Goal: Task Accomplishment & Management: Manage account settings

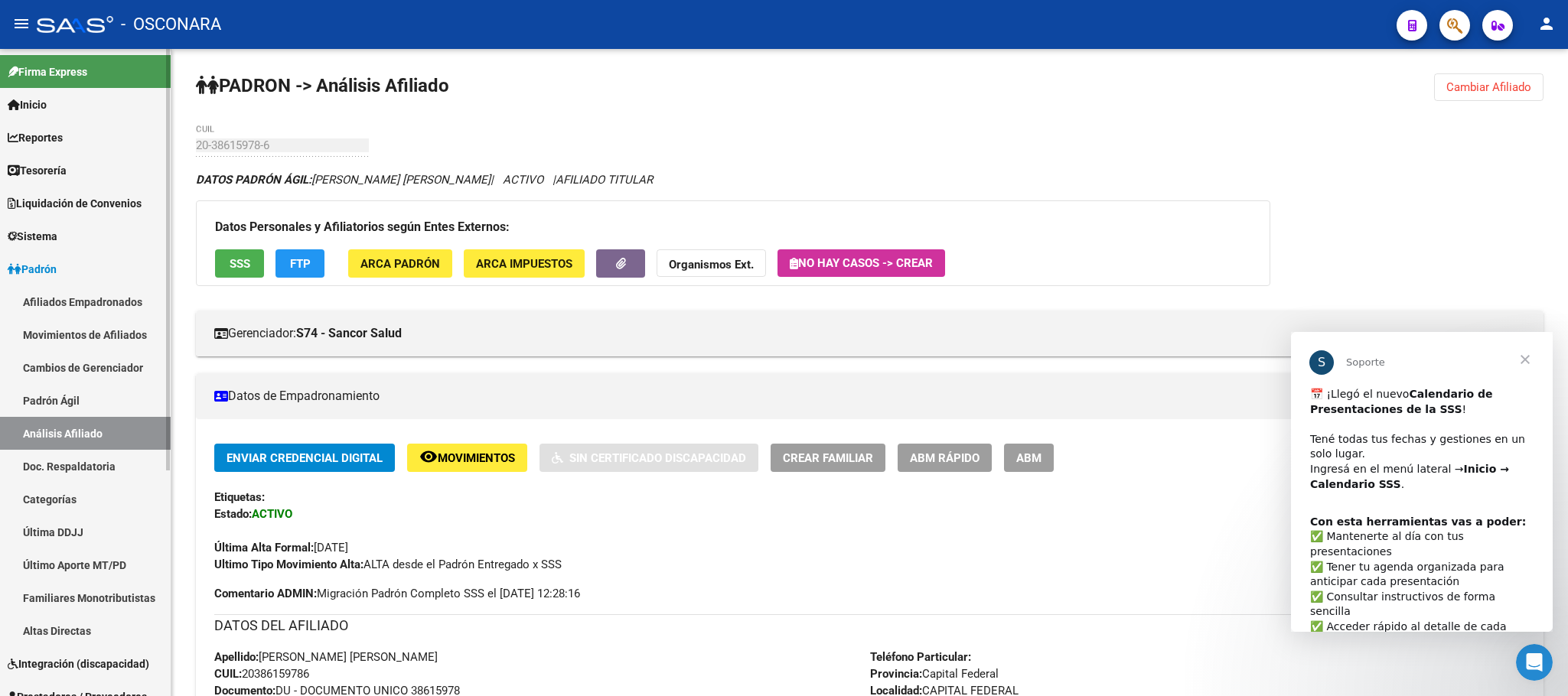
click at [65, 401] on link "Padrón Ágil" at bounding box center [86, 400] width 171 height 33
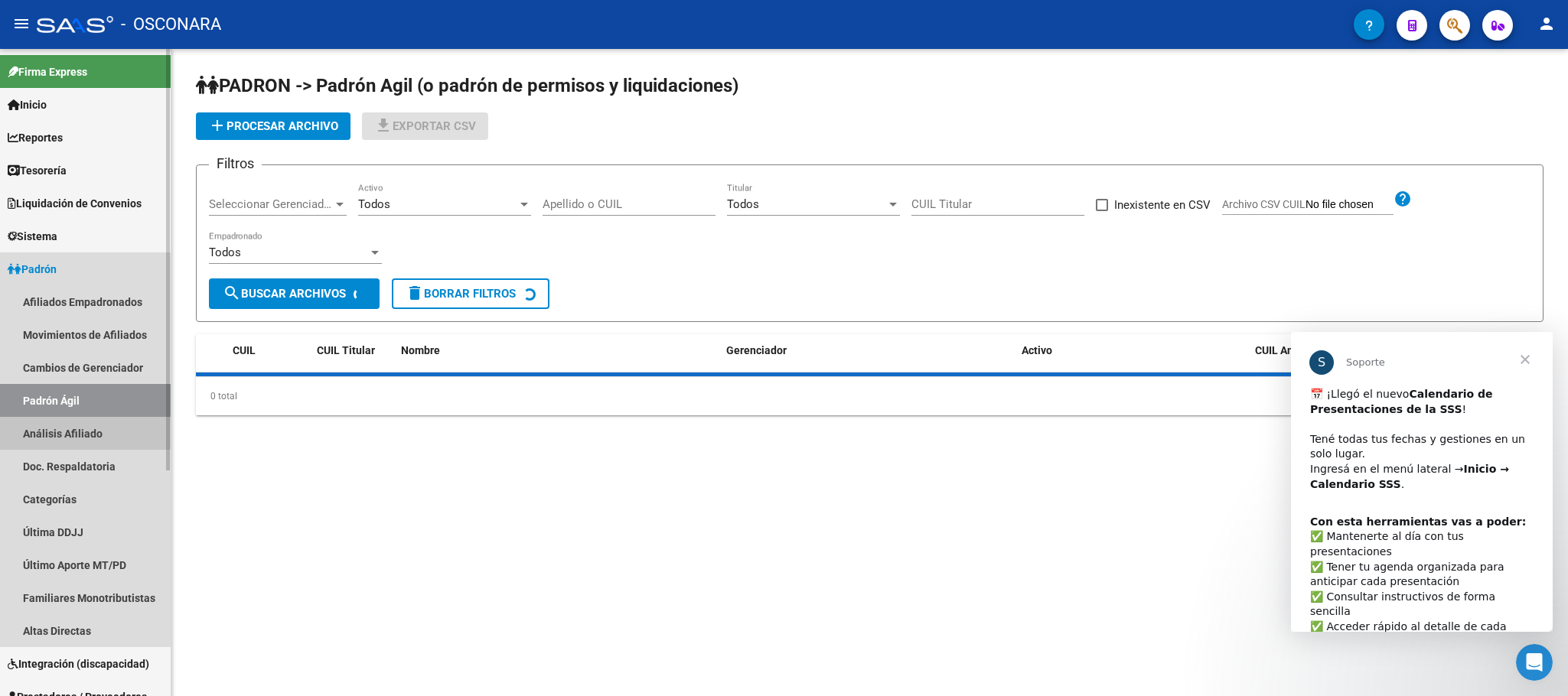
click at [72, 430] on link "Análisis Afiliado" at bounding box center [86, 433] width 171 height 33
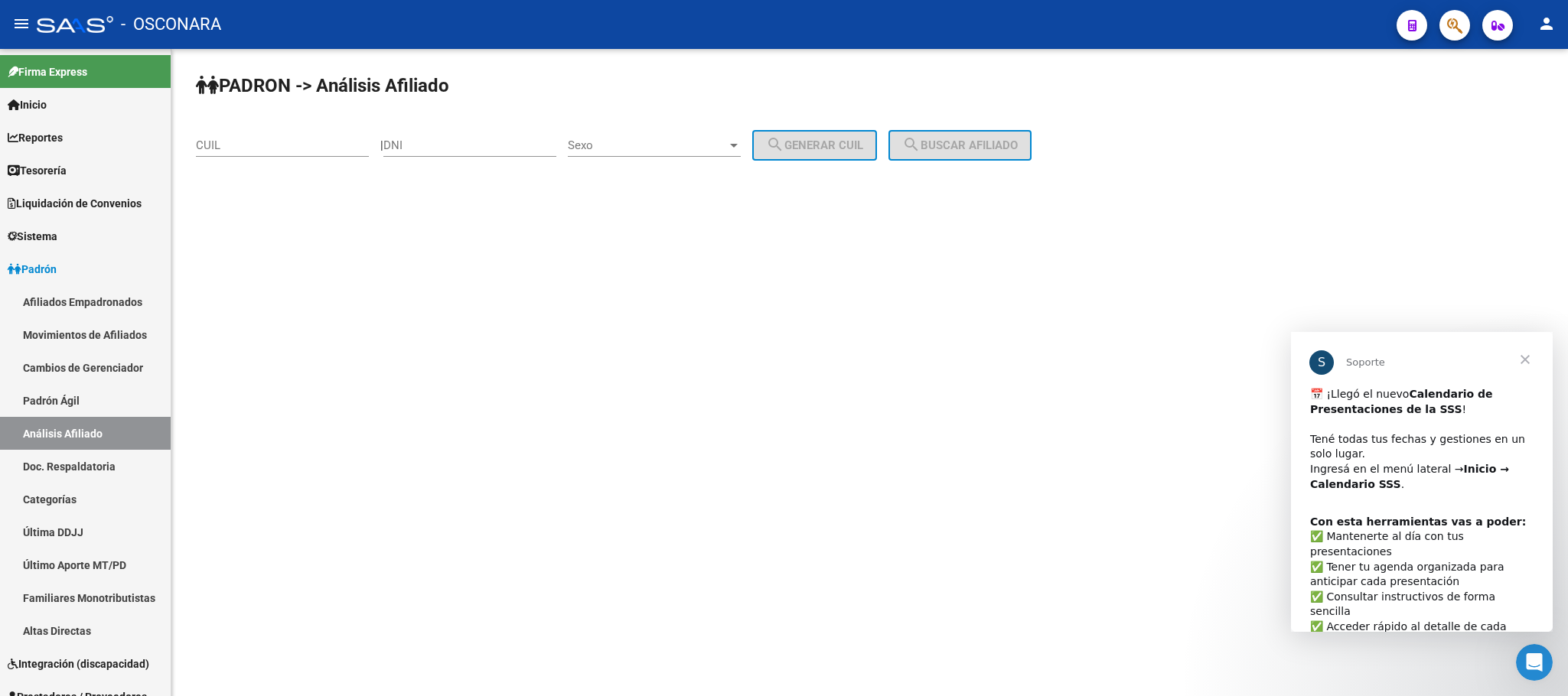
click at [282, 129] on div "CUIL" at bounding box center [282, 140] width 173 height 33
paste input "20-34222085-2"
type input "20-34222085-2"
click at [957, 143] on span "search Buscar afiliado" at bounding box center [959, 145] width 116 height 14
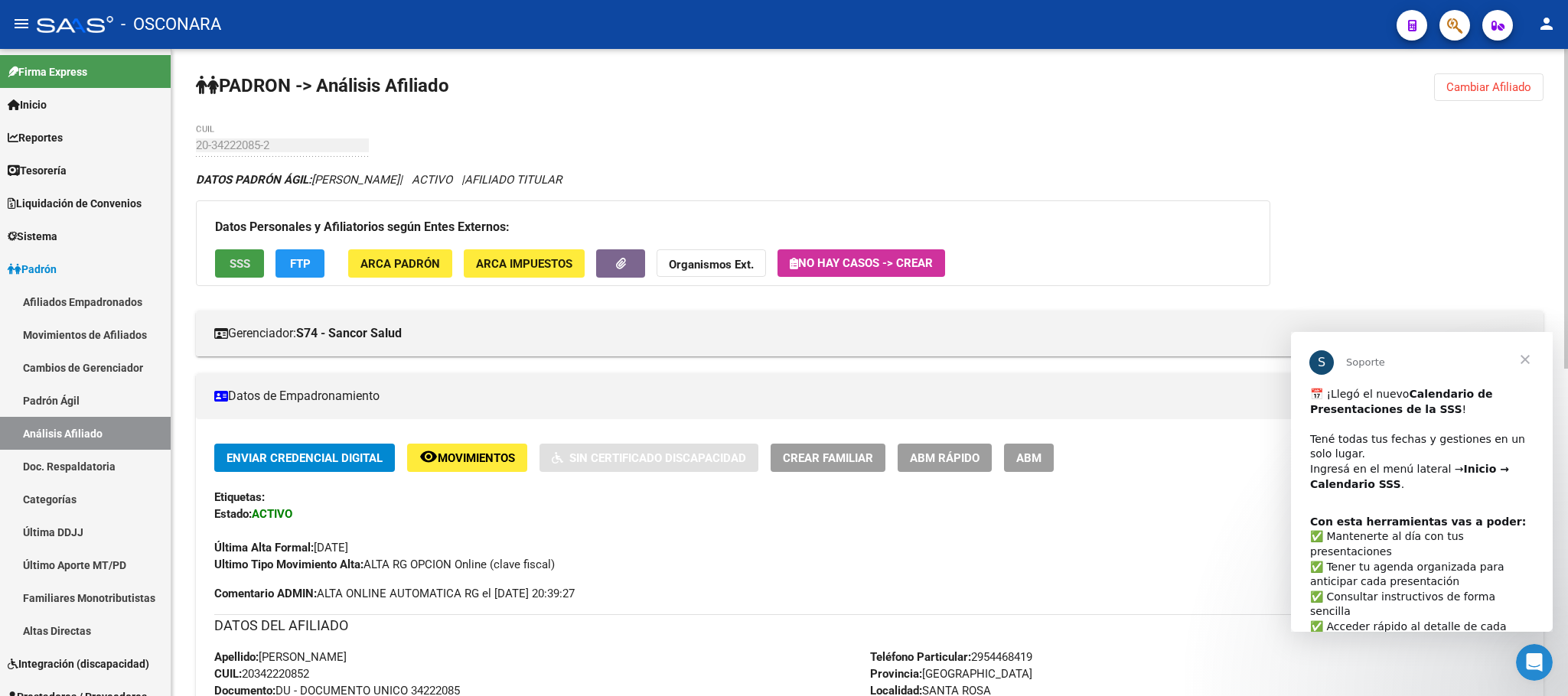
click at [235, 267] on span "SSS" at bounding box center [239, 264] width 21 height 14
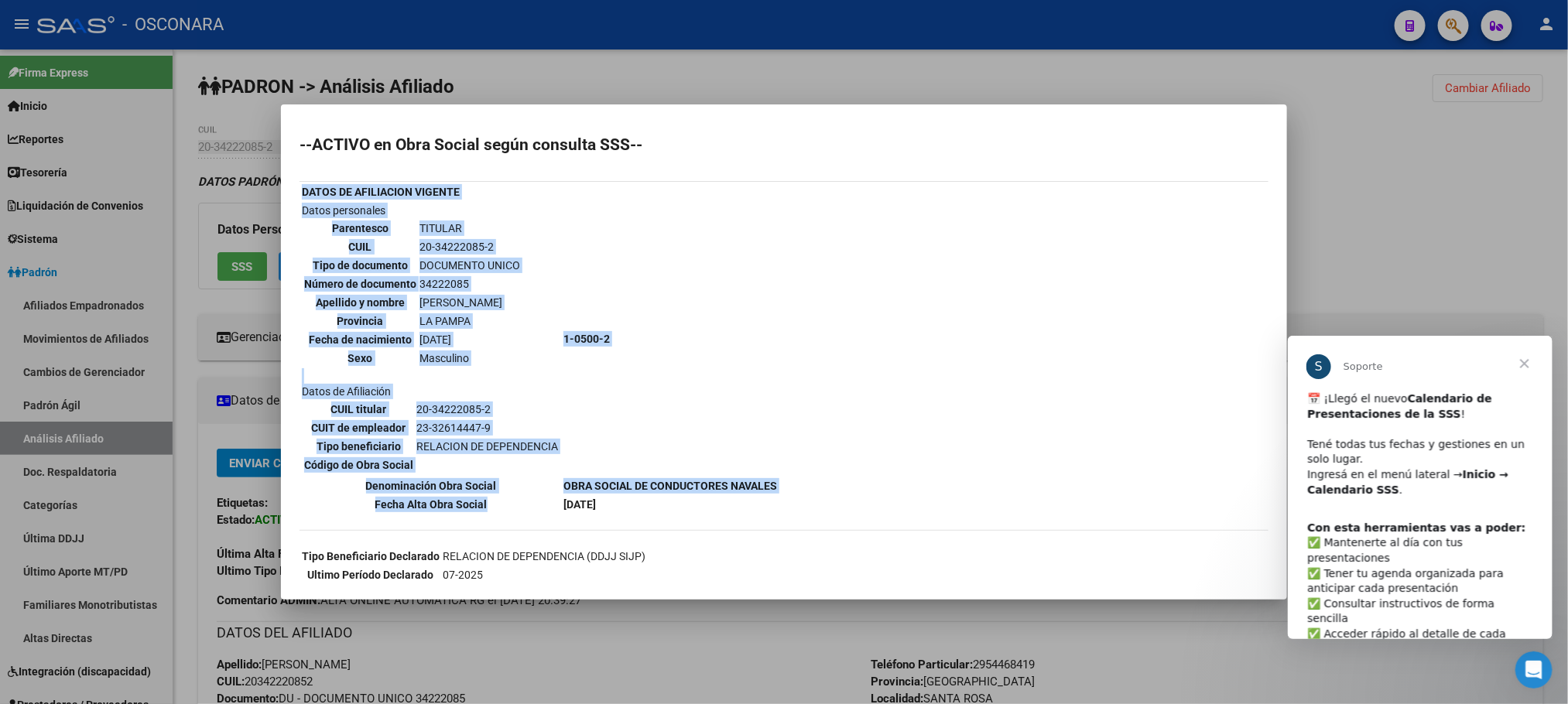
drag, startPoint x: 548, startPoint y: 489, endPoint x: 671, endPoint y: 515, distance: 125.7
click at [671, 515] on div "--ACTIVO en Obra Social según consulta SSS-- DATOS DE AFILIACION VIGENTE Datos …" at bounding box center [783, 431] width 969 height 587
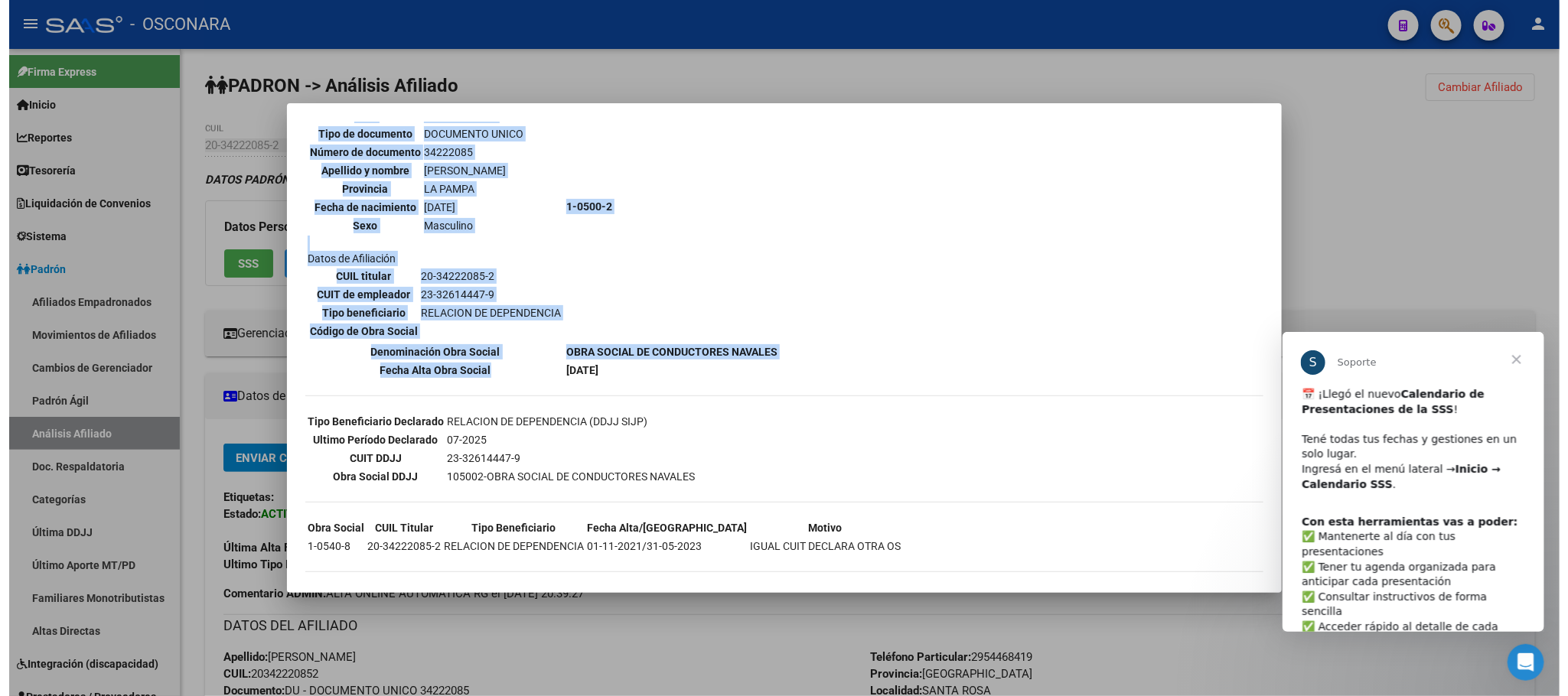
scroll to position [132, 0]
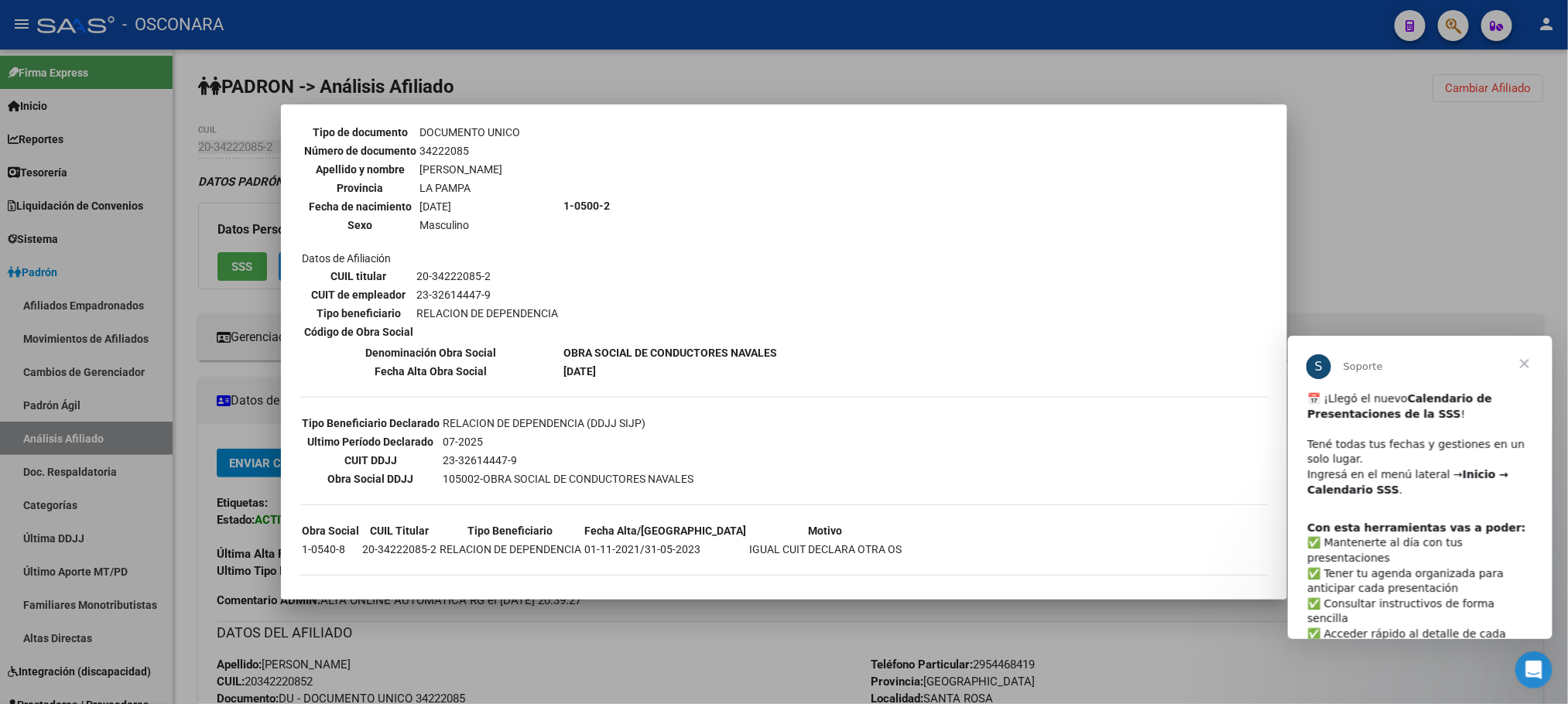
click at [1309, 131] on div at bounding box center [784, 352] width 1568 height 704
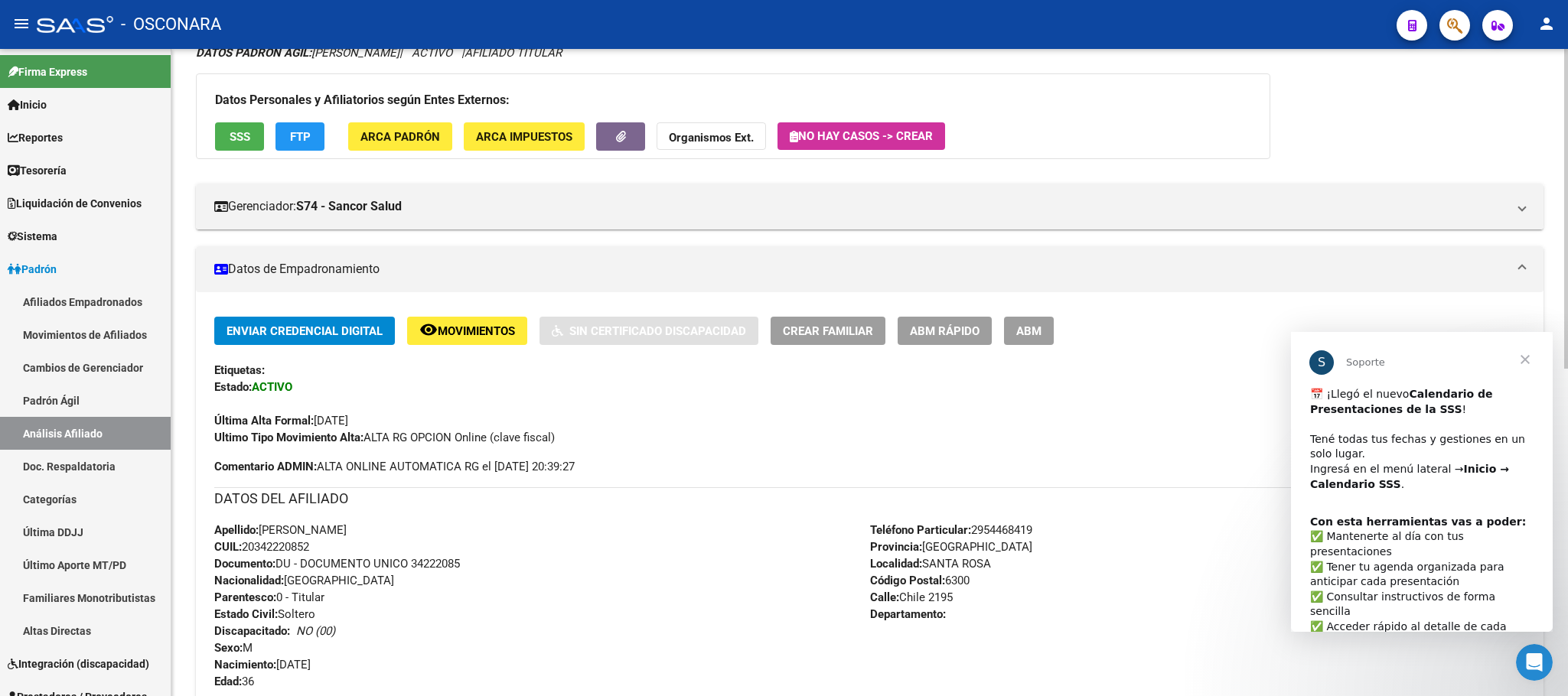
scroll to position [0, 0]
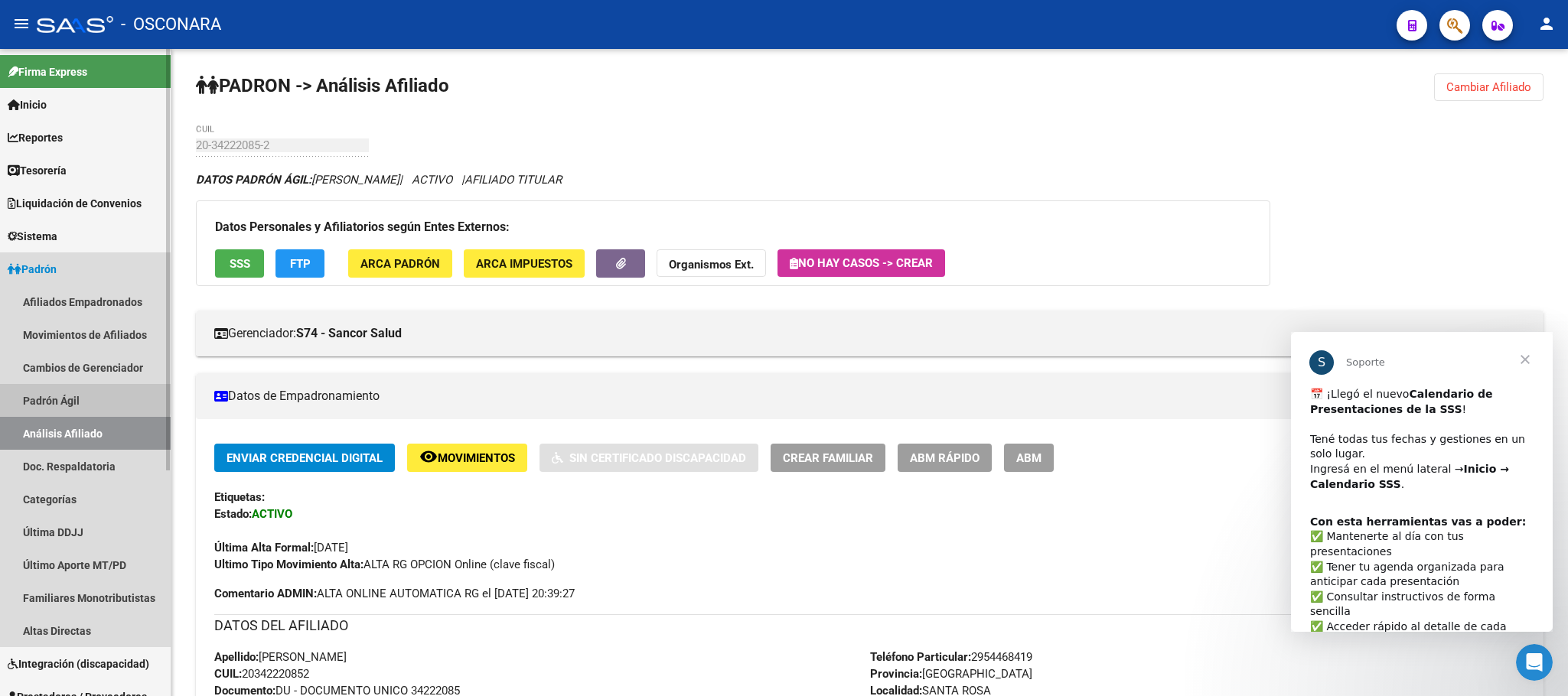
click at [69, 396] on link "Padrón Ágil" at bounding box center [86, 400] width 171 height 33
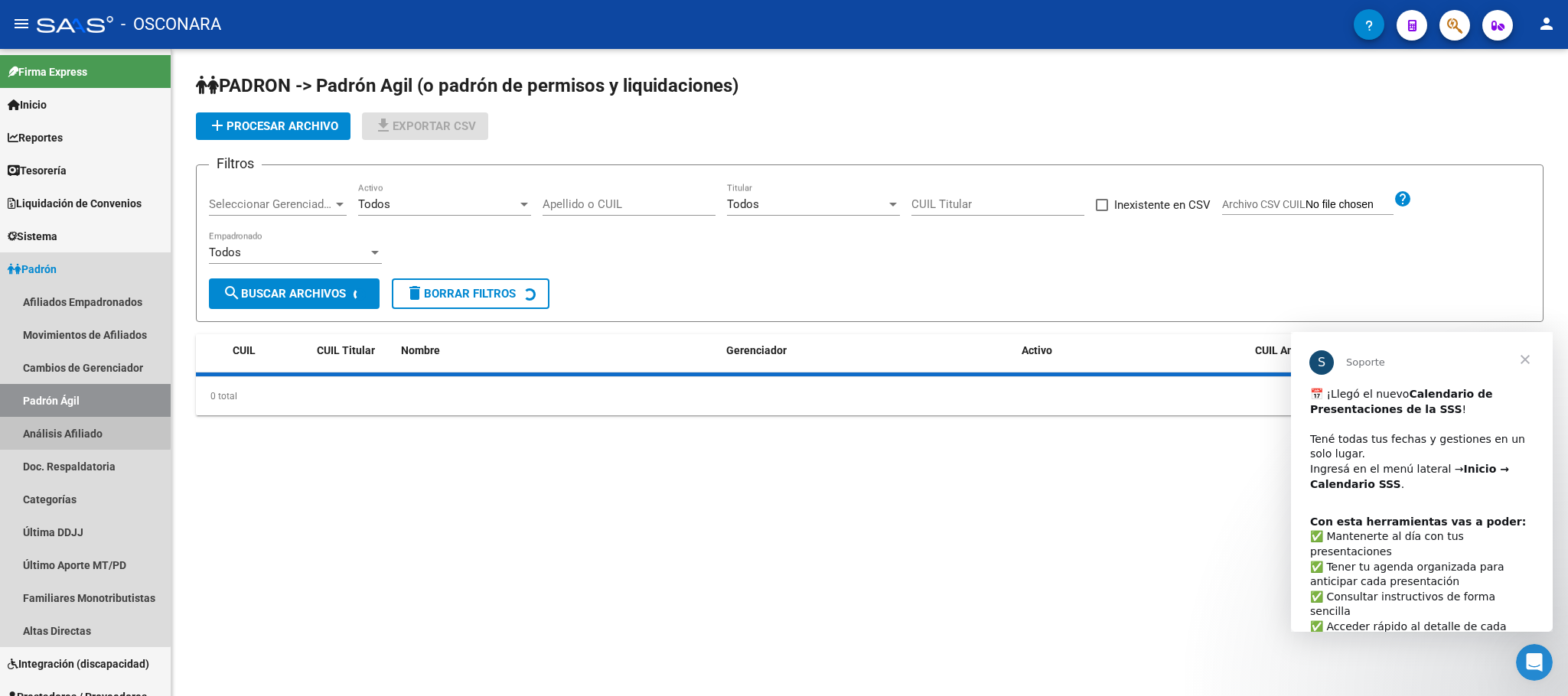
drag, startPoint x: 79, startPoint y: 431, endPoint x: 239, endPoint y: 242, distance: 247.6
click at [80, 432] on link "Análisis Afiliado" at bounding box center [86, 433] width 171 height 33
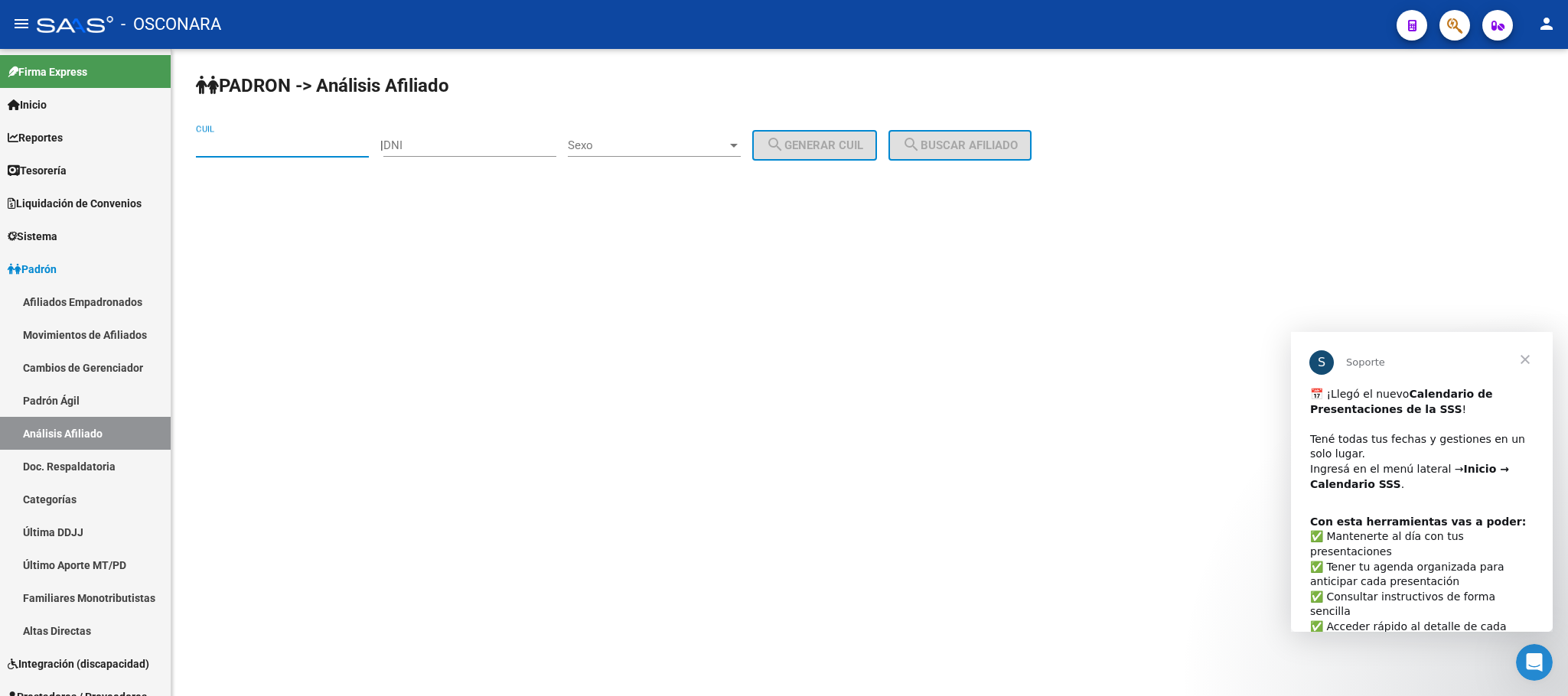
click at [258, 142] on input "CUIL" at bounding box center [282, 145] width 173 height 14
paste input "20-38867220-0"
type input "20-38867220-0"
click at [1017, 147] on span "search Buscar afiliado" at bounding box center [959, 145] width 116 height 14
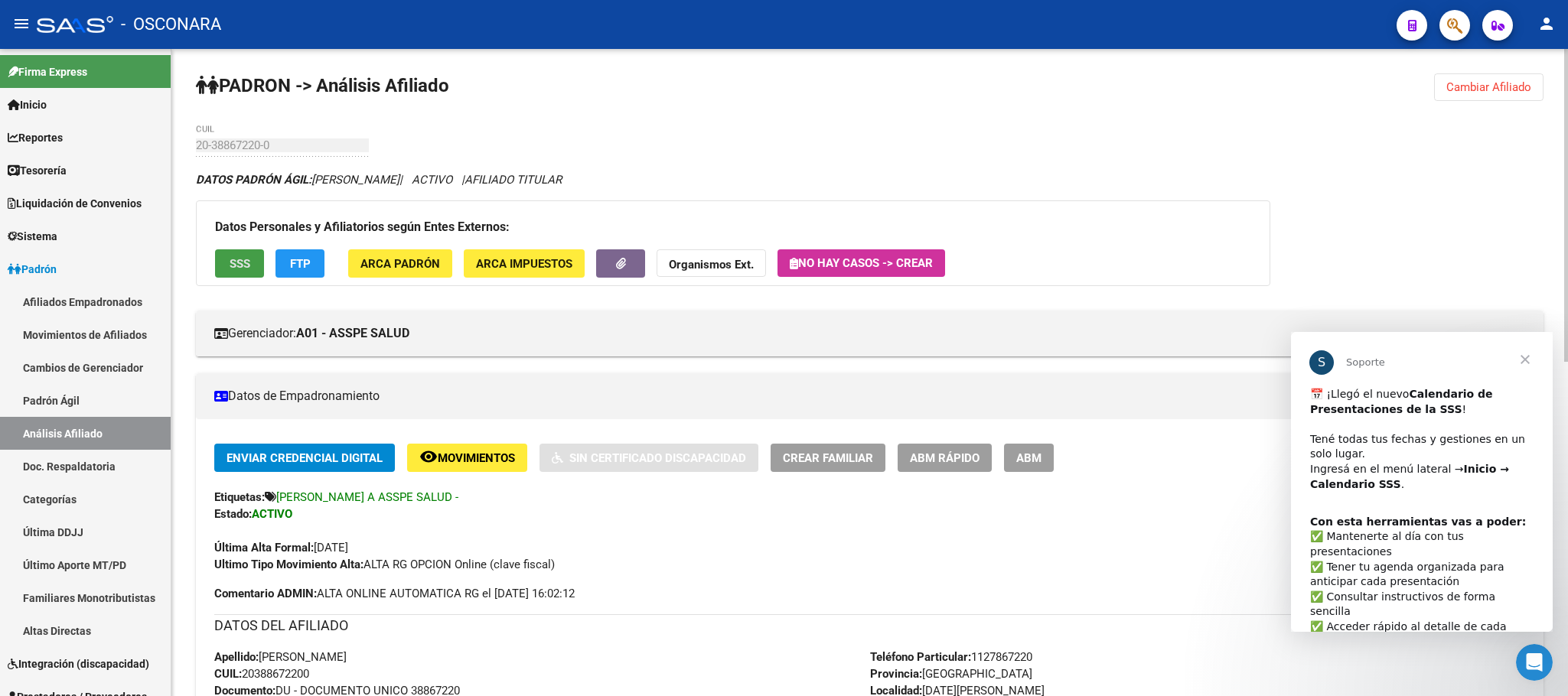
click at [226, 269] on button "SSS" at bounding box center [239, 263] width 49 height 28
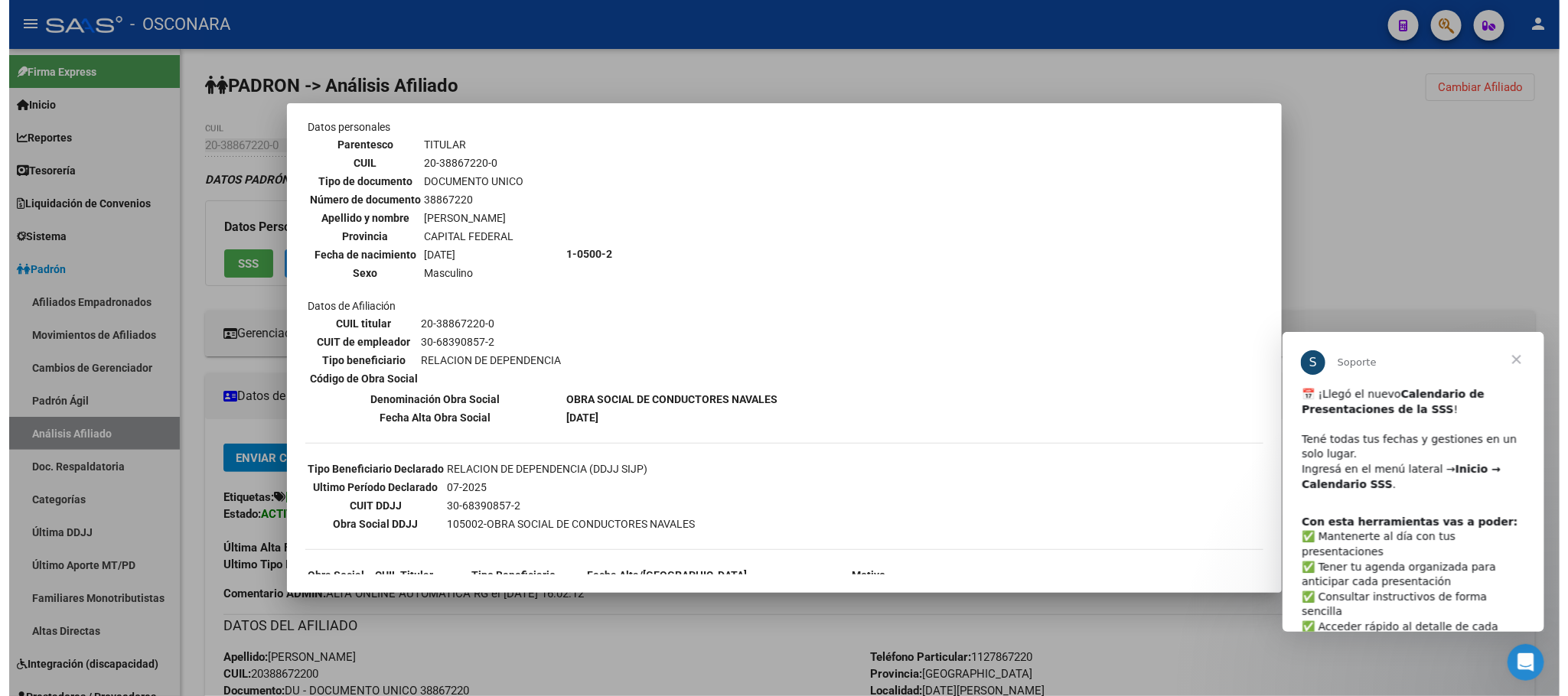
scroll to position [149, 0]
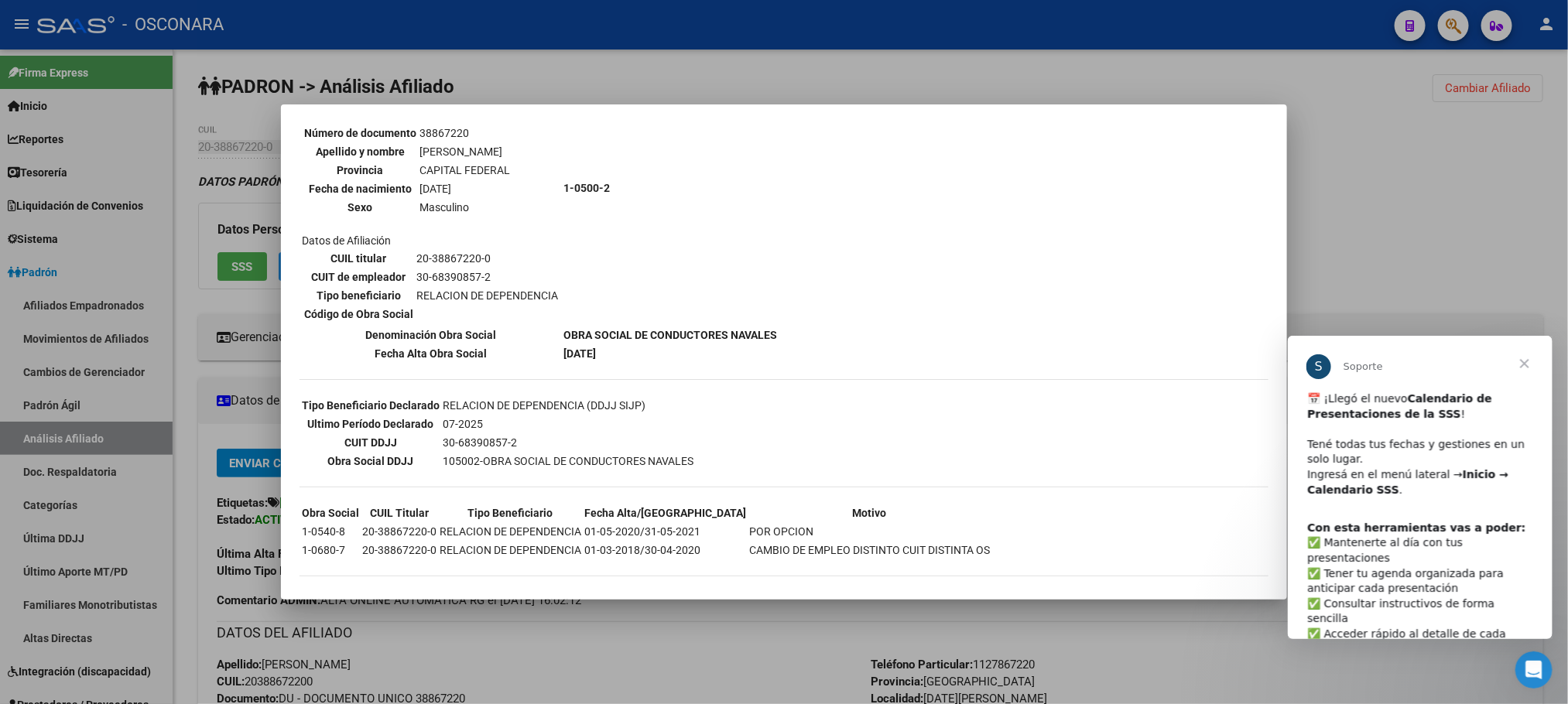
click at [651, 640] on div at bounding box center [784, 352] width 1568 height 704
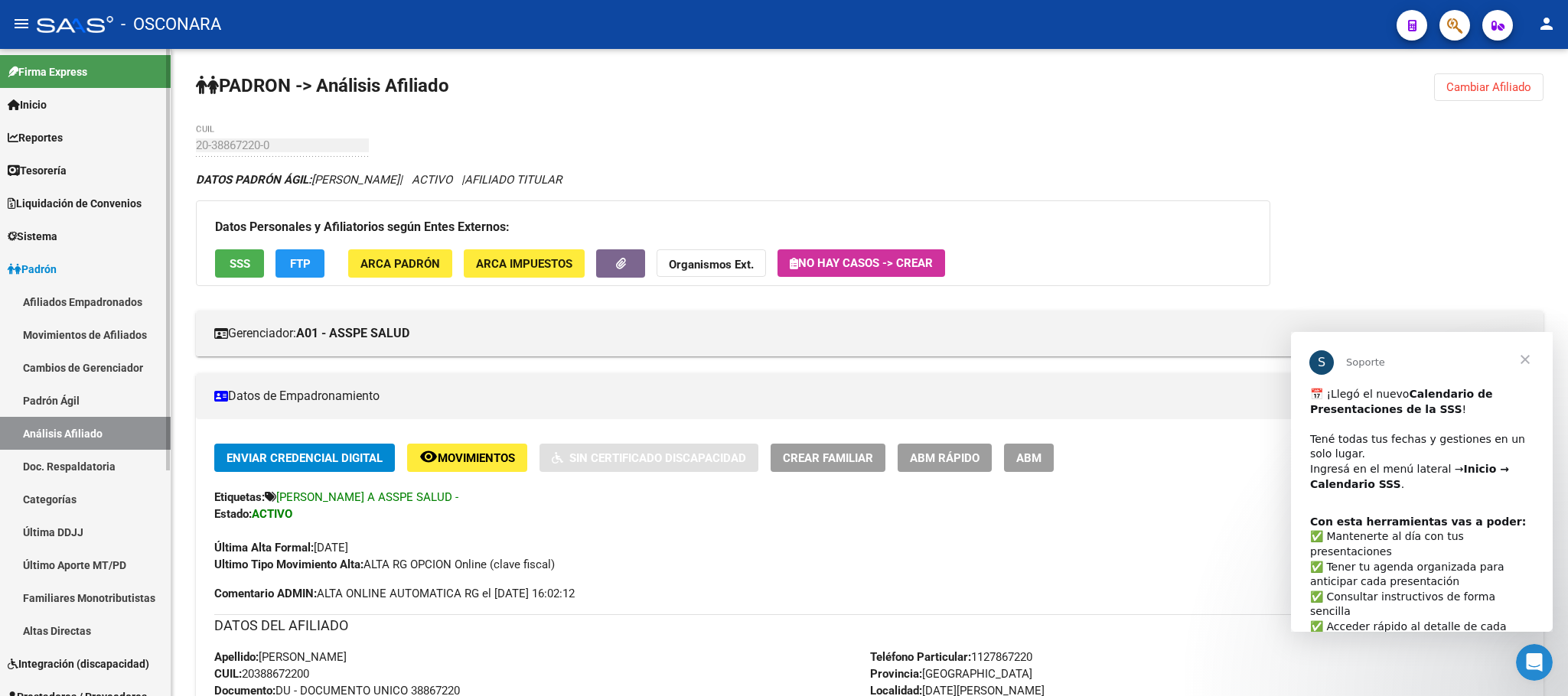
click at [76, 401] on link "Padrón Ágil" at bounding box center [86, 400] width 171 height 33
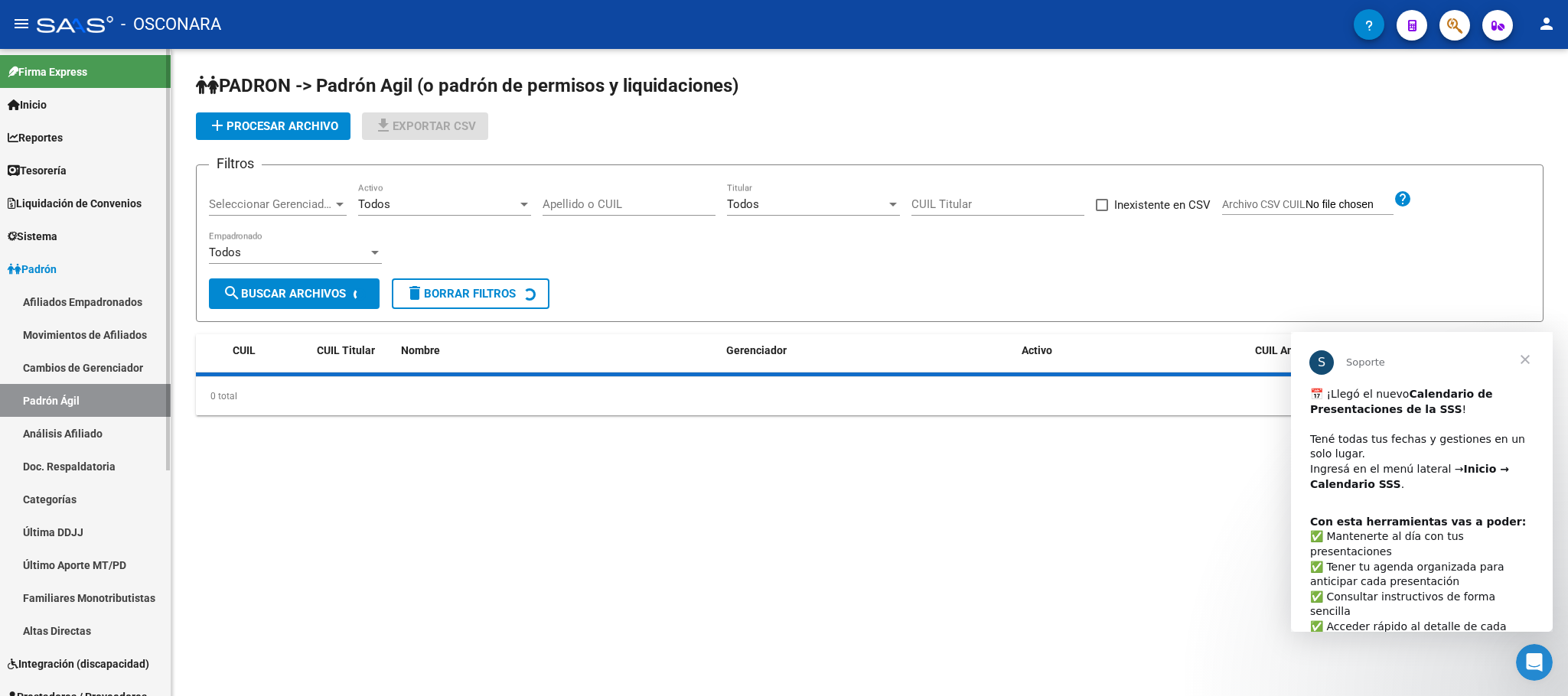
click at [84, 418] on link "Análisis Afiliado" at bounding box center [86, 433] width 171 height 33
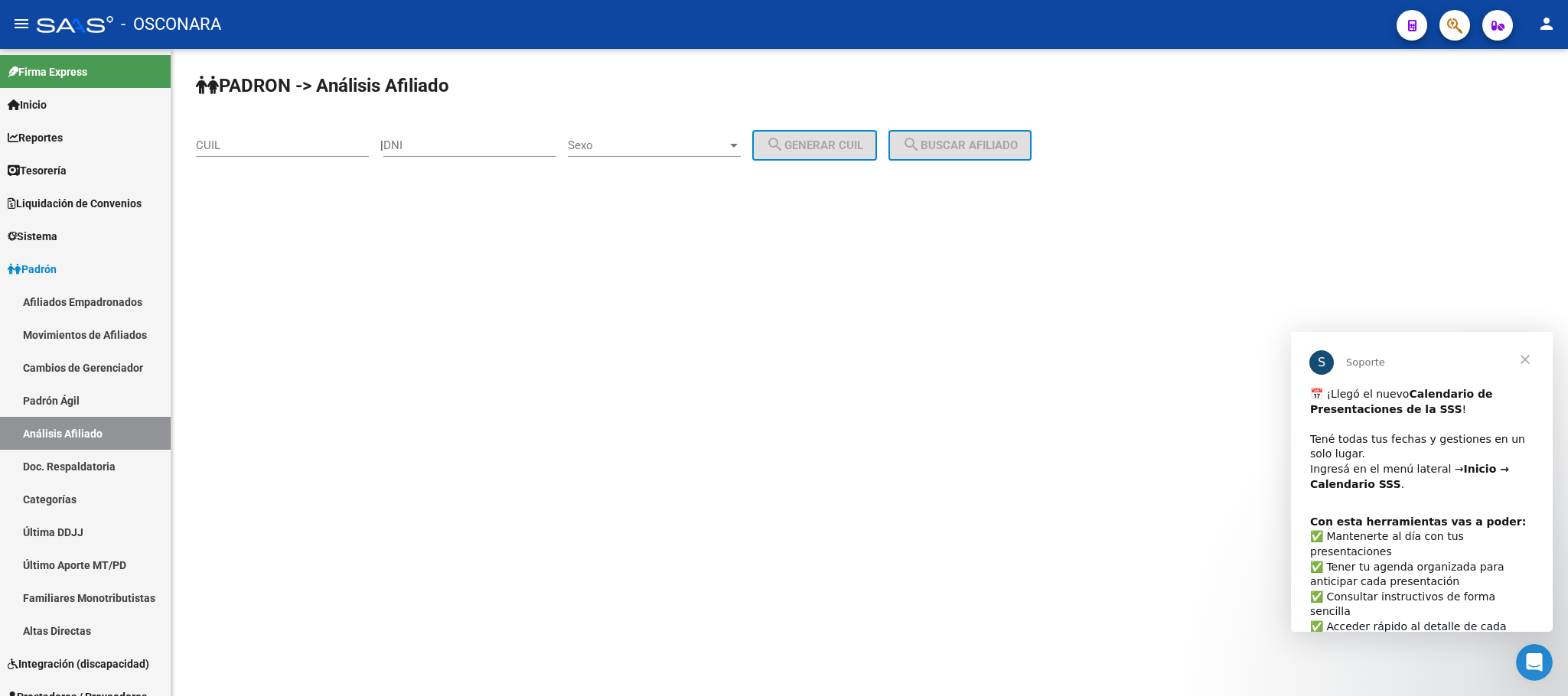
click at [428, 137] on div "DNI" at bounding box center [470, 140] width 173 height 33
type input "39921615"
click at [727, 142] on span "Sexo" at bounding box center [647, 145] width 159 height 14
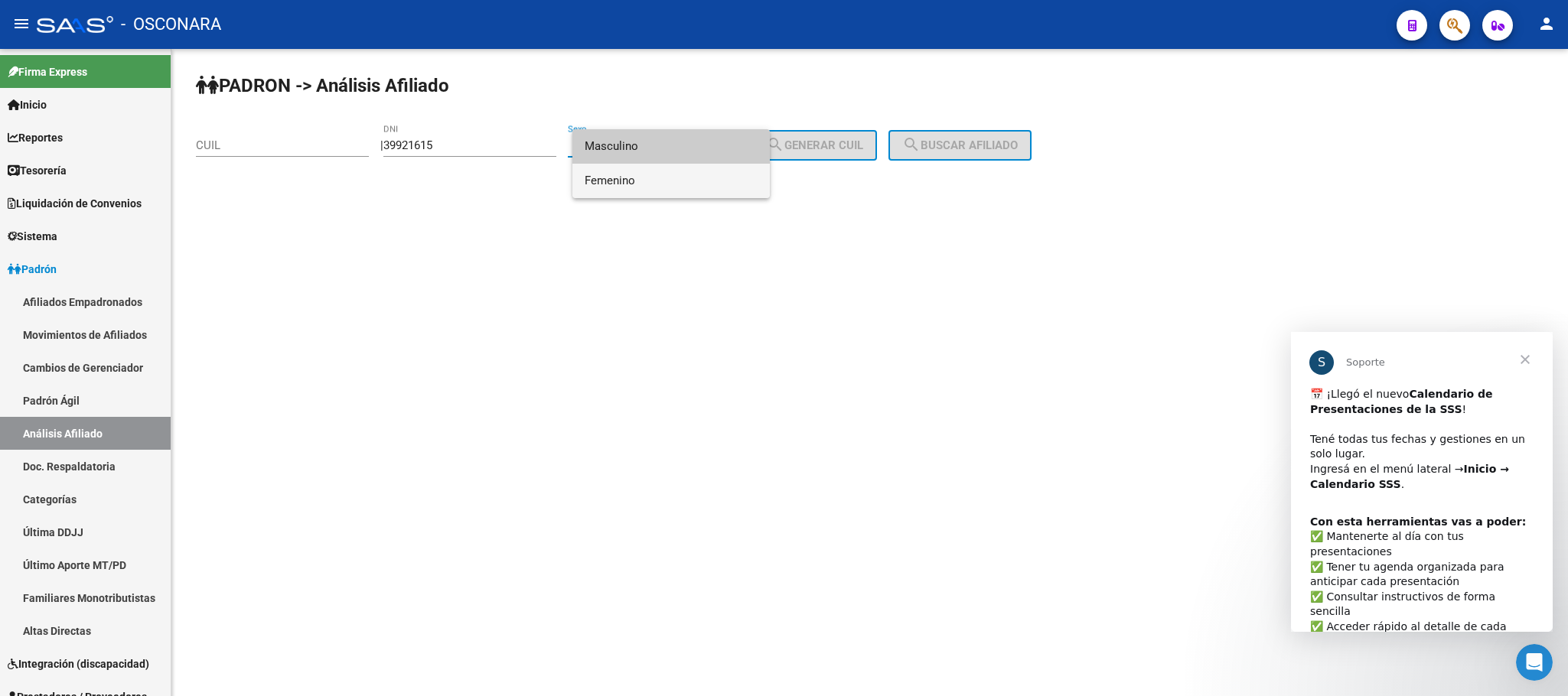
click at [663, 176] on span "Femenino" at bounding box center [671, 181] width 173 height 35
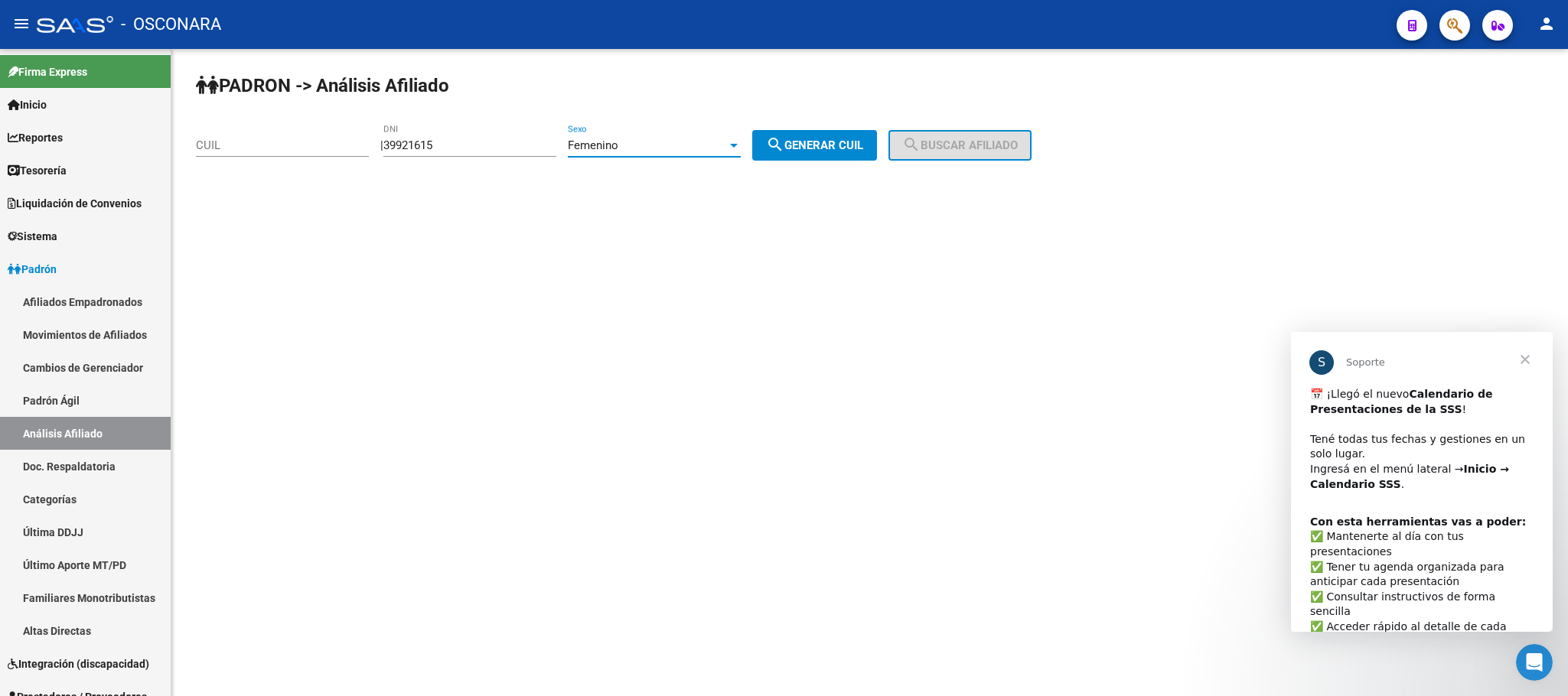
click at [824, 149] on span "search Generar CUIL" at bounding box center [814, 145] width 97 height 14
type input "27-39921615-5"
click at [1010, 146] on span "search Buscar afiliado" at bounding box center [959, 145] width 116 height 14
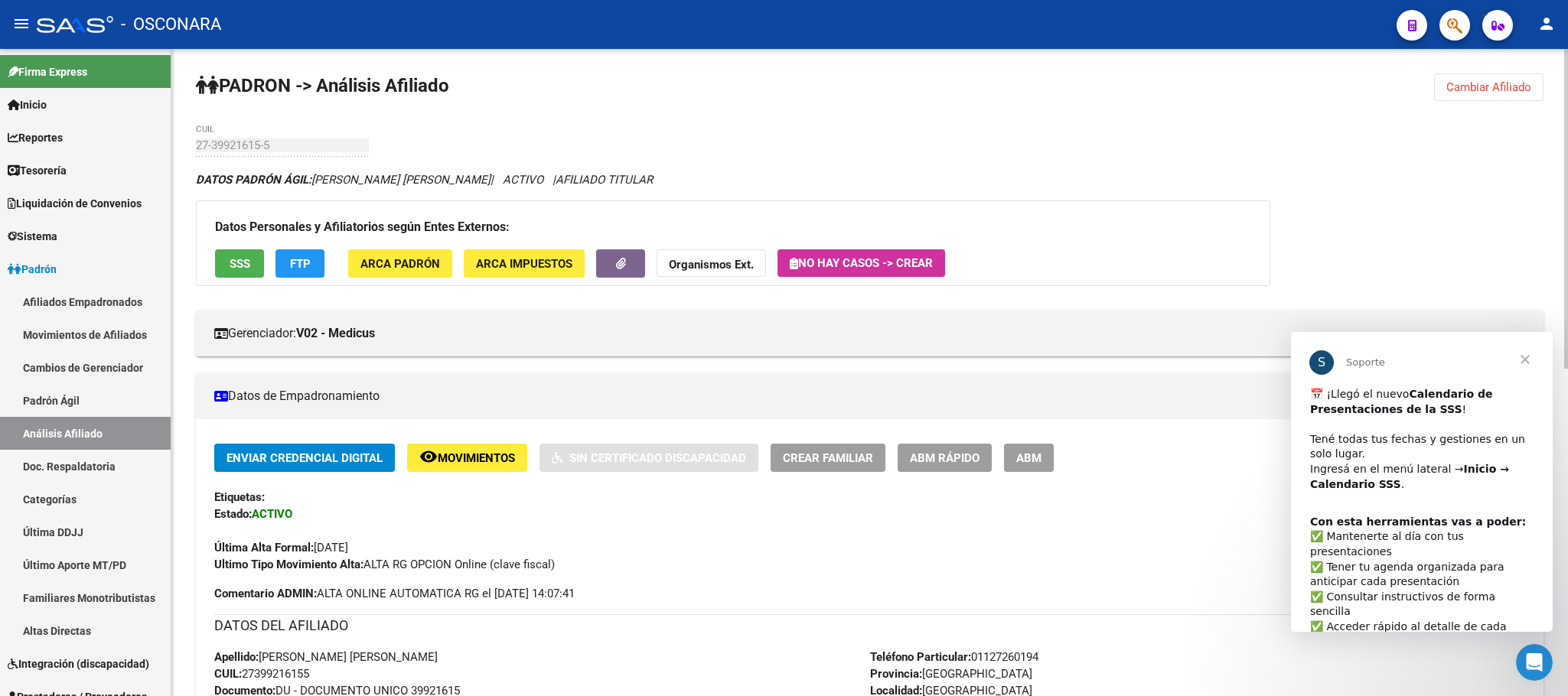
drag, startPoint x: 256, startPoint y: 281, endPoint x: 242, endPoint y: 267, distance: 19.8
click at [255, 281] on div "Datos Personales y Afiliatorios según Entes Externos: SSS FTP ARCA Padrón ARCA …" at bounding box center [733, 243] width 1075 height 86
click at [242, 267] on span "SSS" at bounding box center [239, 264] width 21 height 14
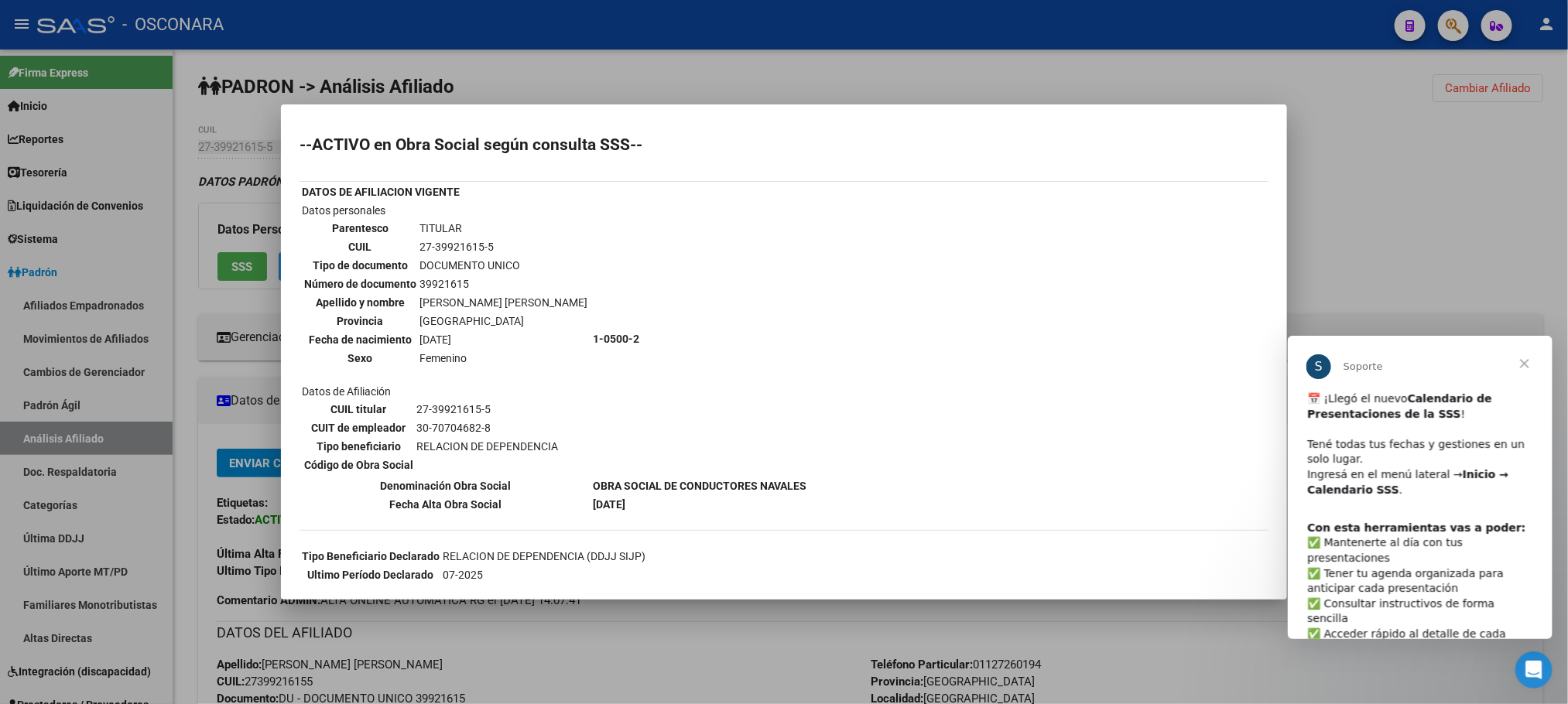
click at [713, 620] on div at bounding box center [784, 352] width 1568 height 704
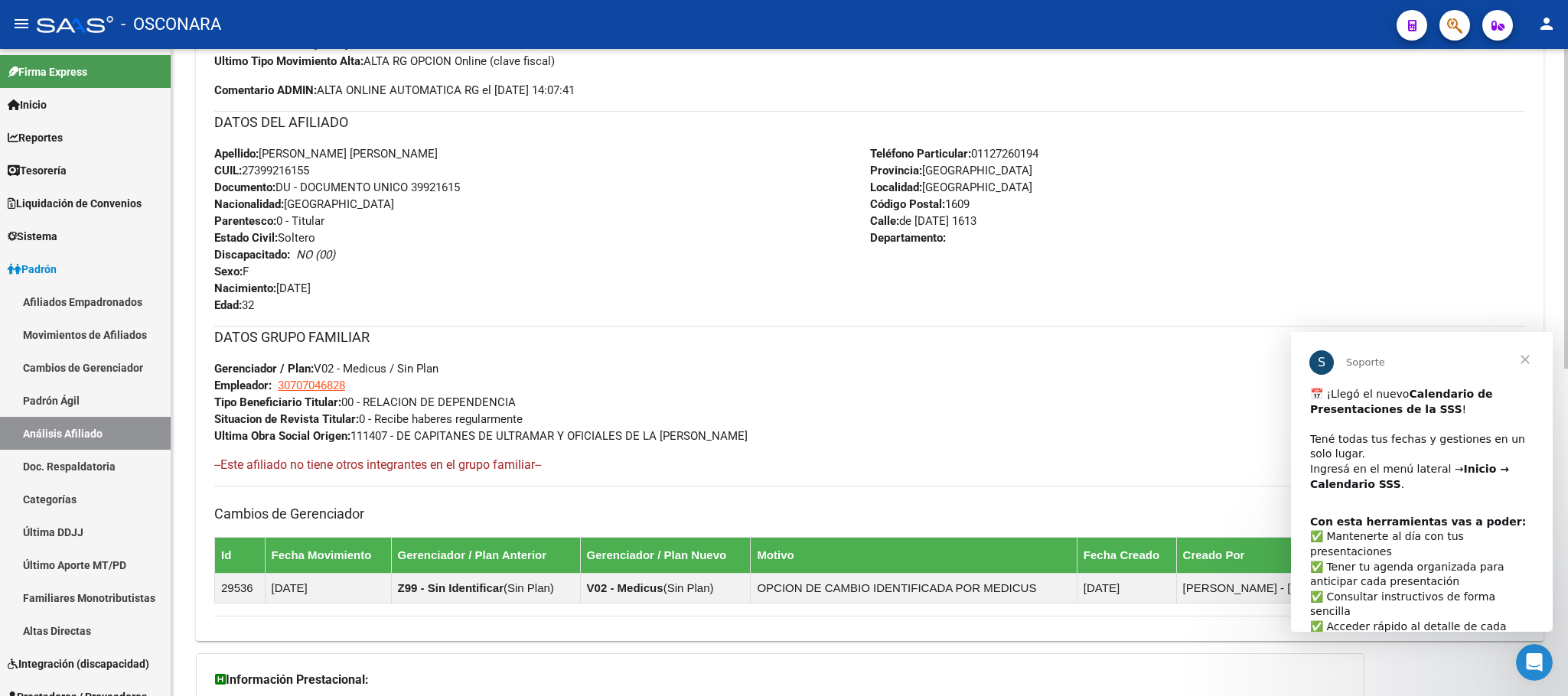
scroll to position [661, 0]
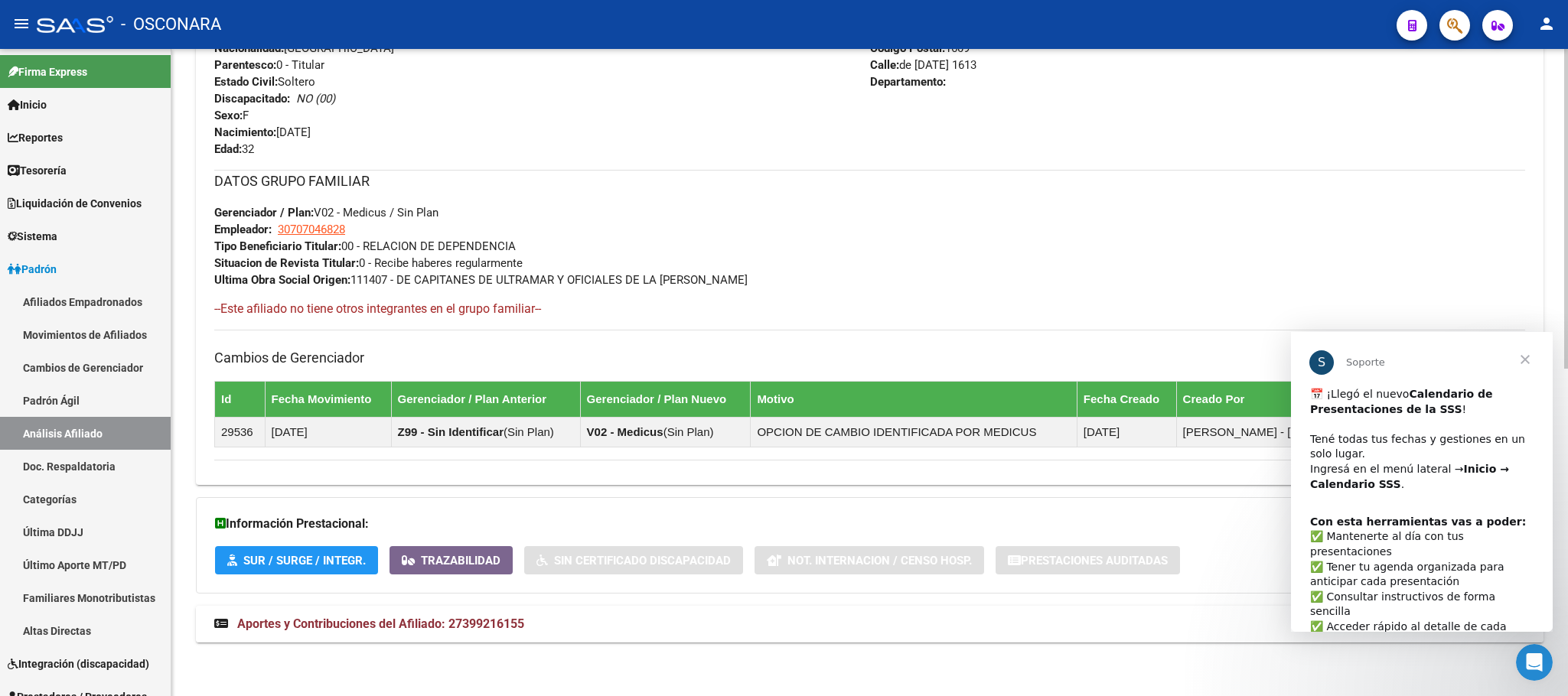
click at [508, 620] on span "Aportes y Contribuciones del Afiliado: 27399216155" at bounding box center [380, 624] width 287 height 15
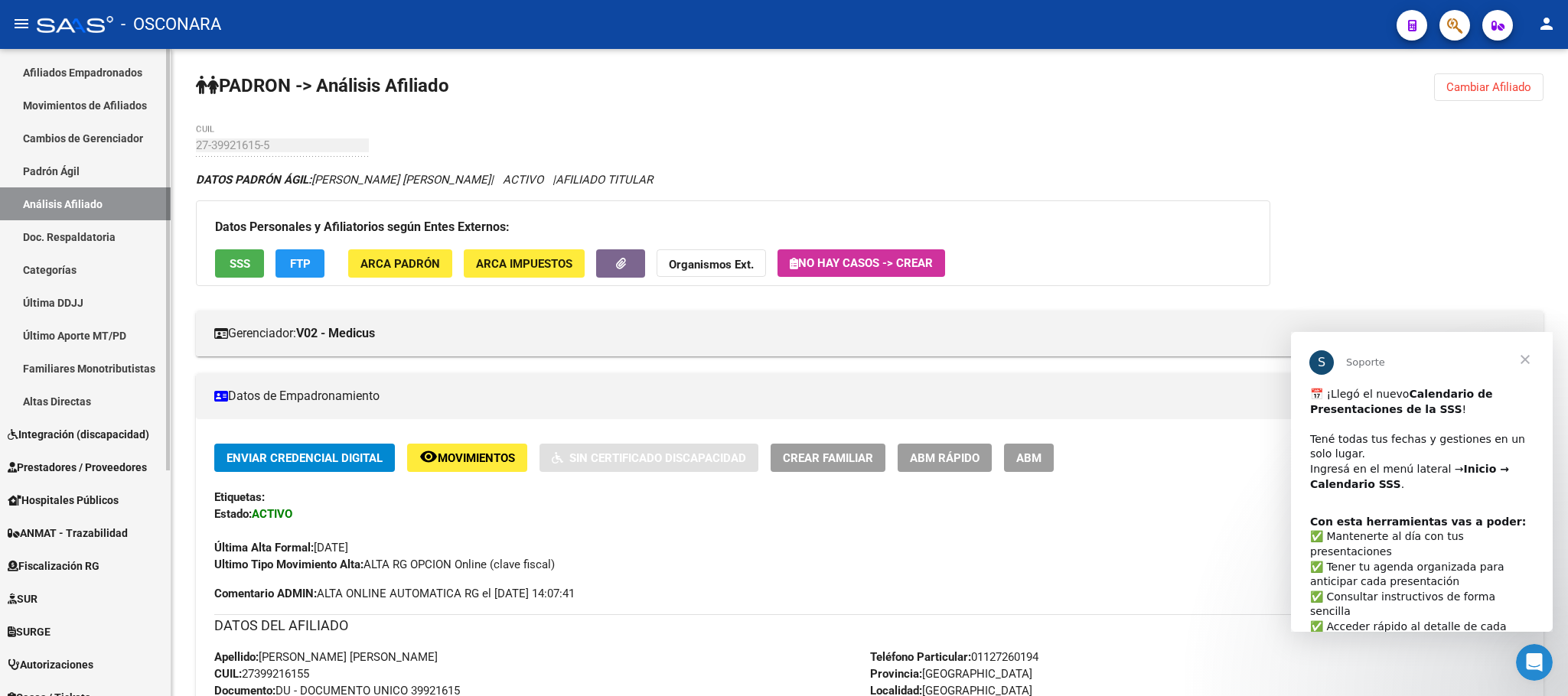
scroll to position [344, 0]
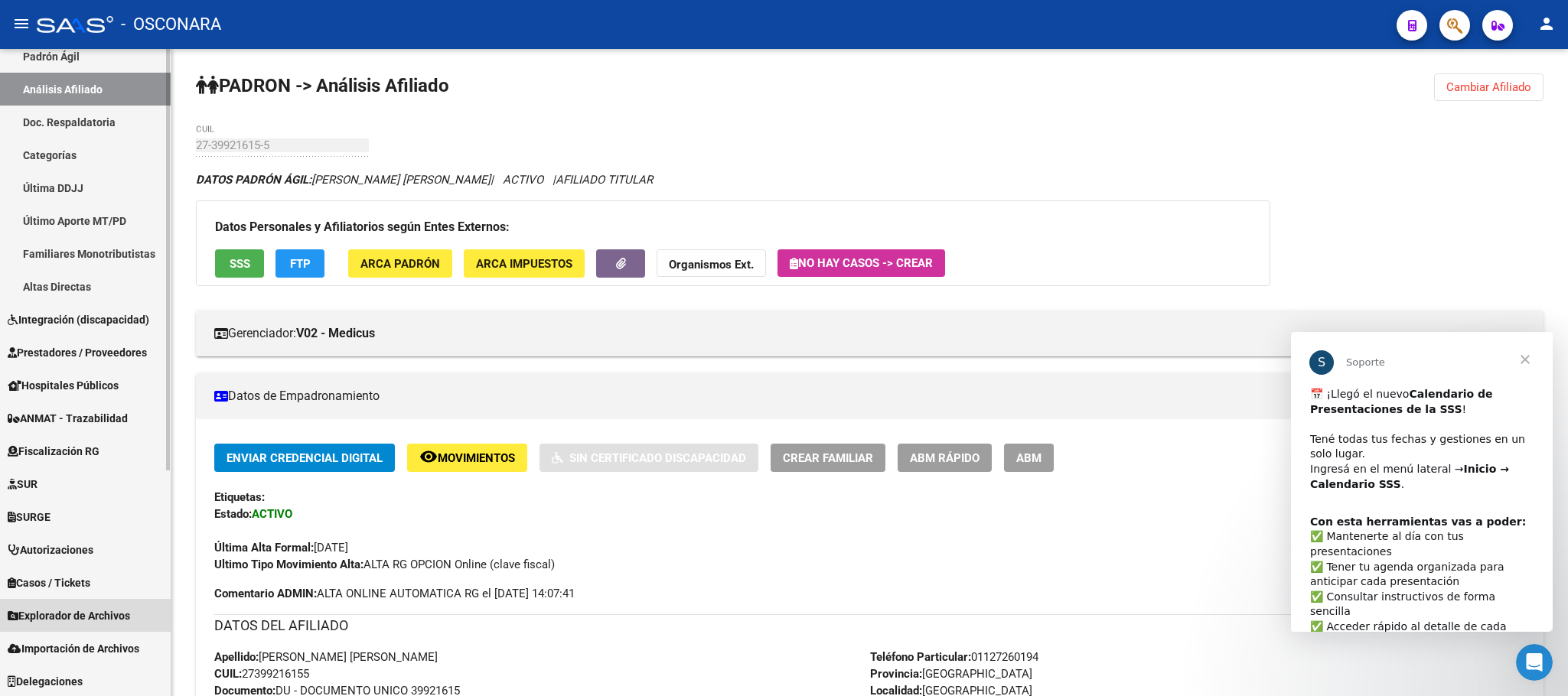
click at [104, 606] on link "Explorador de Archivos" at bounding box center [86, 615] width 171 height 33
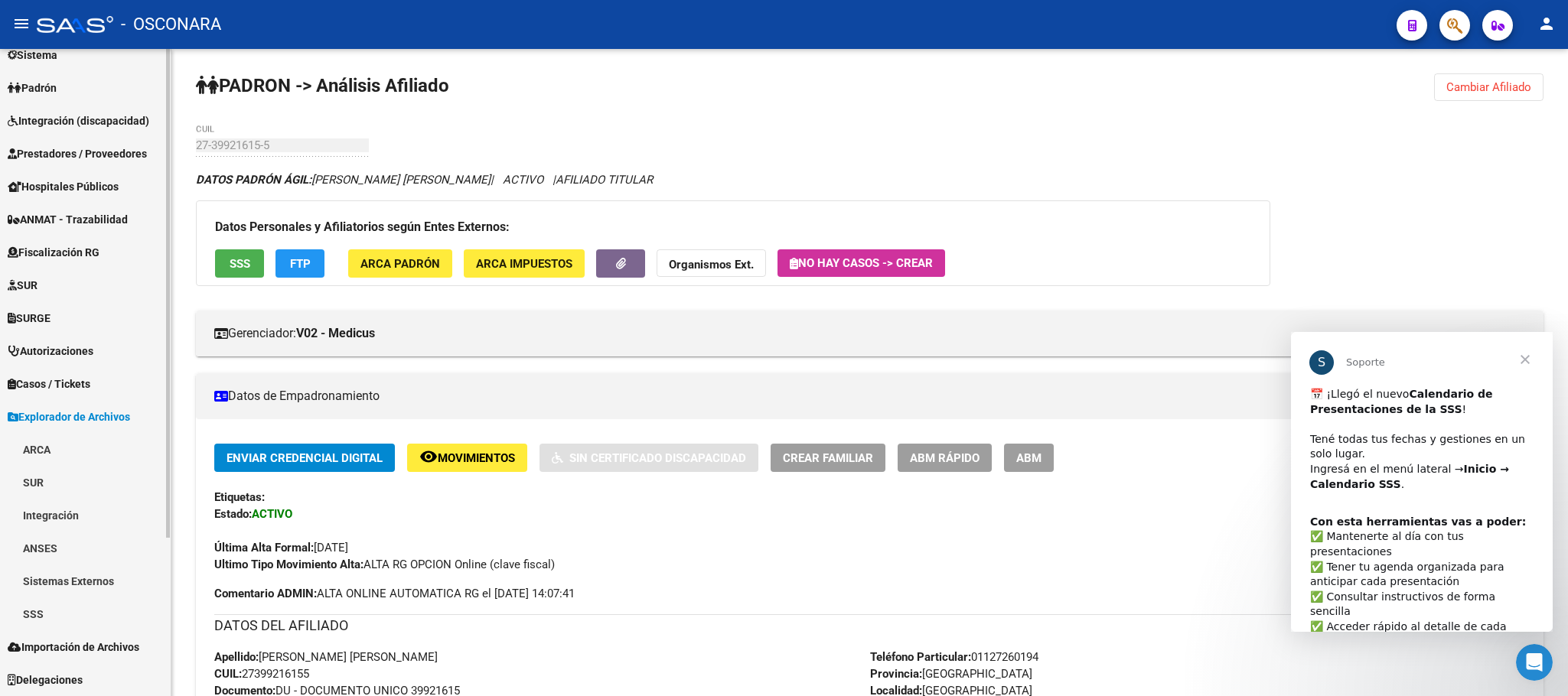
scroll to position [181, 0]
click at [54, 616] on link "SSS" at bounding box center [86, 614] width 171 height 33
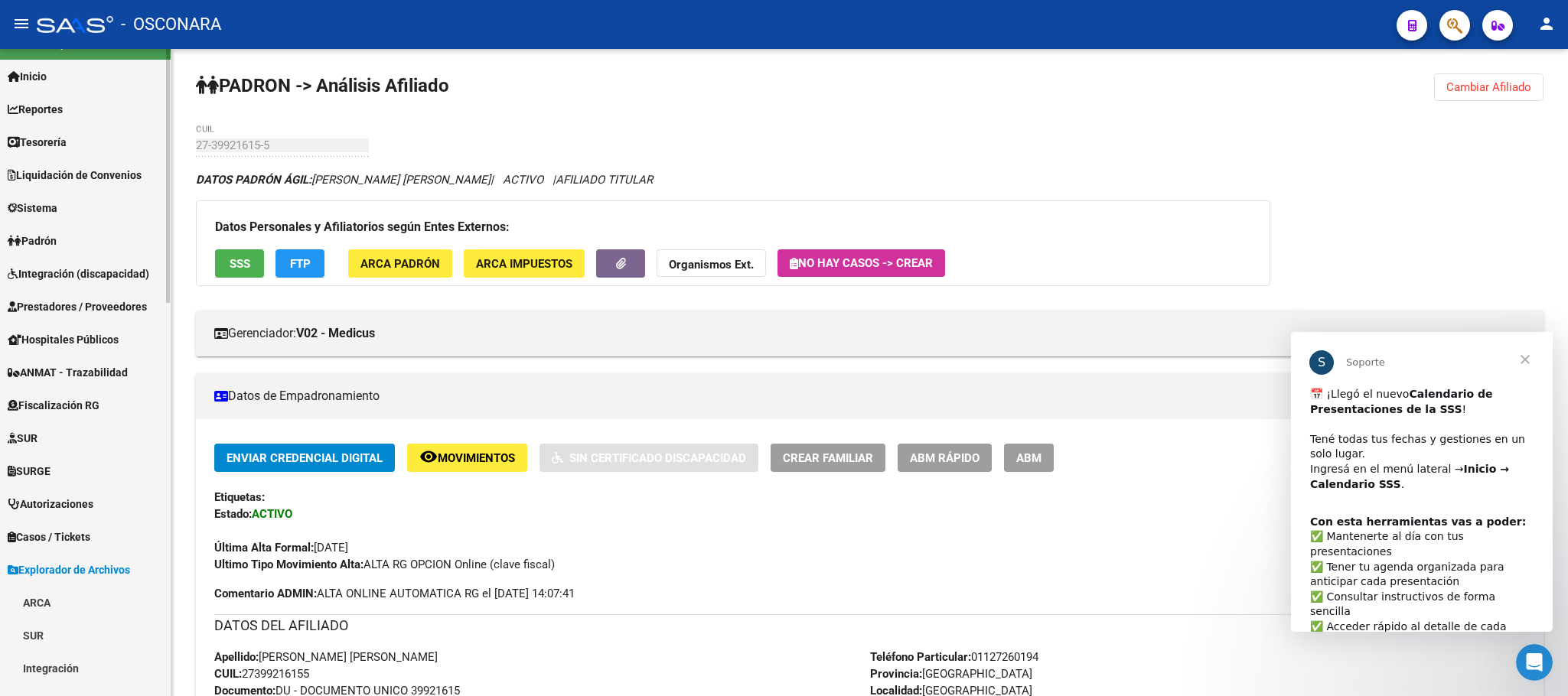
scroll to position [0, 0]
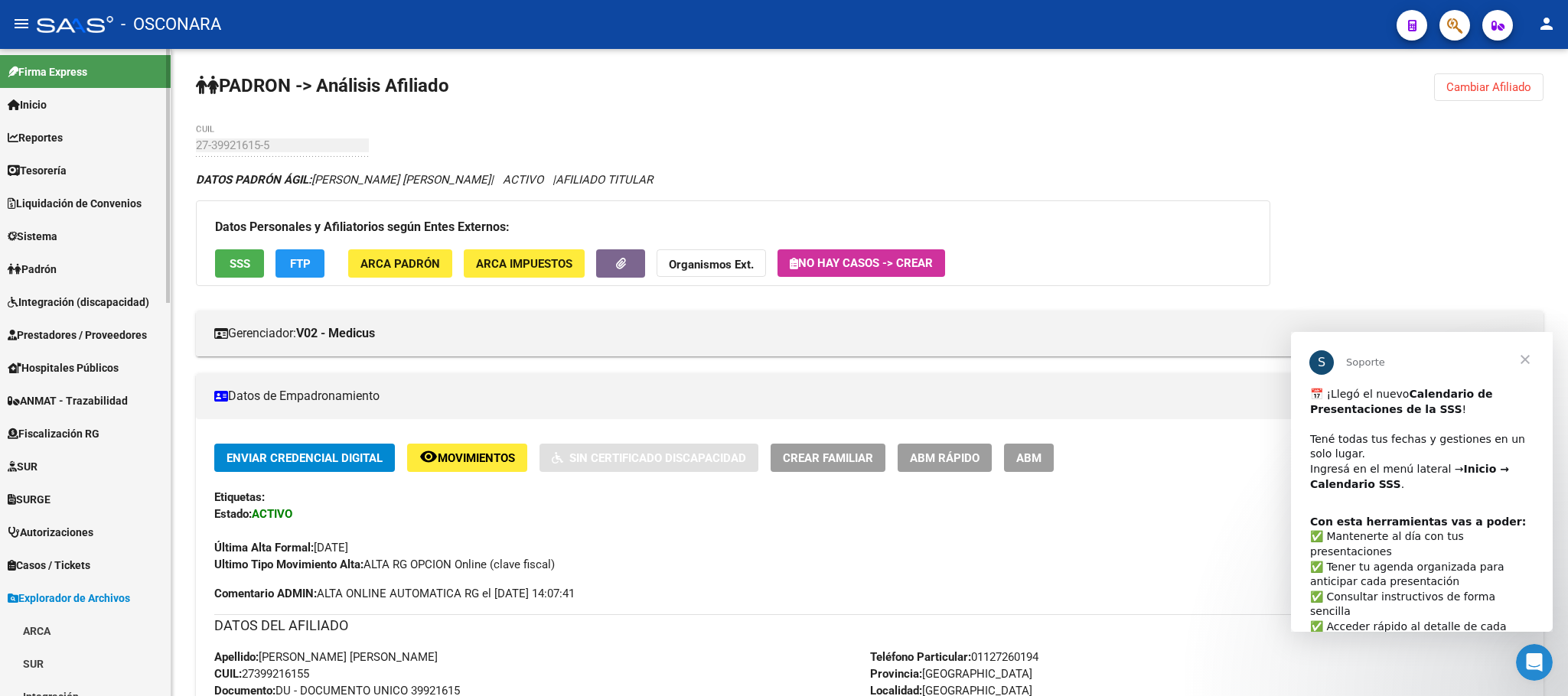
click at [119, 597] on span "Explorador de Archivos" at bounding box center [68, 598] width 123 height 17
click at [85, 276] on link "Padrón" at bounding box center [86, 269] width 171 height 33
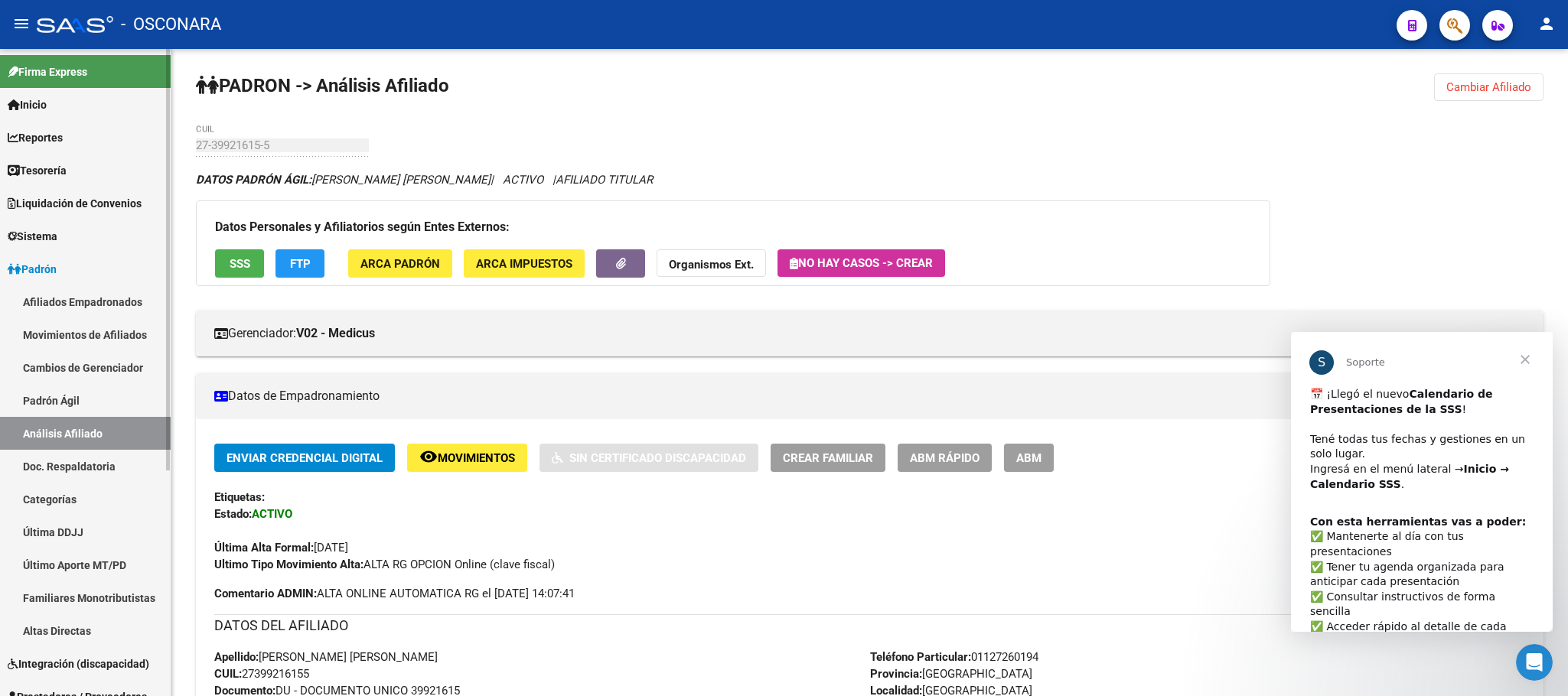
click at [122, 308] on link "Afiliados Empadronados" at bounding box center [86, 302] width 171 height 33
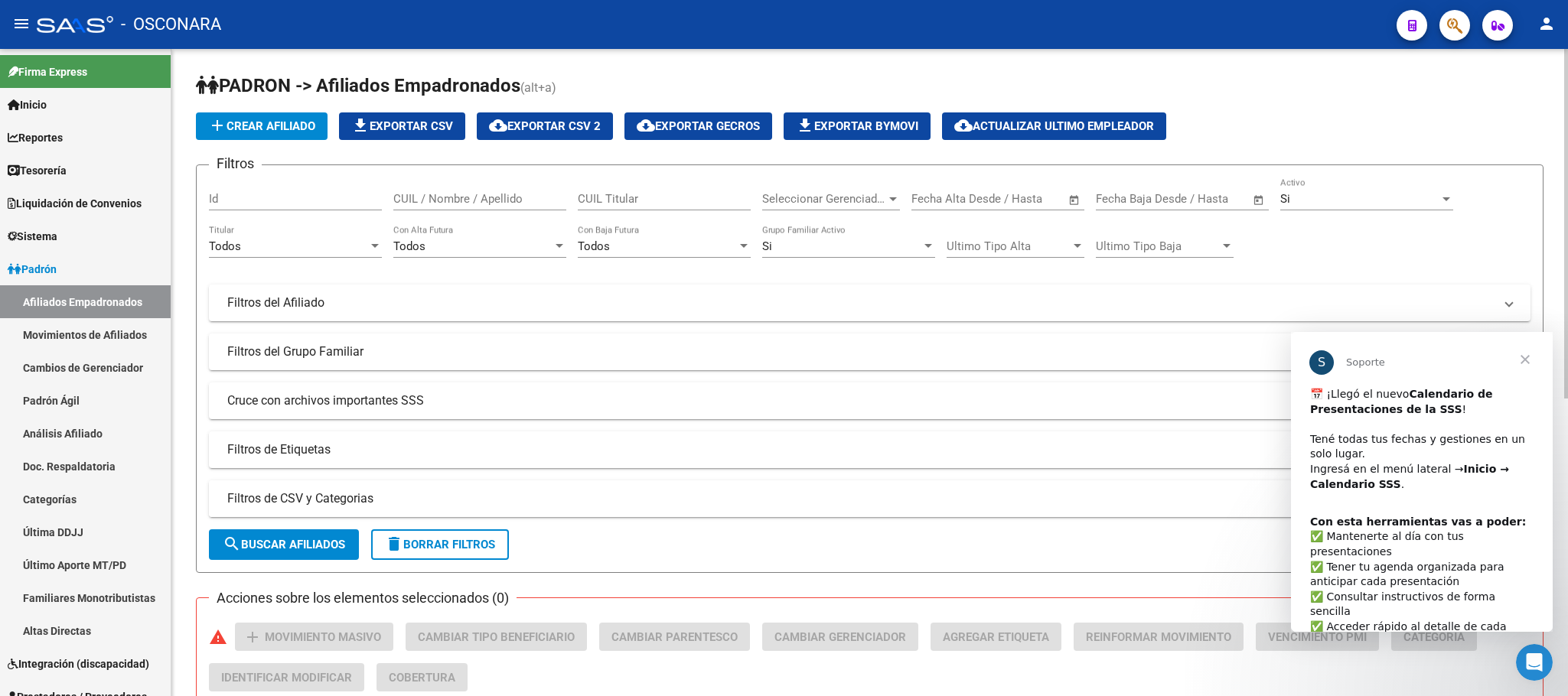
click at [368, 502] on mat-panel-title "Filtros de CSV y Categorias" at bounding box center [861, 499] width 1267 height 17
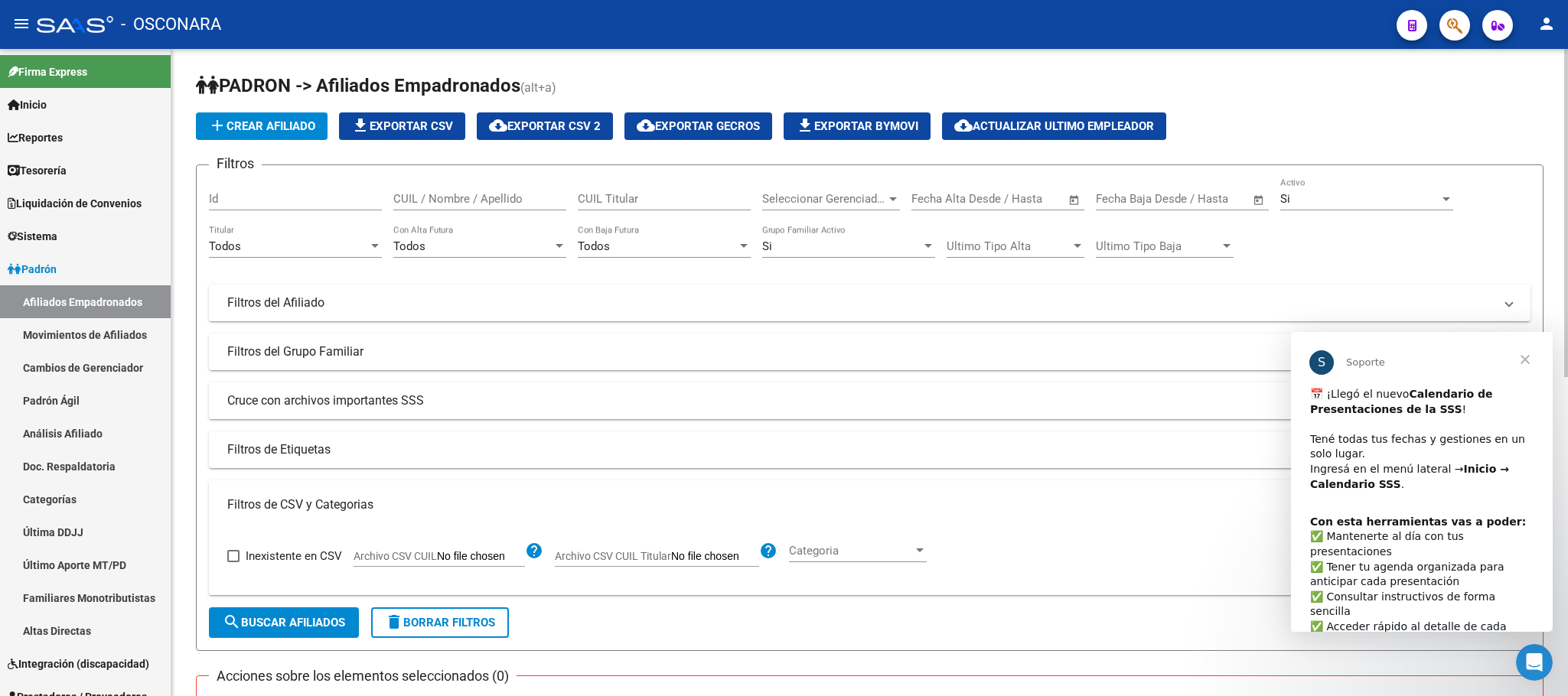
click at [428, 565] on label "Archivo CSV CUIL" at bounding box center [440, 559] width 171 height 17
click at [437, 564] on input "Archivo CSV CUIL" at bounding box center [481, 557] width 88 height 14
type input "C:\fakepath\Bajas Opciones de Cambio.csv"
click at [297, 622] on span "search Buscar Afiliados" at bounding box center [284, 622] width 123 height 14
click at [1442, 199] on div at bounding box center [1446, 199] width 7 height 4
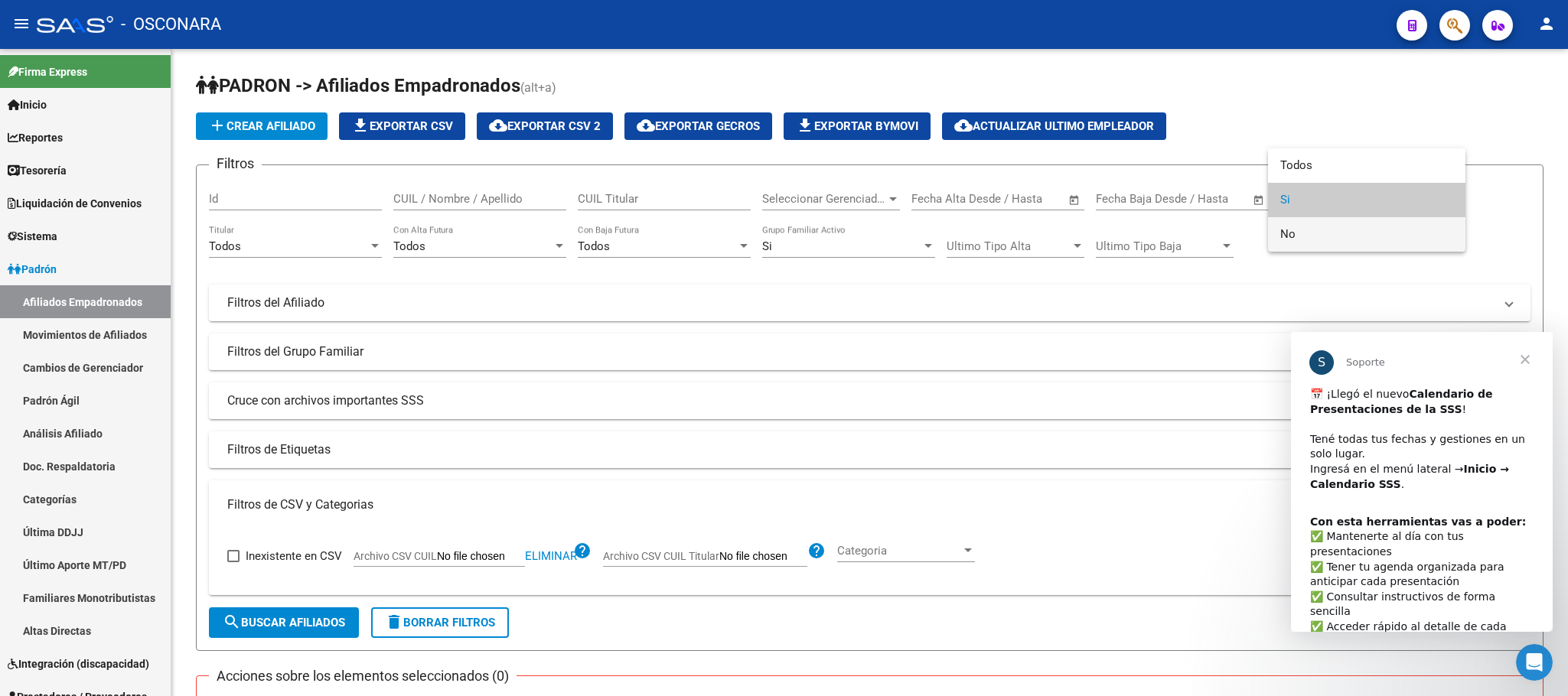
click at [1335, 241] on span "No" at bounding box center [1367, 235] width 173 height 35
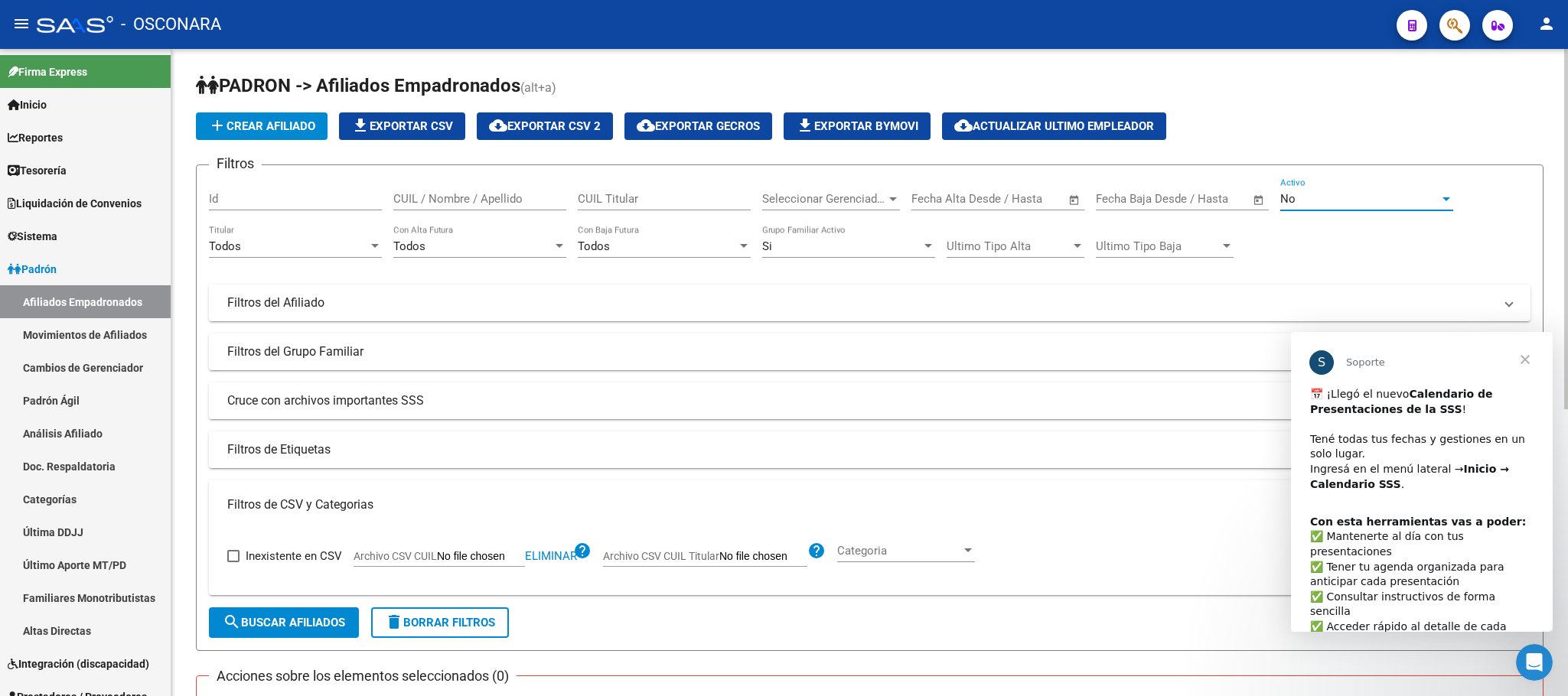
click at [322, 613] on button "search Buscar Afiliados" at bounding box center [284, 623] width 150 height 31
click at [1420, 193] on div "No" at bounding box center [1360, 198] width 159 height 14
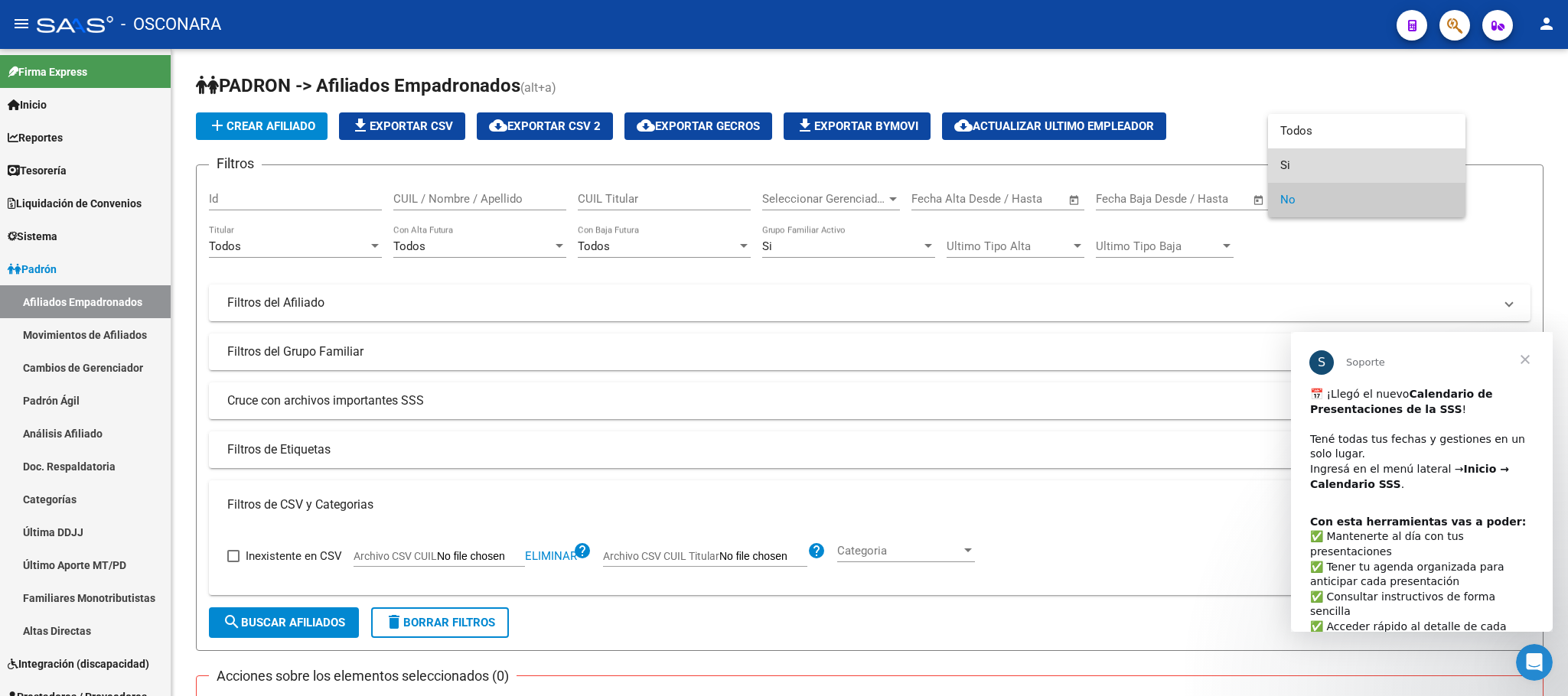
click at [1296, 155] on span "Si" at bounding box center [1367, 166] width 173 height 35
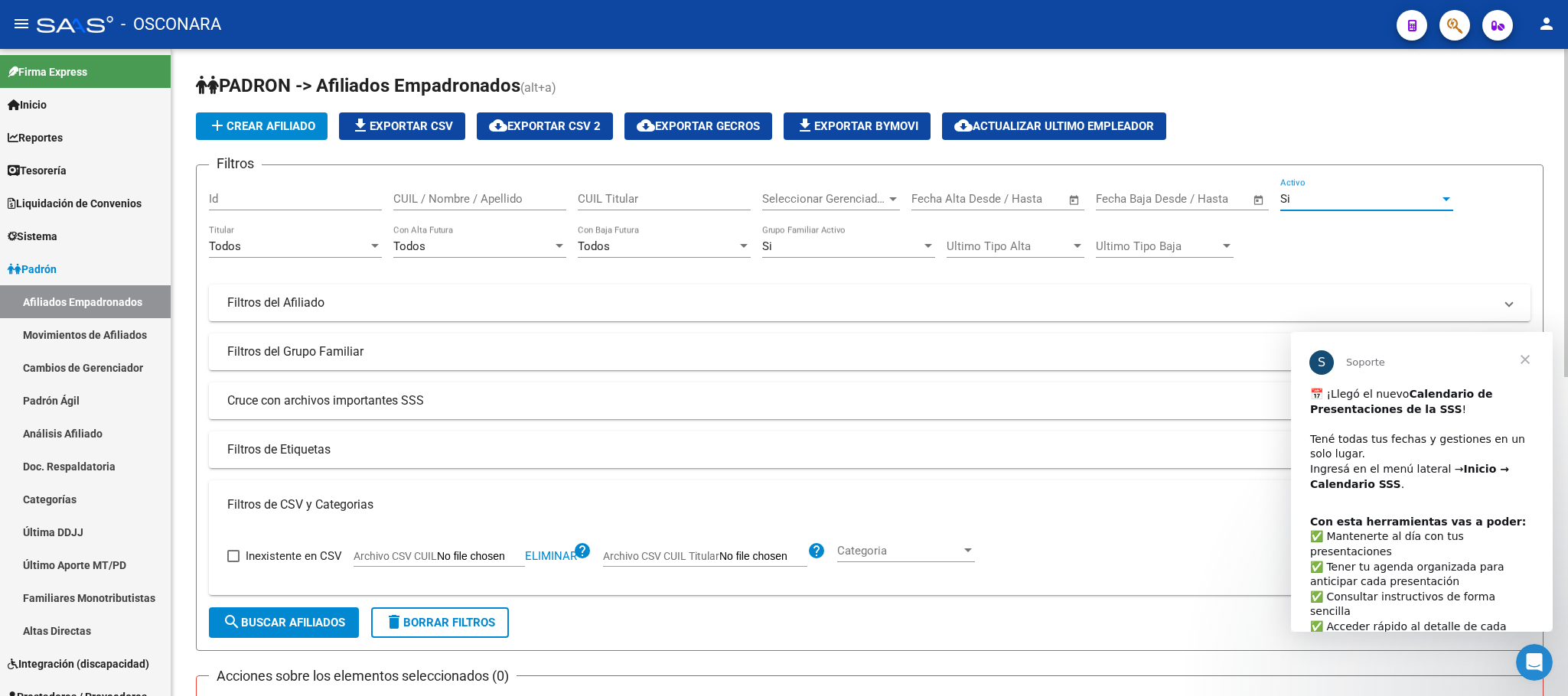
click at [319, 633] on button "search Buscar Afiliados" at bounding box center [284, 623] width 150 height 31
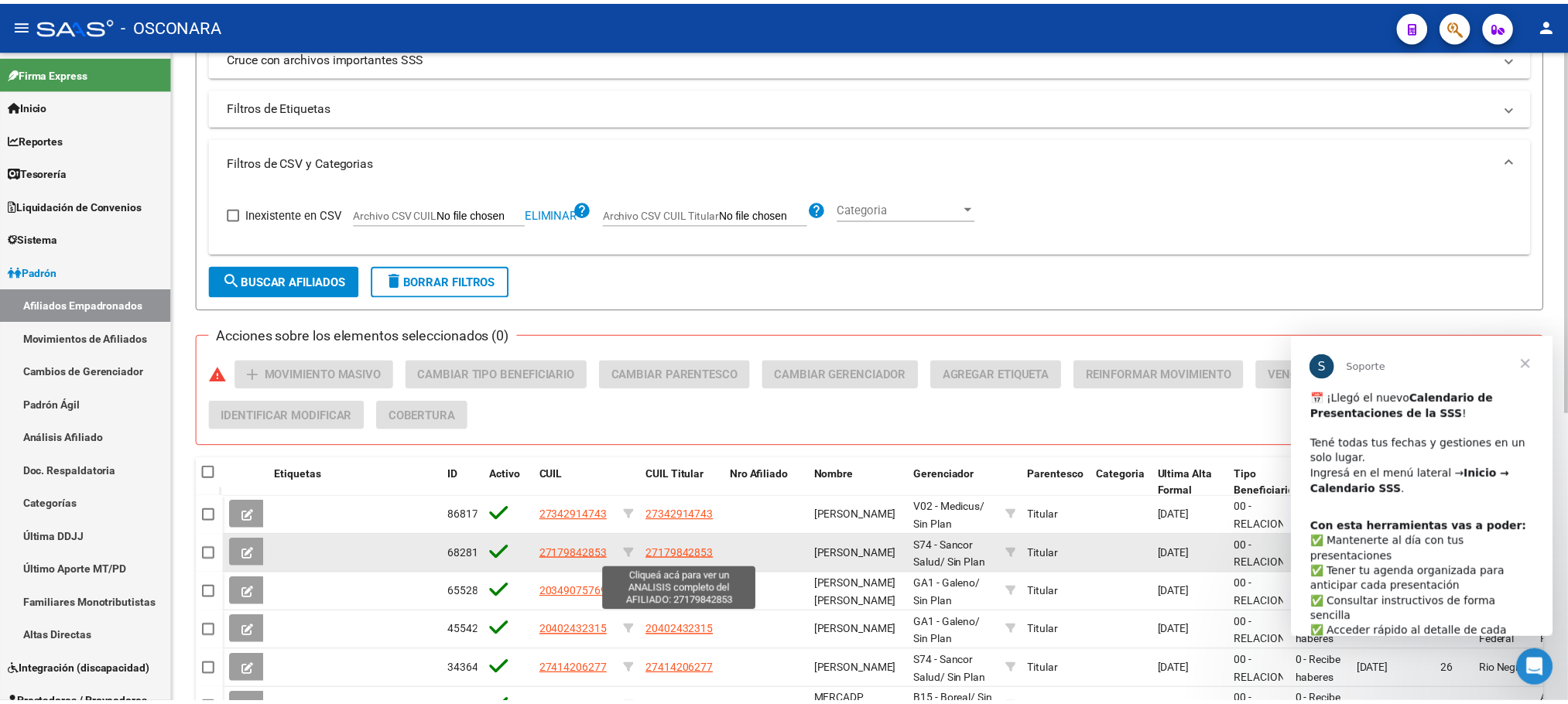
scroll to position [520, 0]
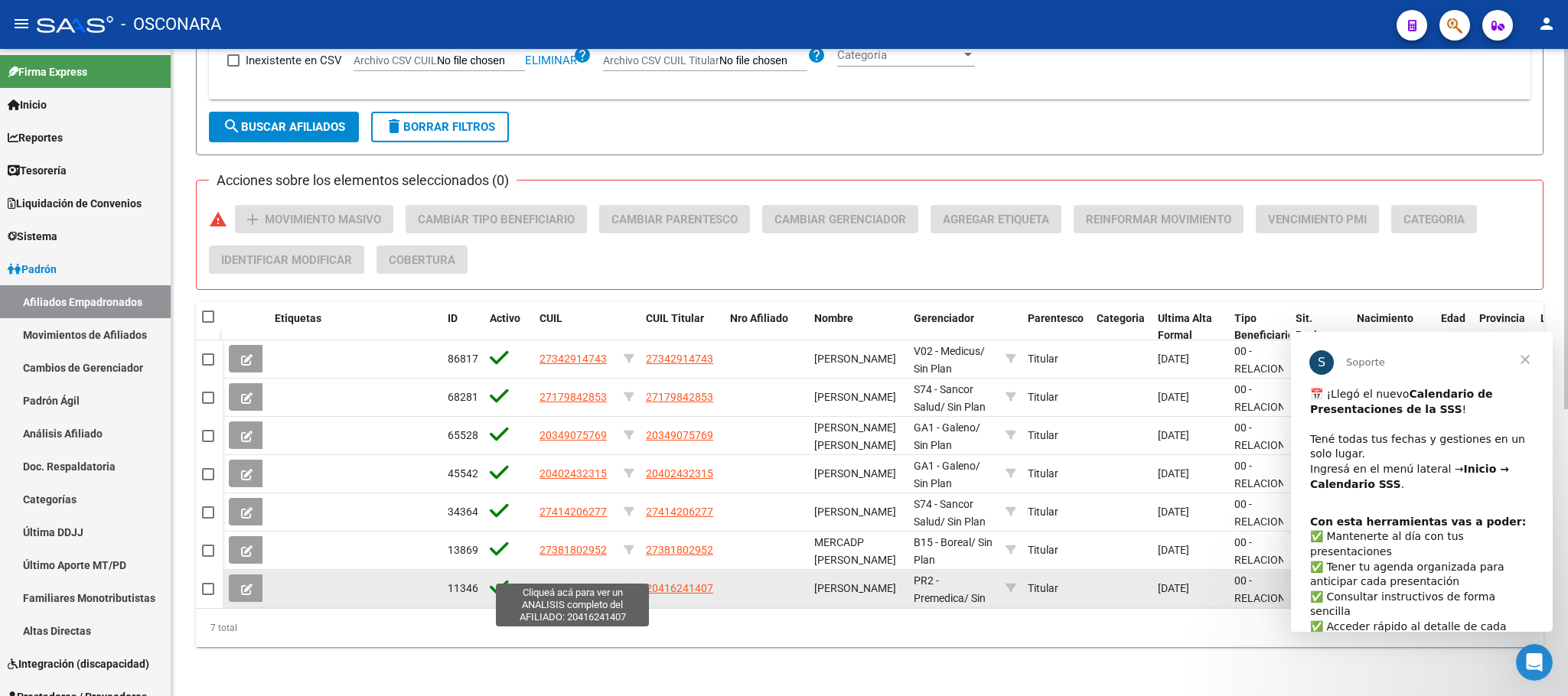
click at [570, 582] on span "20416241407" at bounding box center [573, 588] width 67 height 12
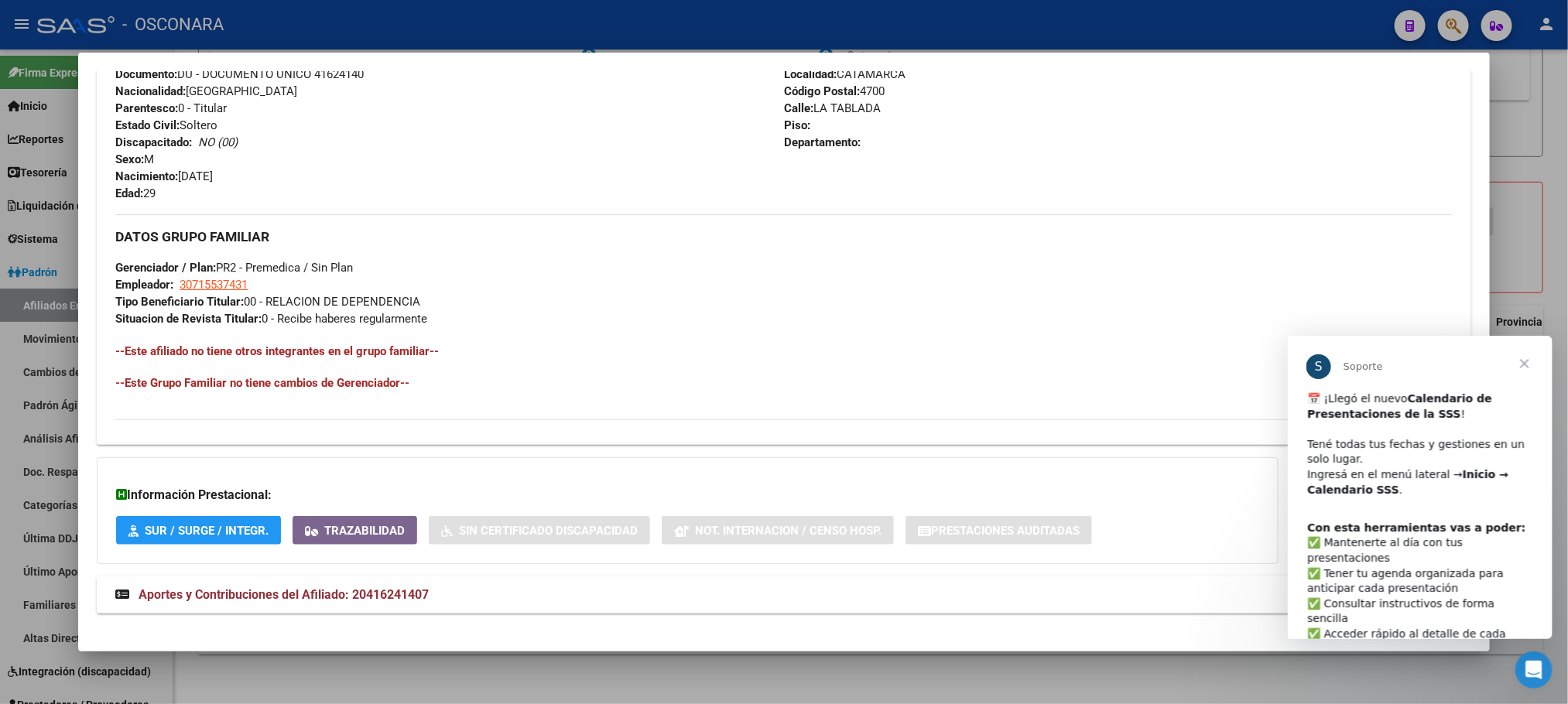
scroll to position [0, 0]
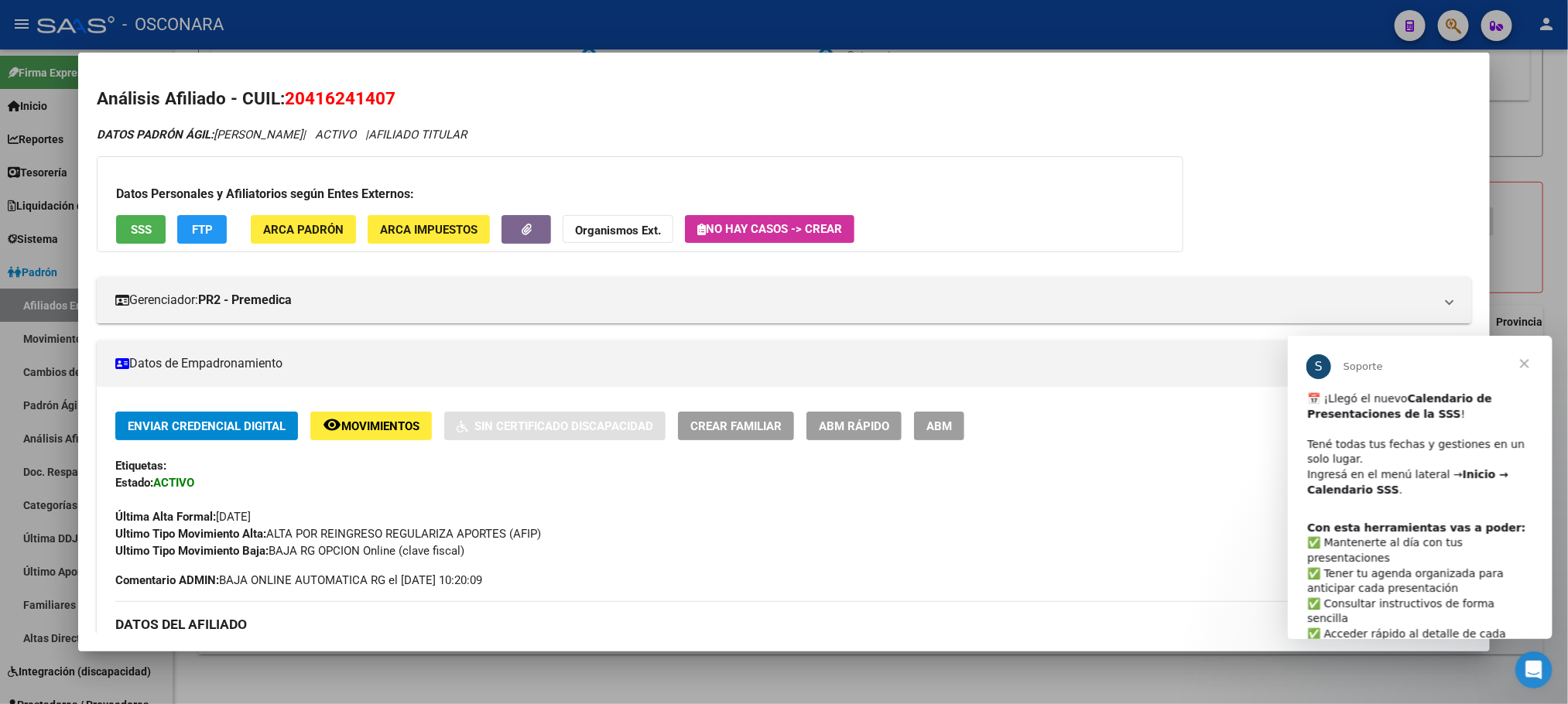
click at [170, 251] on div "Datos Personales y Afiliatorios según Entes Externos: SSS FTP ARCA Padrón ARCA …" at bounding box center [640, 204] width 1087 height 96
click at [198, 233] on span "FTP" at bounding box center [202, 229] width 21 height 14
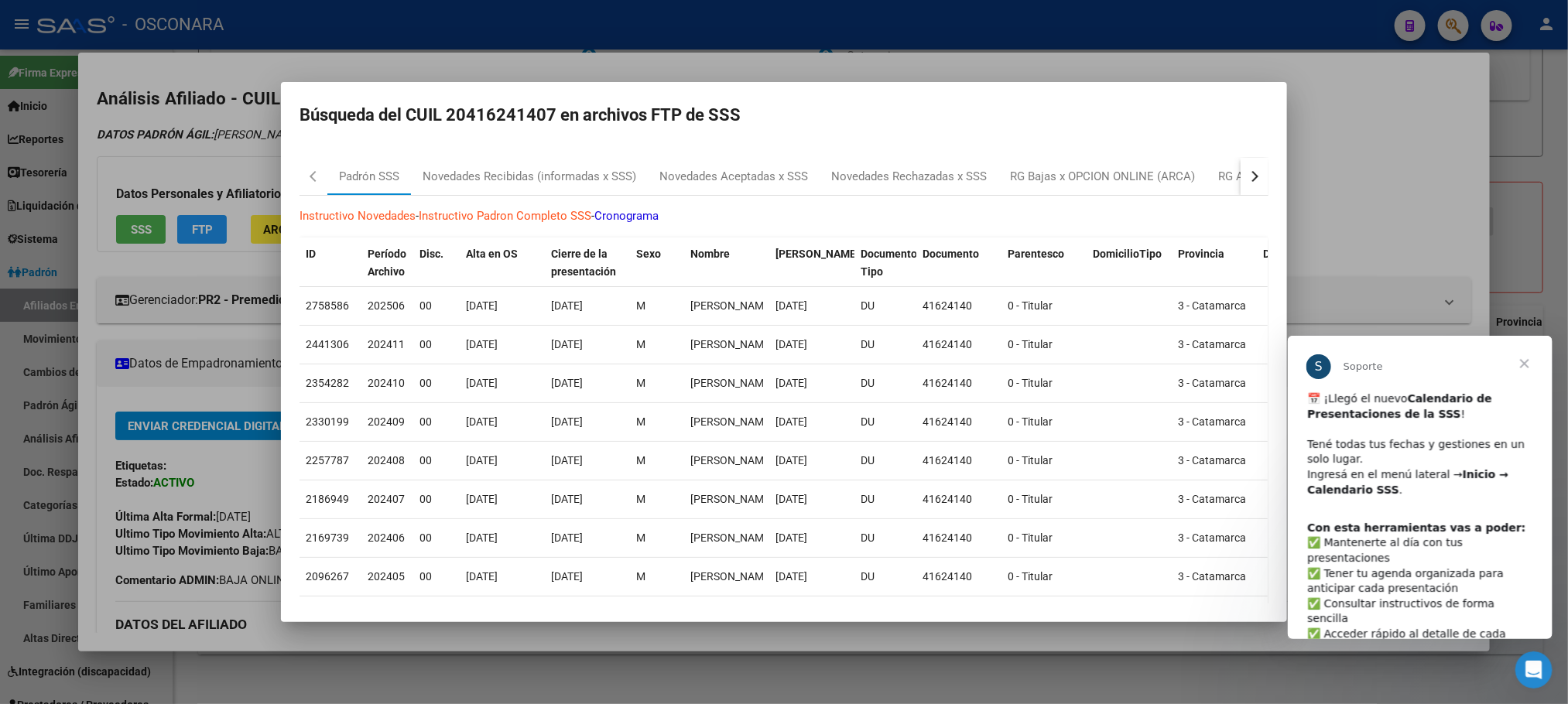
click at [660, 662] on div at bounding box center [784, 352] width 1568 height 704
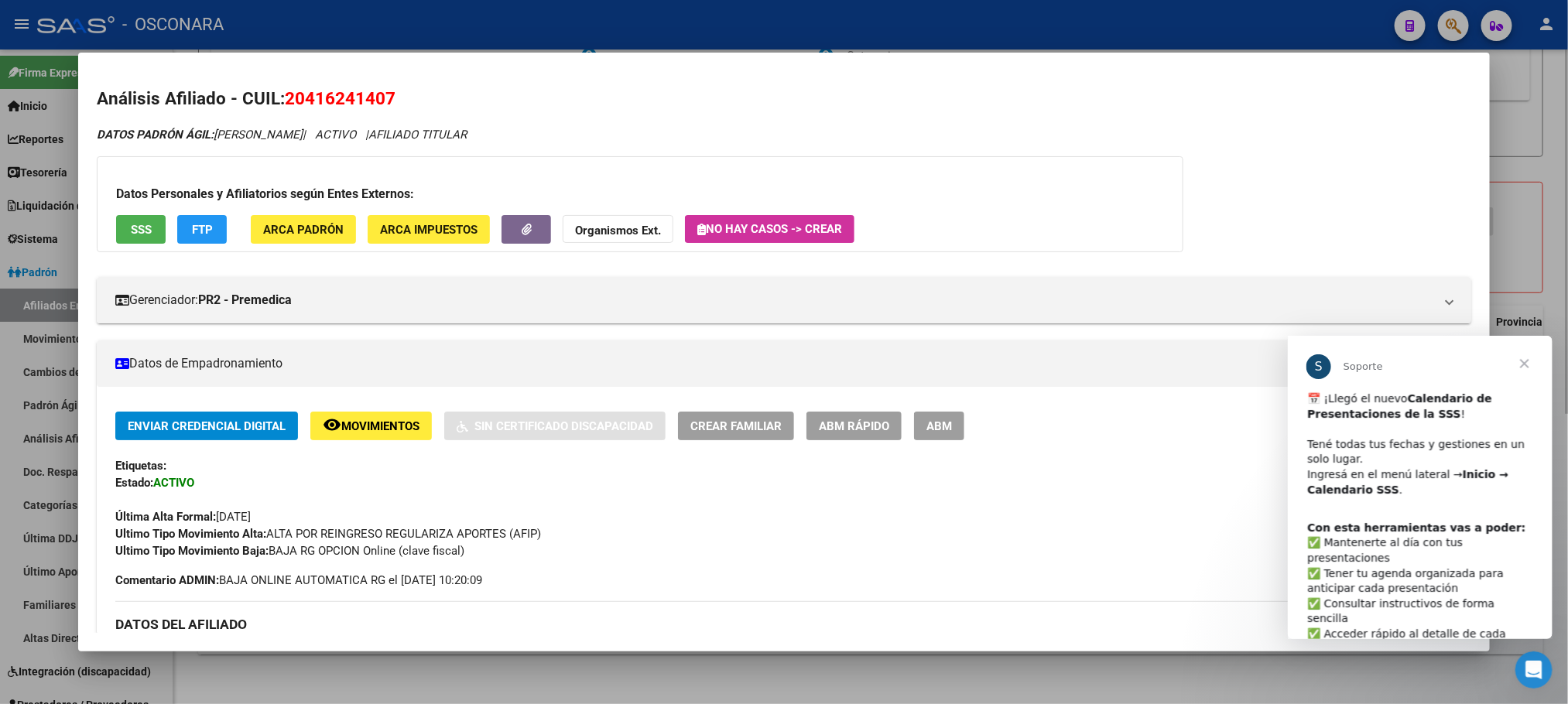
click at [658, 660] on div at bounding box center [784, 352] width 1568 height 704
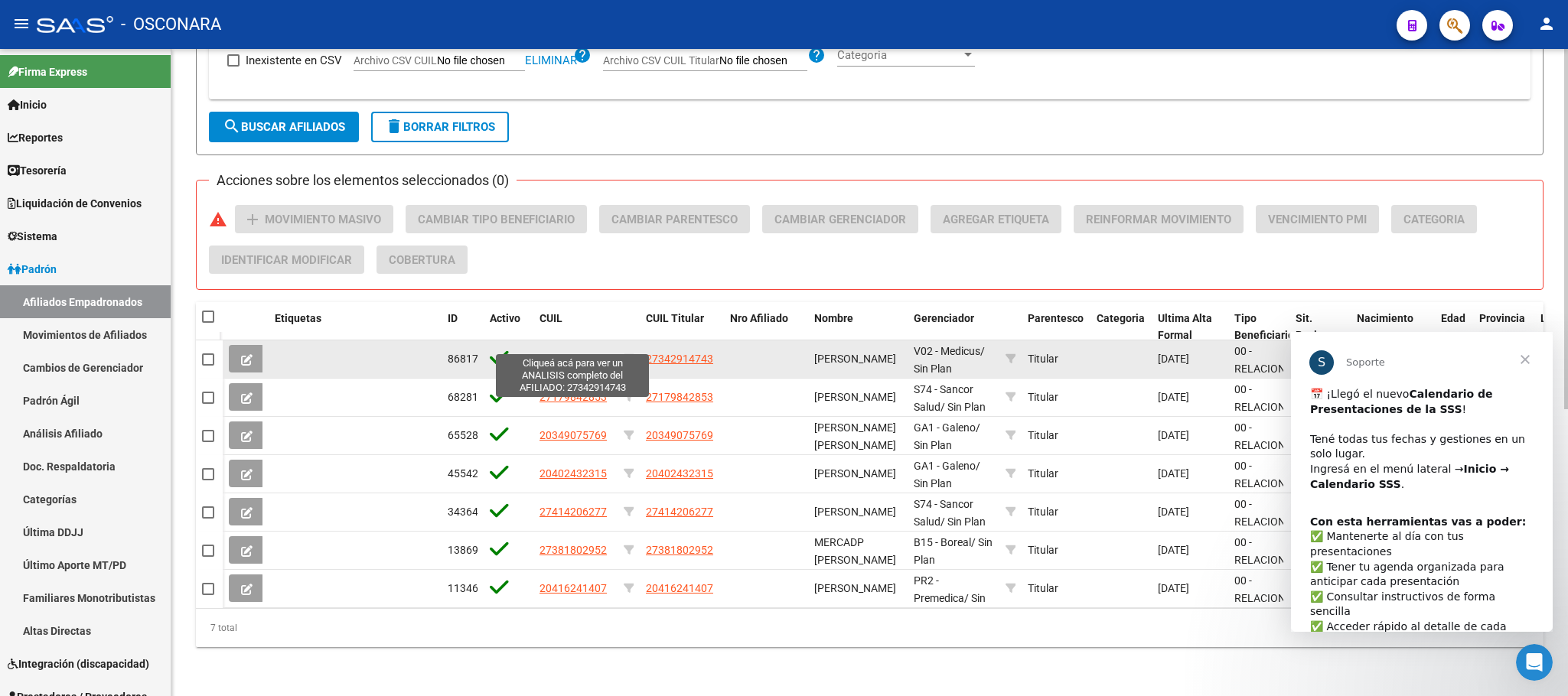
click at [582, 353] on span "27342914743" at bounding box center [573, 358] width 67 height 12
type textarea "27342914743"
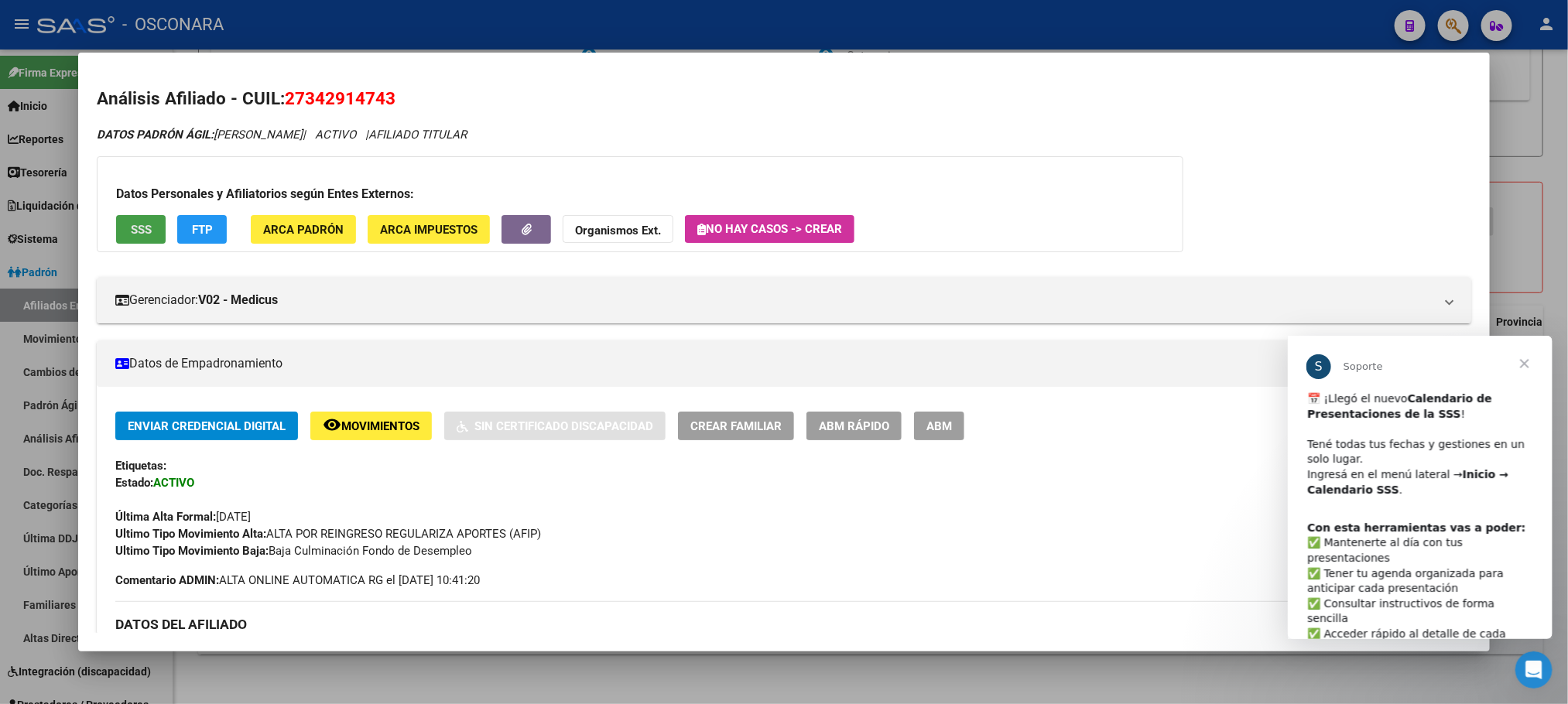
click at [119, 228] on button "SSS" at bounding box center [141, 229] width 50 height 29
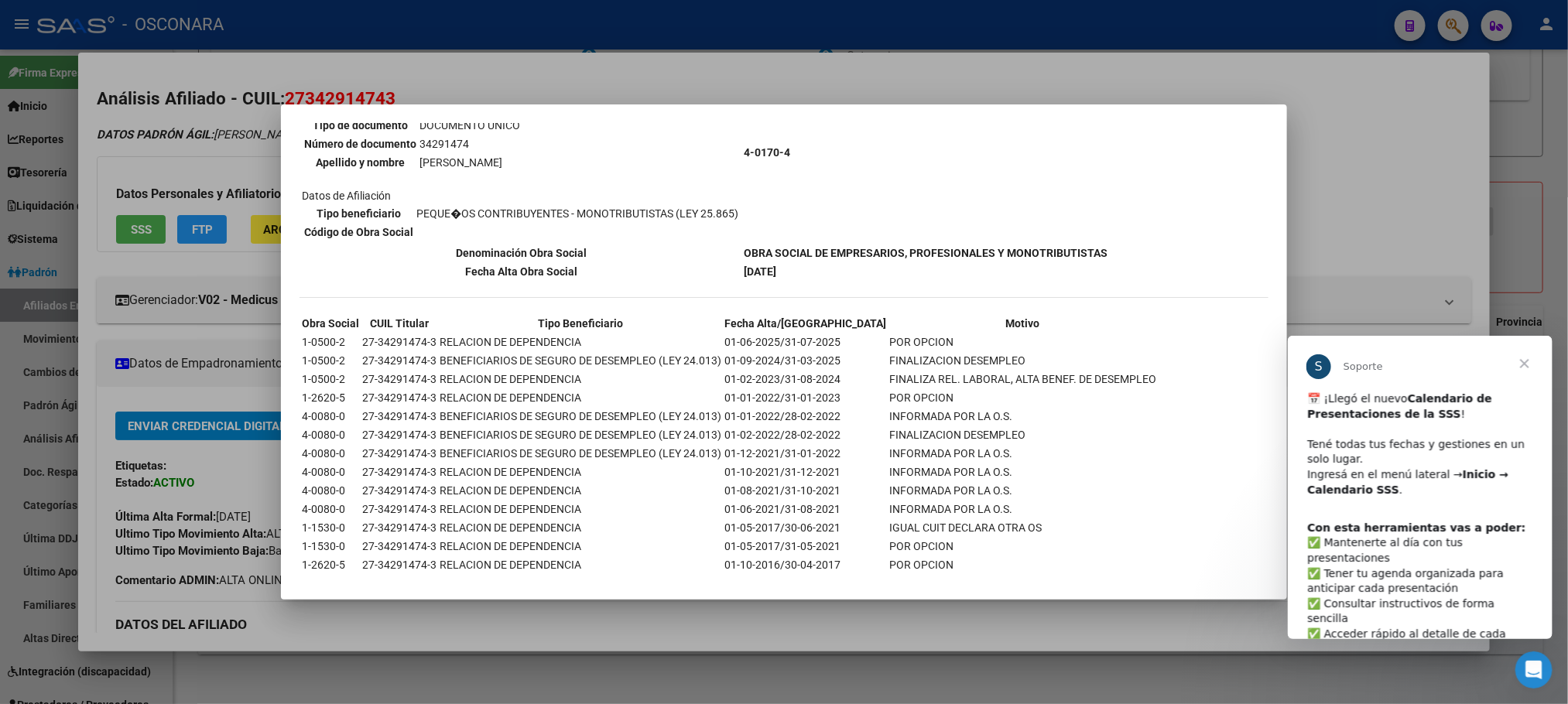
scroll to position [518, 0]
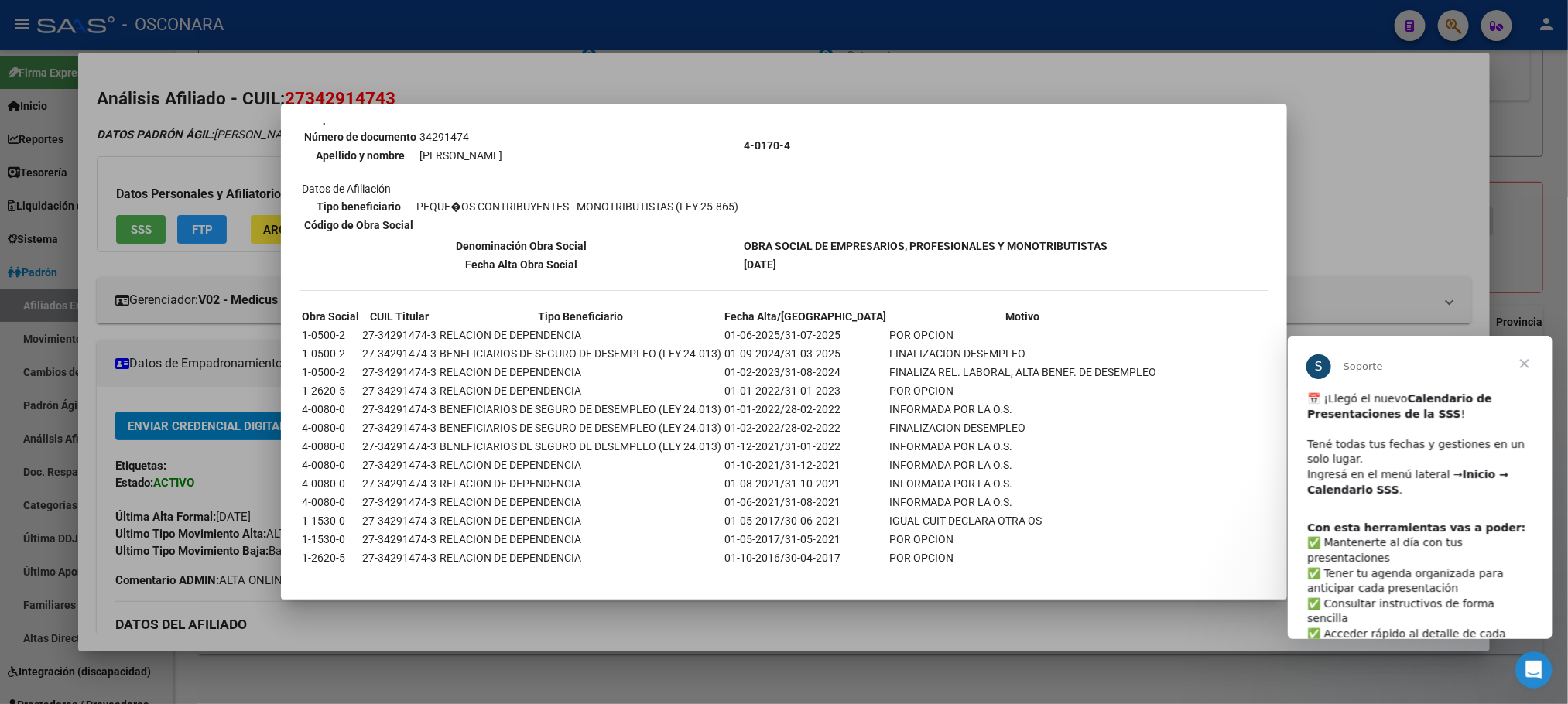
click at [846, 604] on div at bounding box center [784, 352] width 1568 height 704
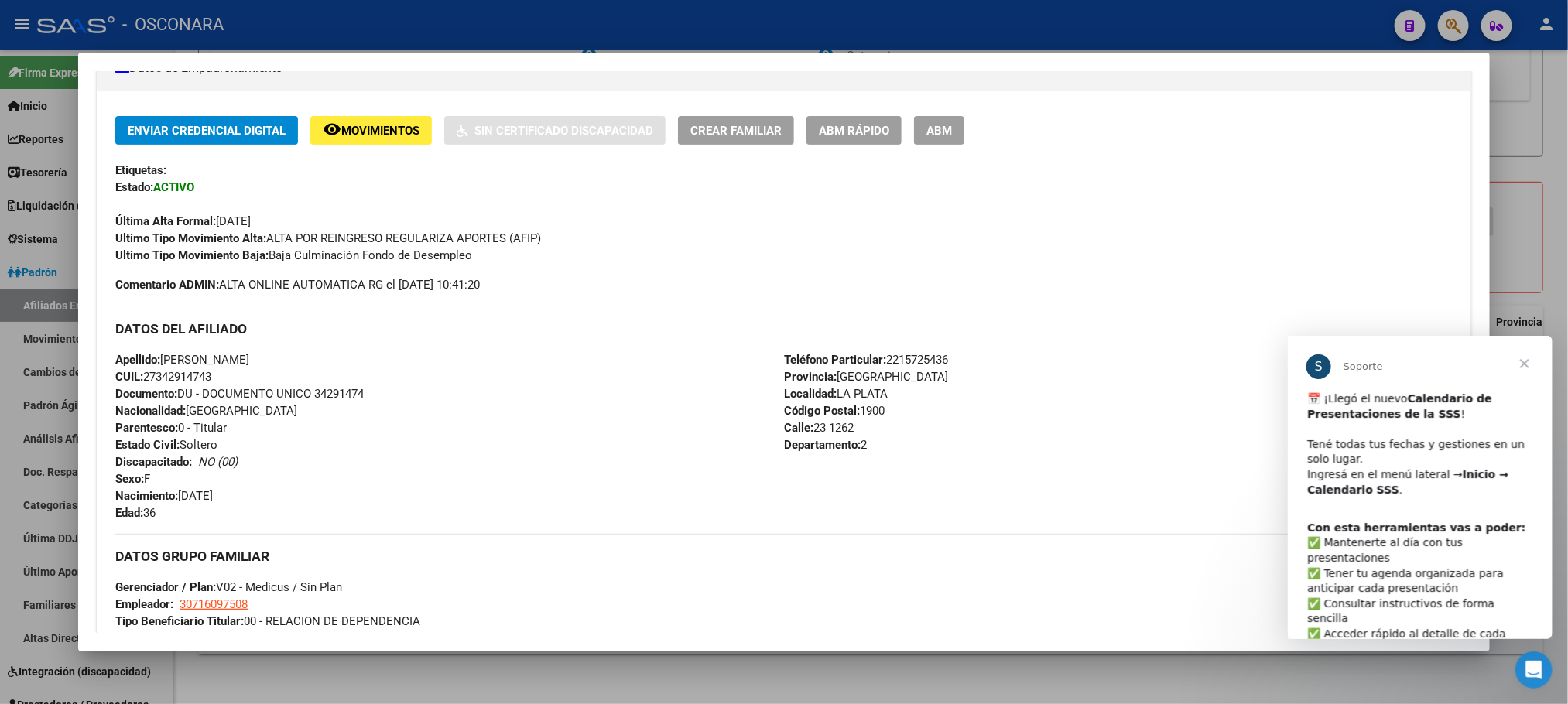
scroll to position [284, 0]
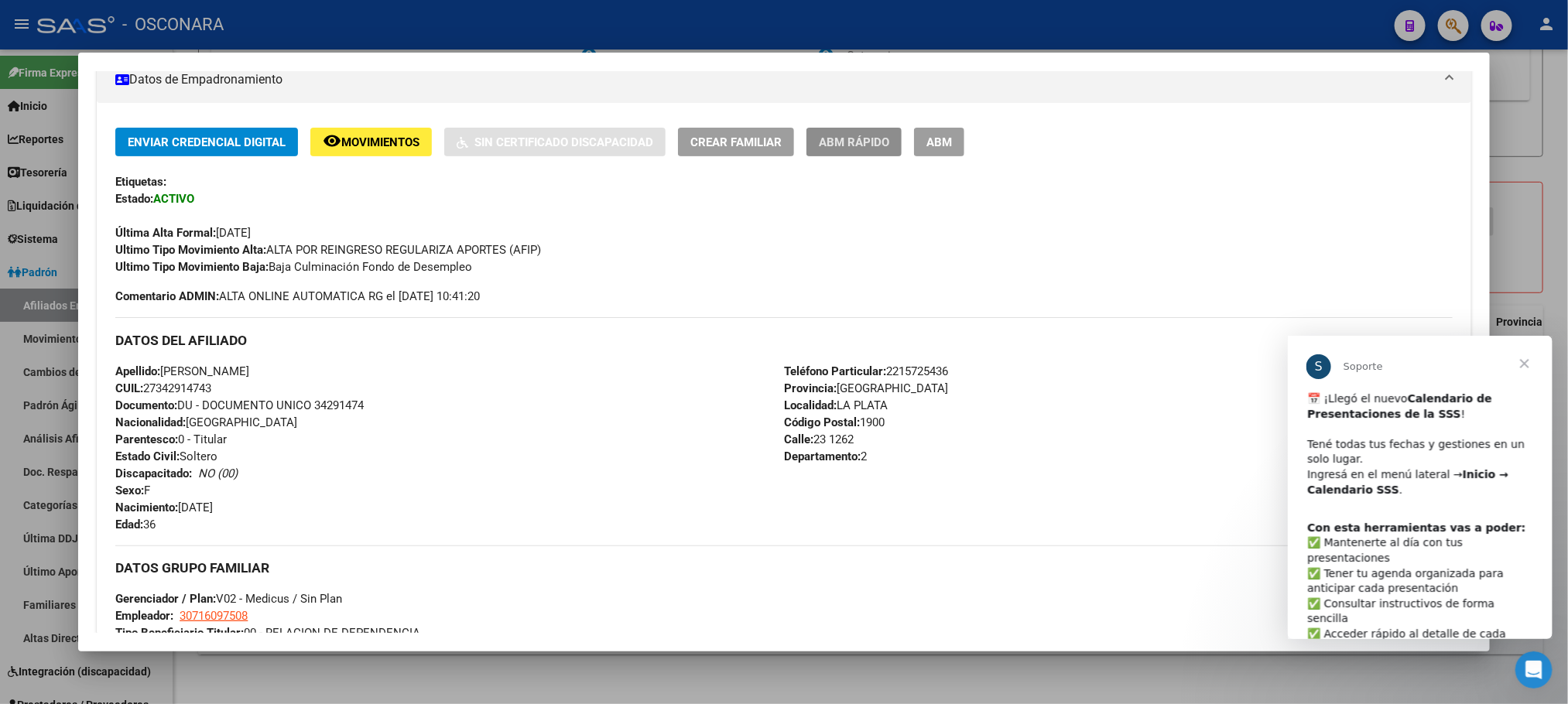
click at [853, 135] on span "ABM Rápido" at bounding box center [854, 142] width 71 height 14
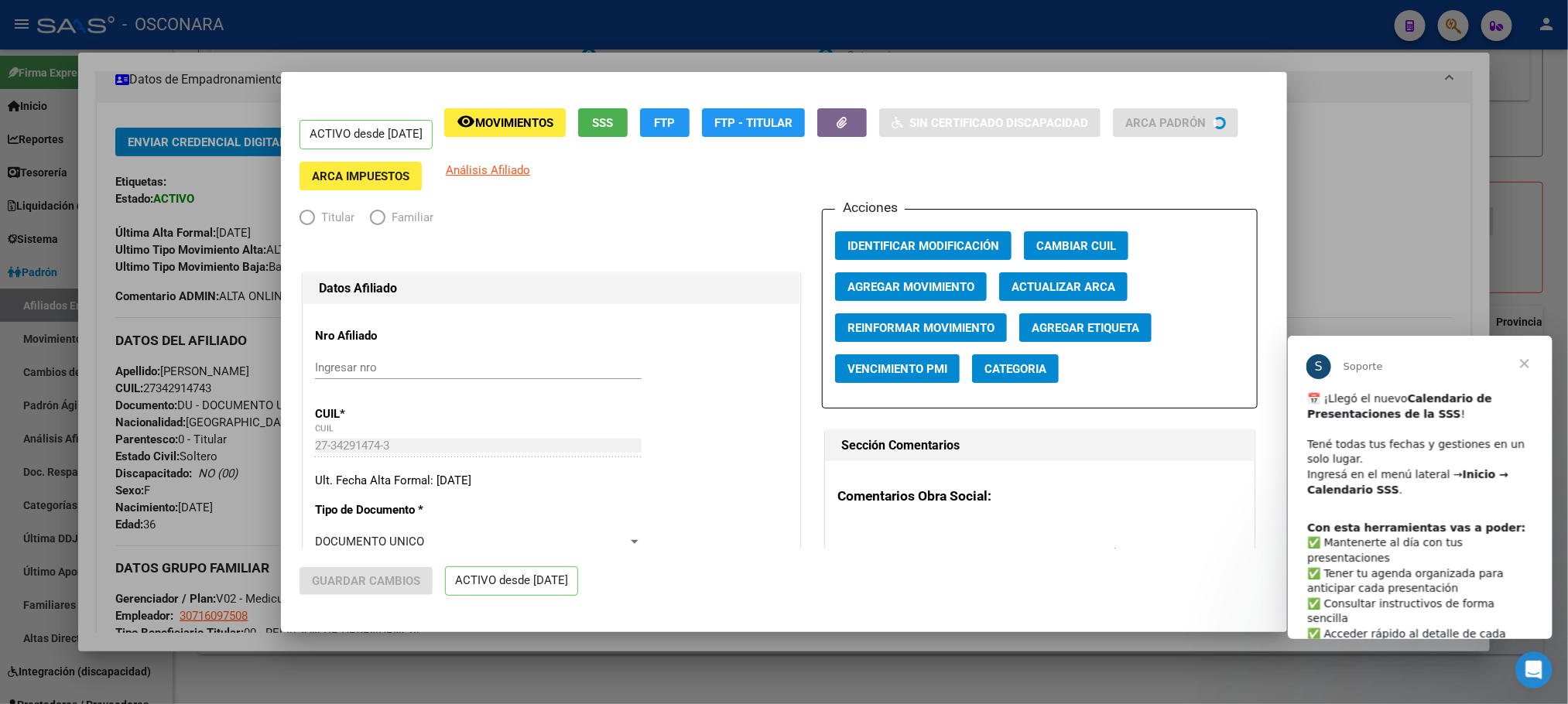
radio input "true"
type input "30-71609750-8"
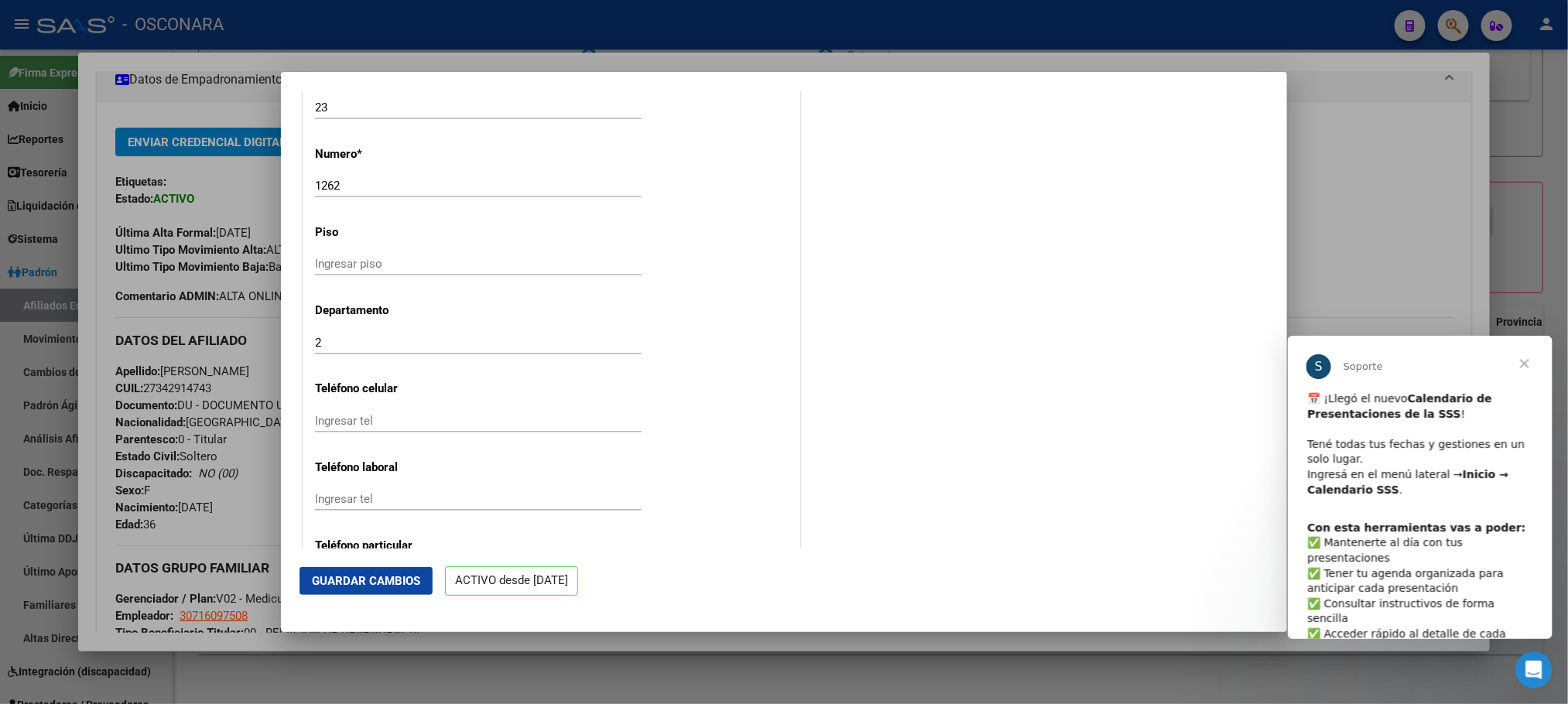
scroll to position [1870, 0]
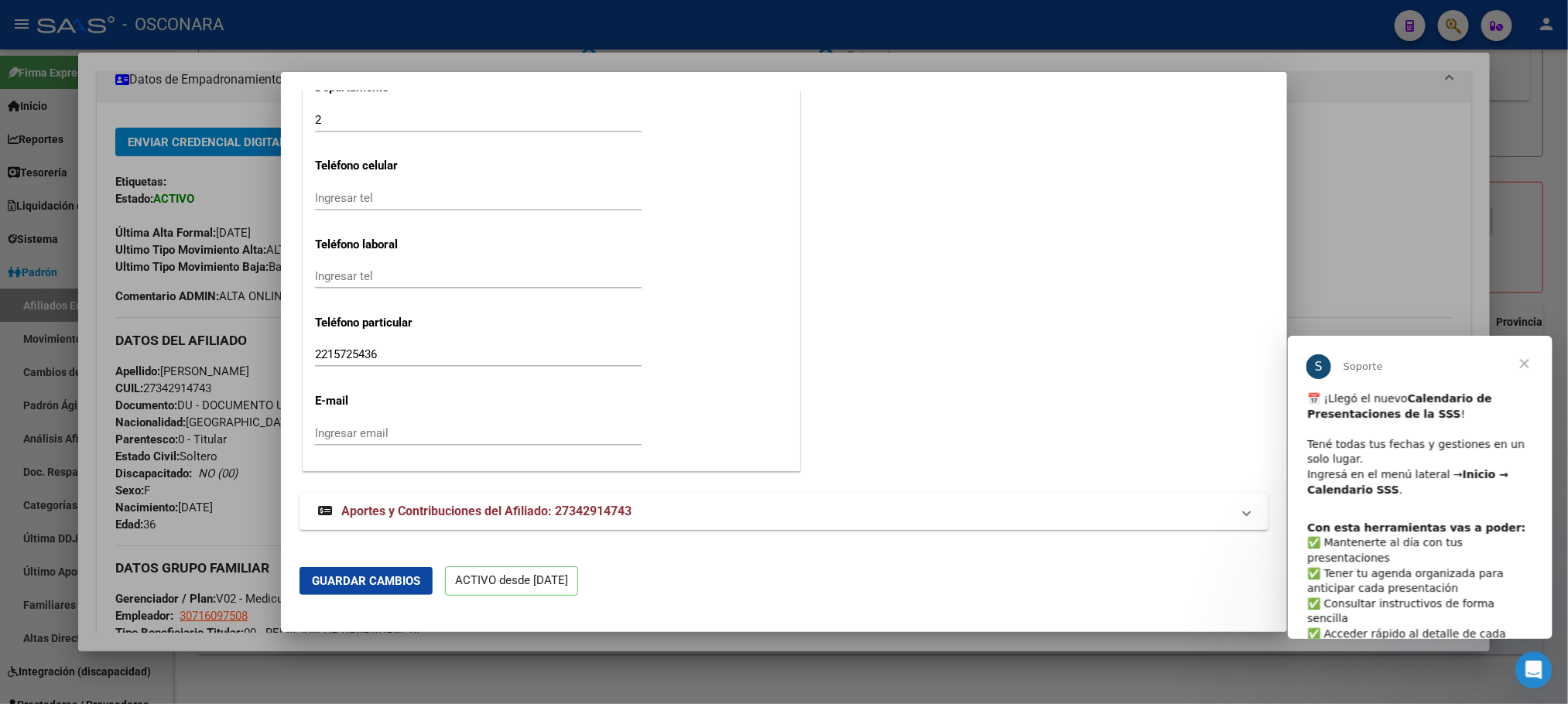
click at [550, 502] on strong "Aportes y Contribuciones del Afiliado: 27342914743" at bounding box center [475, 512] width 314 height 18
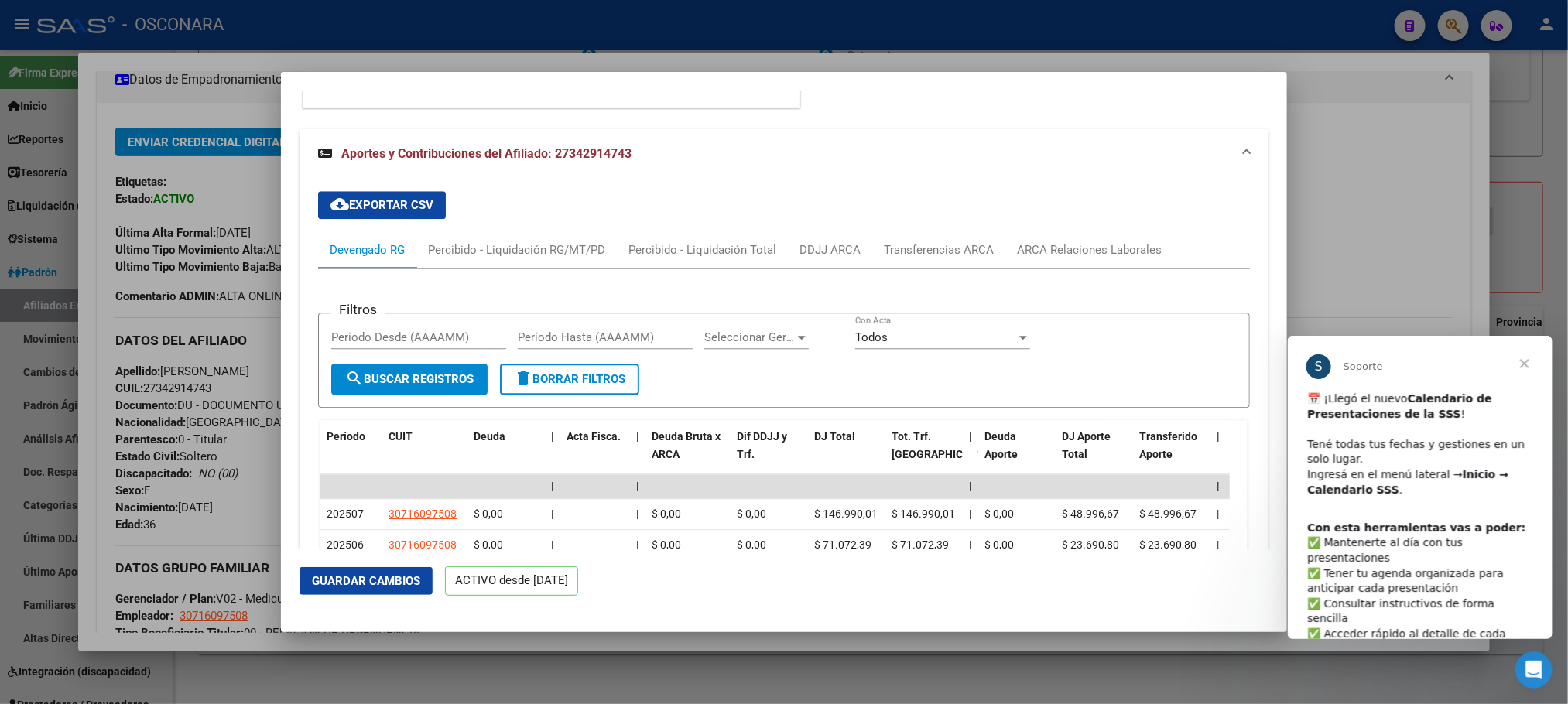
scroll to position [2106, 0]
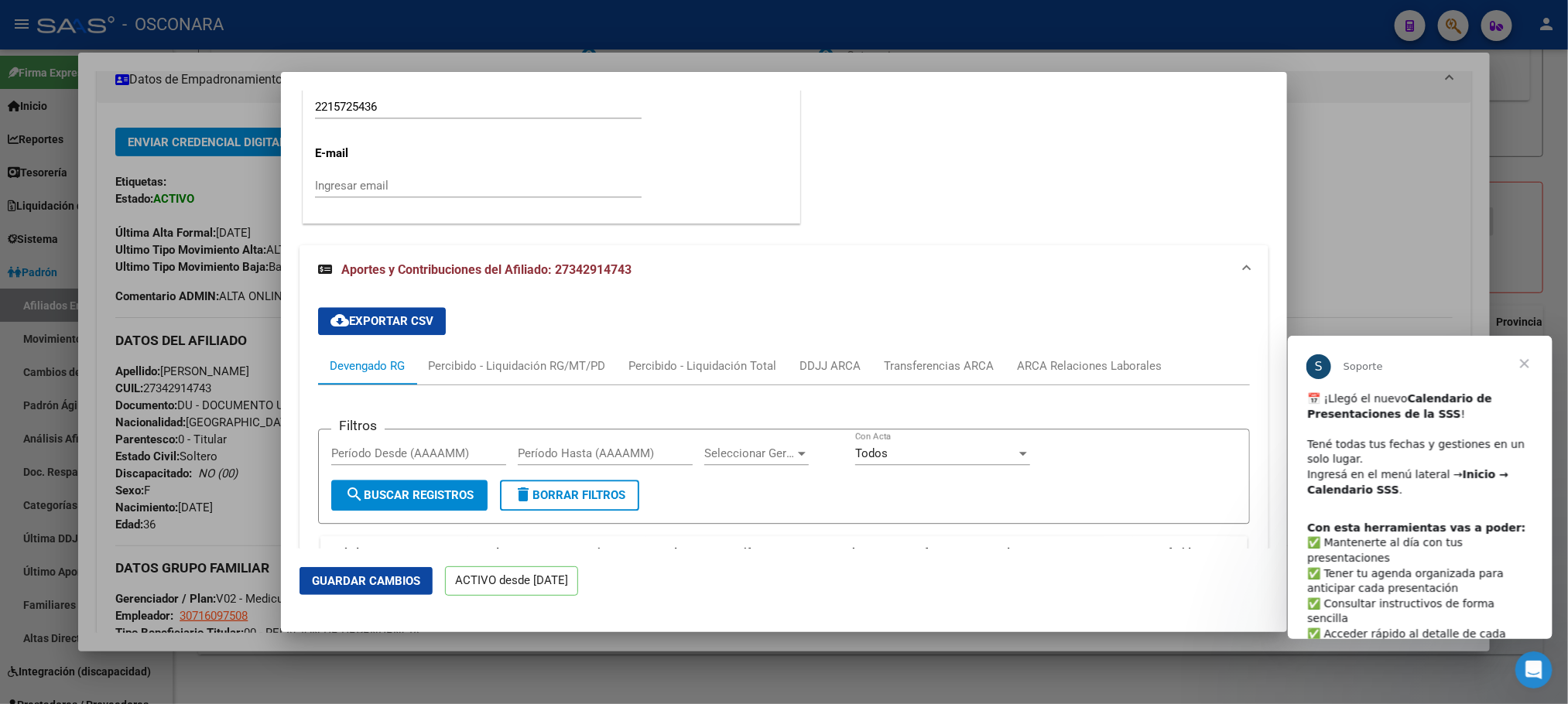
click at [1315, 192] on div at bounding box center [784, 352] width 1568 height 704
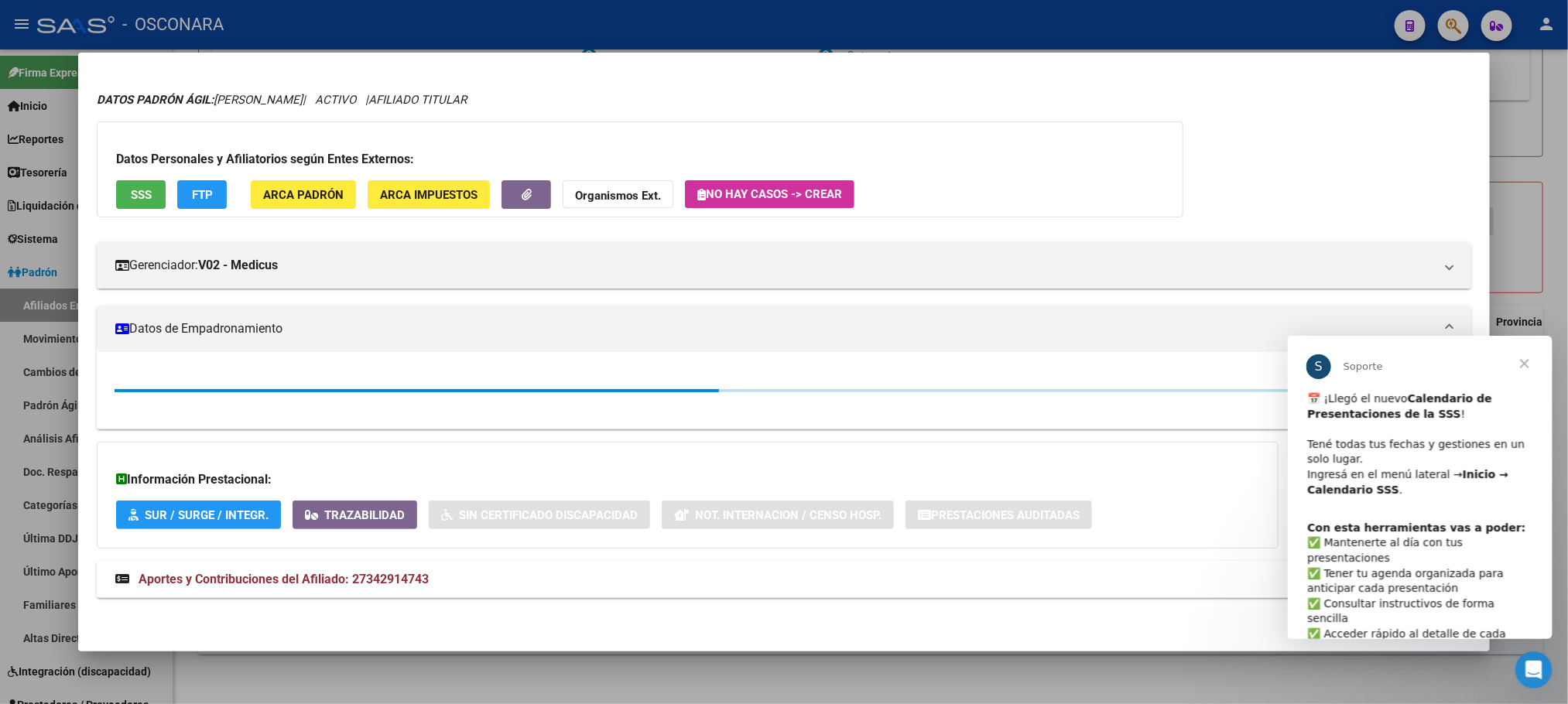
scroll to position [284, 0]
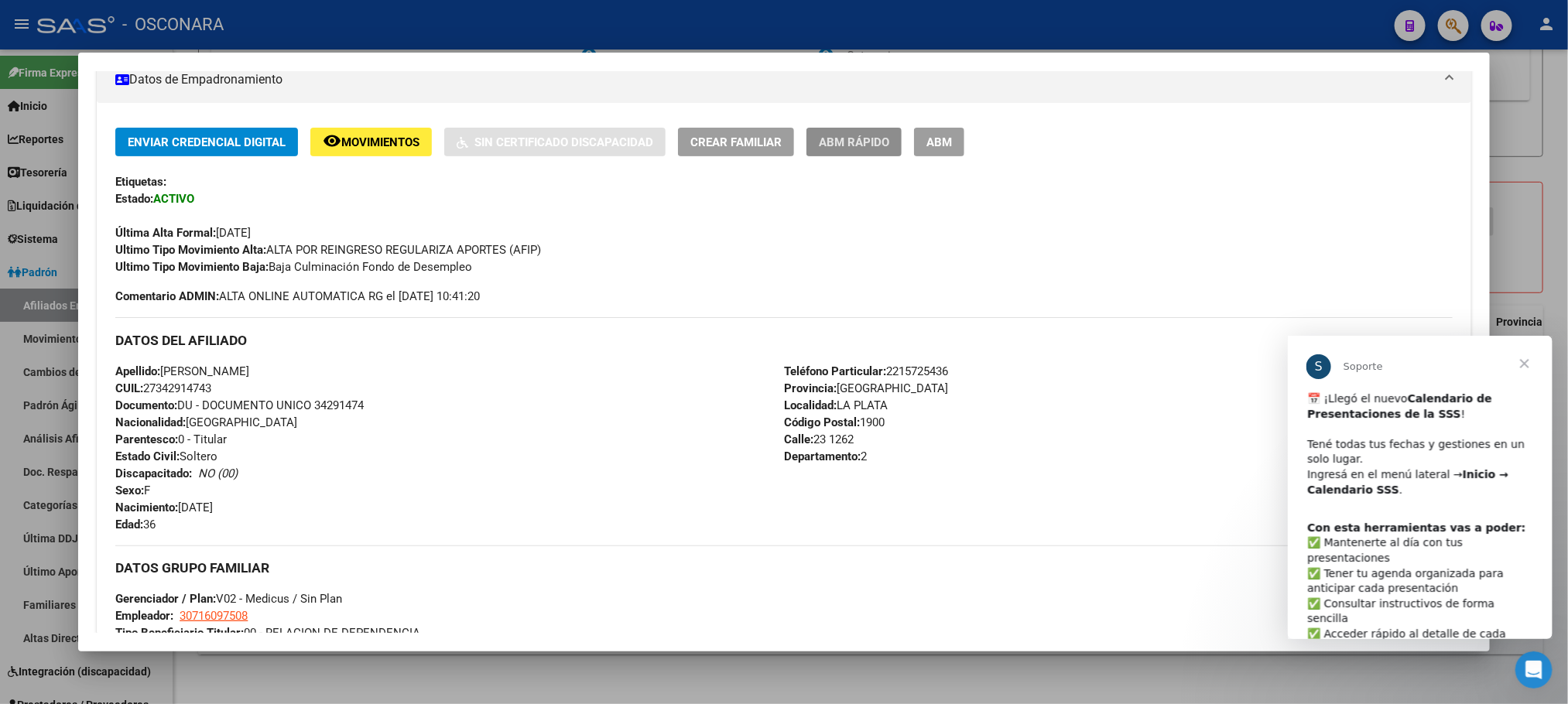
click at [866, 144] on span "ABM Rápido" at bounding box center [854, 142] width 71 height 14
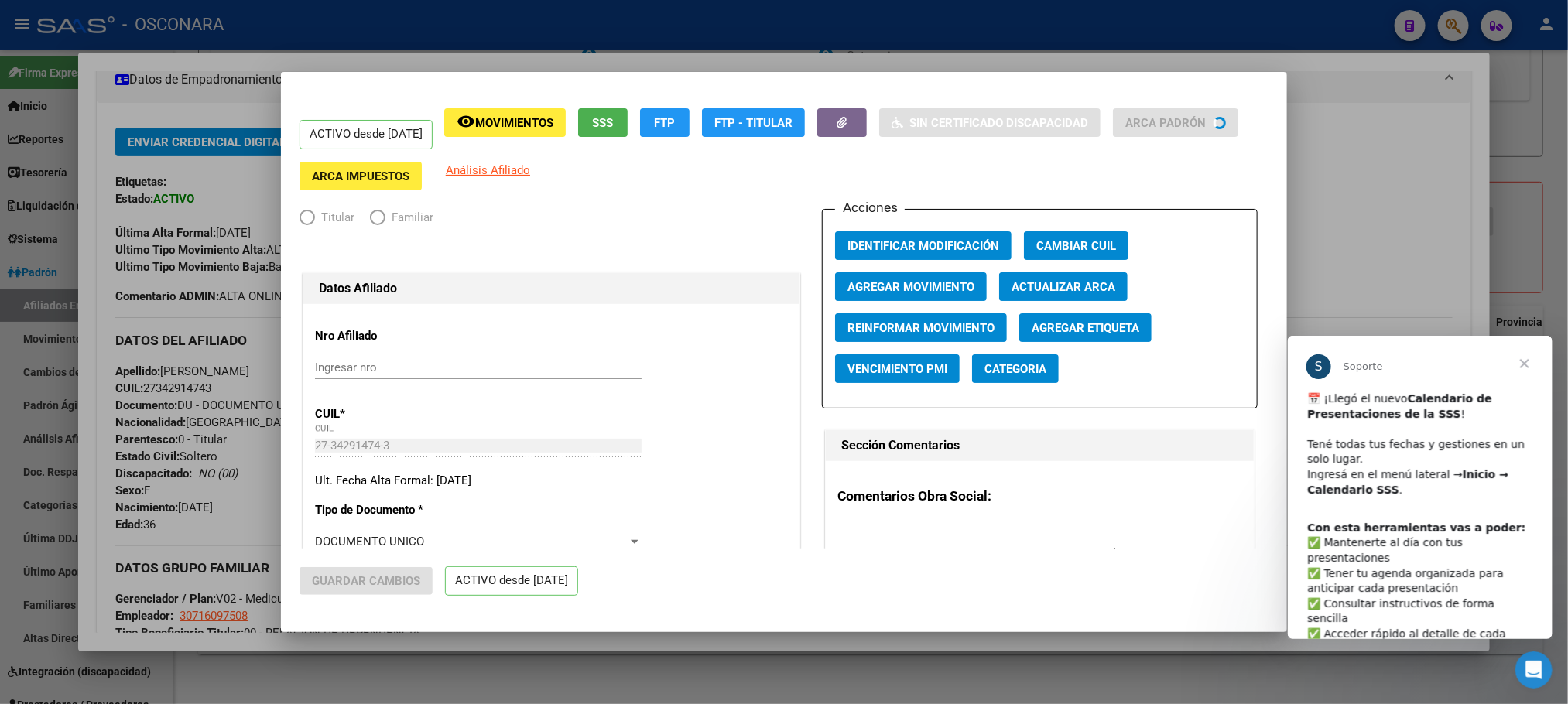
radio input "true"
type input "30-71609750-8"
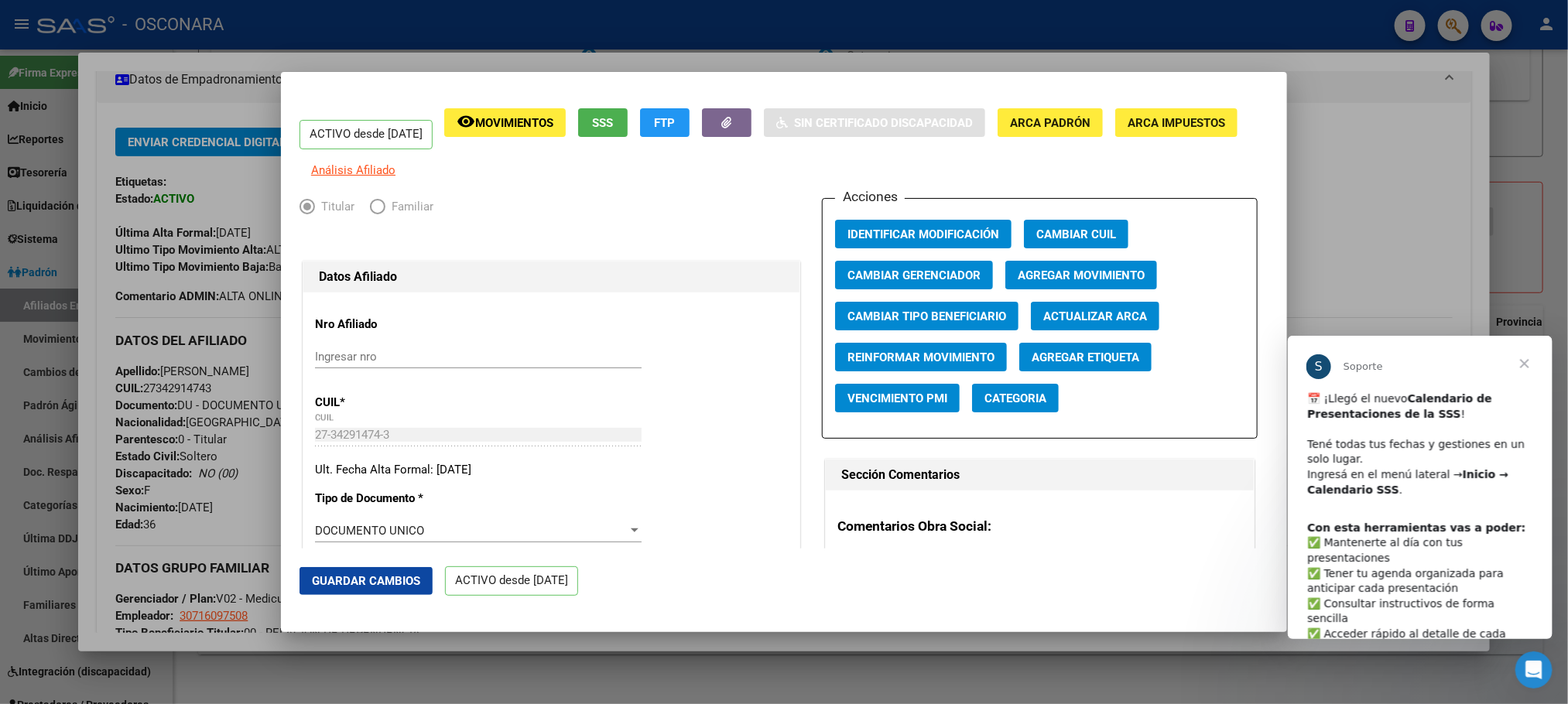
click at [1105, 283] on span "Agregar Movimiento" at bounding box center [1081, 275] width 127 height 14
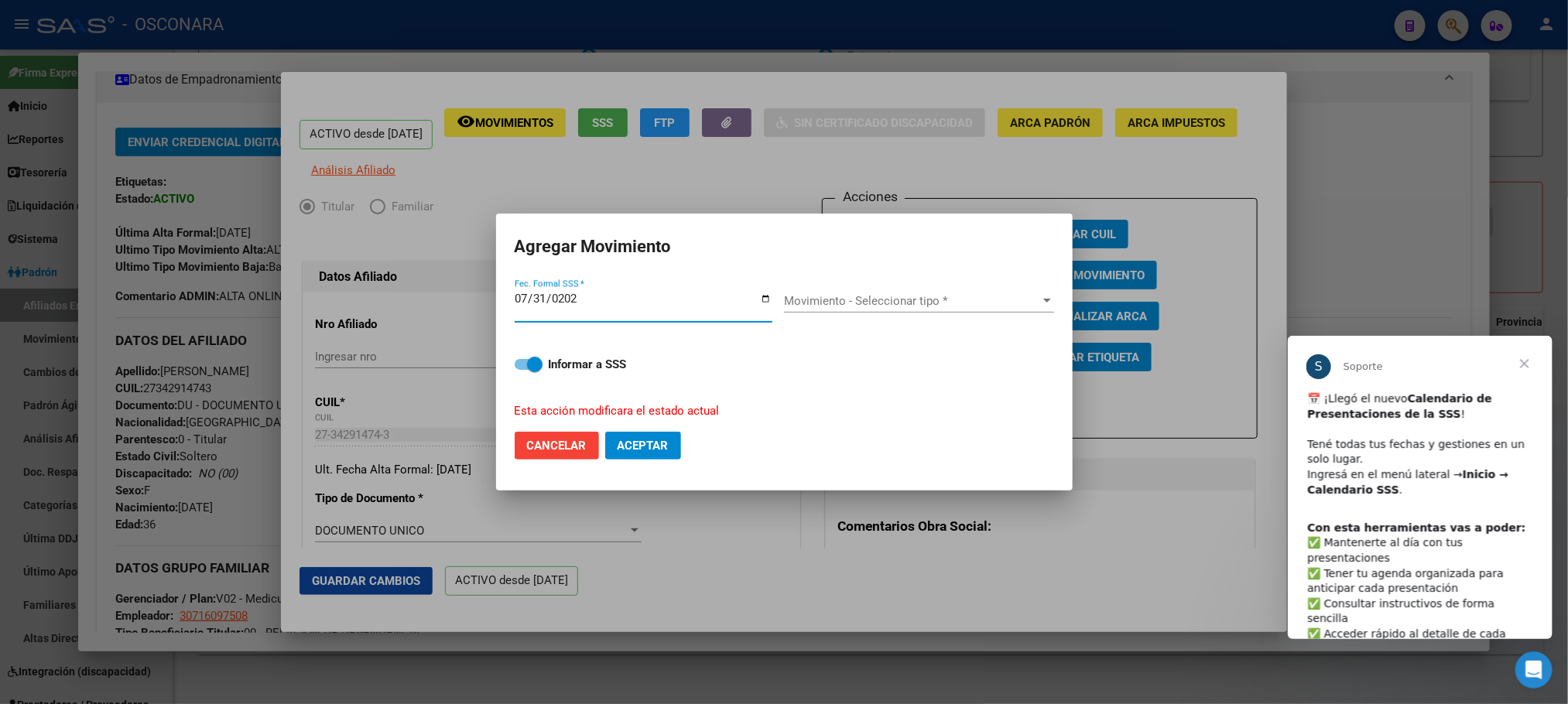
type input "2025-07-31"
drag, startPoint x: 605, startPoint y: 295, endPoint x: 983, endPoint y: 281, distance: 378.3
click at [605, 295] on input "2025-07-31" at bounding box center [643, 305] width 258 height 25
click at [939, 290] on div "Movimiento - Seleccionar tipo * Movimiento - Seleccionar tipo *" at bounding box center [918, 301] width 270 height 23
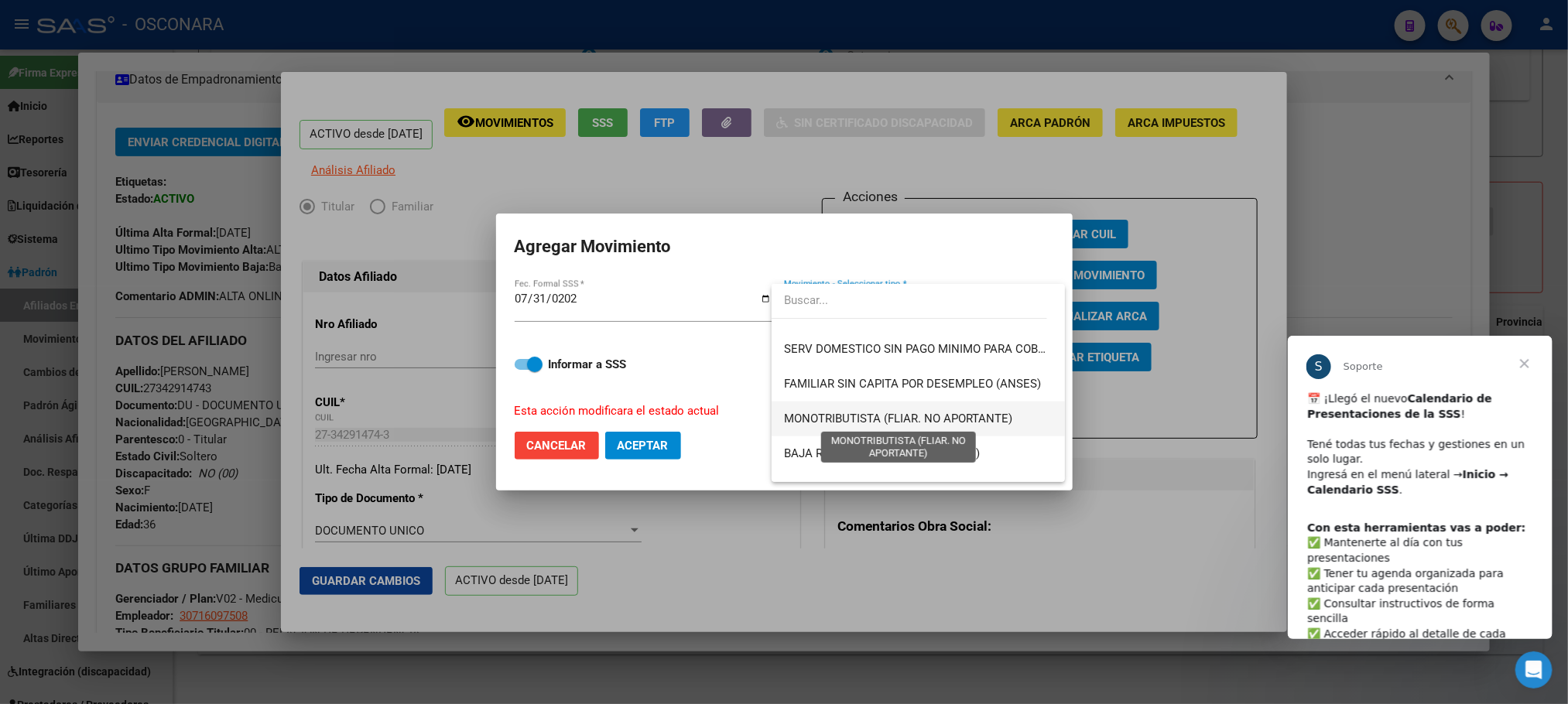
scroll to position [1009, 0]
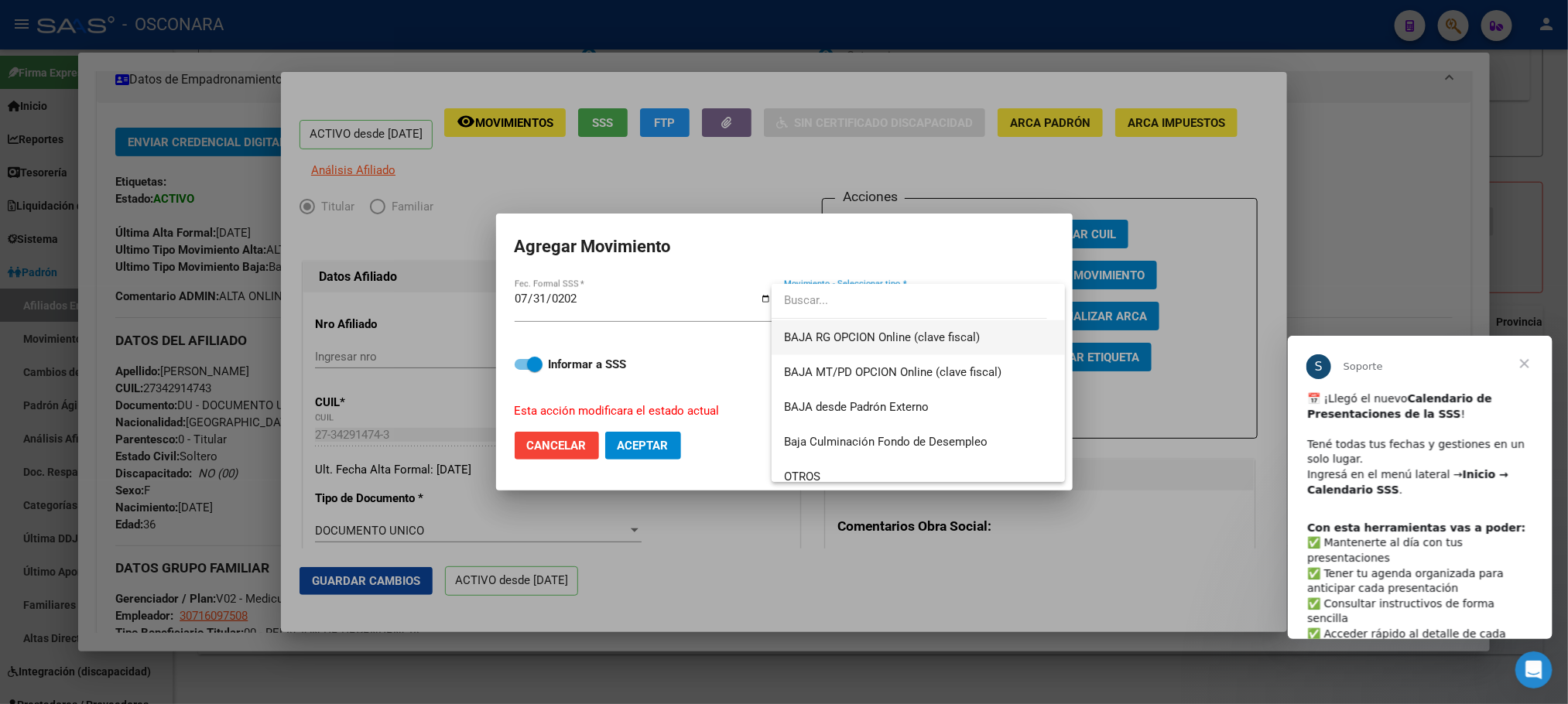
click at [928, 344] on span "BAJA RG OPCION Online (clave fiscal)" at bounding box center [918, 338] width 269 height 35
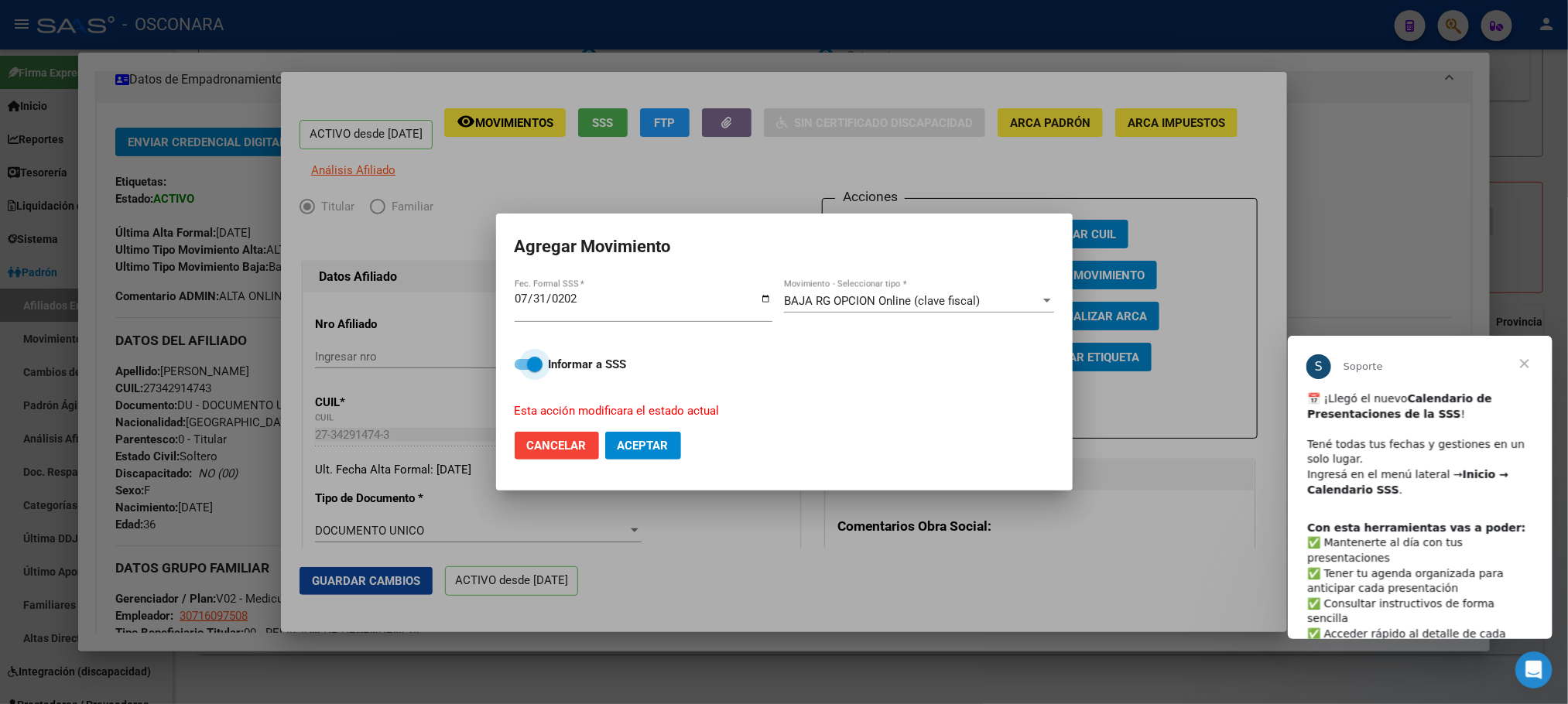
click at [521, 369] on span at bounding box center [528, 364] width 28 height 11
click at [522, 370] on input "Informar a SSS" at bounding box center [522, 370] width 1 height 1
checkbox input "false"
click at [616, 444] on button "Aceptar" at bounding box center [643, 445] width 75 height 28
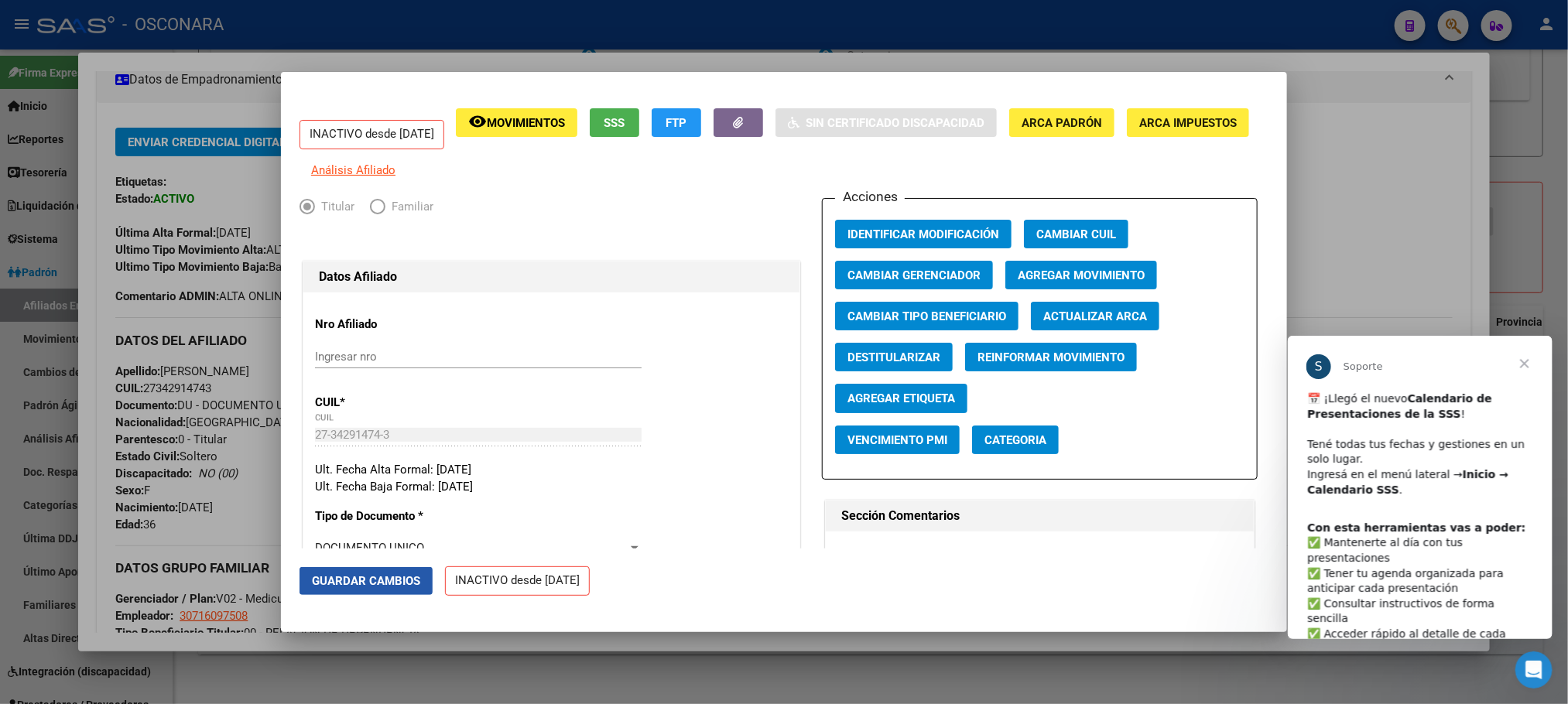
click at [413, 570] on button "Guardar Cambios" at bounding box center [365, 581] width 133 height 28
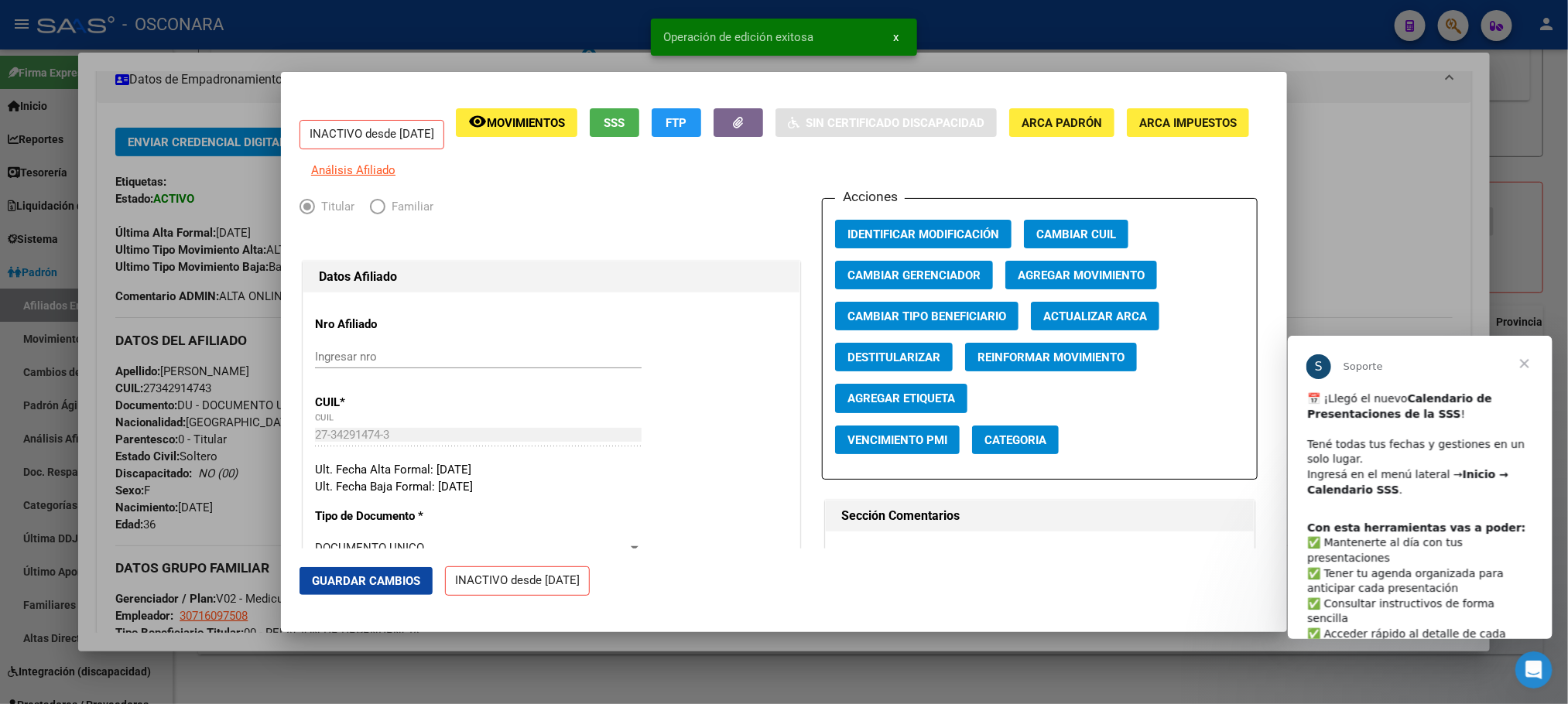
click at [585, 679] on div at bounding box center [784, 352] width 1568 height 704
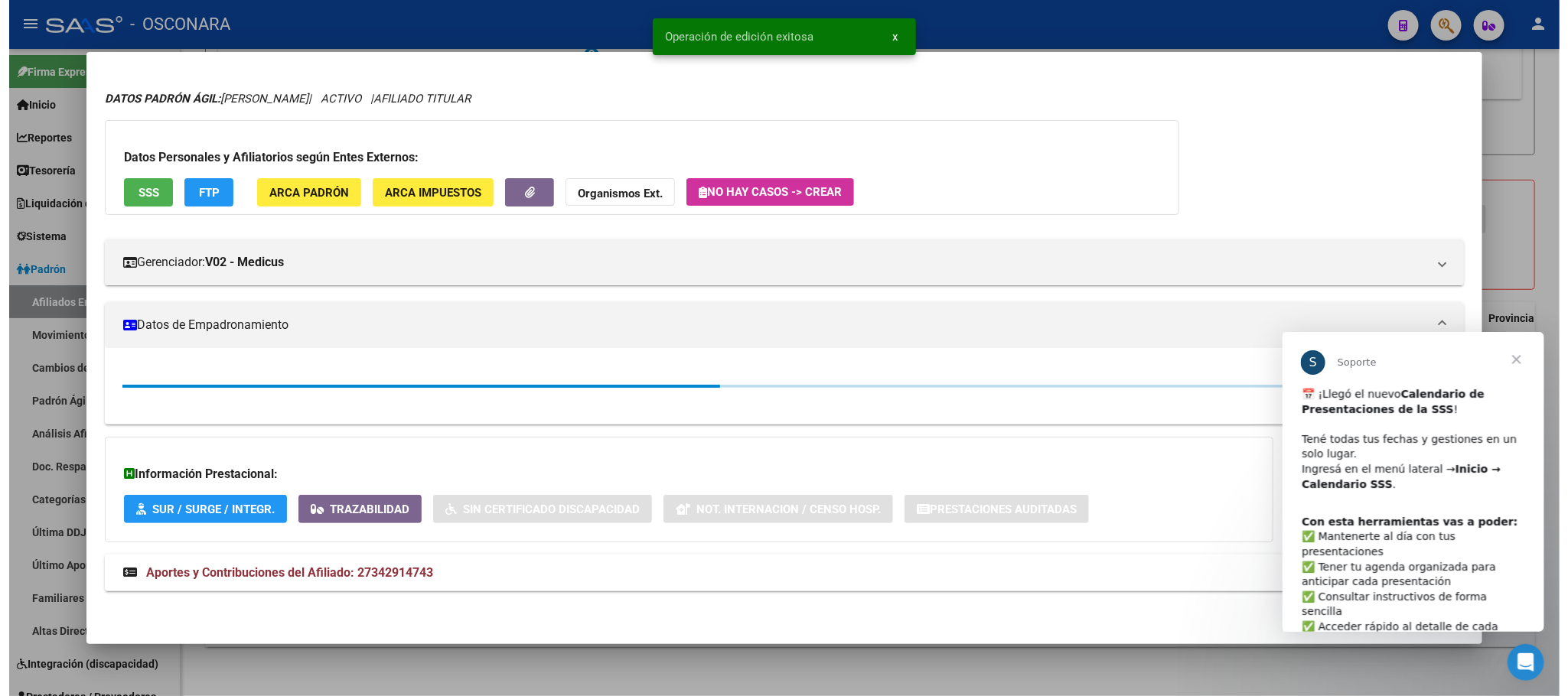
scroll to position [281, 0]
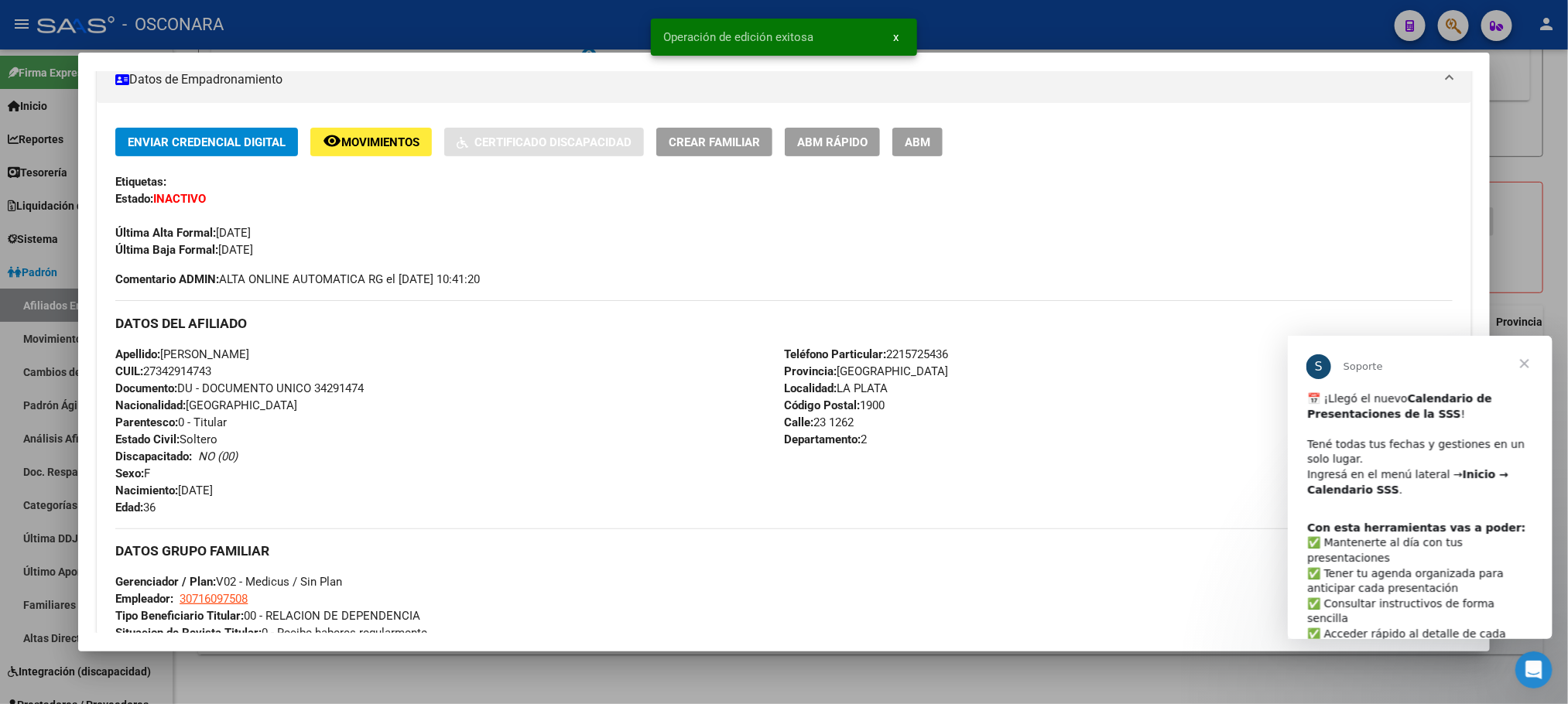
click at [585, 679] on div at bounding box center [784, 352] width 1568 height 704
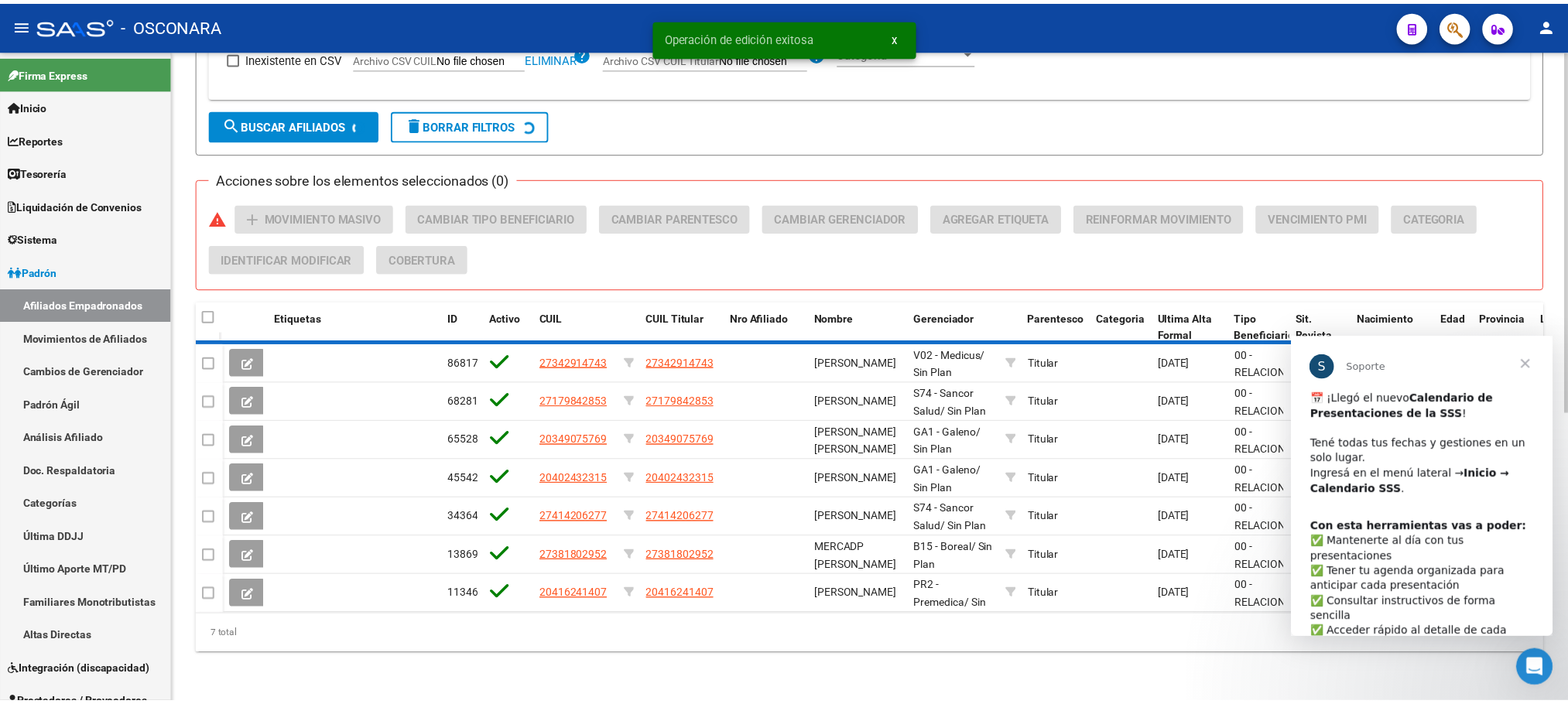
scroll to position [481, 0]
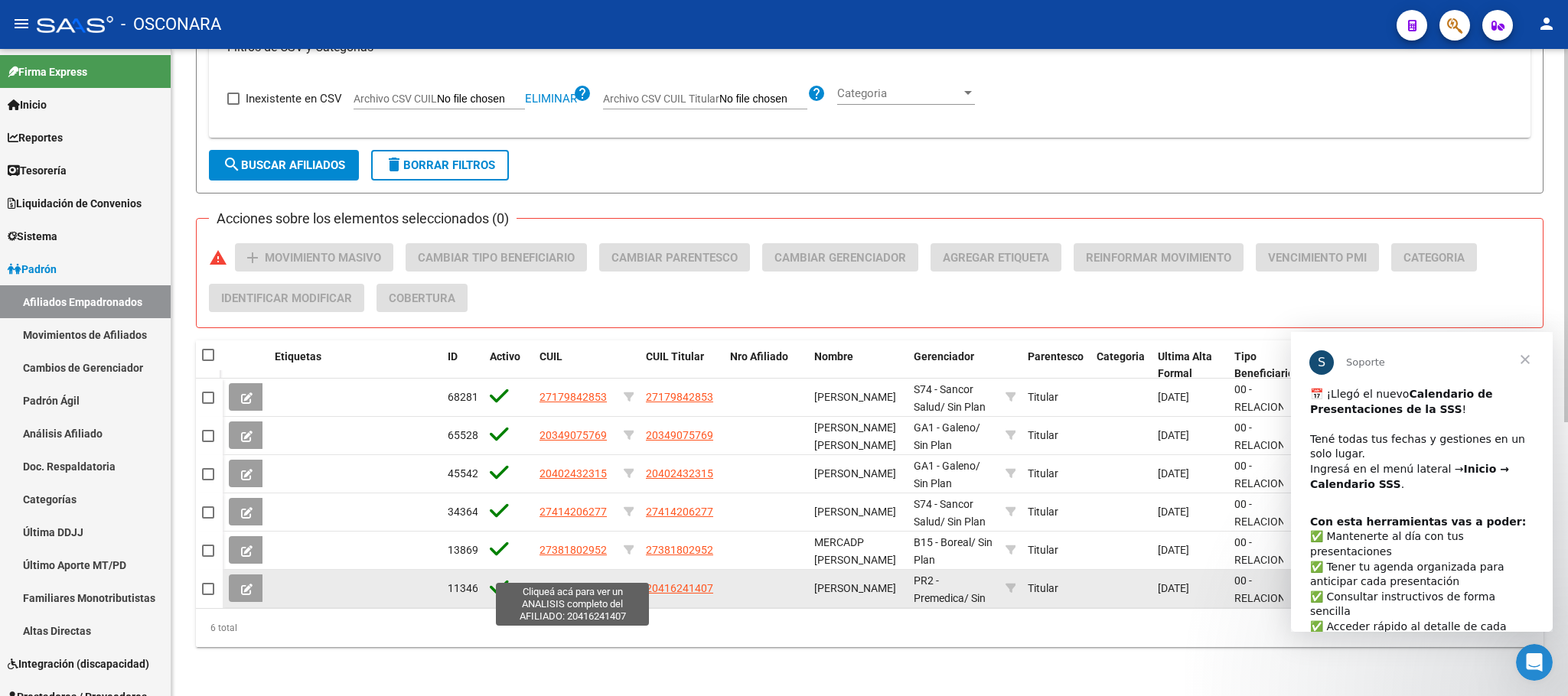
click at [561, 582] on span "20416241407" at bounding box center [573, 588] width 67 height 12
type textarea "20416241407"
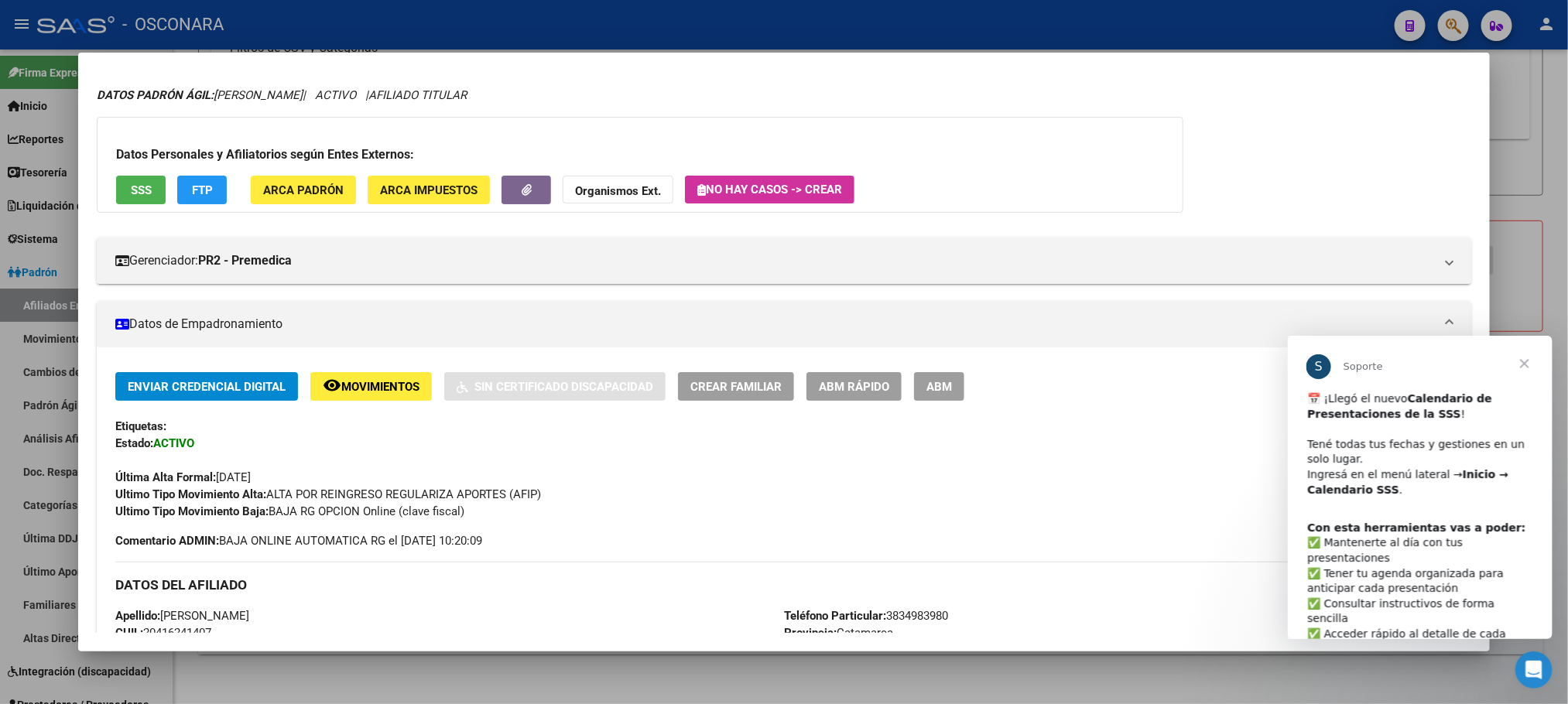
scroll to position [0, 0]
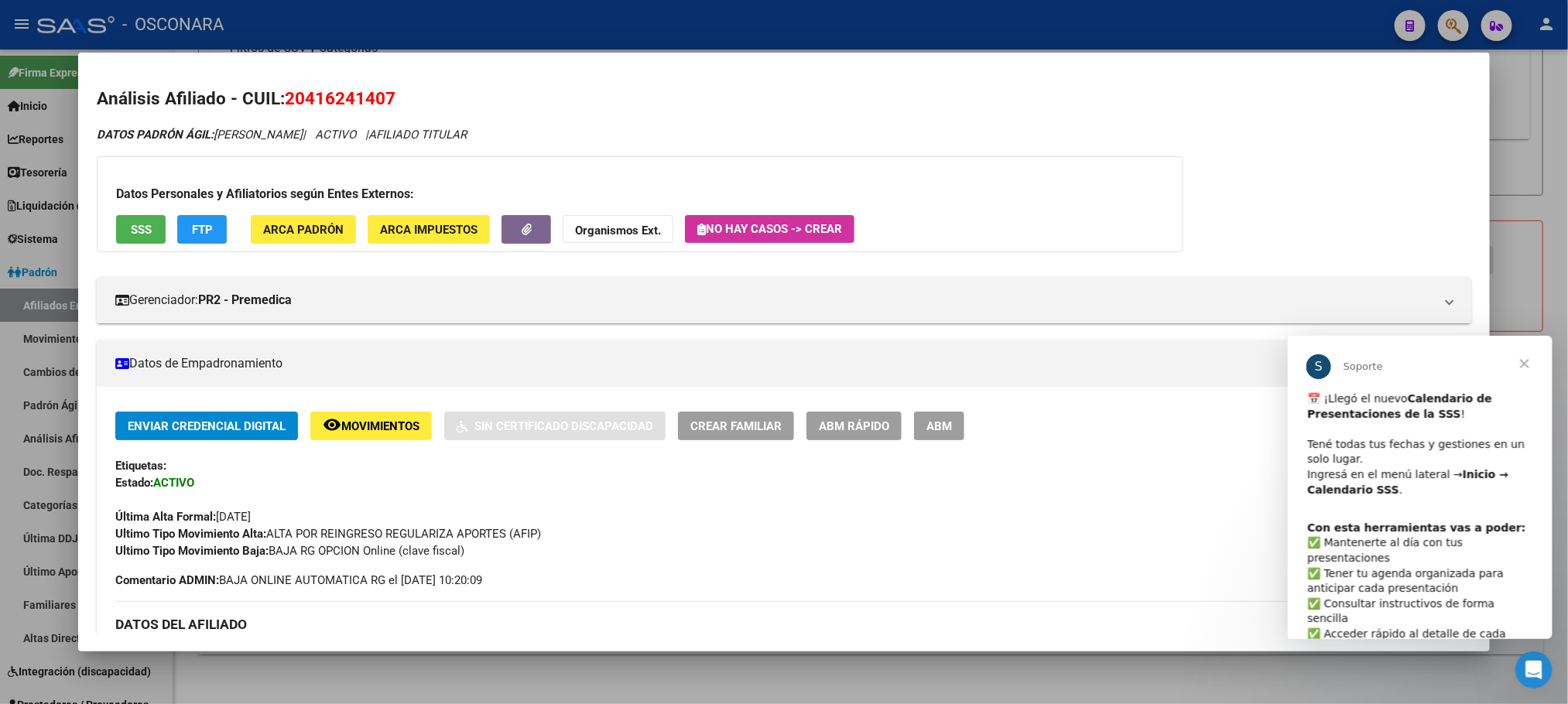
click at [137, 216] on button "SSS" at bounding box center [141, 229] width 50 height 29
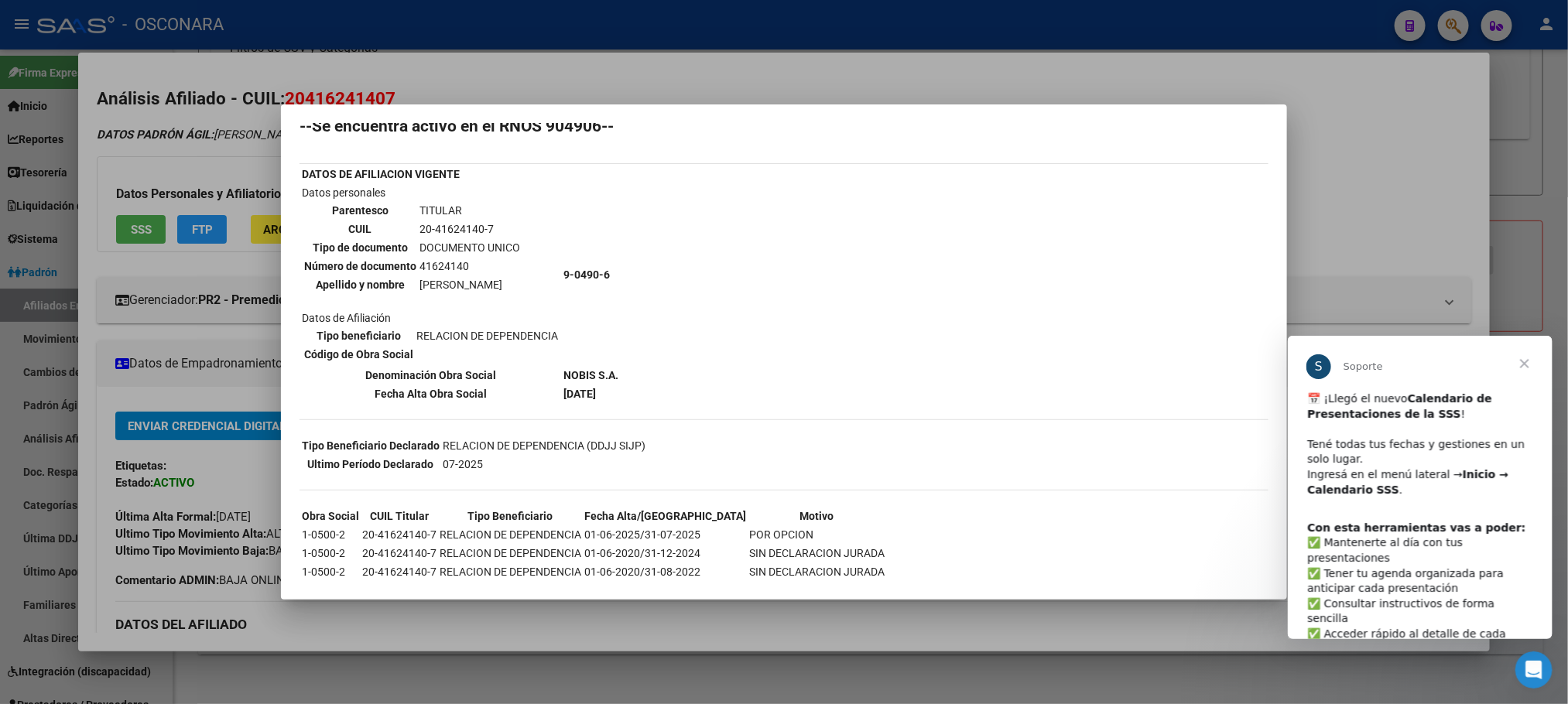
scroll to position [89, 0]
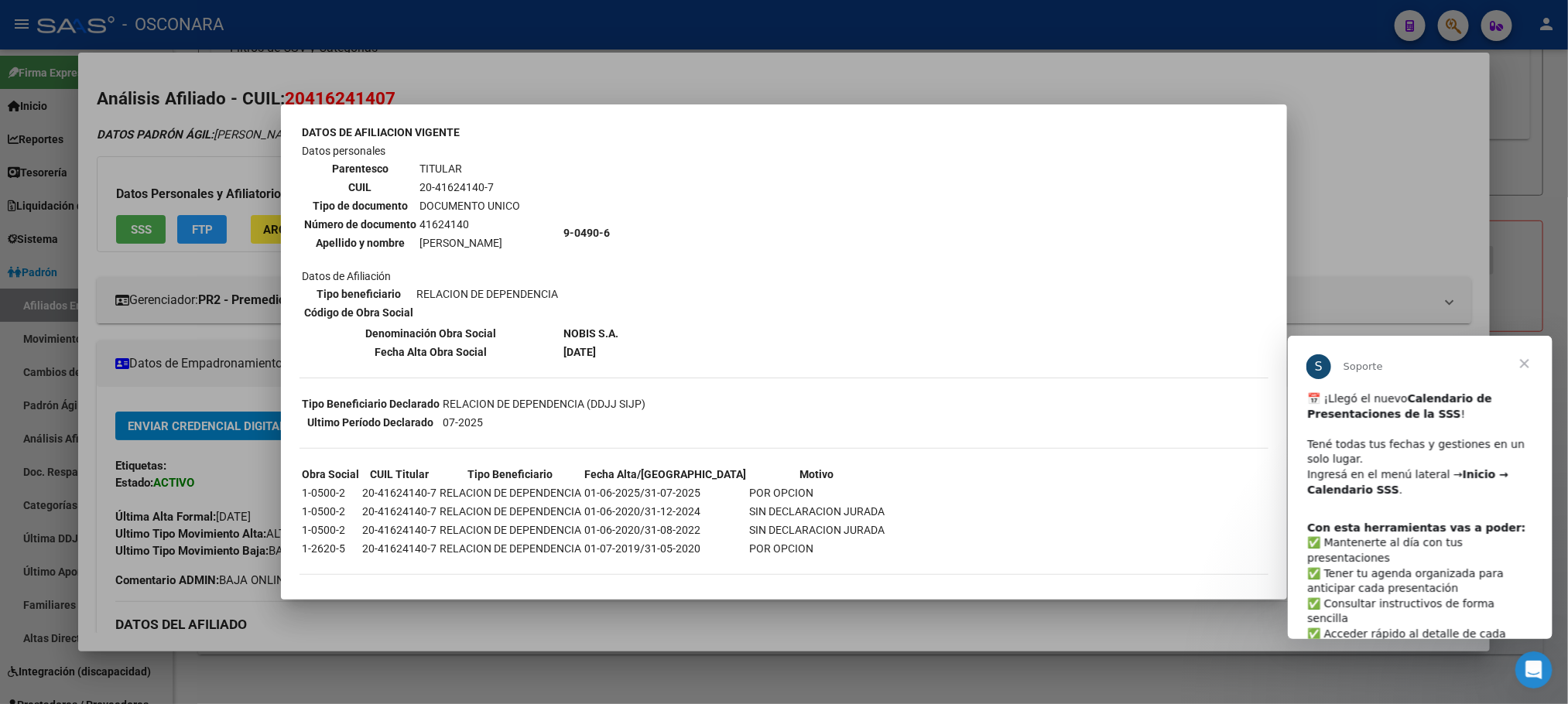
click at [692, 675] on div at bounding box center [784, 352] width 1568 height 704
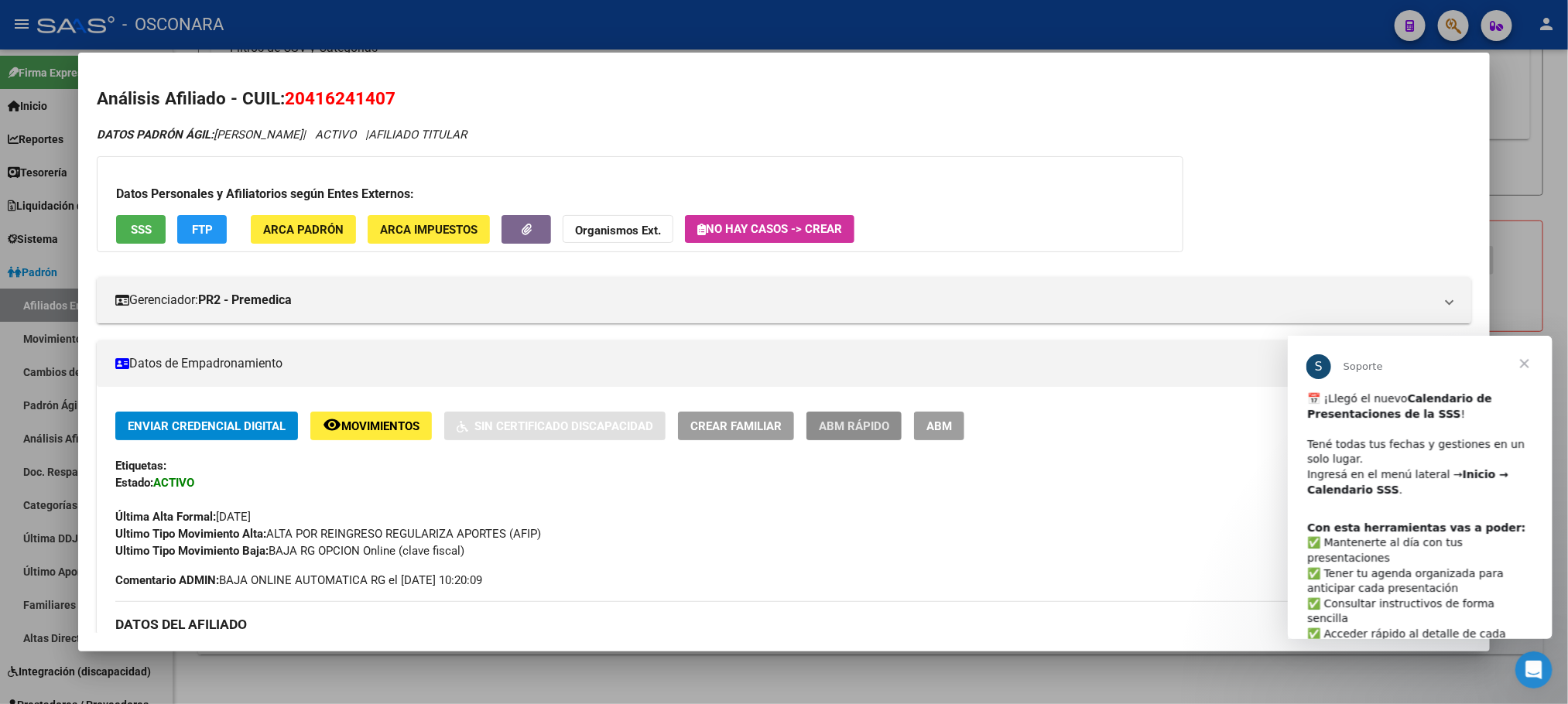
click at [846, 421] on span "ABM Rápido" at bounding box center [854, 426] width 71 height 14
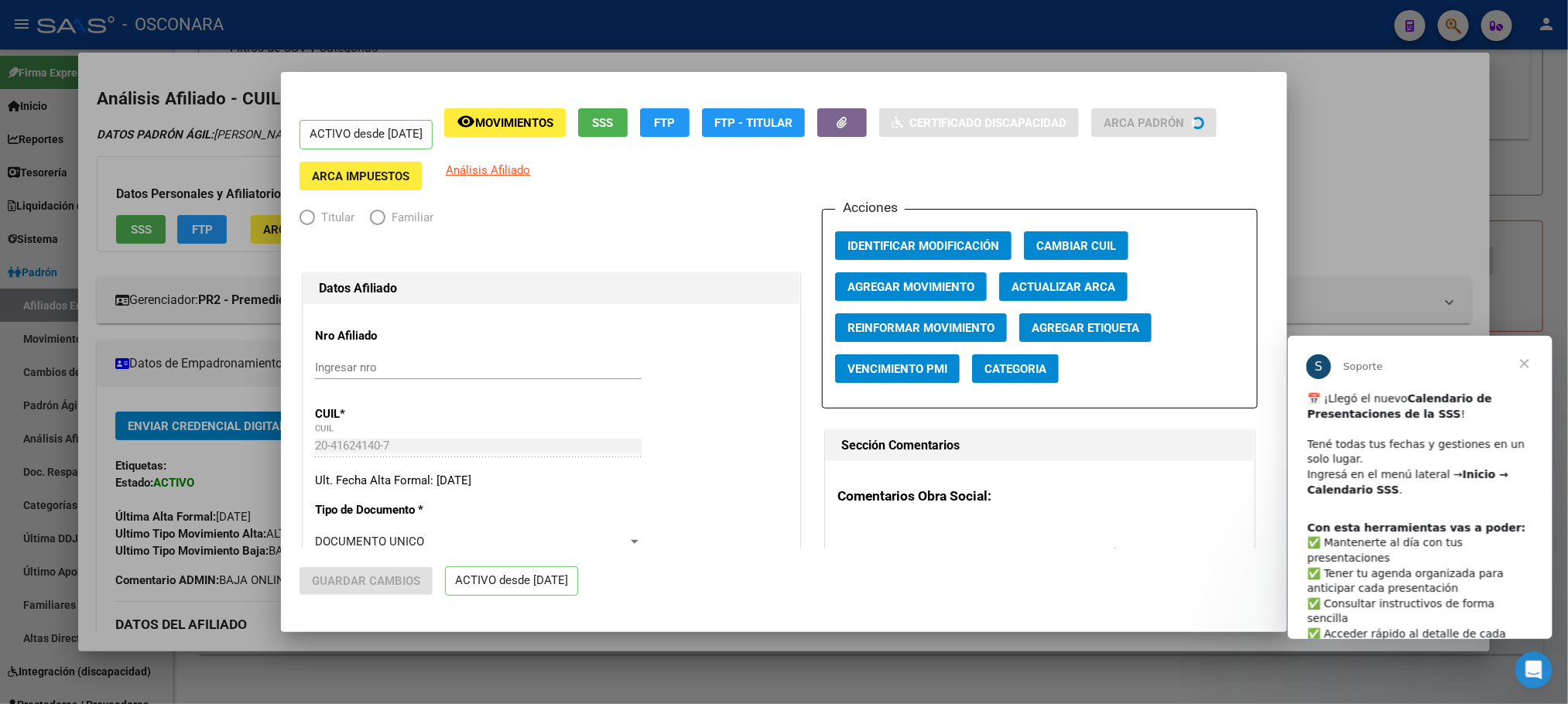
radio input "true"
type input "30-71553743-1"
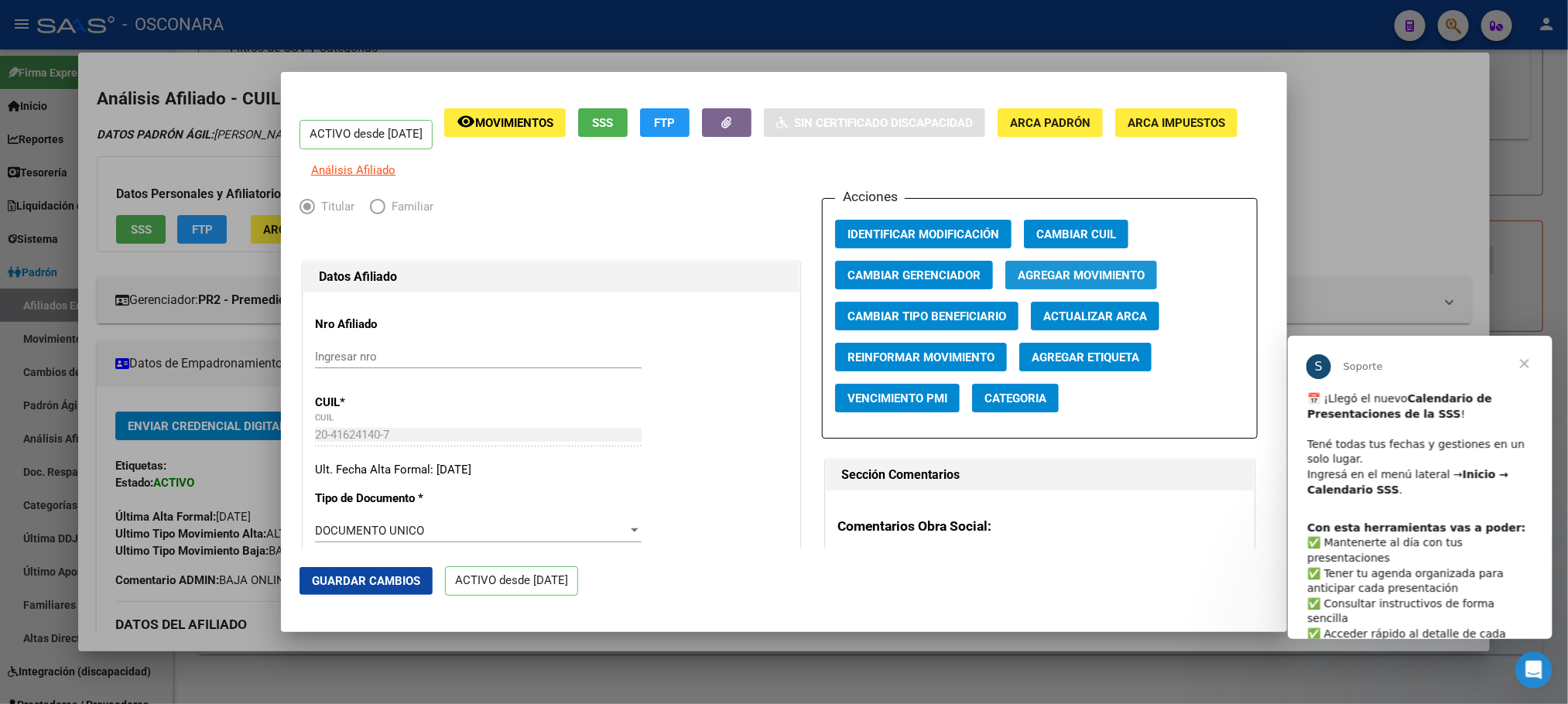
click at [1024, 279] on span "Agregar Movimiento" at bounding box center [1081, 275] width 127 height 14
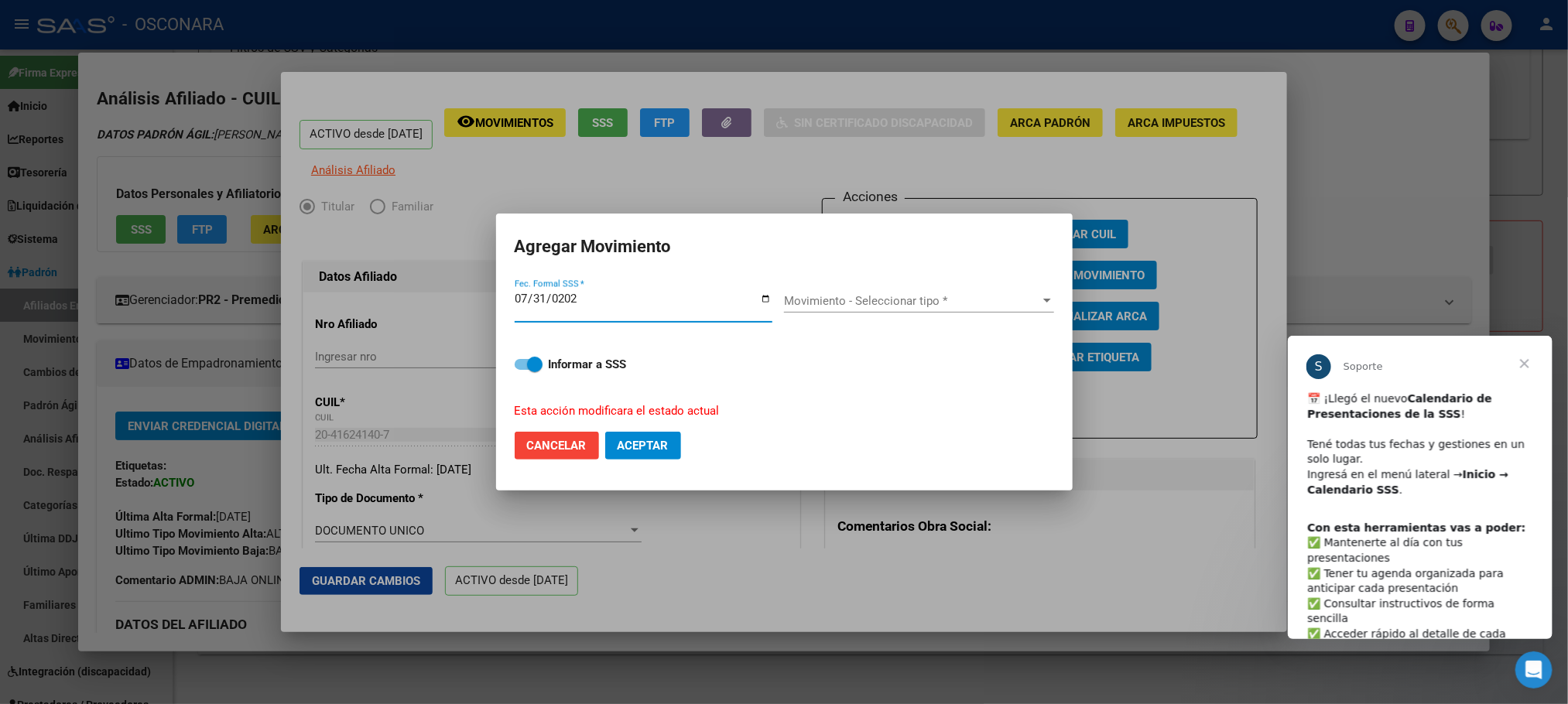
type input "2025-07-31"
click at [1004, 298] on span "Movimiento - Seleccionar tipo *" at bounding box center [912, 301] width 256 height 14
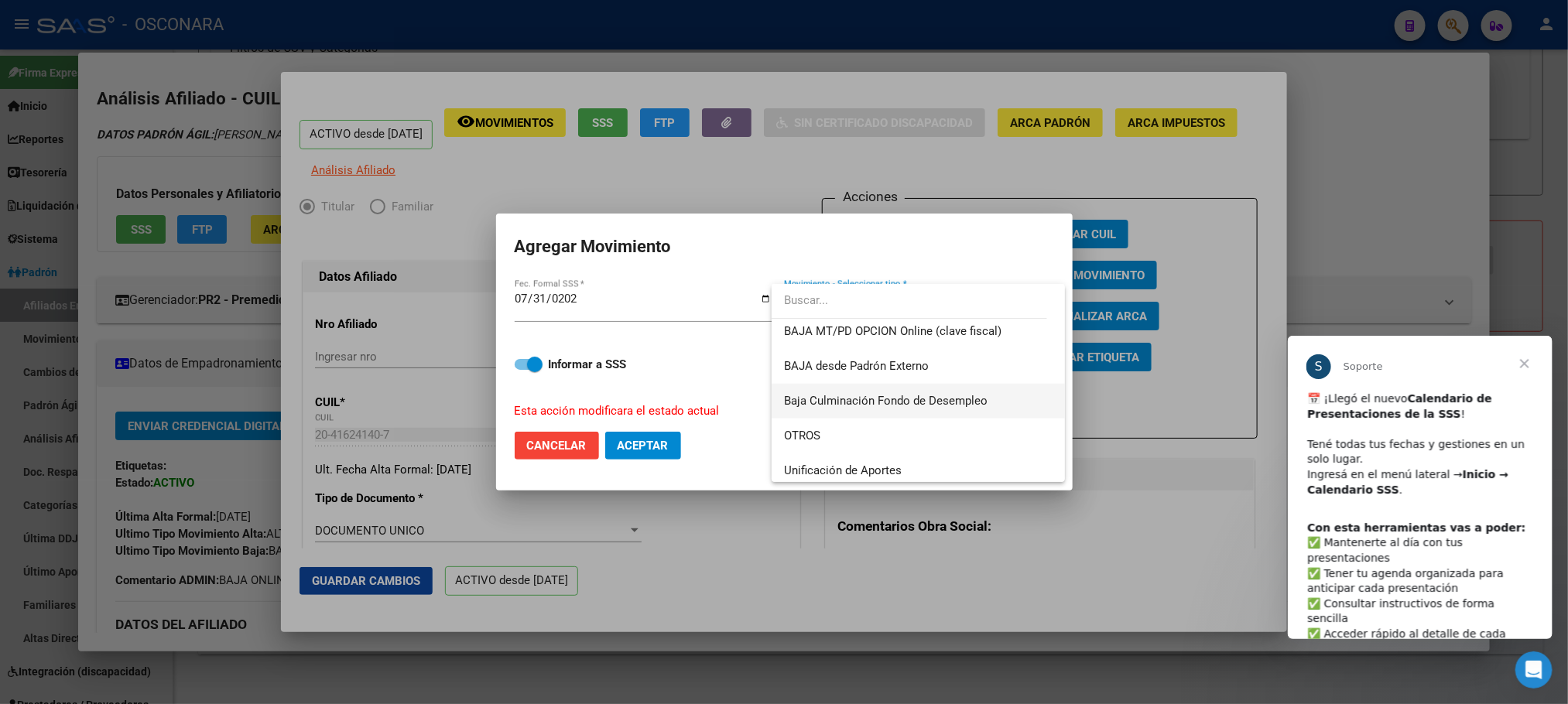
scroll to position [1009, 0]
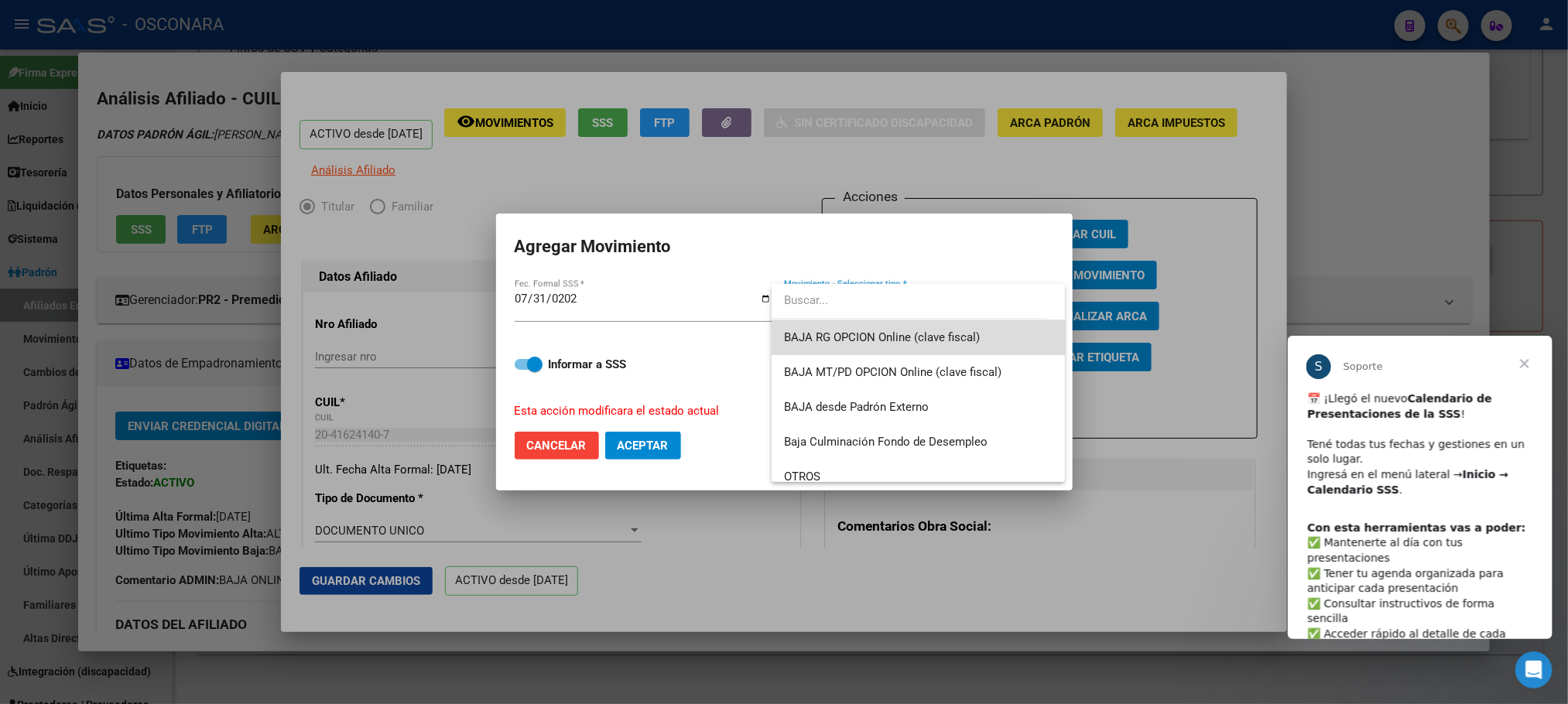
click at [948, 348] on span "BAJA RG OPCION Online (clave fiscal)" at bounding box center [918, 338] width 269 height 35
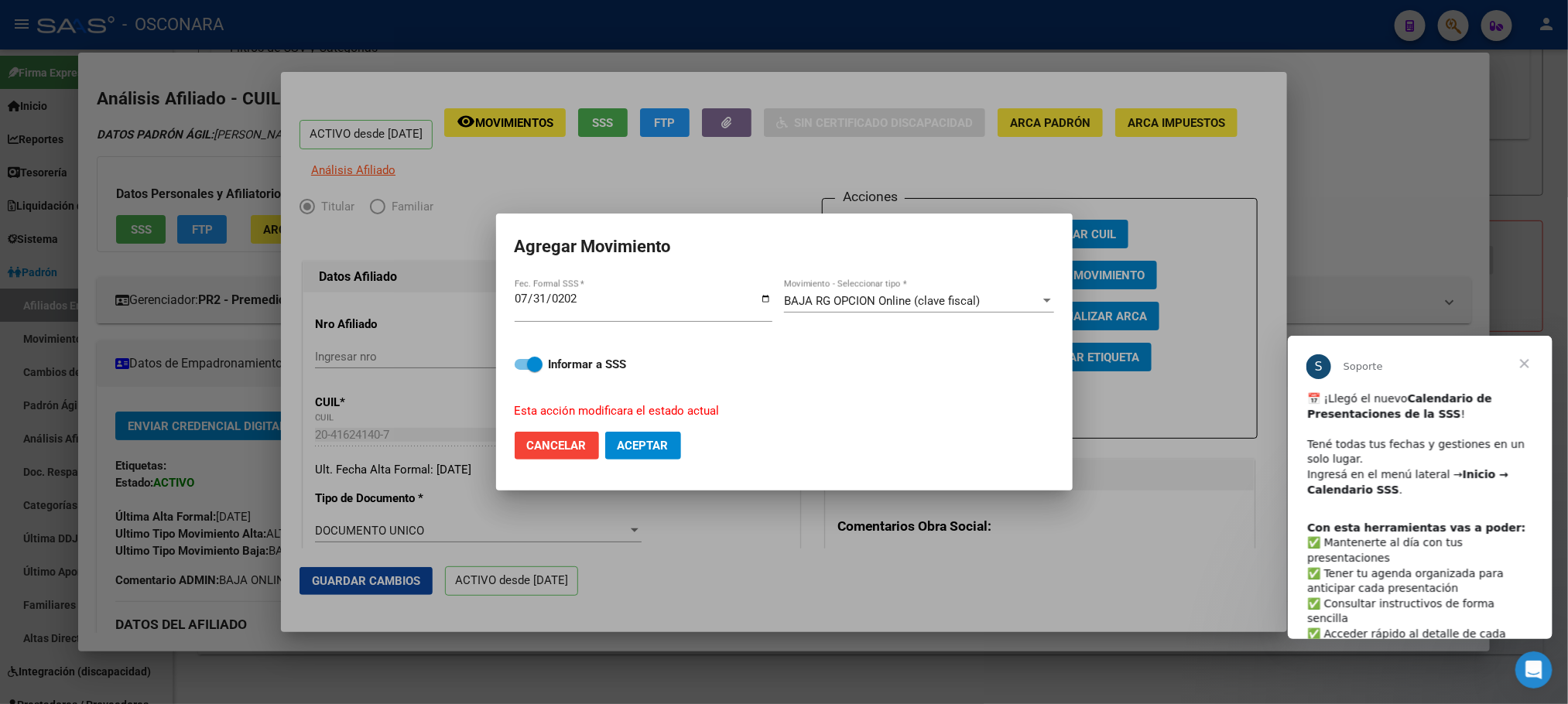
click at [520, 375] on div "Informar a SSS Esta acción modificara el estado actual" at bounding box center [784, 378] width 539 height 83
click at [520, 370] on label "Informar a SSS" at bounding box center [784, 364] width 539 height 18
click at [522, 370] on input "Informar a SSS" at bounding box center [522, 370] width 1 height 1
checkbox input "false"
click at [643, 450] on span "Aceptar" at bounding box center [643, 445] width 52 height 14
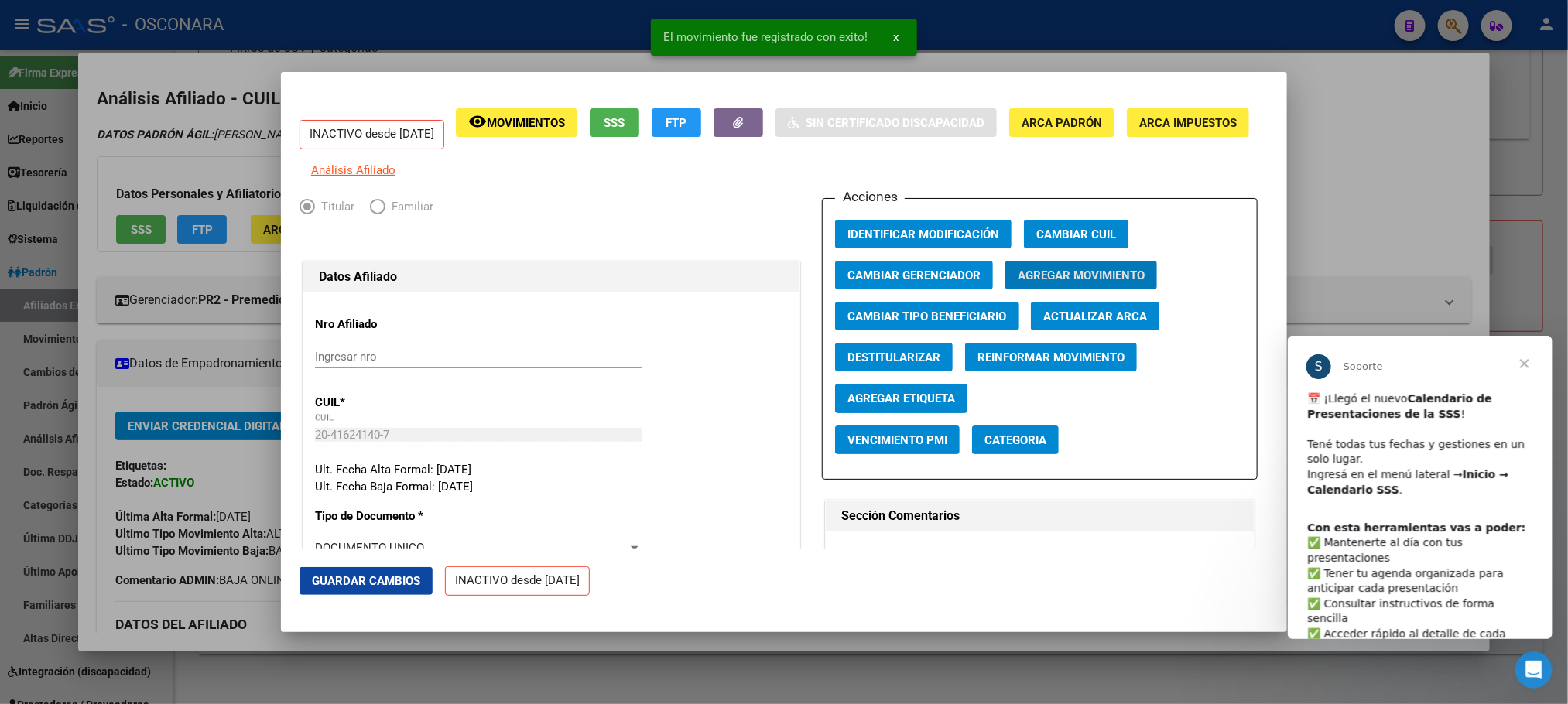
click at [337, 569] on button "Guardar Cambios" at bounding box center [365, 581] width 133 height 28
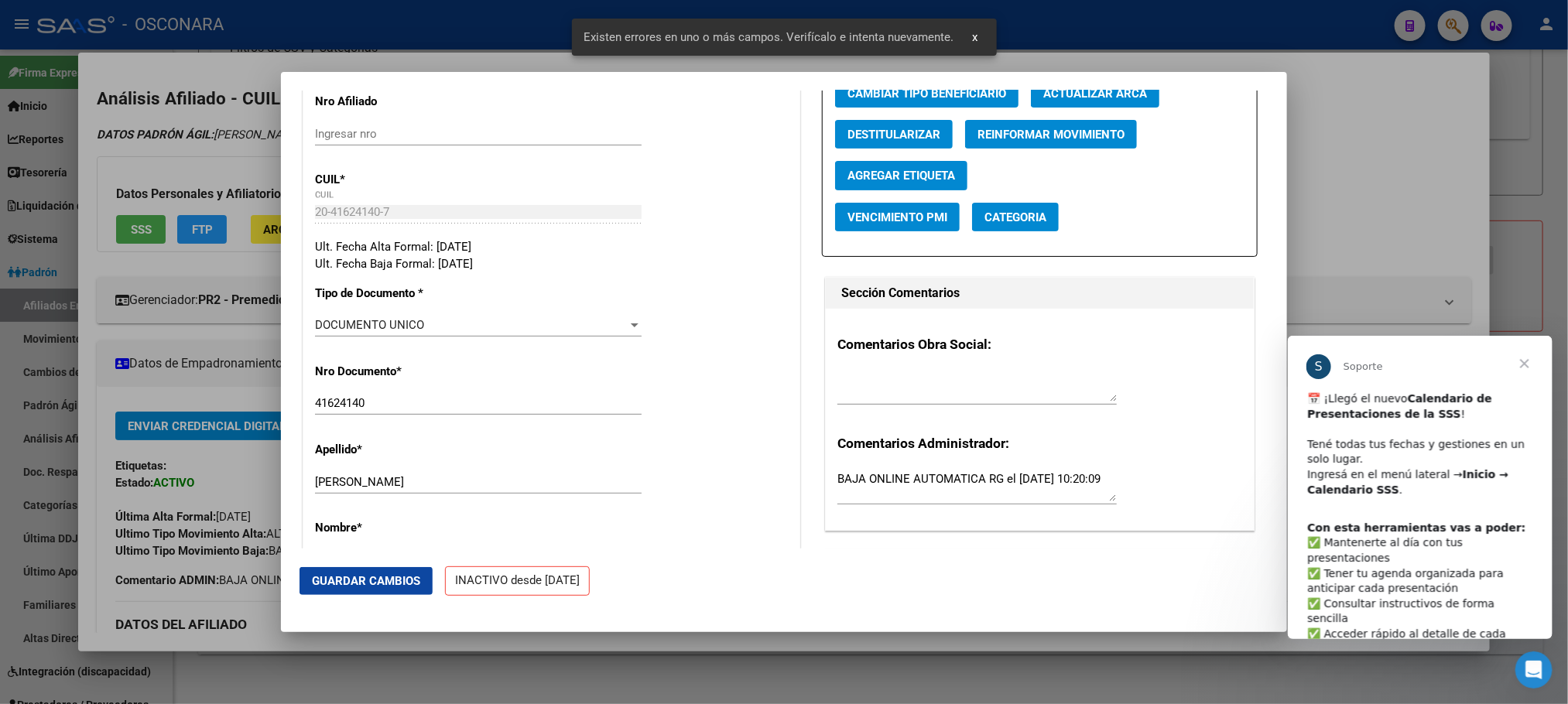
scroll to position [232, 0]
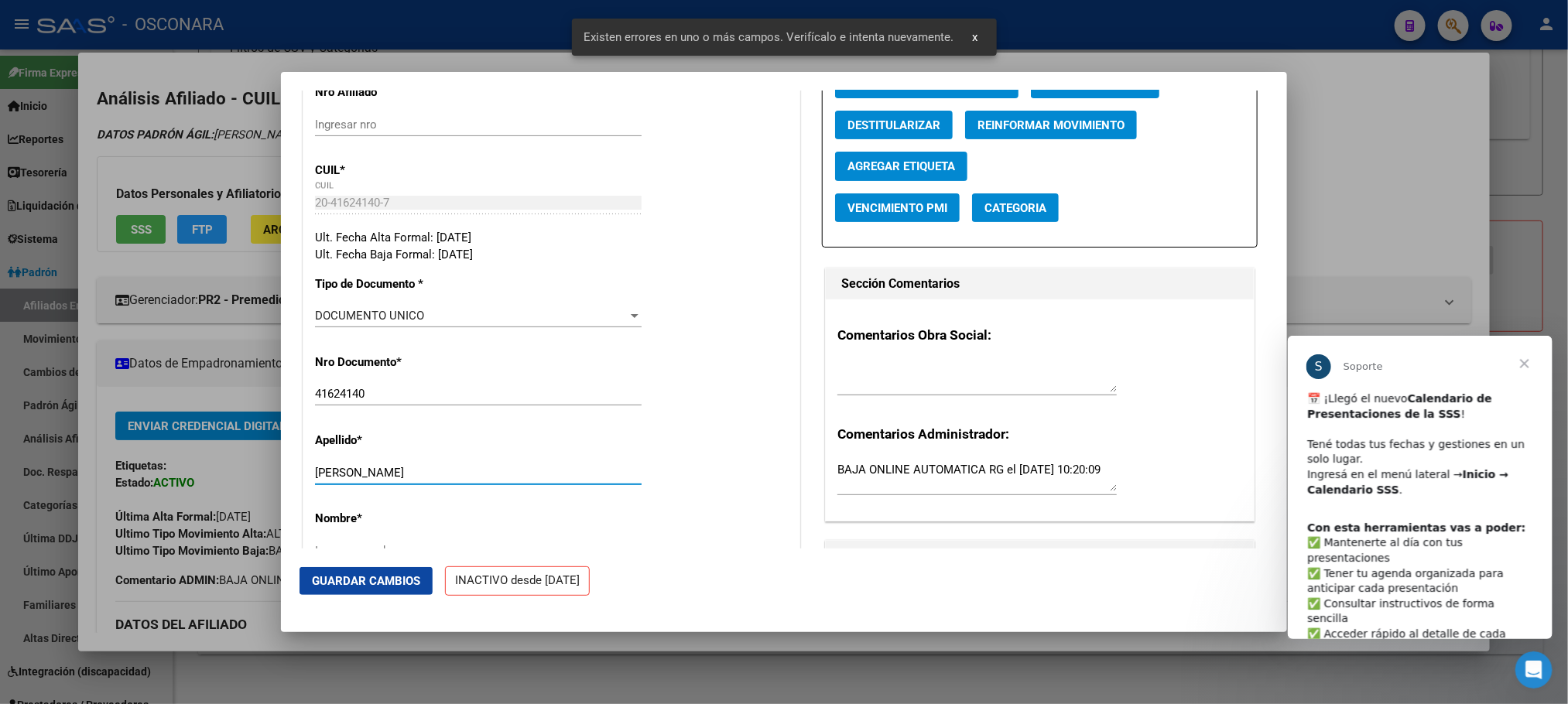
drag, startPoint x: 494, startPoint y: 485, endPoint x: 381, endPoint y: 474, distance: 113.5
click at [381, 474] on div "FERNANDEZ RAMON ALEJANDRO Ingresar apellido" at bounding box center [478, 472] width 327 height 23
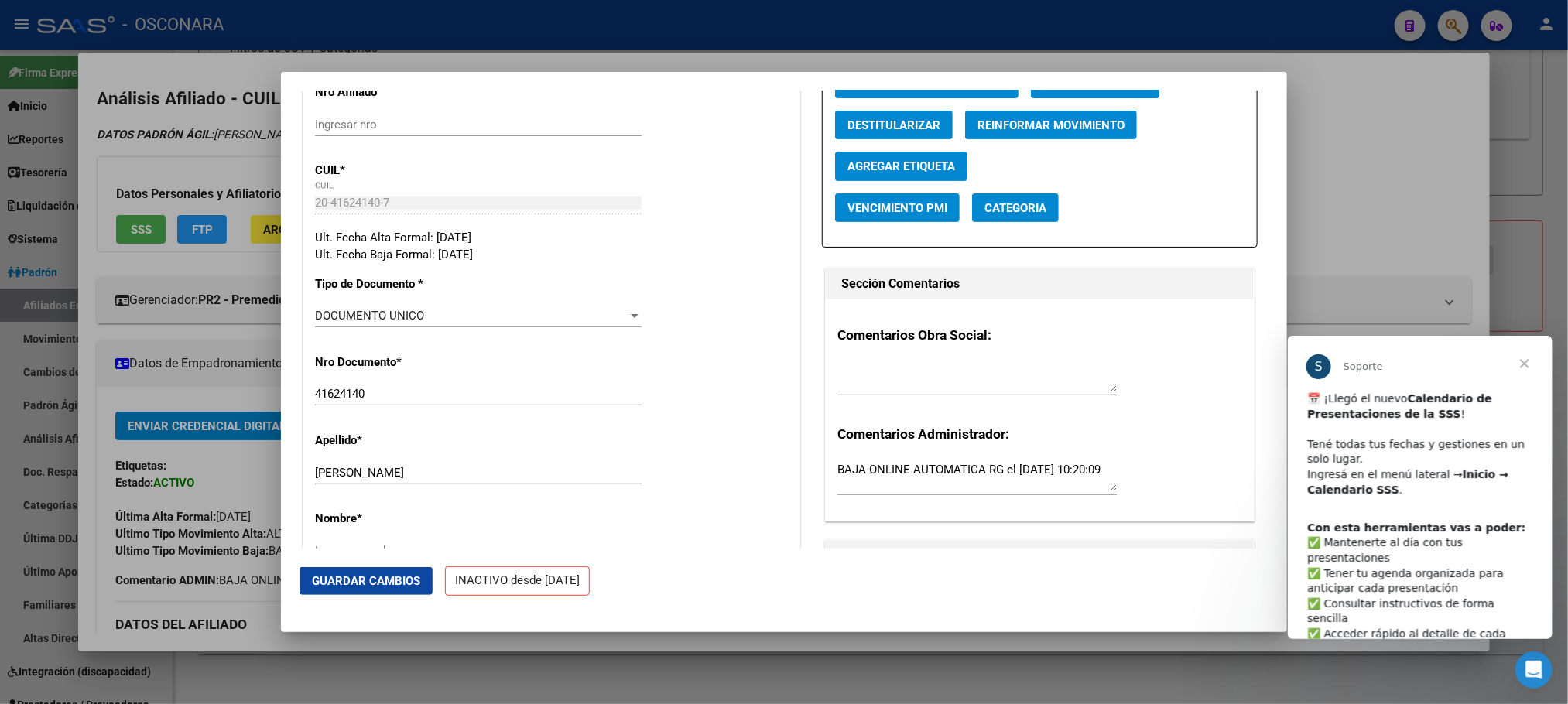
click at [387, 479] on input "FERNANDEZ RAMON ALEJANDRO" at bounding box center [478, 472] width 327 height 14
drag, startPoint x: 386, startPoint y: 479, endPoint x: 506, endPoint y: 486, distance: 120.2
click at [506, 479] on input "FERNANDEZ RAMON ALEJANDRO" at bounding box center [478, 472] width 327 height 14
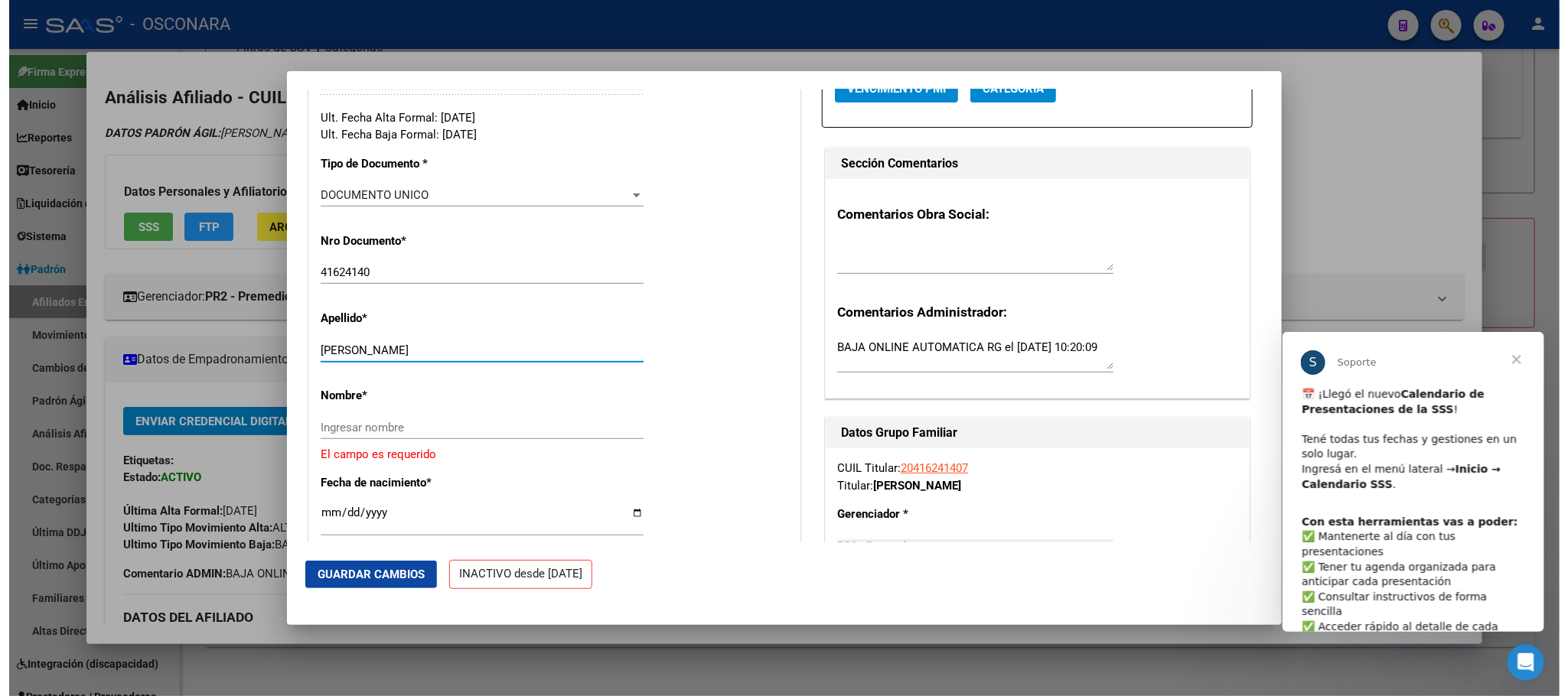
scroll to position [574, 0]
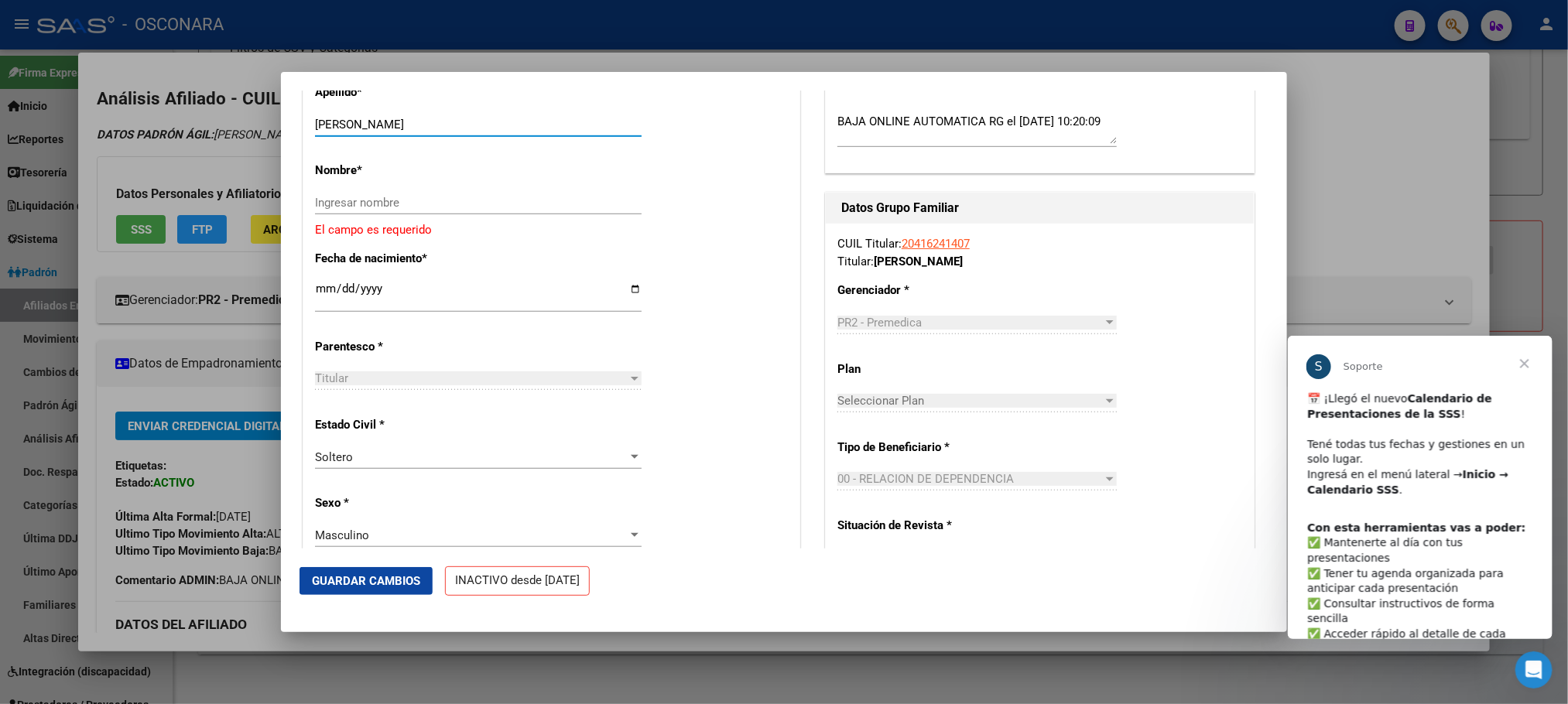
type input "FERNANDEZ"
paste input "RAMON ALEJANDRO"
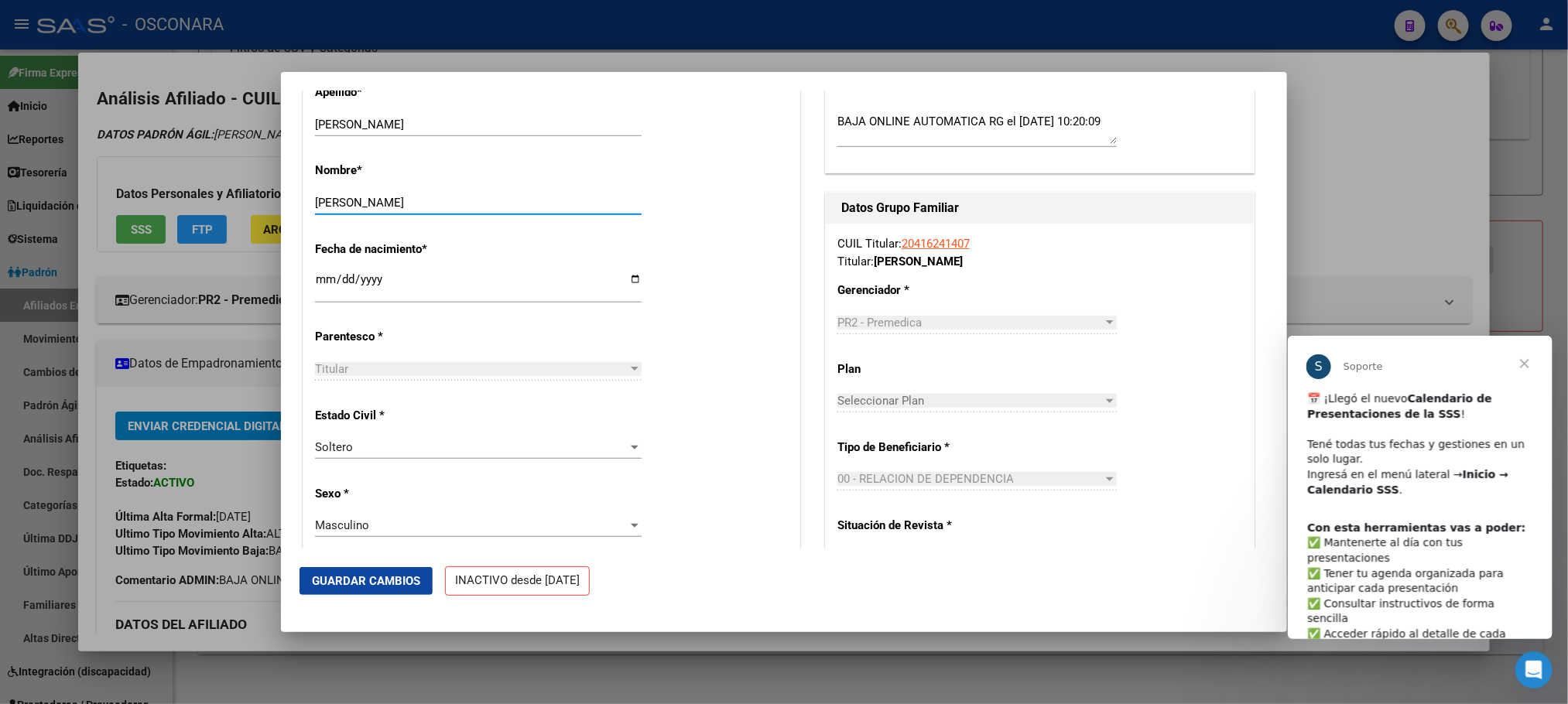
type input "RAMON ALEJANDRO"
click at [392, 594] on button "Guardar Cambios" at bounding box center [365, 581] width 133 height 28
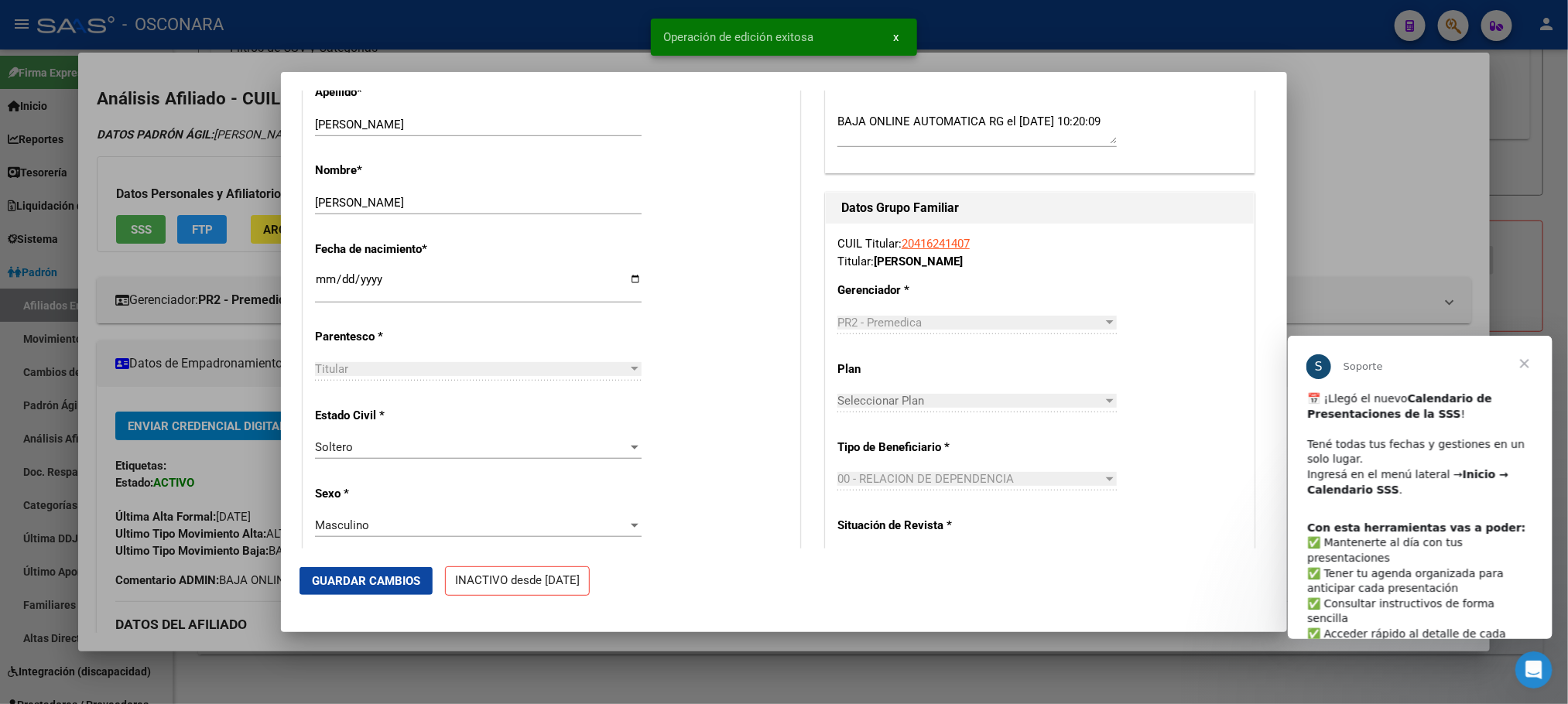
click at [478, 662] on div at bounding box center [784, 352] width 1568 height 704
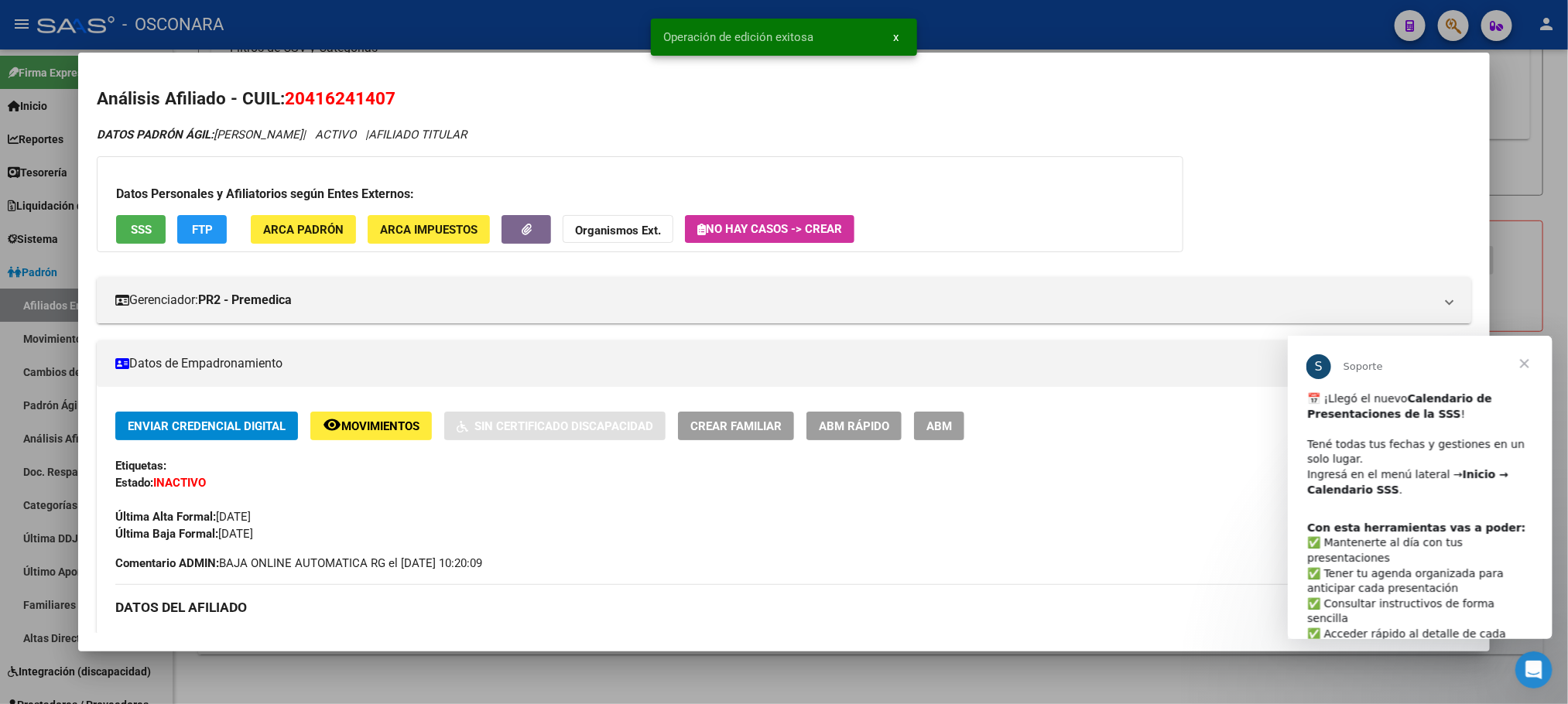
click at [518, 652] on div at bounding box center [784, 352] width 1568 height 704
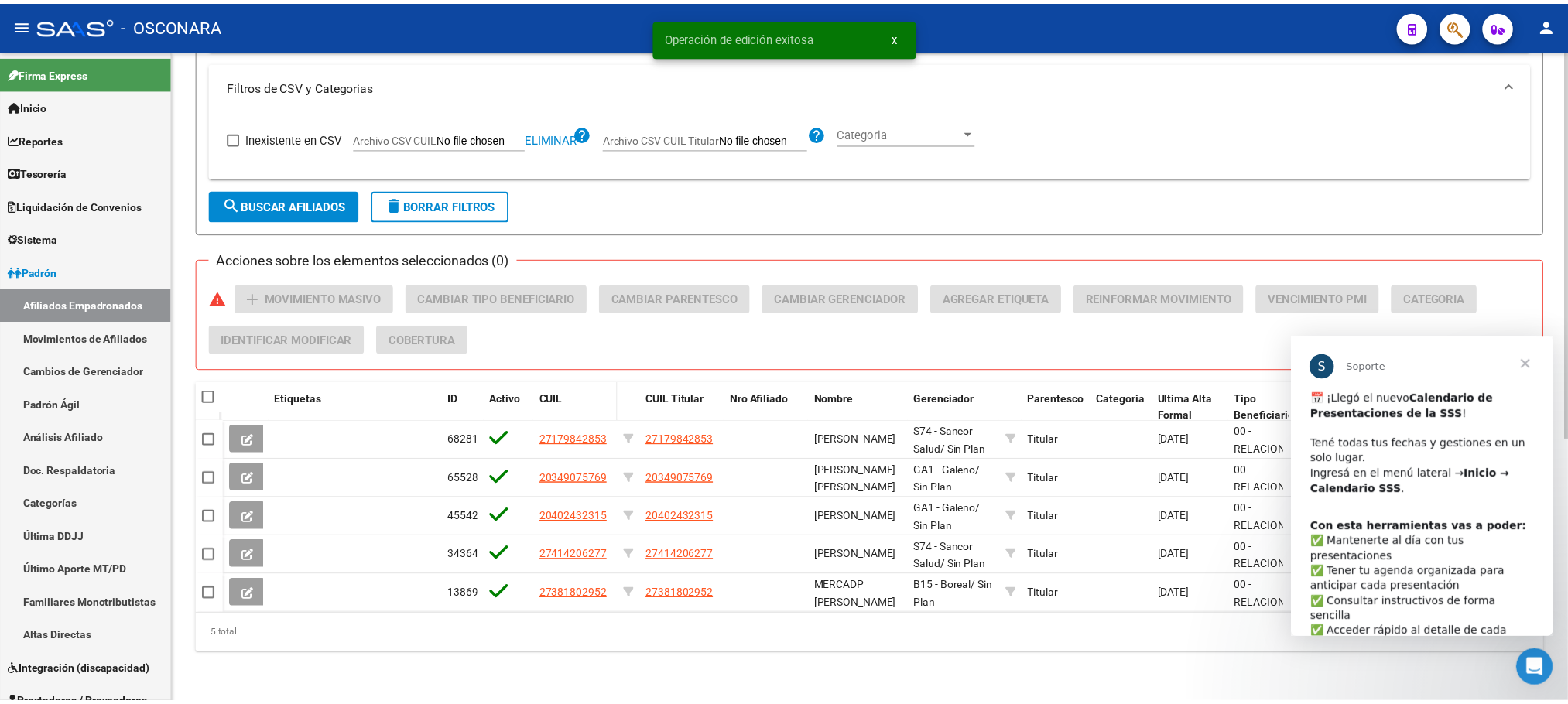
scroll to position [442, 0]
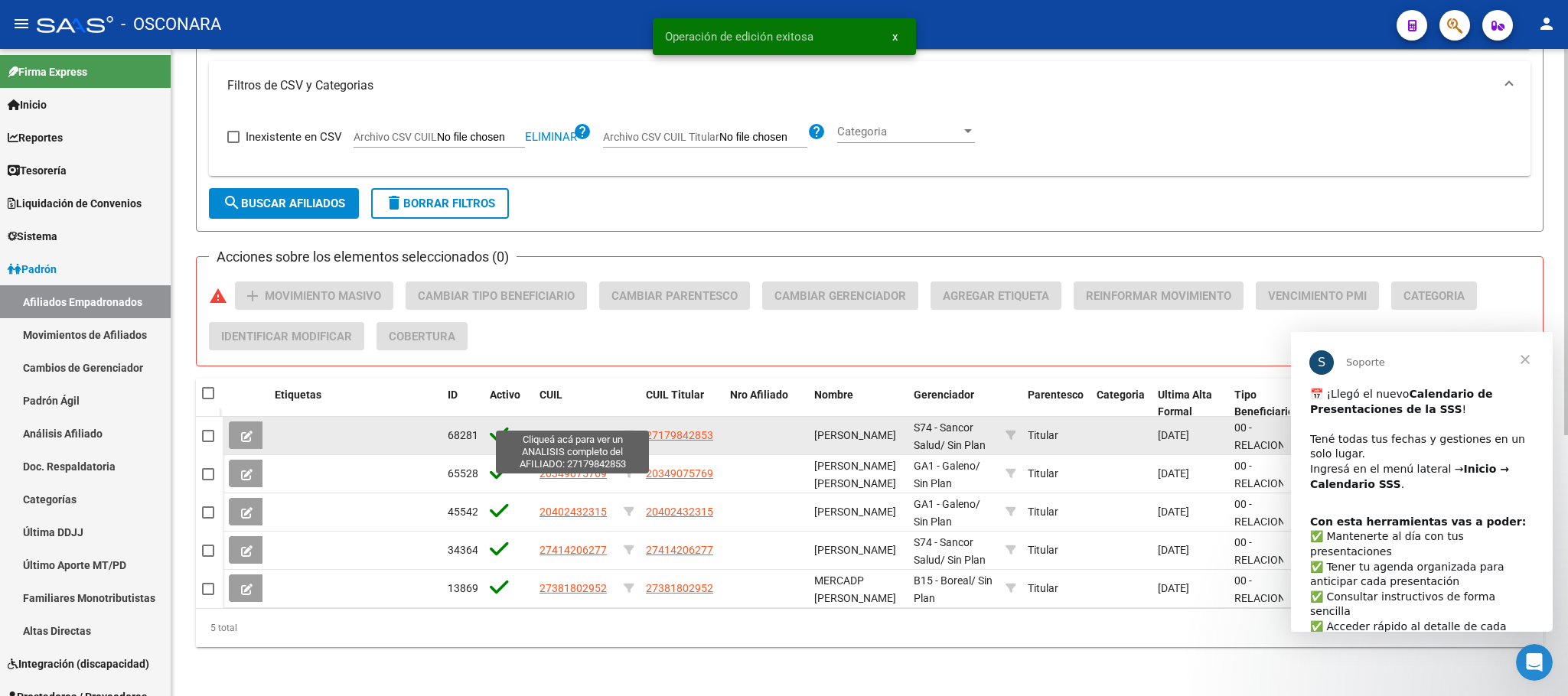
click at [574, 429] on span "27179842853" at bounding box center [573, 435] width 67 height 12
type textarea "27179842853"
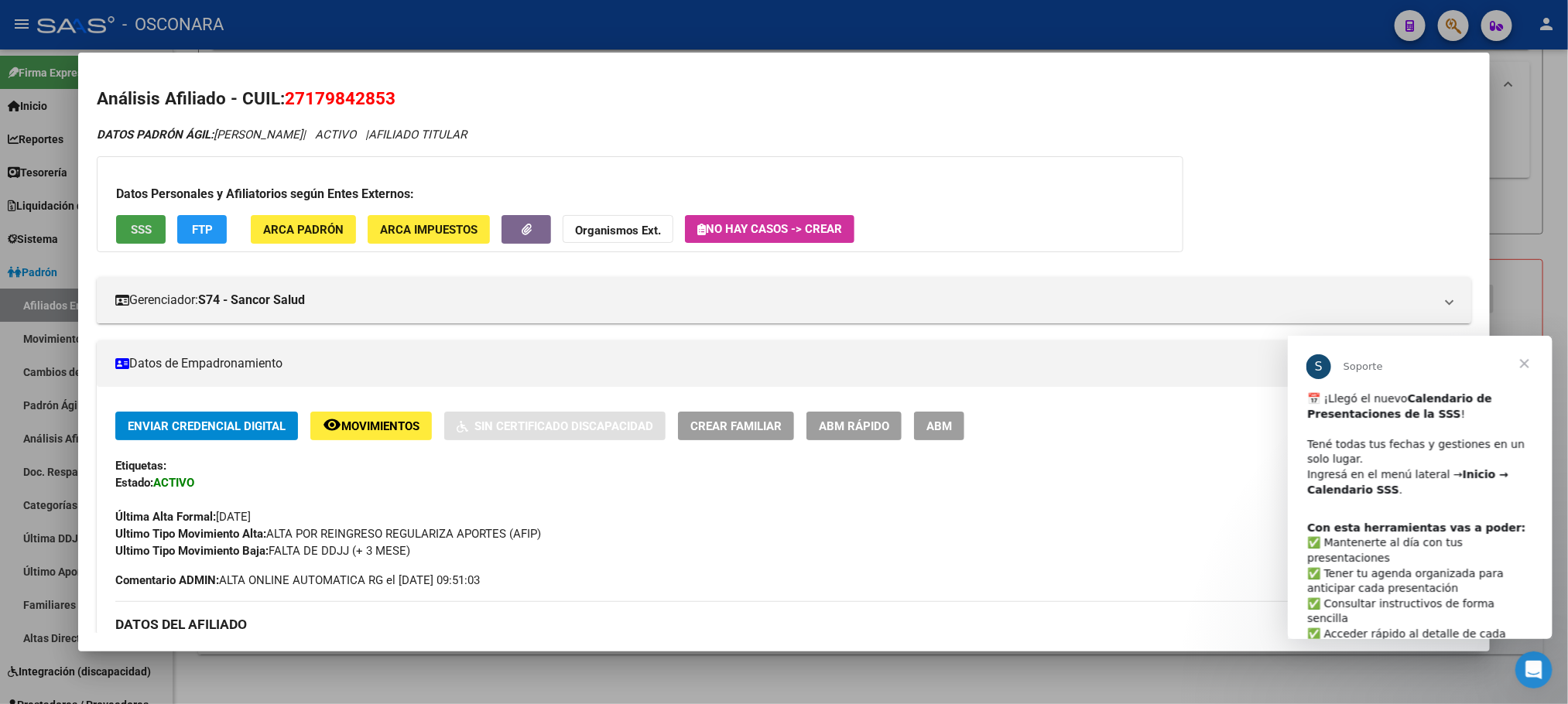
click at [138, 230] on span "SSS" at bounding box center [141, 229] width 21 height 14
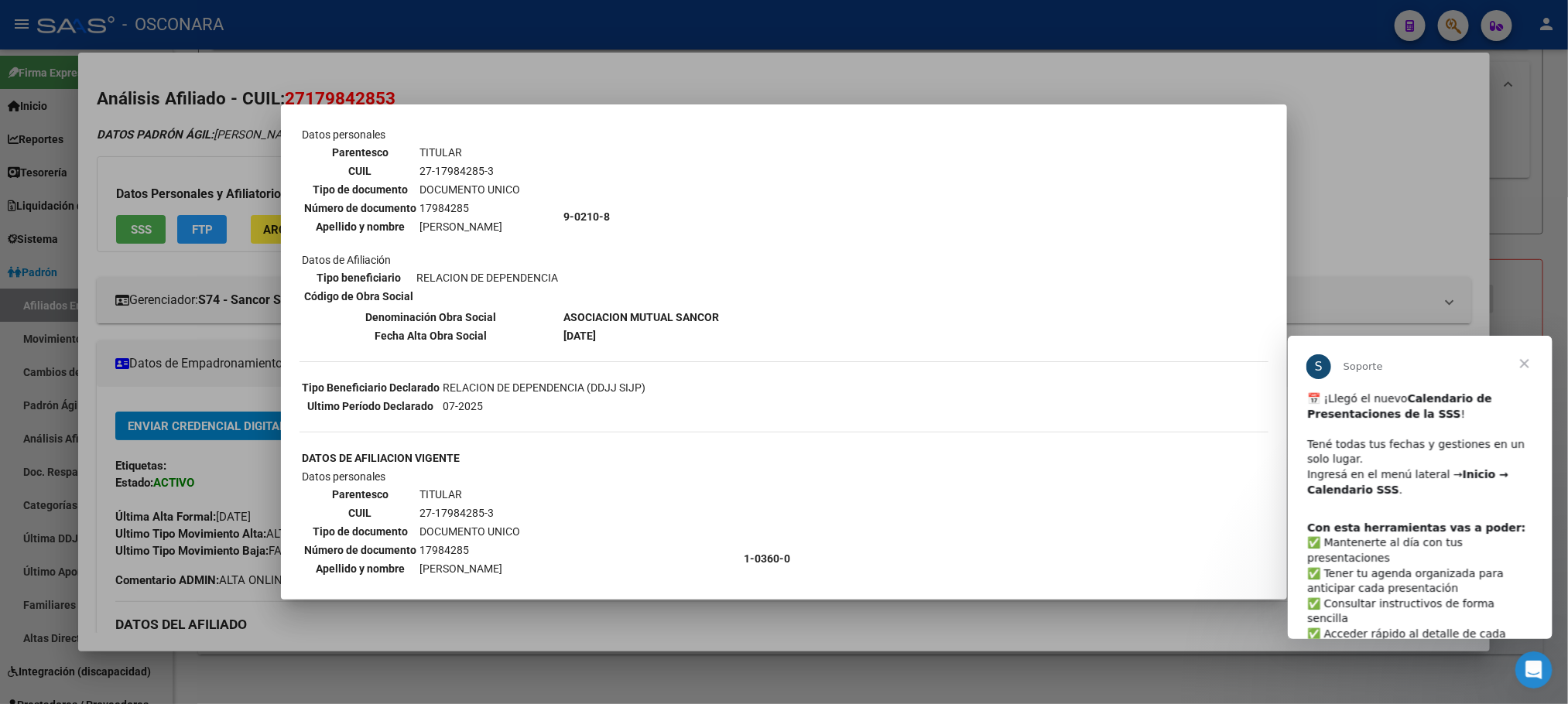
scroll to position [428, 0]
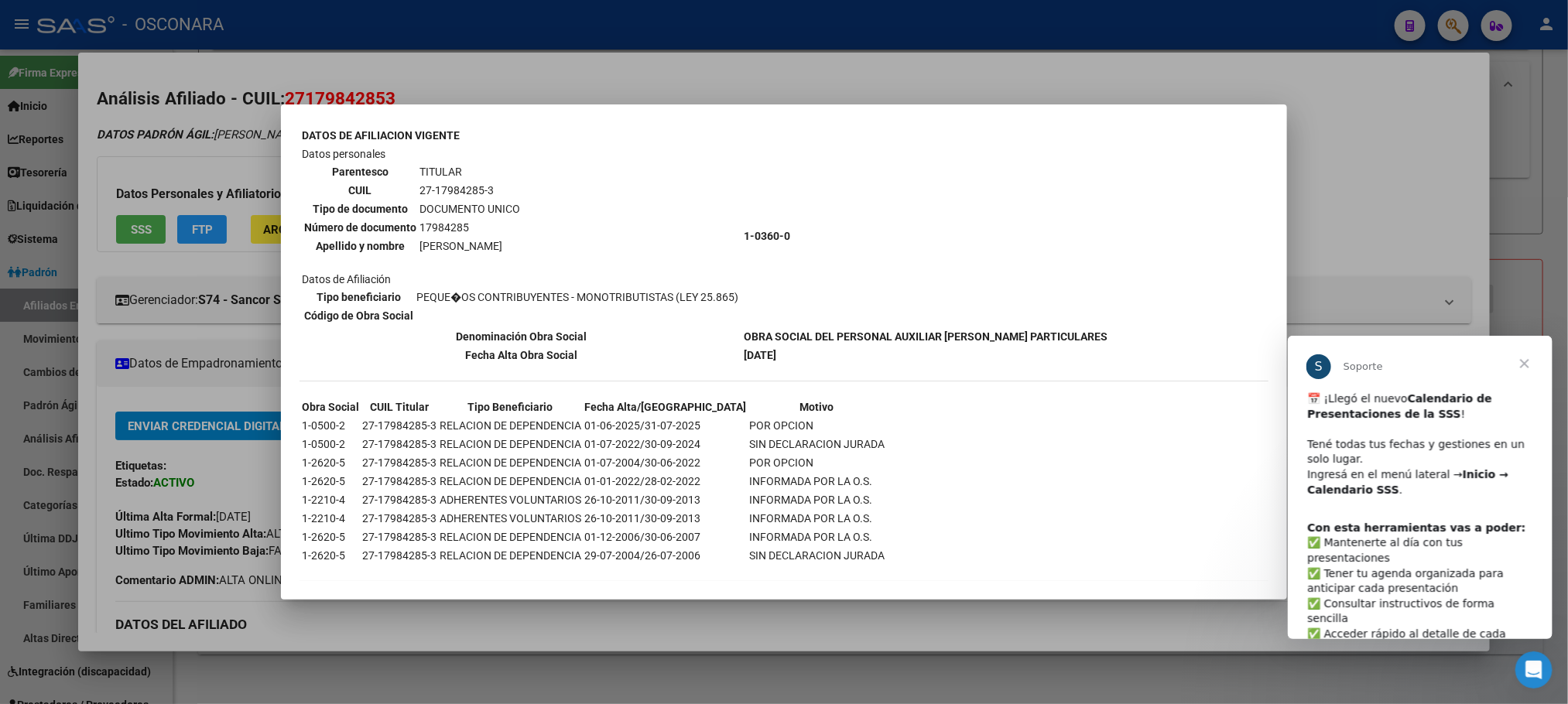
click at [564, 611] on div at bounding box center [784, 352] width 1568 height 704
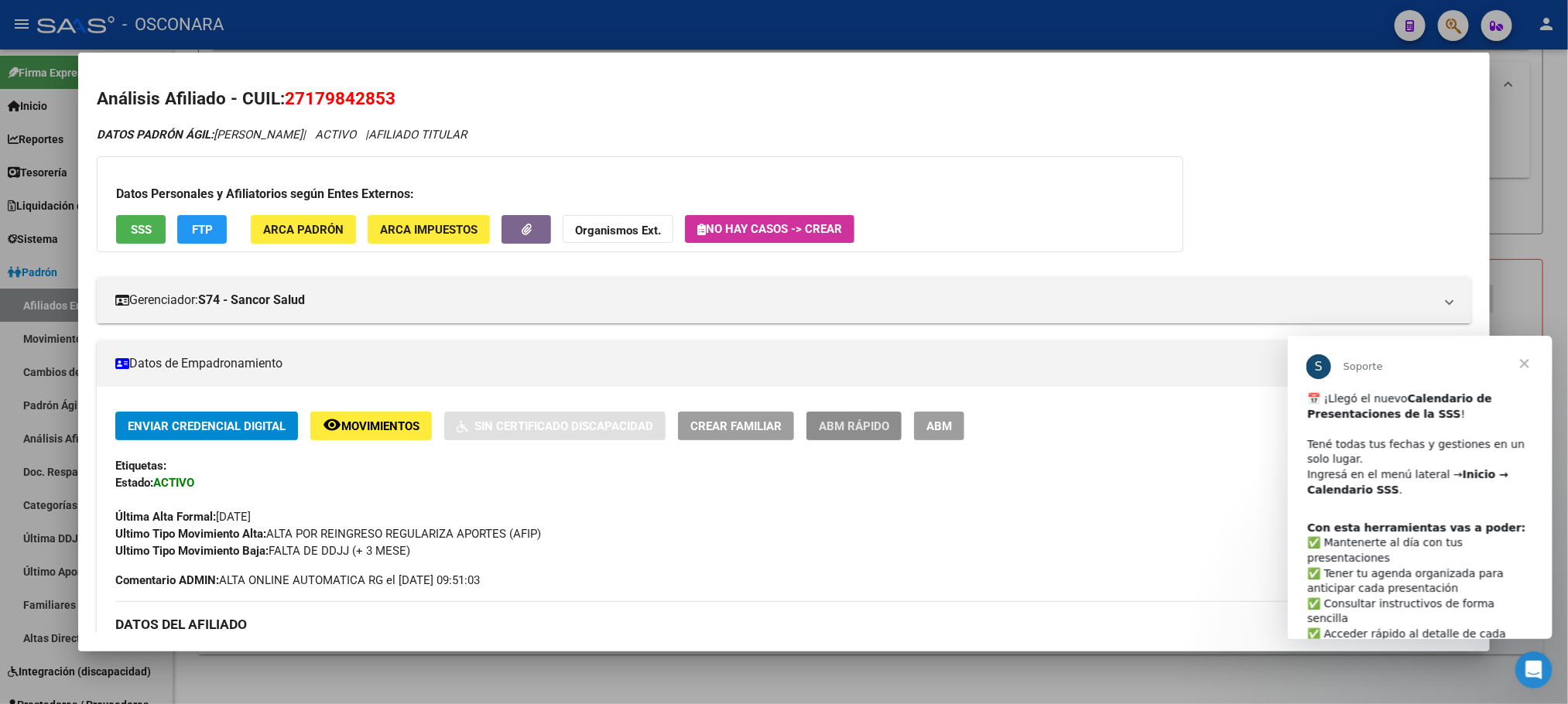
click at [838, 420] on span "ABM Rápido" at bounding box center [854, 426] width 71 height 14
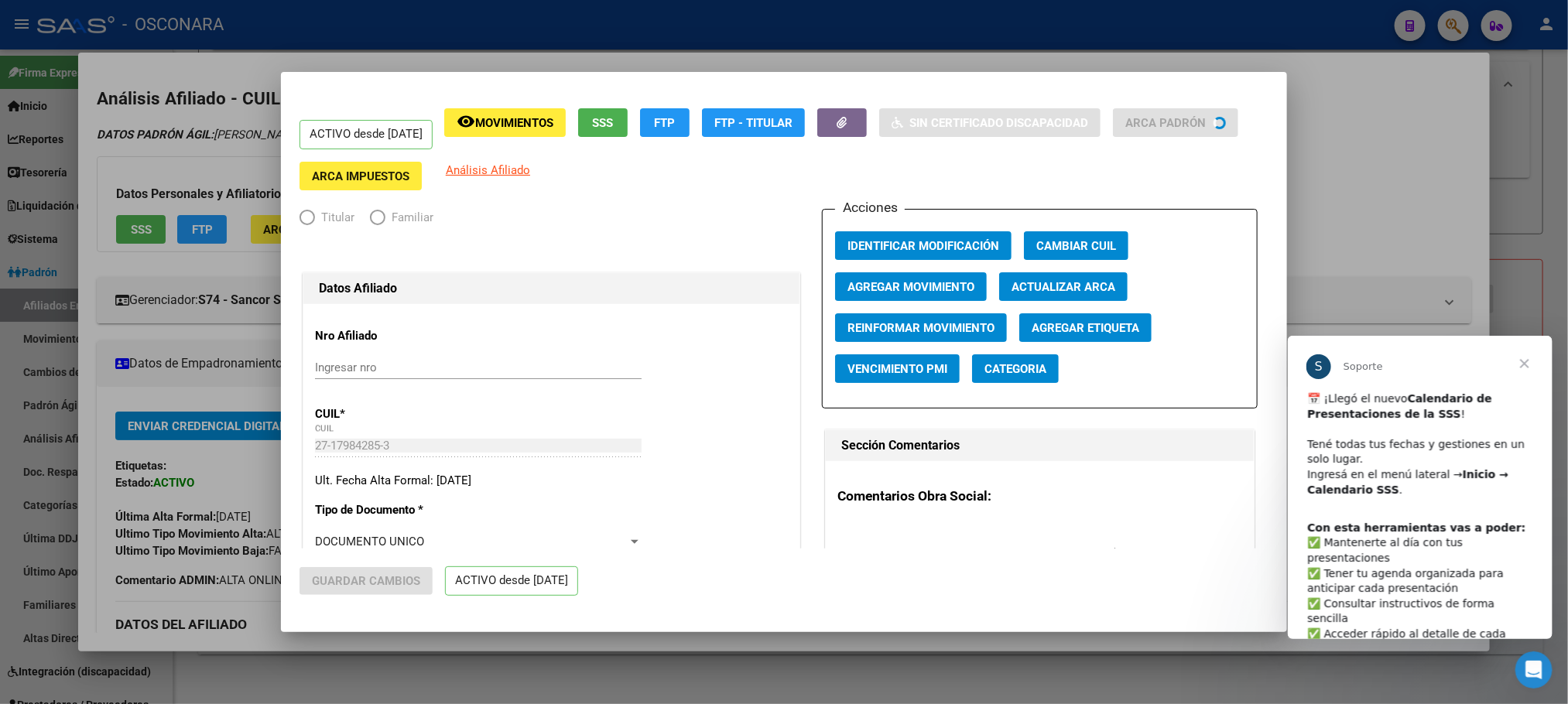
radio input "true"
type input "30-71725947-1"
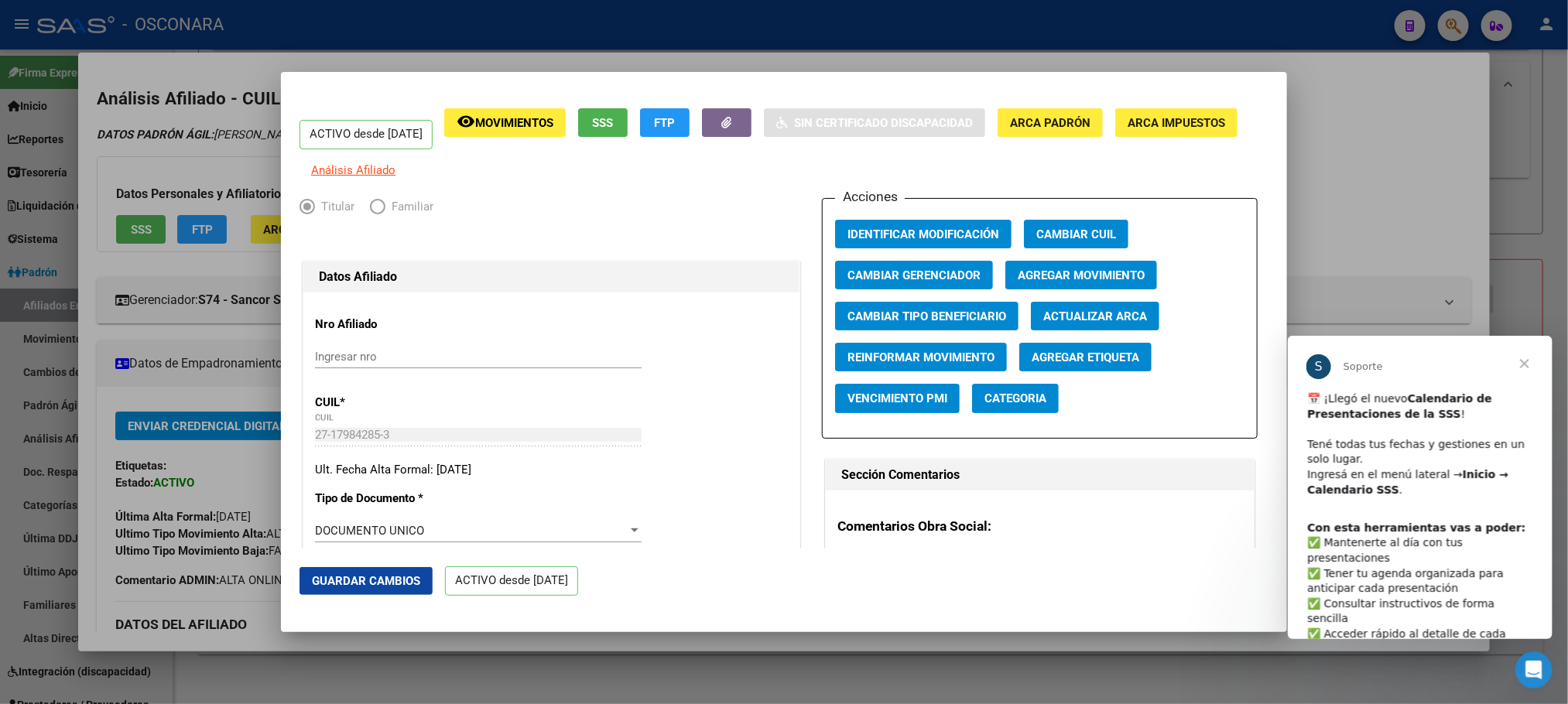
click at [1117, 282] on span "Agregar Movimiento" at bounding box center [1081, 275] width 127 height 14
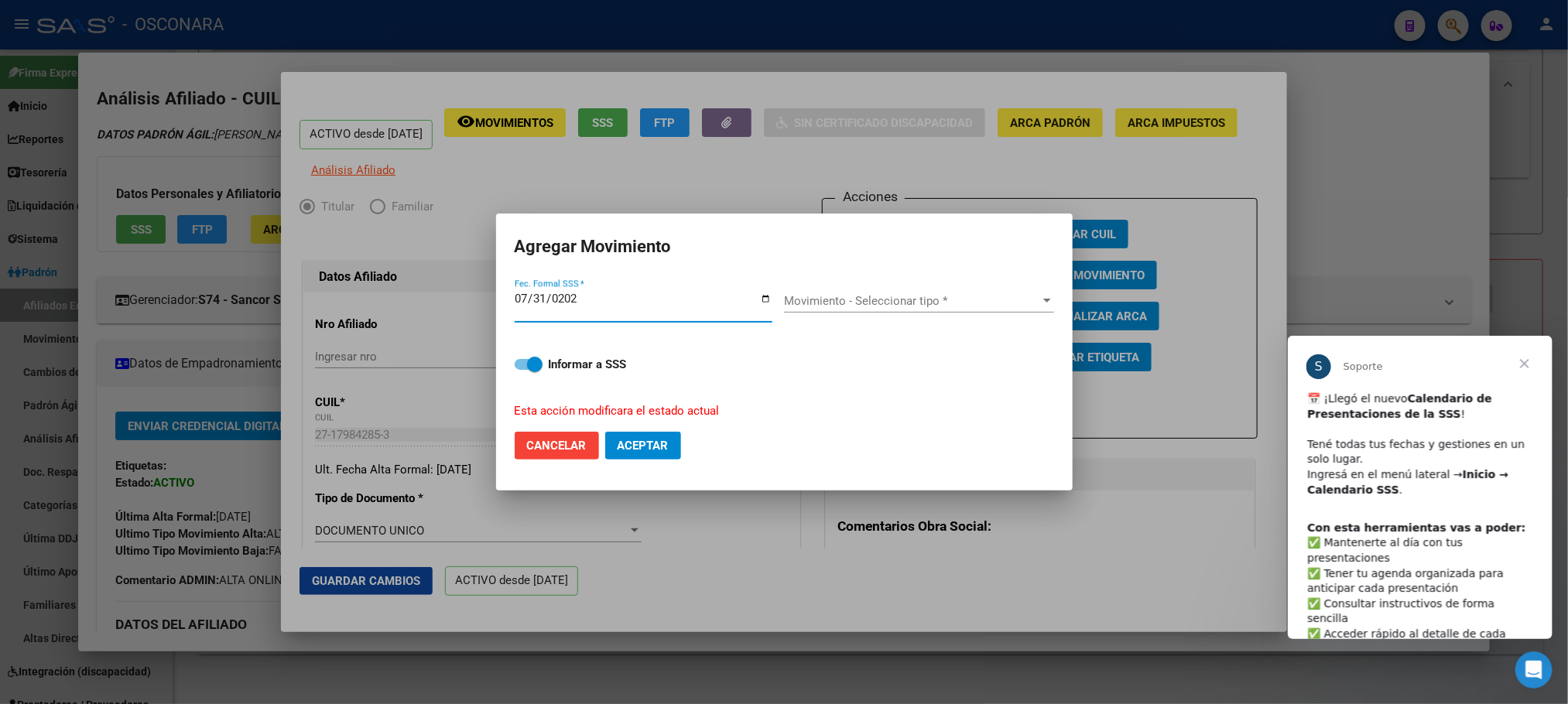
type input "2025-07-31"
click at [1020, 304] on span "Movimiento - Seleccionar tipo *" at bounding box center [912, 301] width 256 height 14
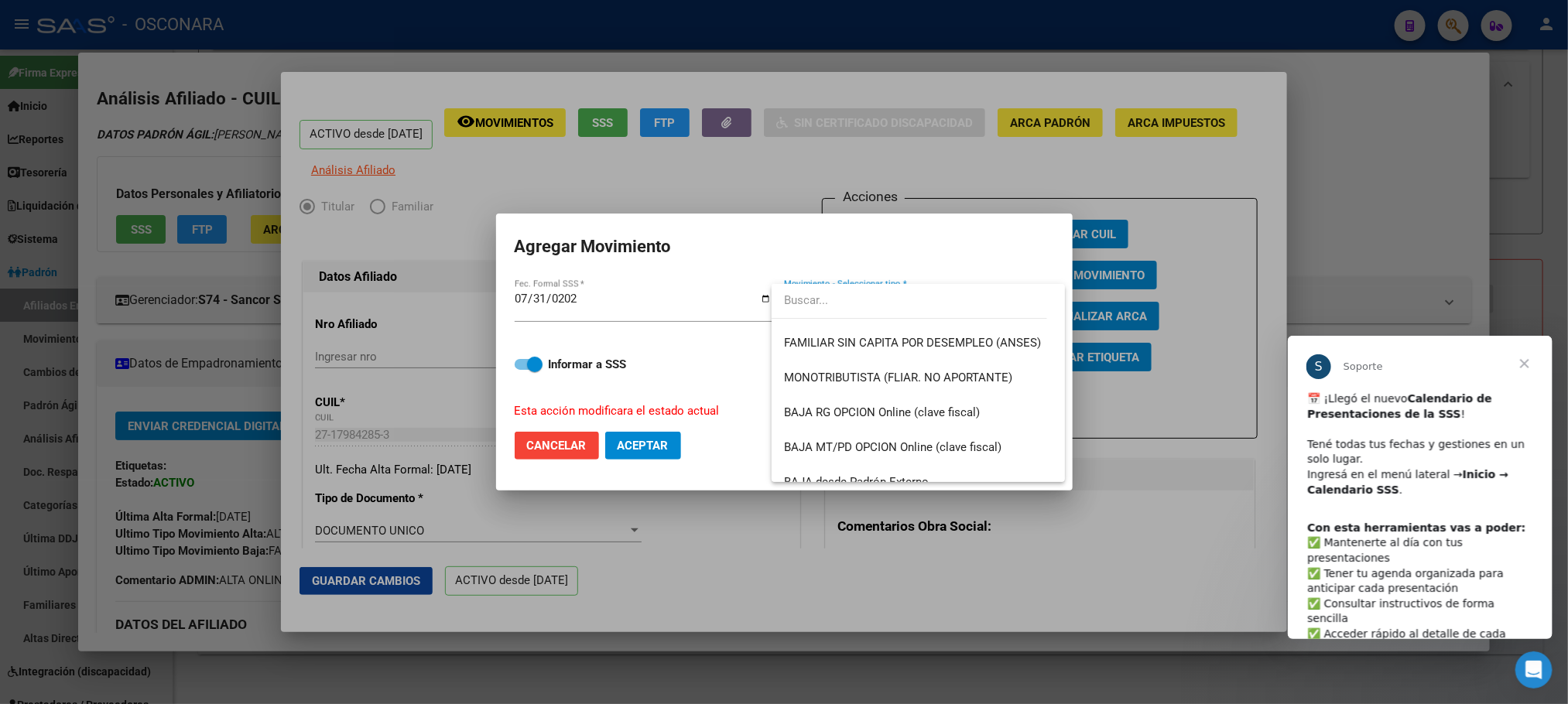
scroll to position [893, 0]
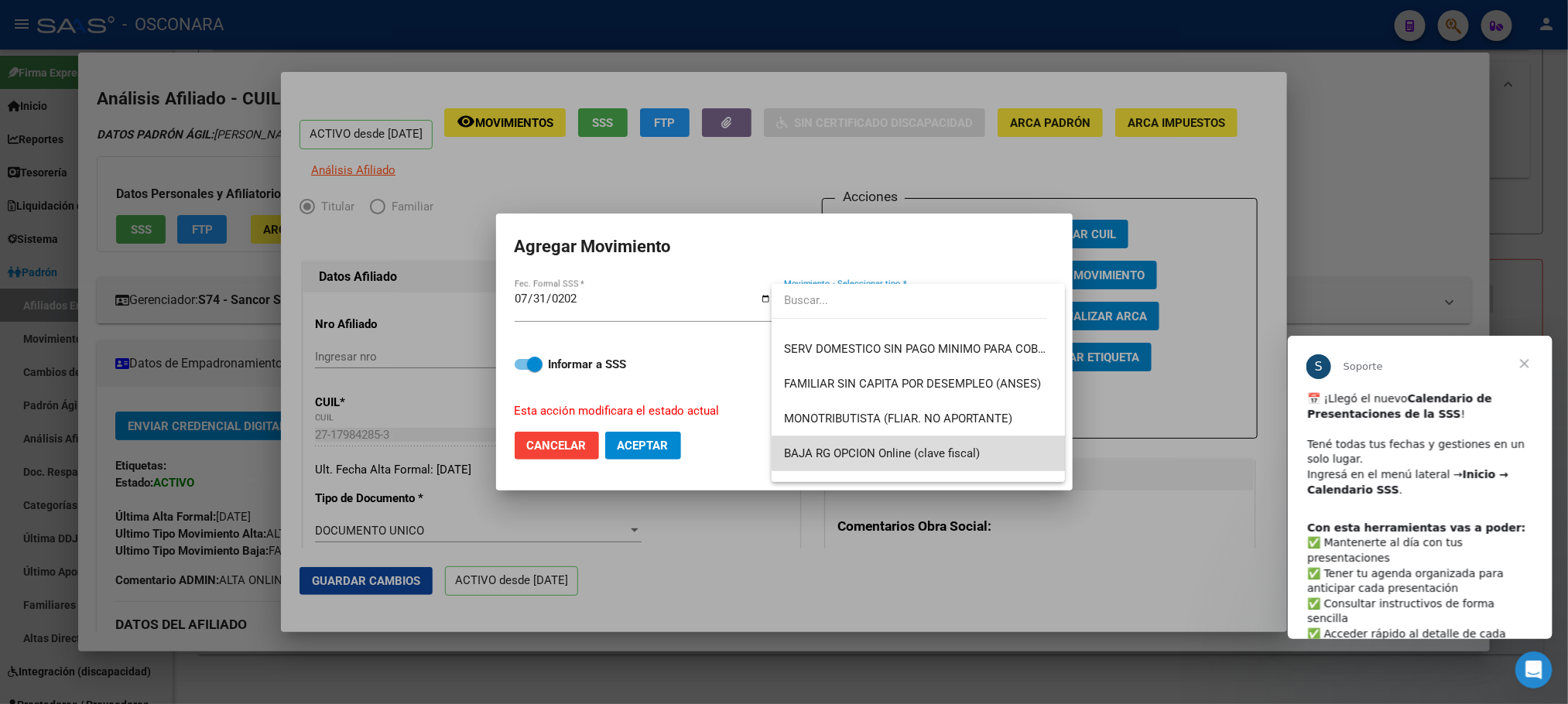
click at [929, 442] on span "BAJA RG OPCION Online (clave fiscal)" at bounding box center [918, 454] width 269 height 35
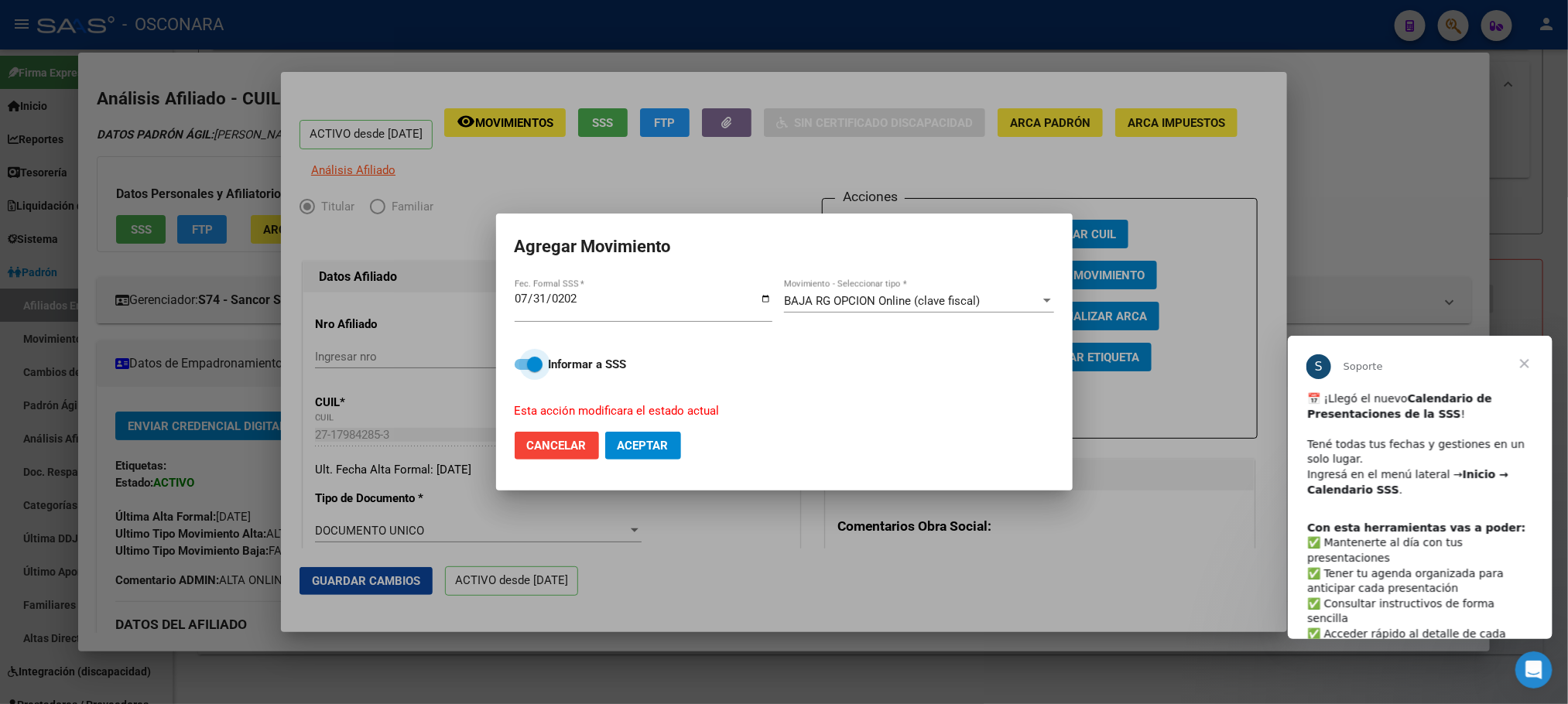
click at [518, 364] on span at bounding box center [528, 364] width 28 height 11
click at [522, 370] on input "Informar a SSS" at bounding box center [522, 370] width 1 height 1
checkbox input "false"
click at [648, 439] on span "Aceptar" at bounding box center [643, 445] width 52 height 14
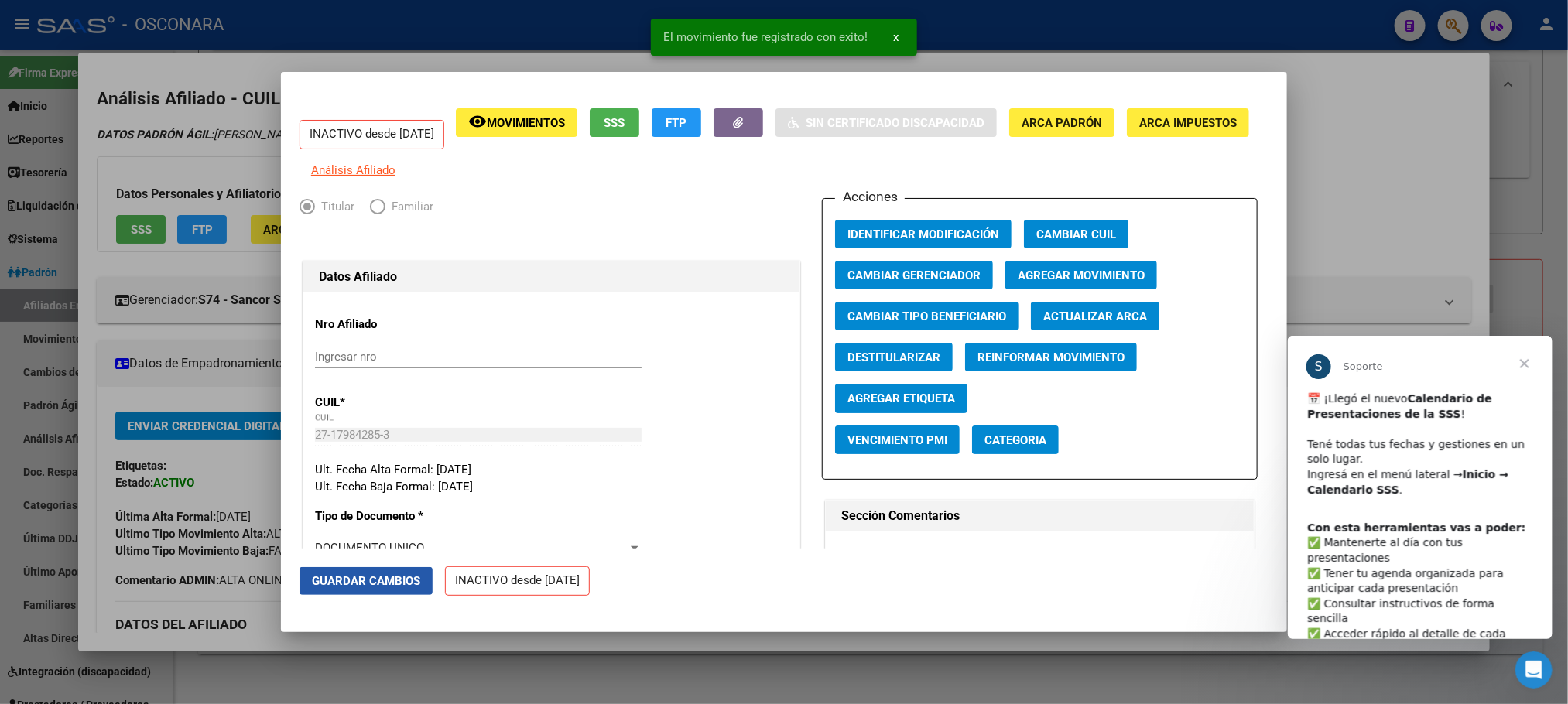
click at [386, 579] on span "Guardar Cambios" at bounding box center [366, 581] width 109 height 14
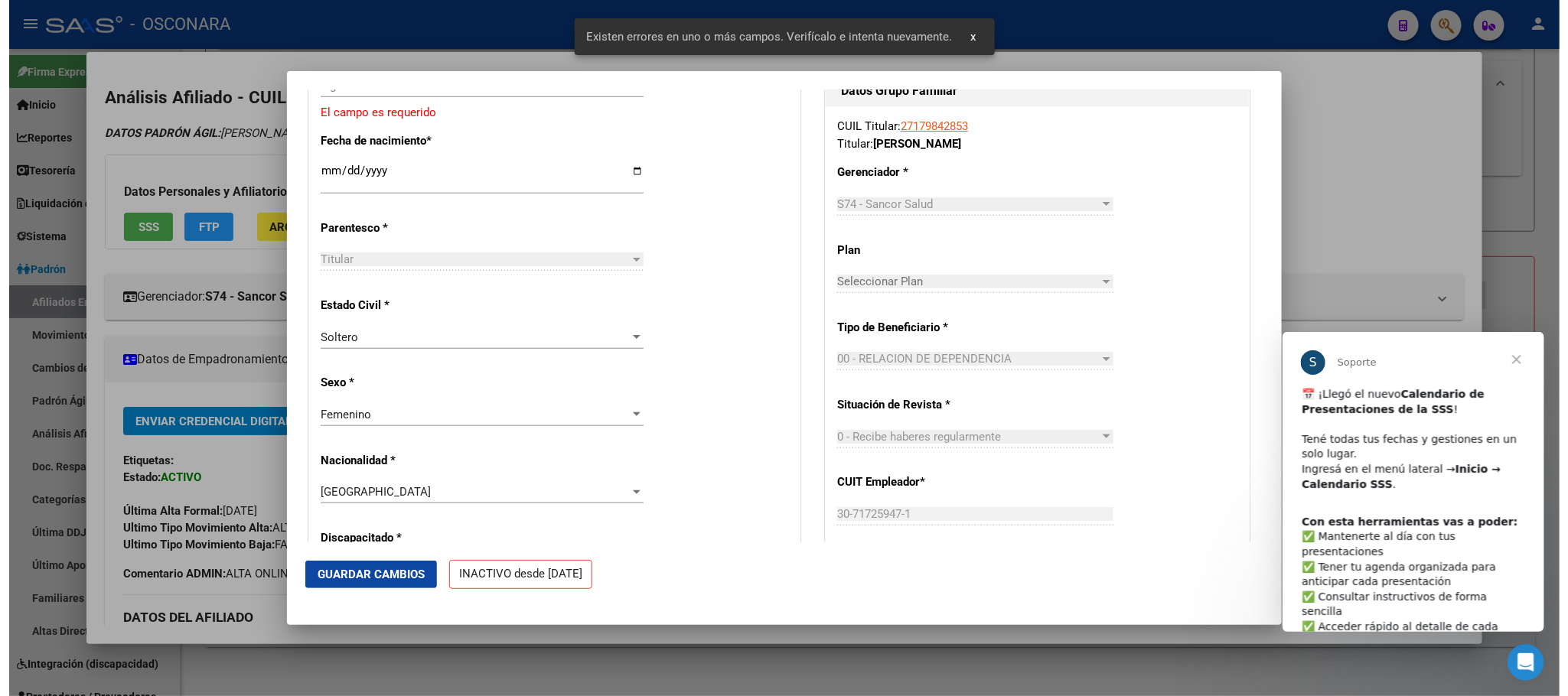
scroll to position [574, 0]
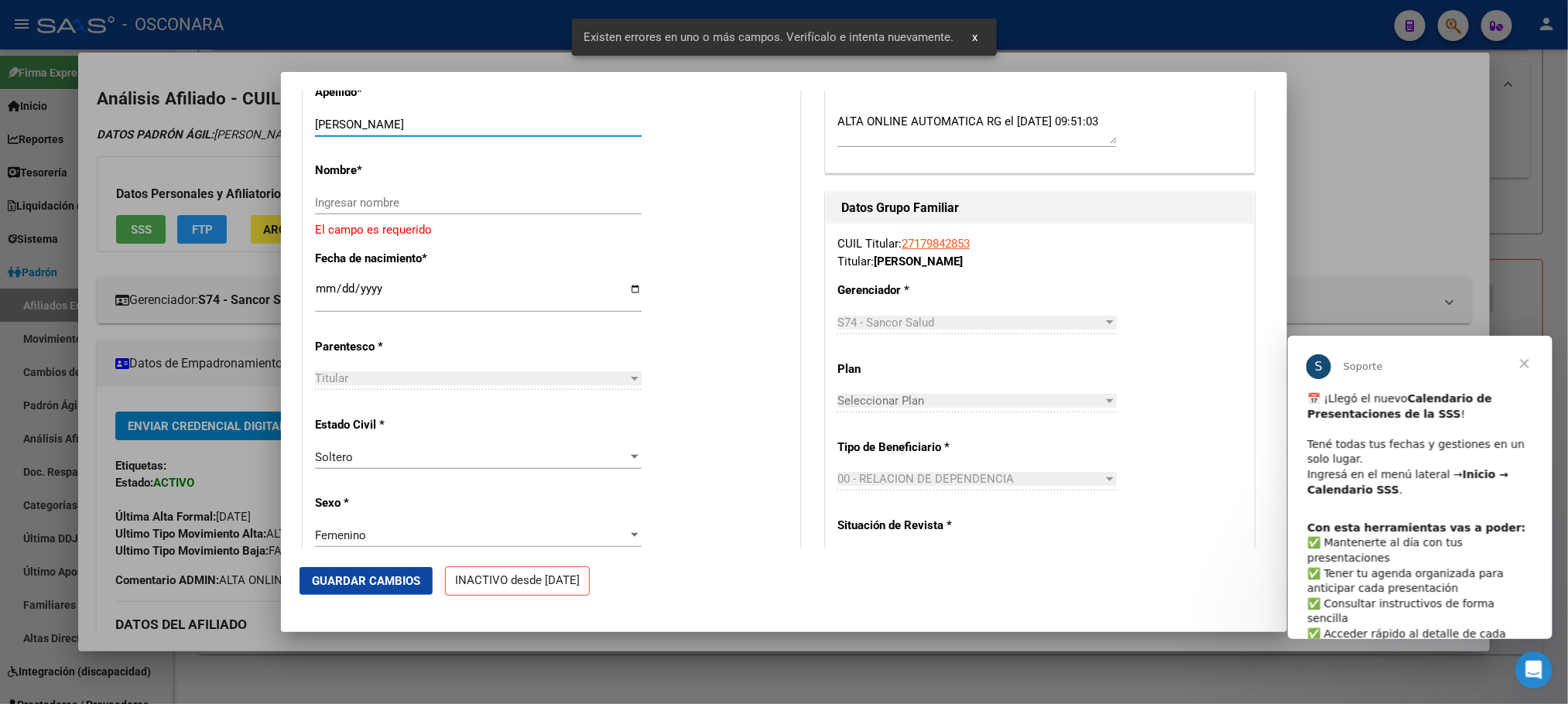
drag, startPoint x: 379, startPoint y: 131, endPoint x: 469, endPoint y: 152, distance: 92.4
click at [469, 151] on div "ESPINDOLA CECILIA BEATRIZ Ingresar apellido" at bounding box center [478, 132] width 327 height 38
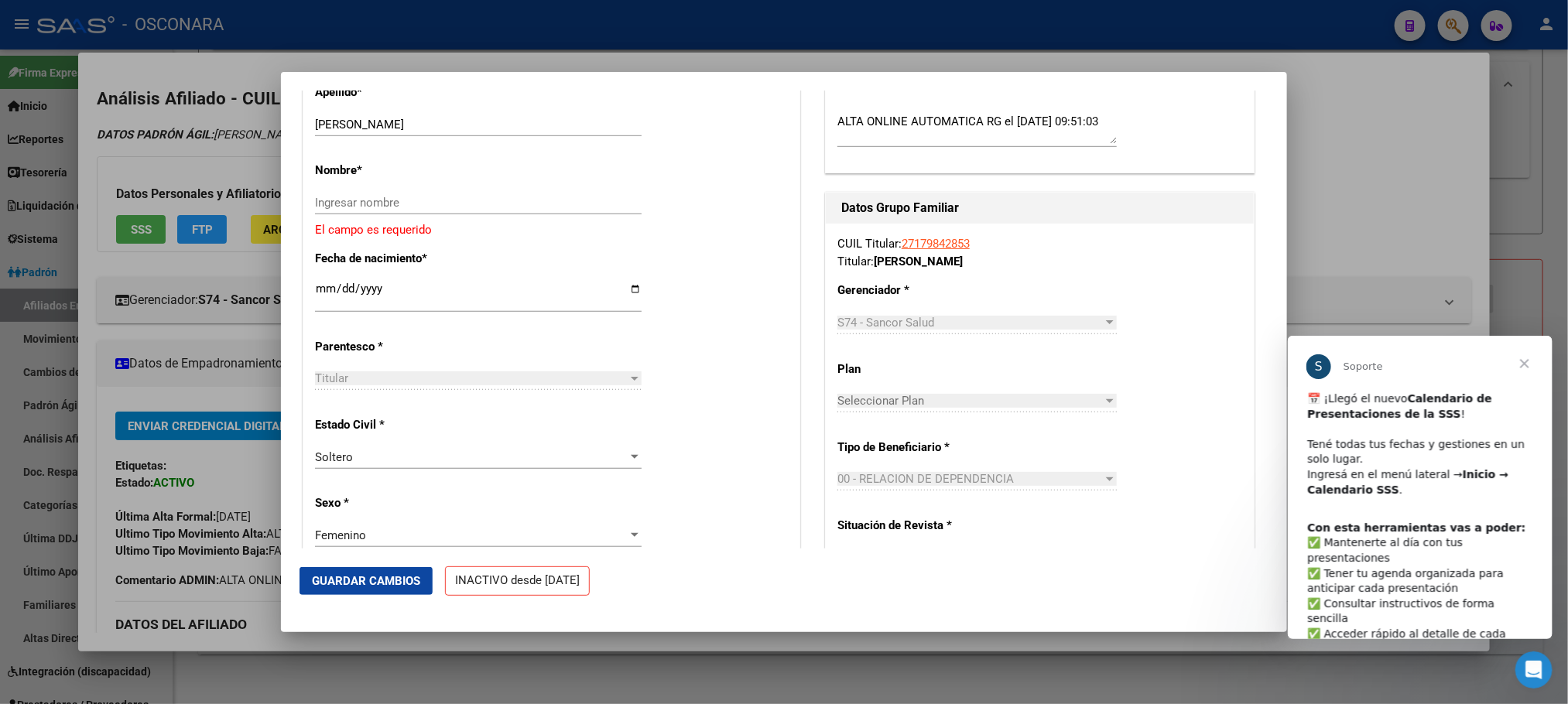
drag, startPoint x: 474, startPoint y: 142, endPoint x: 444, endPoint y: 186, distance: 53.3
click at [444, 179] on p "Nombre *" at bounding box center [386, 170] width 142 height 17
drag, startPoint x: 497, startPoint y: 131, endPoint x: 382, endPoint y: 123, distance: 115.3
click at [382, 123] on div "Apellido * ESPINDOLA CECILIA BEATRIZ Ingresar apellido" at bounding box center [551, 110] width 473 height 78
type input "ESPINDOLA"
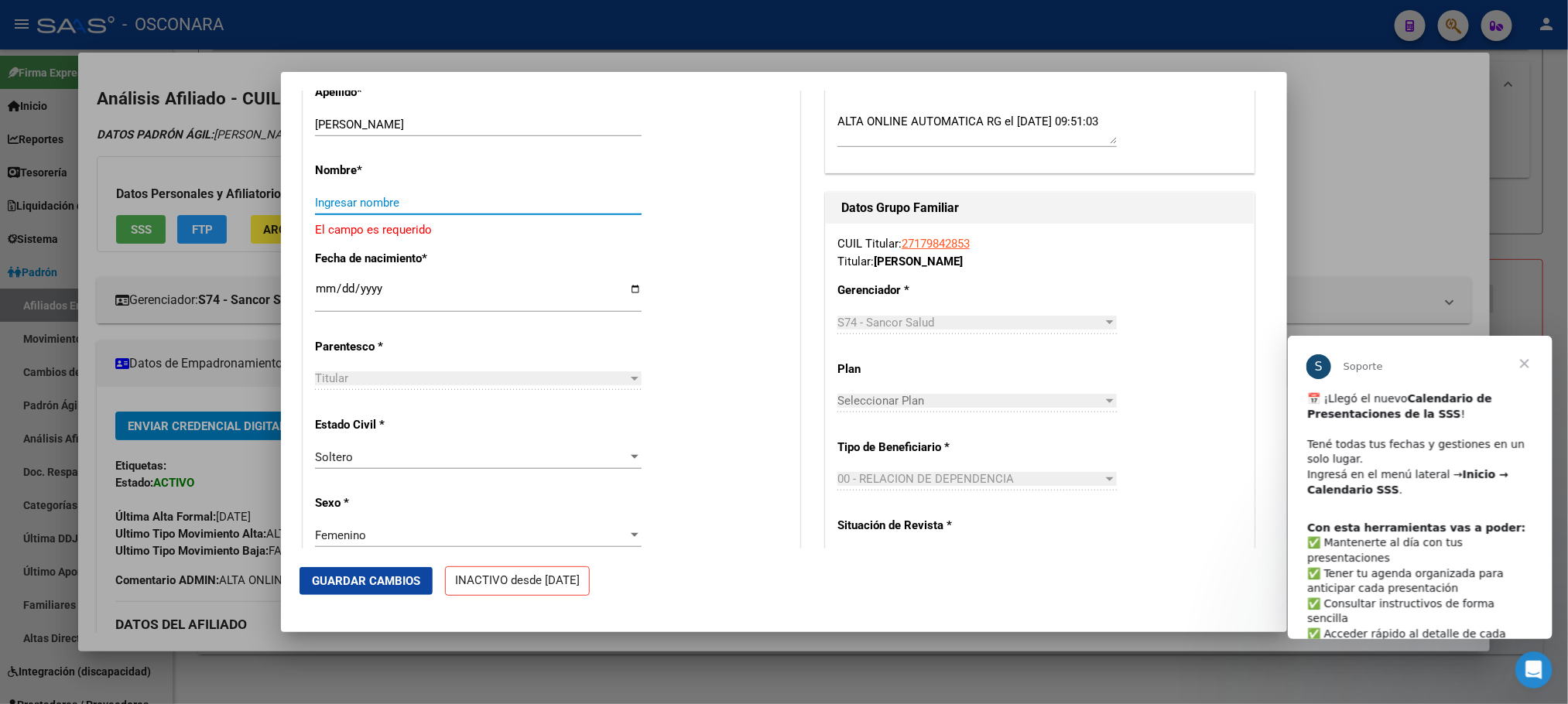
paste input "CECILIA BEATRIZ"
type input "CECILIA BEATRIZ"
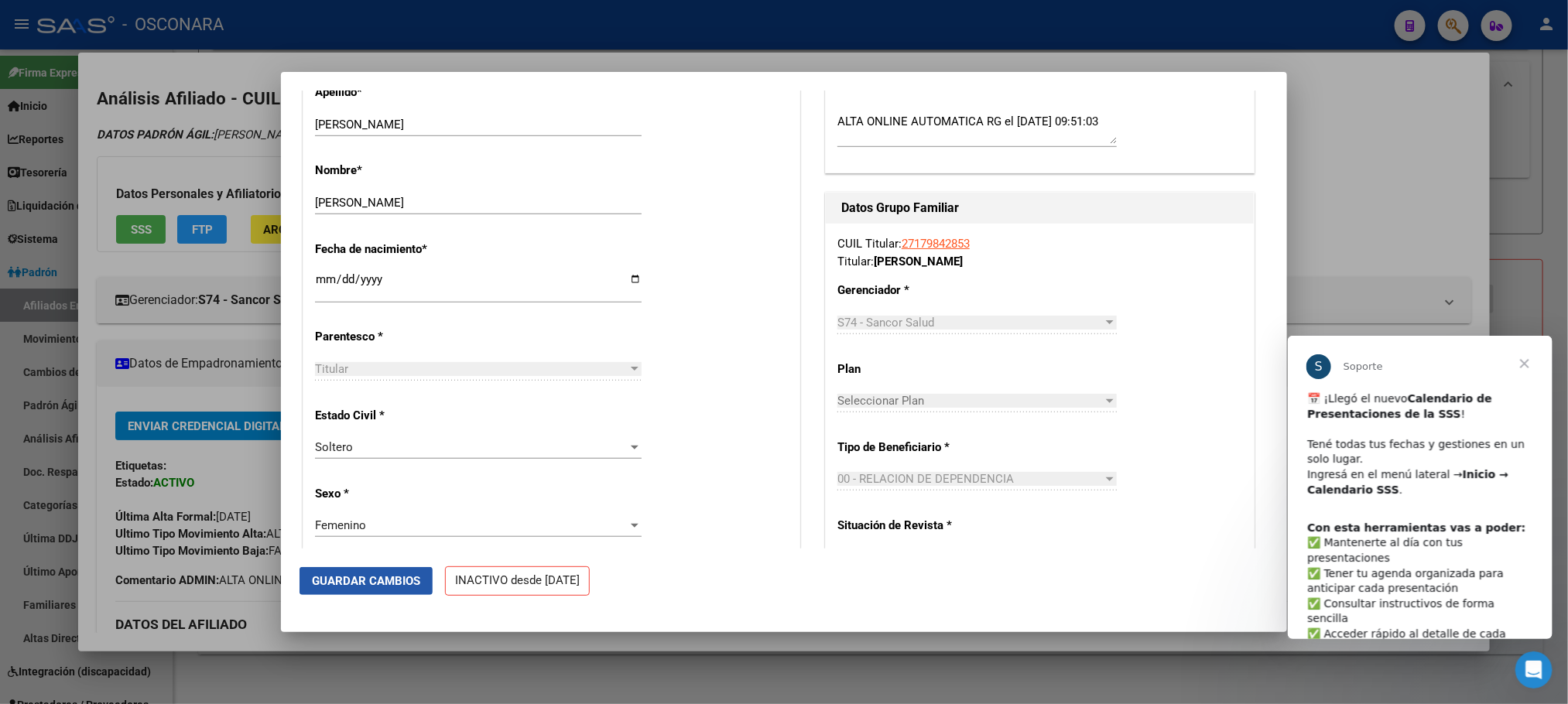
click at [407, 579] on span "Guardar Cambios" at bounding box center [366, 581] width 109 height 14
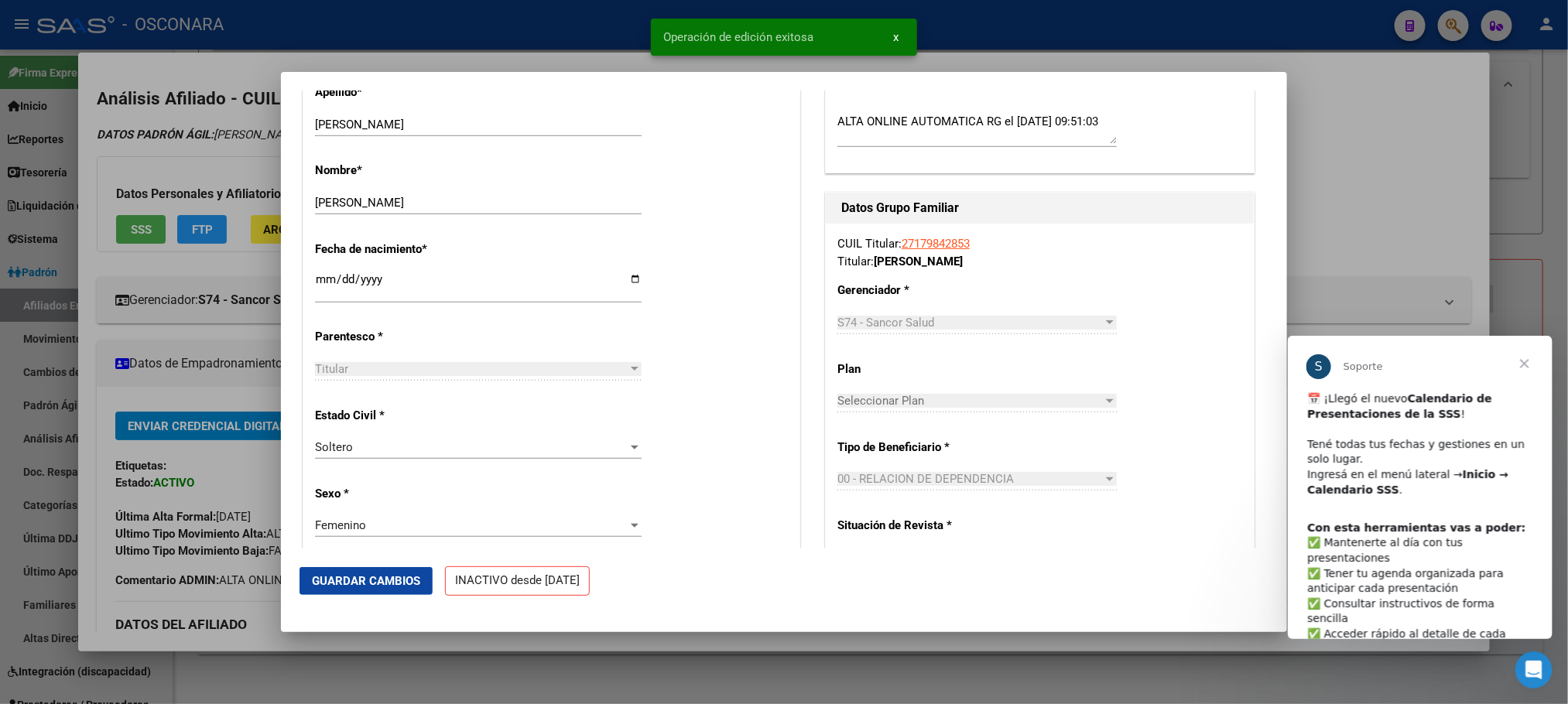
click at [1407, 174] on div at bounding box center [784, 352] width 1568 height 704
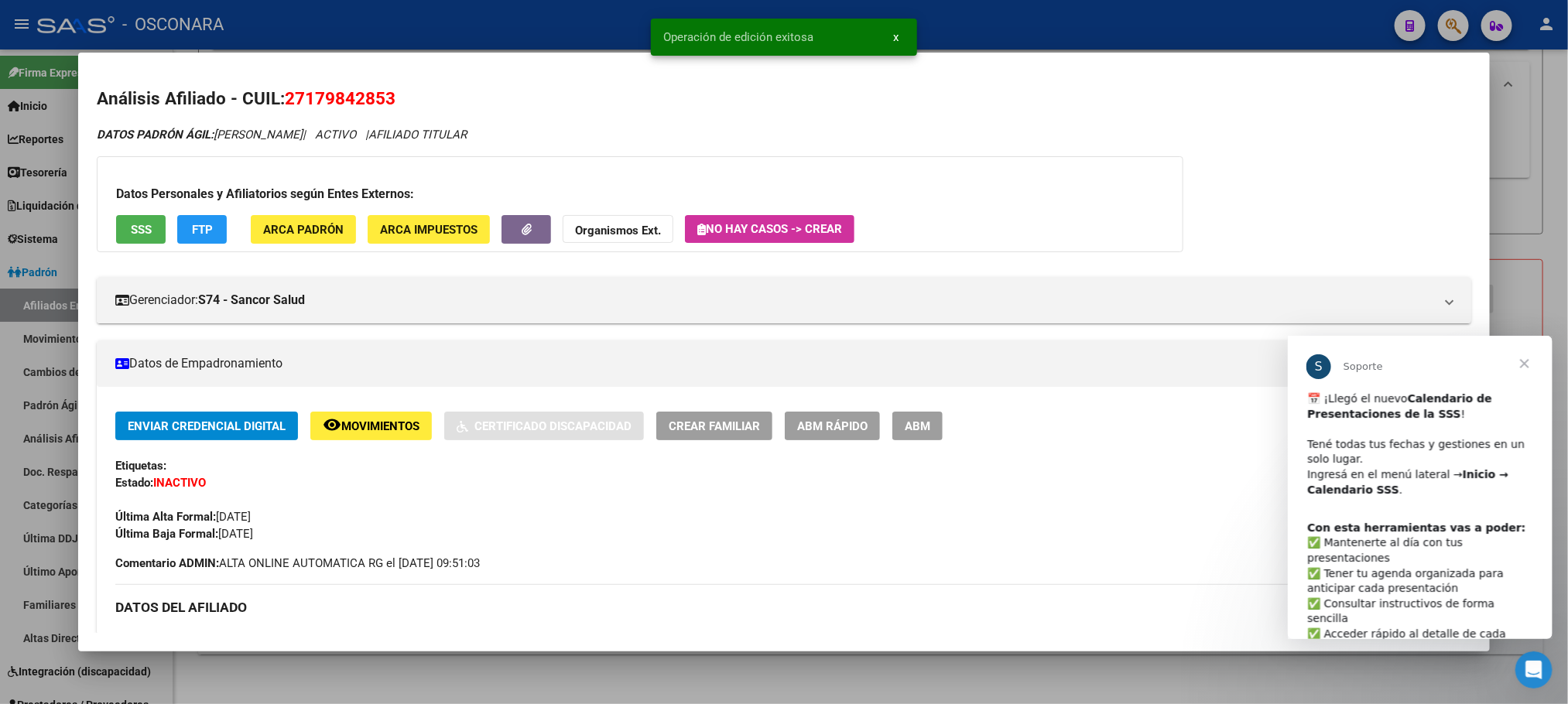
click at [1528, 114] on div at bounding box center [784, 352] width 1568 height 704
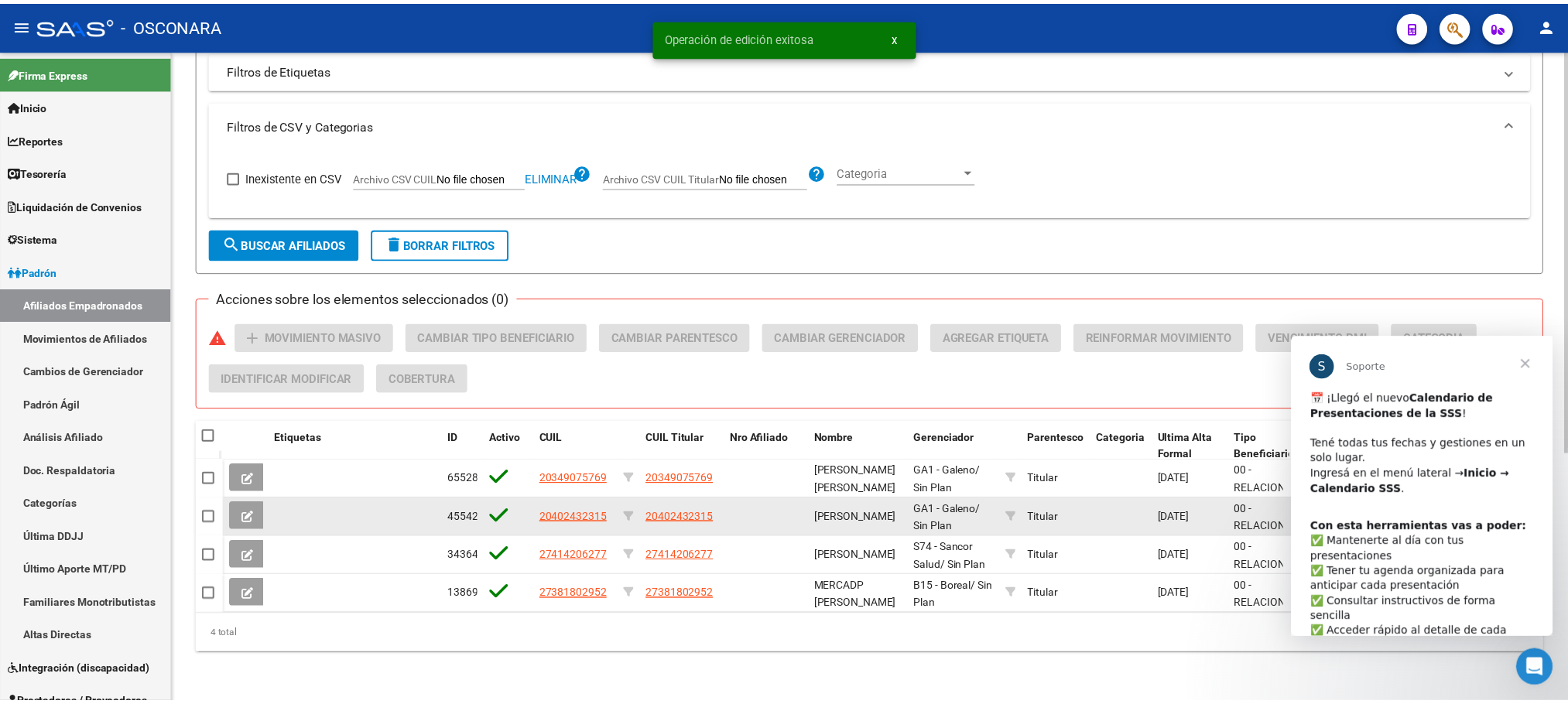
scroll to position [404, 0]
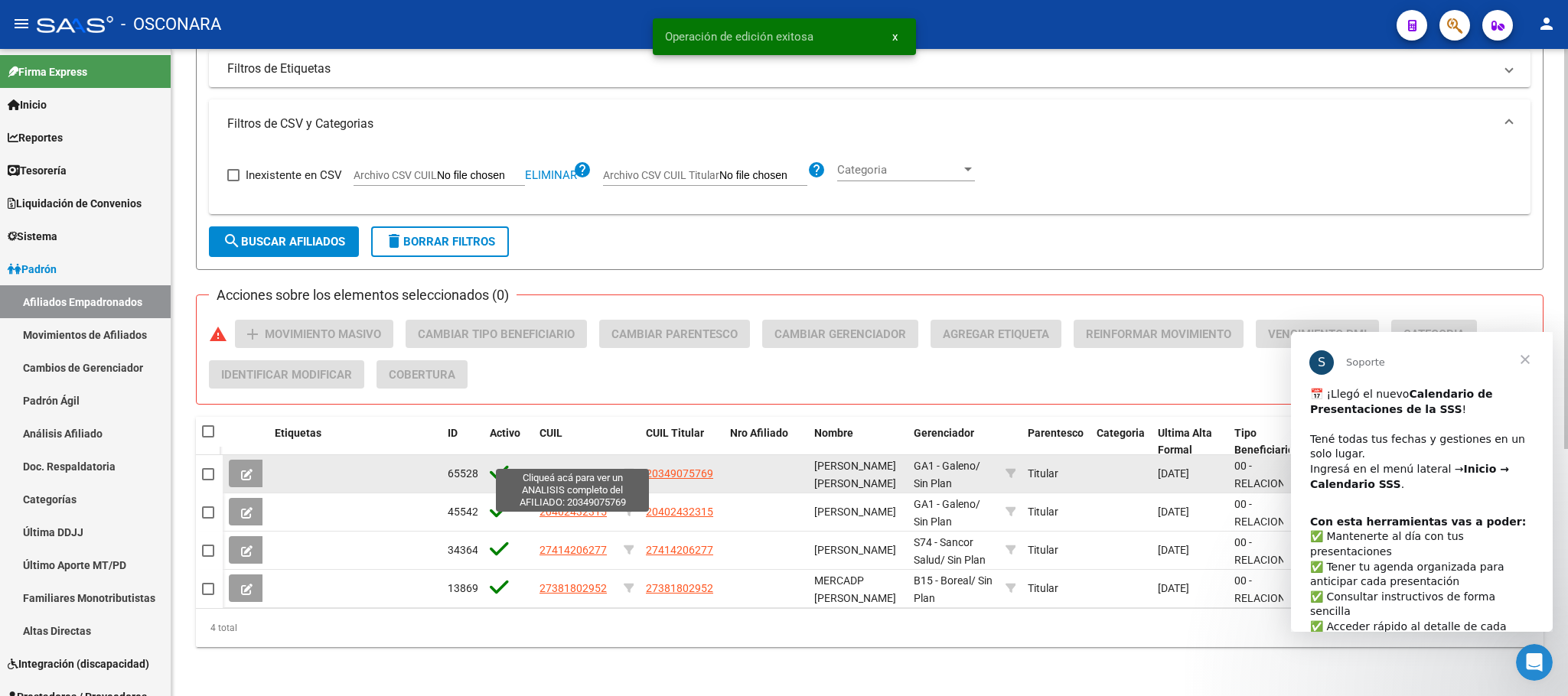
click at [563, 468] on span "20349075769" at bounding box center [573, 473] width 67 height 12
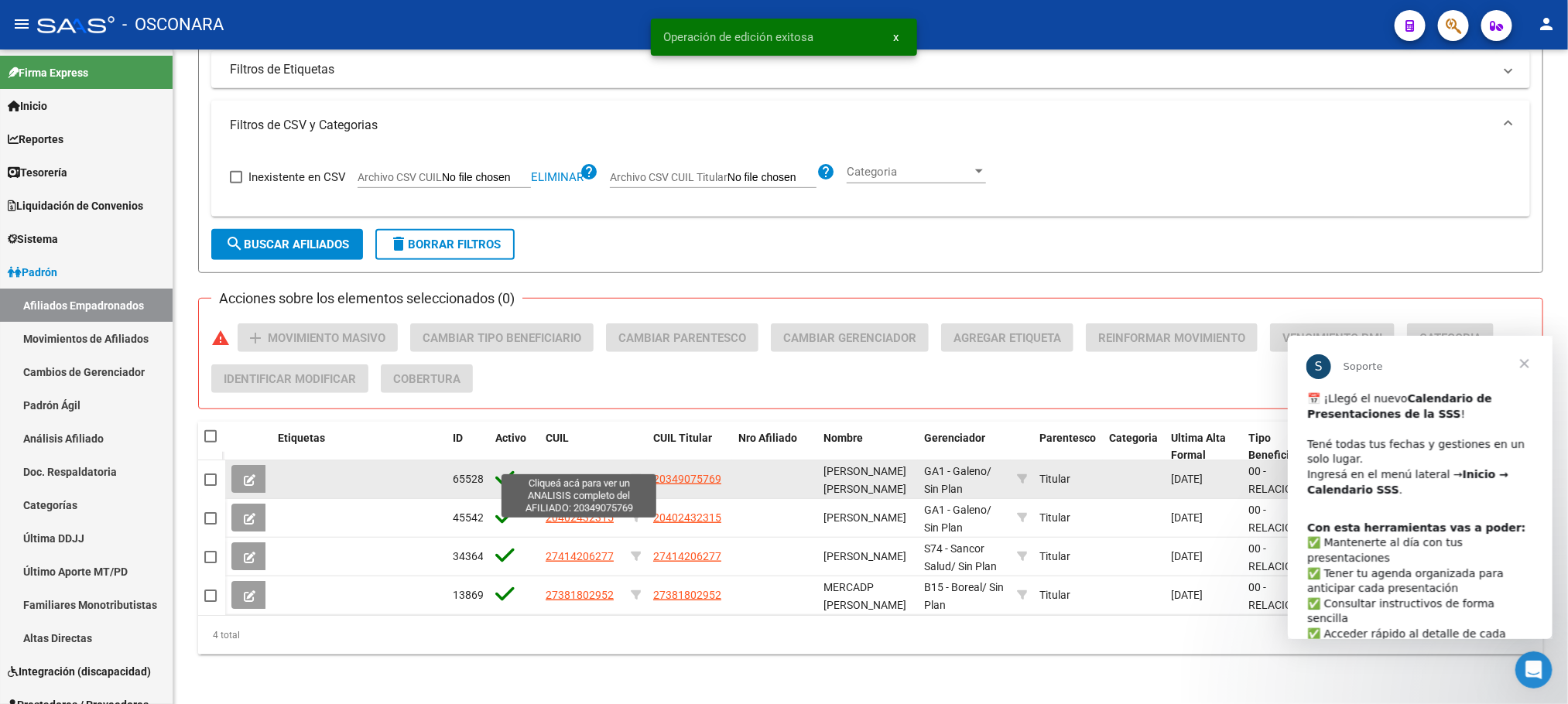
type textarea "20349075769"
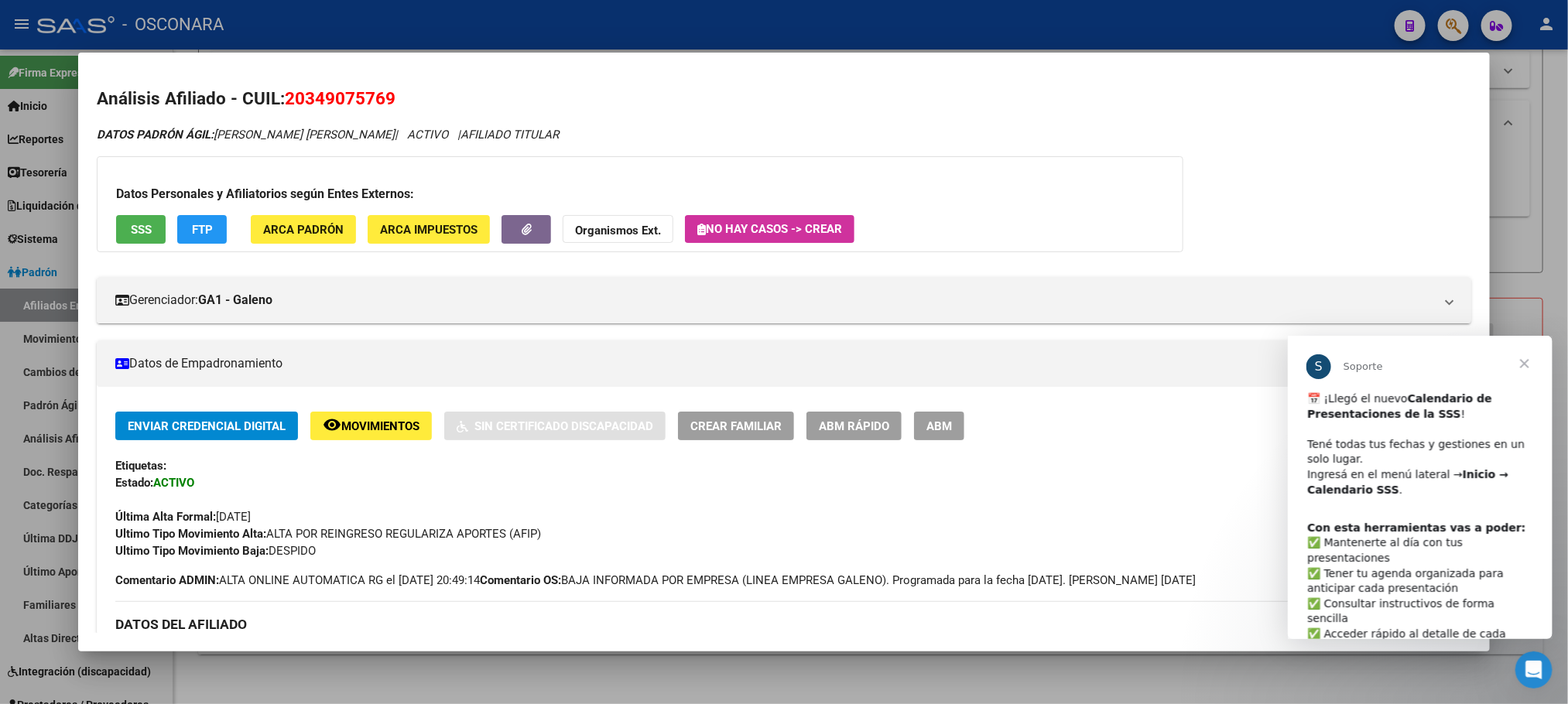
click at [732, 662] on div at bounding box center [784, 352] width 1568 height 704
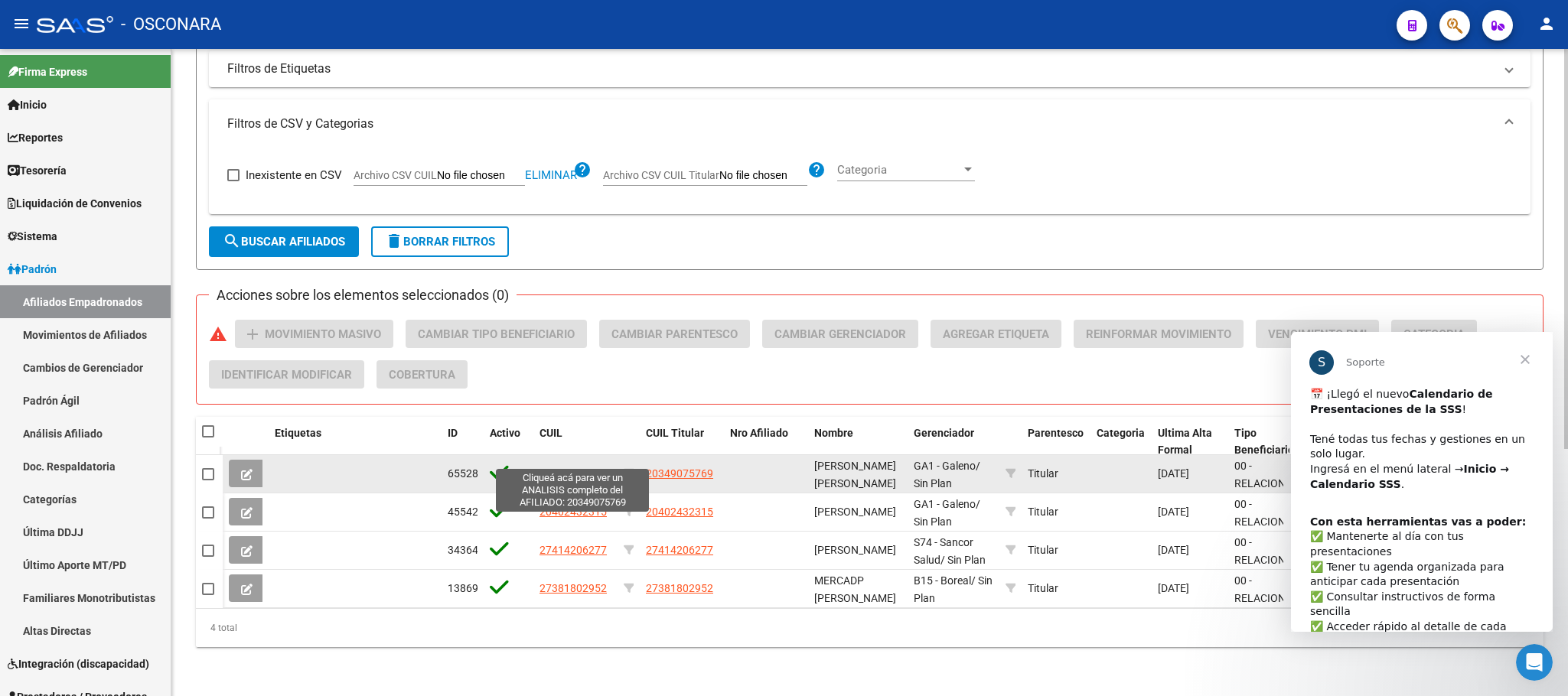
click at [556, 468] on span "20349075769" at bounding box center [573, 473] width 67 height 12
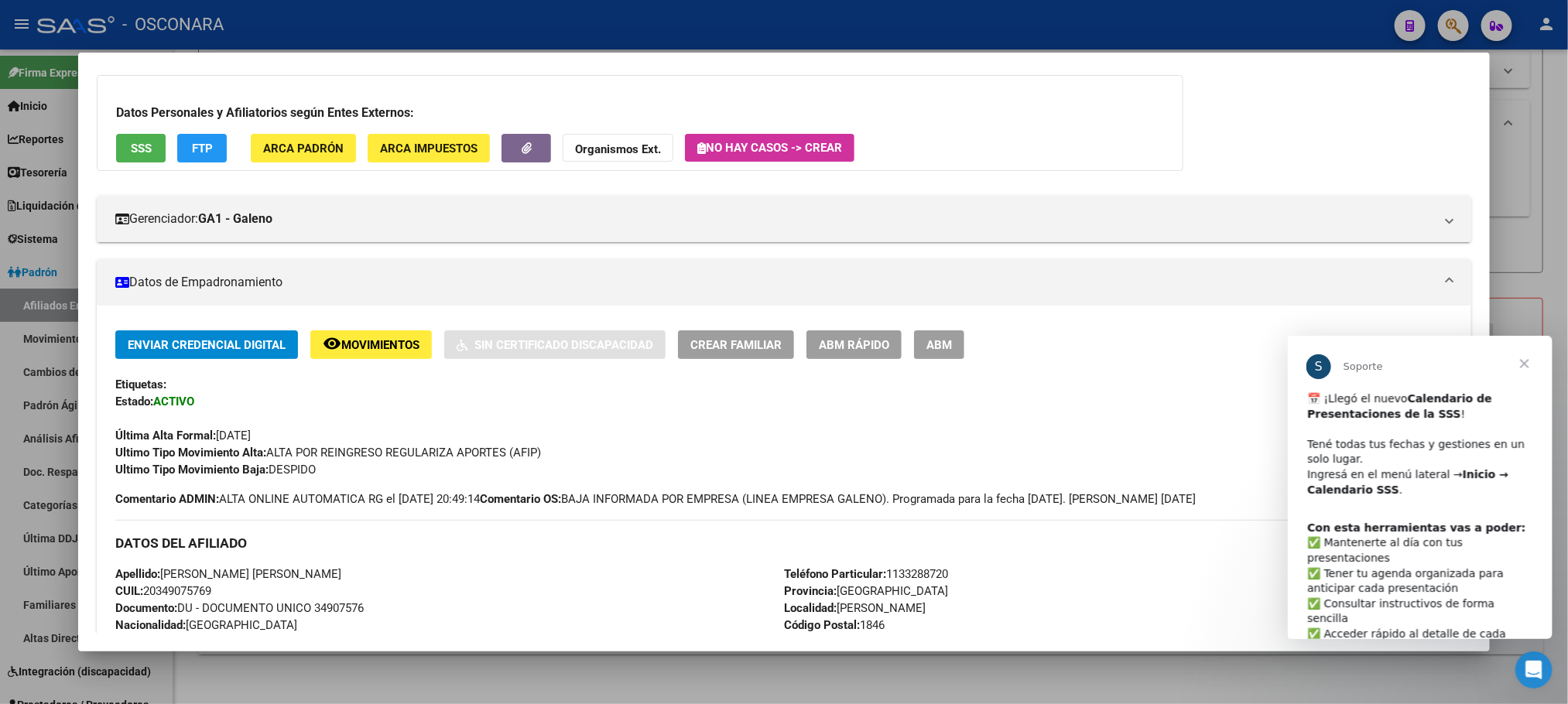
scroll to position [116, 0]
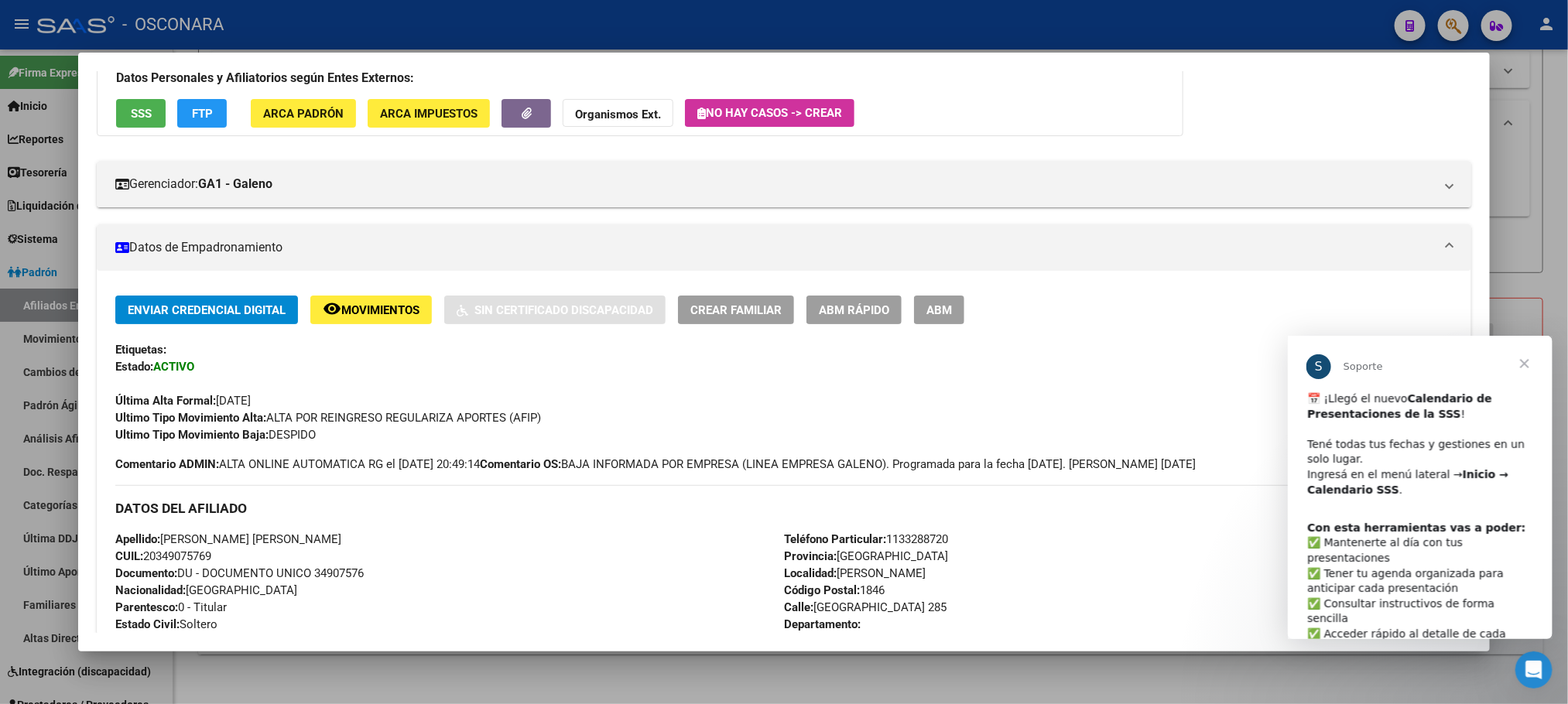
click at [862, 298] on button "ABM Rápido" at bounding box center [853, 309] width 95 height 29
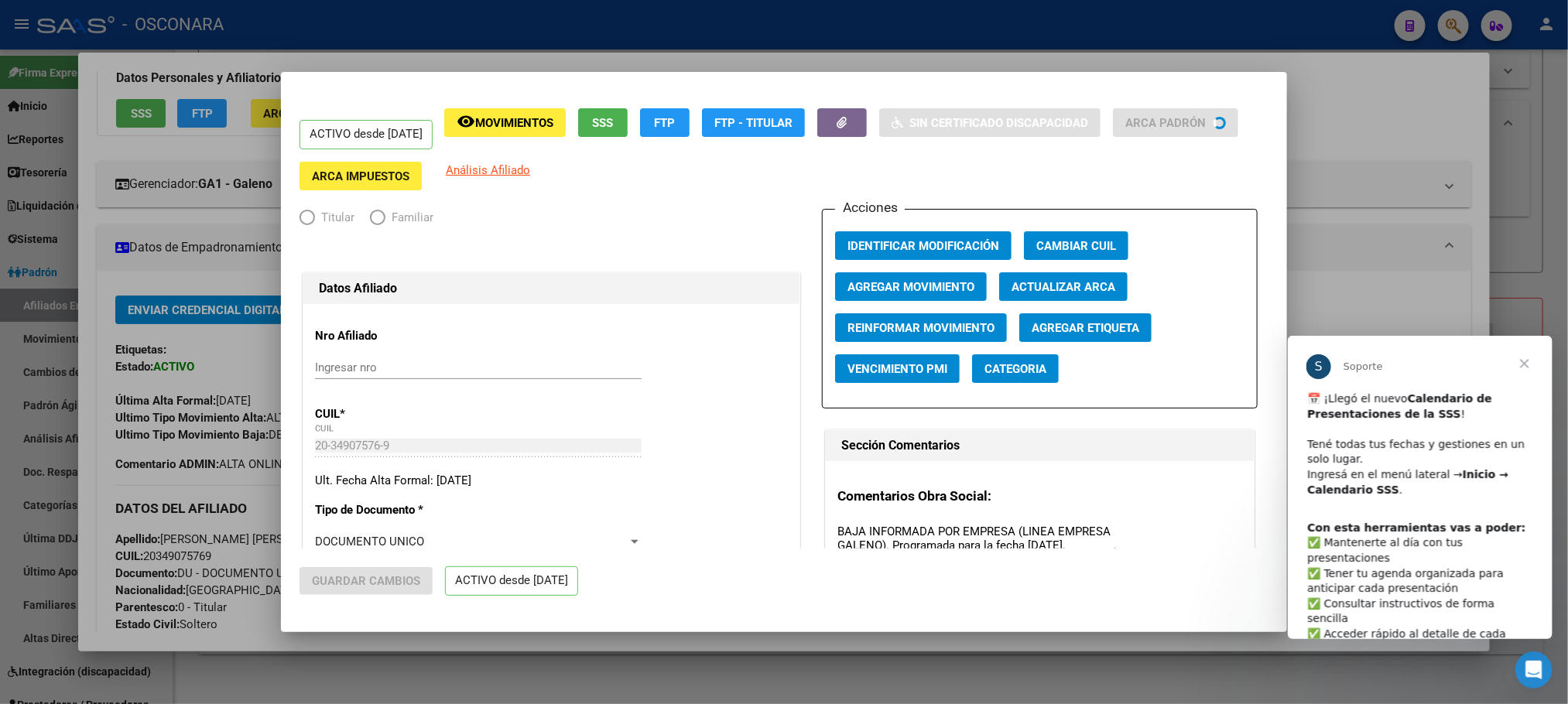
radio input "true"
type input "30-54808315-6"
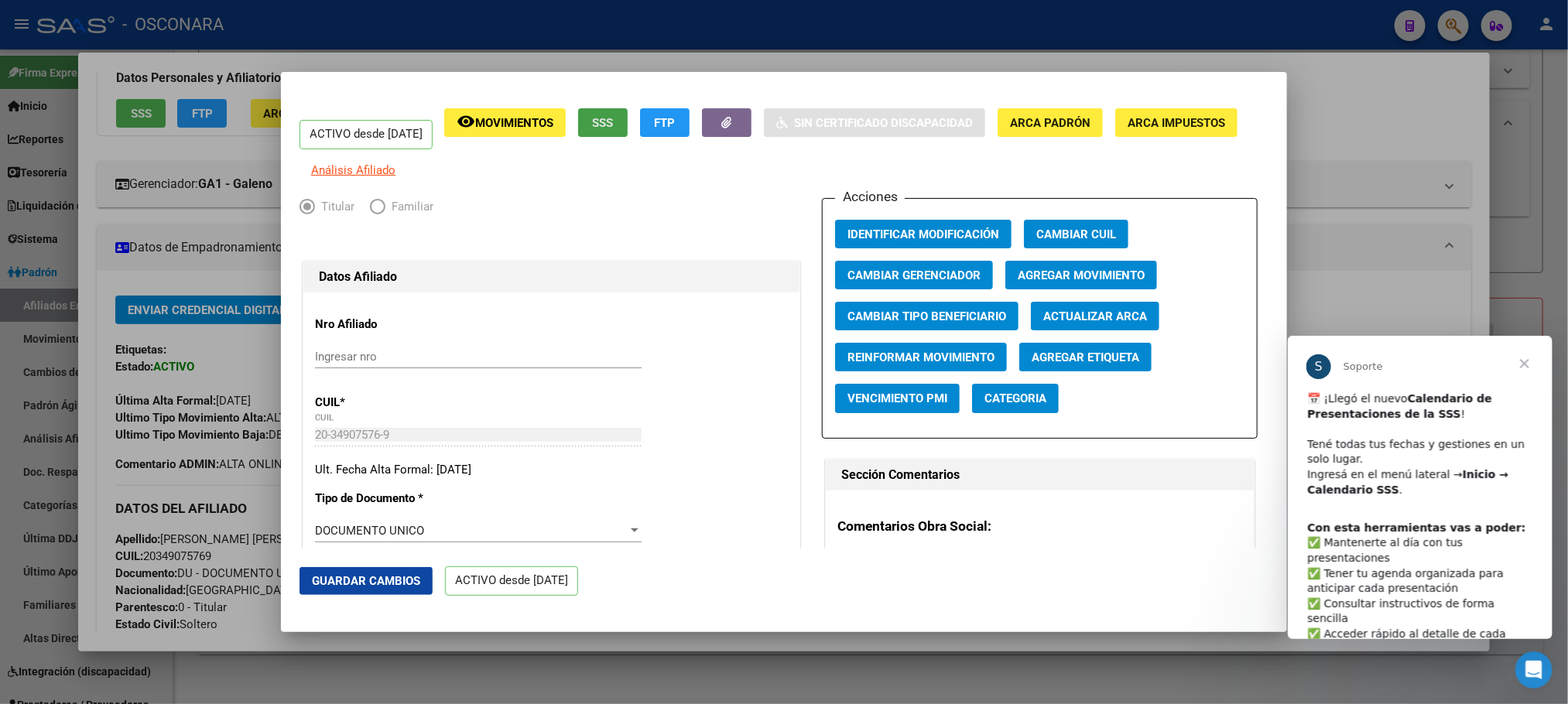
click at [614, 119] on button "SSS" at bounding box center [603, 122] width 50 height 29
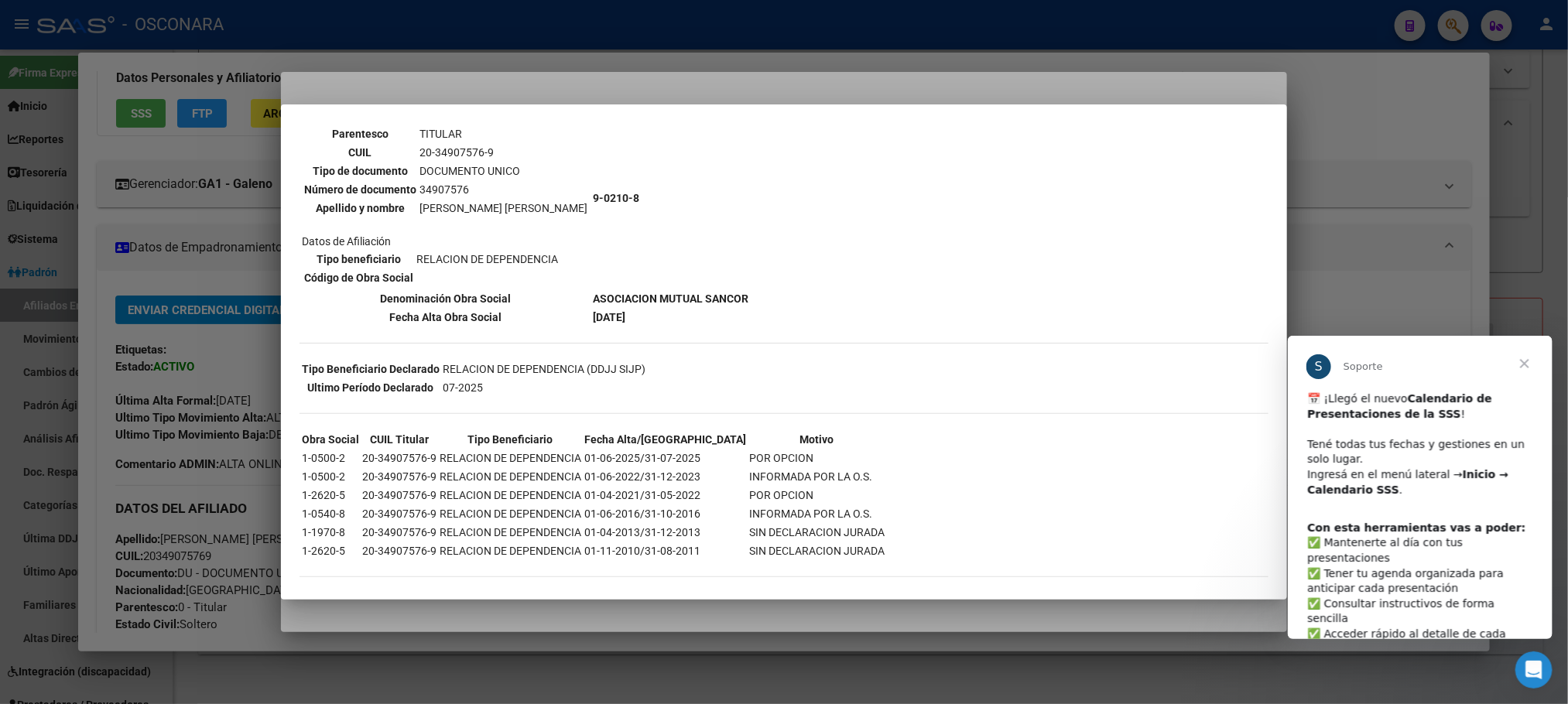
scroll to position [125, 0]
click at [1004, 620] on div at bounding box center [784, 352] width 1568 height 704
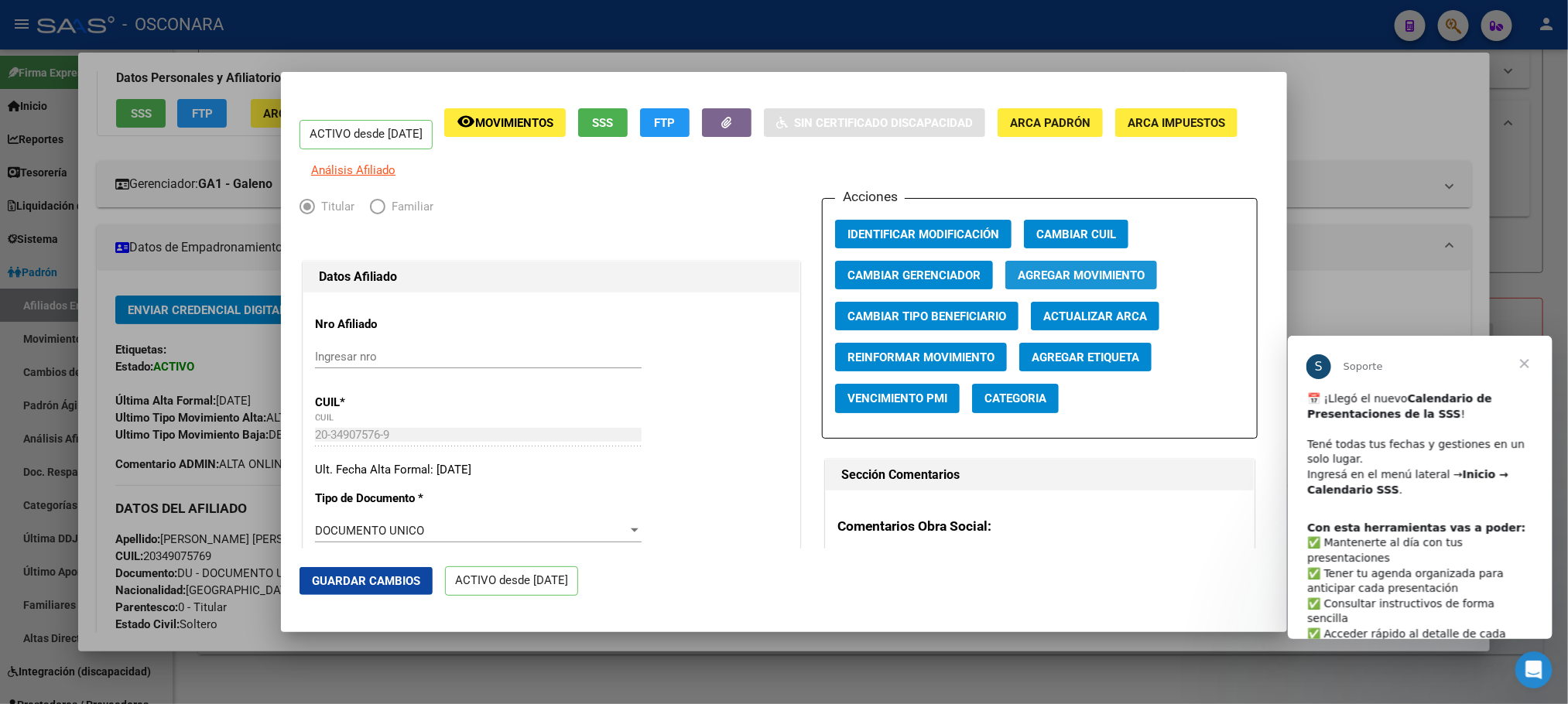
click at [1045, 277] on span "Agregar Movimiento" at bounding box center [1081, 275] width 127 height 14
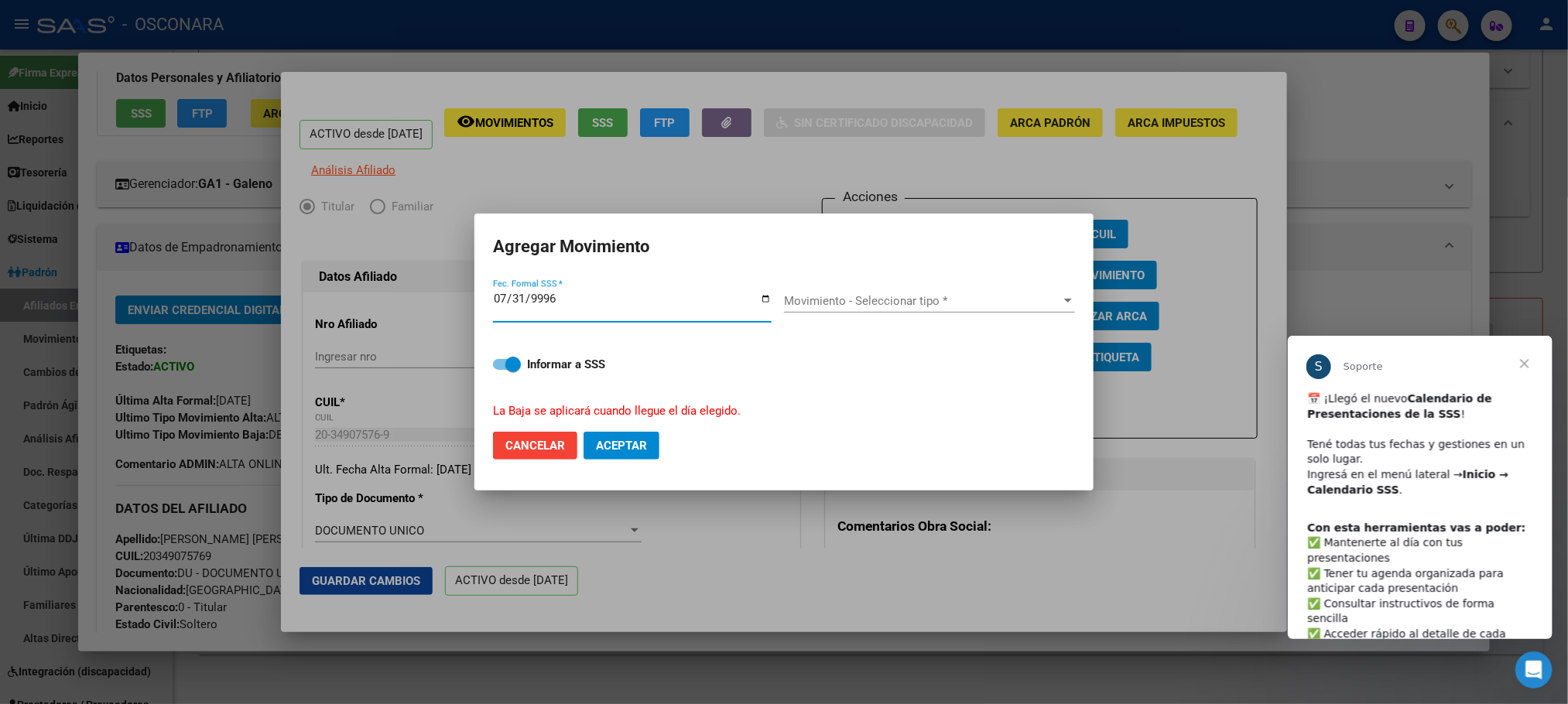
click at [617, 298] on input "9996-07-31" at bounding box center [632, 305] width 279 height 25
click at [592, 294] on input "9996-07-31" at bounding box center [632, 305] width 279 height 25
click at [567, 294] on input "9996-07-31" at bounding box center [632, 305] width 279 height 25
click at [548, 295] on input "9996-07-31" at bounding box center [632, 305] width 279 height 25
click at [498, 294] on input "9995-07-31" at bounding box center [632, 305] width 279 height 25
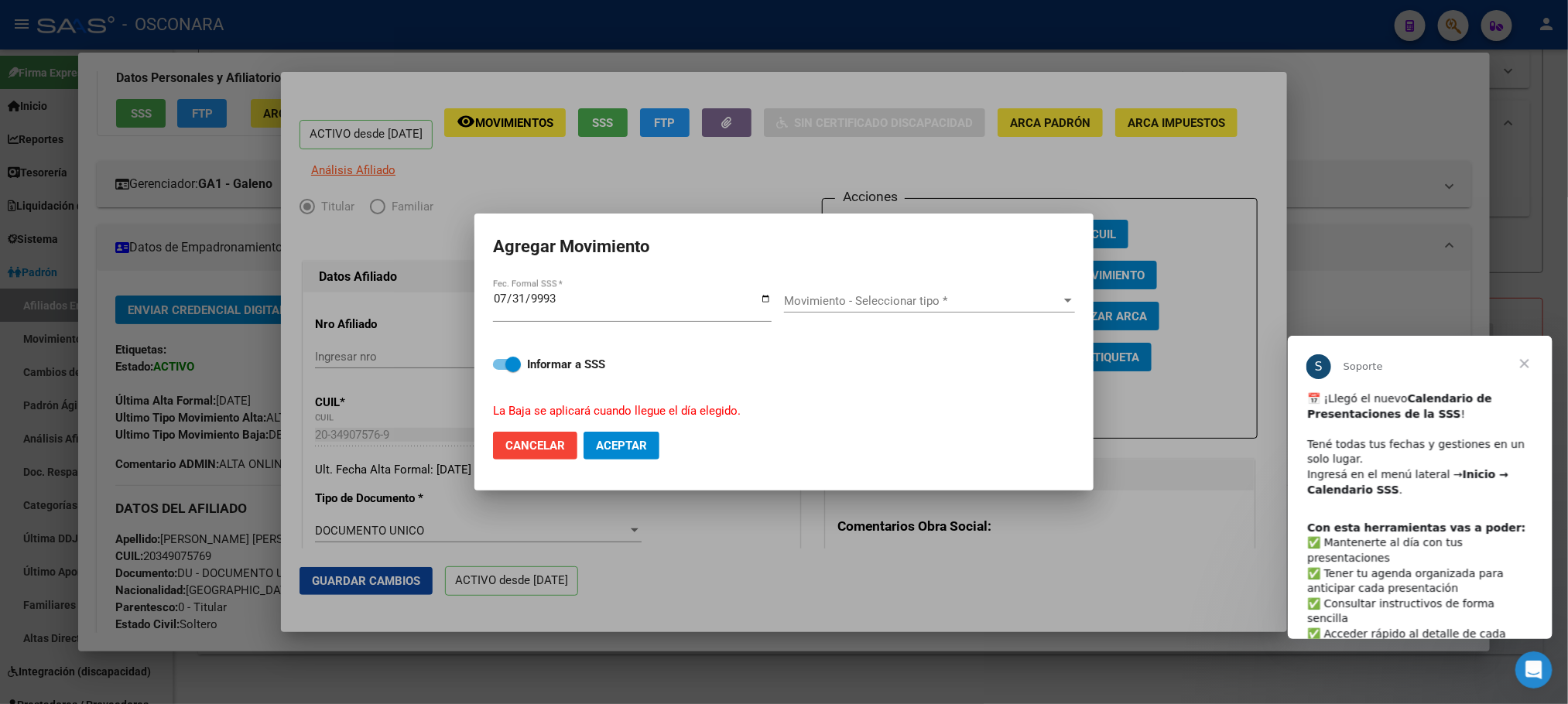
click at [547, 290] on div "9993-07-31 Fec. Formal SSS *" at bounding box center [632, 306] width 279 height 33
click at [546, 304] on input "9993-07-31" at bounding box center [632, 305] width 279 height 25
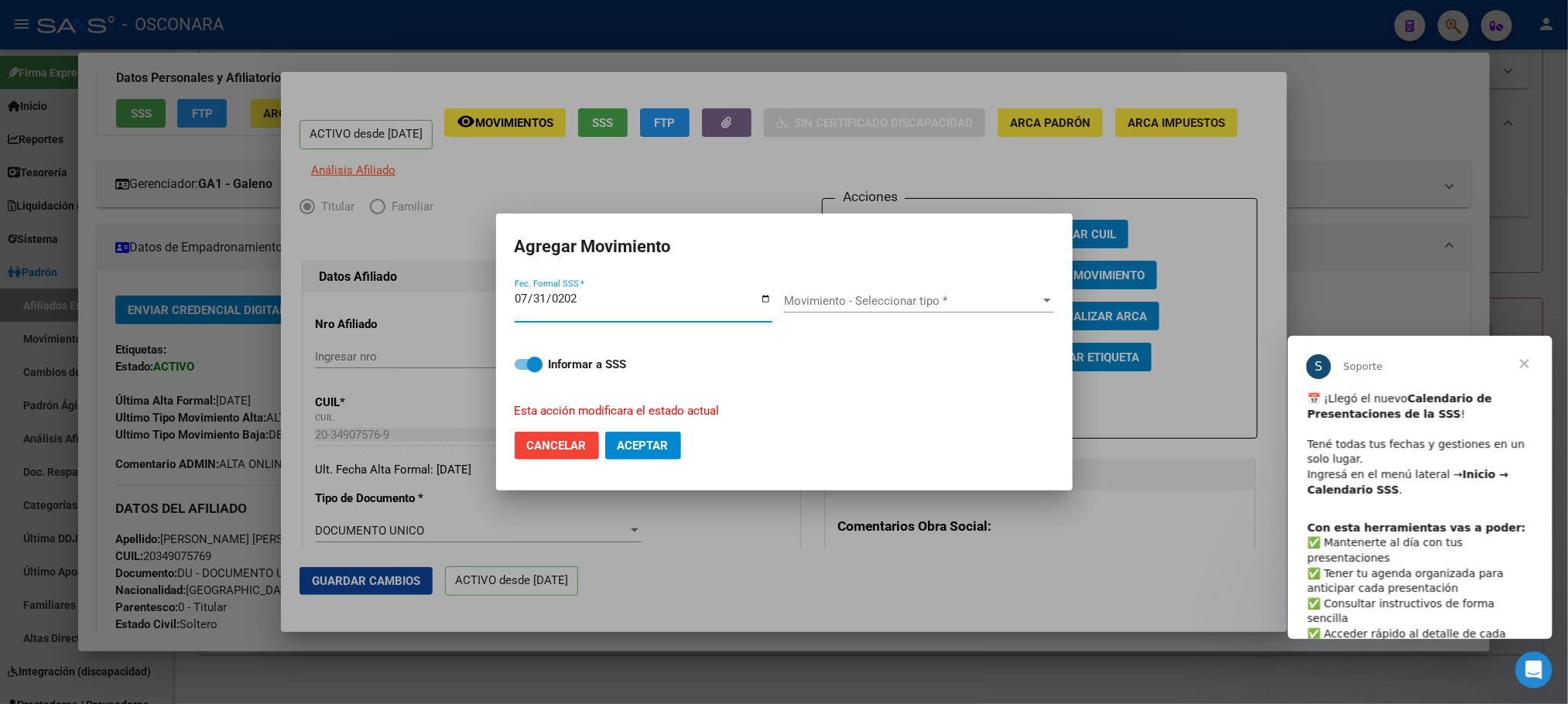
type input "2025-07-31"
click at [1032, 298] on span "Movimiento - Seleccionar tipo *" at bounding box center [912, 301] width 256 height 14
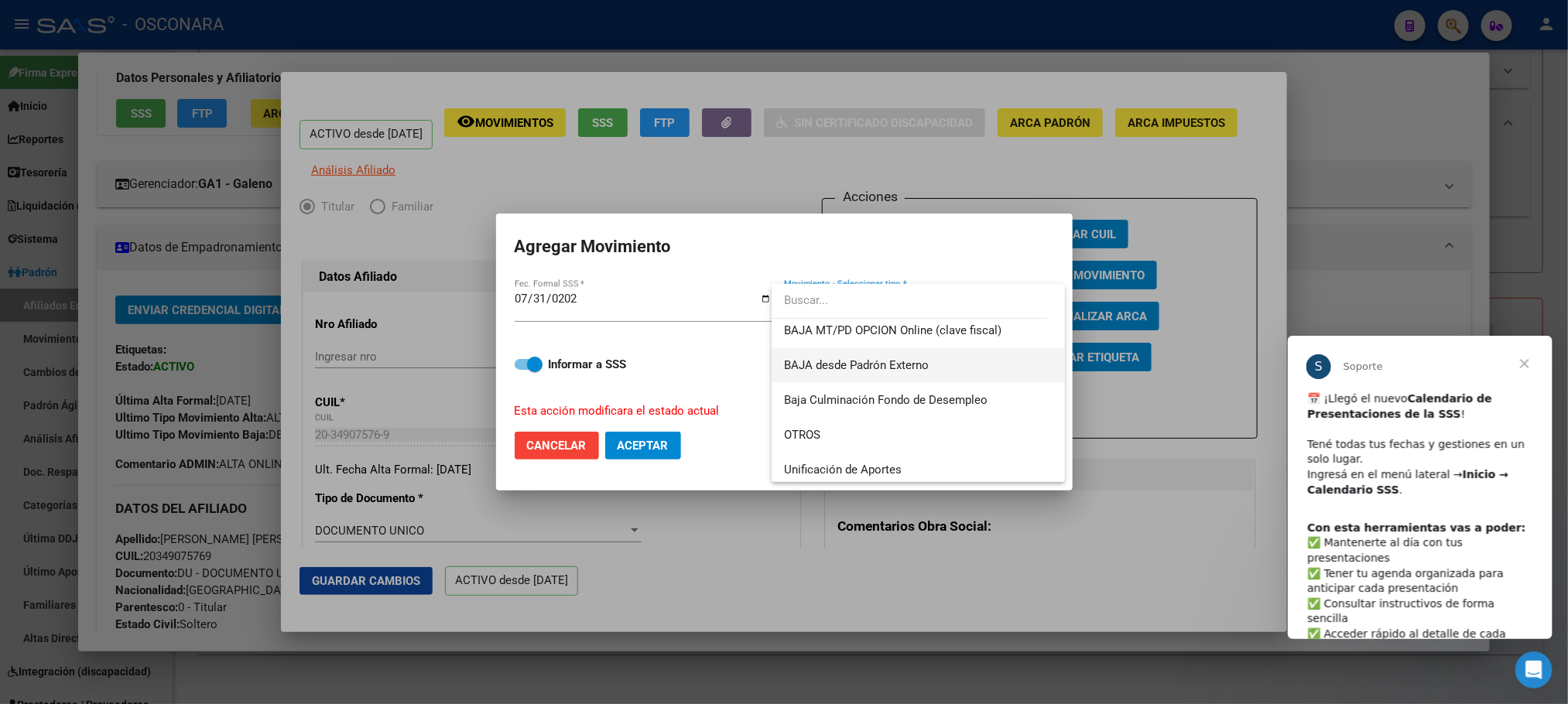
scroll to position [1009, 0]
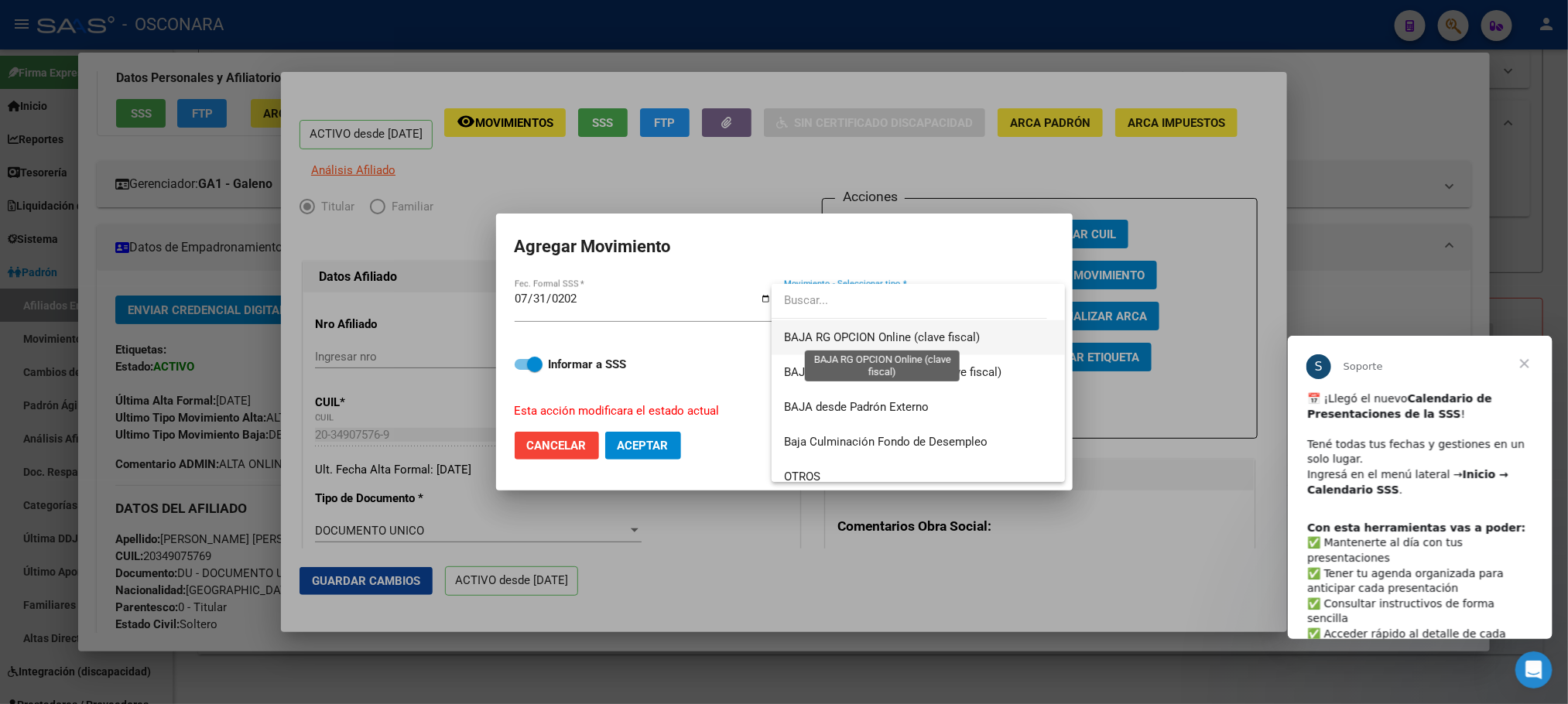
click at [954, 337] on span "BAJA RG OPCION Online (clave fiscal)" at bounding box center [882, 337] width 196 height 14
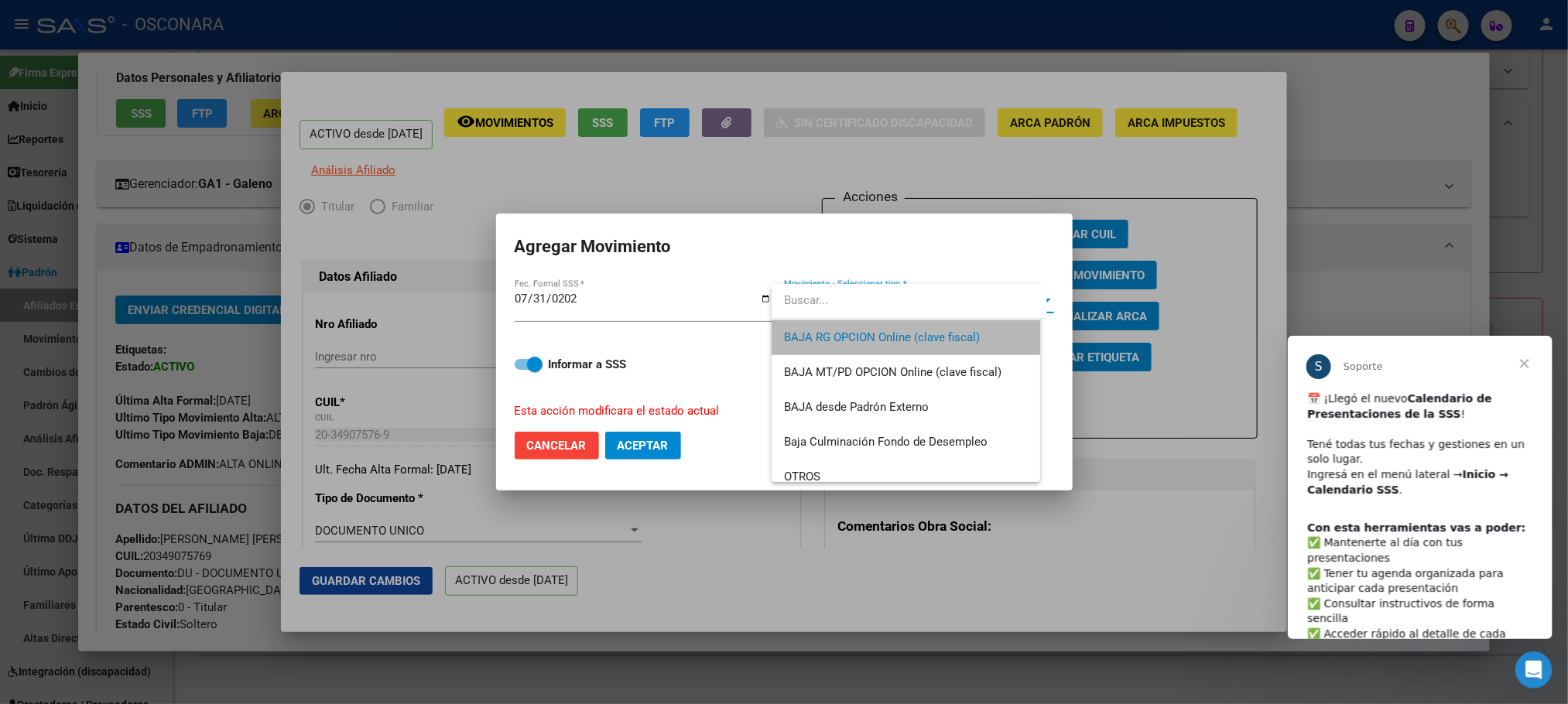
scroll to position [1010, 0]
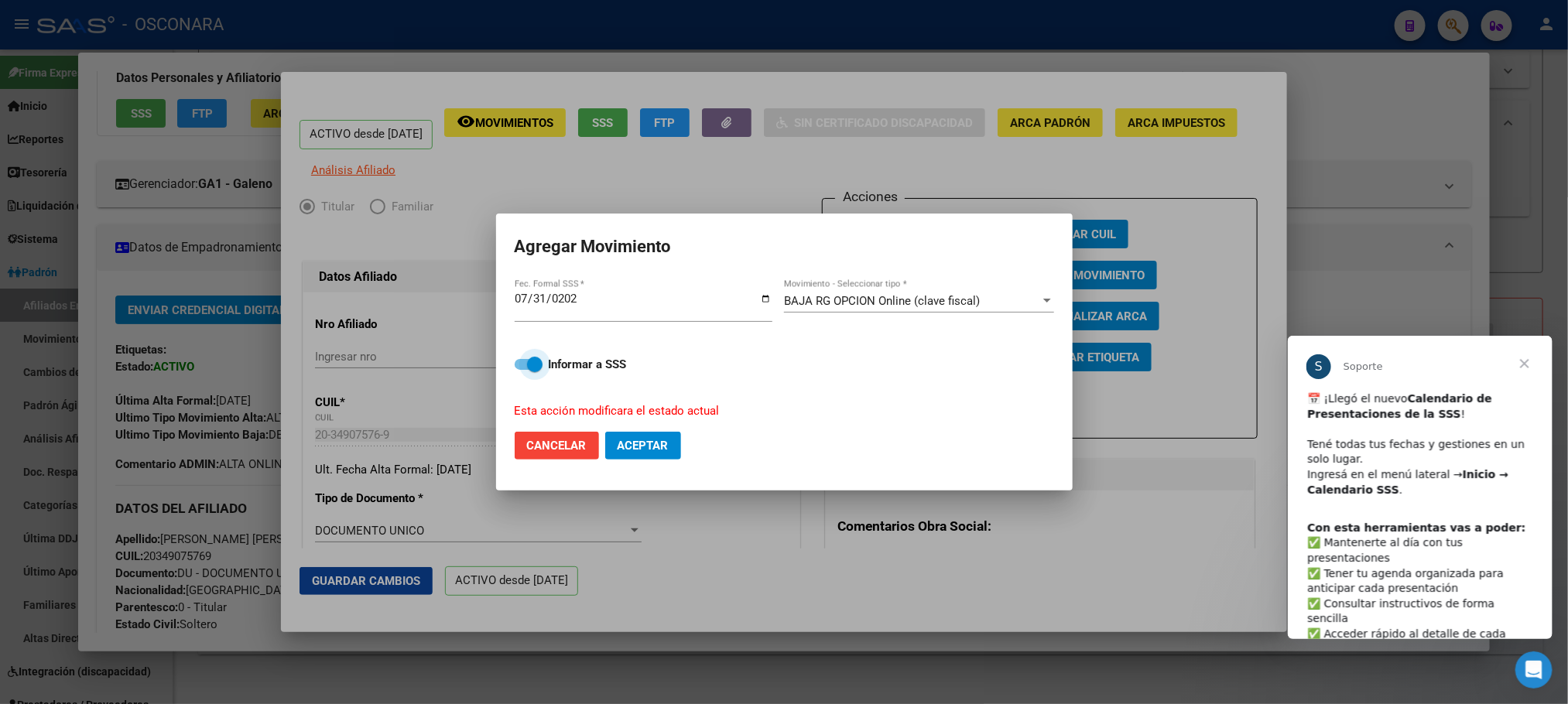
click at [529, 363] on span at bounding box center [535, 364] width 16 height 16
click at [523, 370] on input "Informar a SSS" at bounding box center [522, 370] width 1 height 1
checkbox input "false"
click at [646, 435] on button "Aceptar" at bounding box center [643, 445] width 75 height 28
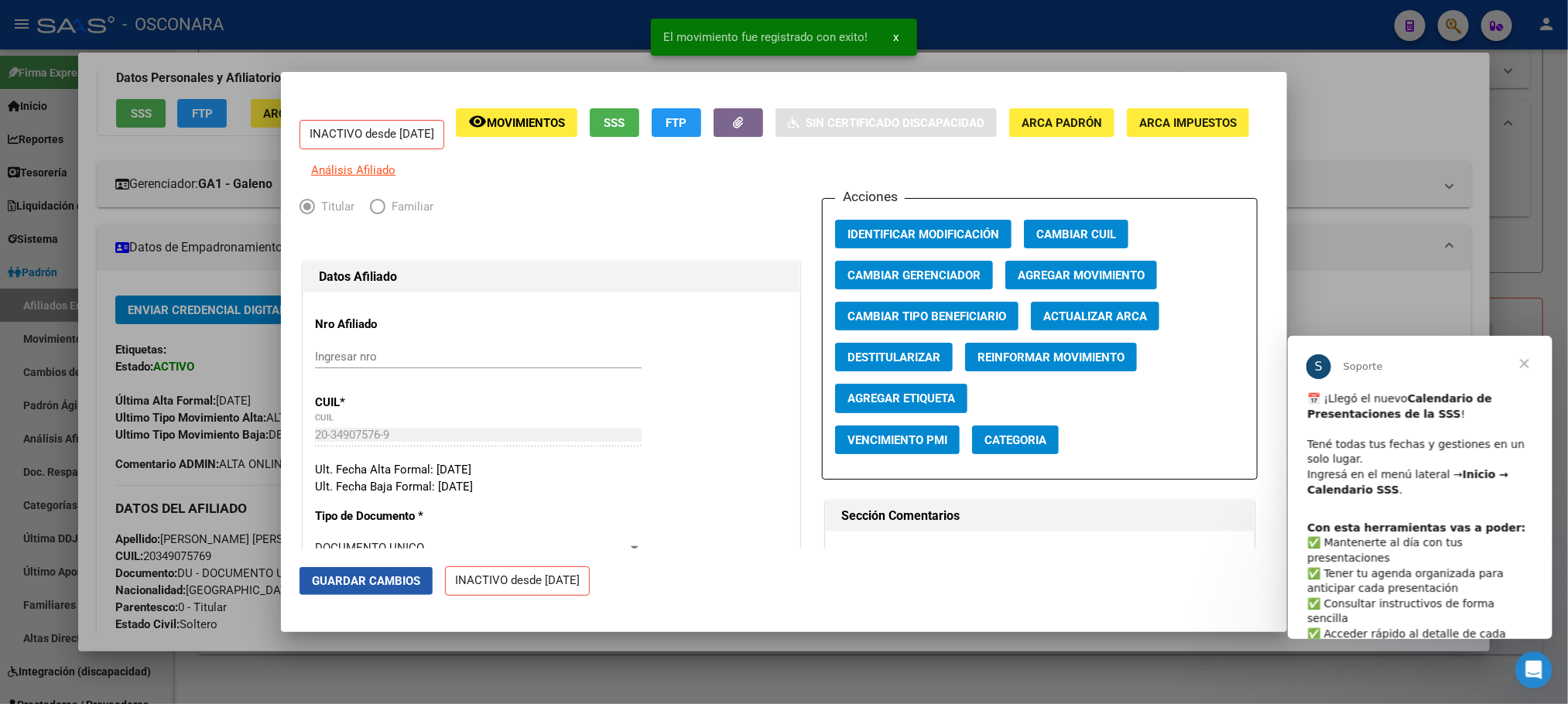
click at [343, 581] on span "Guardar Cambios" at bounding box center [366, 581] width 109 height 14
click at [896, 659] on div at bounding box center [784, 352] width 1568 height 704
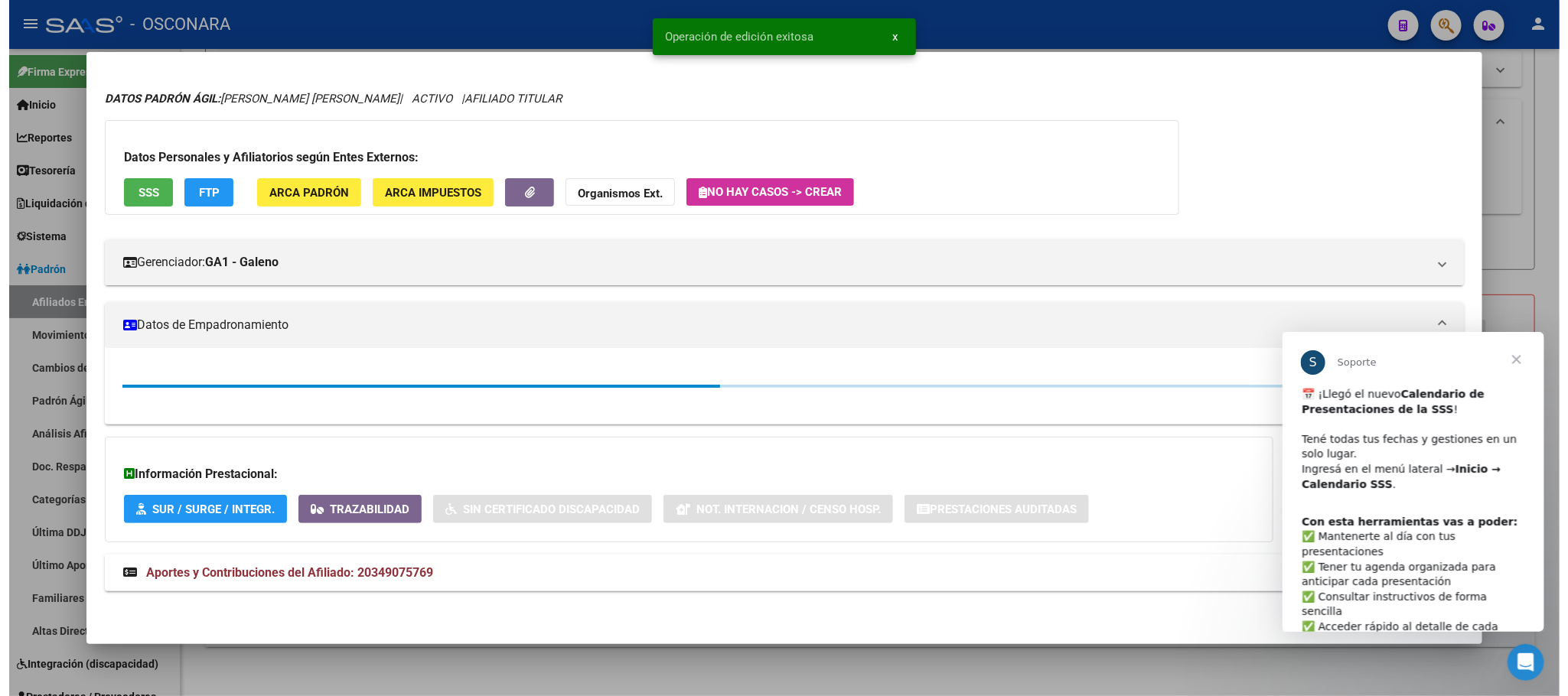
scroll to position [115, 0]
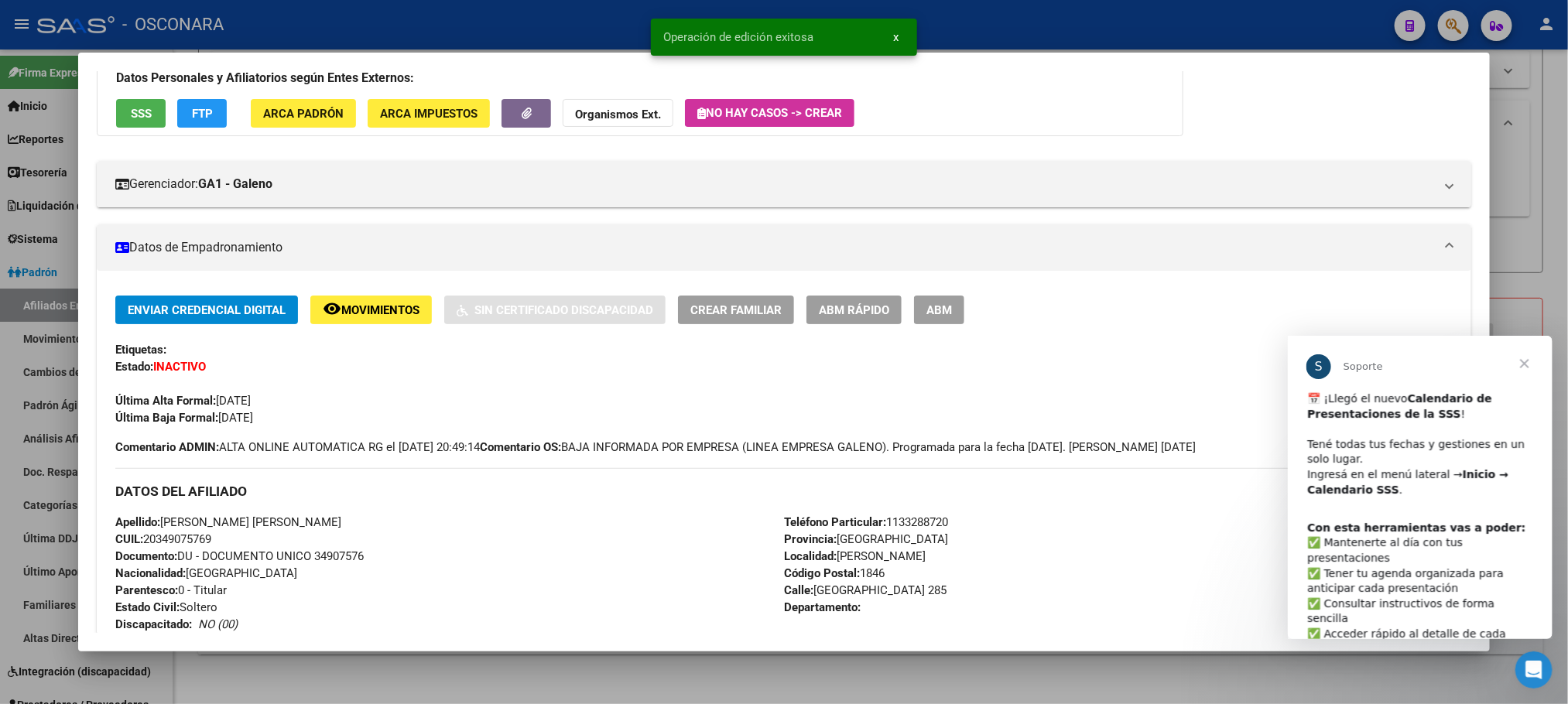
click at [933, 662] on div at bounding box center [784, 352] width 1568 height 704
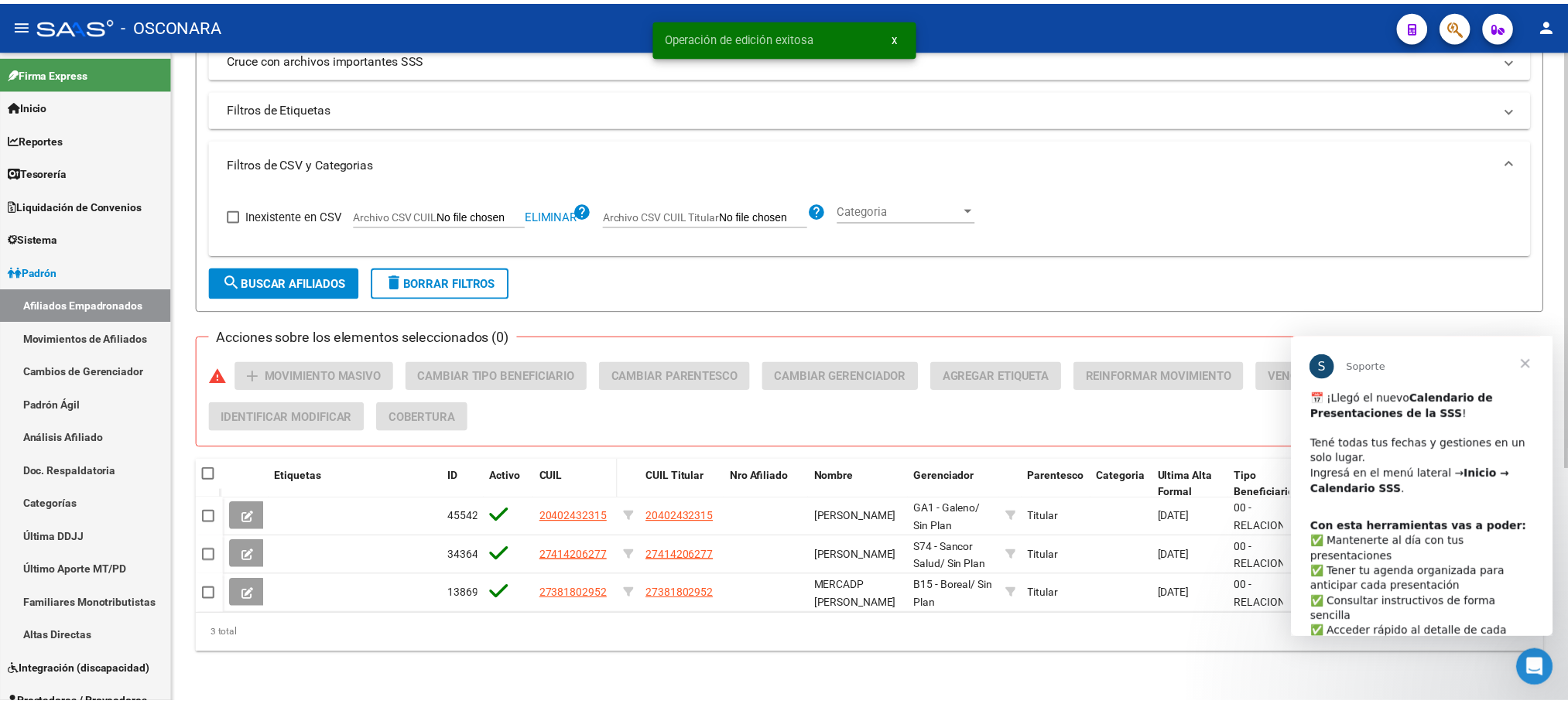
scroll to position [365, 0]
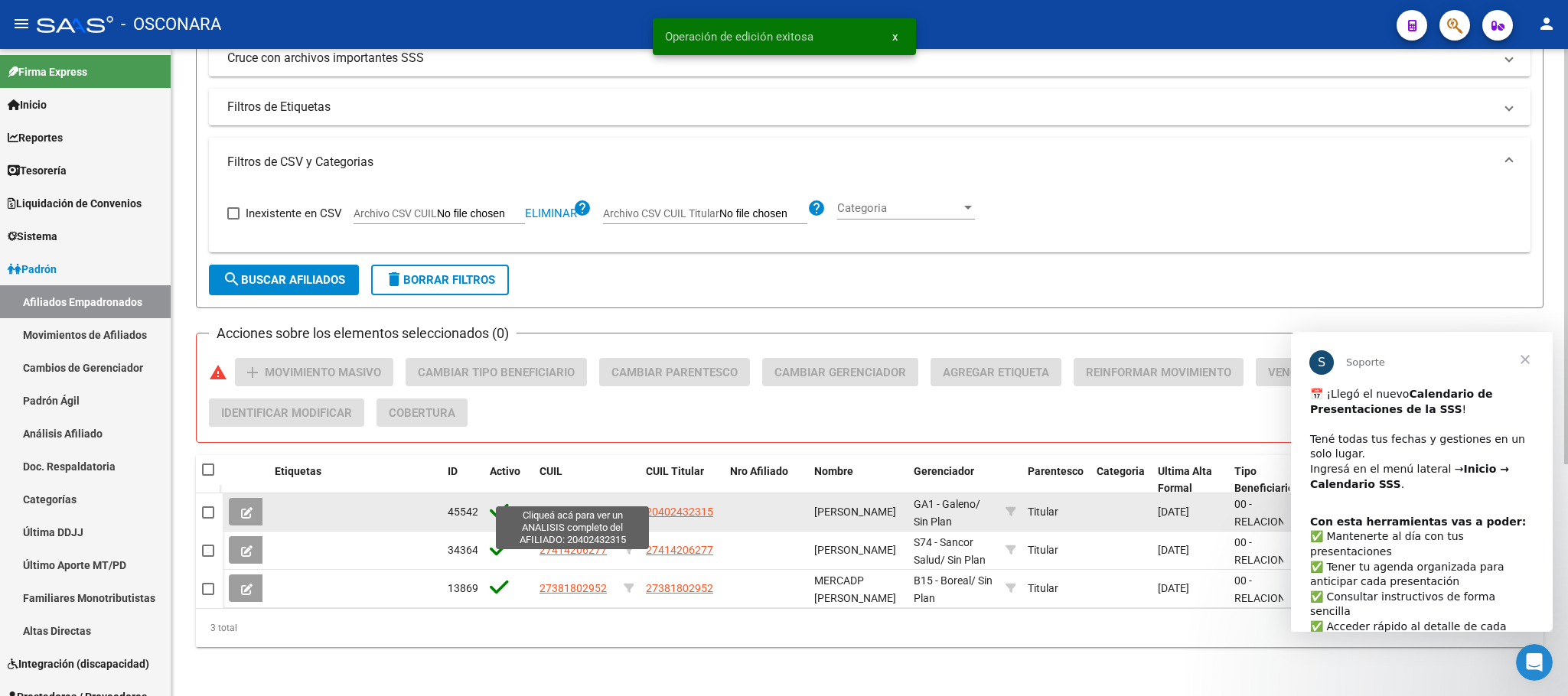
click at [590, 506] on span "20402432315" at bounding box center [573, 511] width 67 height 12
type textarea "20402432315"
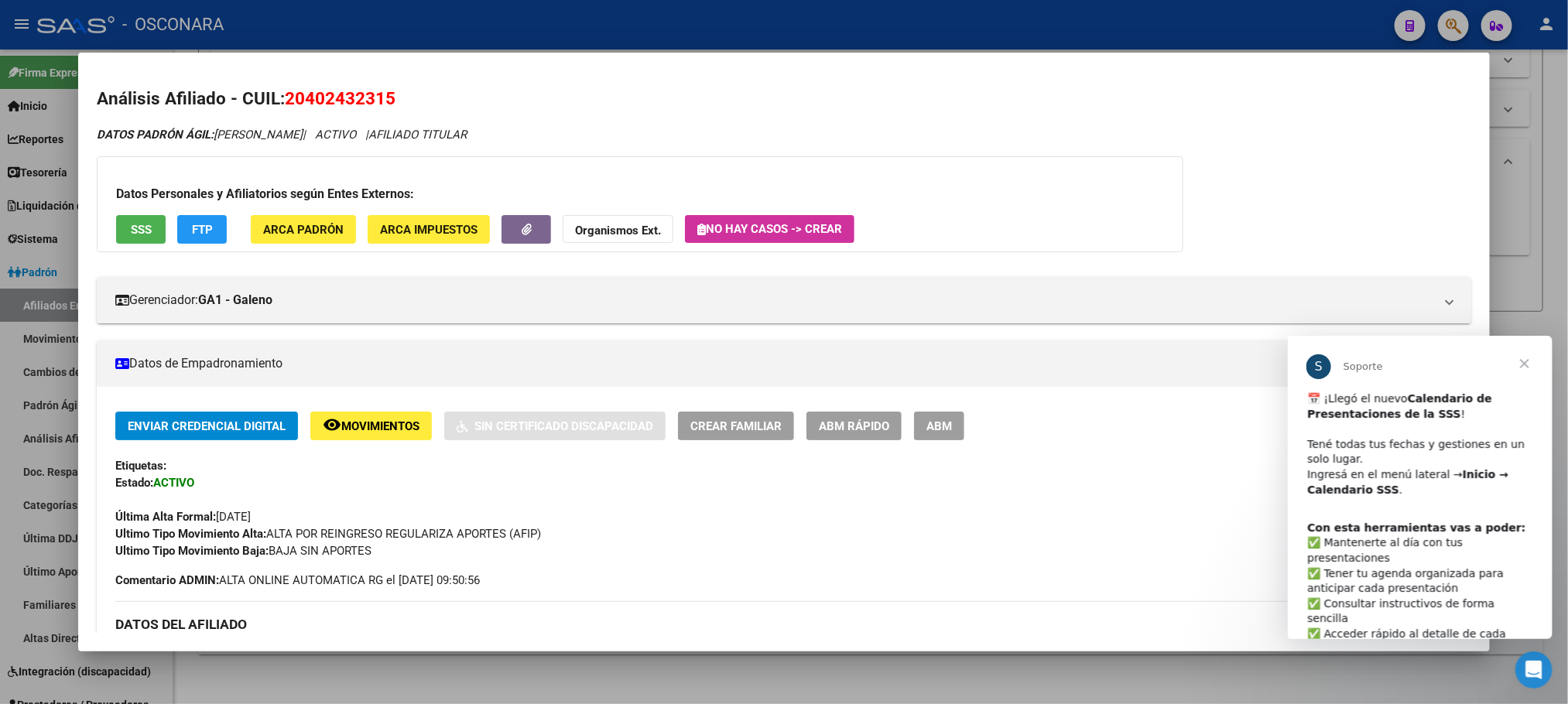
click at [131, 223] on span "SSS" at bounding box center [141, 229] width 21 height 14
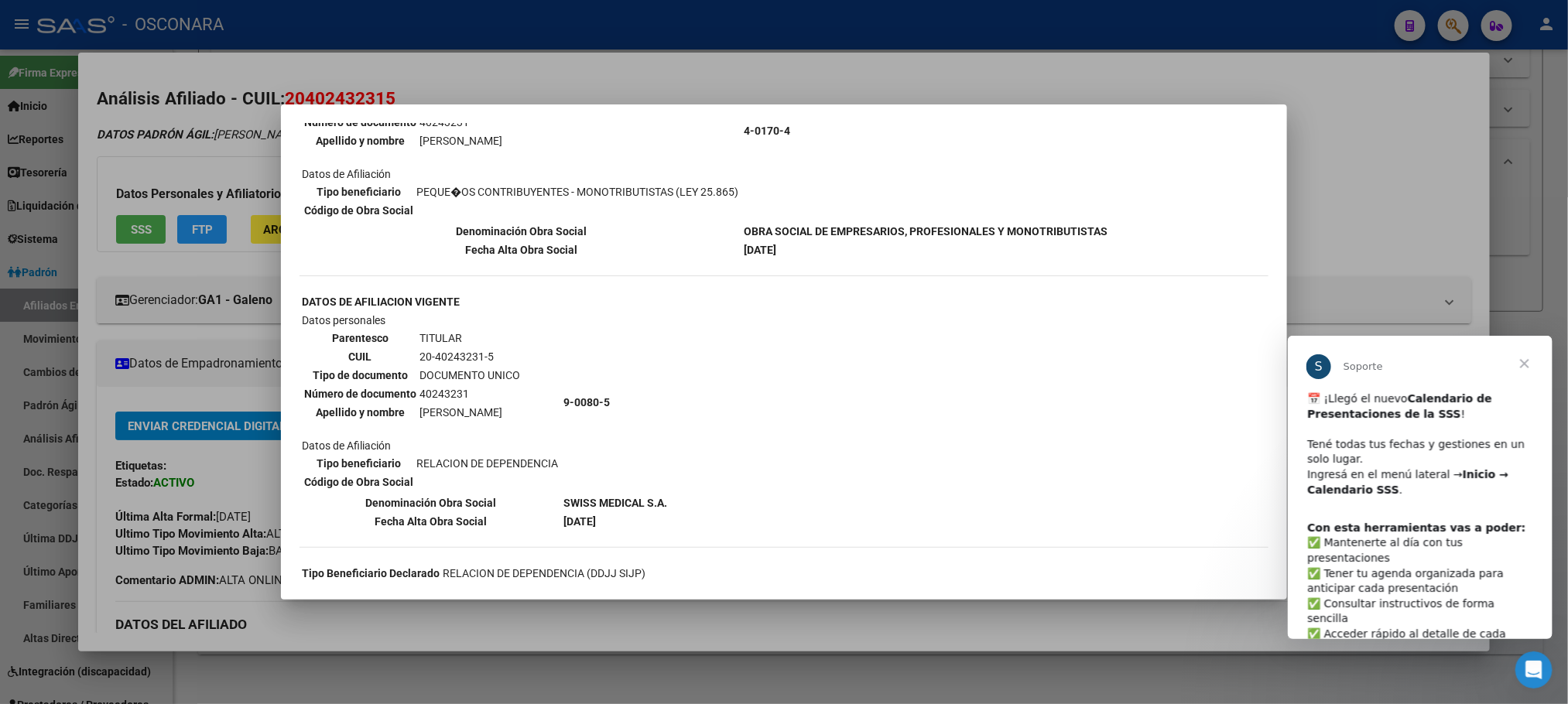
scroll to position [355, 0]
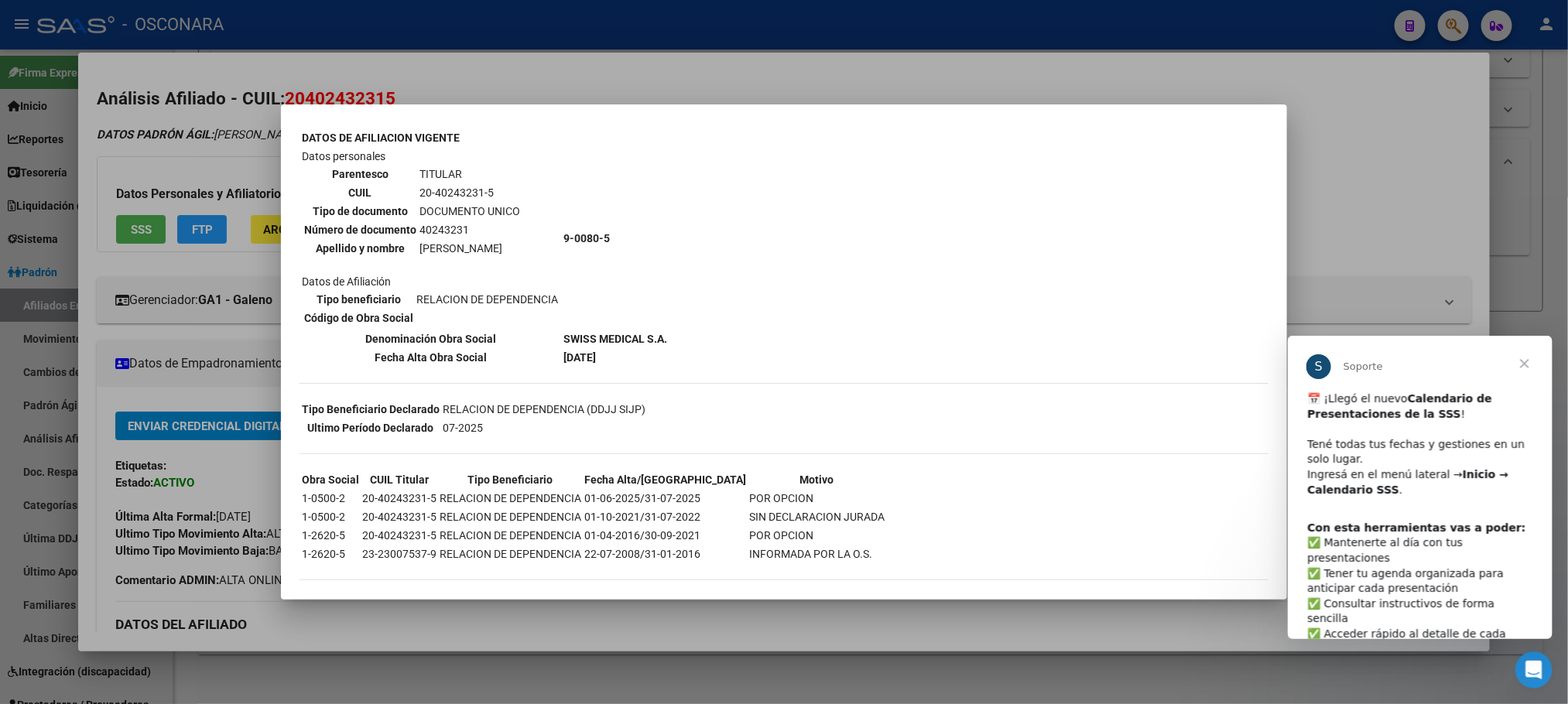
click at [854, 617] on div at bounding box center [784, 352] width 1568 height 704
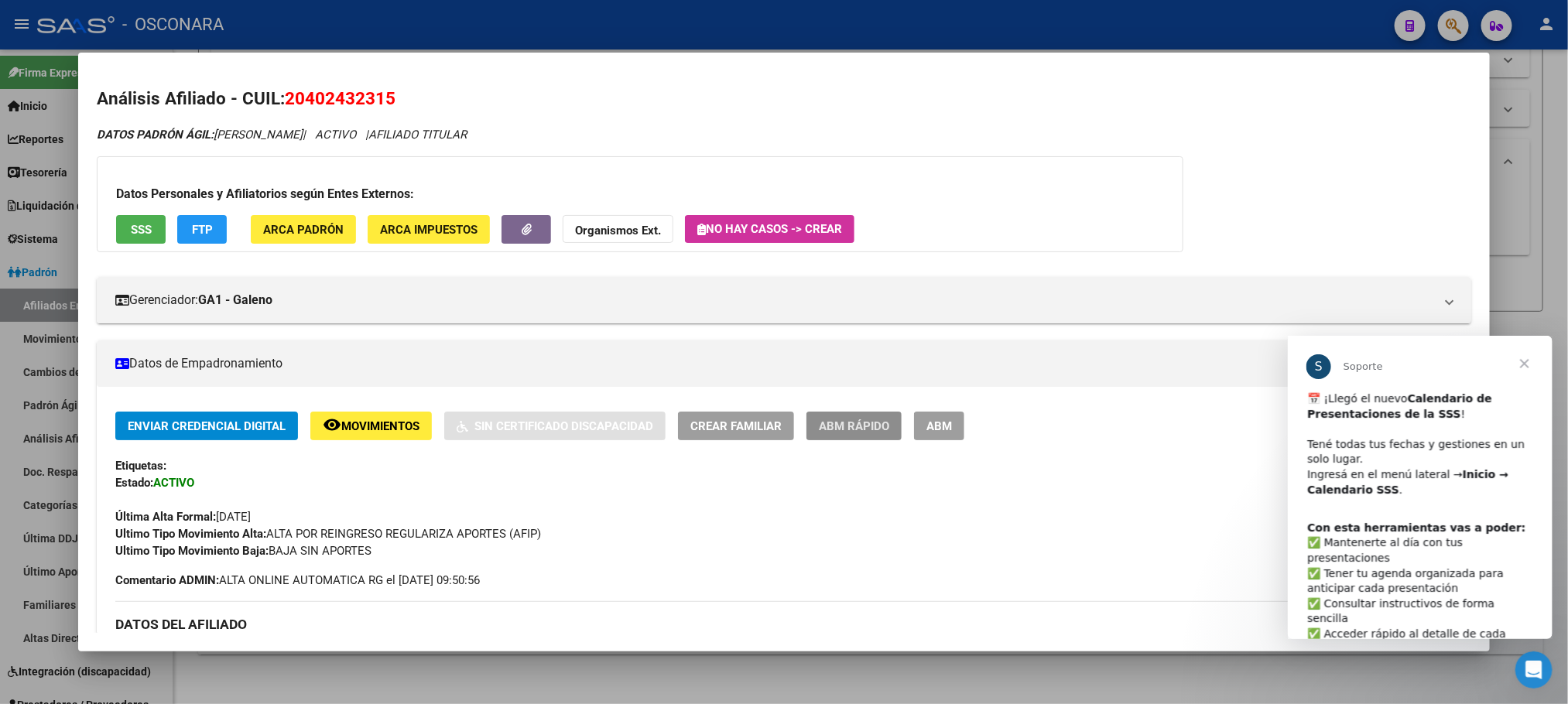
click at [859, 422] on span "ABM Rápido" at bounding box center [854, 426] width 71 height 14
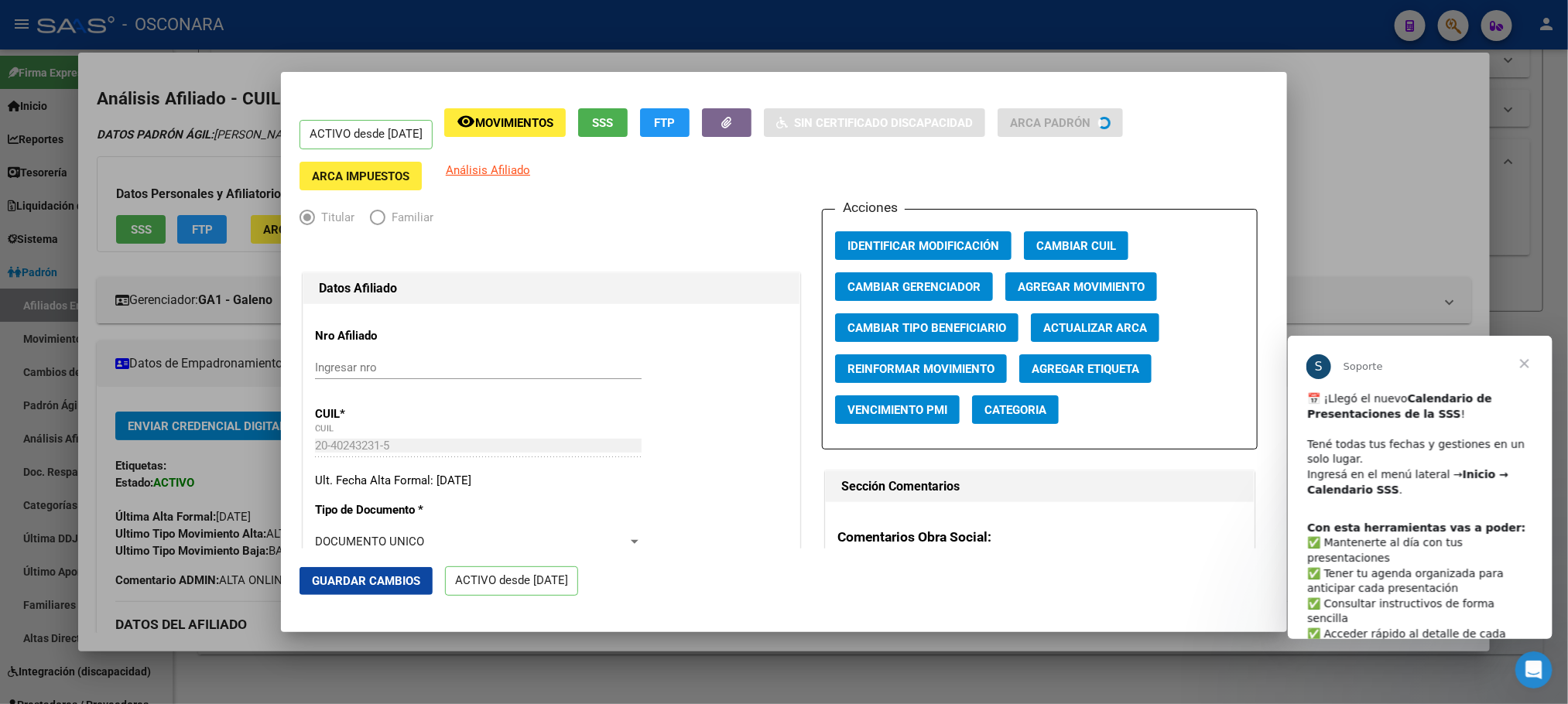
radio input "true"
type input "30-71439537-4"
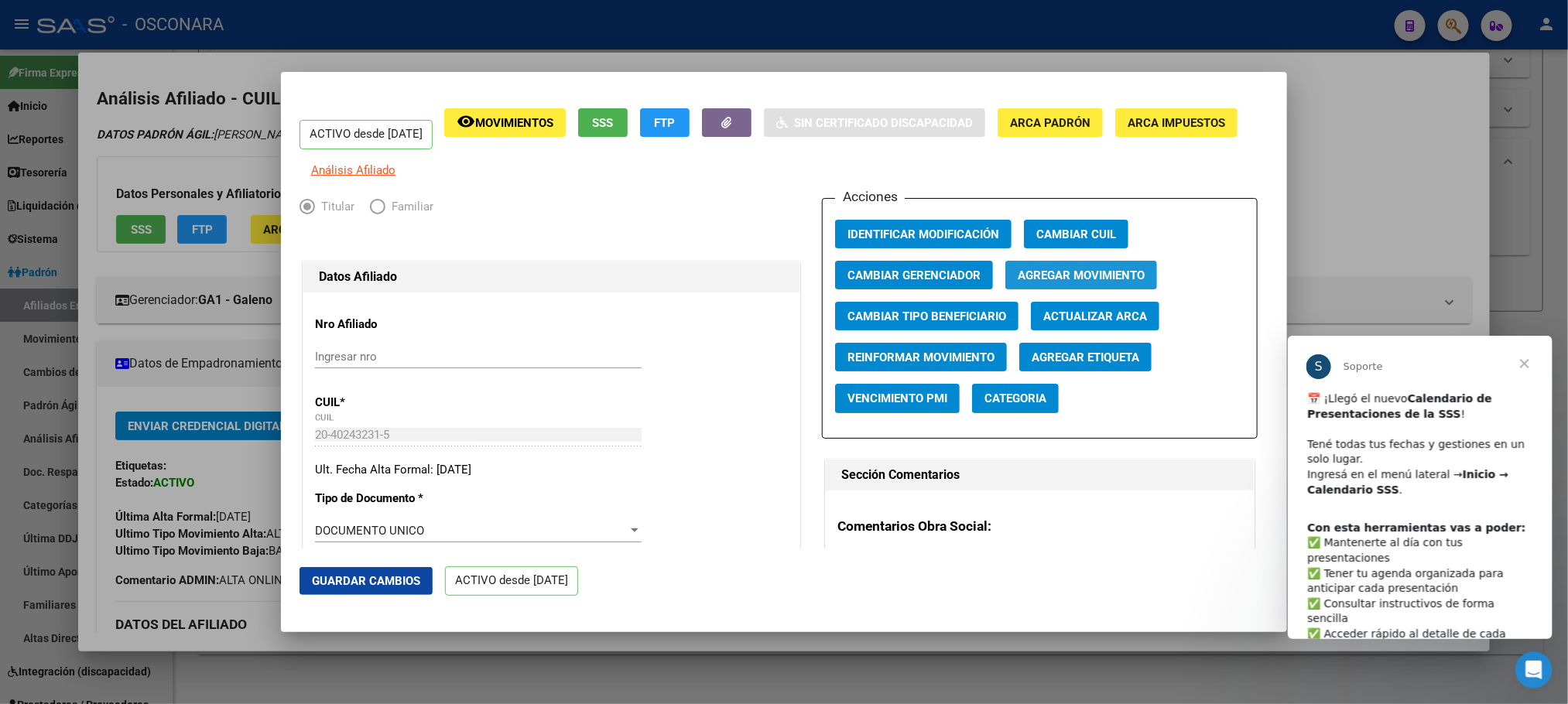
click at [1061, 279] on span "Agregar Movimiento" at bounding box center [1081, 275] width 127 height 14
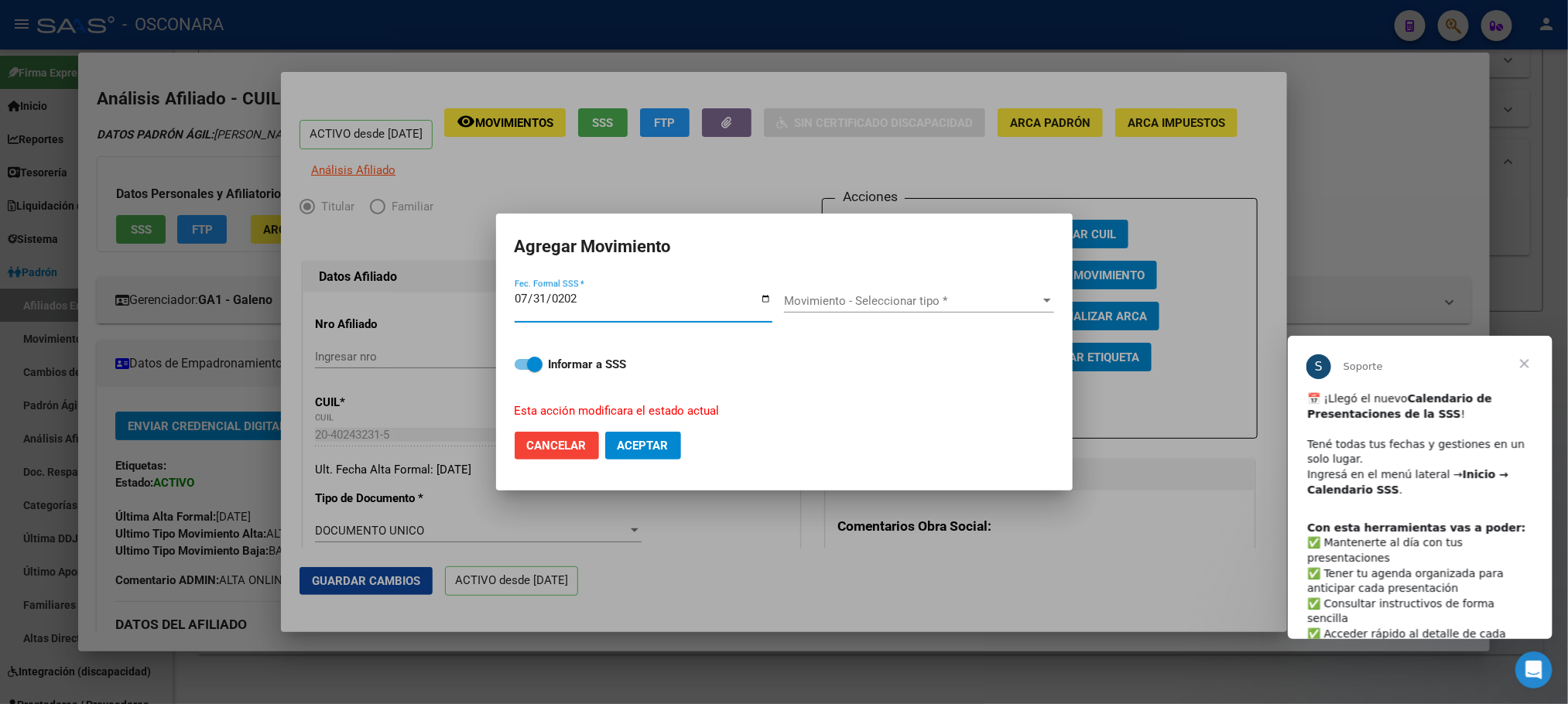
type input "2025-07-31"
drag, startPoint x: 1014, startPoint y: 284, endPoint x: 1024, endPoint y: 294, distance: 14.1
click at [1018, 286] on div "Movimiento - Seleccionar tipo * Movimiento - Seleccionar tipo *" at bounding box center [918, 306] width 270 height 60
click at [1027, 297] on span "Movimiento - Seleccionar tipo *" at bounding box center [912, 301] width 256 height 14
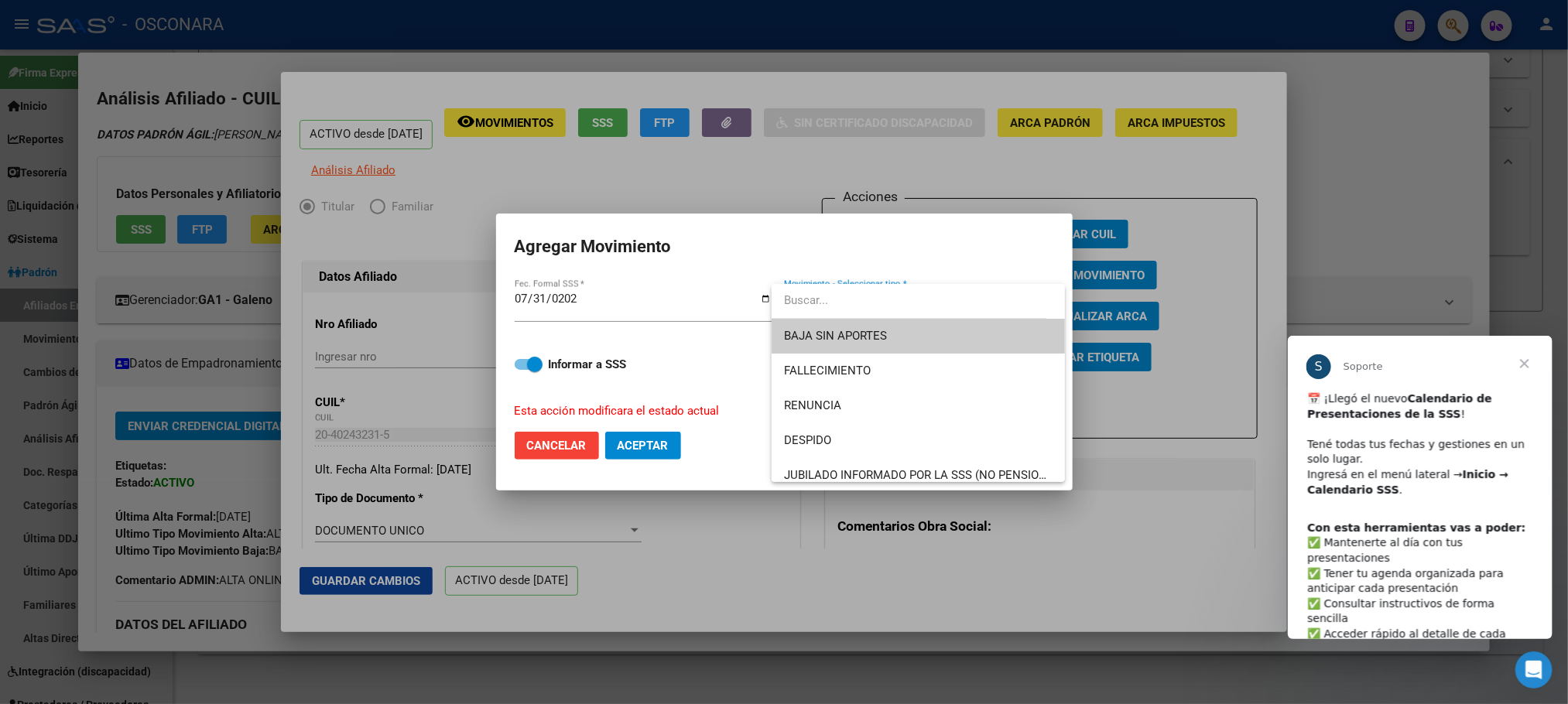
click at [513, 365] on div at bounding box center [784, 352] width 1568 height 704
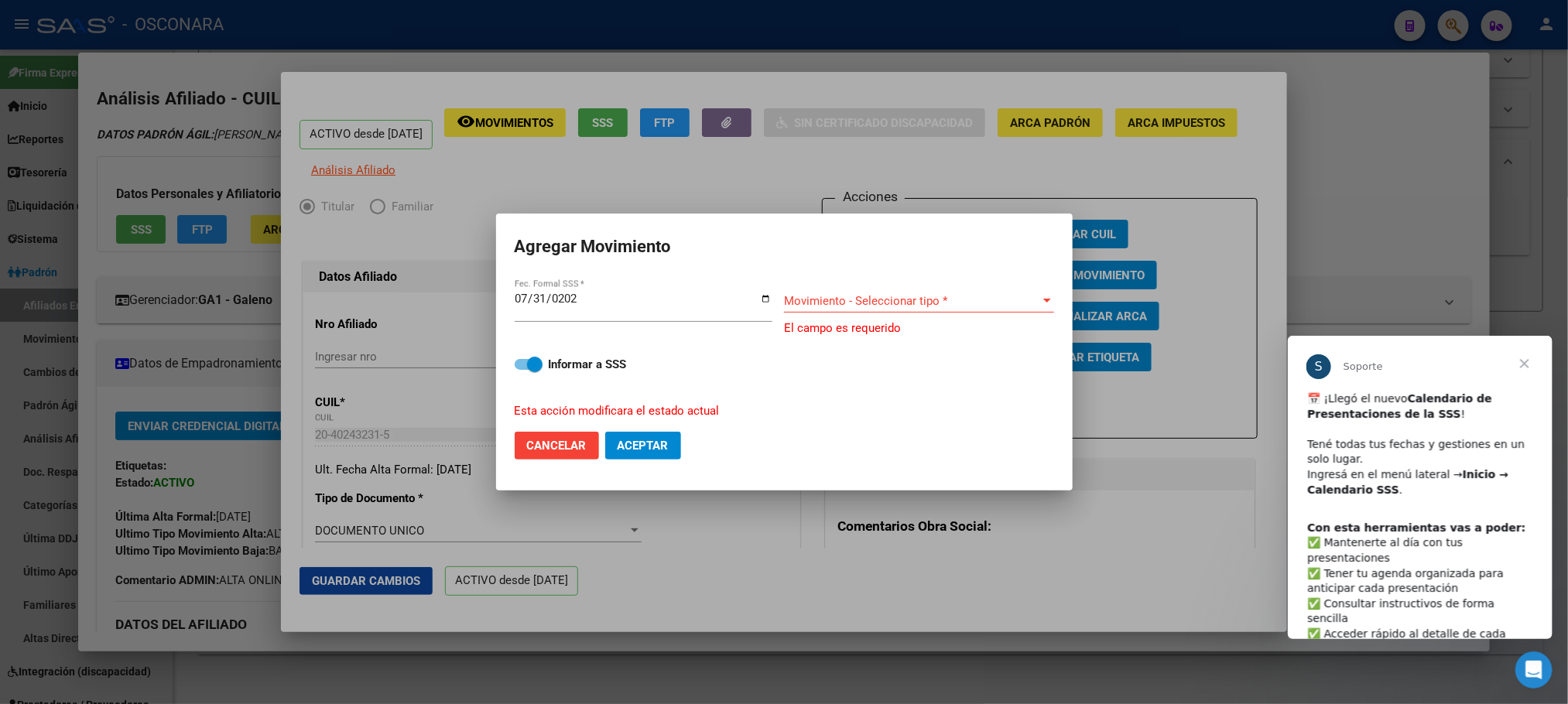
click at [525, 363] on span at bounding box center [528, 364] width 28 height 11
click at [523, 370] on input "Informar a SSS" at bounding box center [522, 370] width 1 height 1
checkbox input "false"
click at [869, 291] on div "Movimiento - Seleccionar tipo * Movimiento - Seleccionar tipo *" at bounding box center [918, 301] width 270 height 23
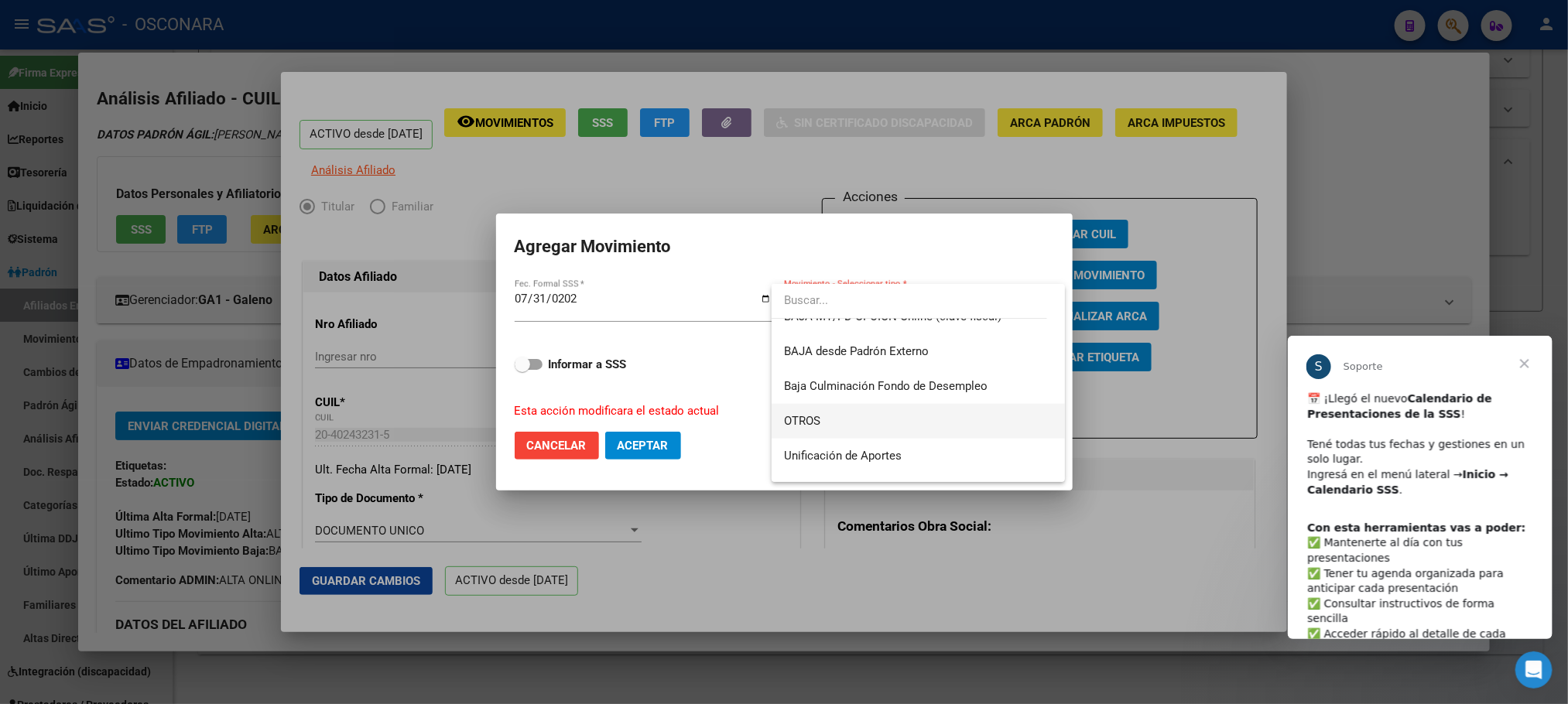
scroll to position [1009, 0]
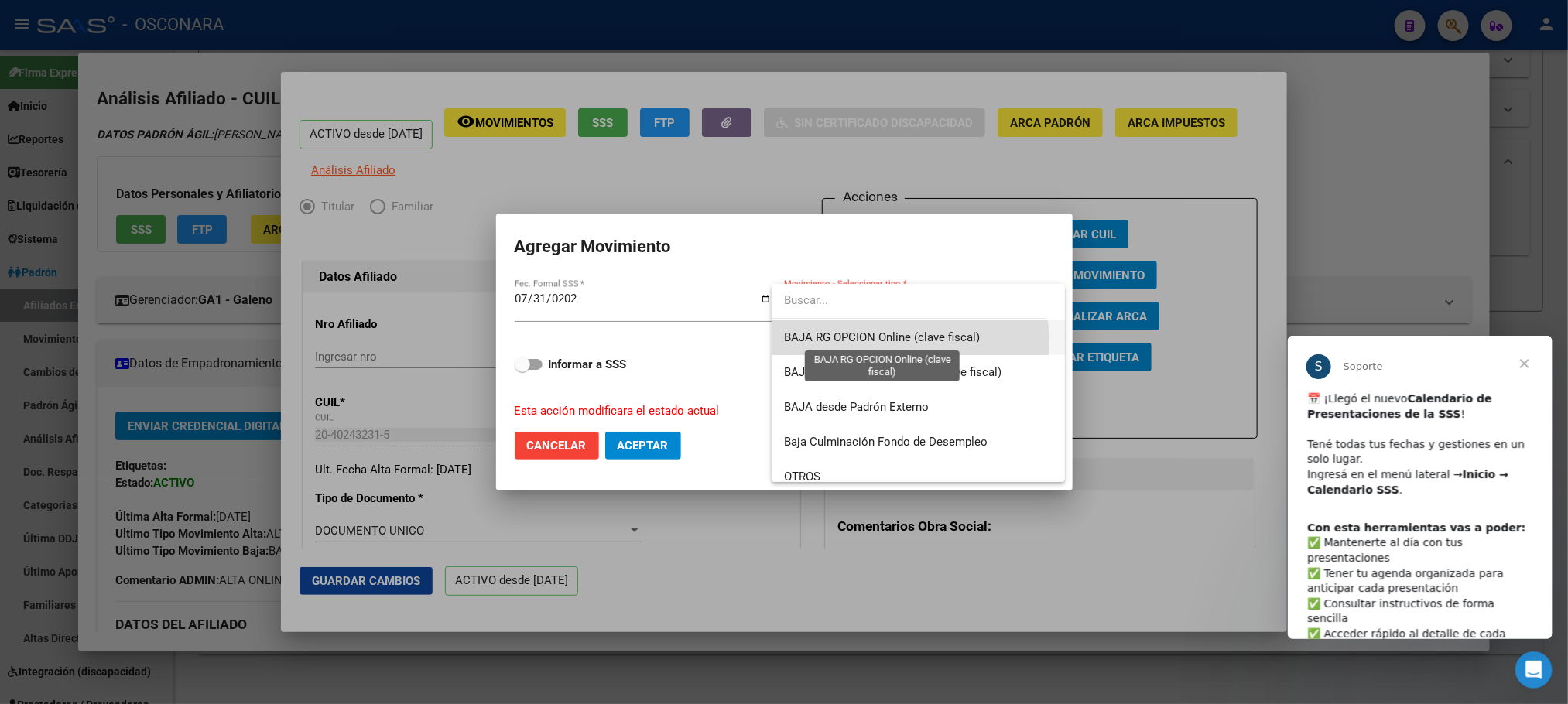
click at [903, 342] on span "BAJA RG OPCION Online (clave fiscal)" at bounding box center [882, 337] width 196 height 14
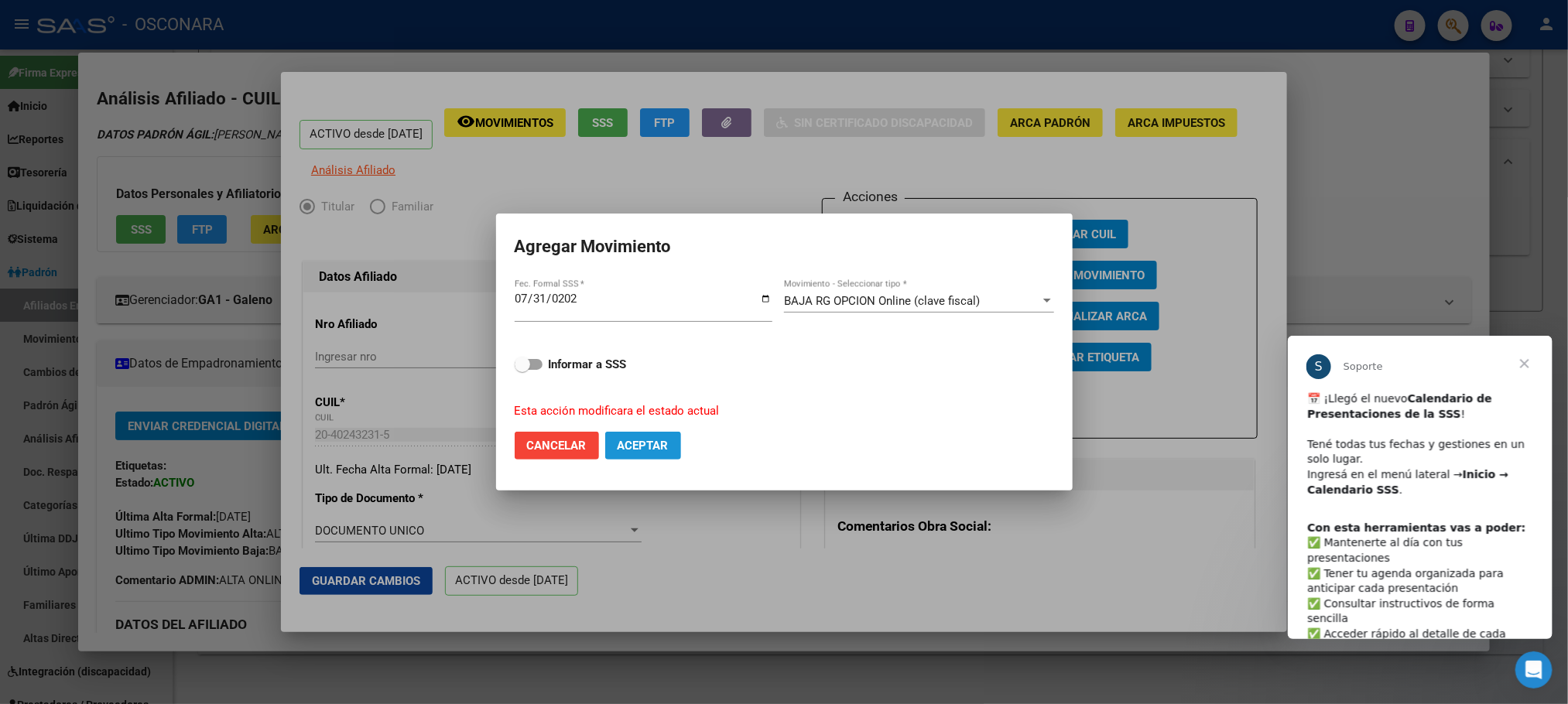
click at [648, 458] on button "Aceptar" at bounding box center [643, 445] width 75 height 28
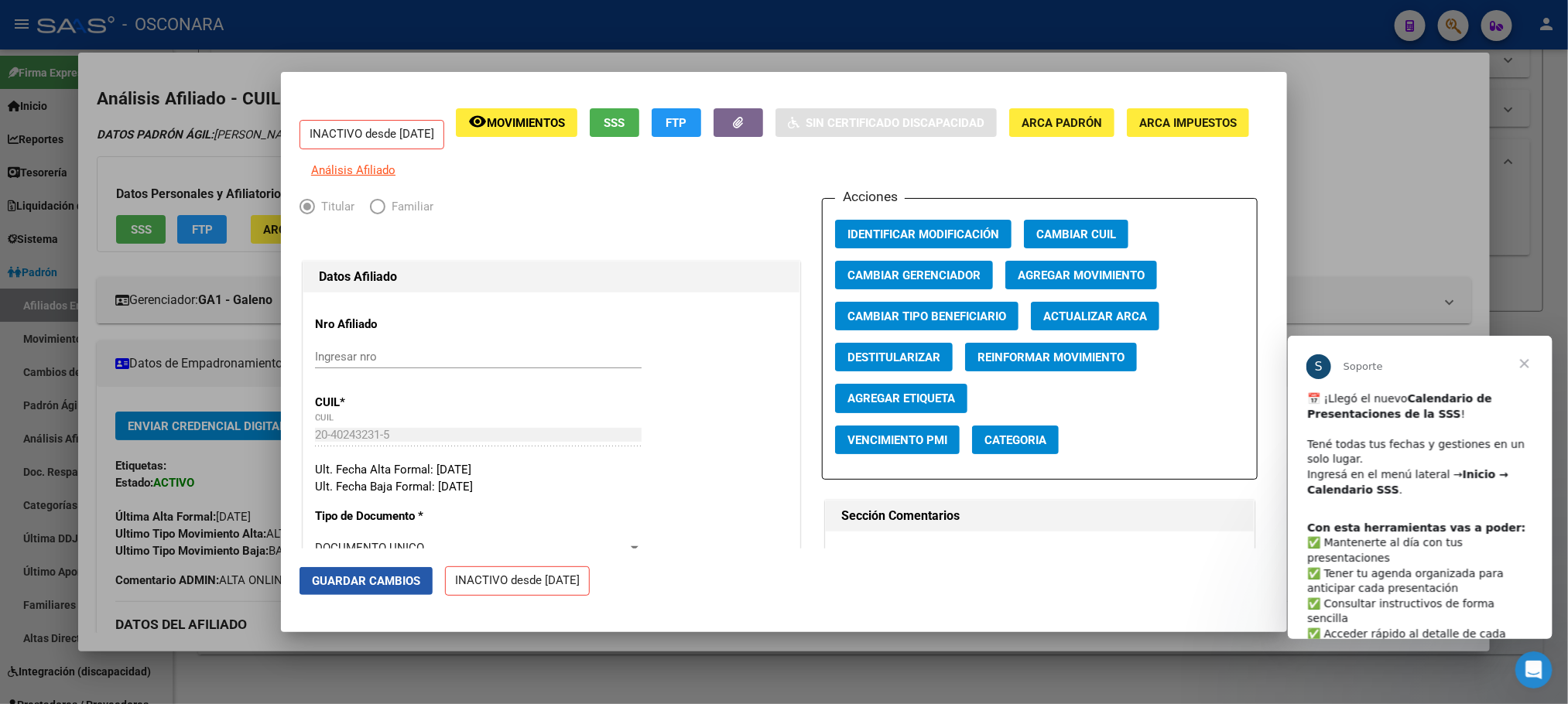
click at [381, 574] on span "Guardar Cambios" at bounding box center [366, 581] width 109 height 14
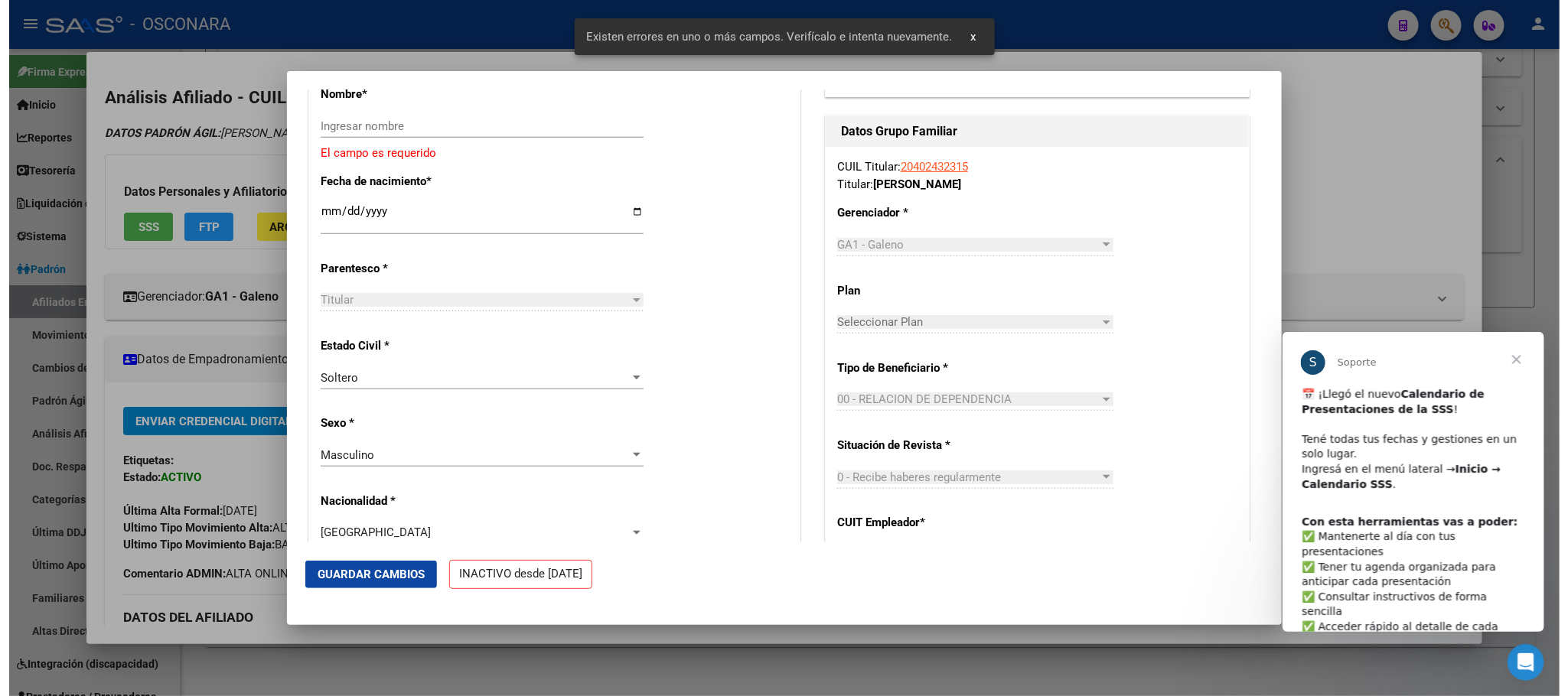
scroll to position [574, 0]
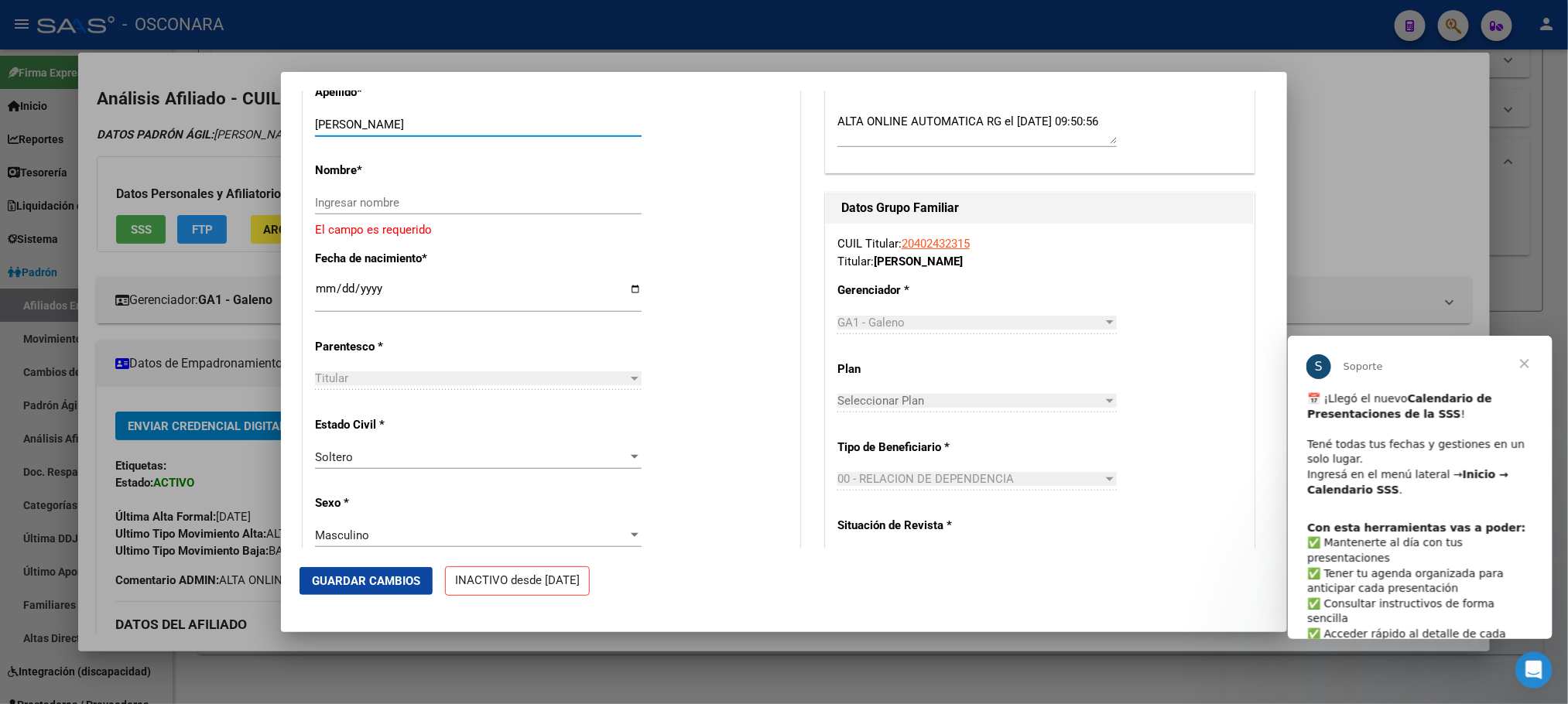
drag, startPoint x: 382, startPoint y: 134, endPoint x: 498, endPoint y: 137, distance: 116.0
click at [498, 132] on input "FERNANDEZ ALEXANDER MAURO" at bounding box center [478, 124] width 327 height 14
type input "FERNANDEZ"
click at [409, 204] on div "Ingresar nombre" at bounding box center [478, 202] width 327 height 23
click at [409, 209] on input "Ingresar nombre" at bounding box center [478, 202] width 327 height 14
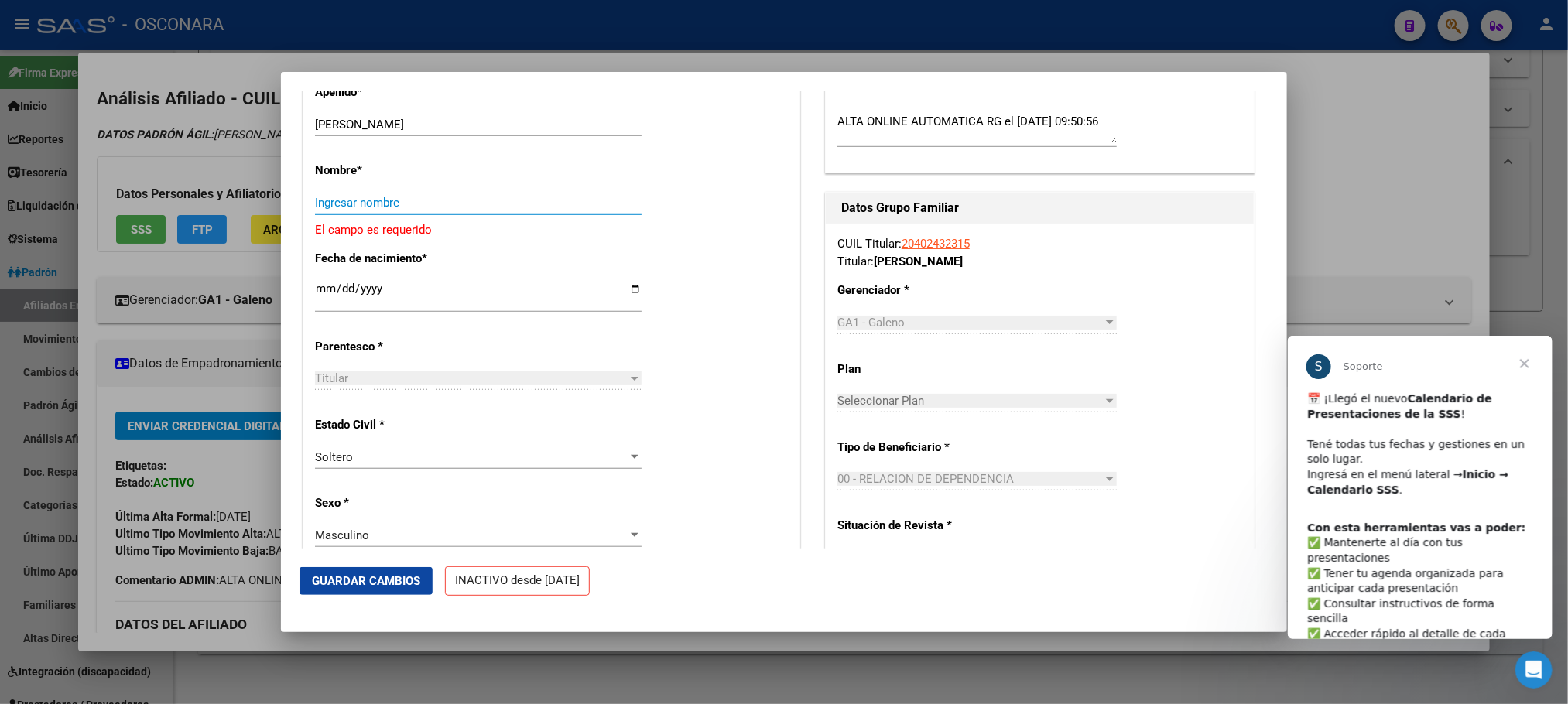
paste input "ALEXANDER MAURO"
type input "ALEXANDER MAURO"
click at [409, 571] on button "Guardar Cambios" at bounding box center [365, 581] width 133 height 28
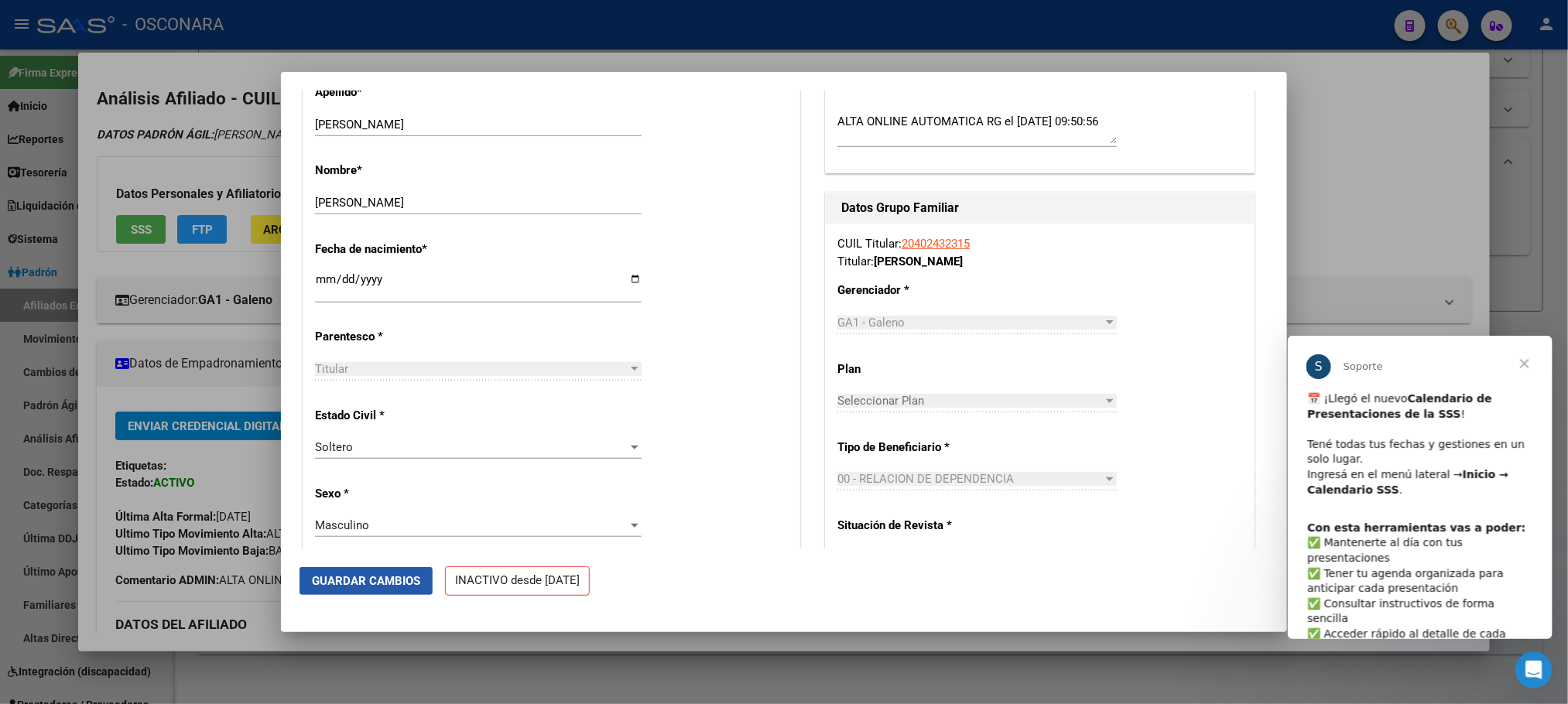
click at [364, 576] on span "Guardar Cambios" at bounding box center [366, 581] width 109 height 14
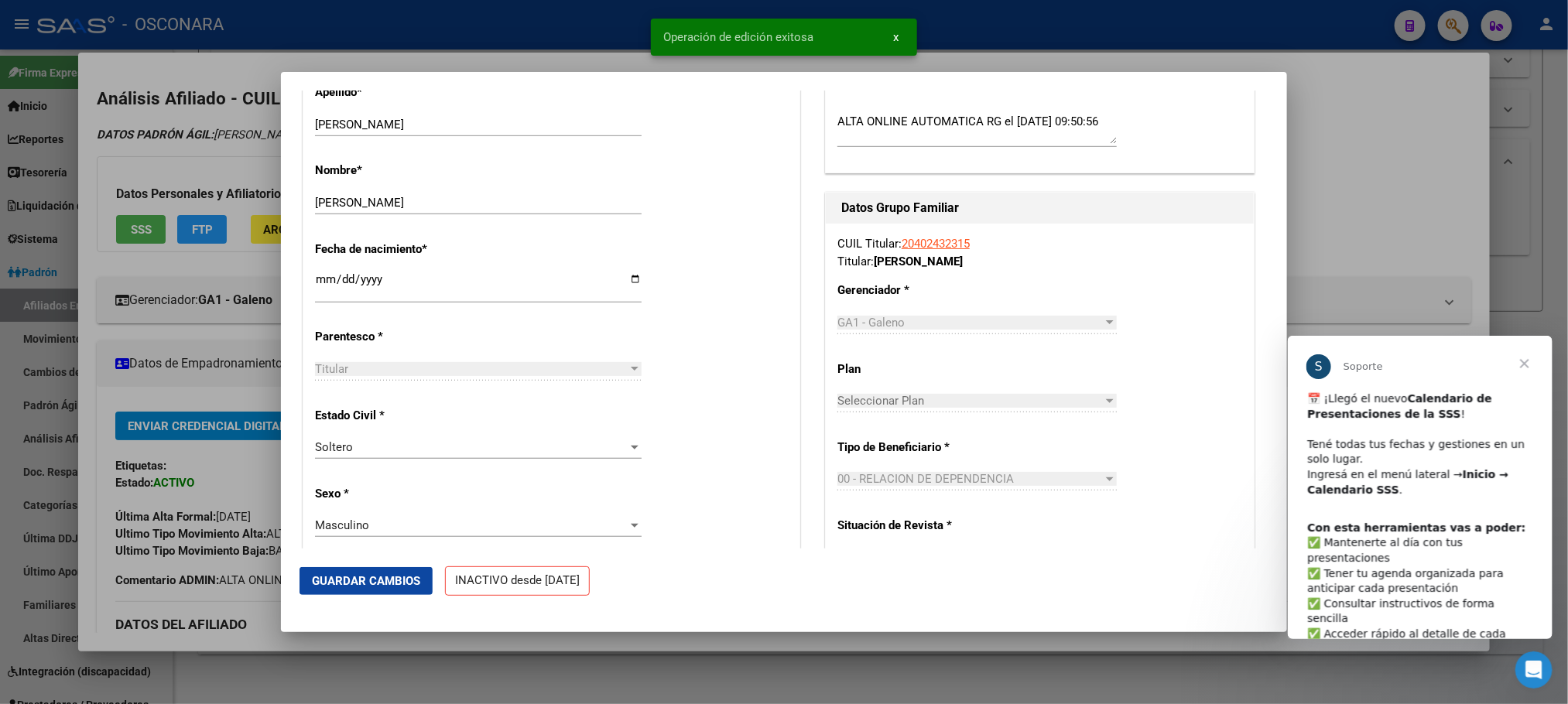
click at [363, 657] on div at bounding box center [784, 352] width 1568 height 704
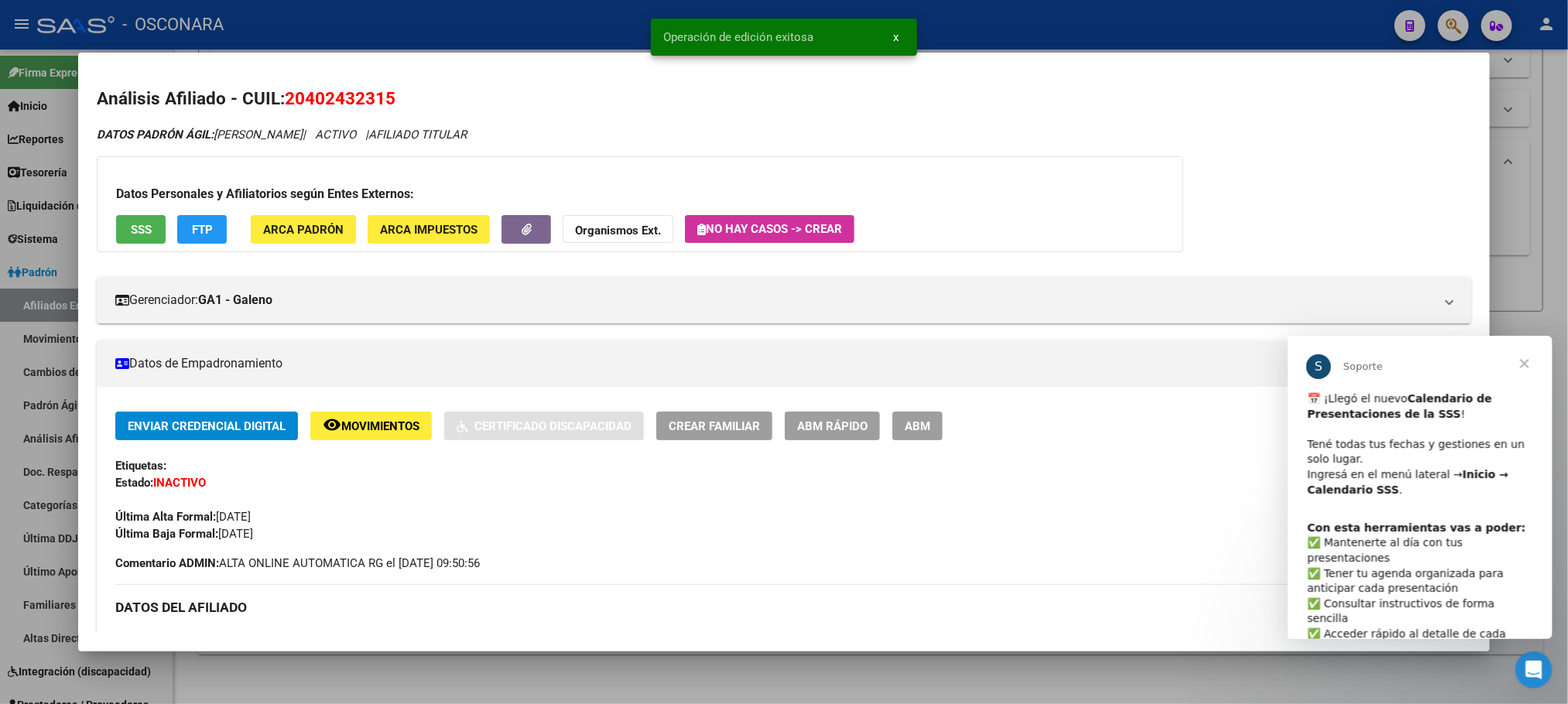
drag, startPoint x: 346, startPoint y: 655, endPoint x: 339, endPoint y: 649, distance: 9.2
click at [342, 658] on div at bounding box center [784, 352] width 1568 height 704
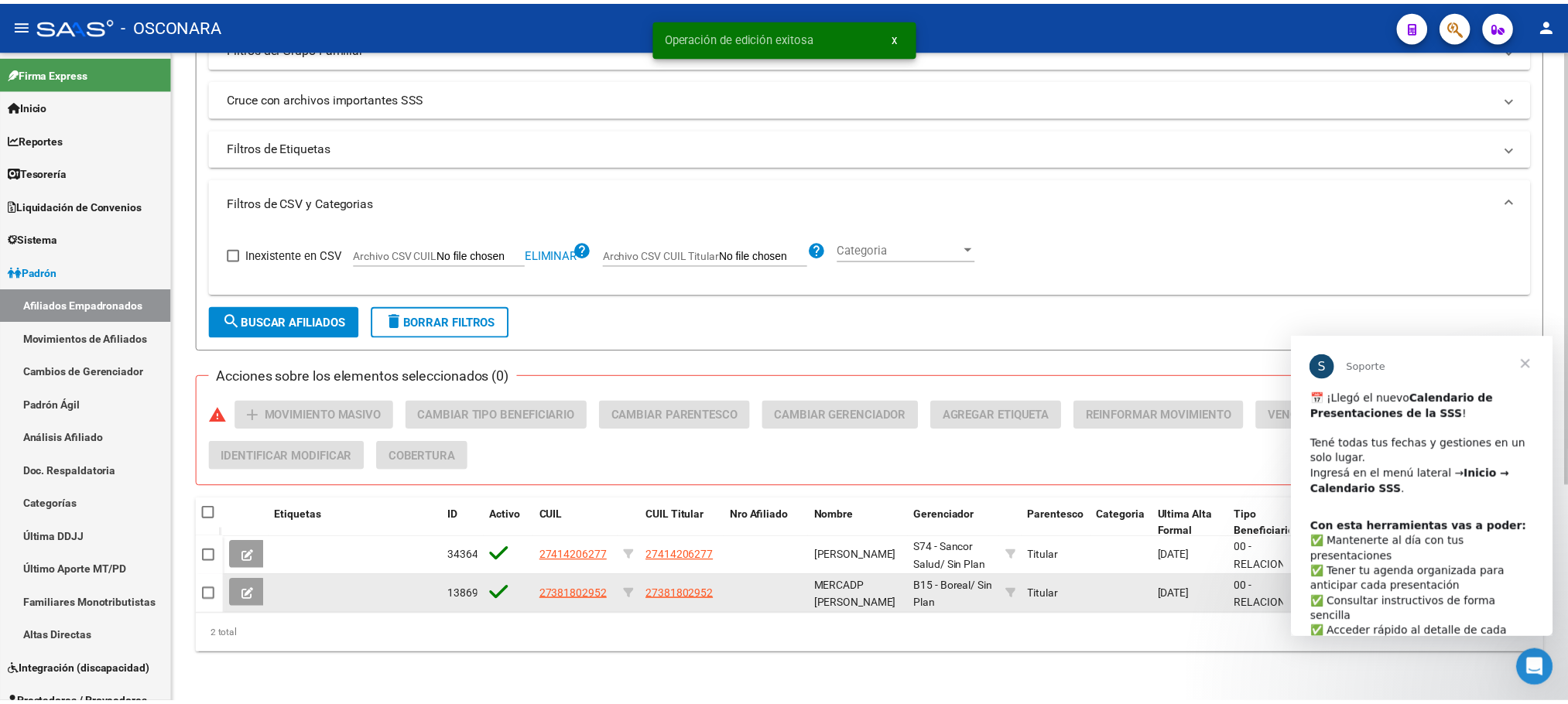
scroll to position [328, 0]
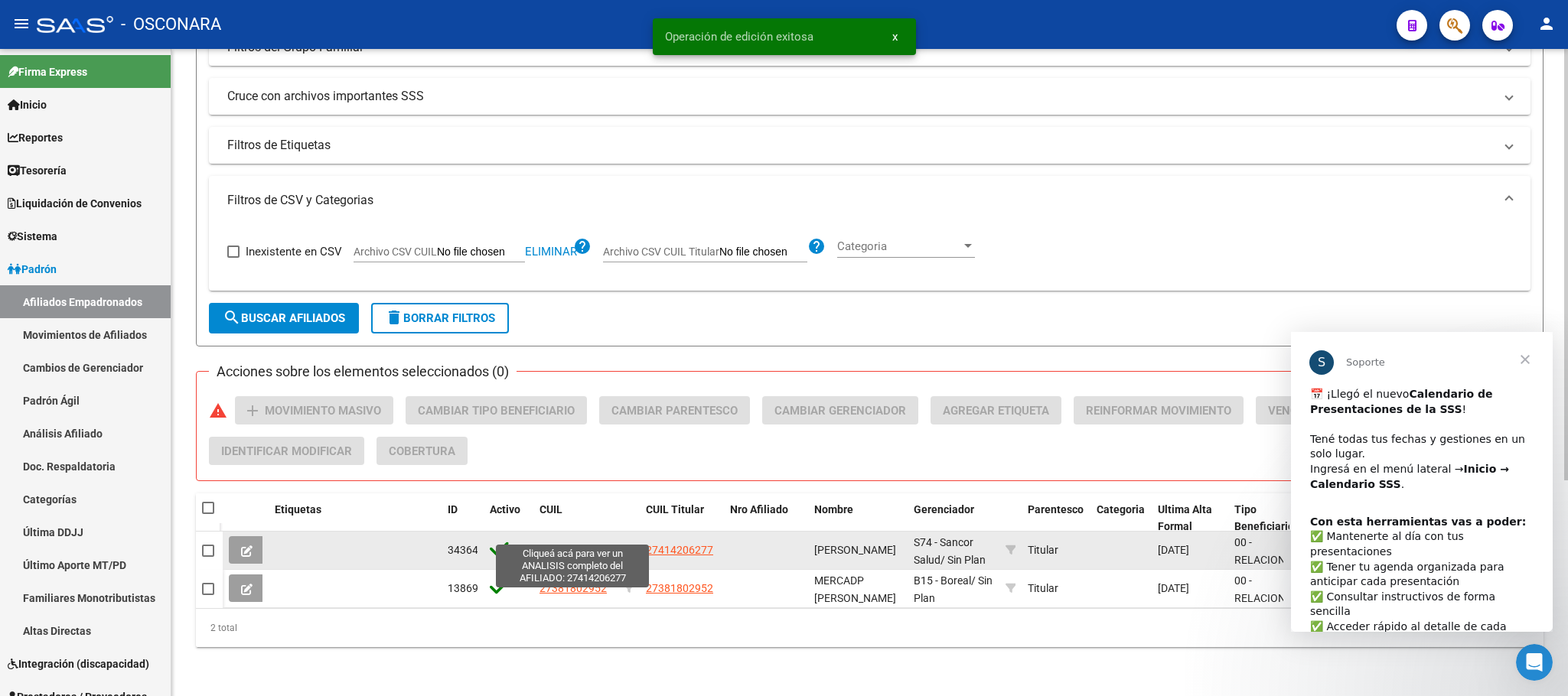
click at [595, 544] on span "27414206277" at bounding box center [573, 550] width 67 height 12
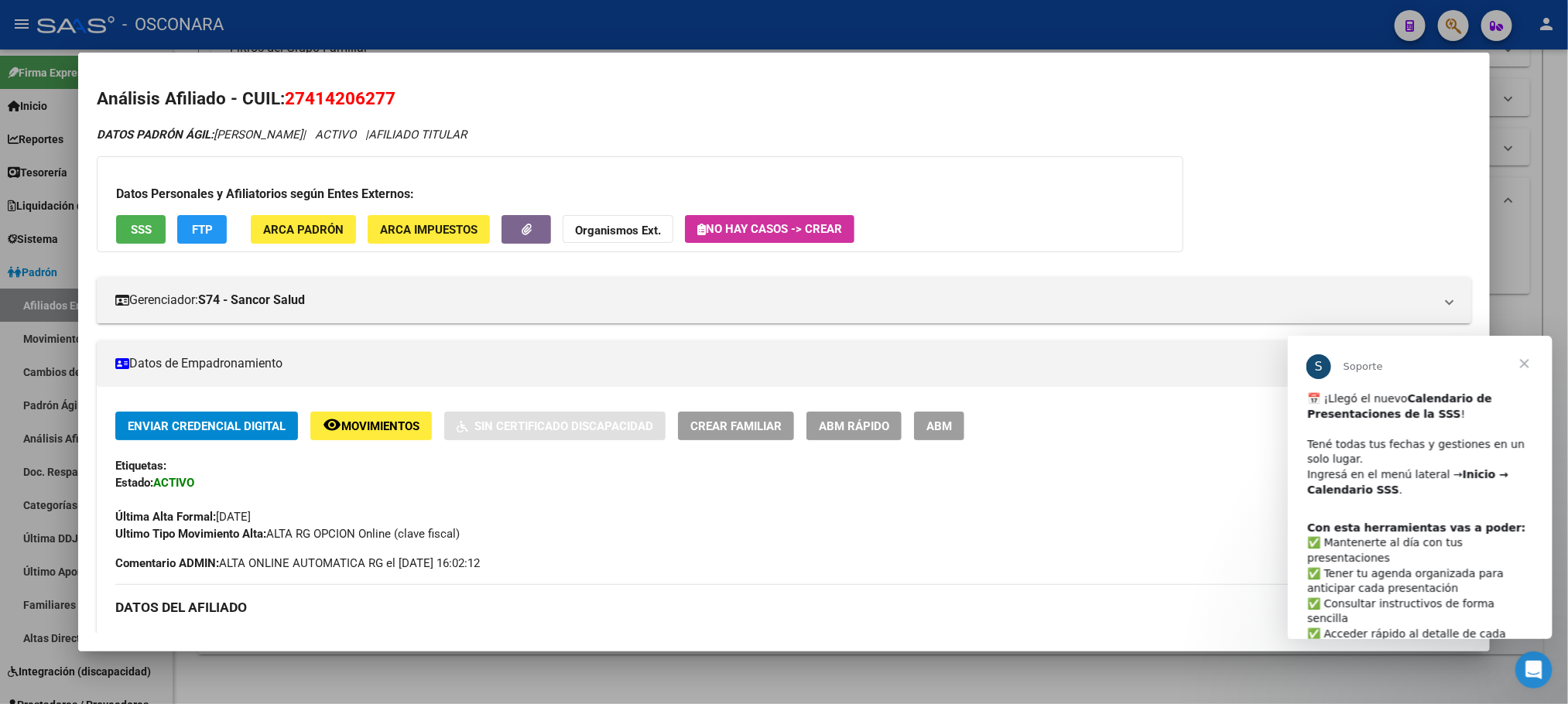
click at [406, 679] on div at bounding box center [784, 352] width 1568 height 704
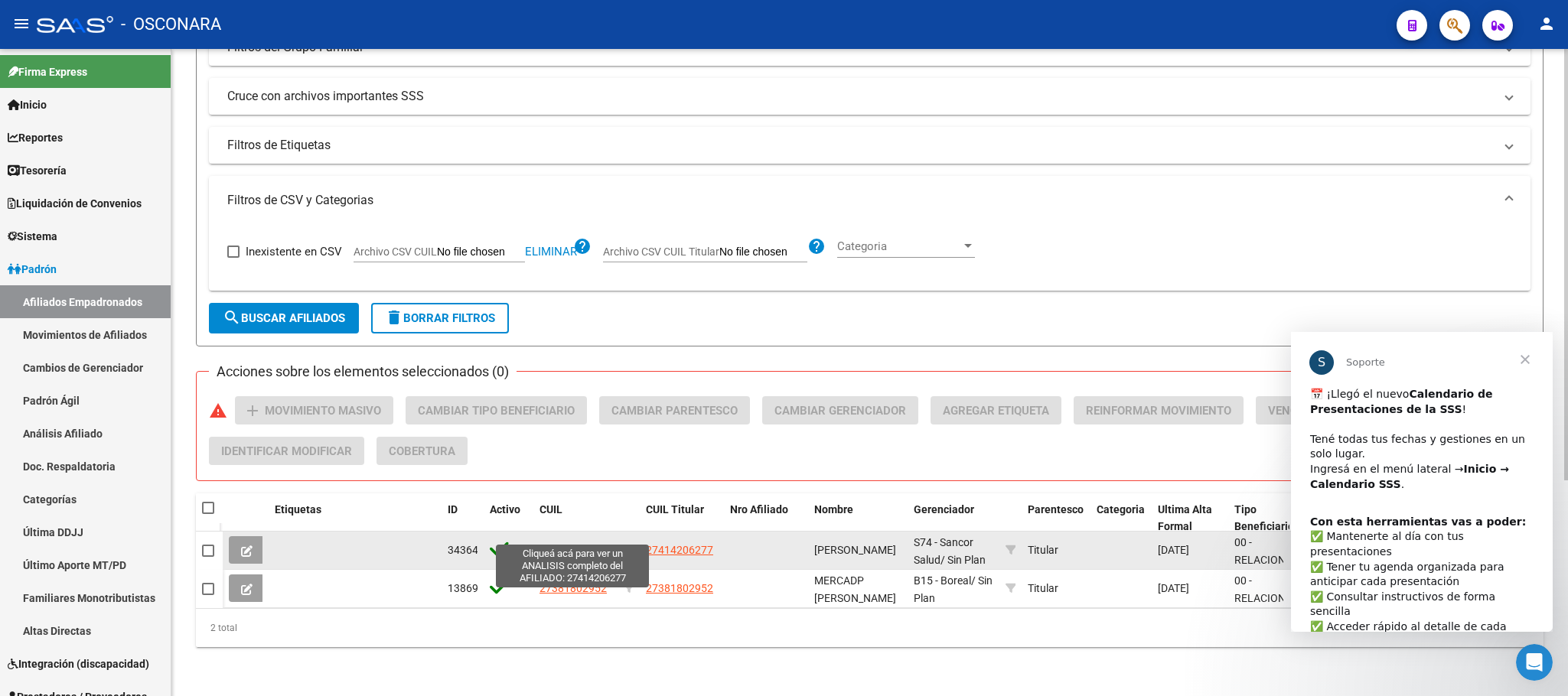
click at [586, 544] on span "27414206277" at bounding box center [573, 550] width 67 height 12
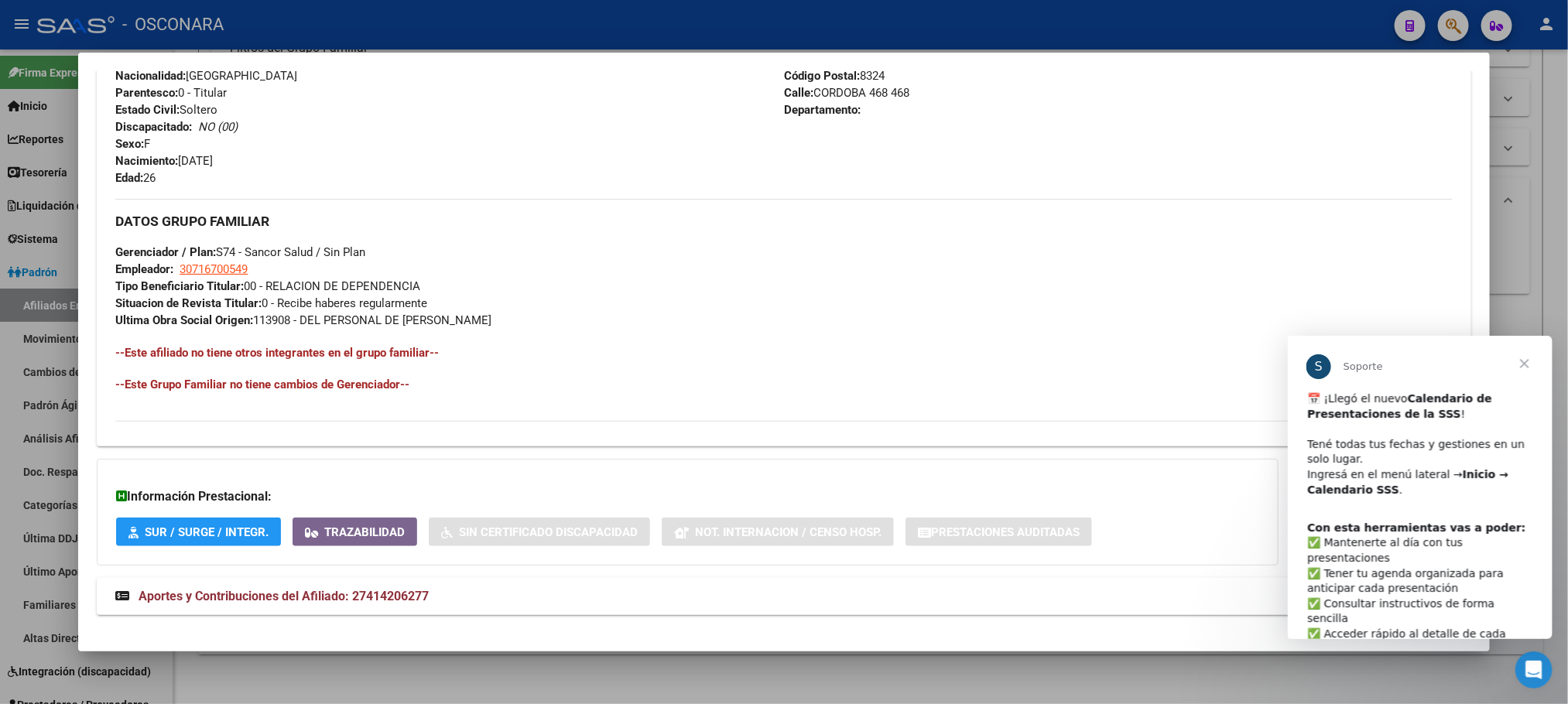
scroll to position [632, 0]
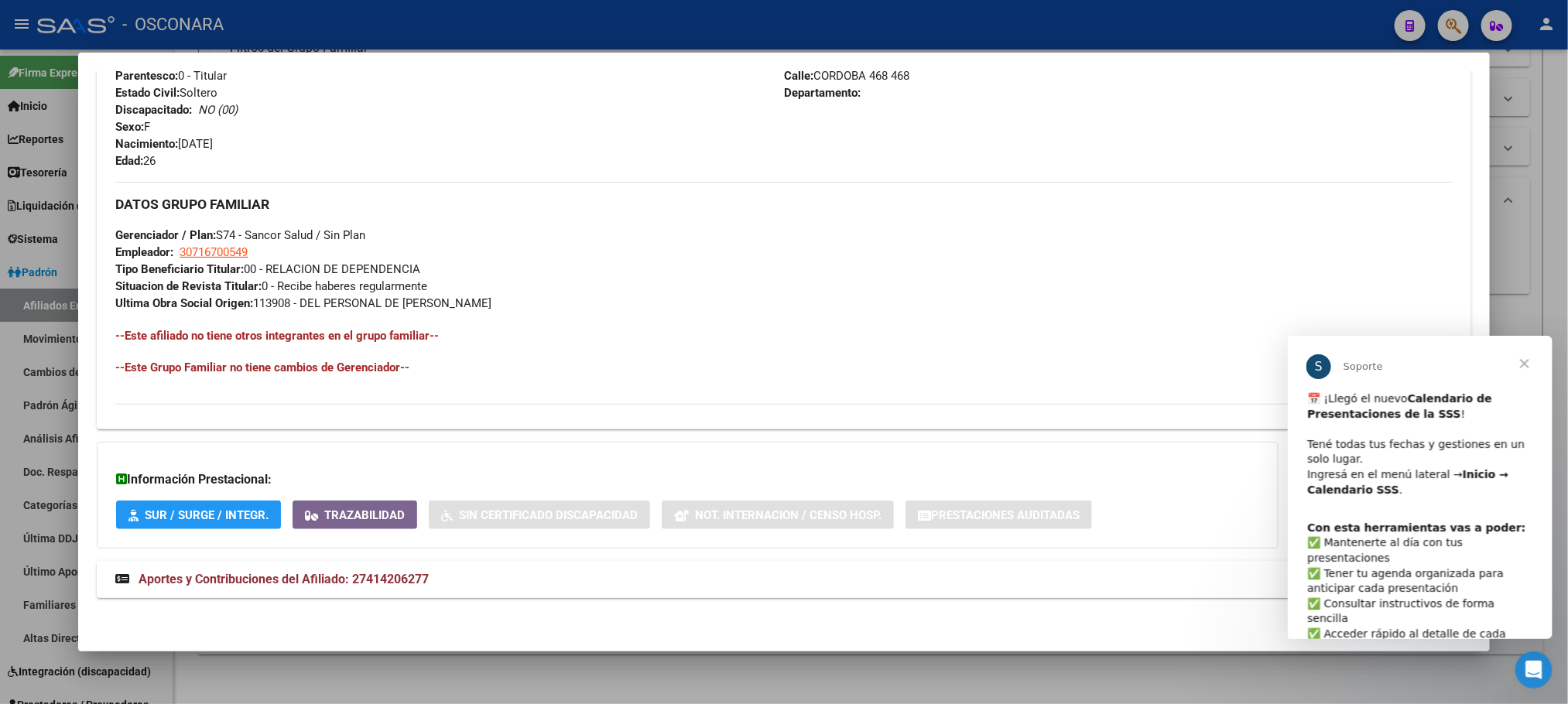
click at [401, 576] on span "Aportes y Contribuciones del Afiliado: 27414206277" at bounding box center [283, 579] width 290 height 15
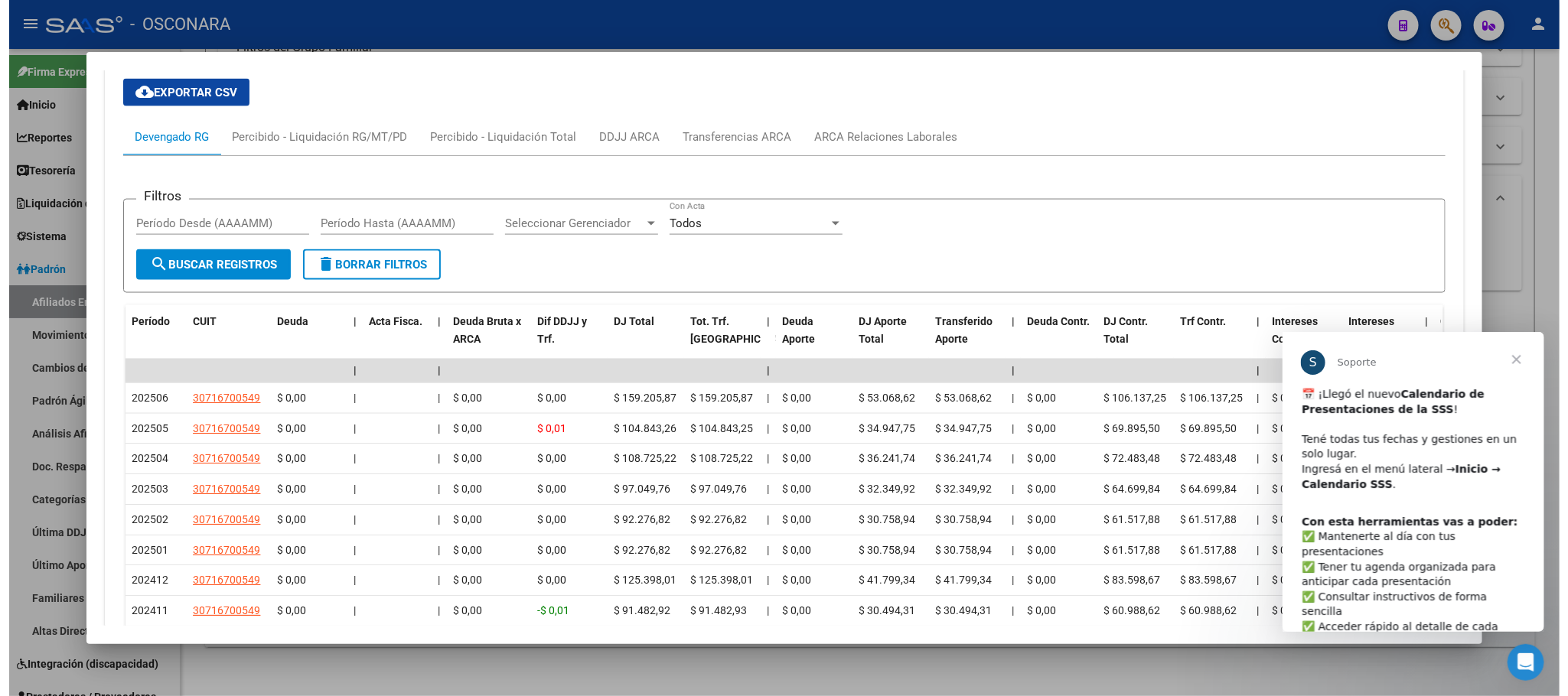
scroll to position [1382, 0]
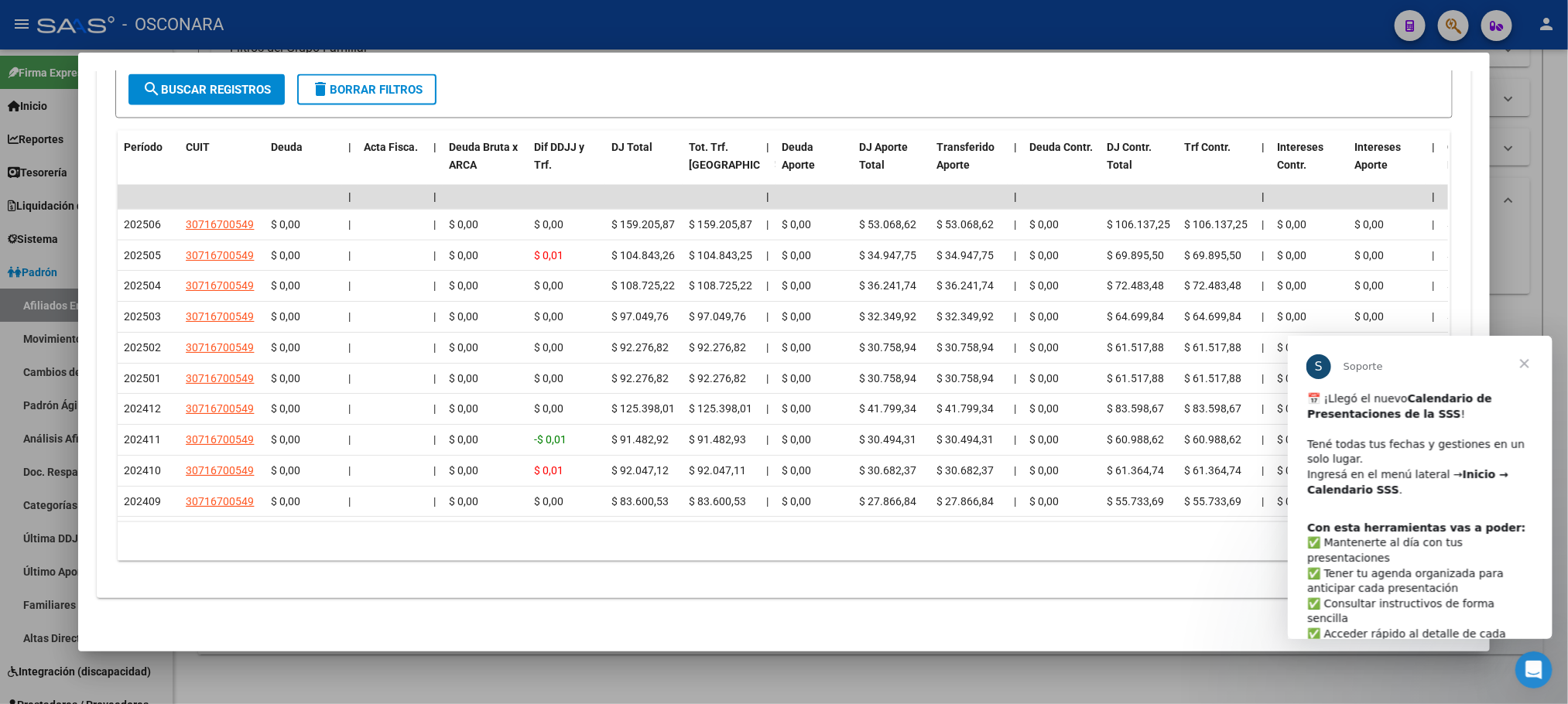
click at [523, 655] on div at bounding box center [784, 352] width 1568 height 704
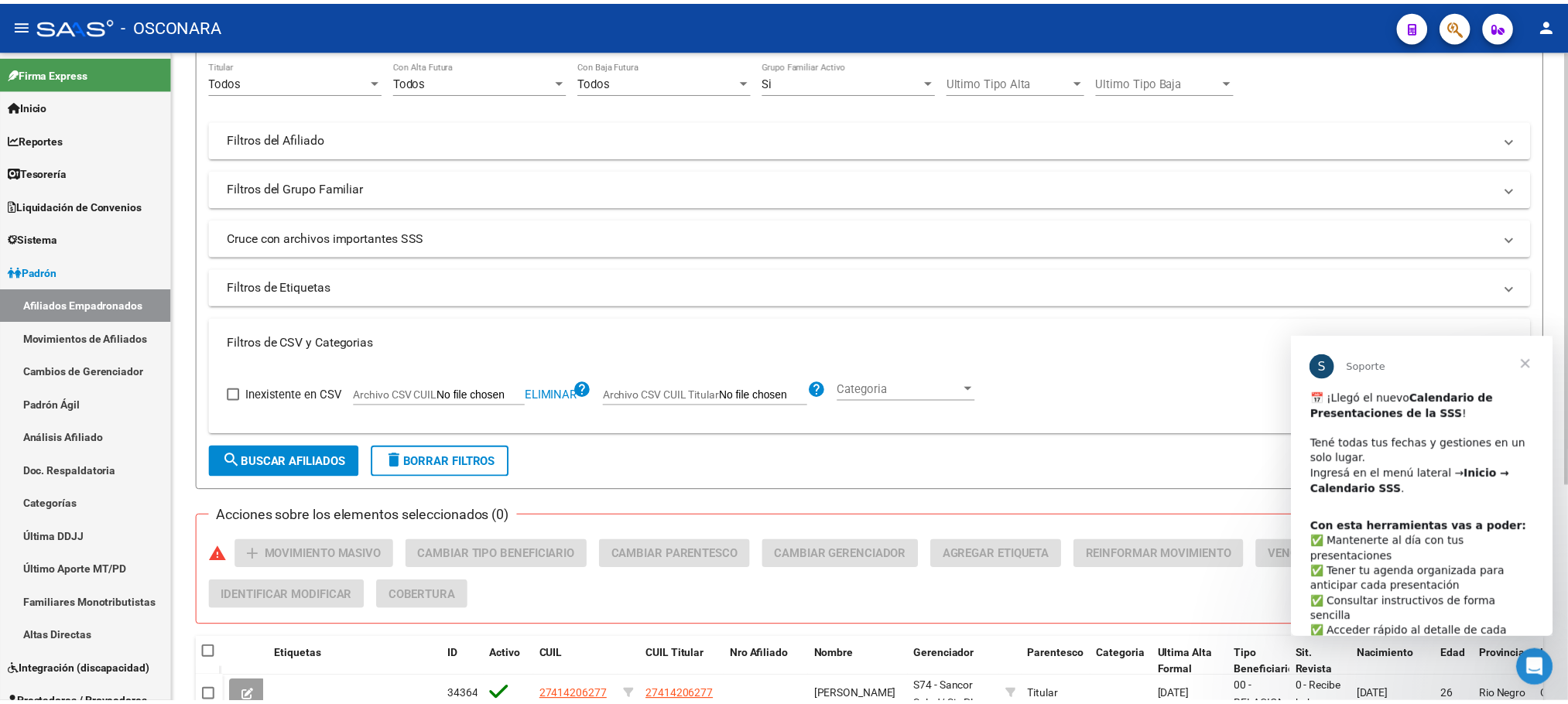
scroll to position [326, 0]
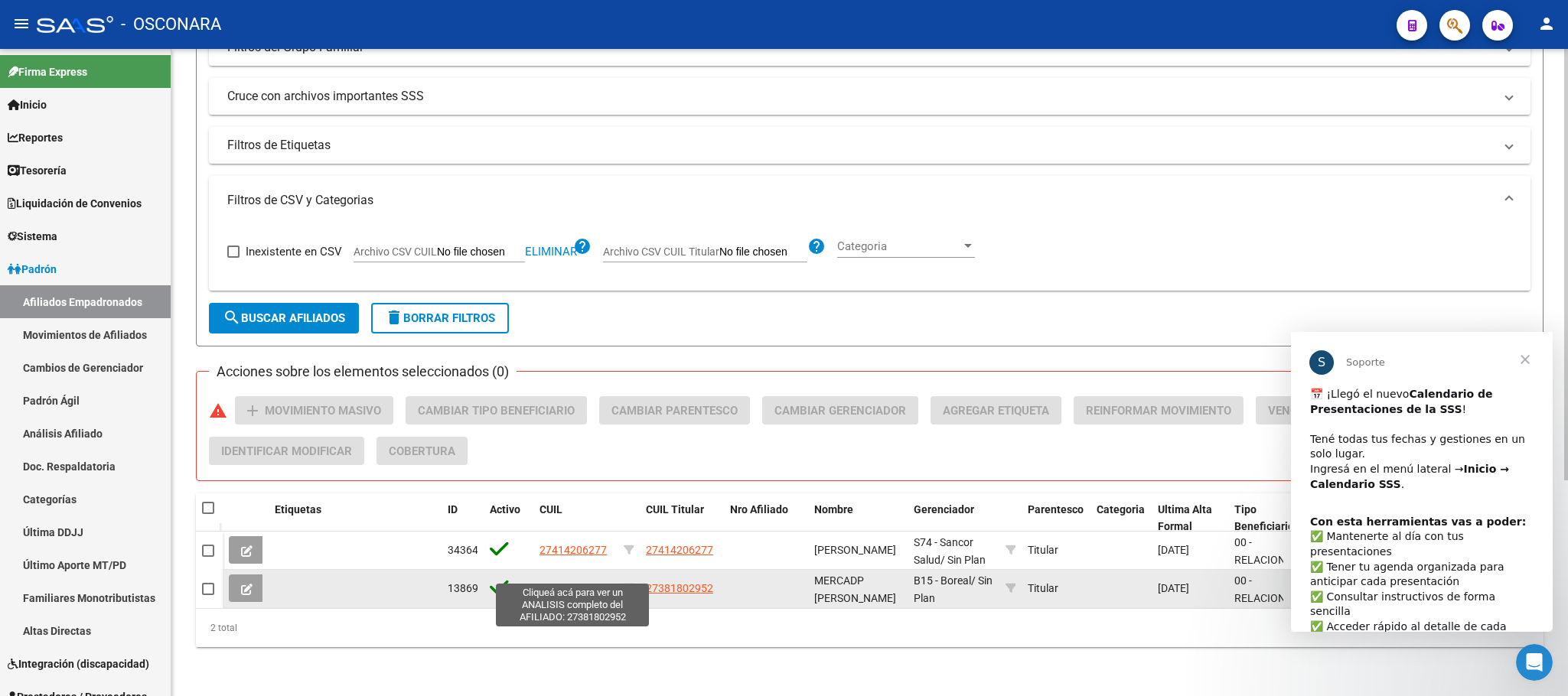
click at [561, 582] on span "27381802952" at bounding box center [573, 588] width 67 height 12
type textarea "27381802952"
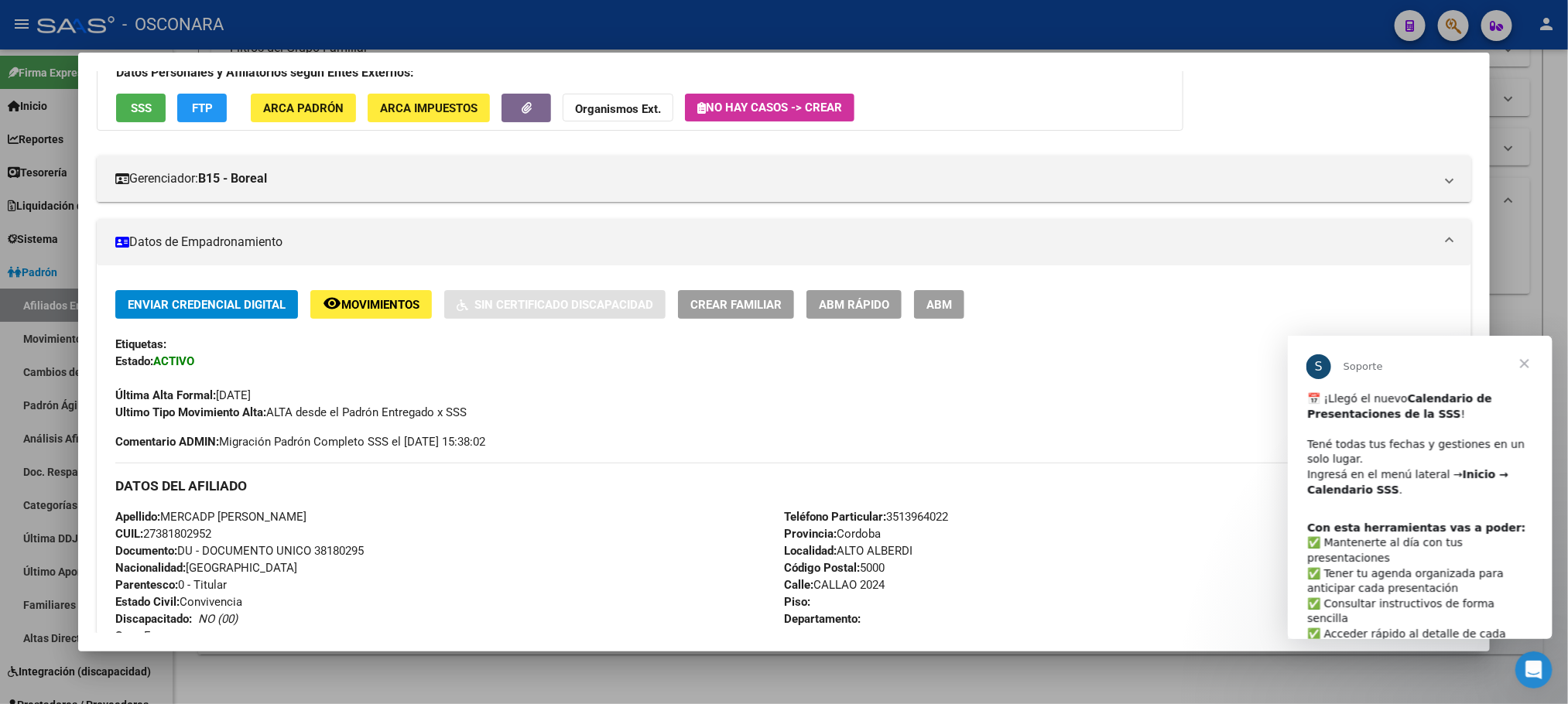
scroll to position [0, 0]
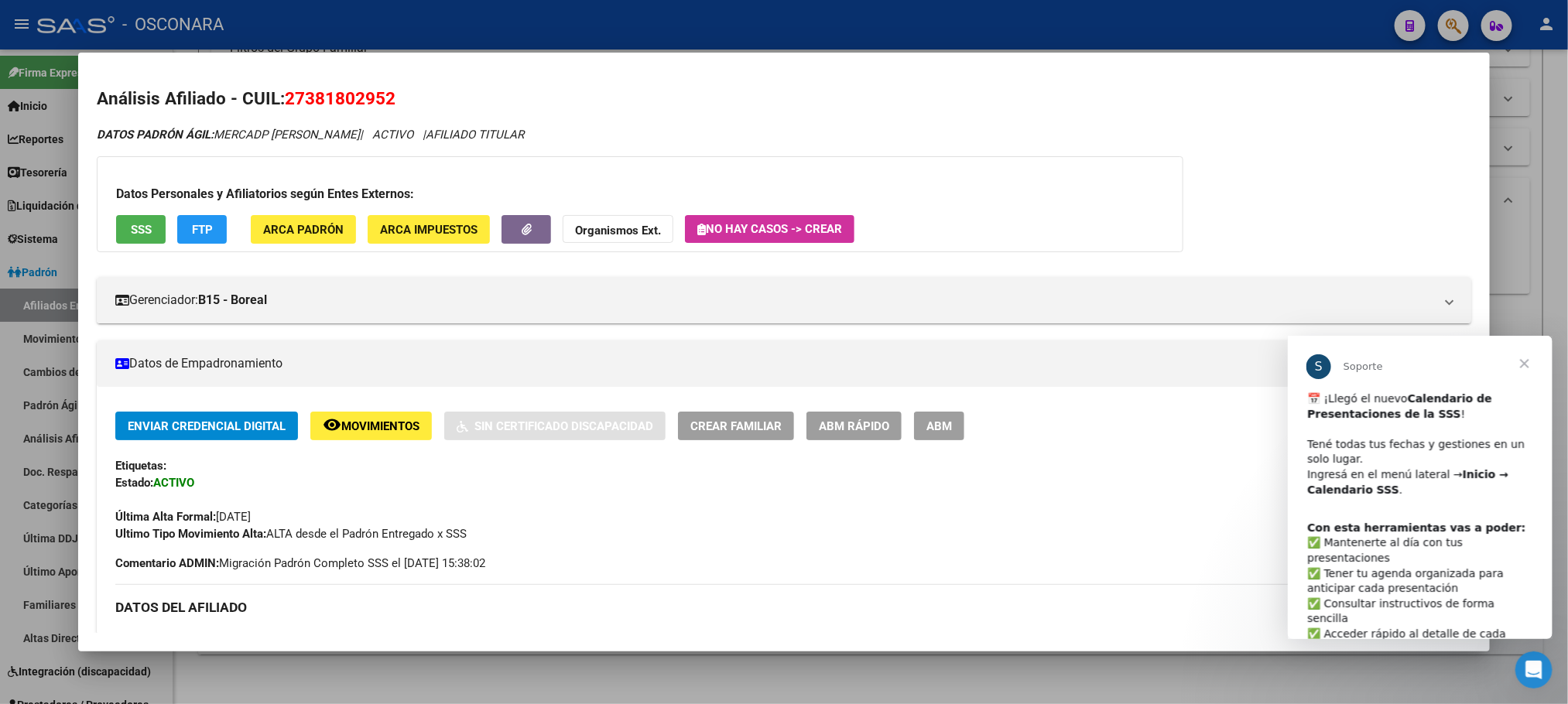
click at [131, 223] on span "SSS" at bounding box center [141, 229] width 21 height 14
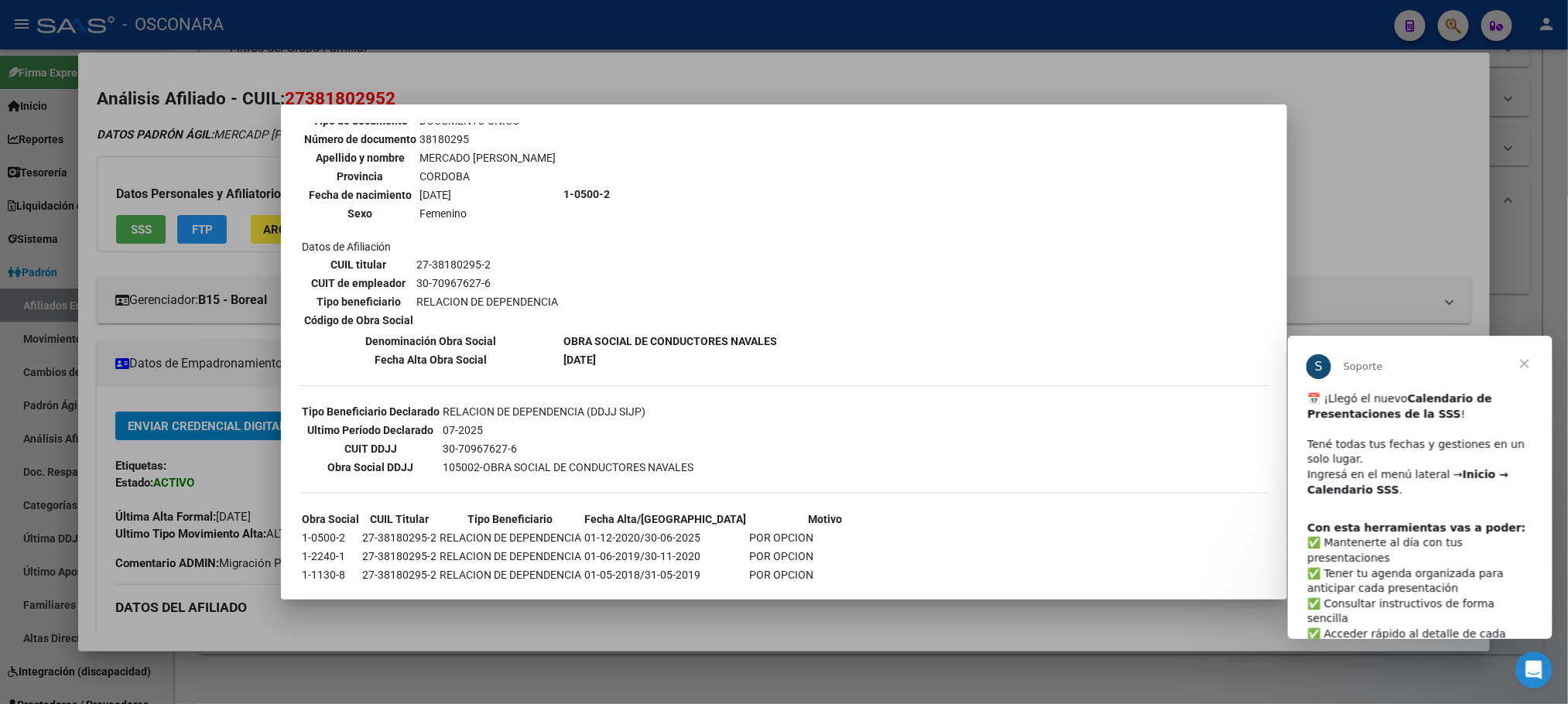
scroll to position [232, 0]
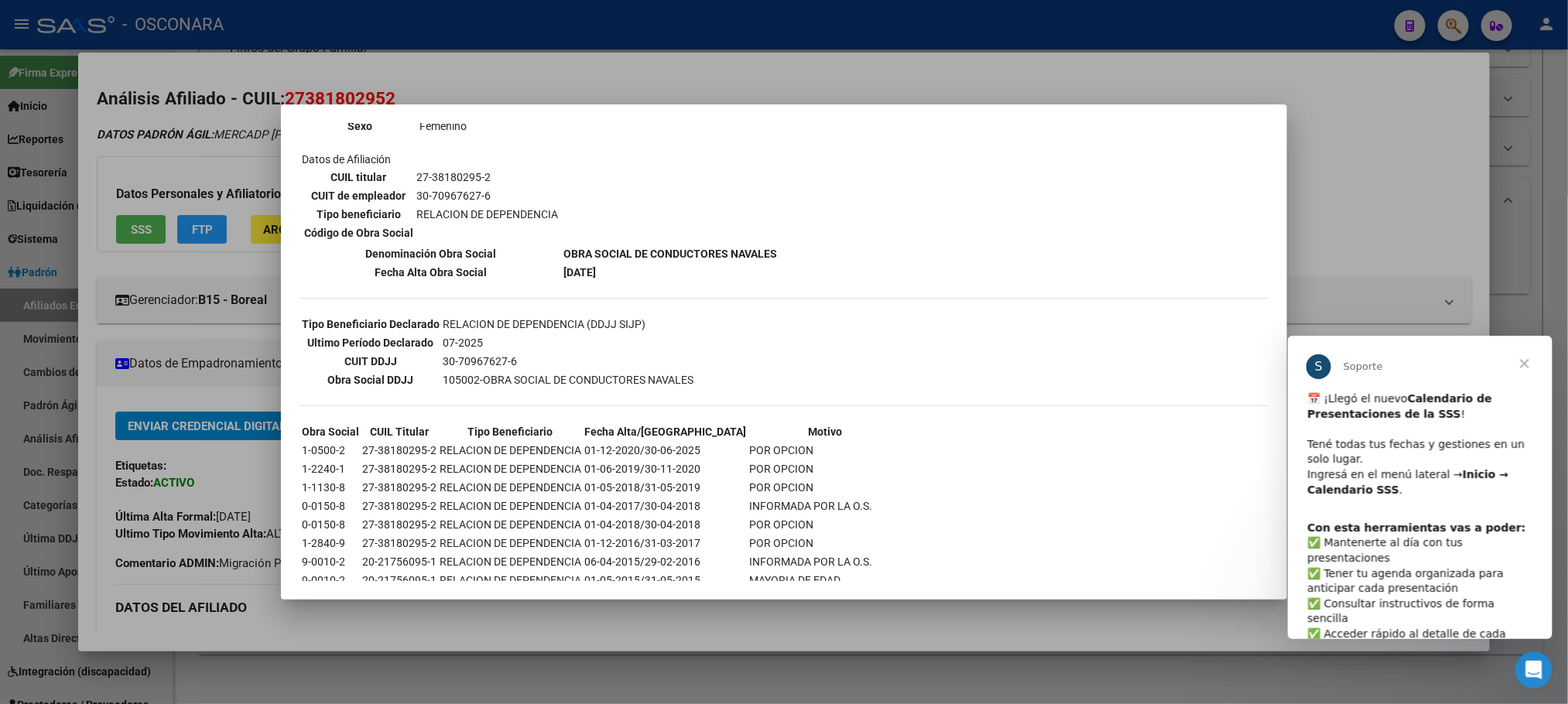
click at [751, 632] on div at bounding box center [784, 352] width 1568 height 704
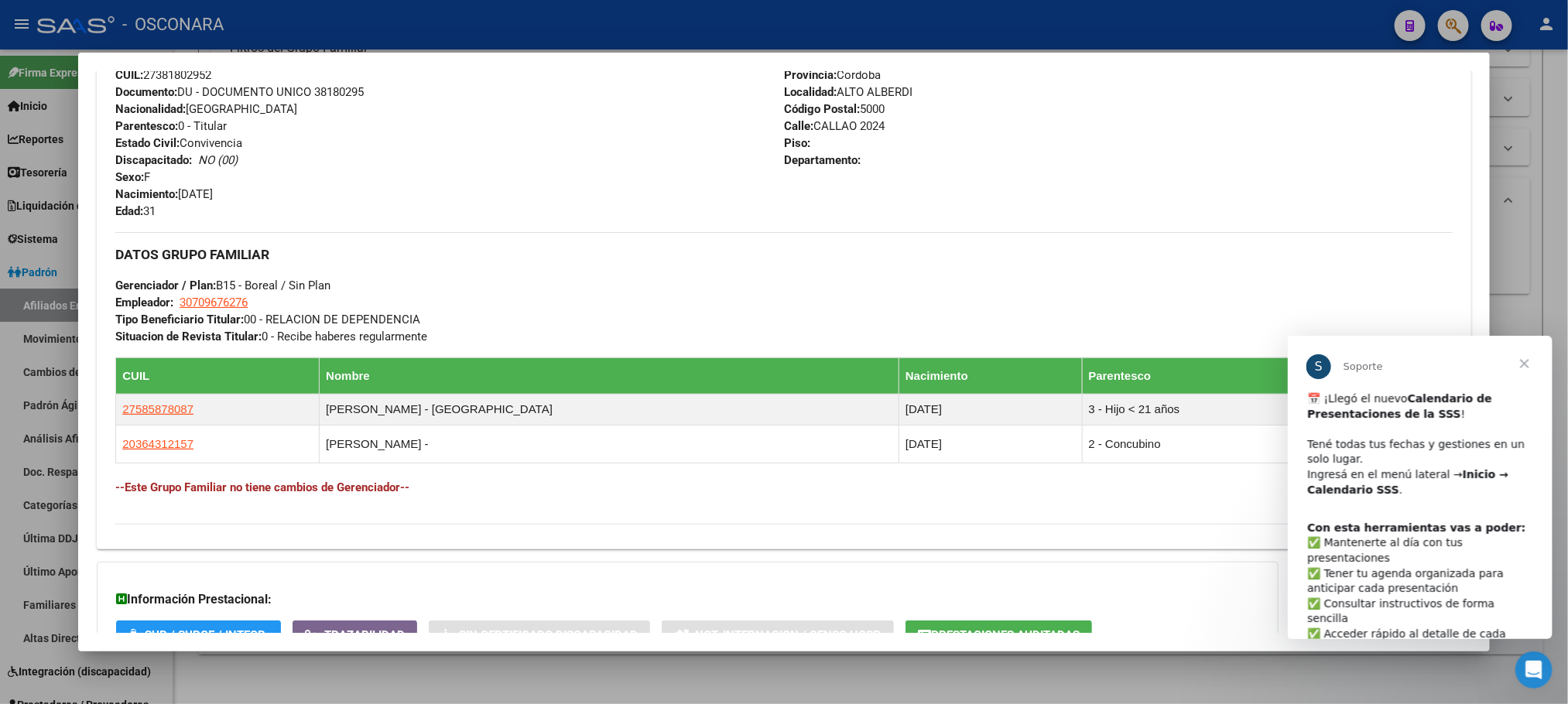
scroll to position [703, 0]
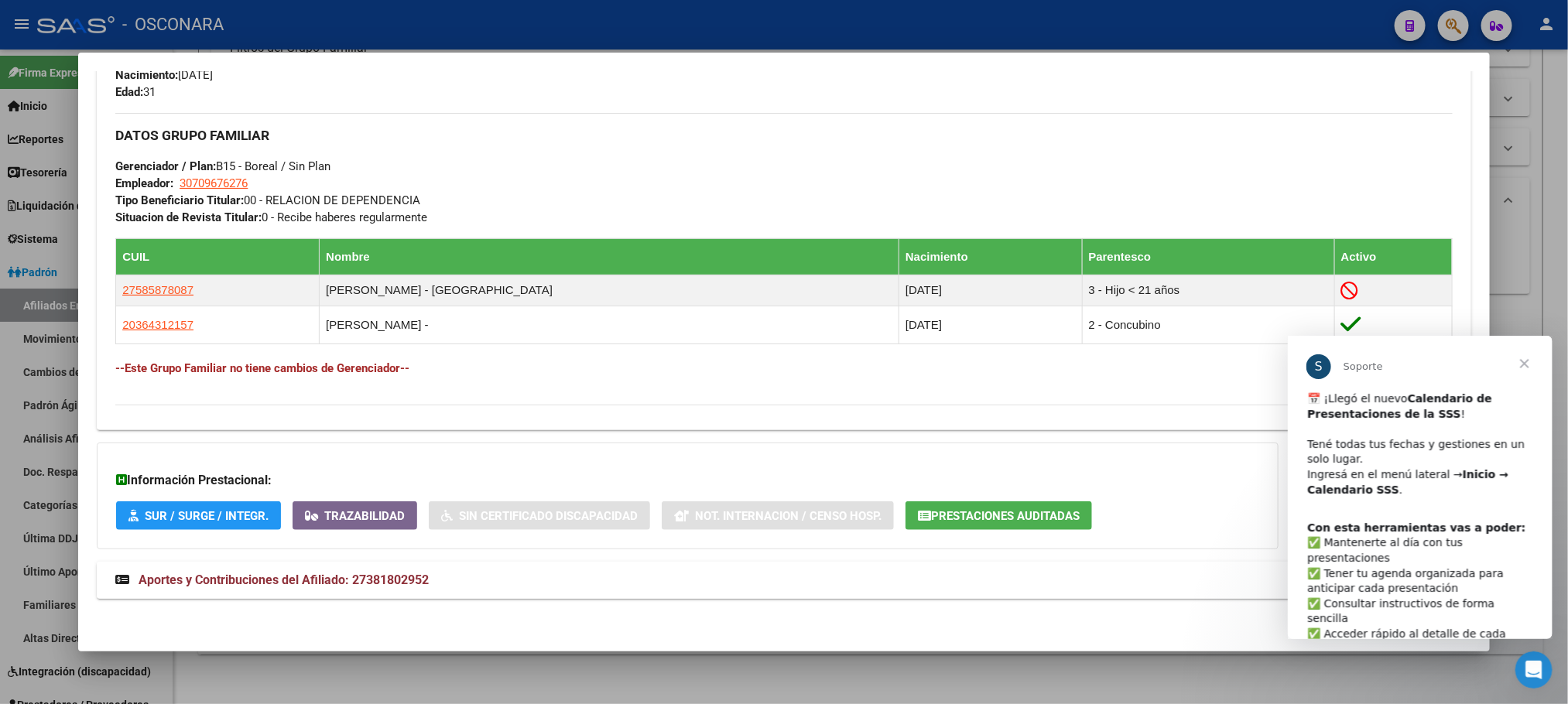
click at [397, 587] on strong "Aportes y Contribuciones del Afiliado: 27381802952" at bounding box center [271, 581] width 314 height 18
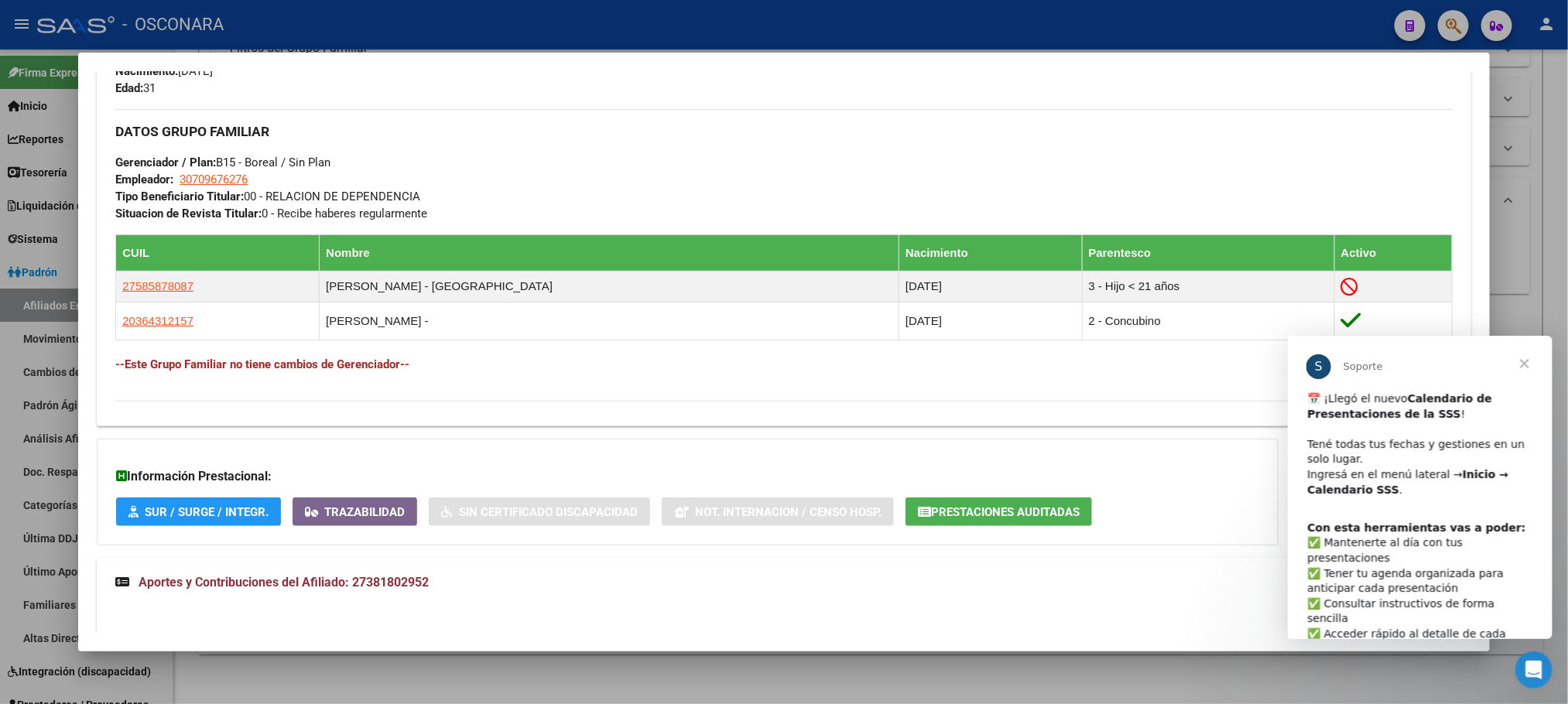
click at [386, 600] on mat-expansion-panel-header "Aportes y Contribuciones del Afiliado: 27381802952" at bounding box center [783, 583] width 1374 height 50
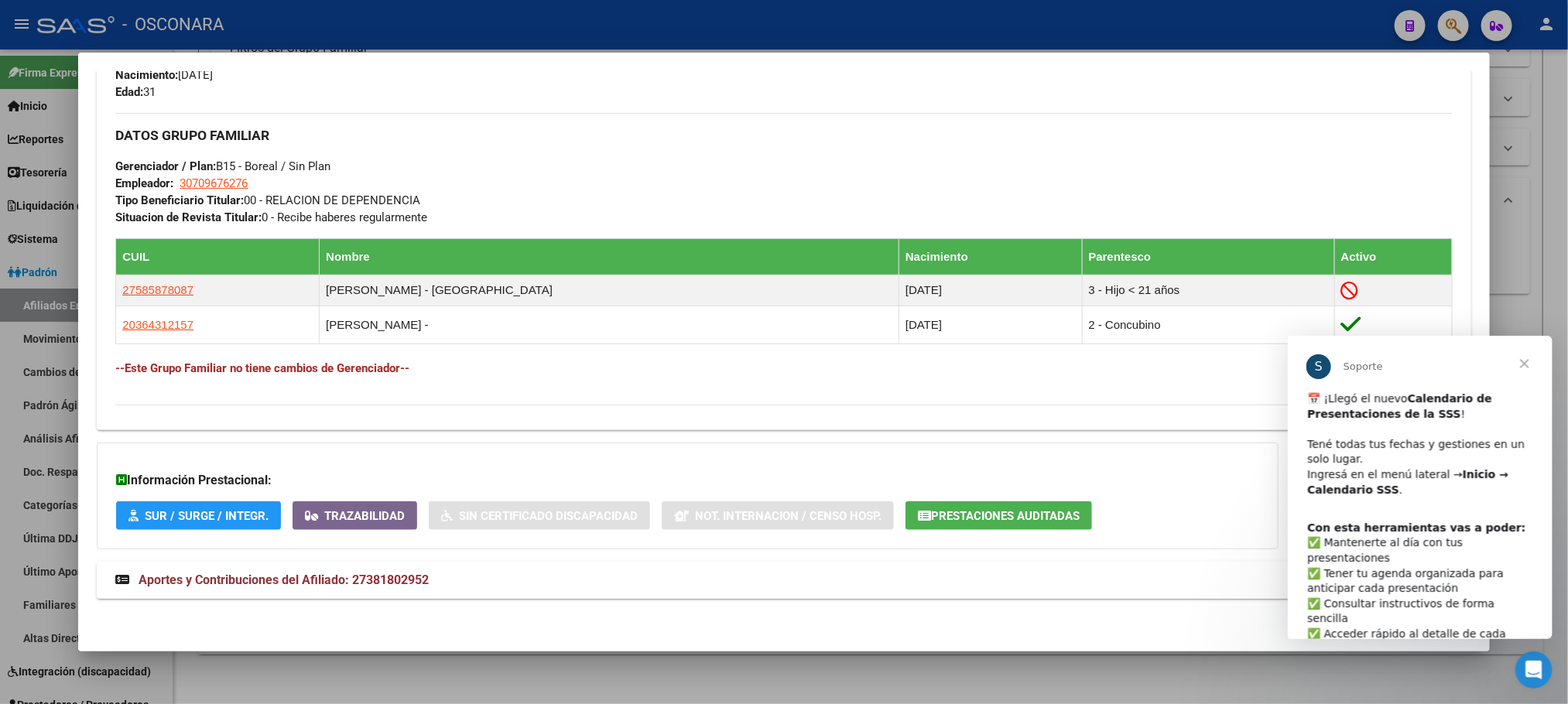
click at [375, 572] on span "Aportes y Contribuciones del Afiliado: 27381802952" at bounding box center [283, 580] width 290 height 15
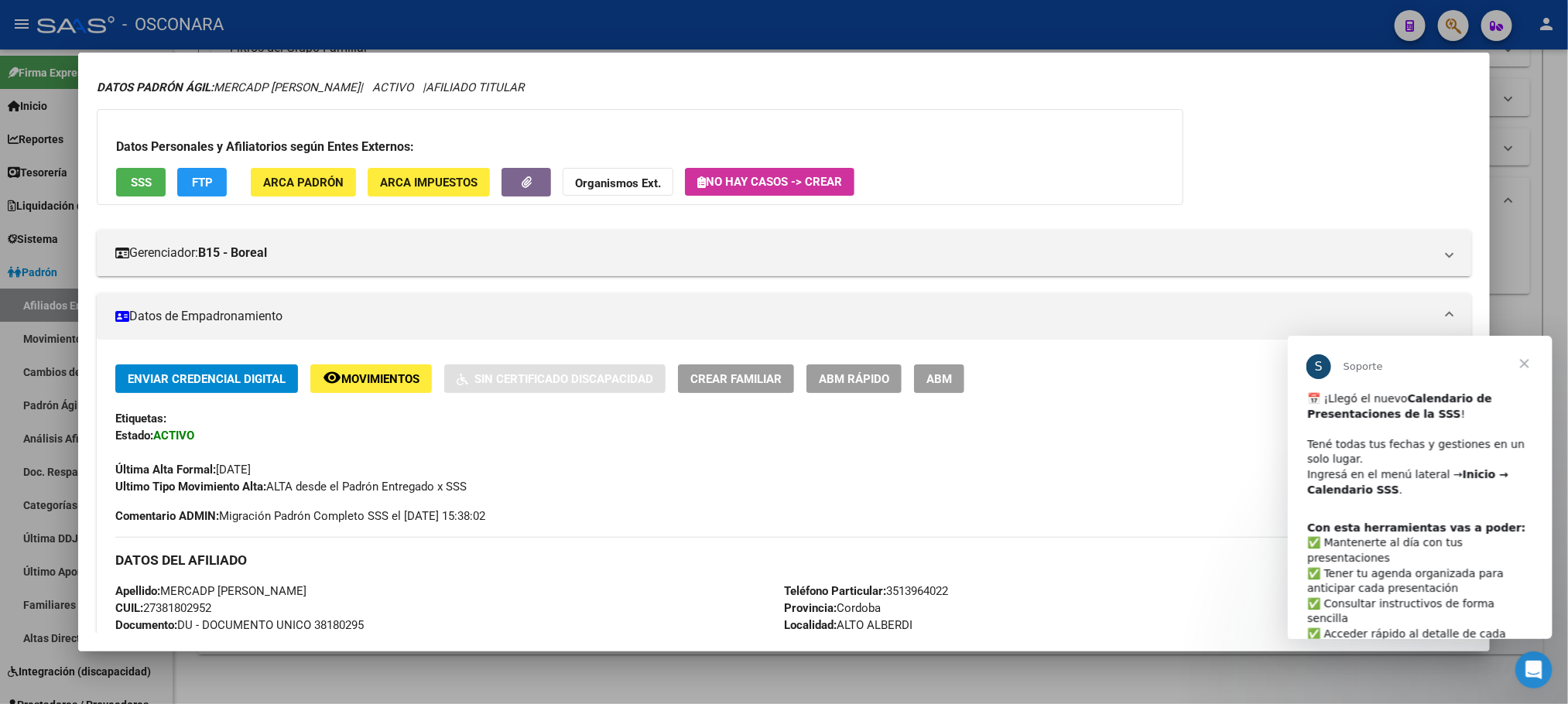
scroll to position [0, 0]
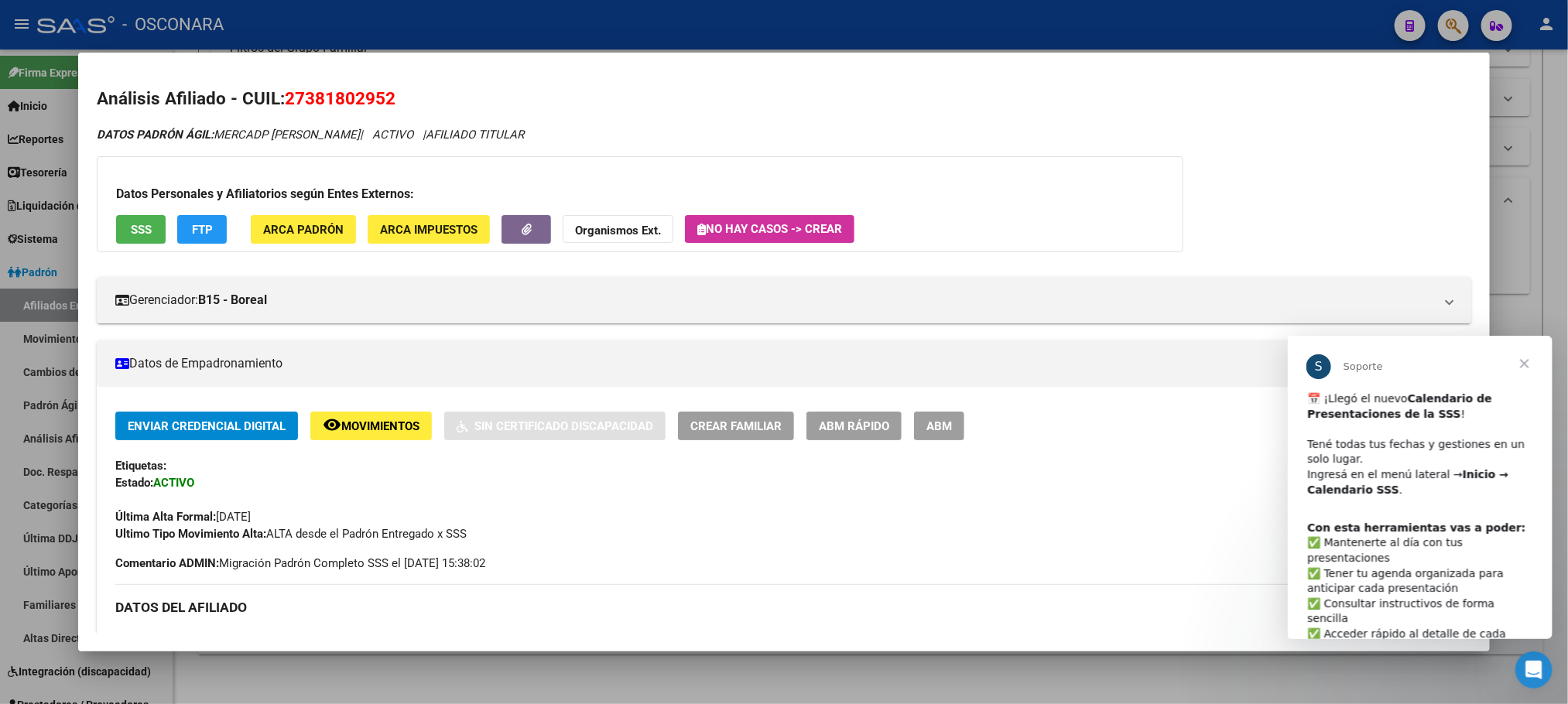
click at [135, 235] on span "SSS" at bounding box center [141, 229] width 21 height 14
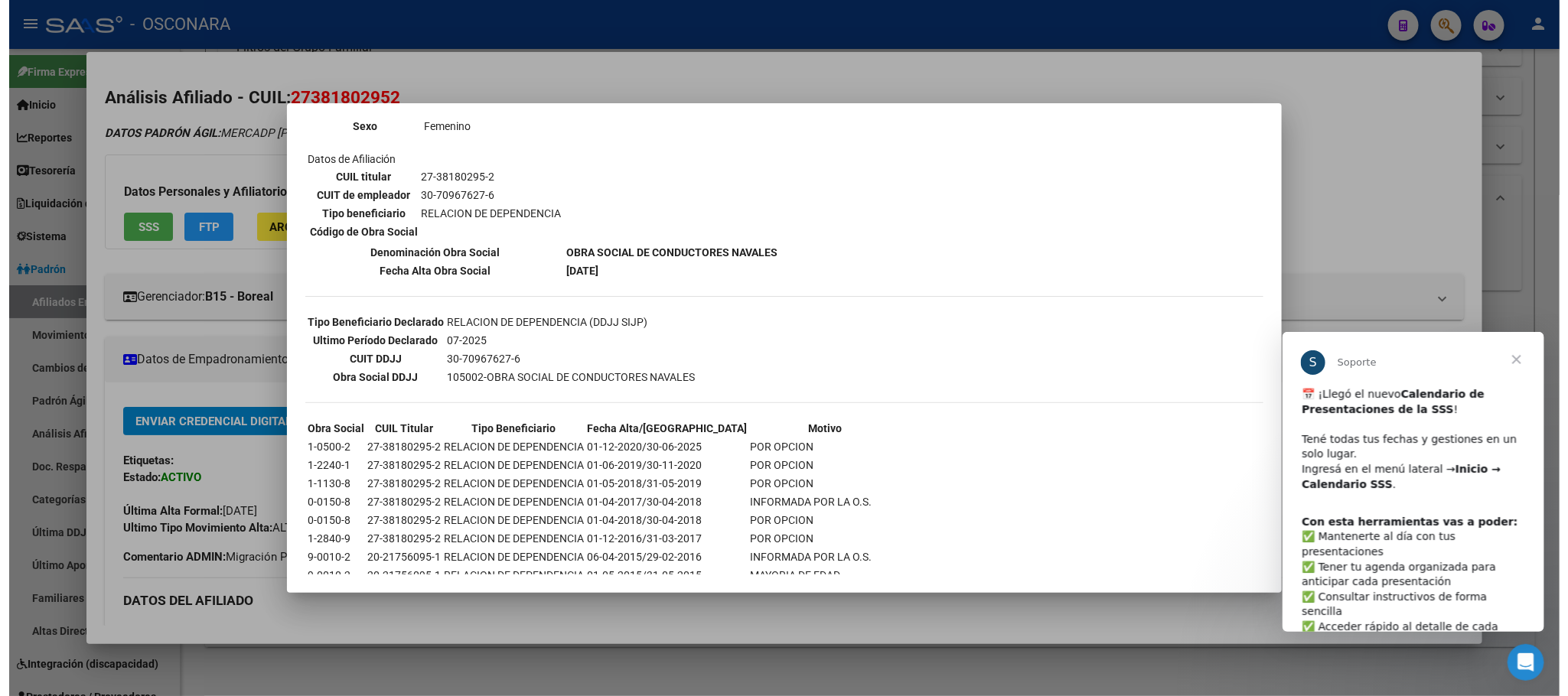
scroll to position [229, 0]
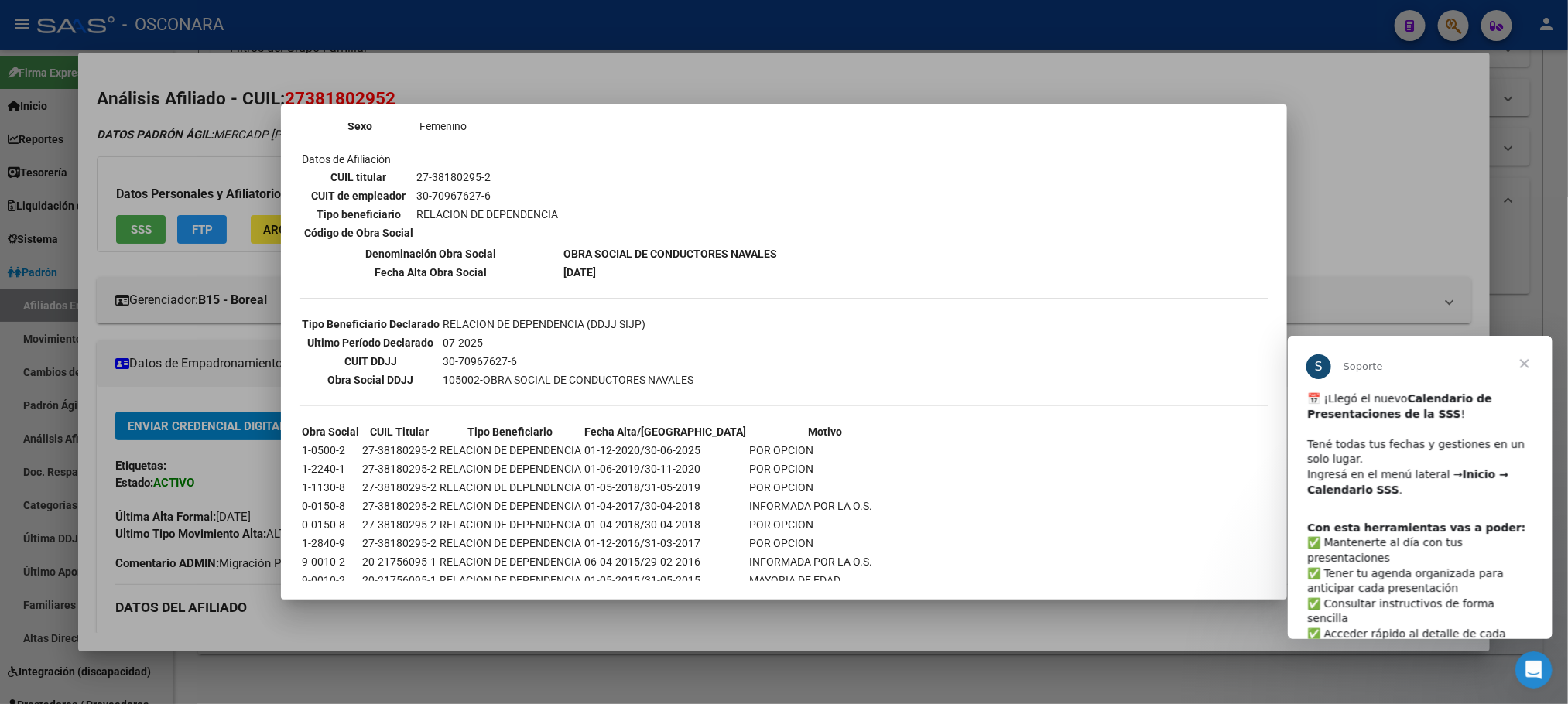
drag, startPoint x: 674, startPoint y: 667, endPoint x: 669, endPoint y: 655, distance: 13.0
click at [669, 659] on div at bounding box center [784, 352] width 1568 height 704
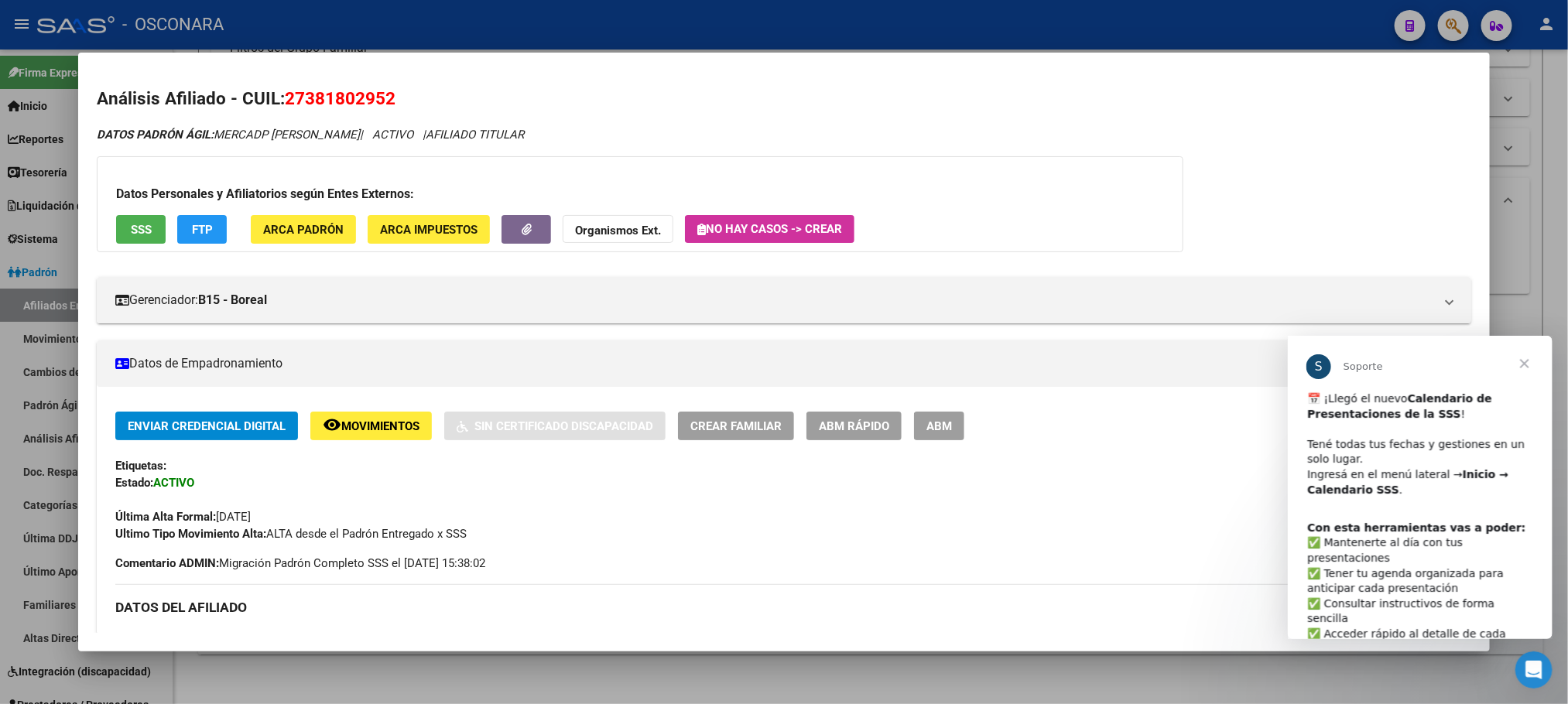
click at [662, 674] on div at bounding box center [784, 352] width 1568 height 704
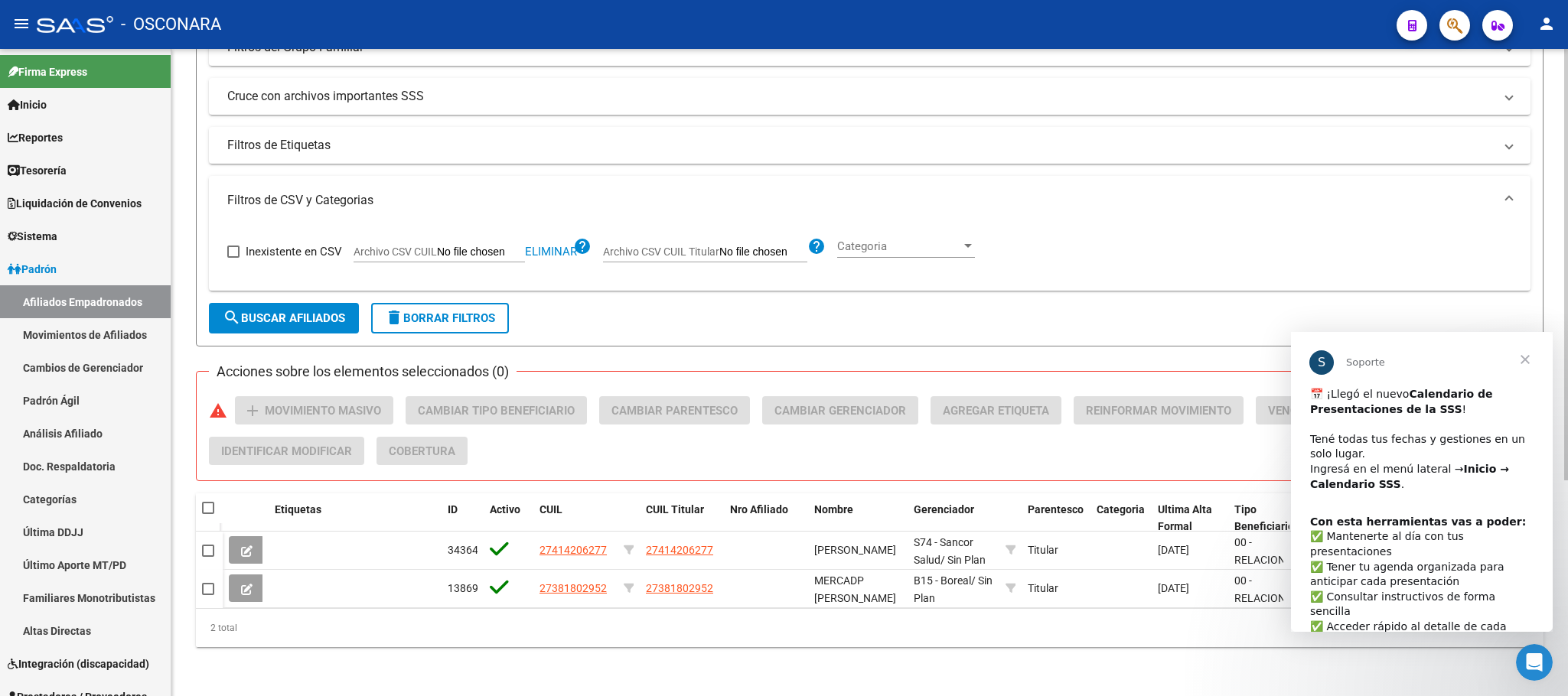
click at [621, 620] on div "2 total" at bounding box center [869, 628] width 1348 height 38
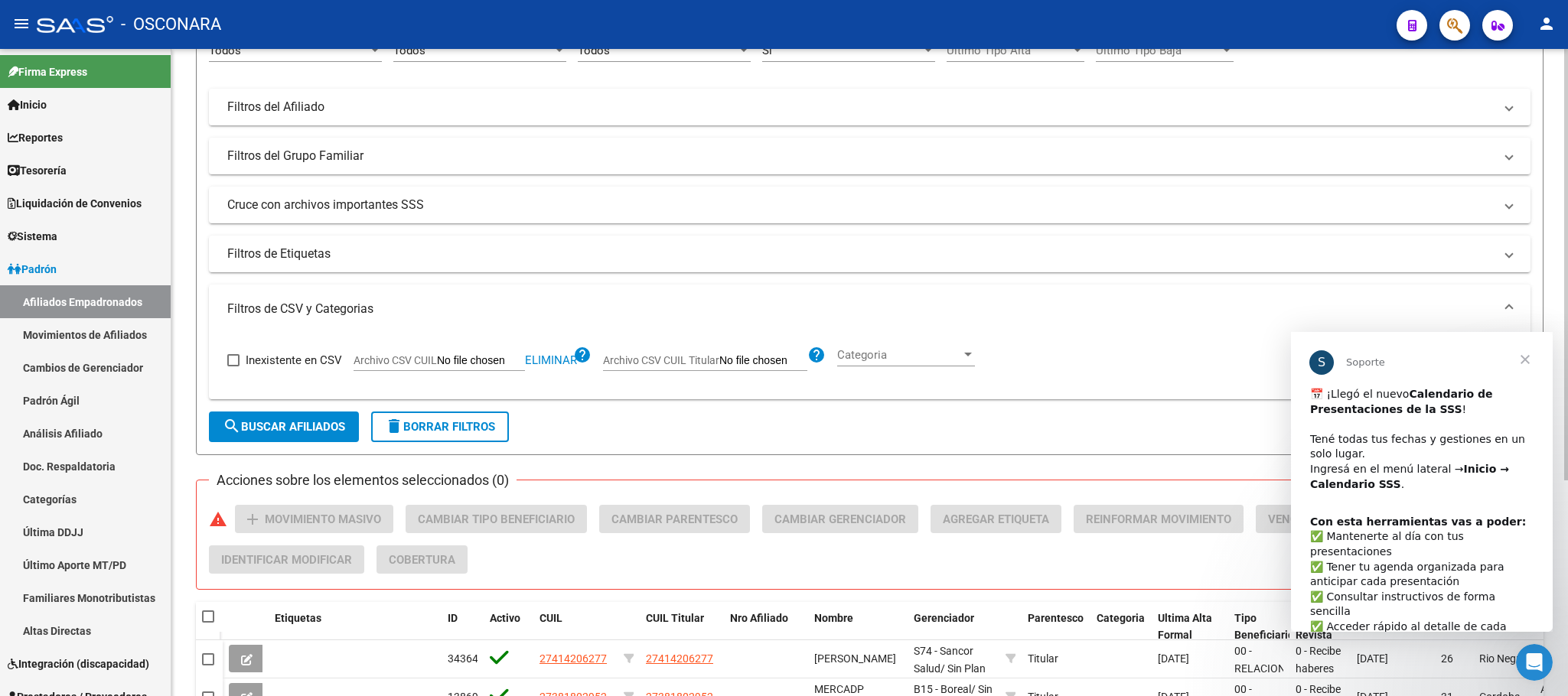
scroll to position [0, 0]
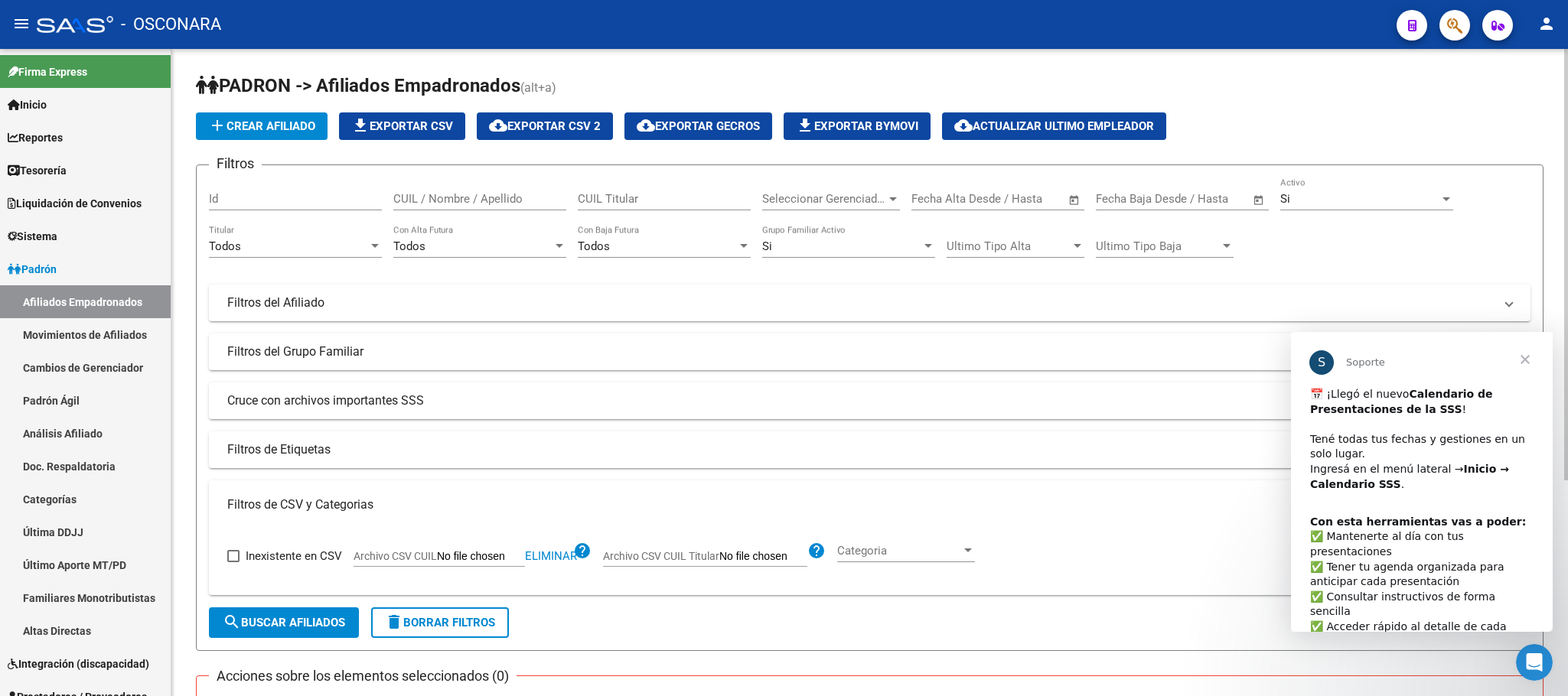
click at [333, 624] on span "search Buscar Afiliados" at bounding box center [284, 622] width 123 height 14
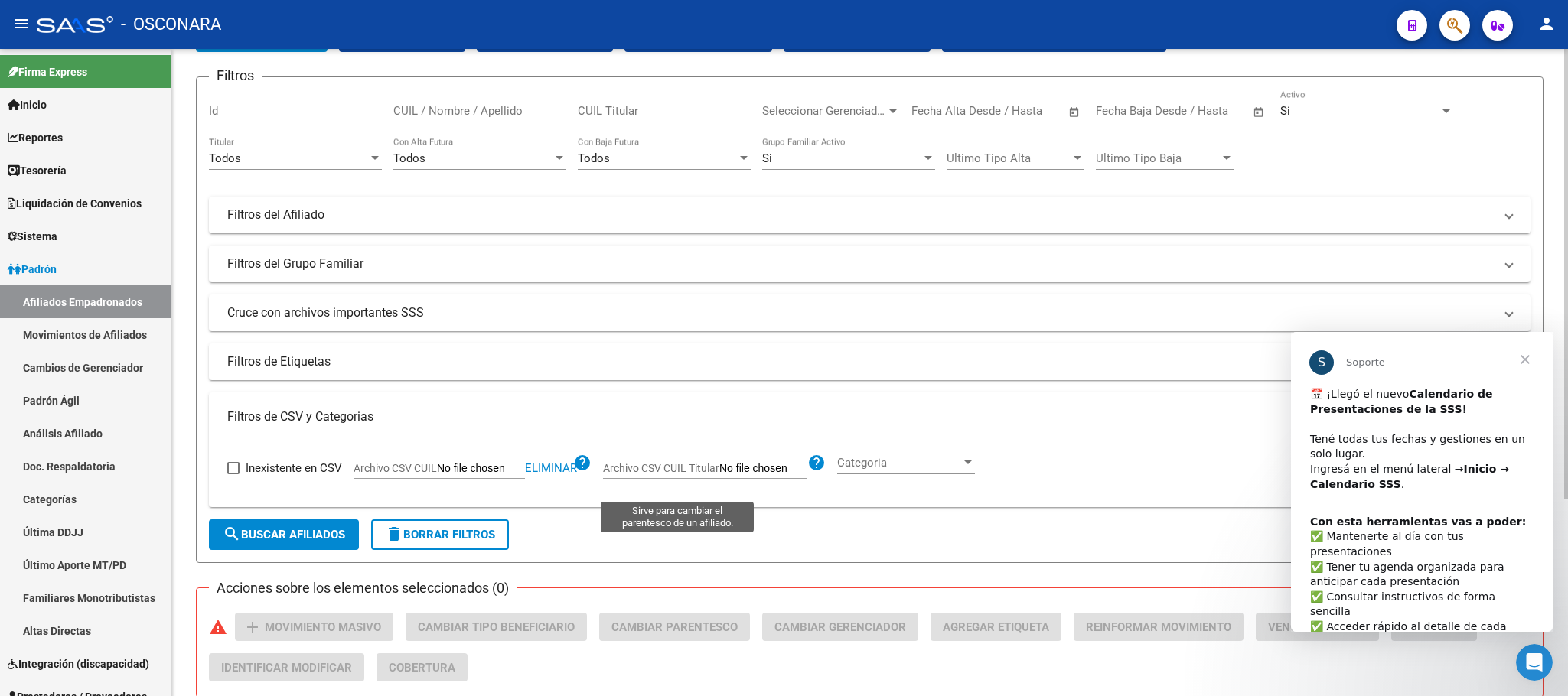
scroll to position [285, 0]
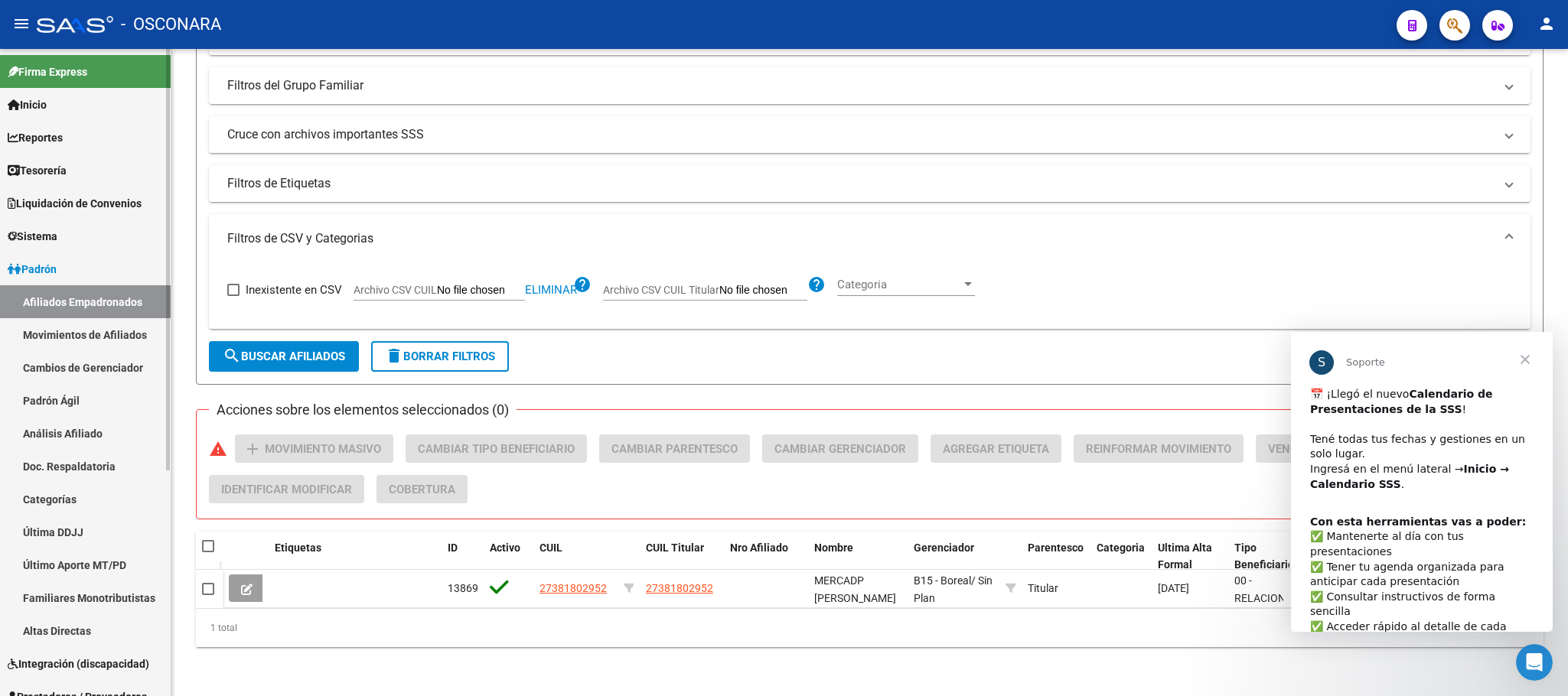
click at [102, 368] on link "Cambios de Gerenciador" at bounding box center [86, 368] width 171 height 33
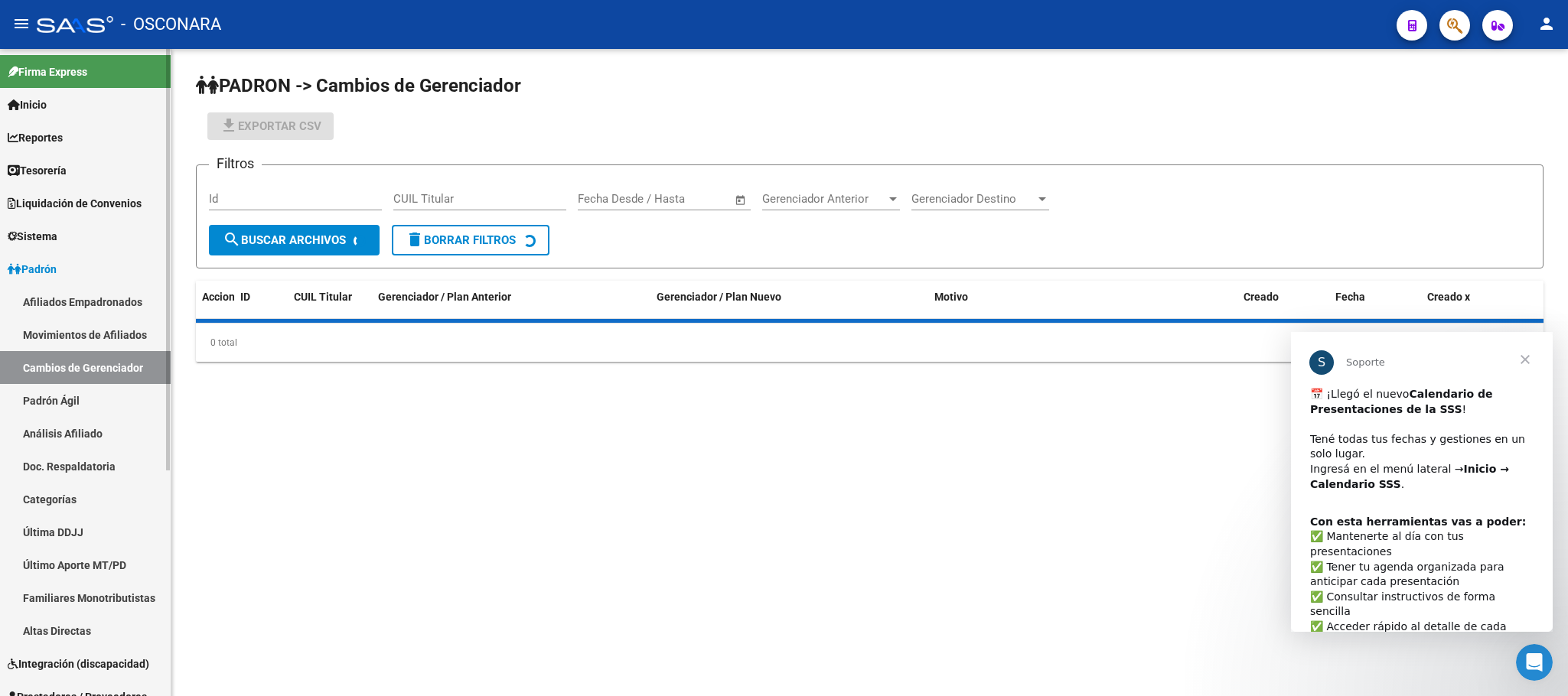
click at [92, 397] on link "Padrón Ágil" at bounding box center [86, 400] width 171 height 33
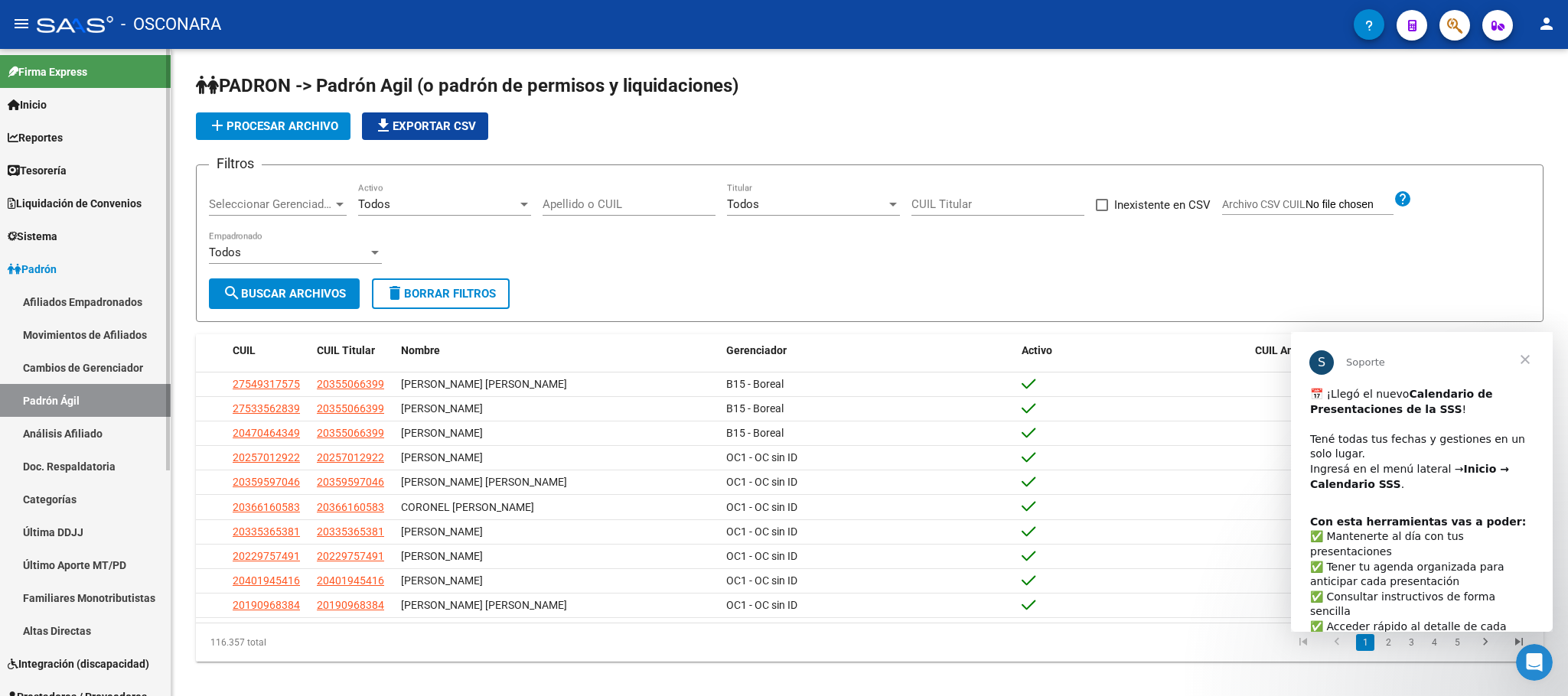
click at [125, 370] on link "Cambios de Gerenciador" at bounding box center [86, 368] width 171 height 33
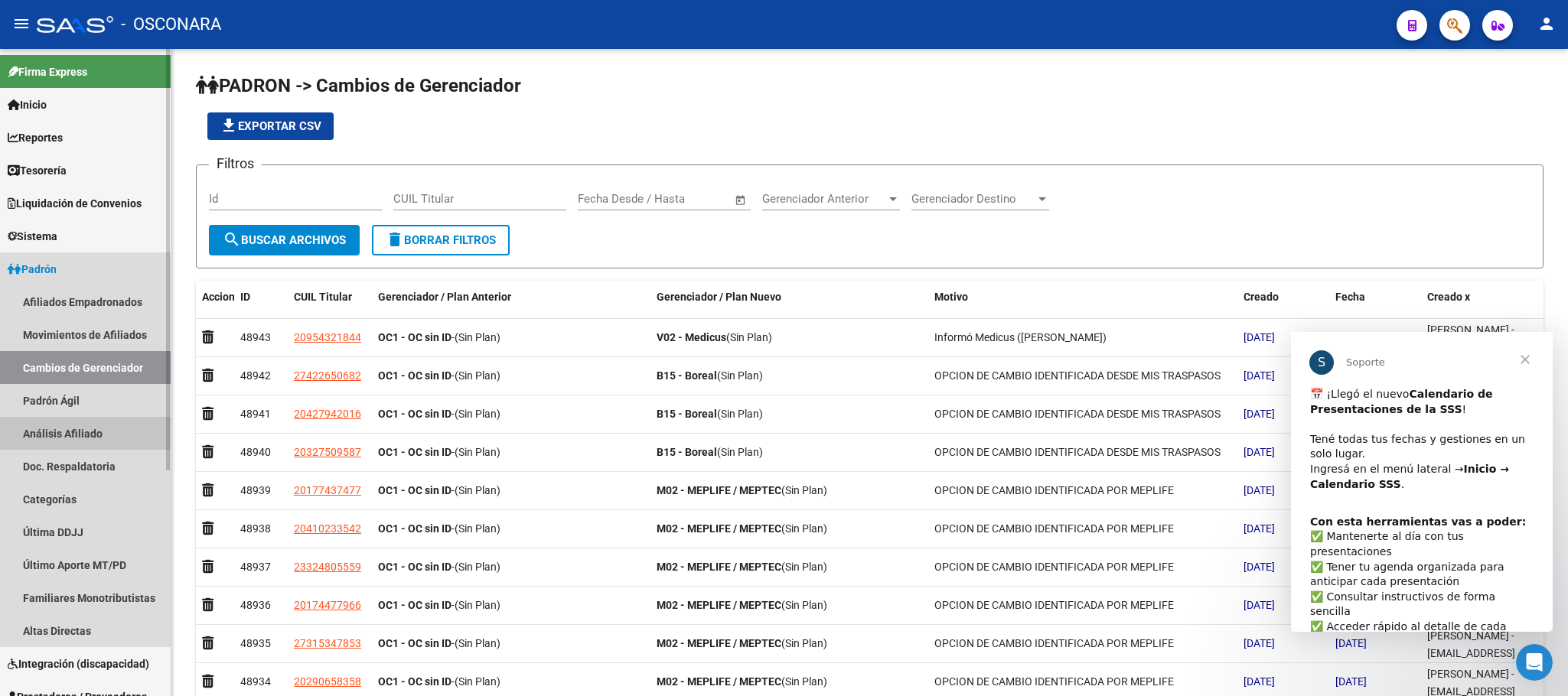
click at [101, 436] on link "Análisis Afiliado" at bounding box center [86, 433] width 171 height 33
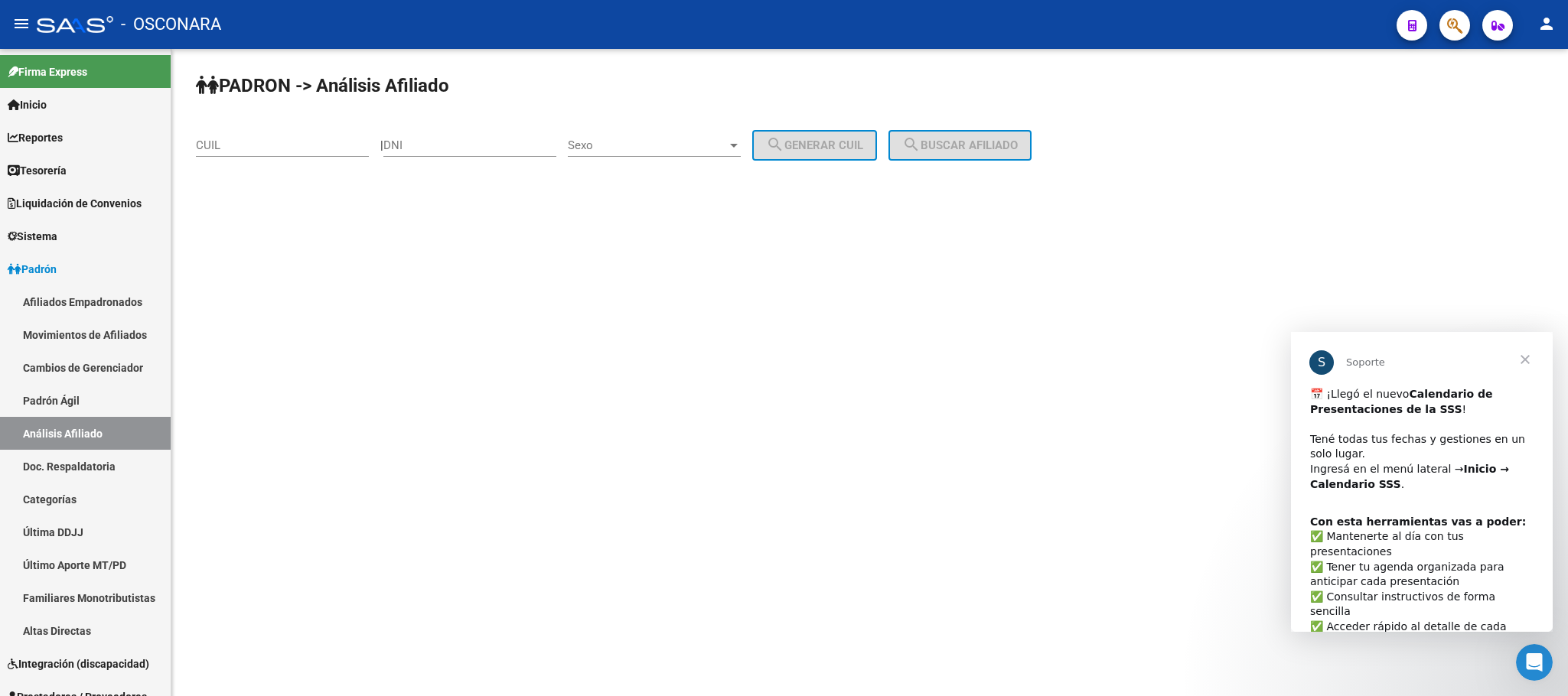
drag, startPoint x: 285, startPoint y: 124, endPoint x: 281, endPoint y: 163, distance: 39.2
click at [286, 124] on div "CUIL" at bounding box center [282, 140] width 173 height 33
click at [280, 166] on div "CUIL" at bounding box center [282, 147] width 173 height 47
click at [306, 133] on div "CUIL" at bounding box center [282, 140] width 173 height 33
paste input "27-25858978-0"
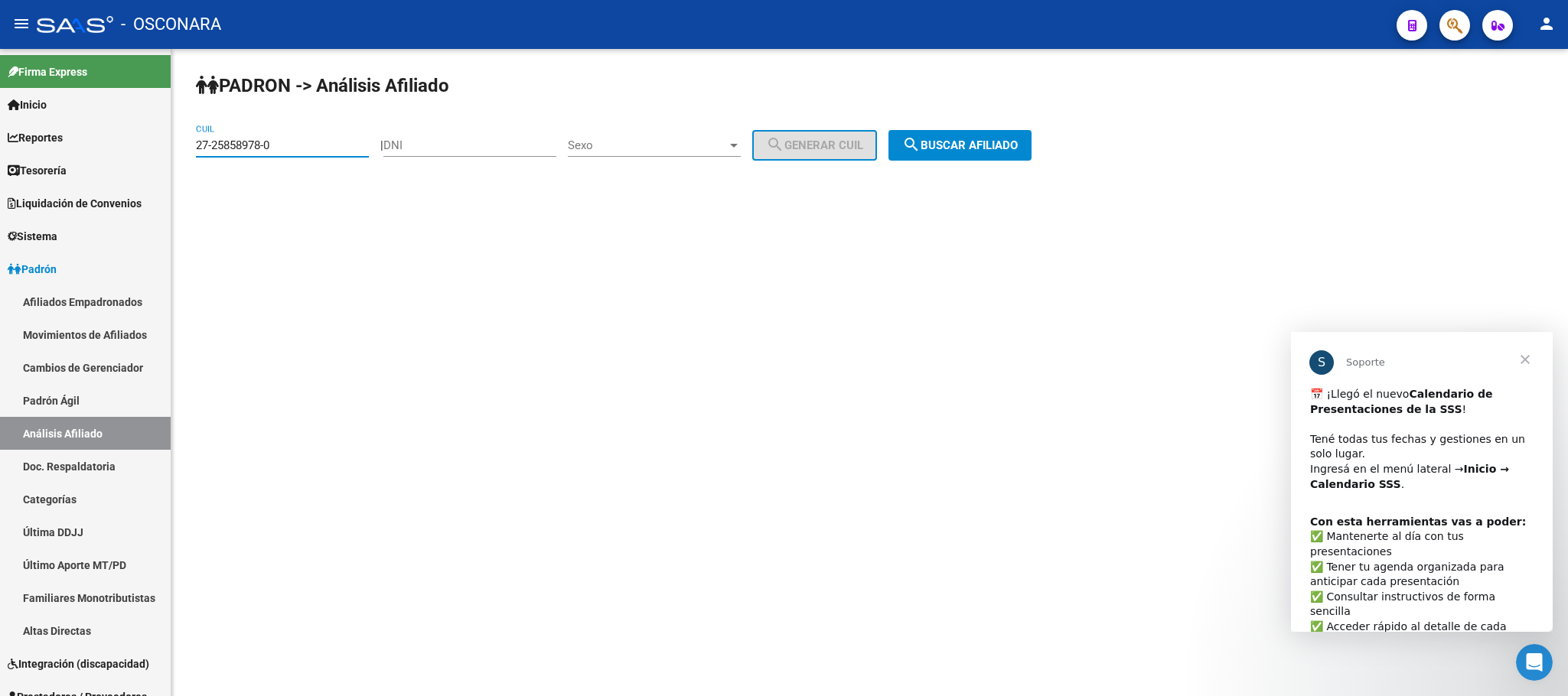
type input "27-25858978-0"
drag, startPoint x: 1036, startPoint y: 120, endPoint x: 1024, endPoint y: 129, distance: 15.0
click at [1034, 120] on div "PADRON -> Análisis Afiliado 27-25858978-0 CUIL | DNI Sexo Sexo search Generar C…" at bounding box center [869, 129] width 1397 height 161
click at [966, 145] on span "search Buscar afiliado" at bounding box center [959, 145] width 116 height 14
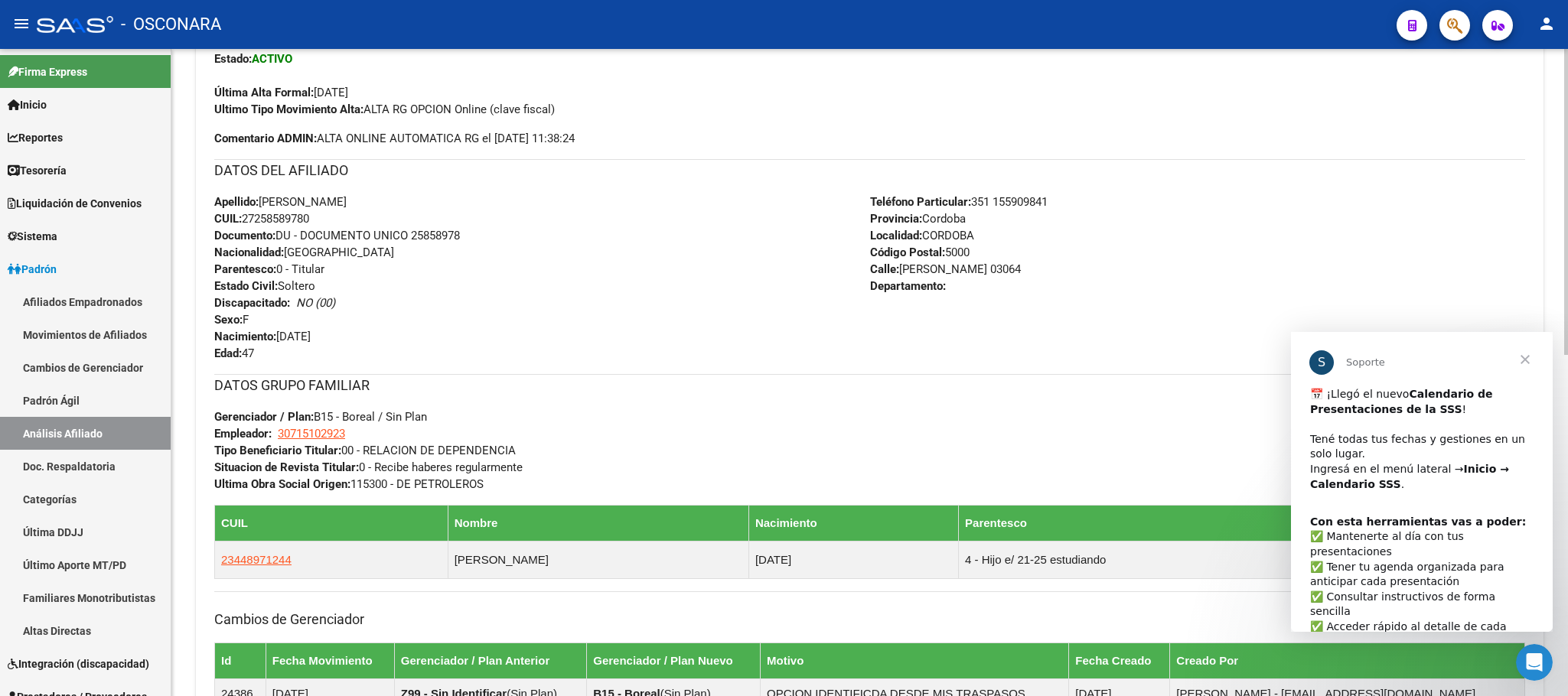
scroll to position [721, 0]
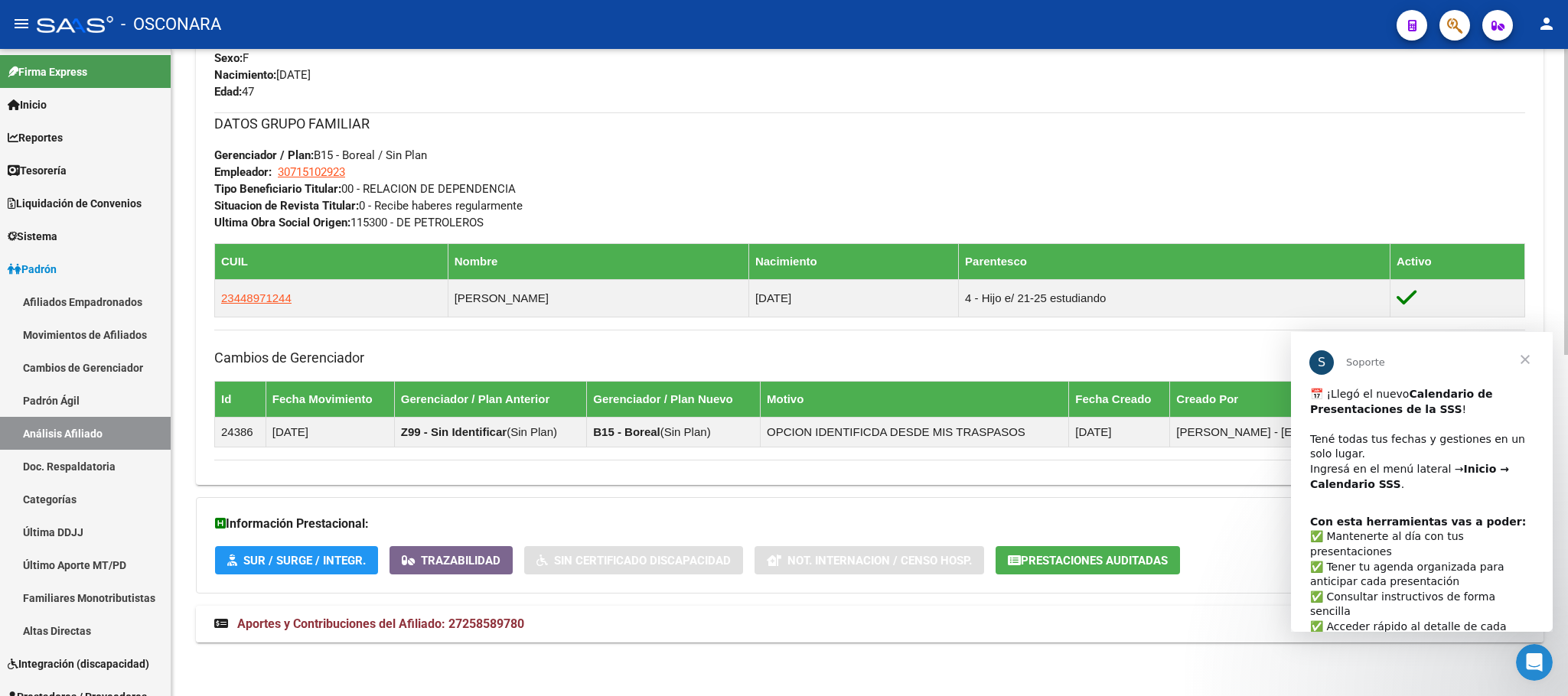
click at [460, 629] on span "Aportes y Contribuciones del Afiliado: 27258589780" at bounding box center [380, 624] width 287 height 15
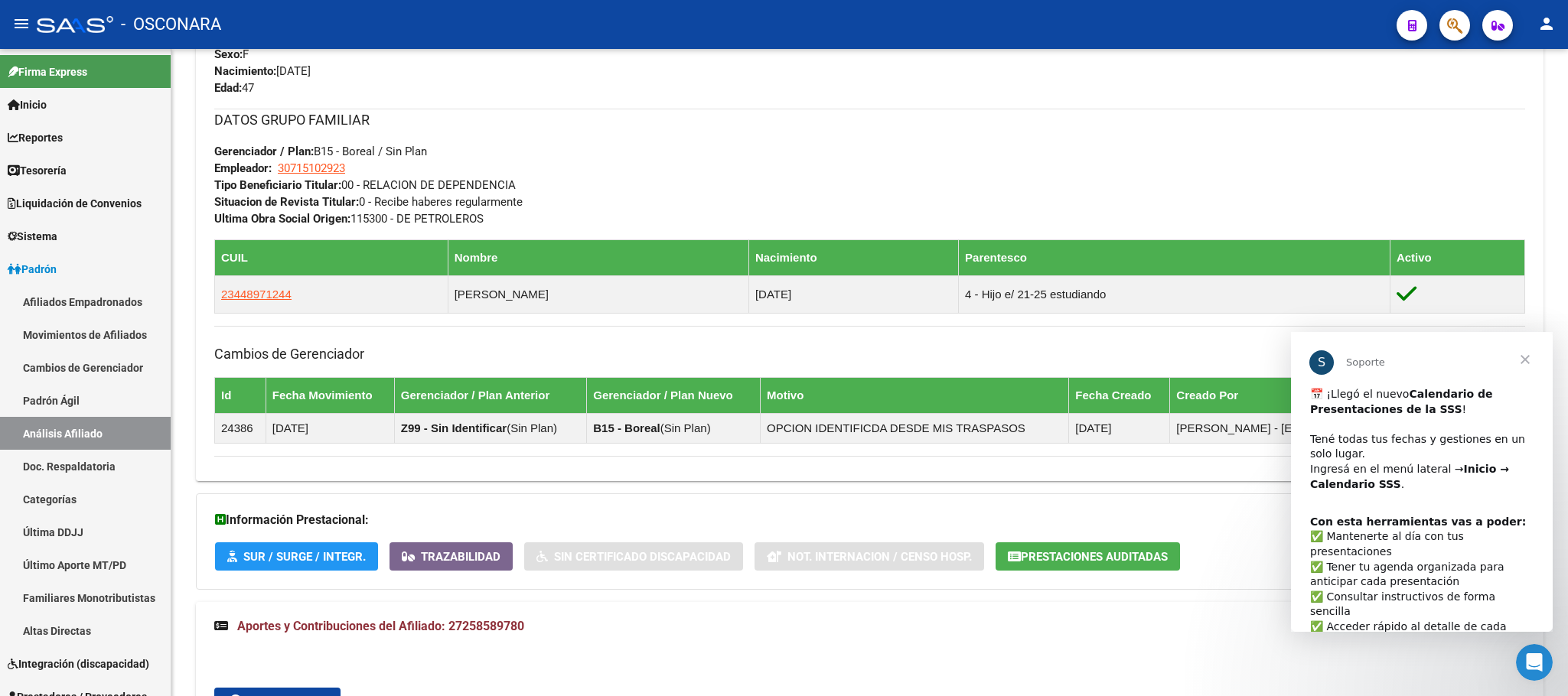
click at [1519, 362] on span "Cerrar" at bounding box center [1525, 359] width 56 height 55
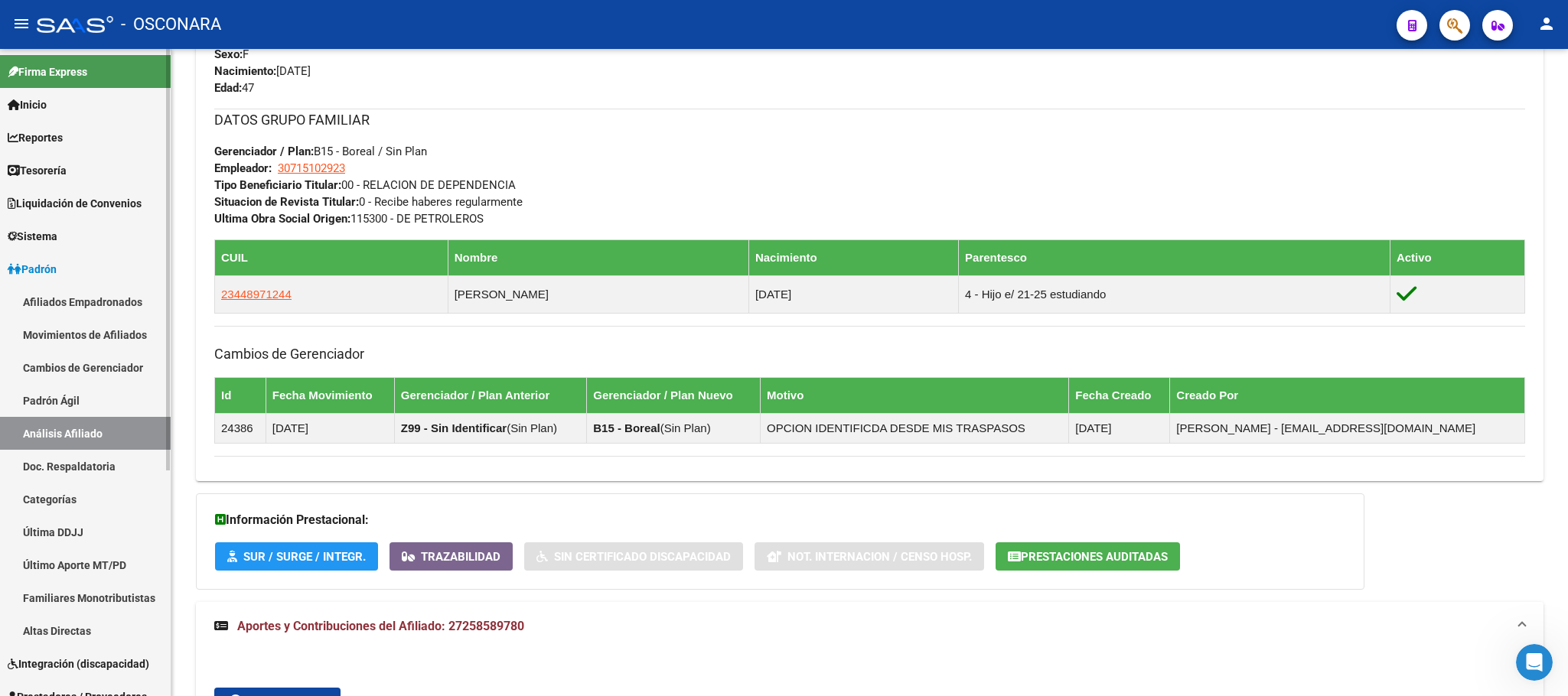
click at [95, 400] on link "Padrón Ágil" at bounding box center [86, 400] width 171 height 33
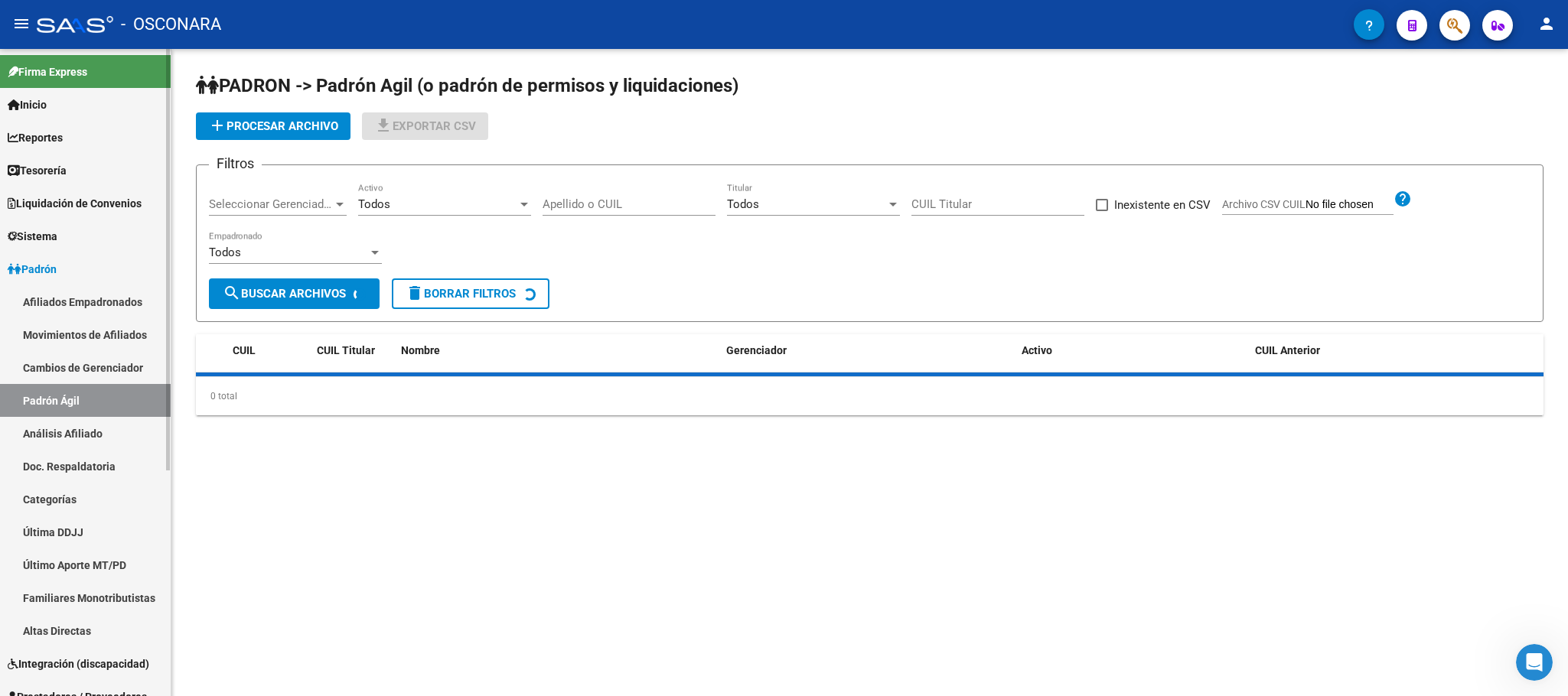
click at [87, 436] on link "Análisis Afiliado" at bounding box center [86, 433] width 171 height 33
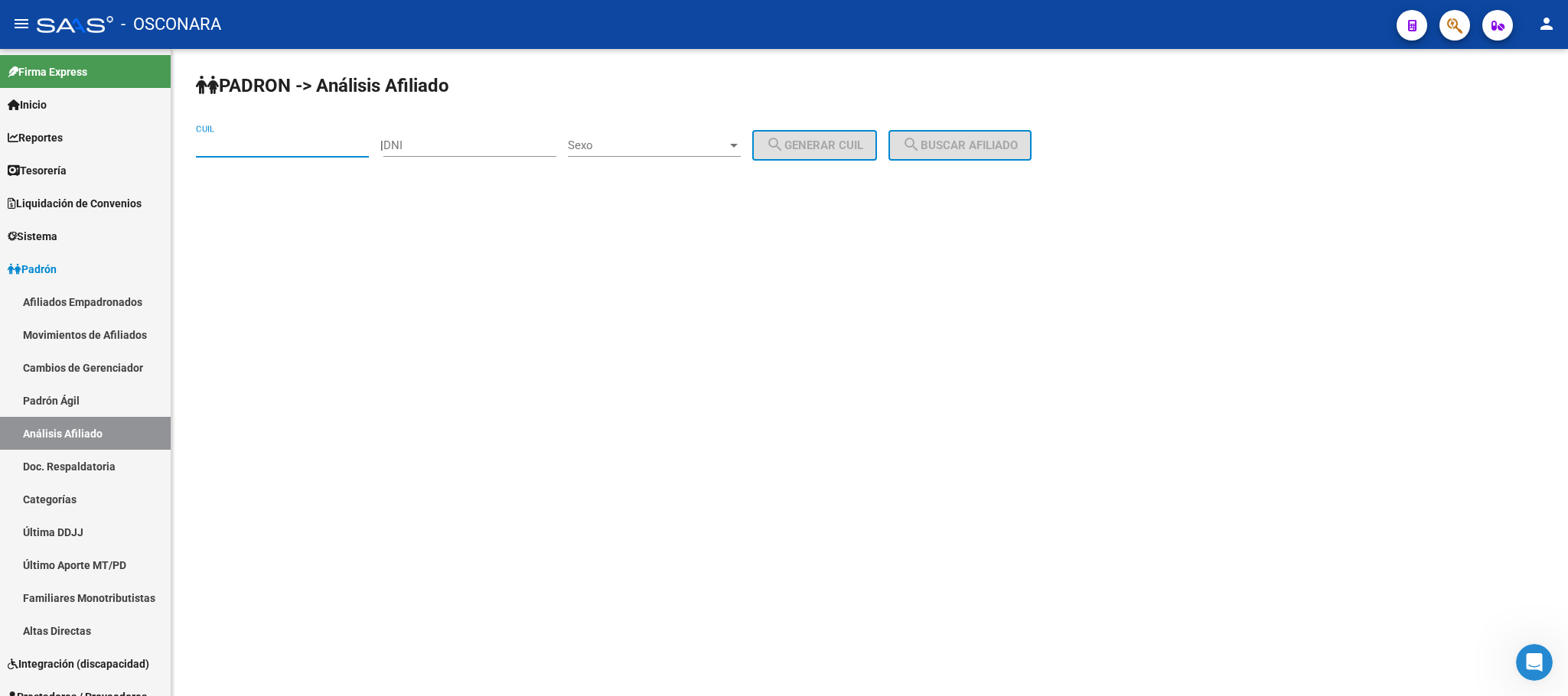
click at [290, 142] on input "CUIL" at bounding box center [282, 145] width 173 height 14
paste input "27-25858978-0"
type input "27-25858978-0"
click at [999, 134] on button "search Buscar afiliado" at bounding box center [959, 146] width 143 height 31
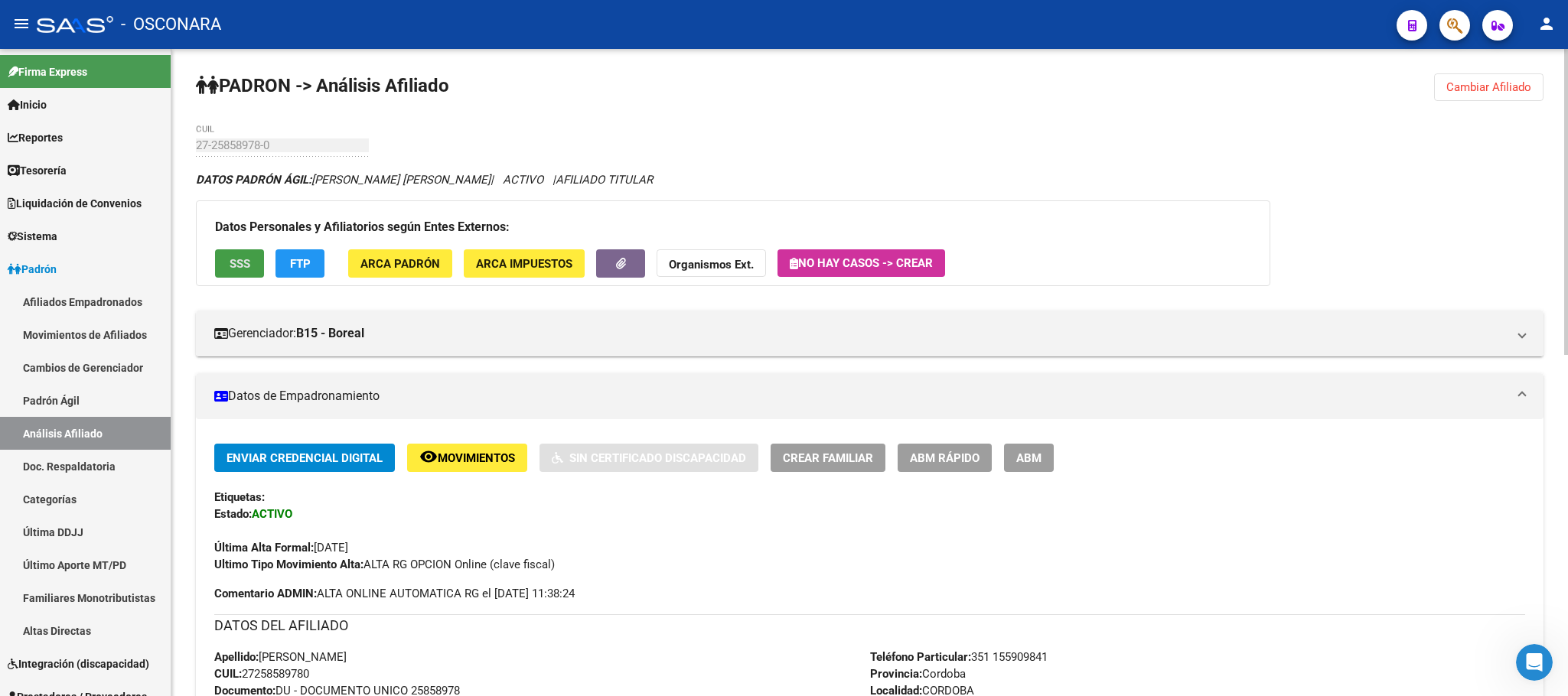
click at [243, 253] on button "SSS" at bounding box center [239, 263] width 49 height 28
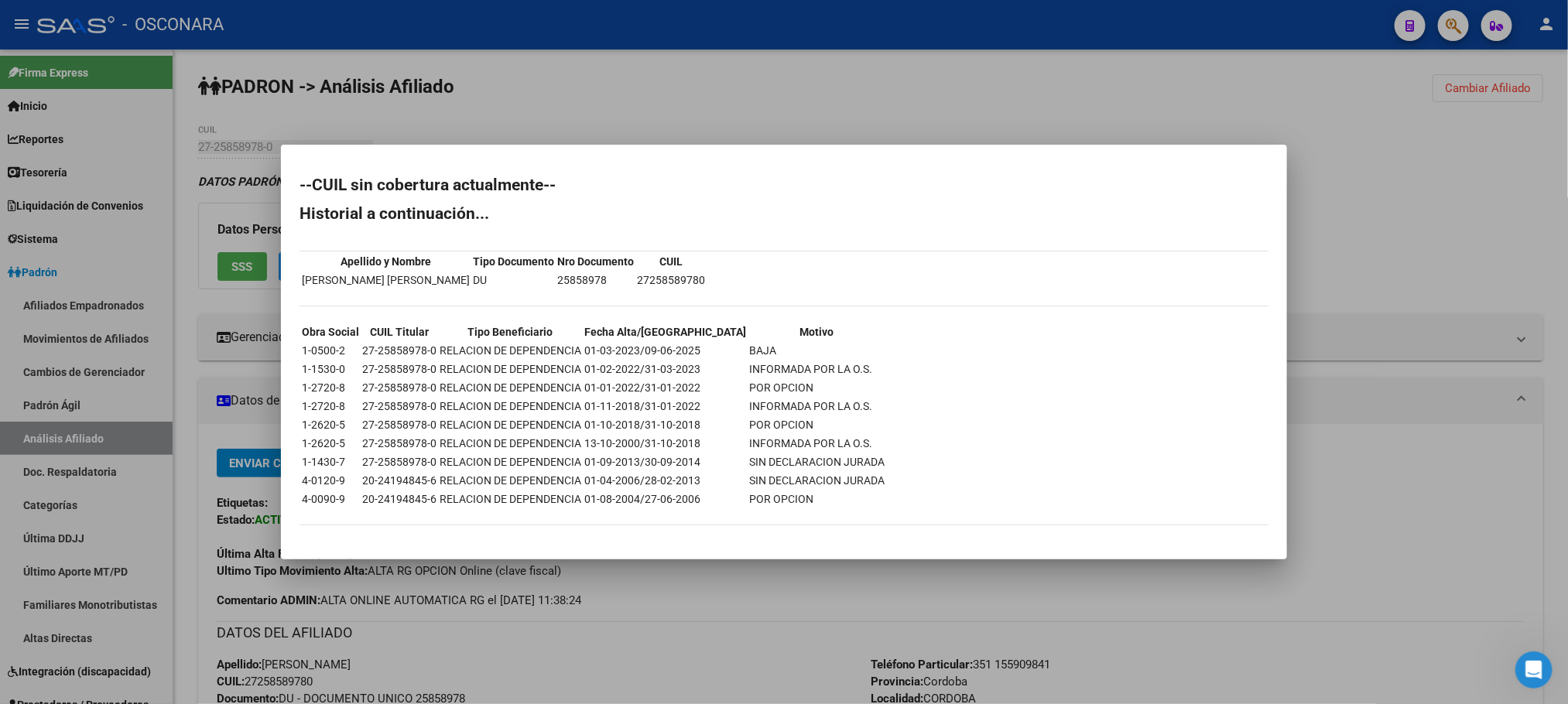
click at [815, 625] on div at bounding box center [784, 352] width 1568 height 704
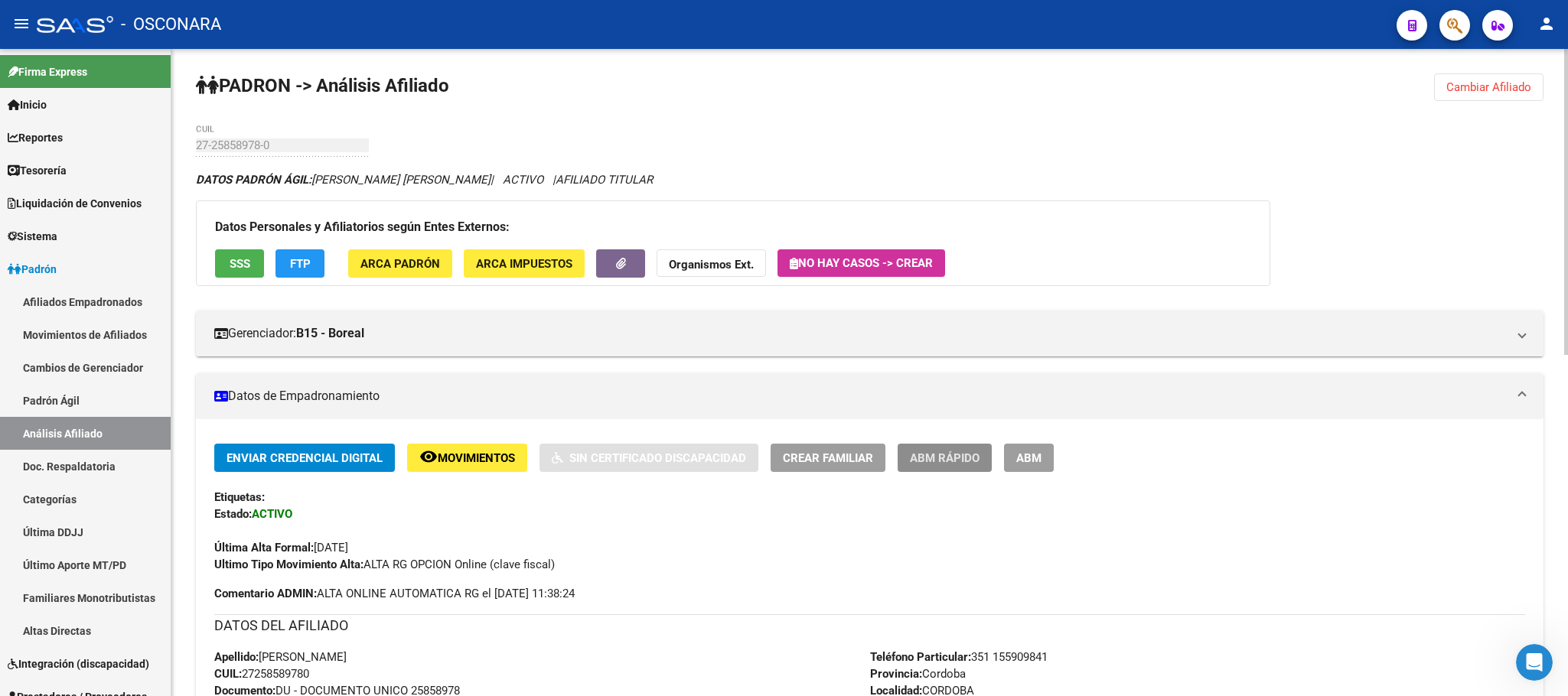
click at [969, 455] on span "ABM Rápido" at bounding box center [945, 458] width 70 height 14
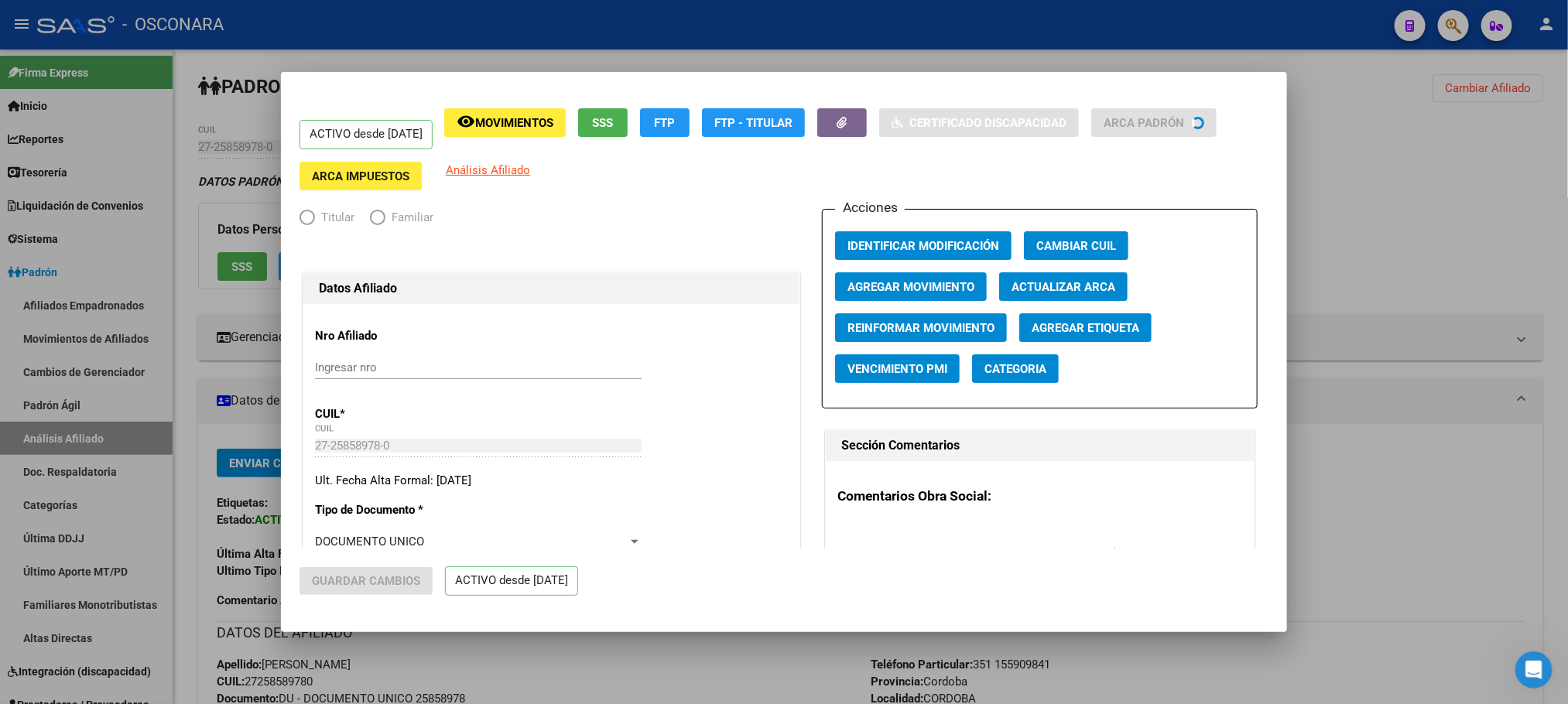
radio input "true"
type input "30-71510292-3"
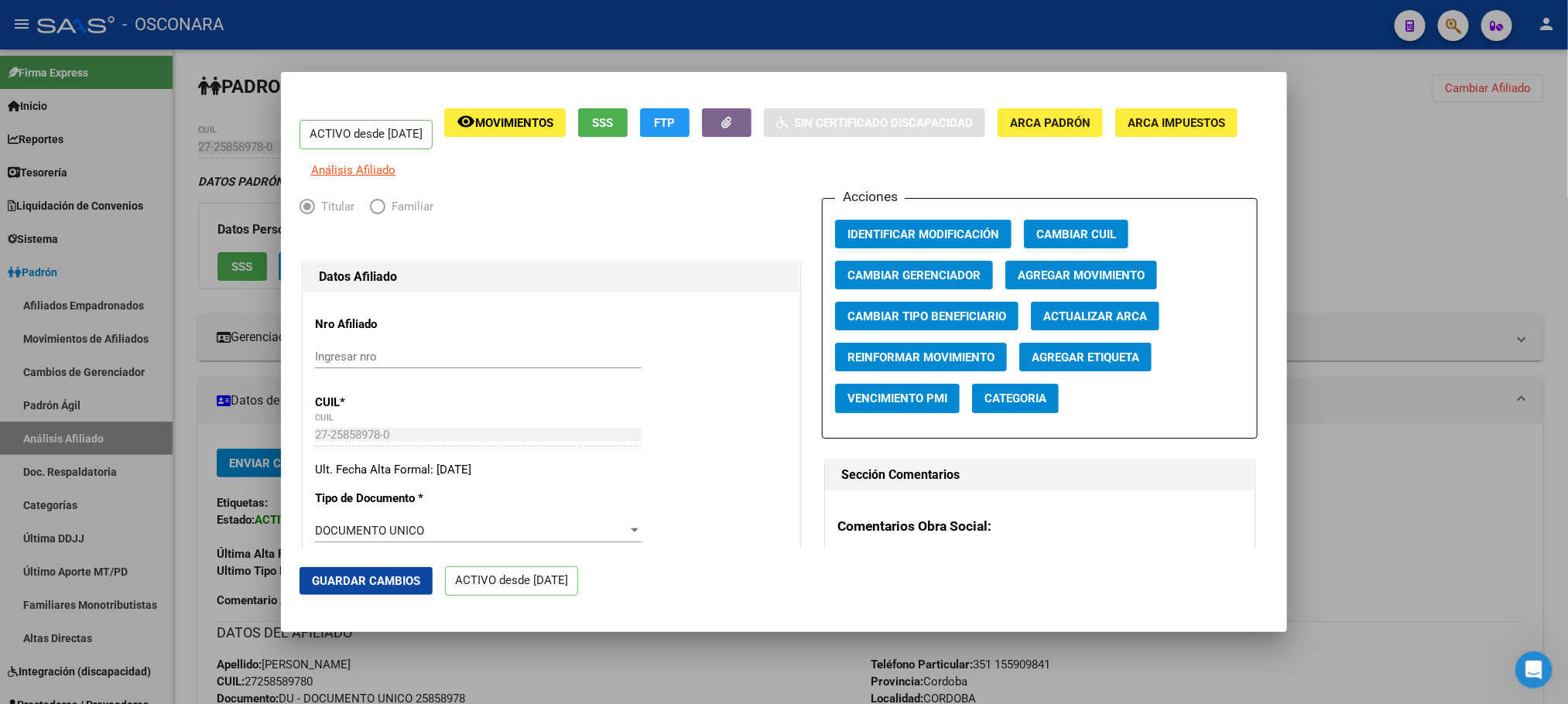
click at [614, 129] on span "SSS" at bounding box center [603, 122] width 21 height 14
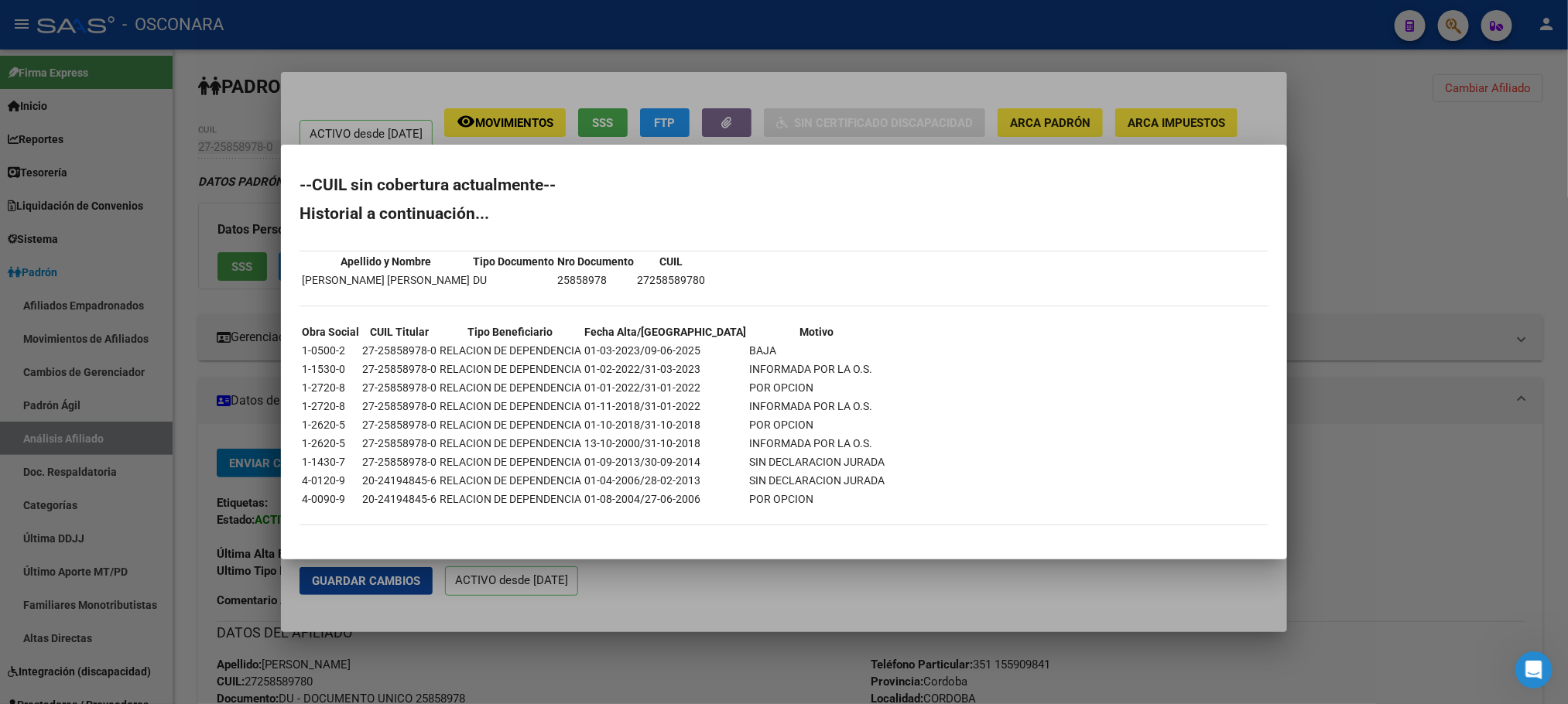
click at [823, 595] on div at bounding box center [784, 352] width 1568 height 704
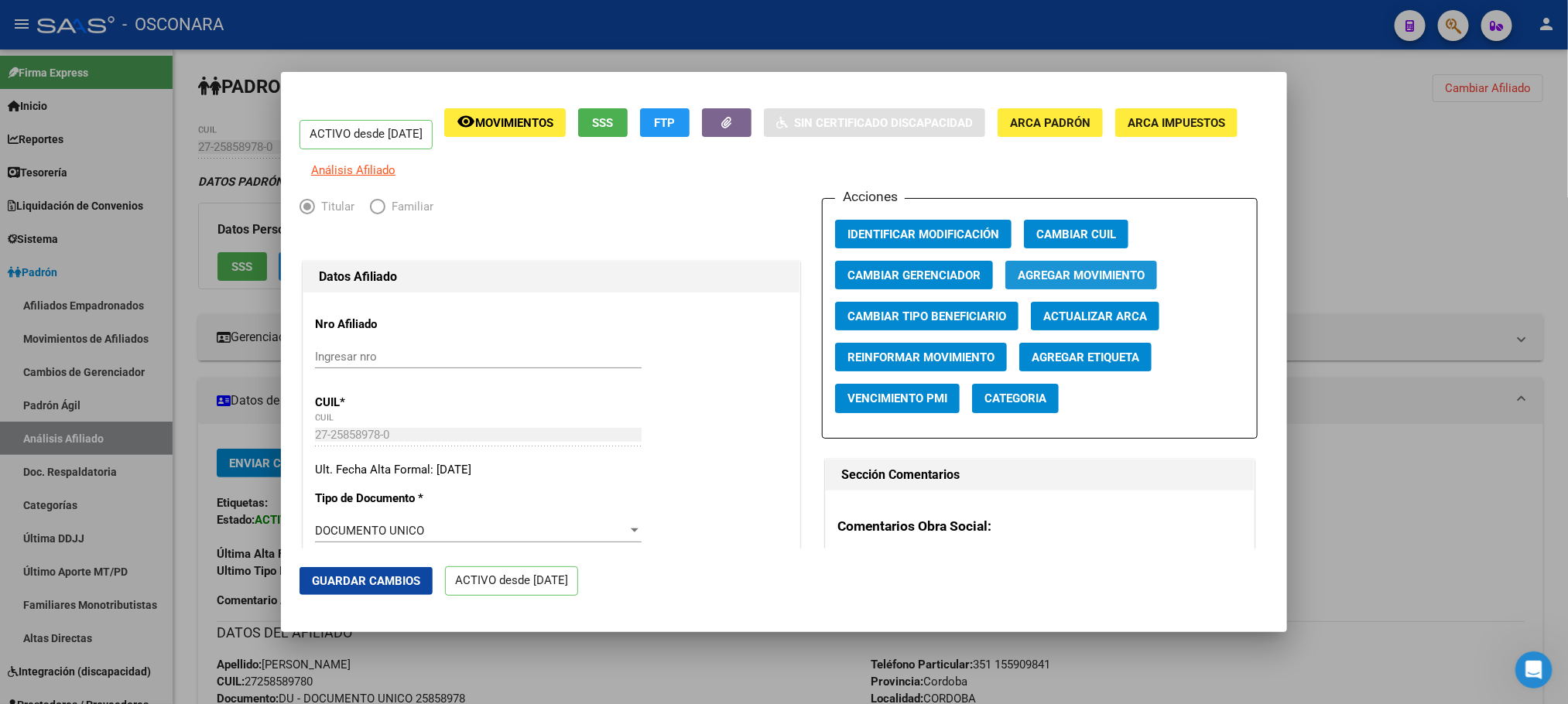
click at [1064, 282] on span "Agregar Movimiento" at bounding box center [1081, 275] width 127 height 14
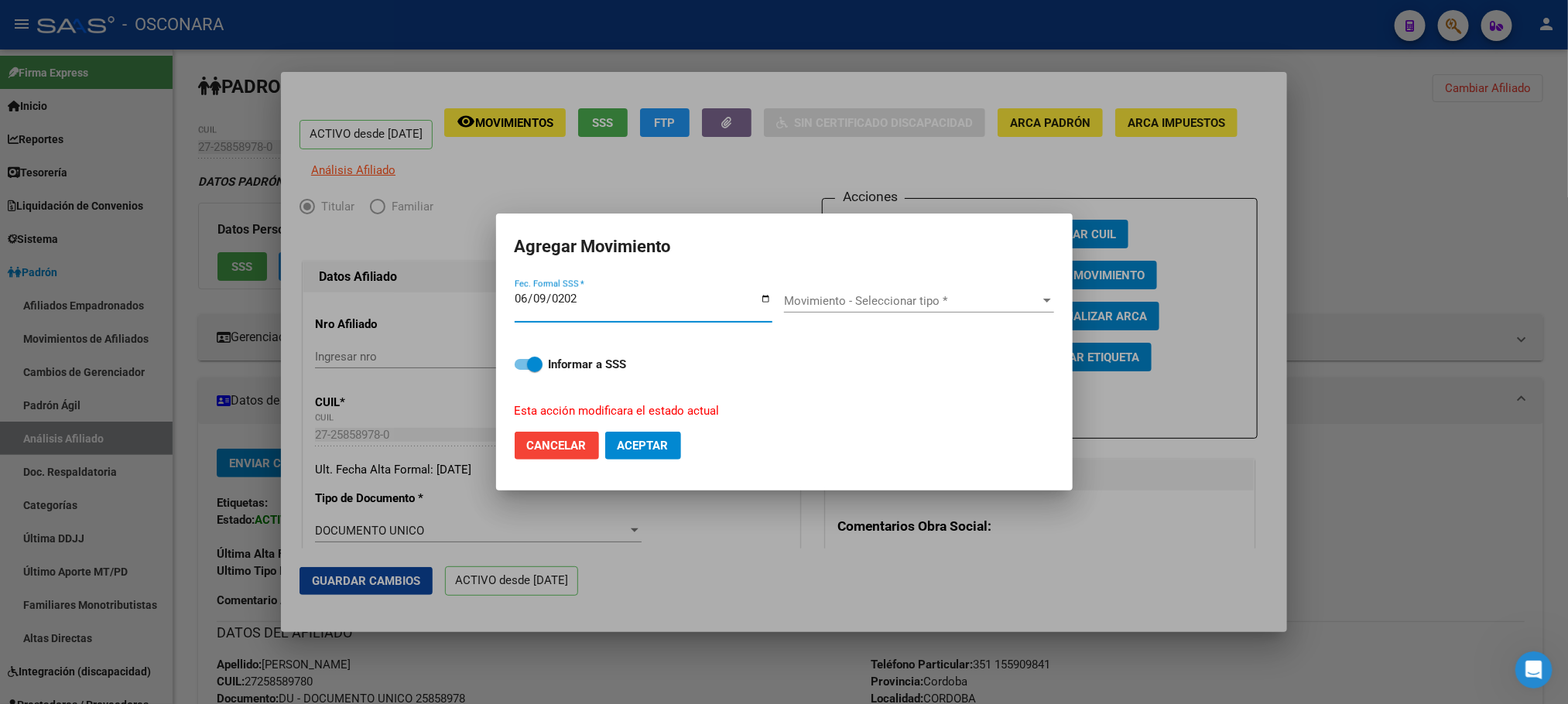
type input "2025-06-09"
click at [991, 291] on div "Movimiento - Seleccionar tipo * Movimiento - Seleccionar tipo *" at bounding box center [918, 301] width 270 height 23
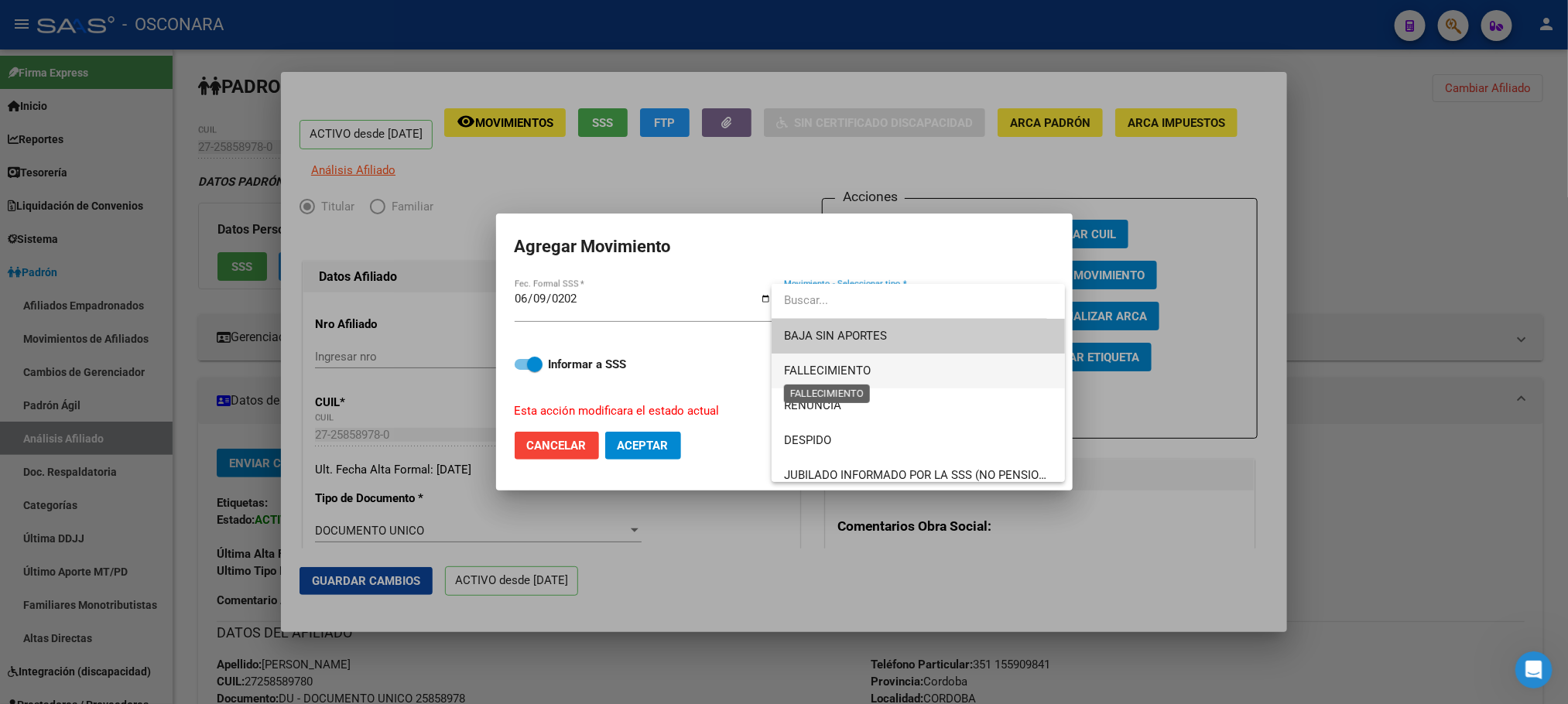
click at [854, 374] on span "FALLECIMIENTO" at bounding box center [827, 370] width 86 height 14
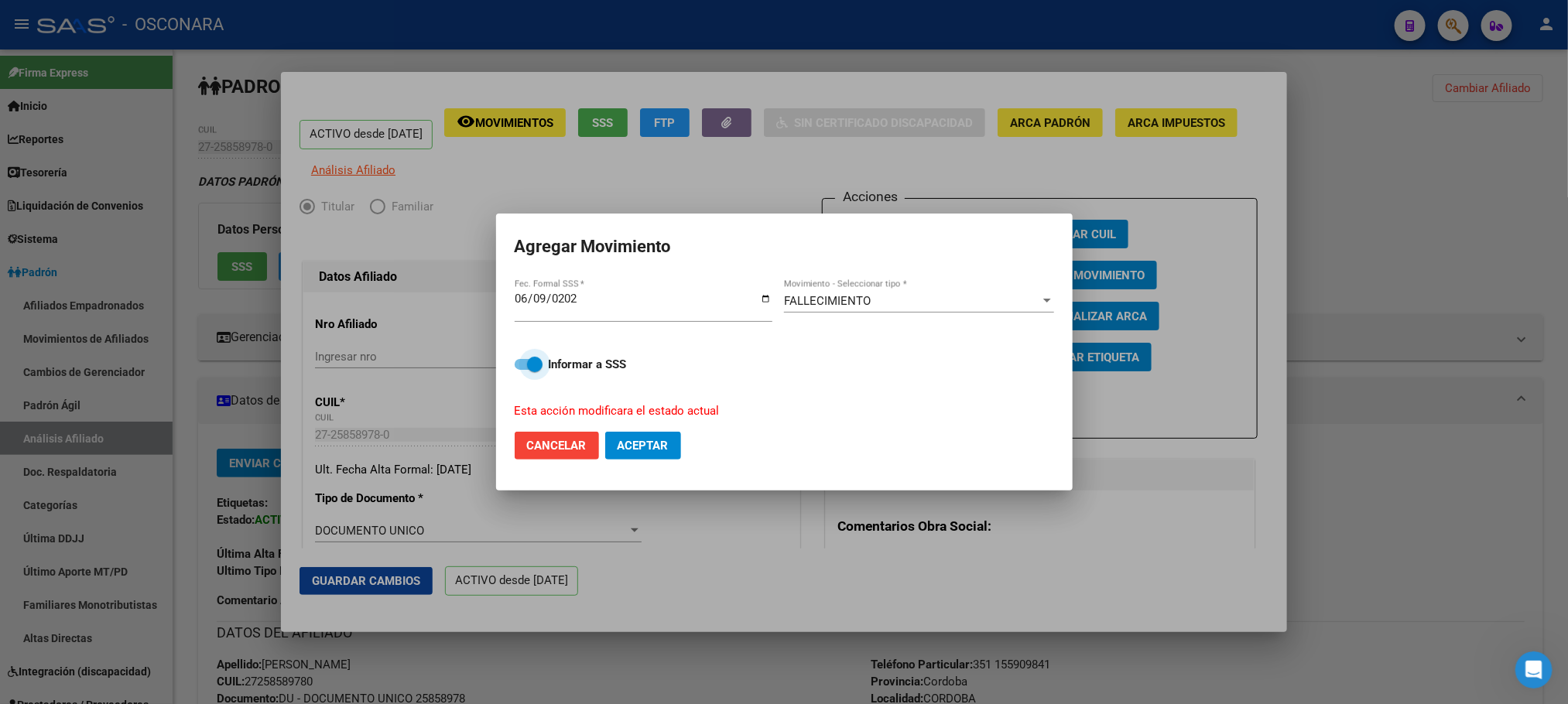
click at [523, 367] on span at bounding box center [528, 364] width 28 height 11
click at [523, 370] on input "Informar a SSS" at bounding box center [522, 370] width 1 height 1
checkbox input "false"
click at [652, 444] on span "Aceptar" at bounding box center [643, 445] width 52 height 14
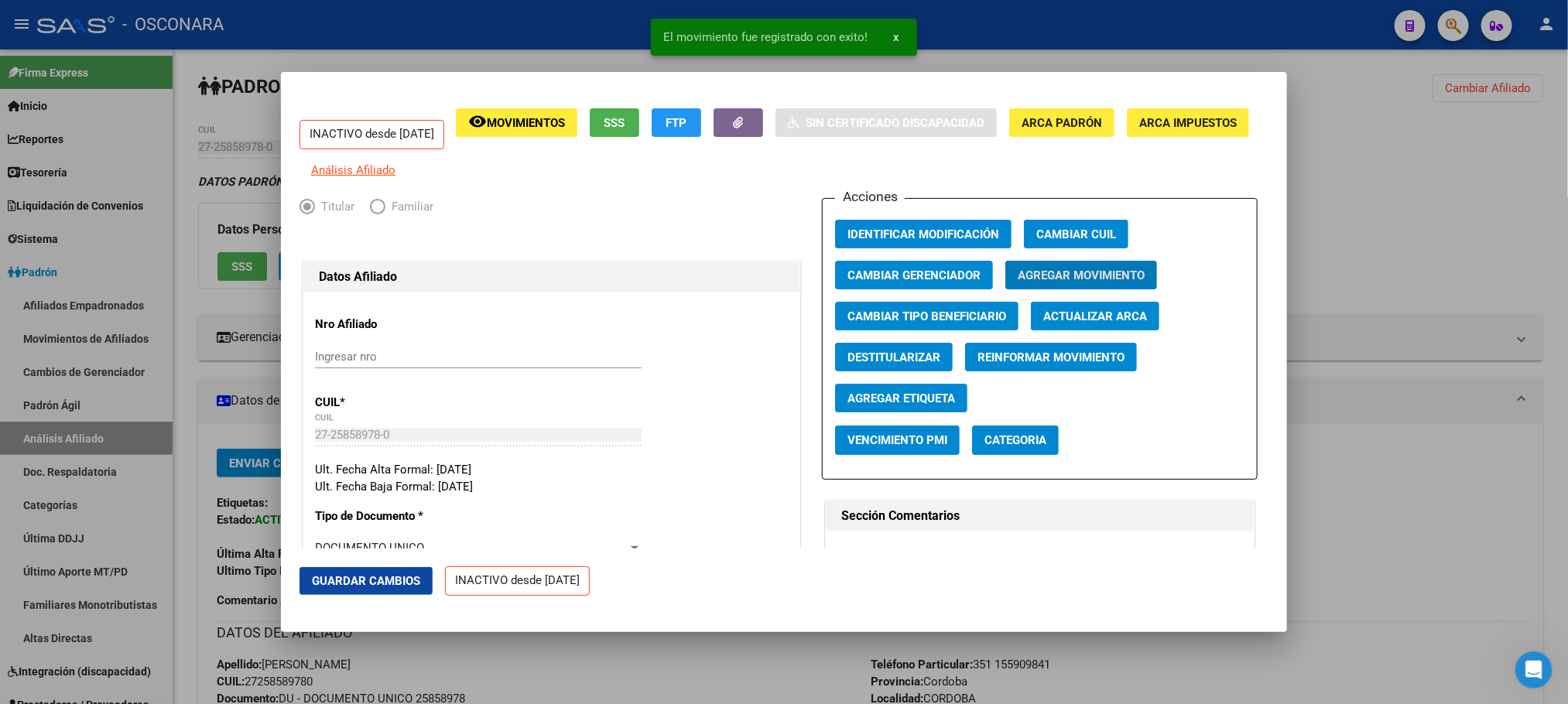
click at [372, 579] on span "Guardar Cambios" at bounding box center [366, 581] width 109 height 14
click at [1559, 431] on div at bounding box center [784, 352] width 1568 height 704
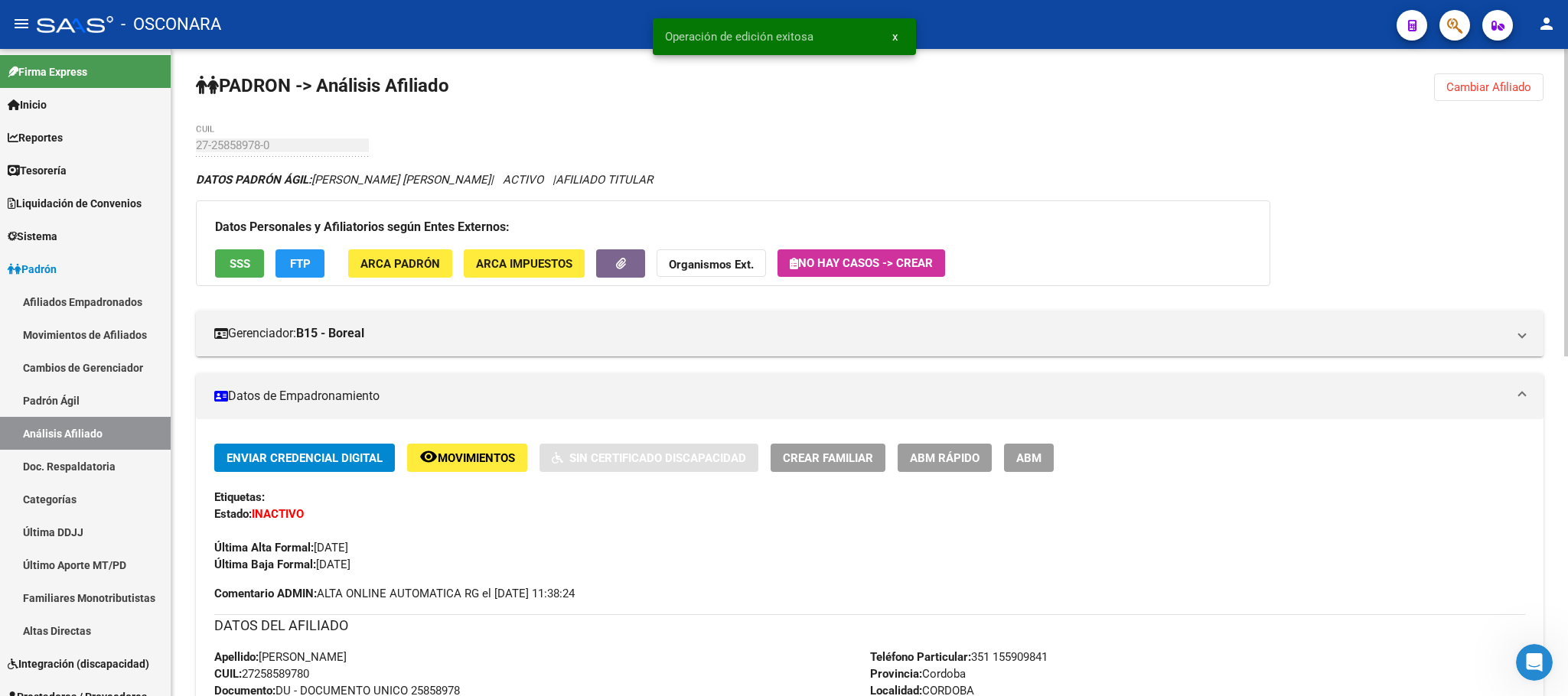
click at [1352, 301] on div "Gerenciador: B15 - Boreal Atención telefónica: Atención: 08105552673 Atención e…" at bounding box center [869, 328] width 1348 height 58
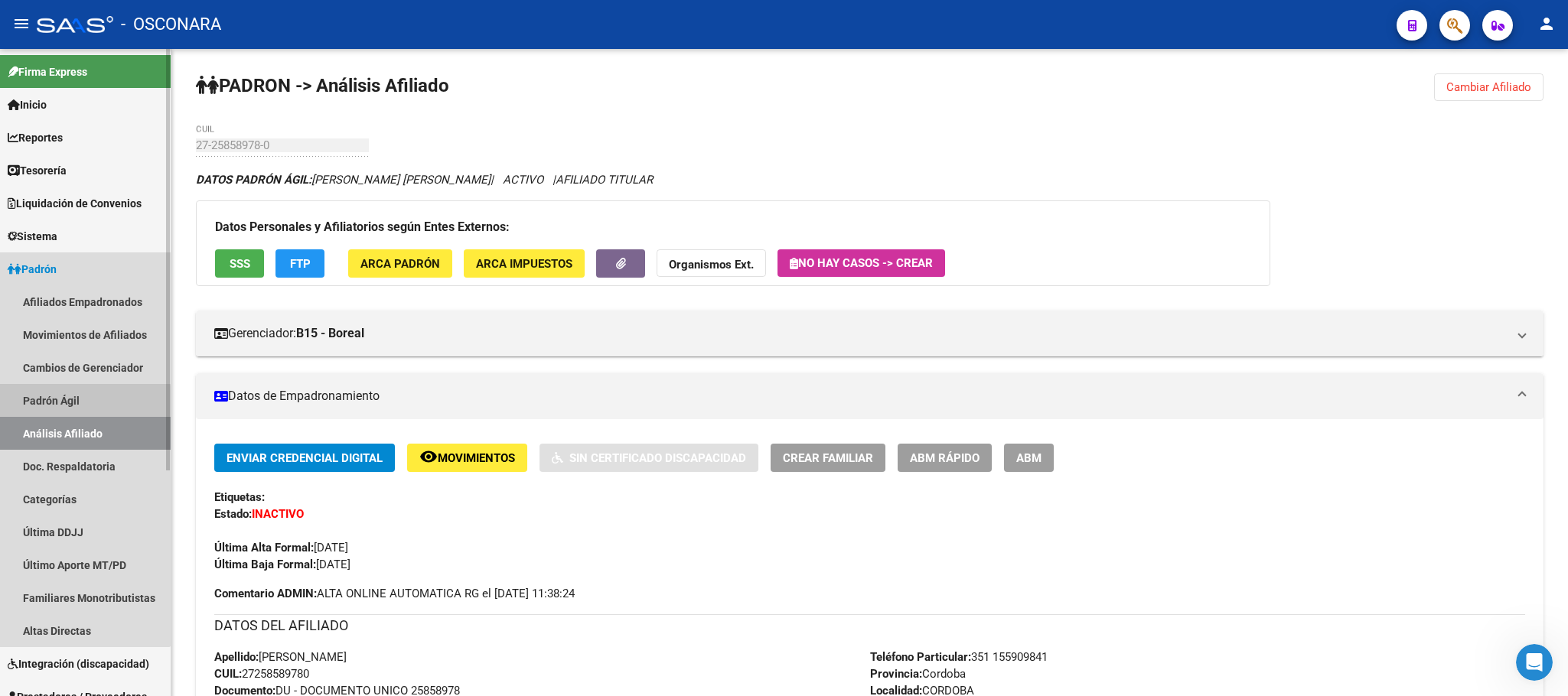
click at [17, 401] on link "Padrón Ágil" at bounding box center [86, 400] width 171 height 33
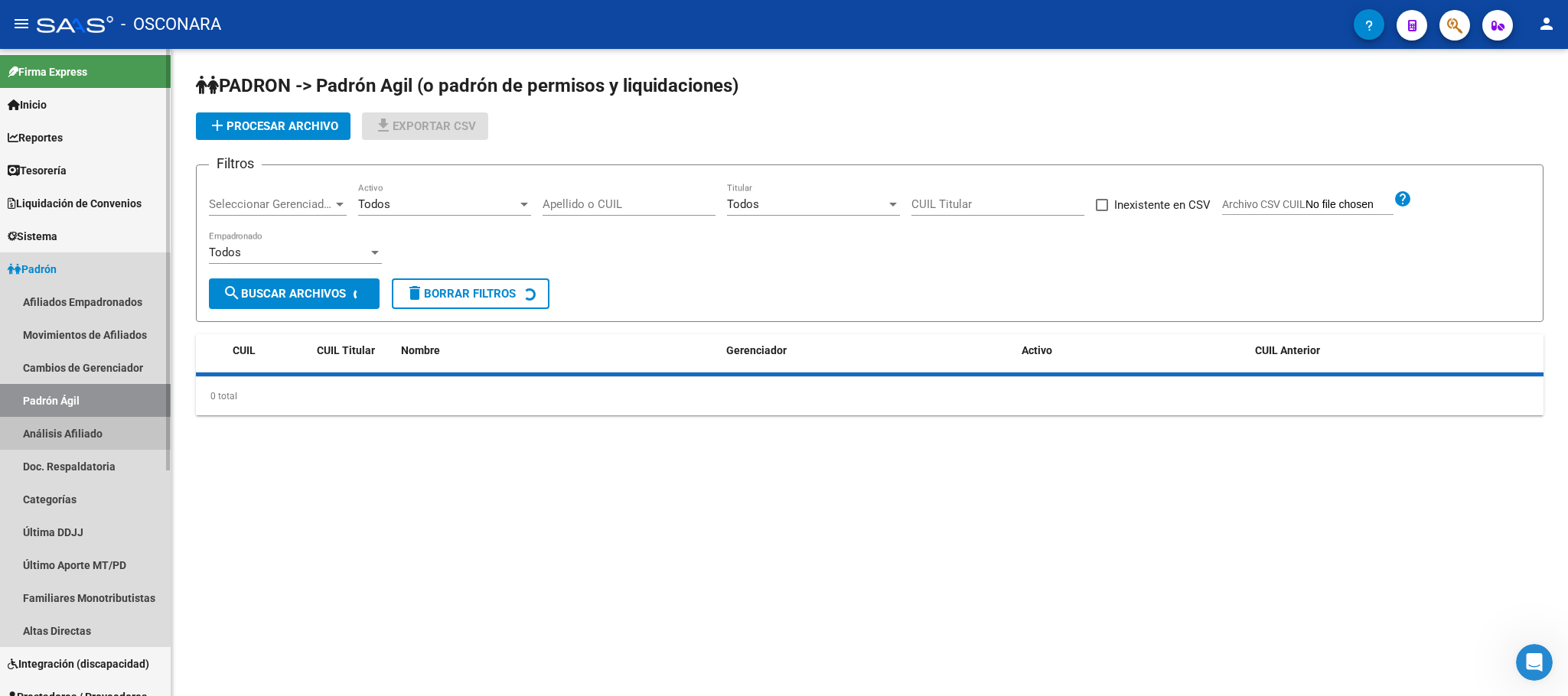
click at [46, 426] on link "Análisis Afiliado" at bounding box center [86, 433] width 171 height 33
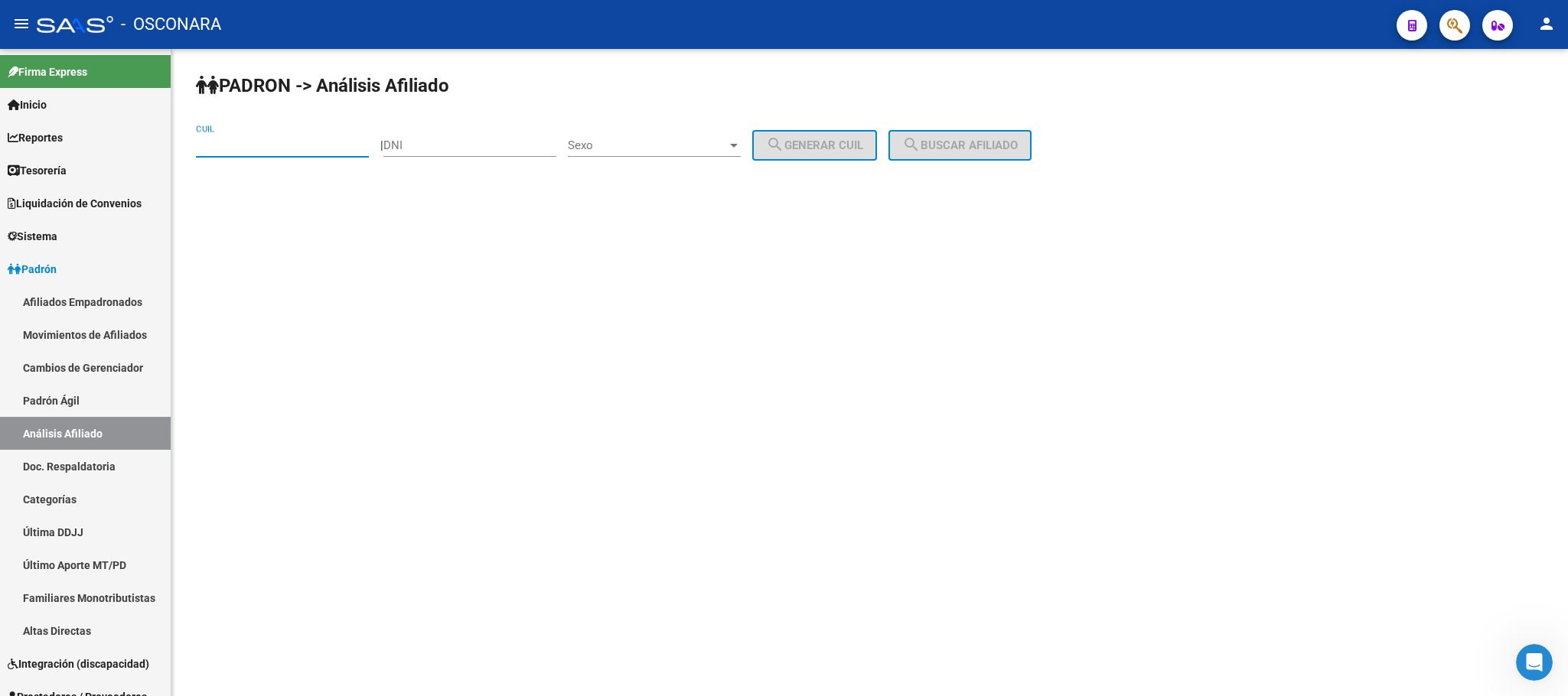
click at [289, 138] on input "CUIL" at bounding box center [282, 145] width 173 height 14
paste input "20-22609935-3"
type input "20-22609935-3"
click at [969, 146] on span "search Buscar afiliado" at bounding box center [959, 145] width 116 height 14
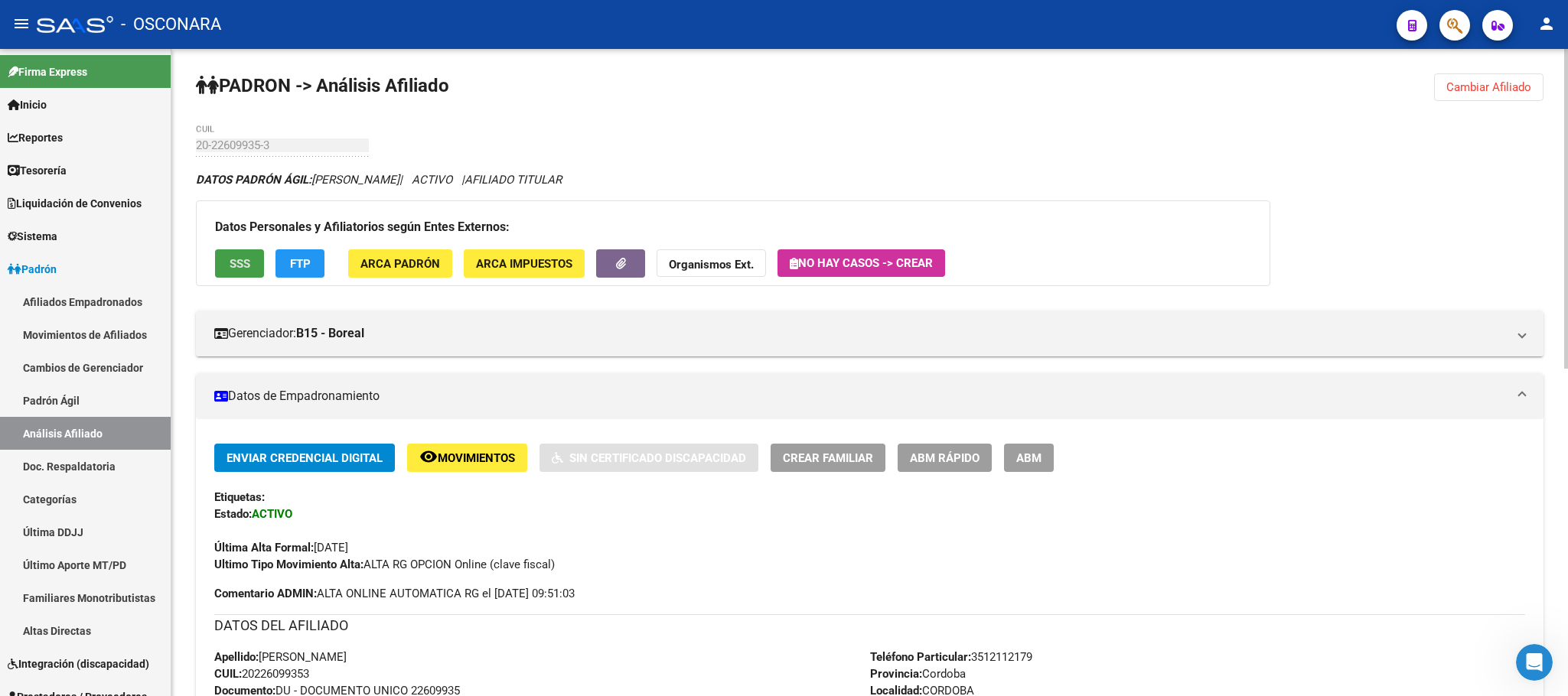
click at [225, 269] on button "SSS" at bounding box center [239, 263] width 49 height 28
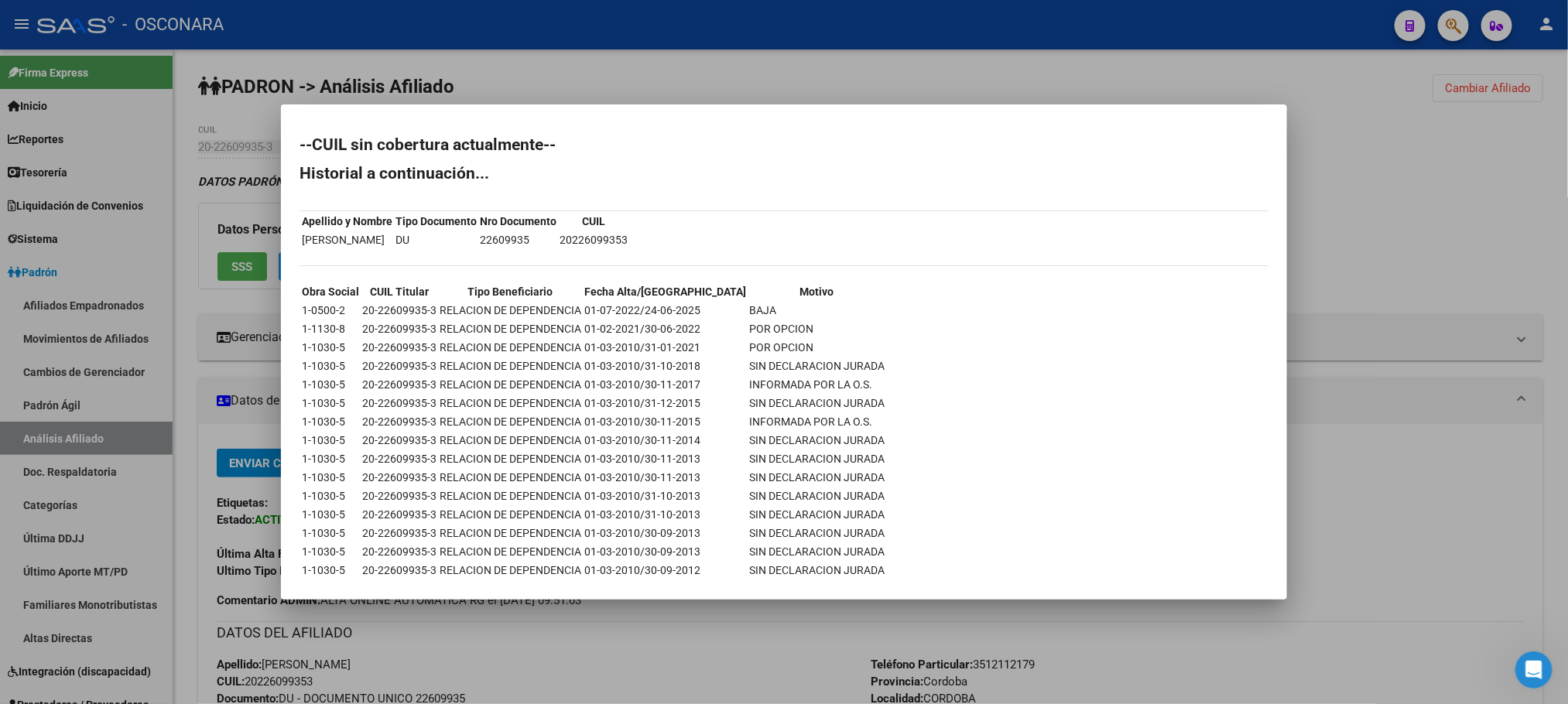
click at [748, 644] on div at bounding box center [784, 352] width 1568 height 704
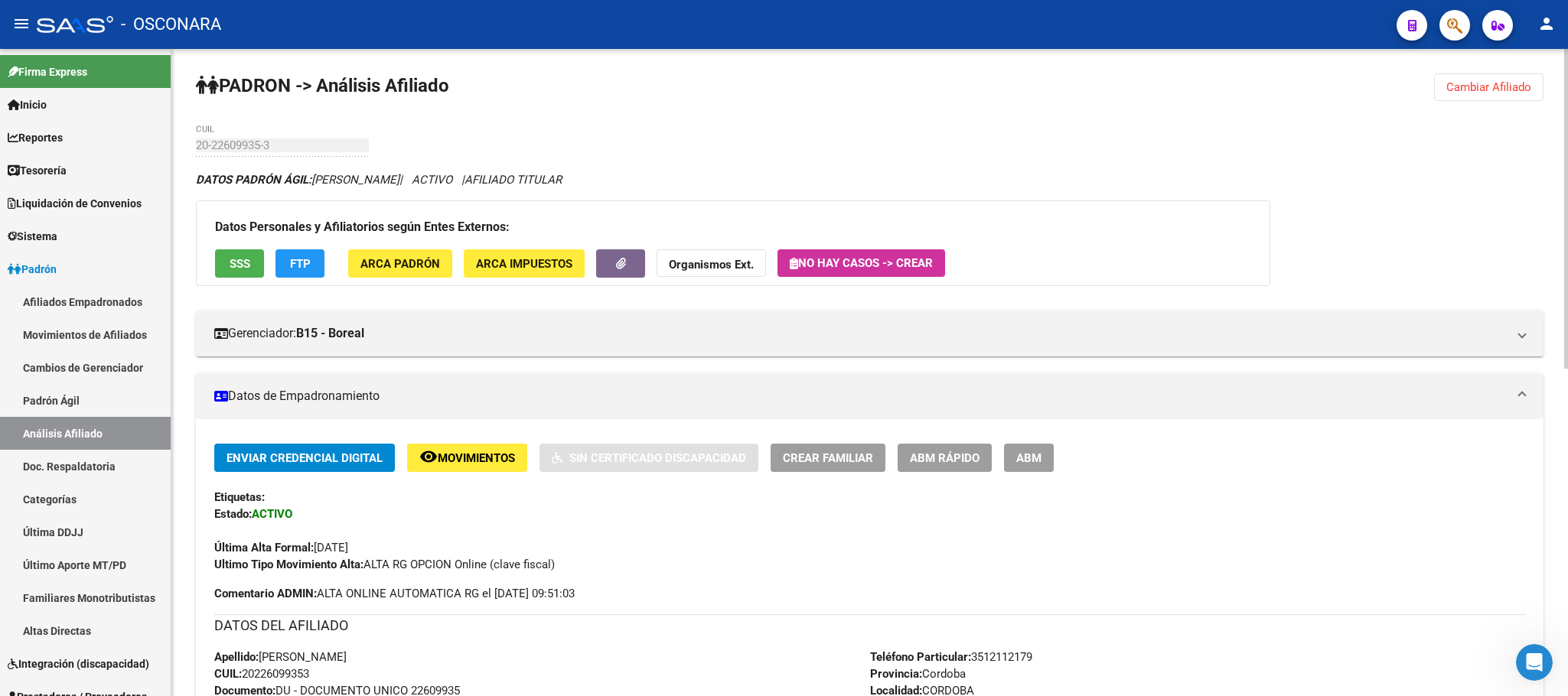
click at [935, 462] on span "ABM Rápido" at bounding box center [945, 458] width 70 height 14
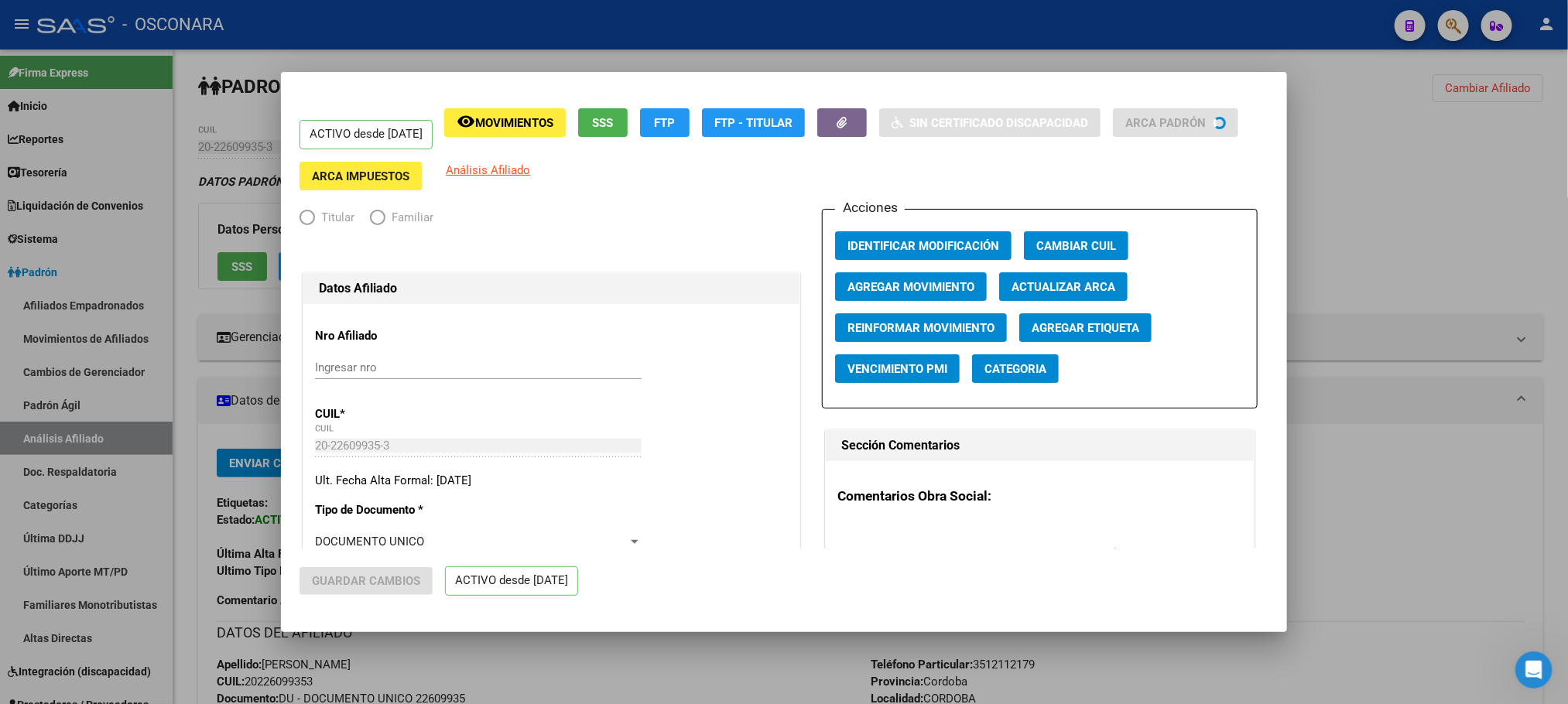
radio input "true"
type input "30-71583748-6"
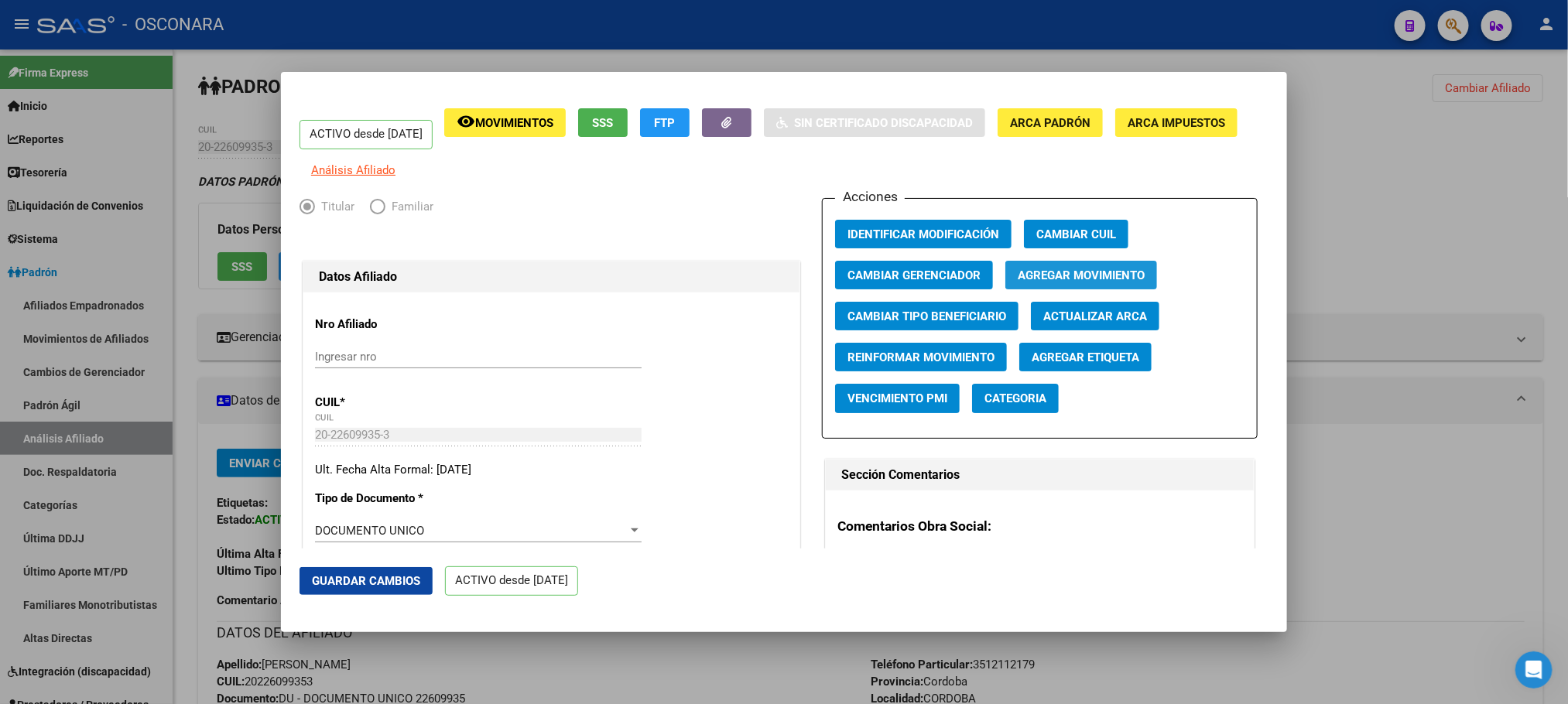
click at [1082, 290] on button "Agregar Movimiento" at bounding box center [1080, 274] width 152 height 29
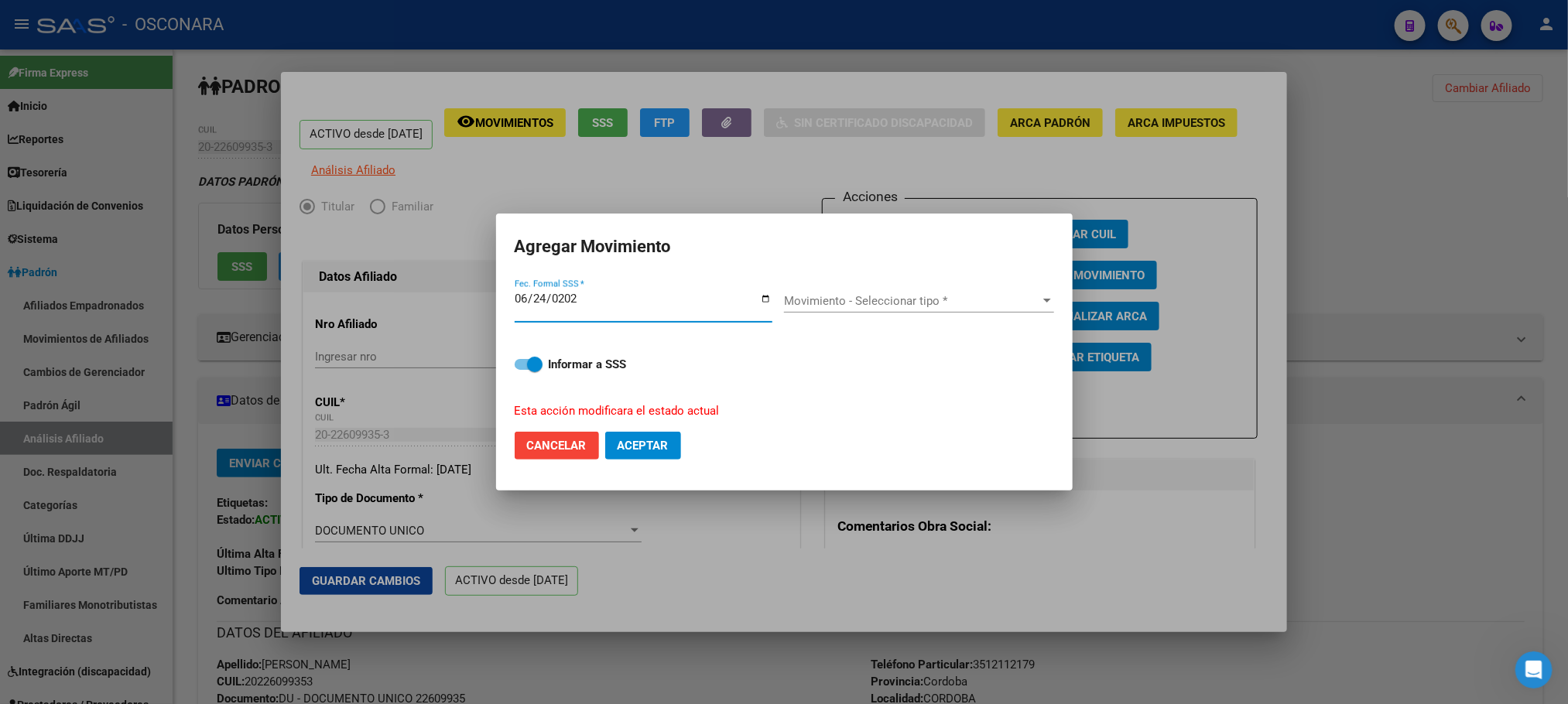
type input "2025-06-24"
click at [999, 302] on span "Movimiento - Seleccionar tipo *" at bounding box center [912, 301] width 256 height 14
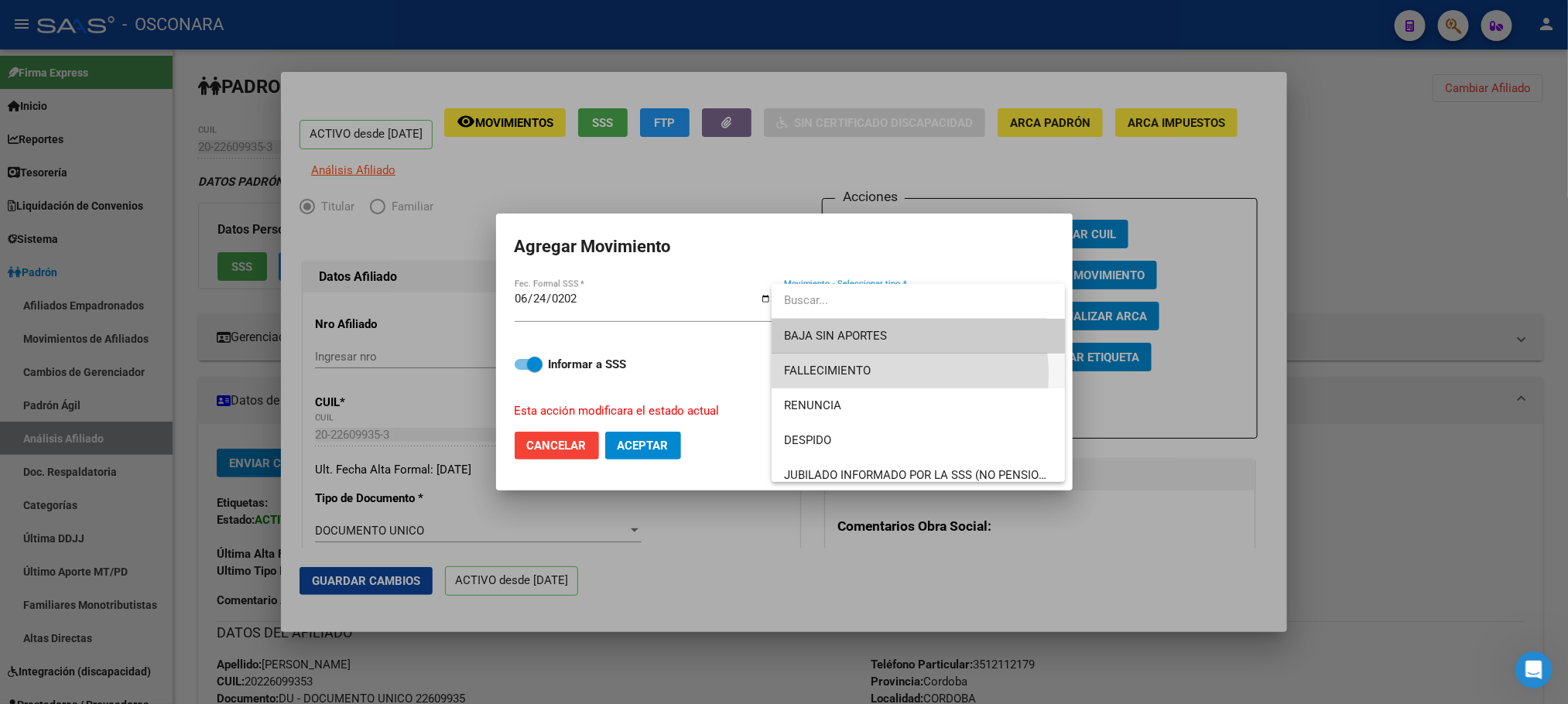
click at [885, 374] on span "FALLECIMIENTO" at bounding box center [918, 371] width 269 height 35
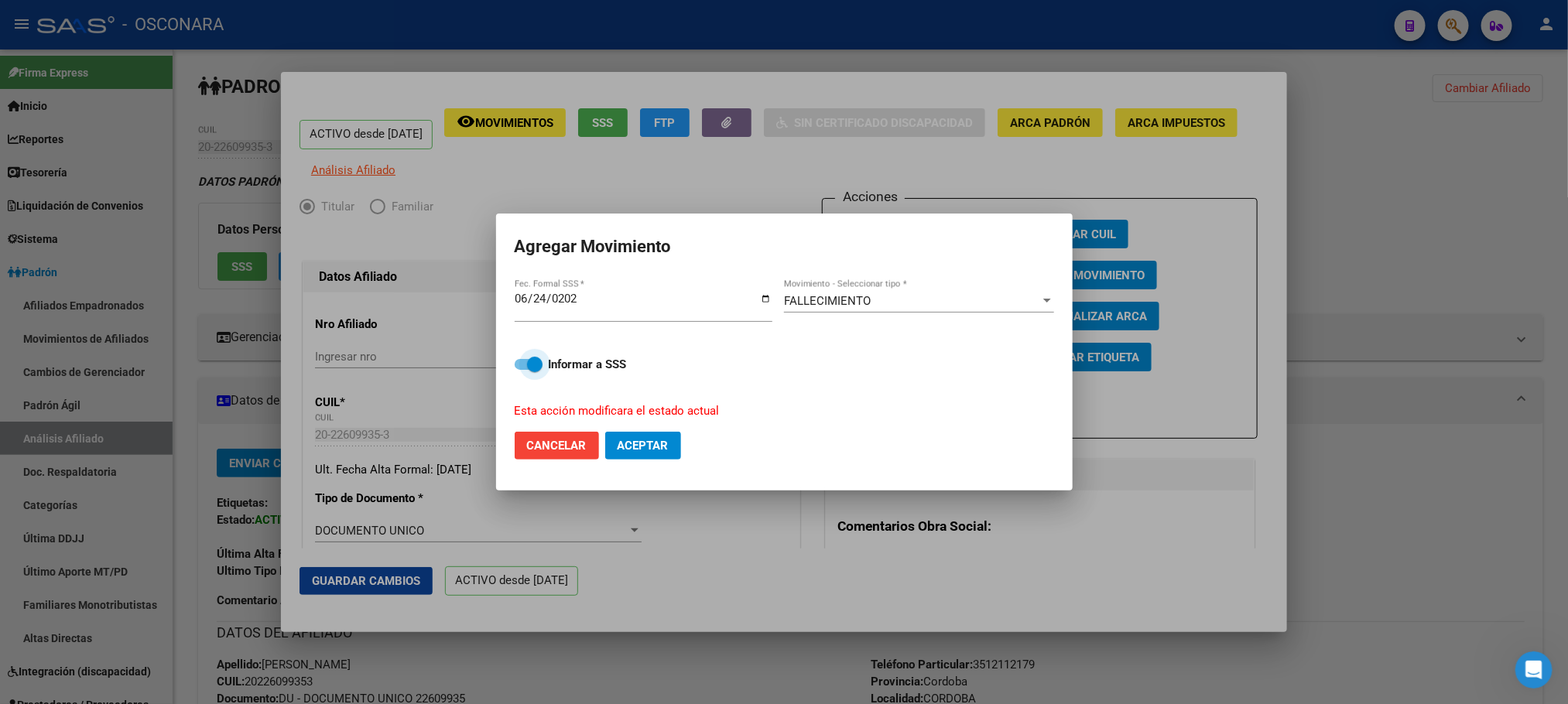
click at [520, 369] on span at bounding box center [528, 364] width 28 height 11
click at [522, 370] on input "Informar a SSS" at bounding box center [522, 370] width 1 height 1
checkbox input "false"
click at [639, 444] on span "Aceptar" at bounding box center [643, 445] width 52 height 14
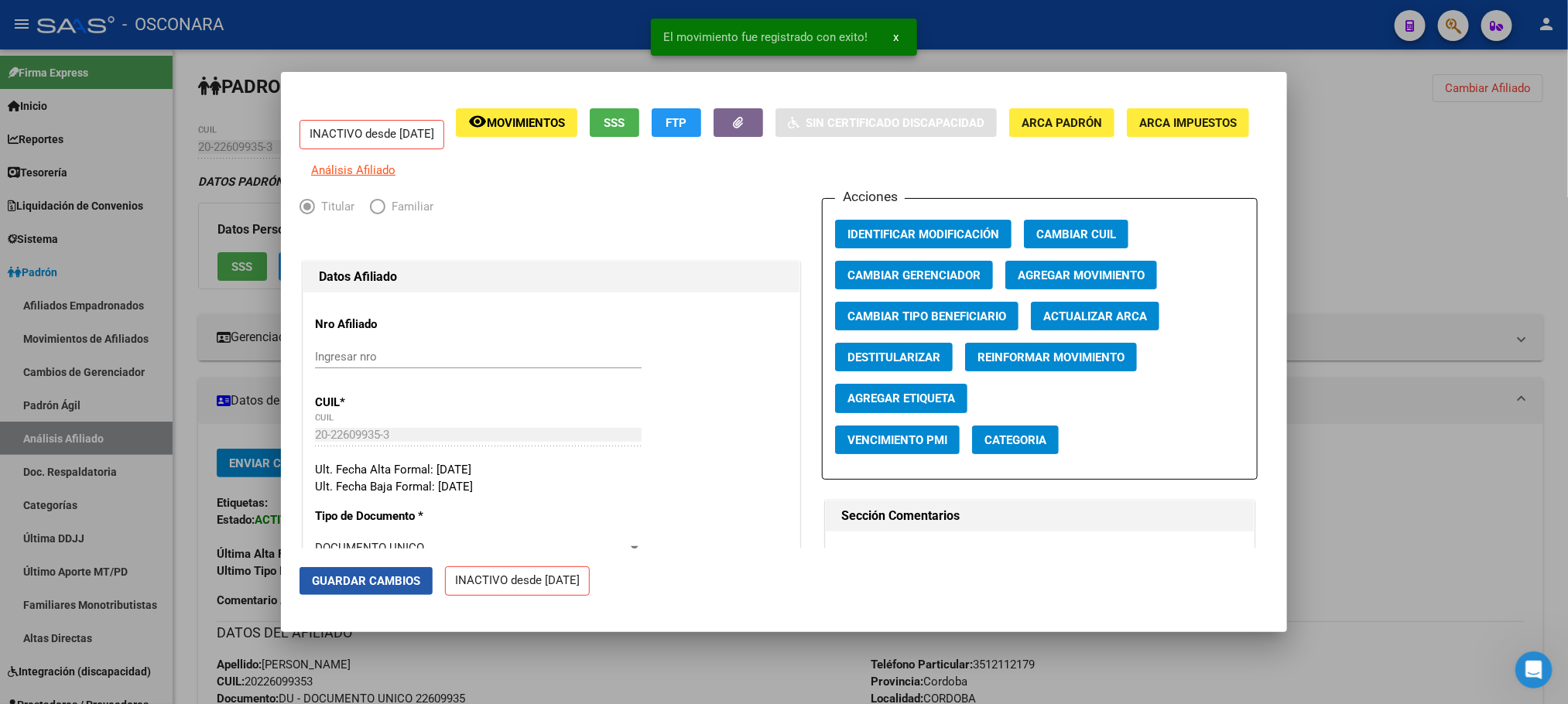
click at [363, 583] on span "Guardar Cambios" at bounding box center [366, 581] width 109 height 14
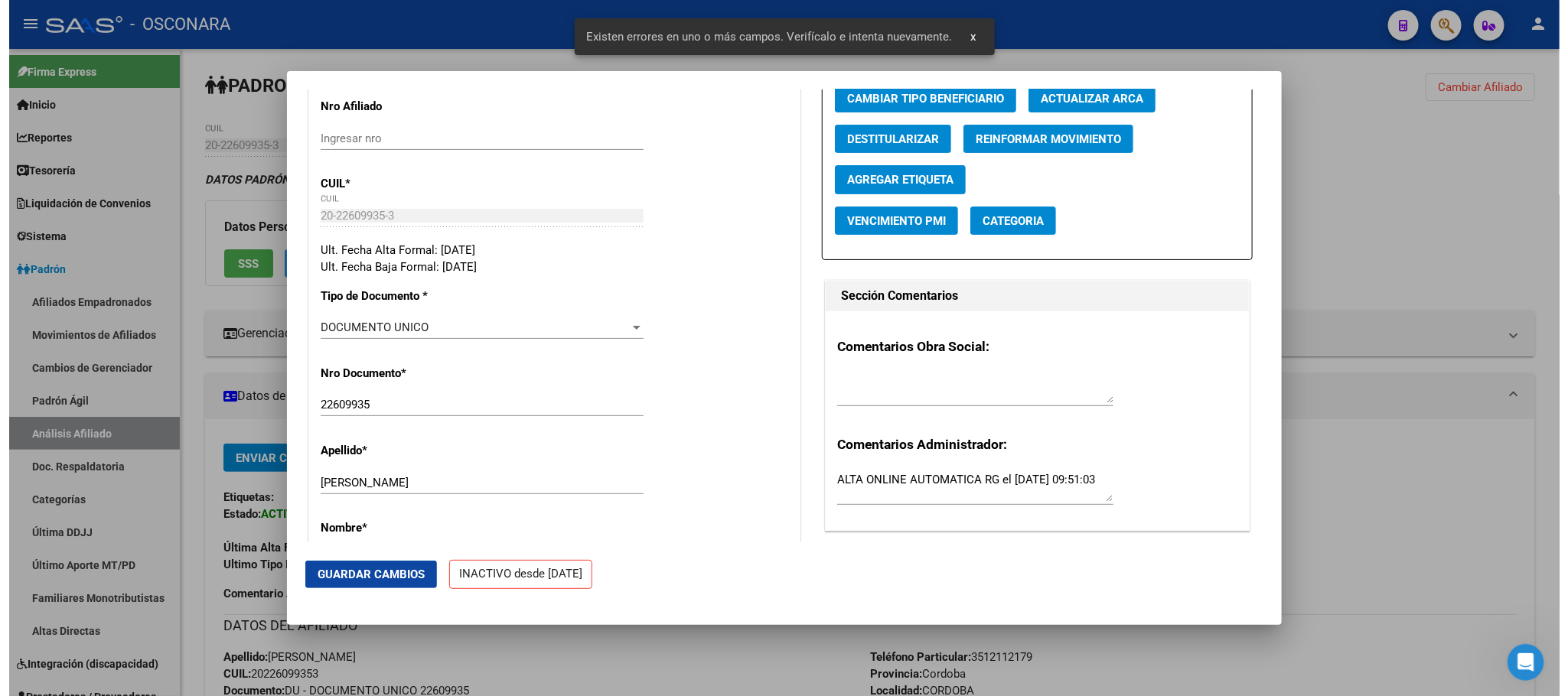
scroll to position [459, 0]
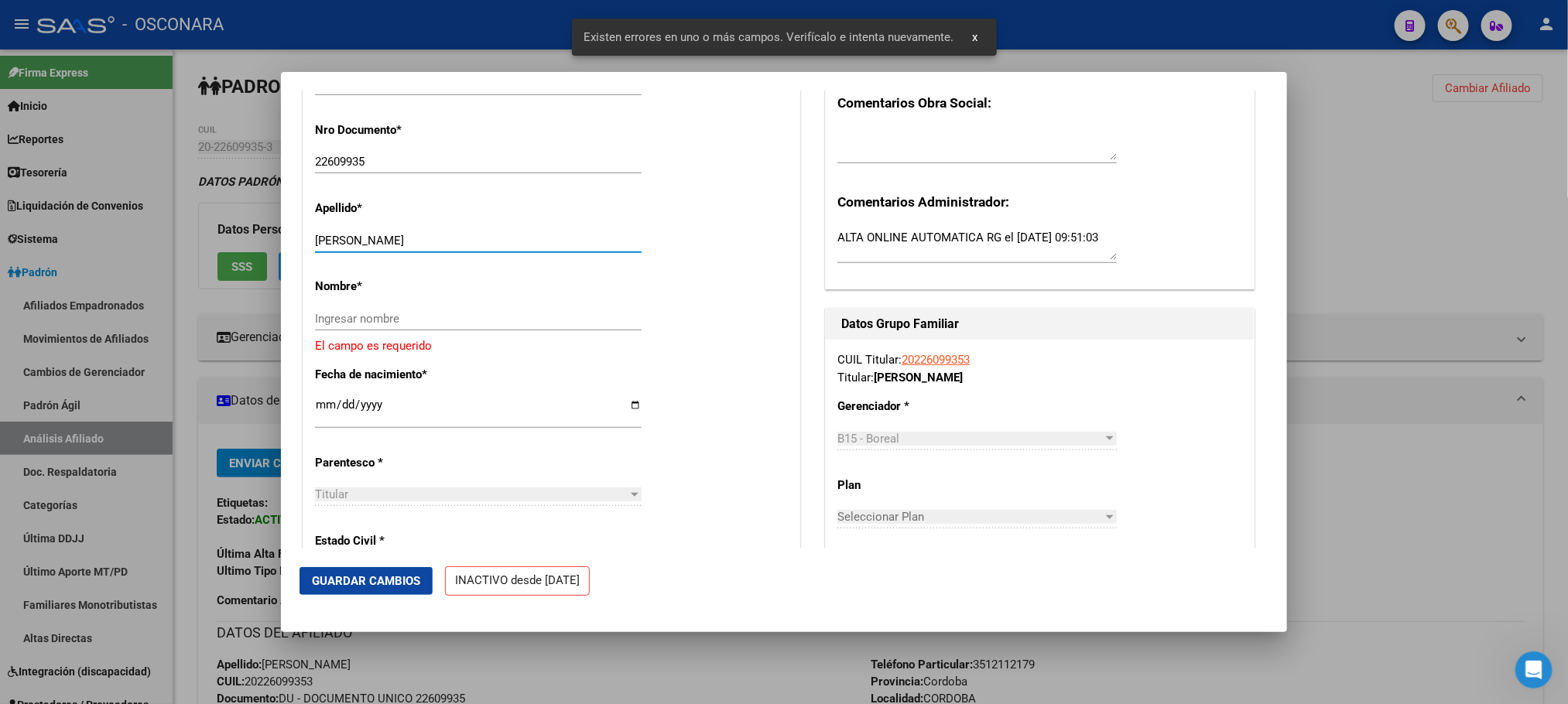
drag, startPoint x: 363, startPoint y: 254, endPoint x: 479, endPoint y: 256, distance: 116.0
click at [479, 248] on input "ZALAYA LEONARDO GUSTAVO" at bounding box center [478, 240] width 327 height 14
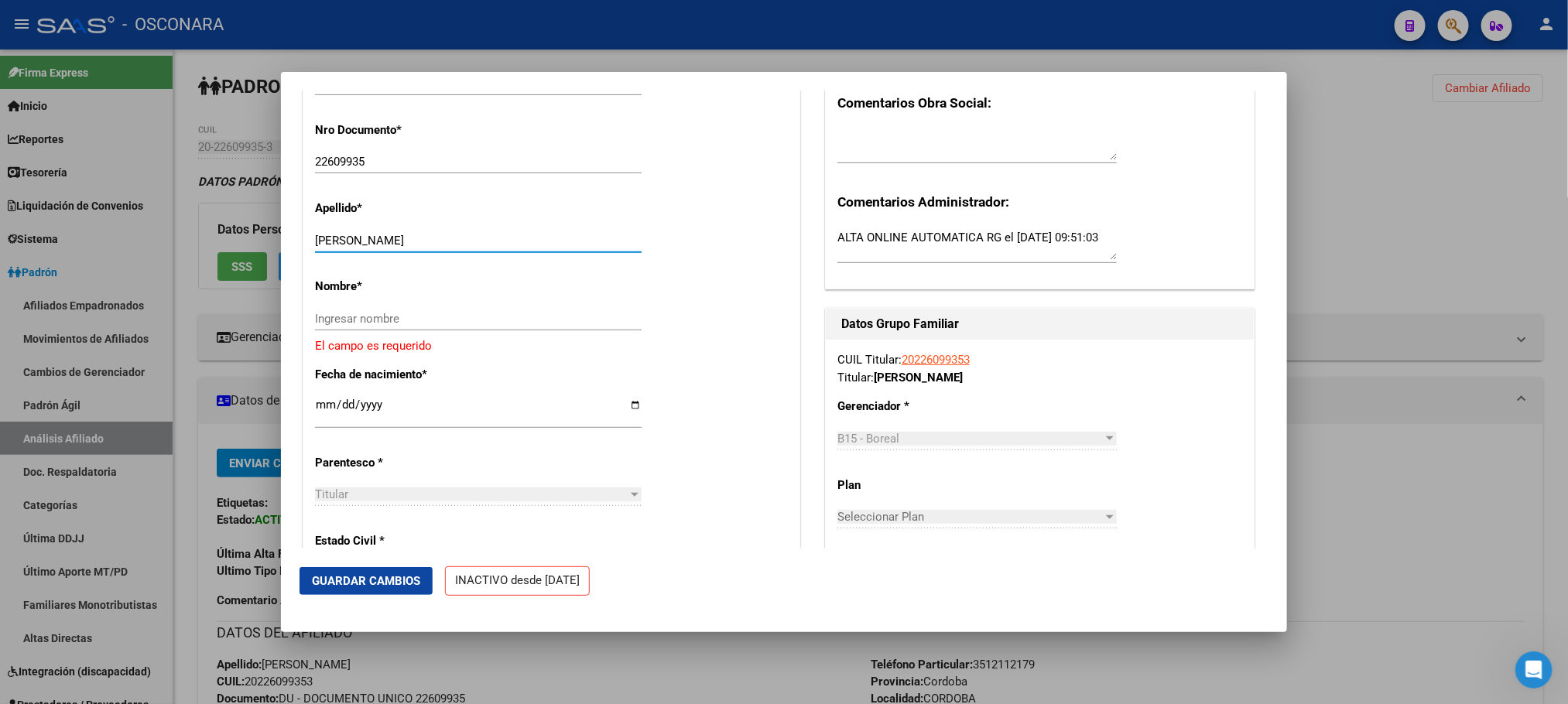
click at [399, 326] on input "Ingresar nombre" at bounding box center [478, 318] width 327 height 14
paste input "LEONARDO GUSTAVO"
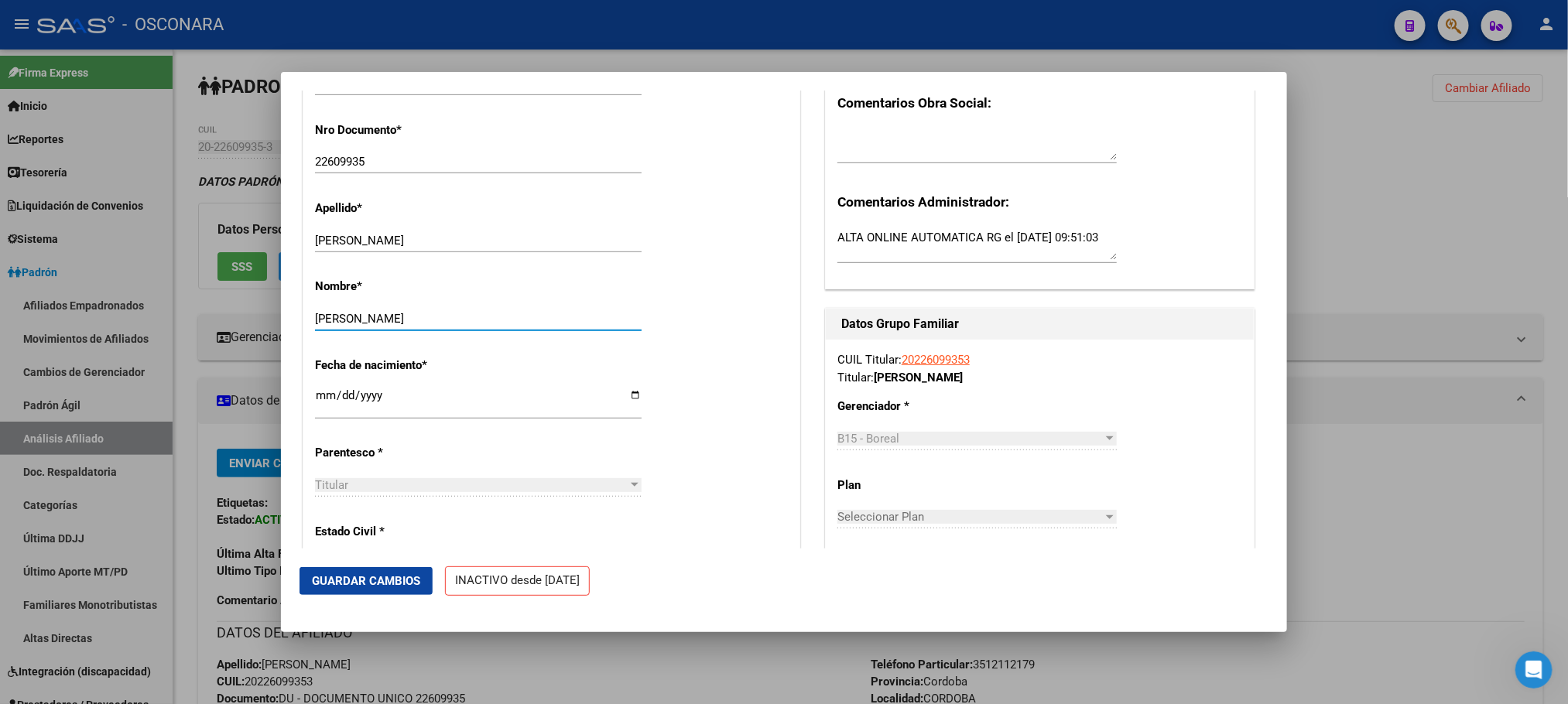
type input "LEONARDO GUSTAVO"
drag, startPoint x: 483, startPoint y: 256, endPoint x: 358, endPoint y: 244, distance: 125.6
click at [358, 244] on div "ZALAYA LEONARDO GUSTAVO Ingresar apellido" at bounding box center [478, 240] width 327 height 23
type input "ZALAYA"
click at [358, 574] on span "Guardar Cambios" at bounding box center [366, 581] width 109 height 14
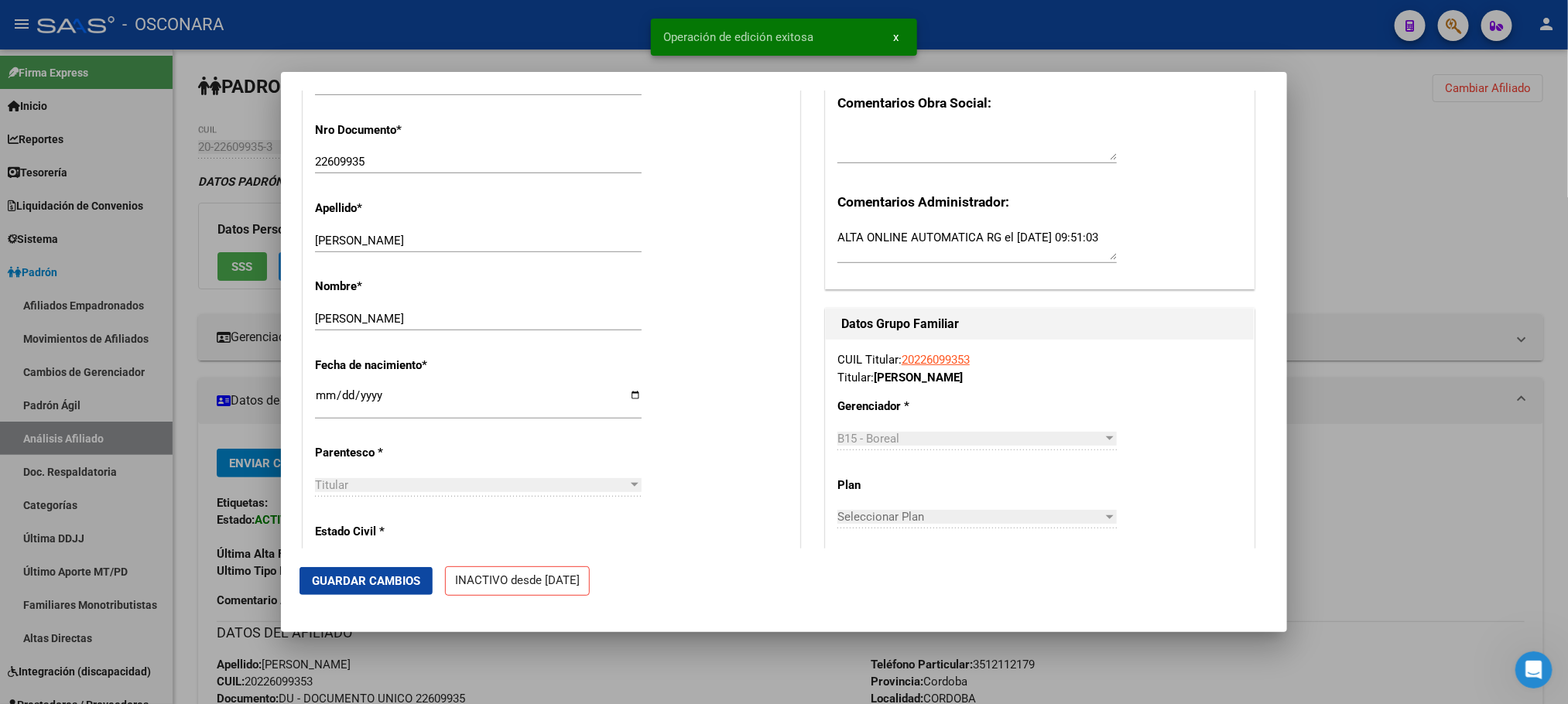
click at [593, 646] on div at bounding box center [784, 352] width 1568 height 704
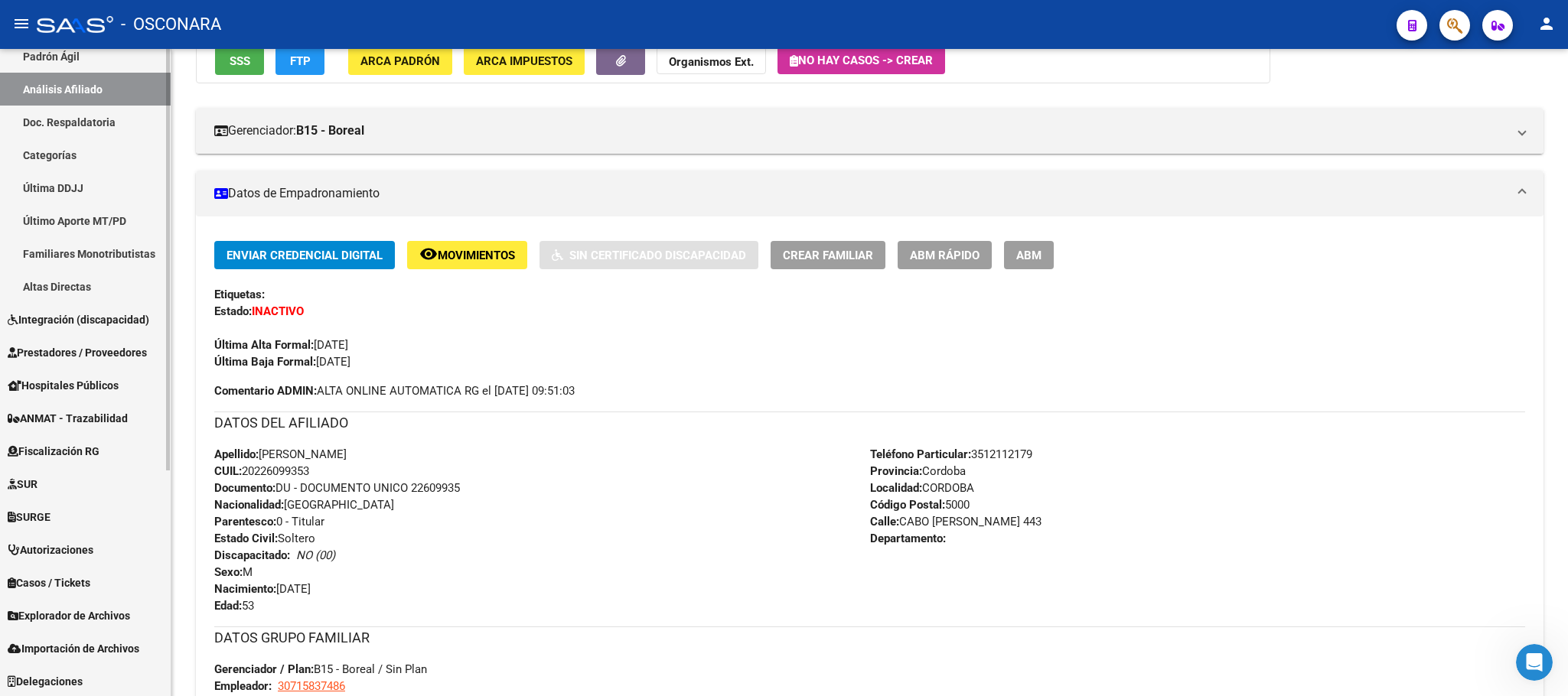
scroll to position [345, 0]
click at [111, 613] on span "Explorador de Archivos" at bounding box center [68, 615] width 123 height 17
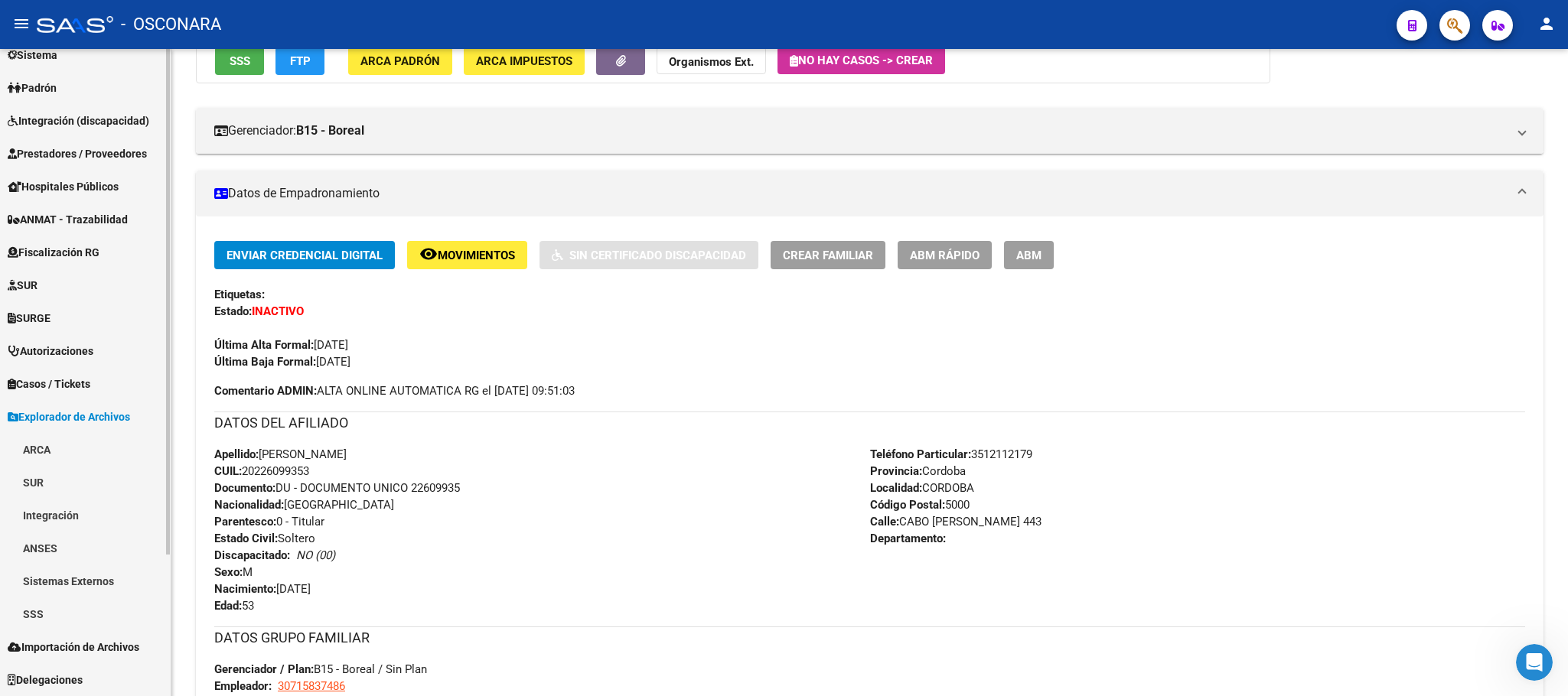
scroll to position [180, 0]
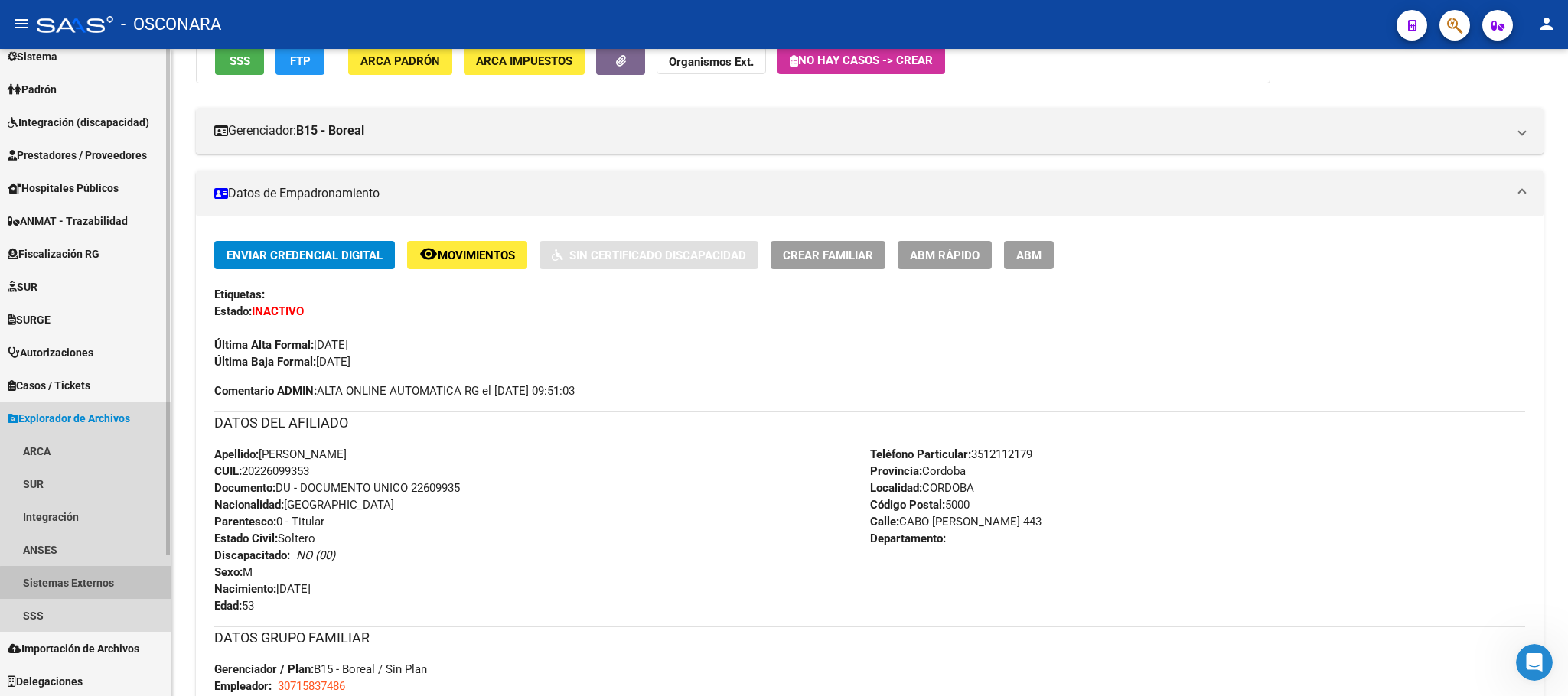
click at [115, 595] on link "Sistemas Externos" at bounding box center [86, 582] width 171 height 33
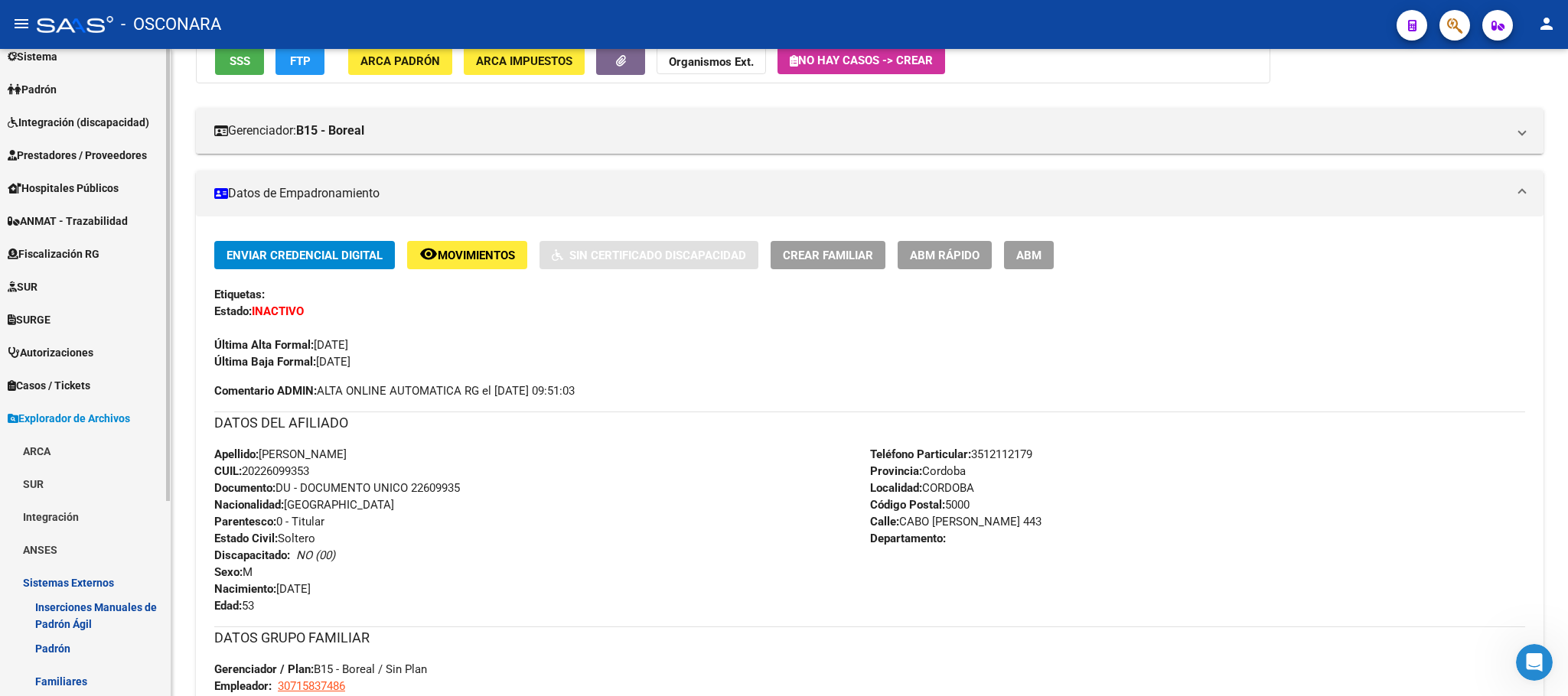
scroll to position [278, 0]
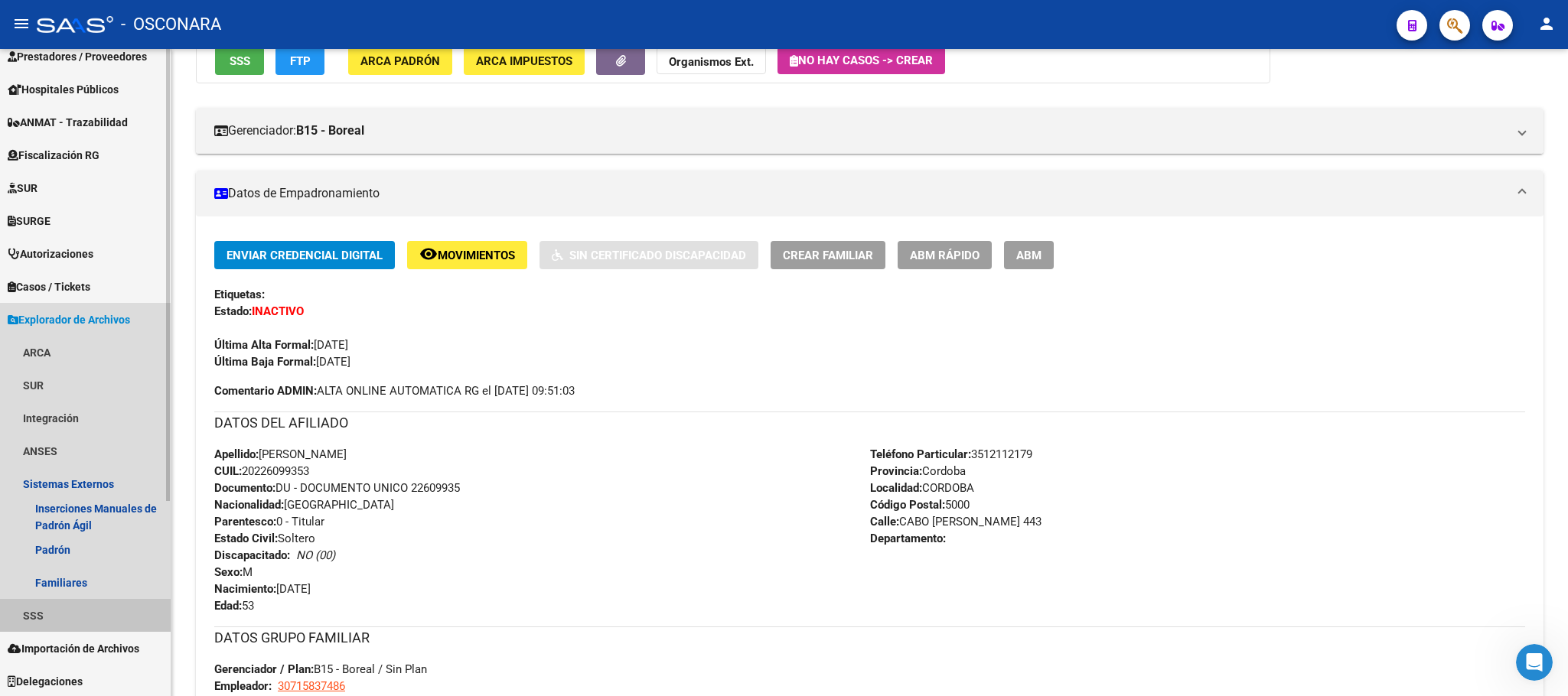
click at [90, 618] on link "SSS" at bounding box center [86, 615] width 171 height 33
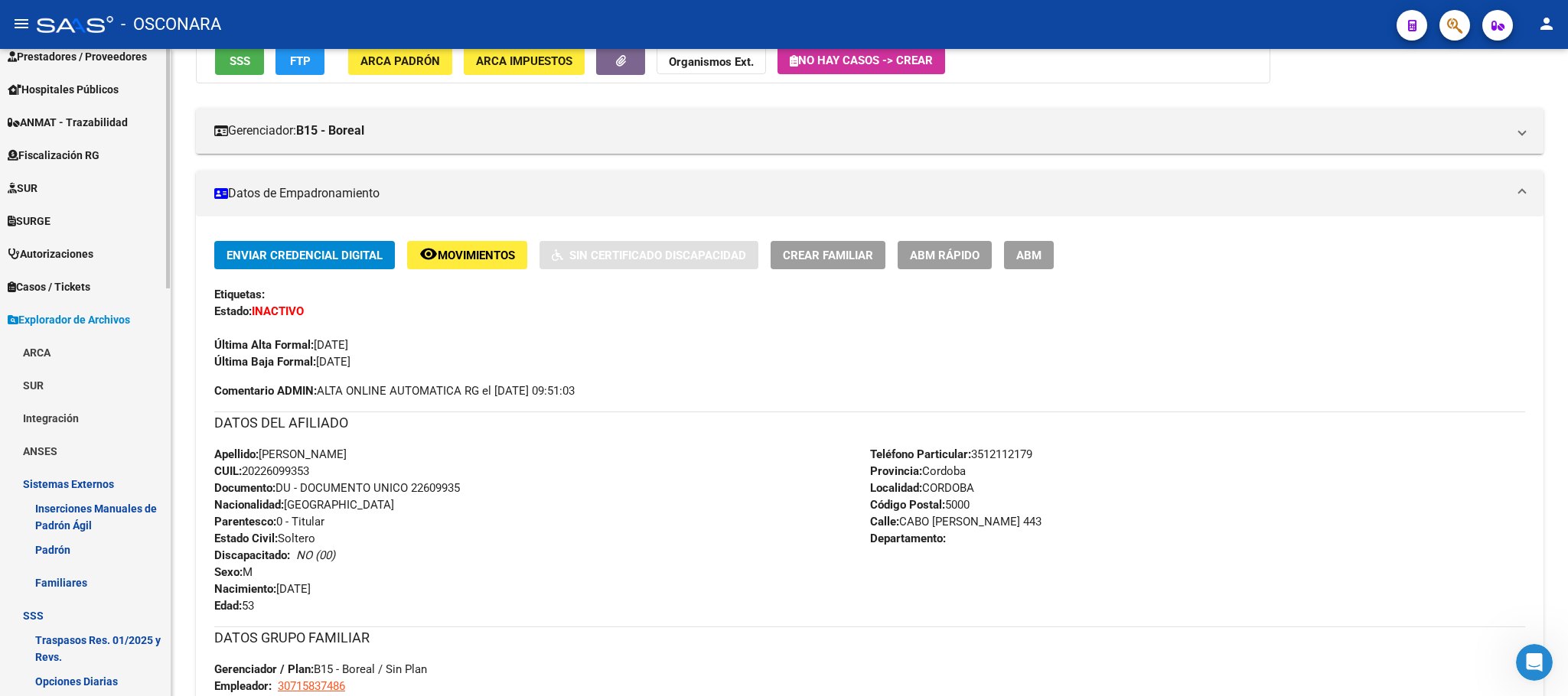
scroll to position [623, 0]
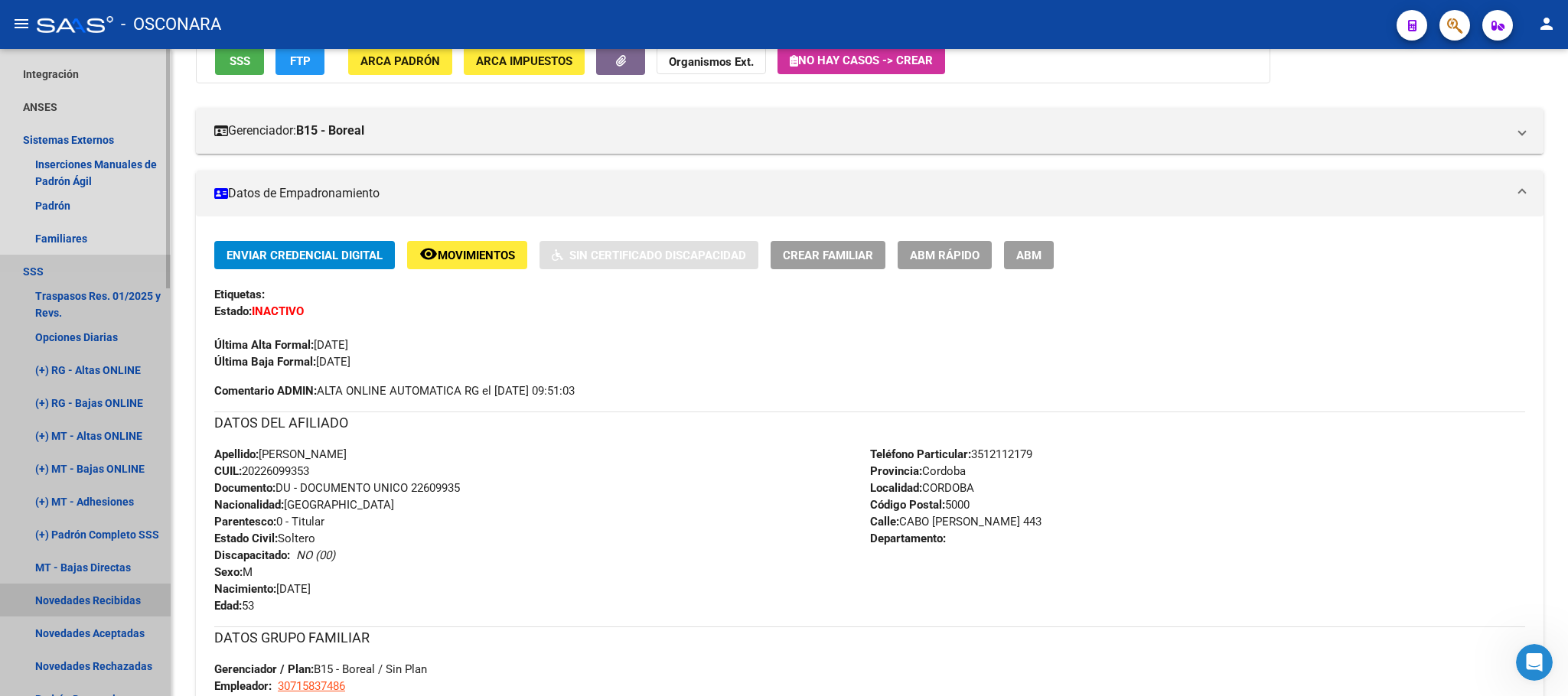
click at [137, 602] on link "Novedades Recibidas" at bounding box center [86, 600] width 171 height 33
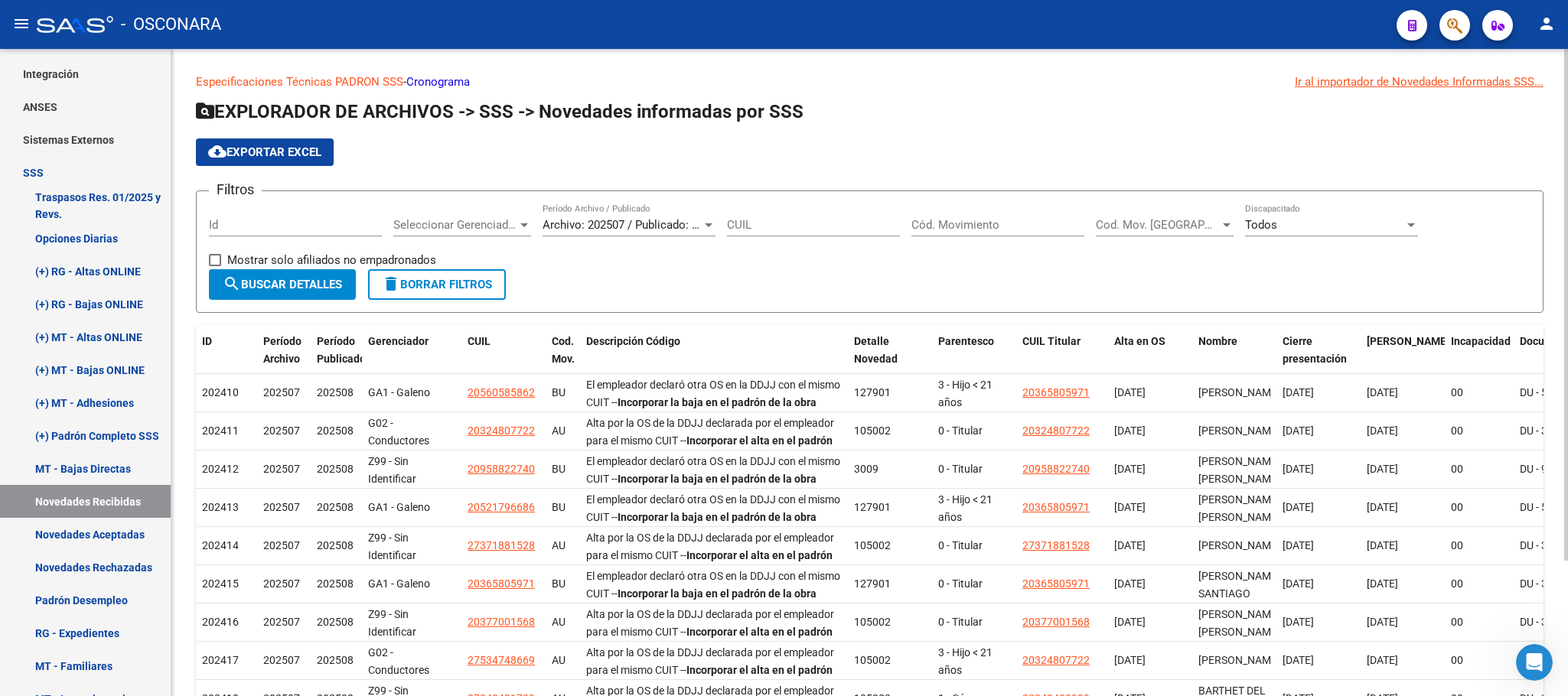
click at [512, 220] on span "Seleccionar Gerenciador" at bounding box center [455, 225] width 124 height 14
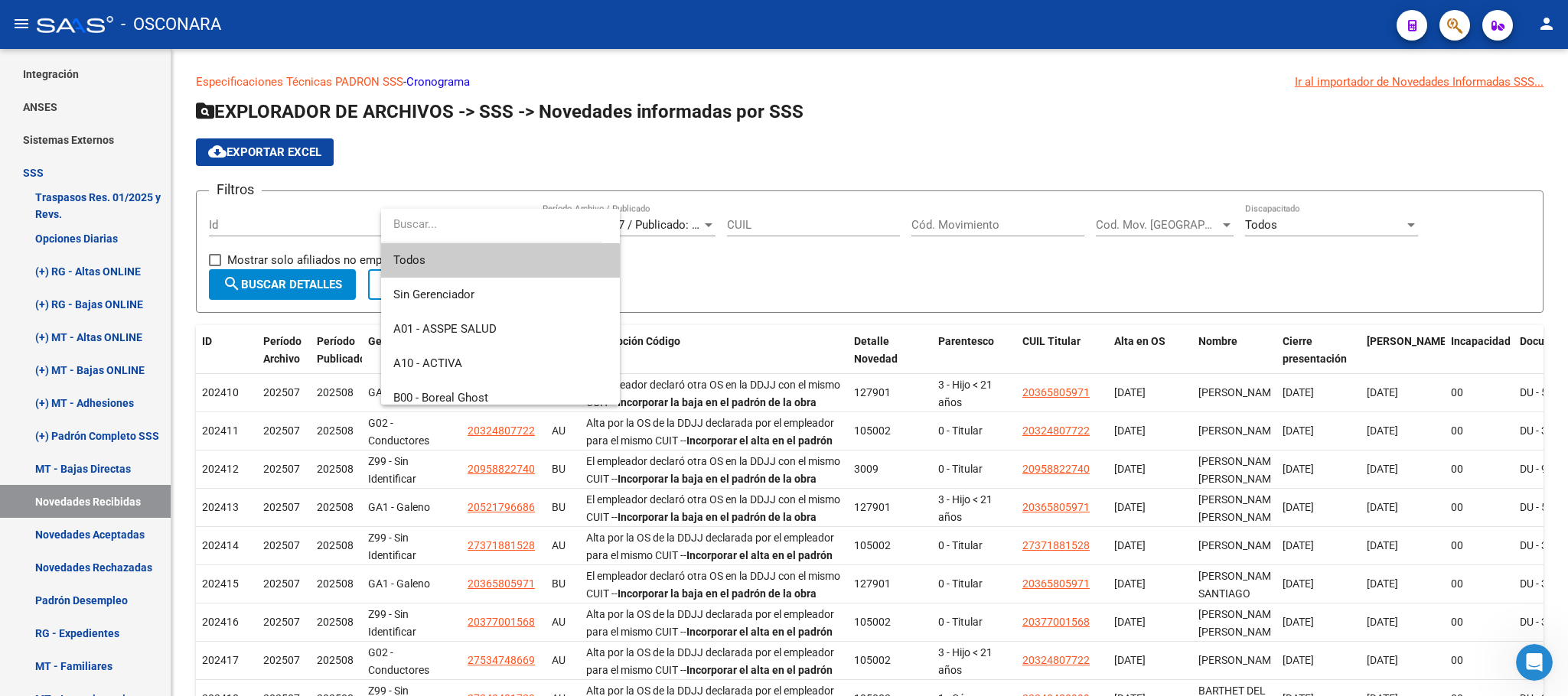
click at [420, 255] on span "Todos" at bounding box center [500, 260] width 214 height 35
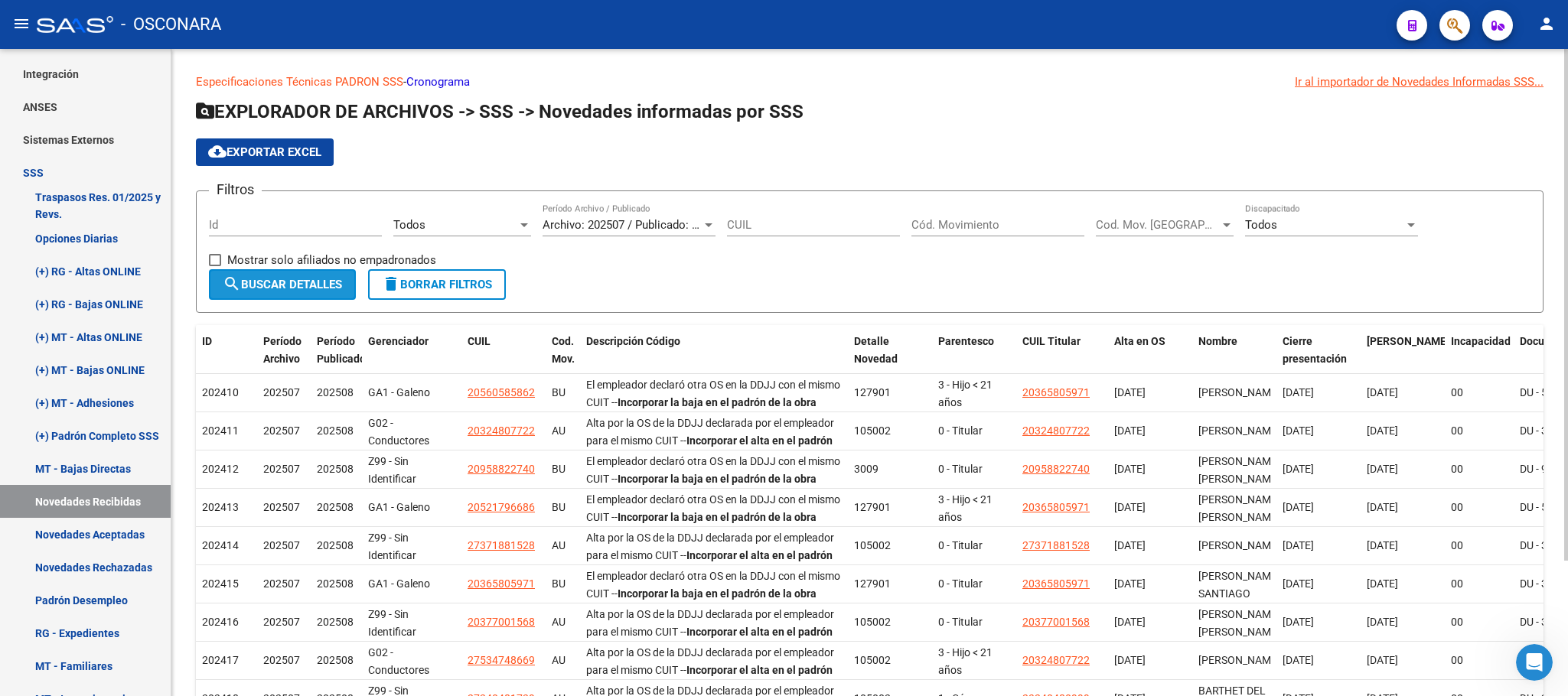
click at [277, 283] on span "search Buscar Detalles" at bounding box center [282, 284] width 119 height 14
click at [309, 146] on span "cloud_download Exportar EXCEL" at bounding box center [265, 152] width 113 height 14
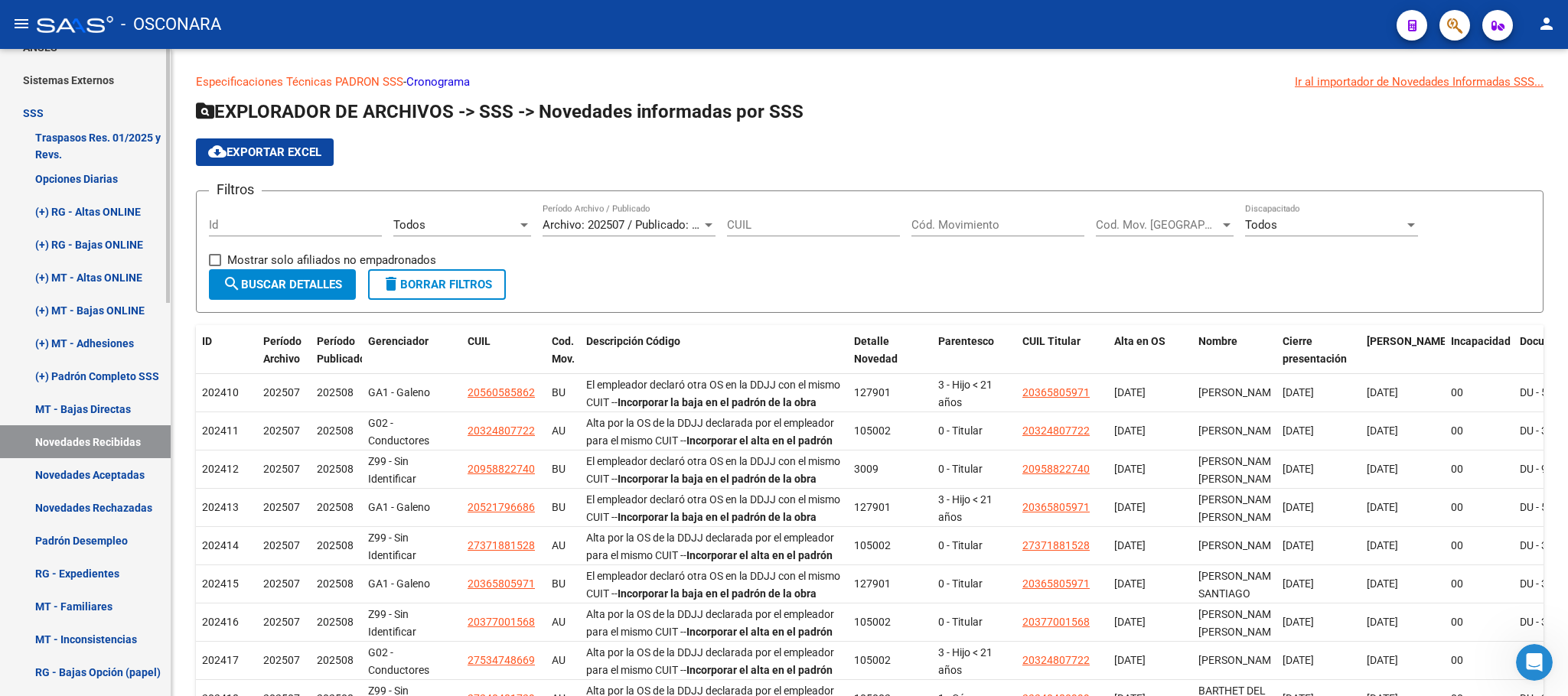
scroll to position [429, 0]
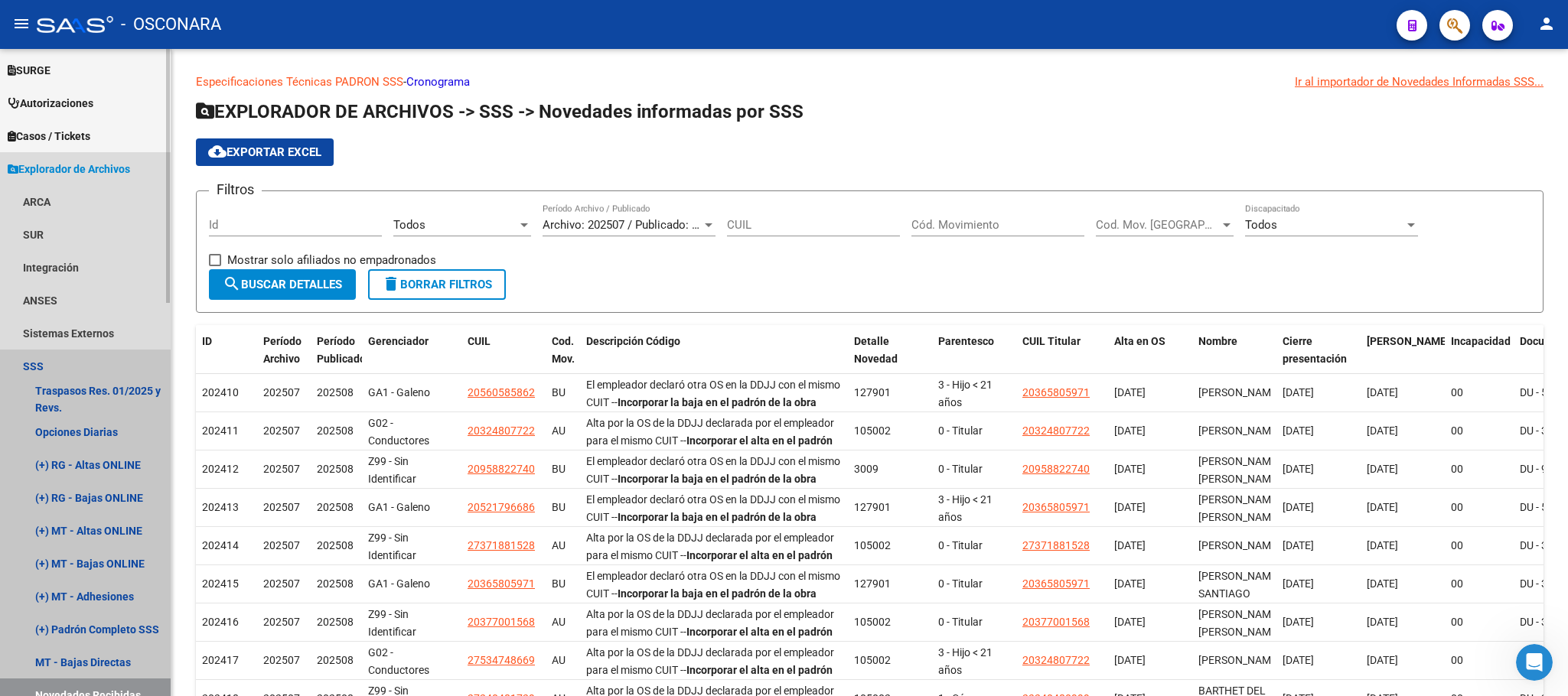
click at [60, 368] on link "SSS" at bounding box center [86, 366] width 171 height 33
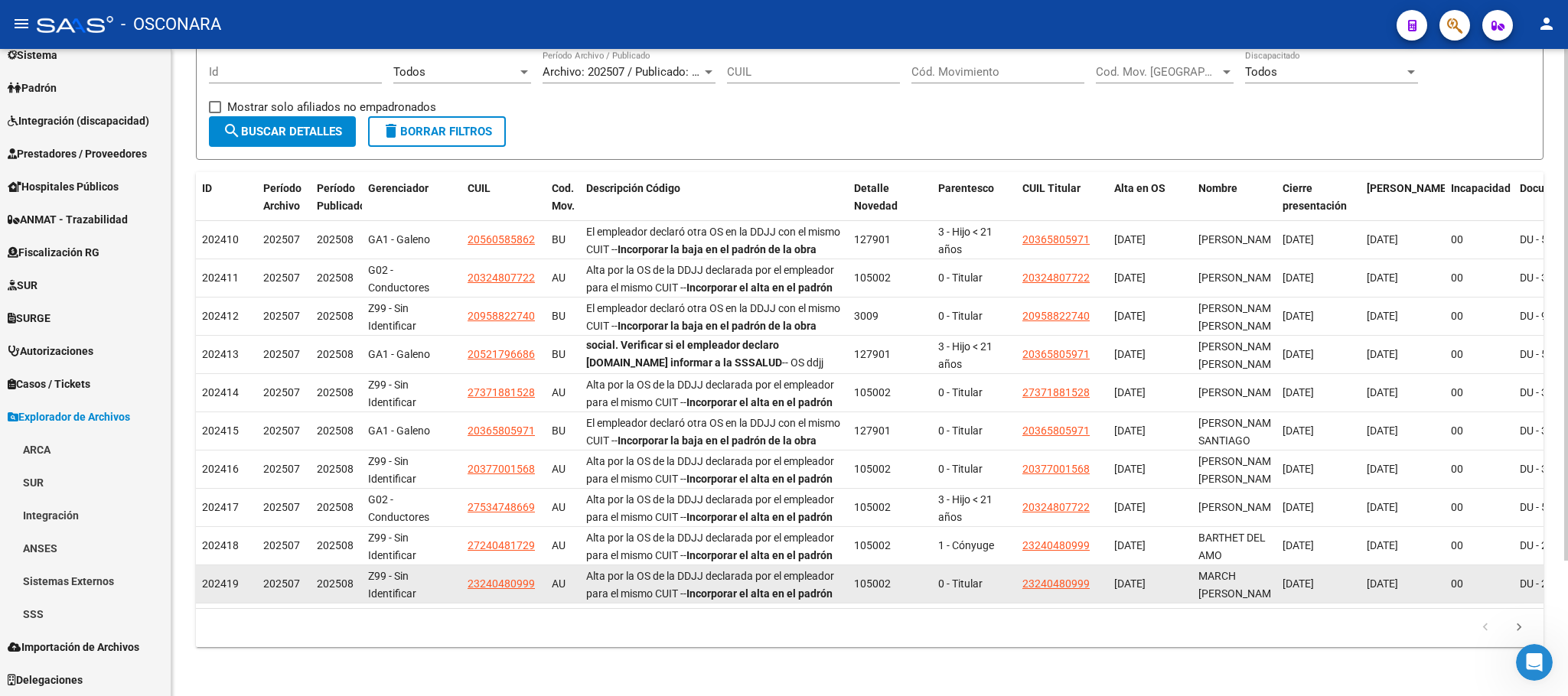
scroll to position [55, 0]
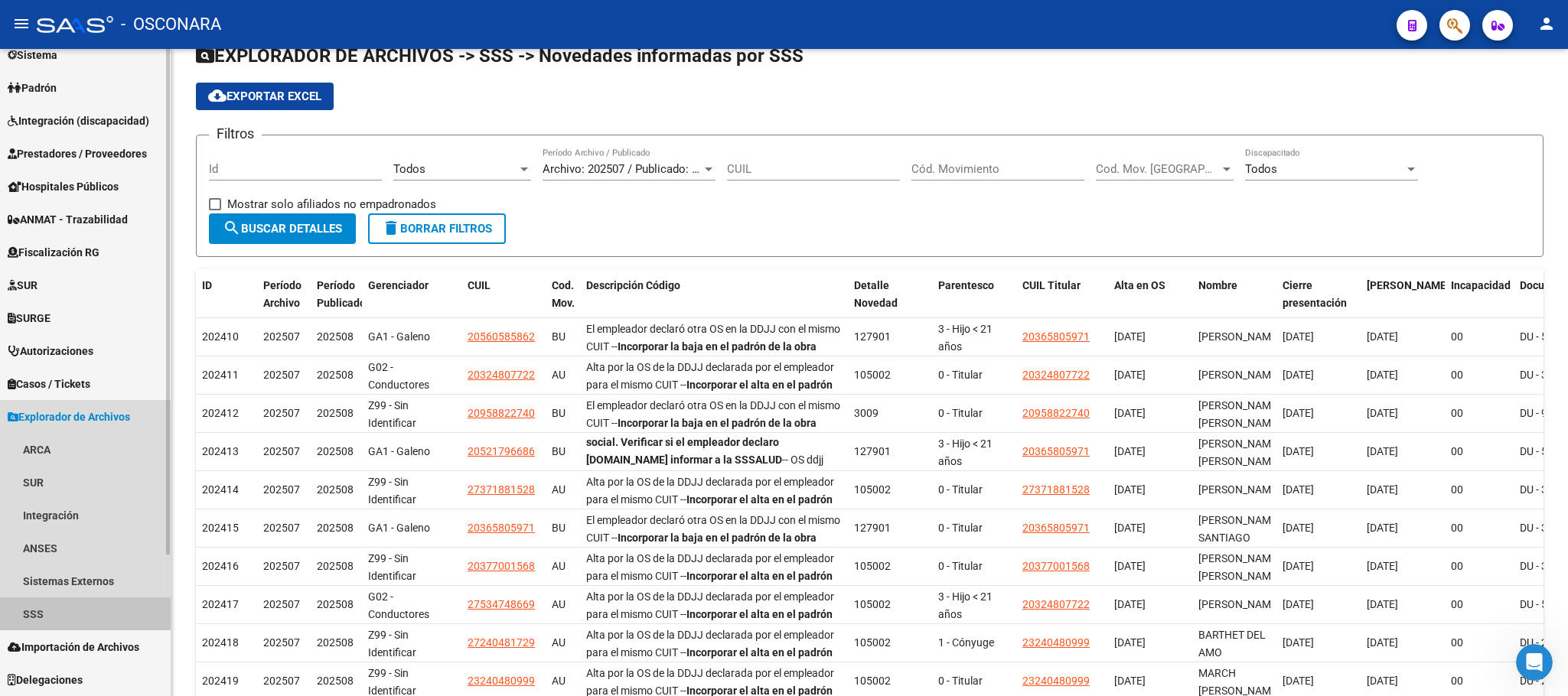
click at [46, 611] on link "SSS" at bounding box center [86, 614] width 171 height 33
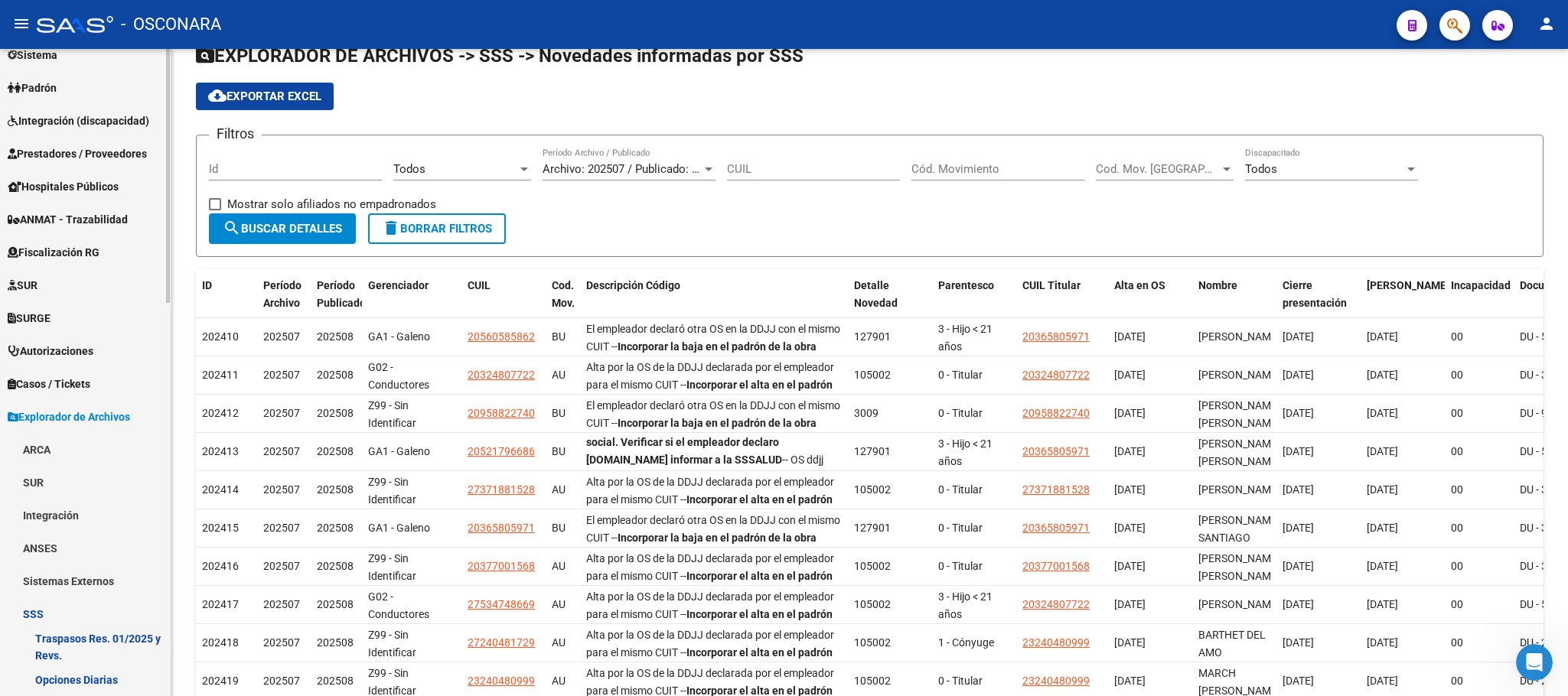
scroll to position [429, 0]
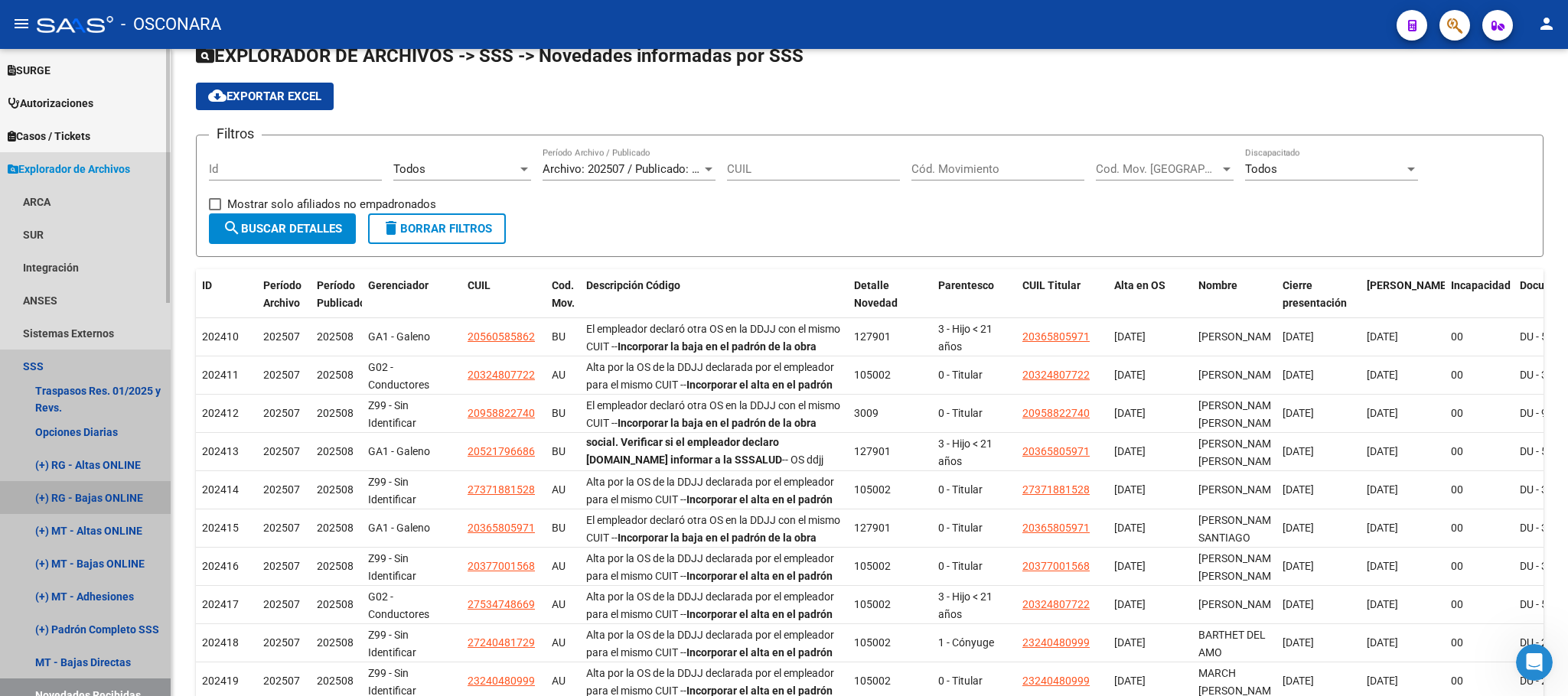
click at [117, 497] on link "(+) RG - Bajas ONLINE" at bounding box center [86, 498] width 171 height 33
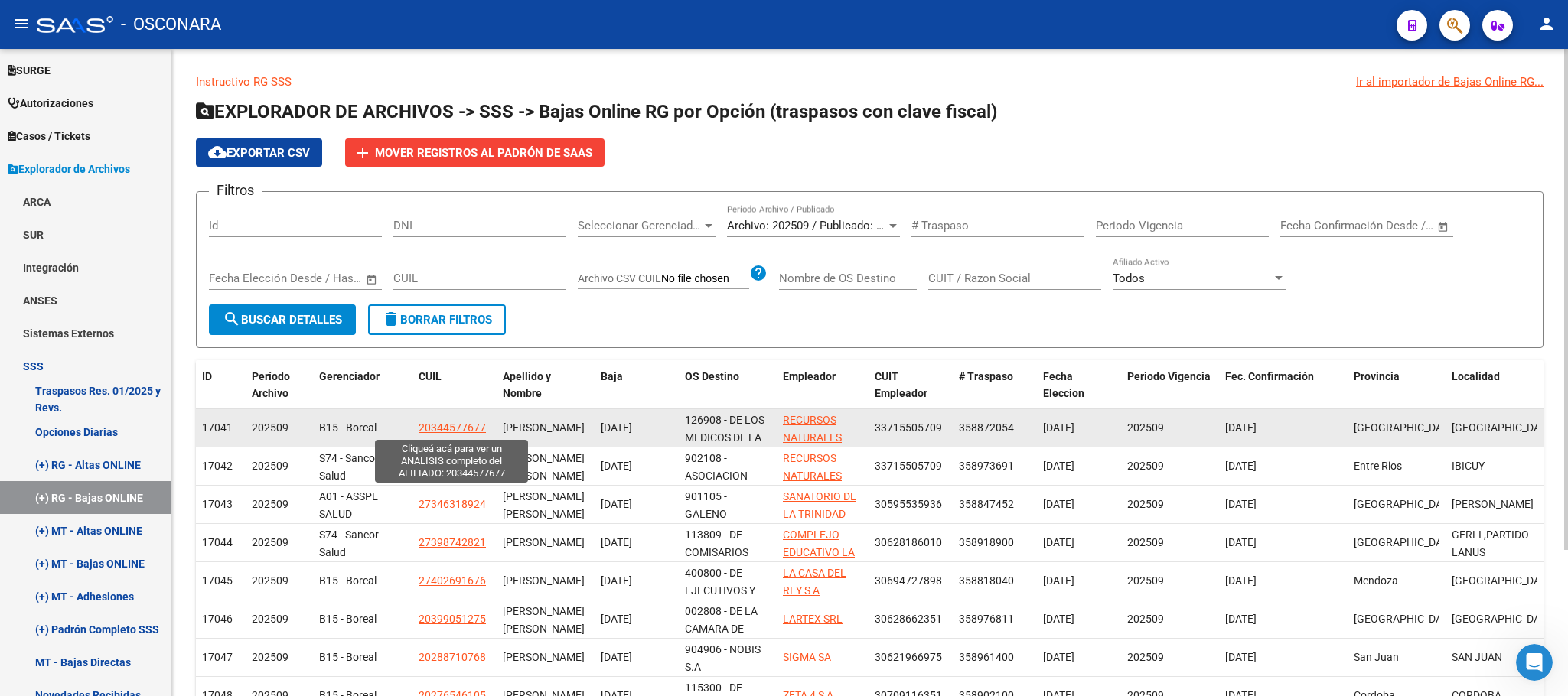
click at [467, 428] on span "20344577677" at bounding box center [452, 427] width 67 height 12
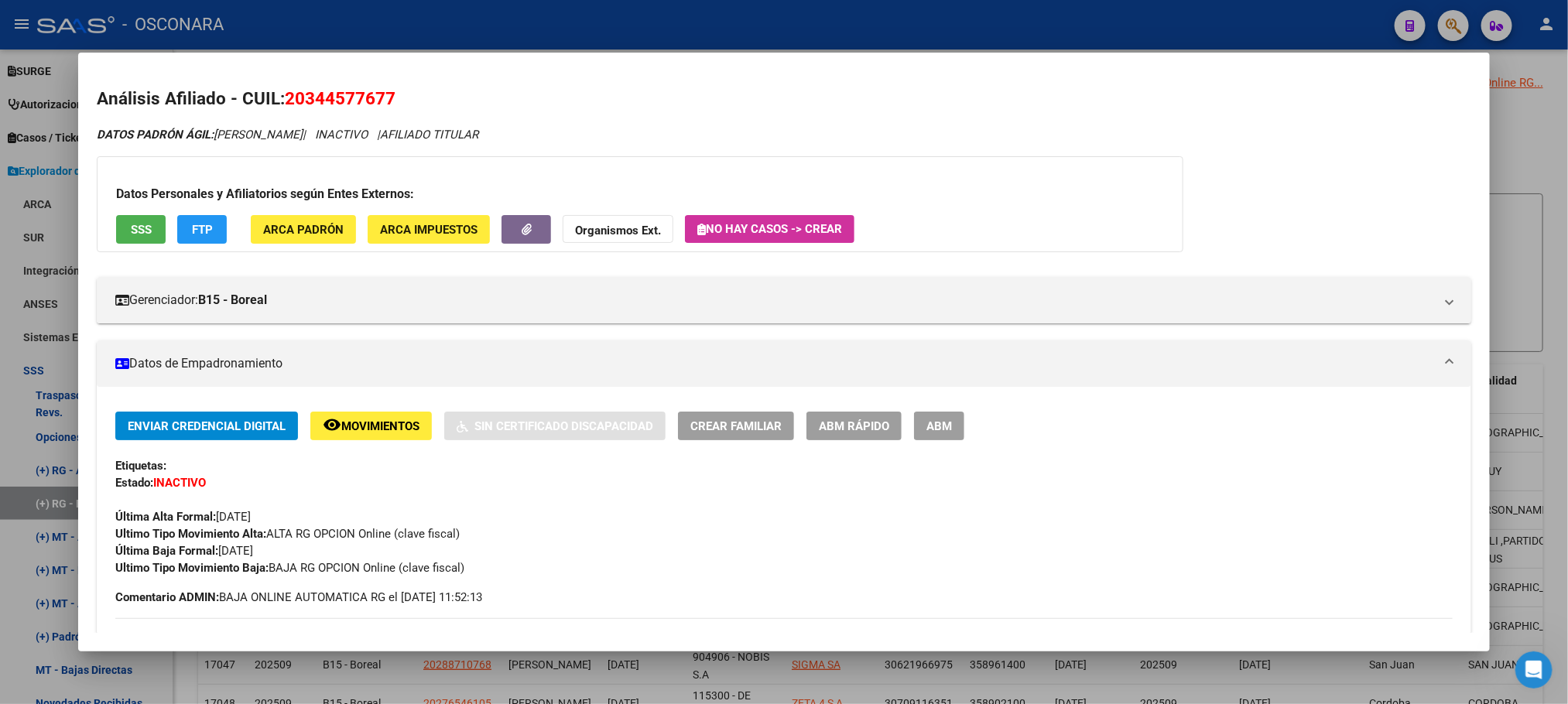
click at [1544, 133] on div at bounding box center [784, 352] width 1568 height 704
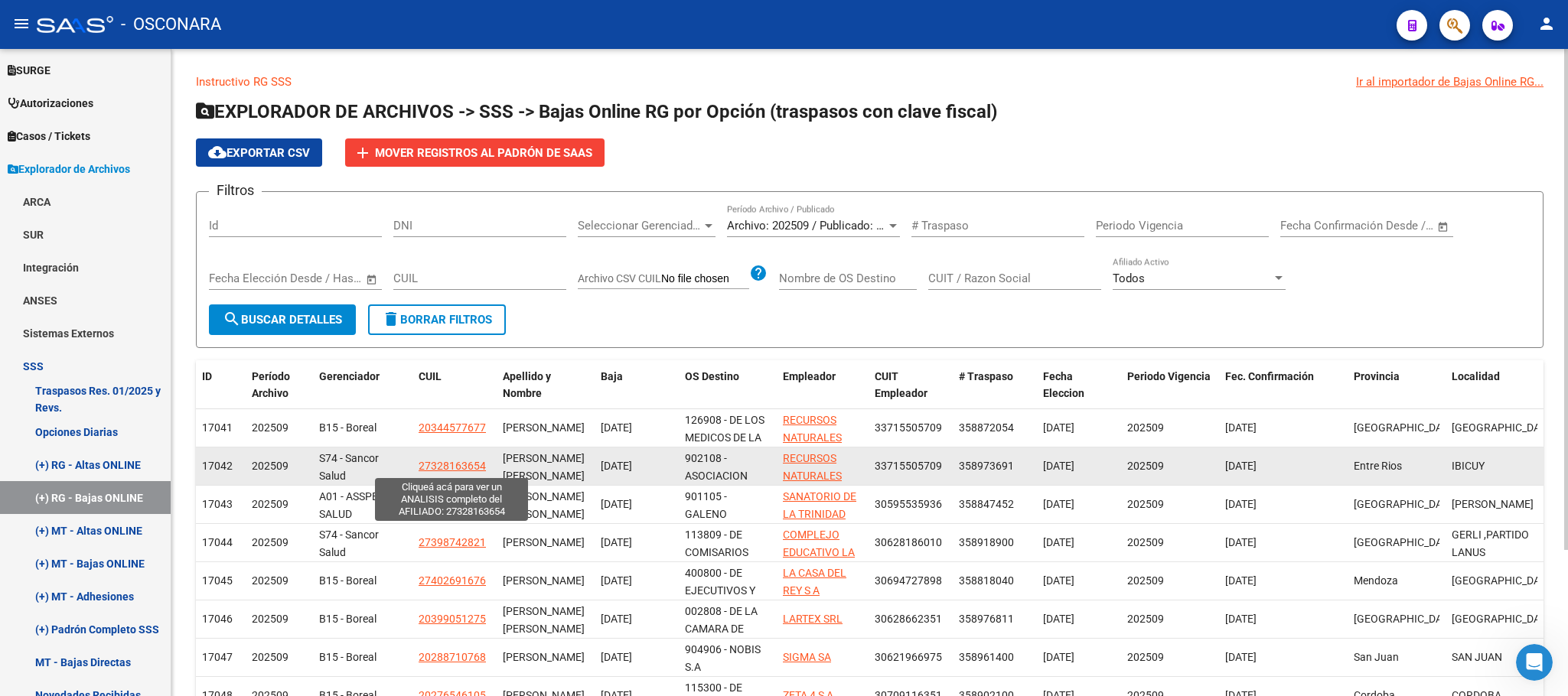
click at [450, 469] on span "27328163654" at bounding box center [452, 465] width 67 height 12
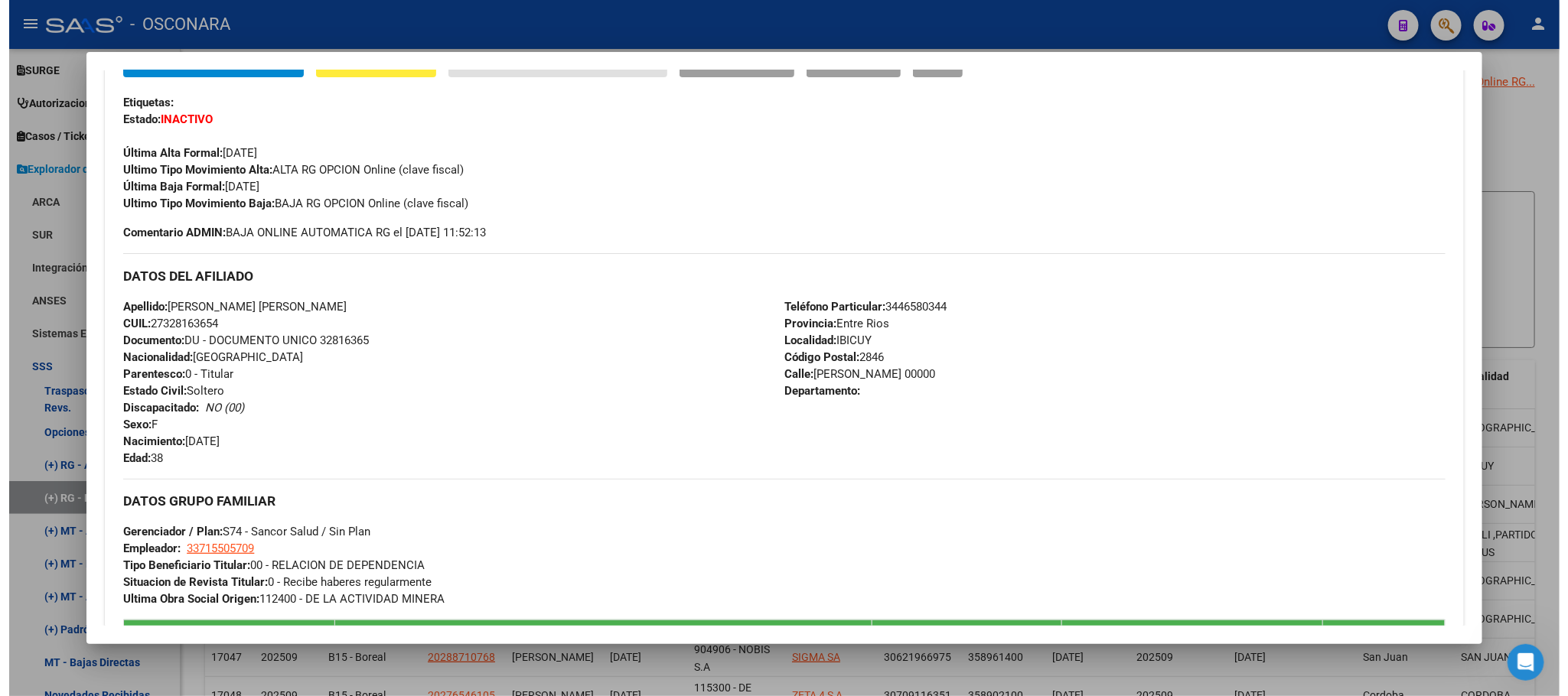
scroll to position [115, 0]
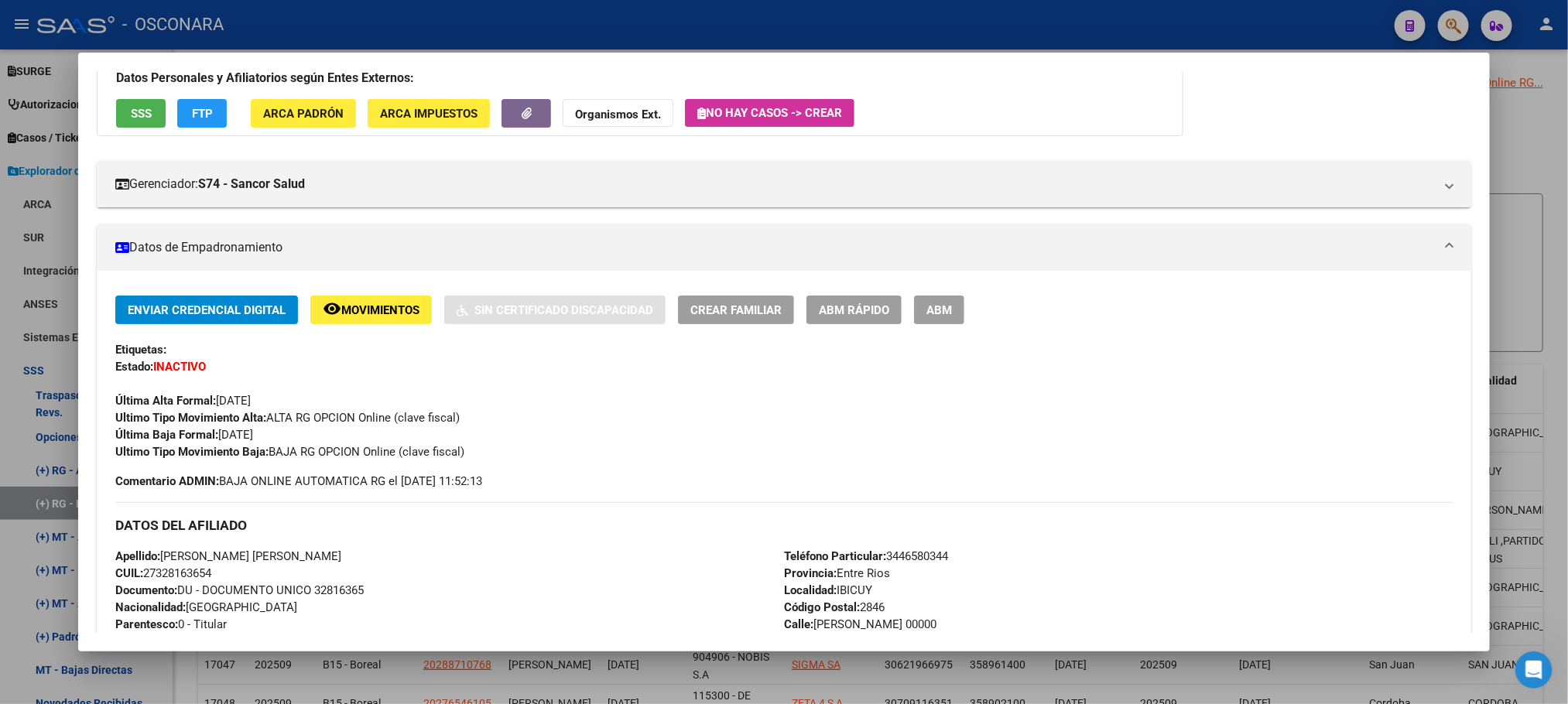
click at [1546, 216] on div at bounding box center [784, 352] width 1568 height 704
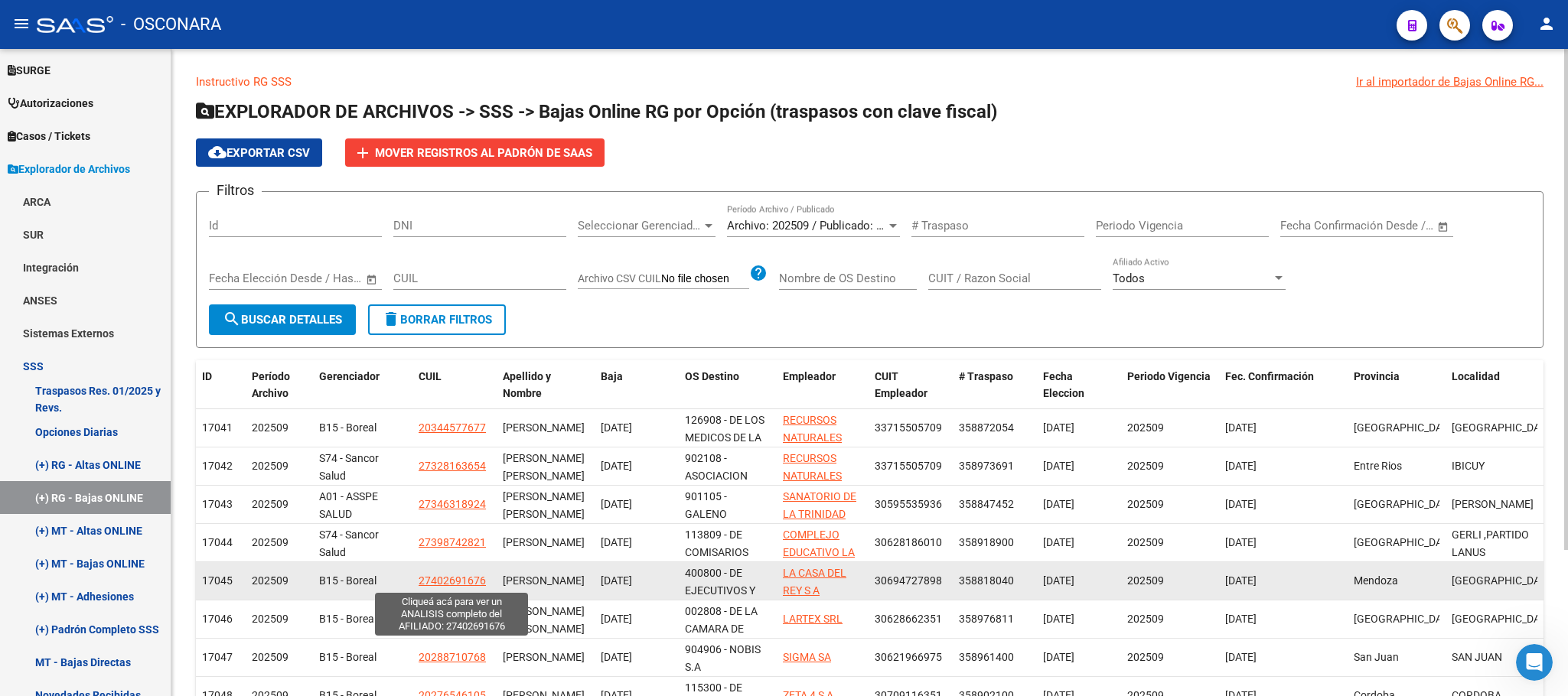
click at [455, 584] on span "27402691676" at bounding box center [452, 580] width 67 height 12
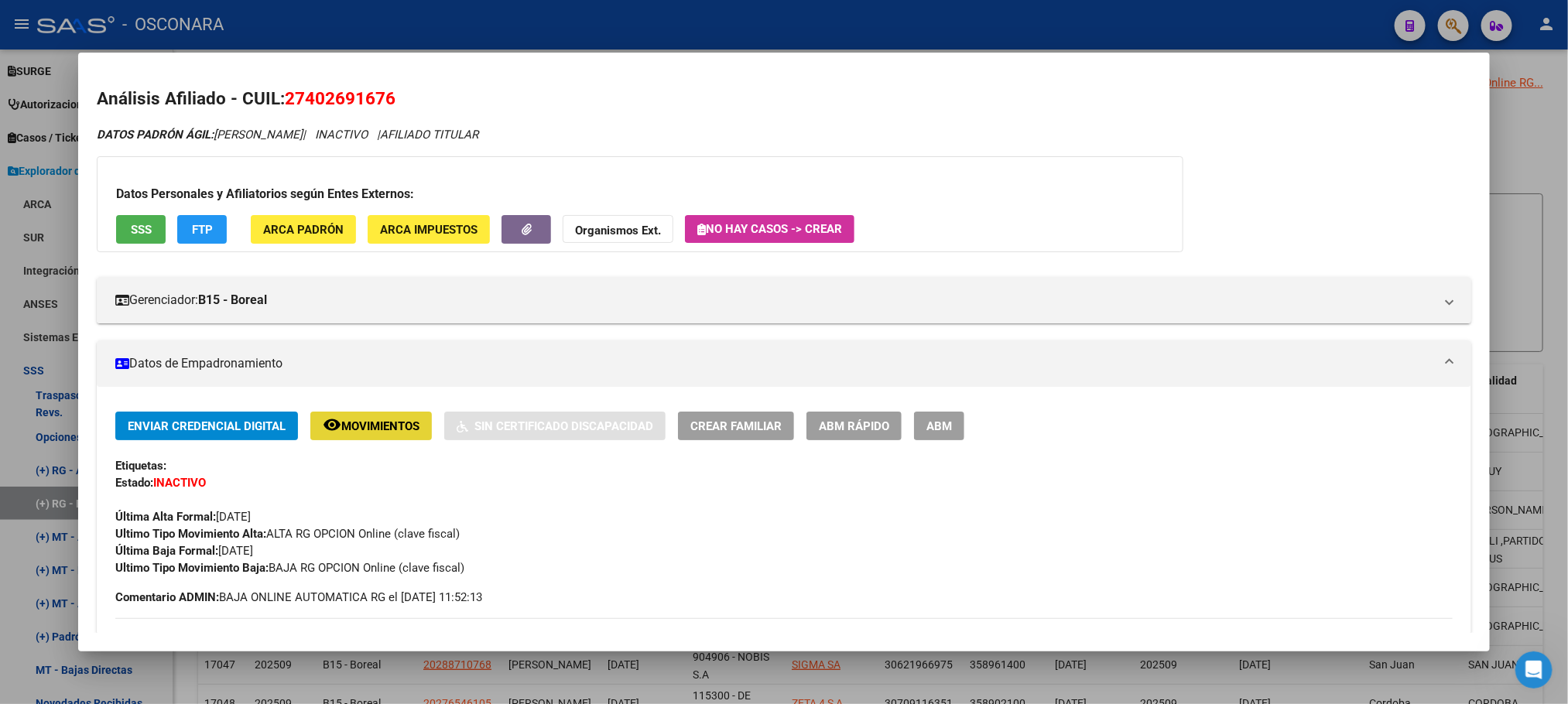
click at [367, 428] on span "Movimientos" at bounding box center [380, 426] width 78 height 14
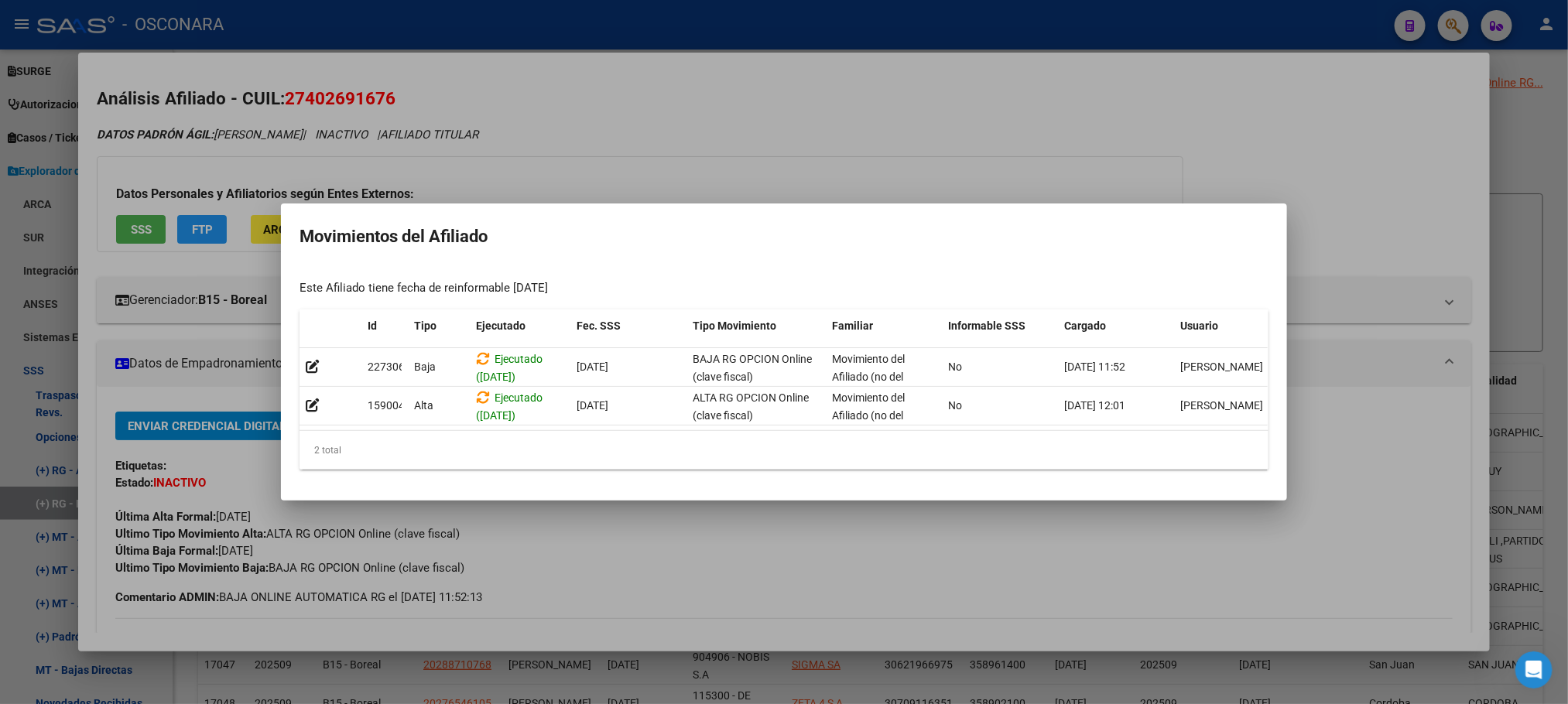
click at [679, 537] on div at bounding box center [784, 352] width 1568 height 704
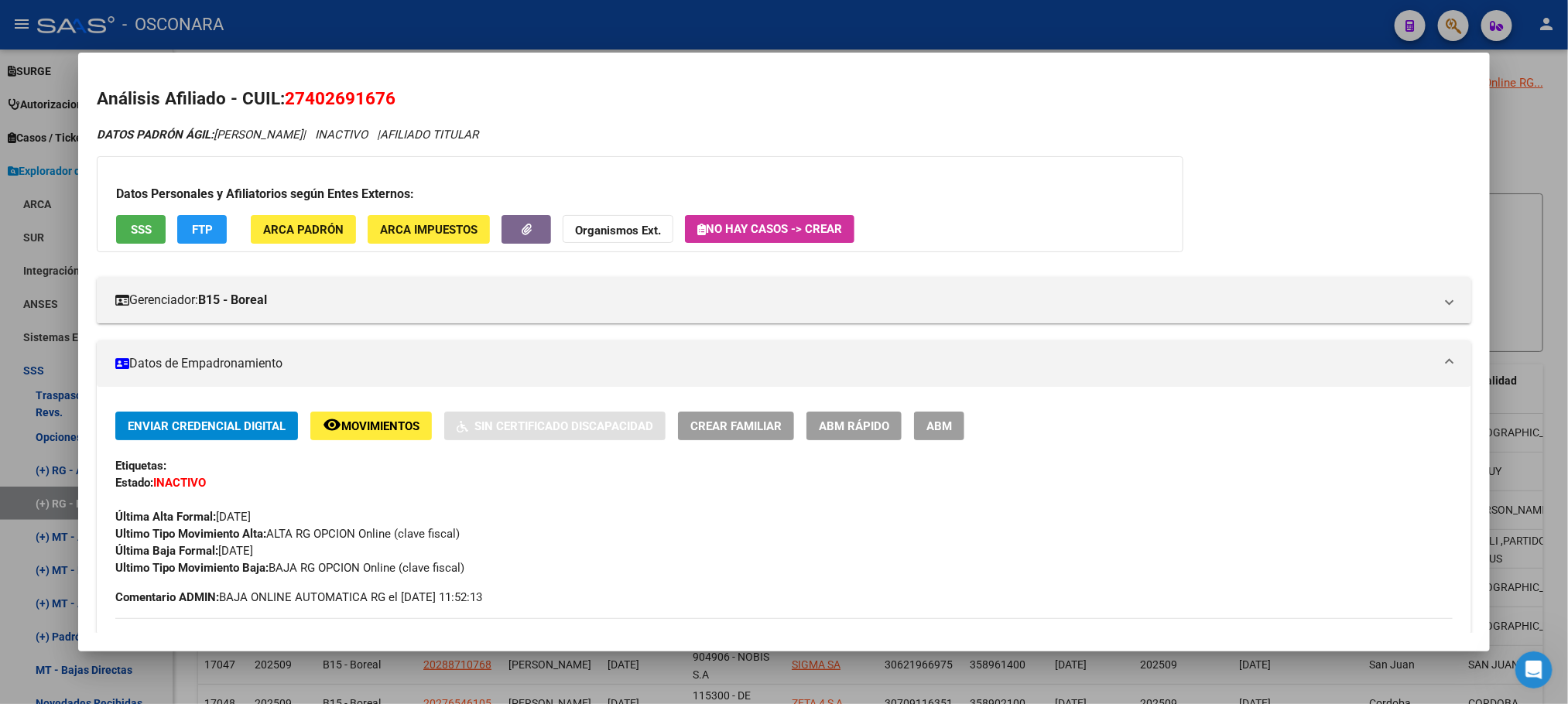
click at [1549, 204] on div at bounding box center [784, 352] width 1568 height 704
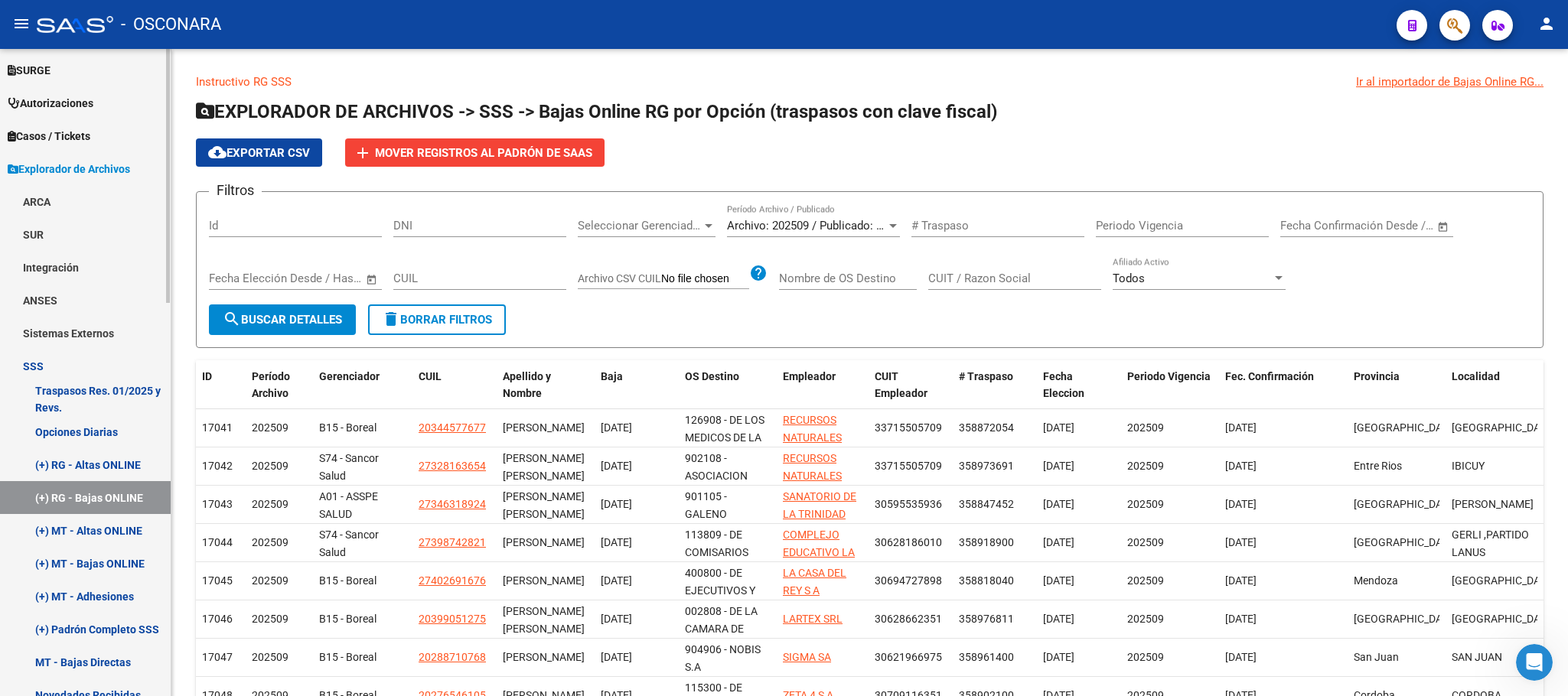
click at [125, 563] on link "(+) MT - Bajas ONLINE" at bounding box center [86, 563] width 171 height 33
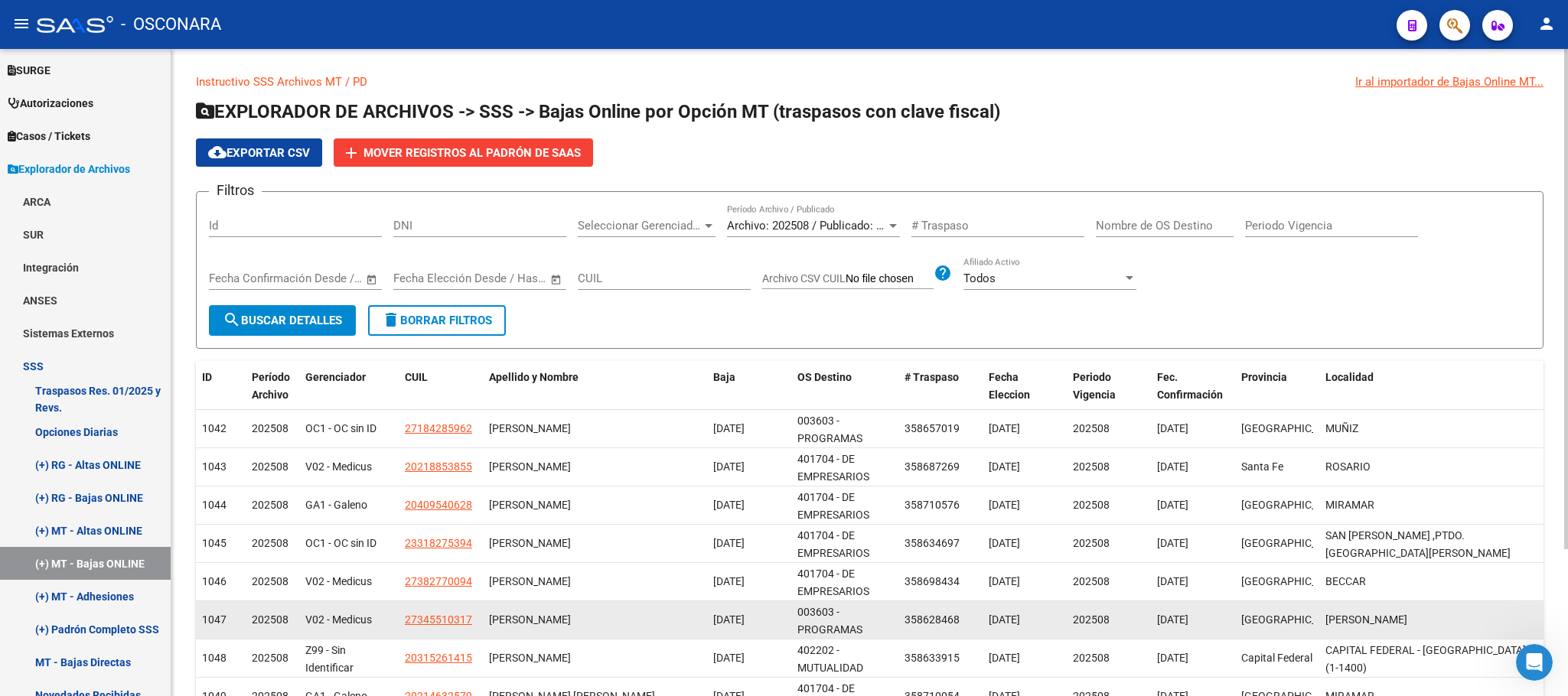
click at [455, 613] on app-link-go-to "27345510317" at bounding box center [439, 620] width 67 height 17
click at [453, 626] on span "27345510317" at bounding box center [439, 619] width 67 height 12
type textarea "27345510317"
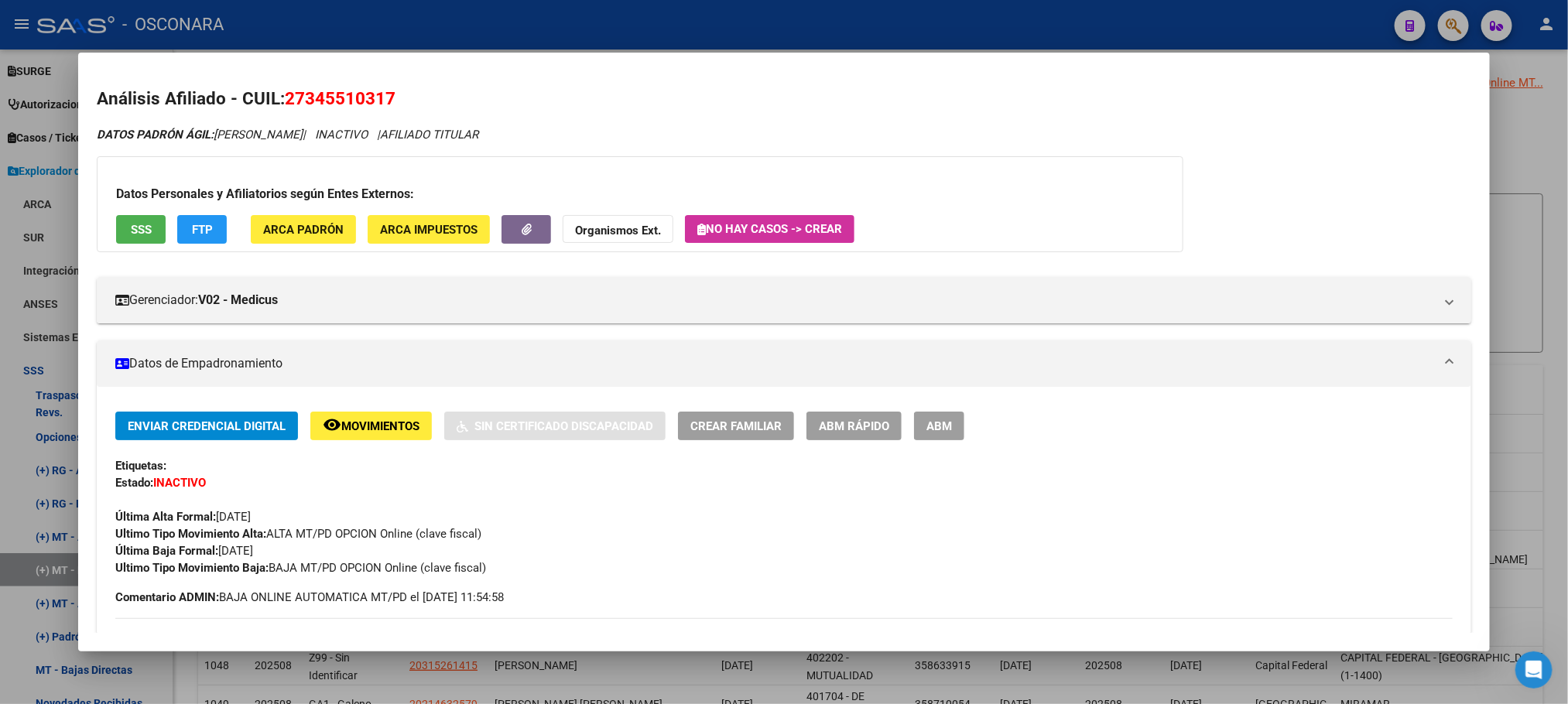
click at [1538, 294] on div at bounding box center [784, 352] width 1568 height 704
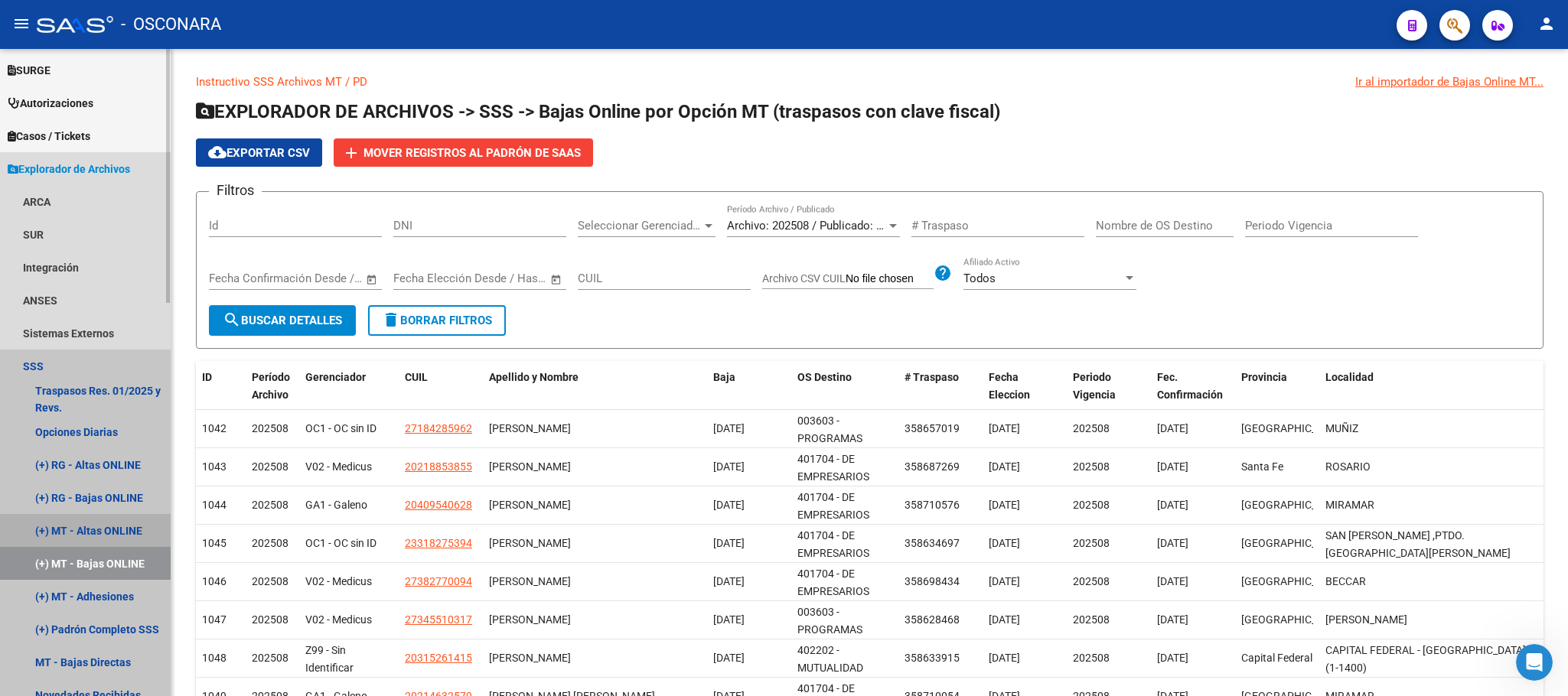
click at [132, 522] on link "(+) MT - Altas ONLINE" at bounding box center [86, 530] width 171 height 33
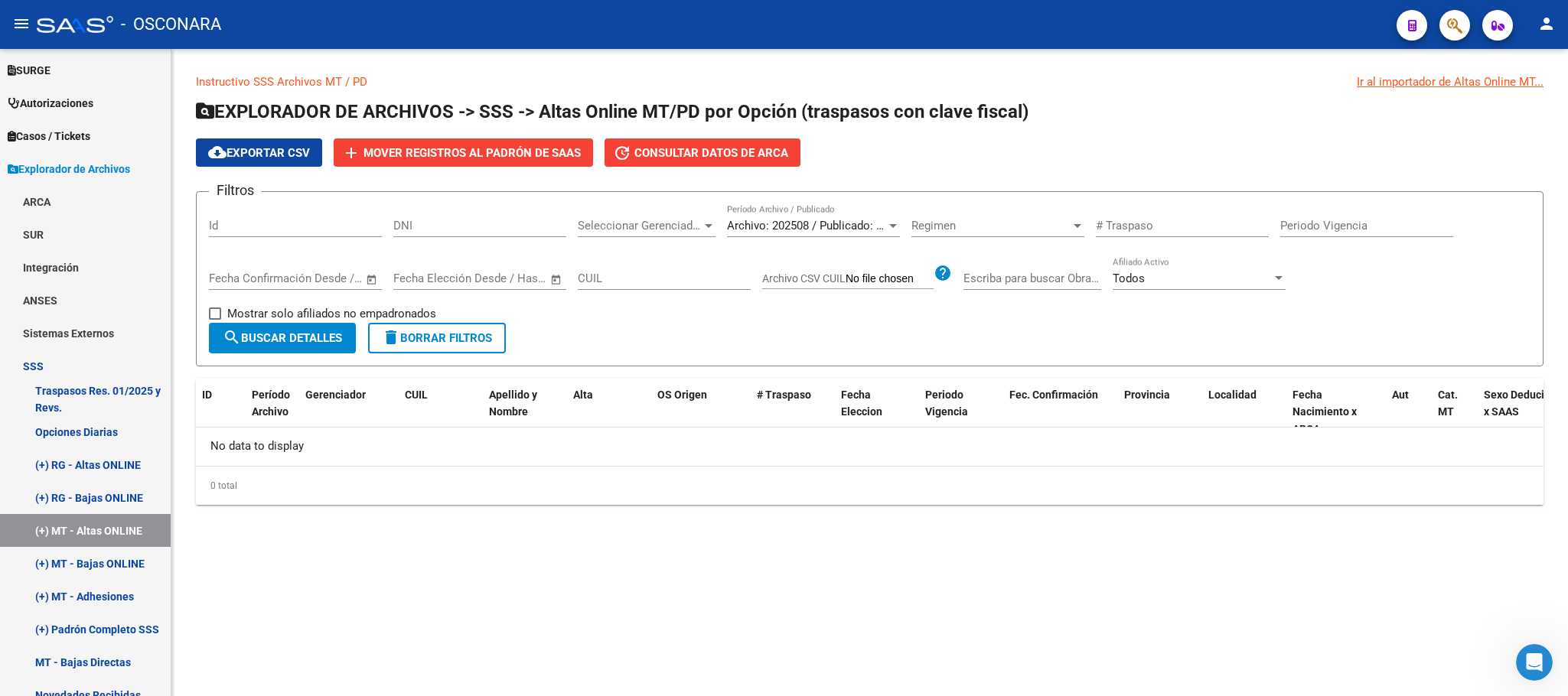
click at [880, 219] on span "Archivo: 202508 / Publicado: 202507" at bounding box center [820, 226] width 186 height 14
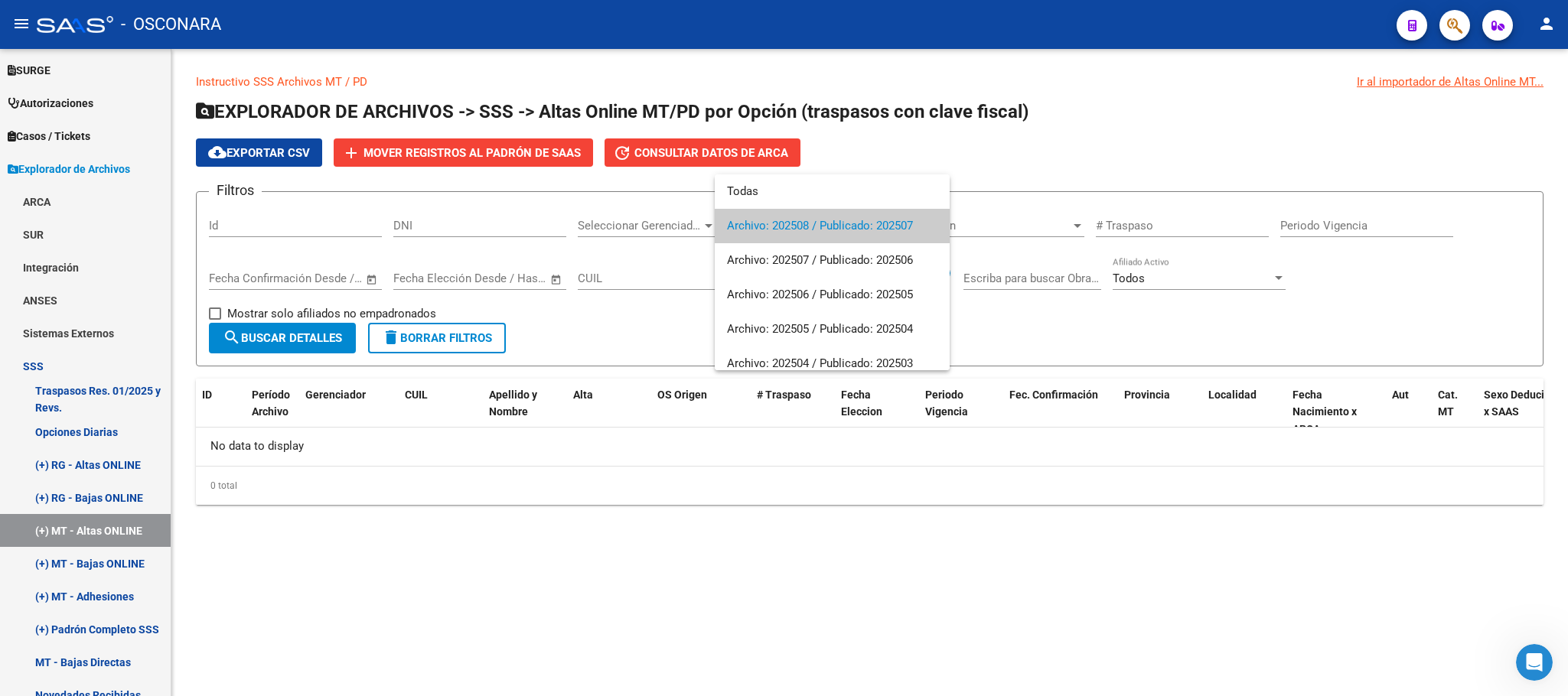
click at [898, 572] on div at bounding box center [784, 348] width 1568 height 696
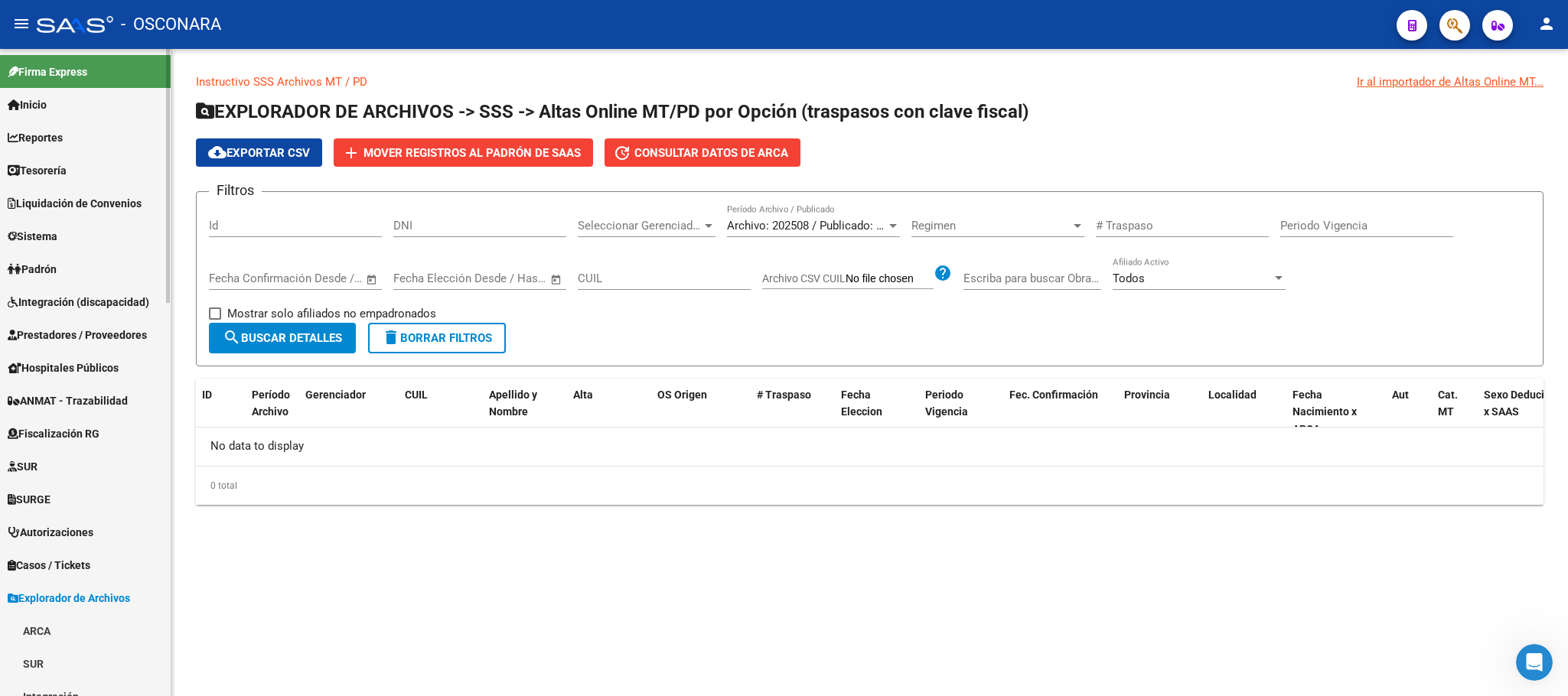
click at [95, 375] on span "Hospitales Públicos" at bounding box center [63, 368] width 111 height 17
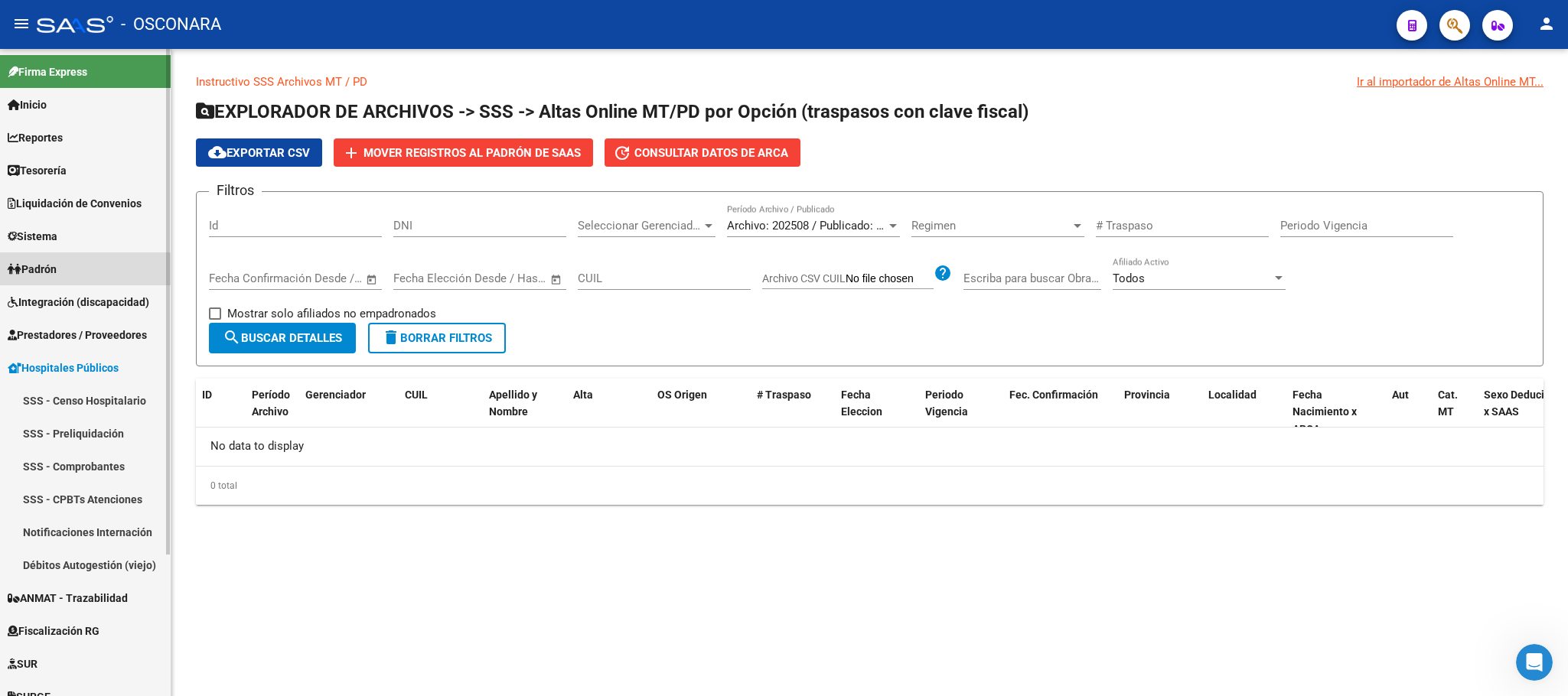
click at [67, 271] on link "Padrón" at bounding box center [86, 269] width 171 height 33
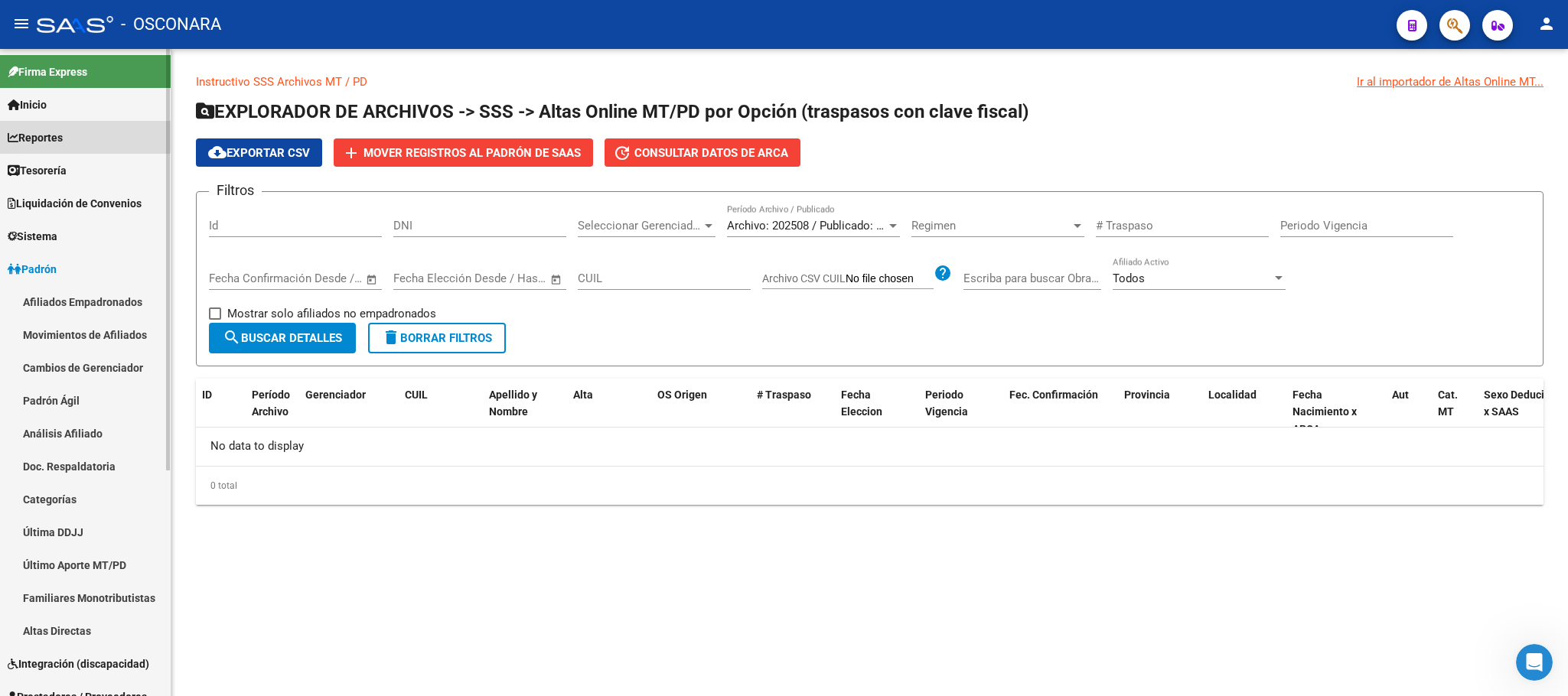
click at [63, 134] on span "Reportes" at bounding box center [35, 137] width 56 height 17
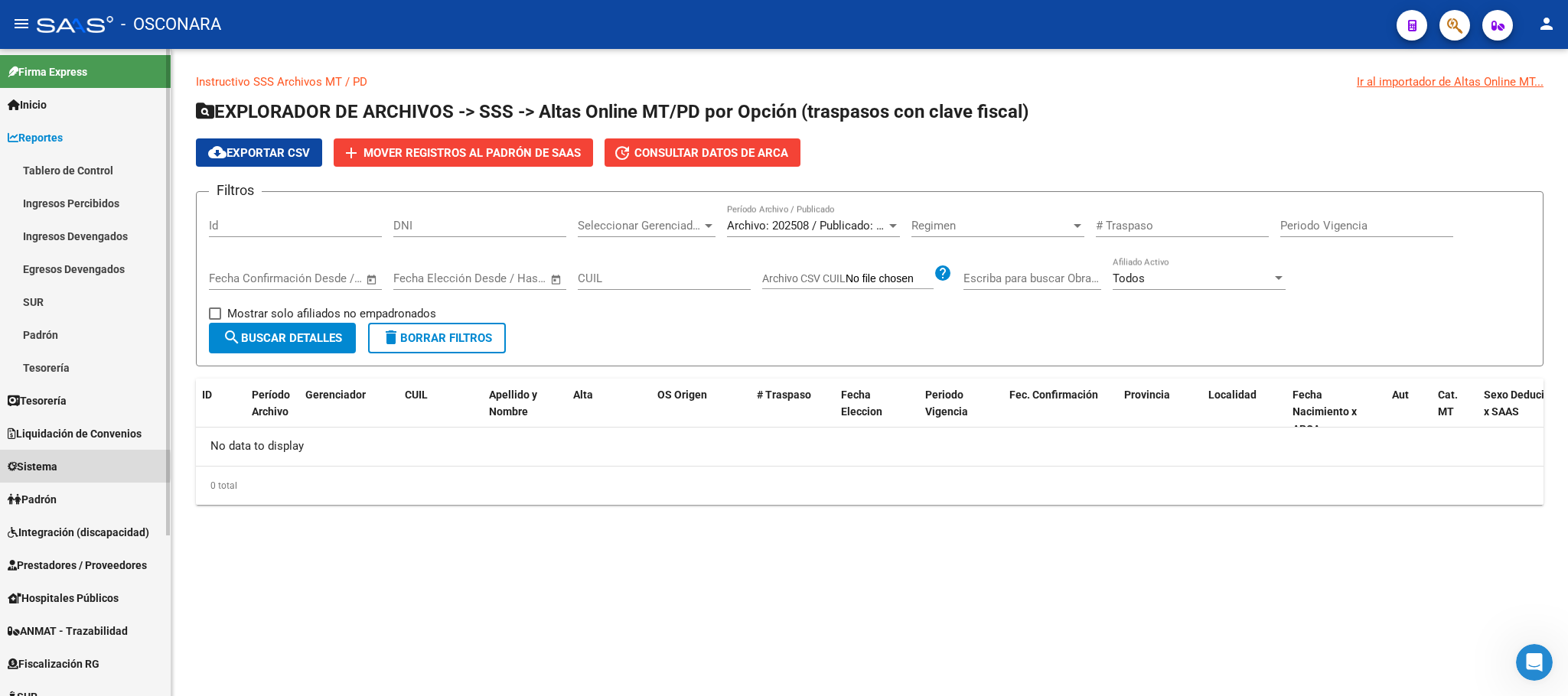
click at [57, 466] on span "Sistema" at bounding box center [32, 467] width 50 height 17
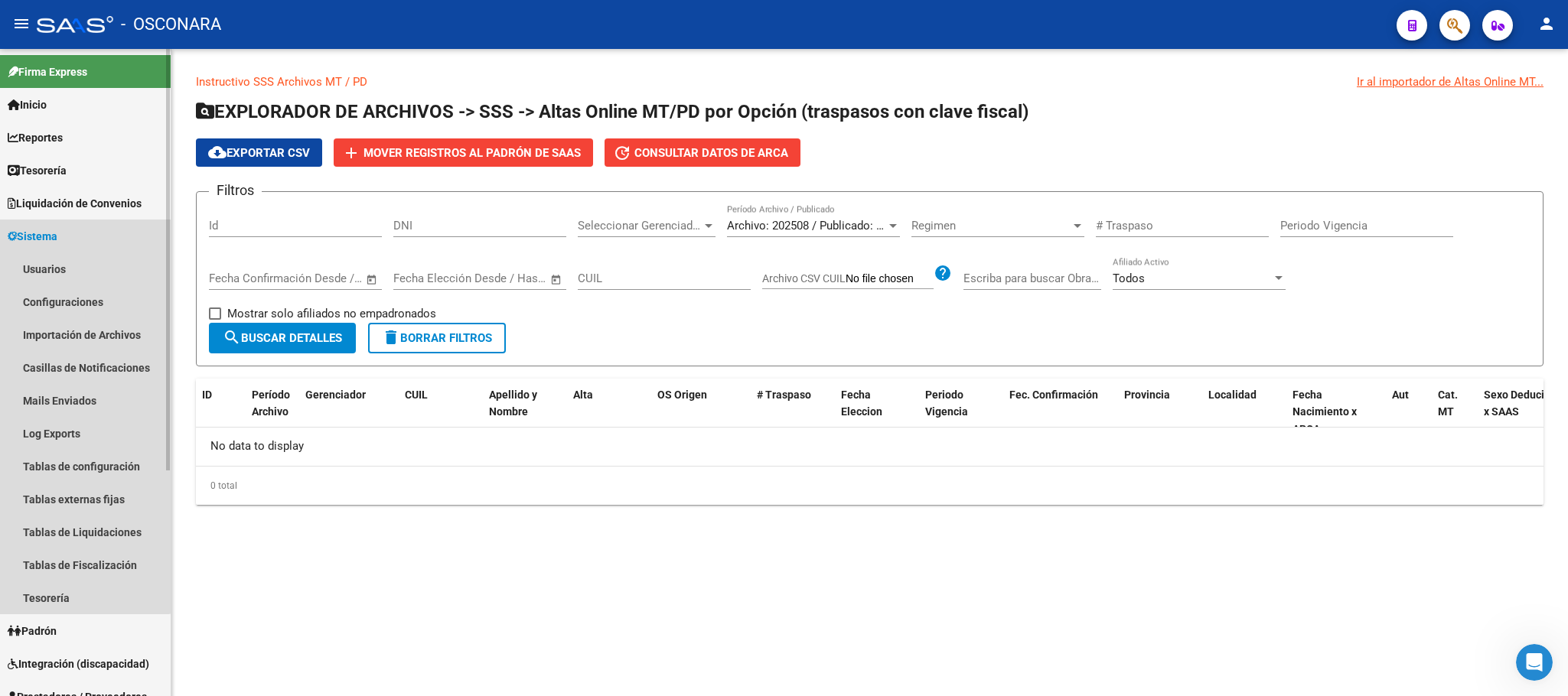
click at [66, 237] on link "Sistema" at bounding box center [86, 236] width 171 height 33
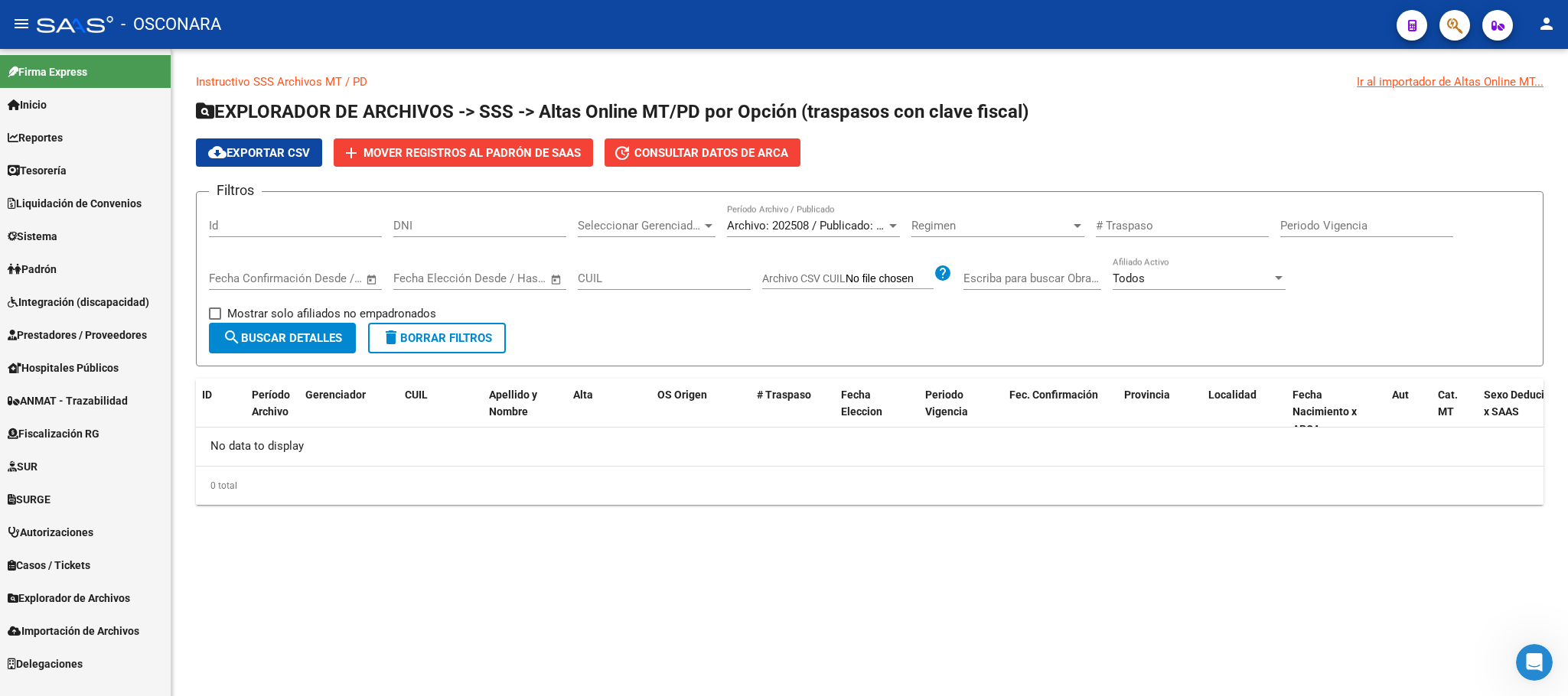
click at [49, 262] on span "Padrón" at bounding box center [32, 269] width 49 height 17
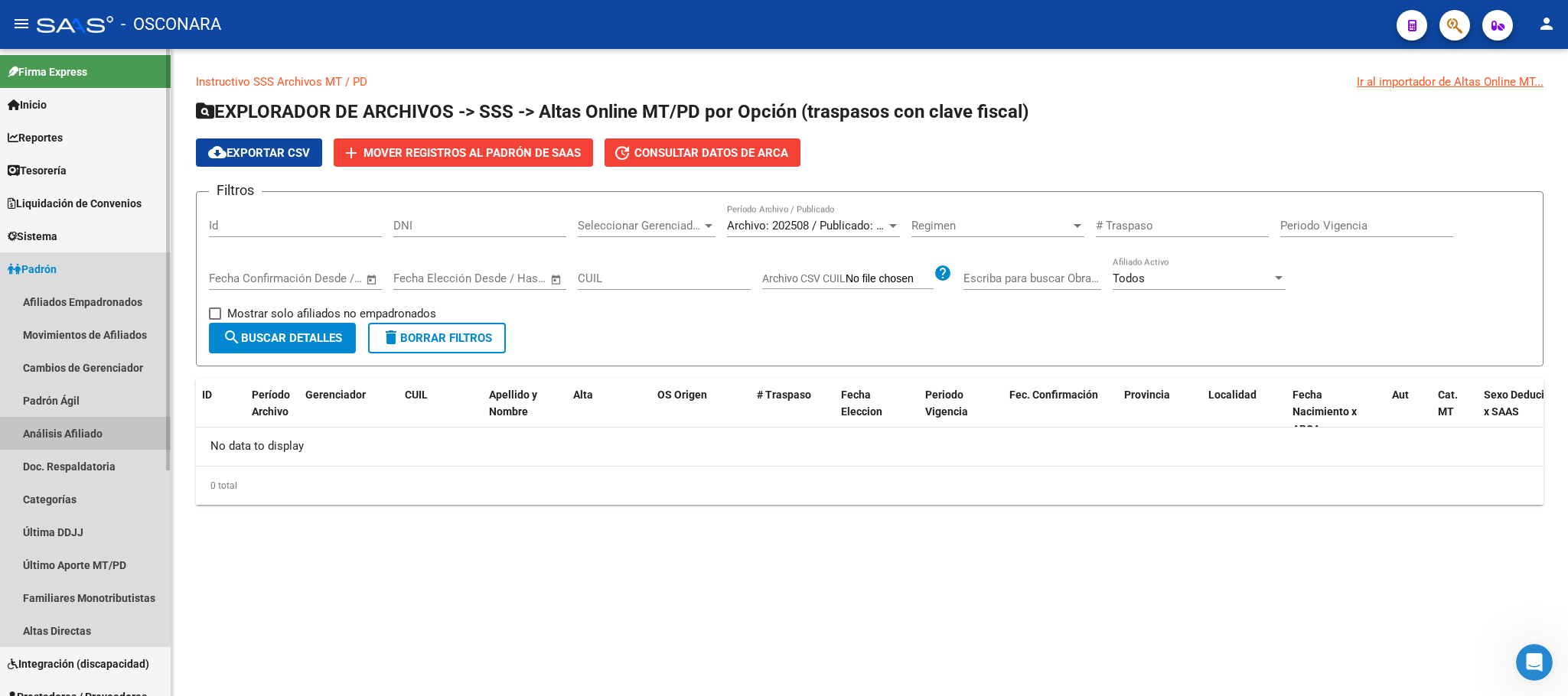
click at [86, 440] on link "Análisis Afiliado" at bounding box center [86, 433] width 171 height 33
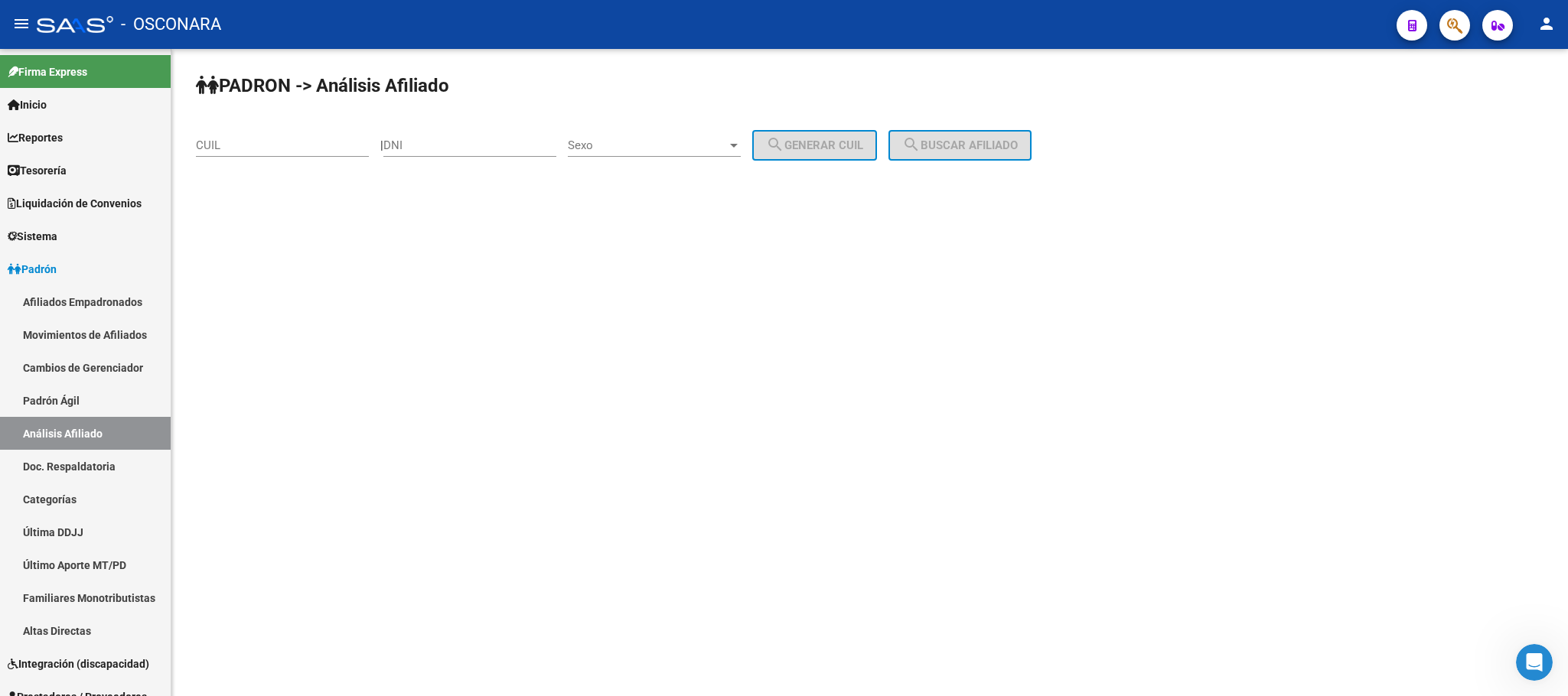
click at [243, 149] on input "CUIL" at bounding box center [282, 145] width 173 height 14
paste input "20-17447796-6"
type input "20-17447796-6"
click at [969, 142] on span "search Buscar afiliado" at bounding box center [959, 145] width 116 height 14
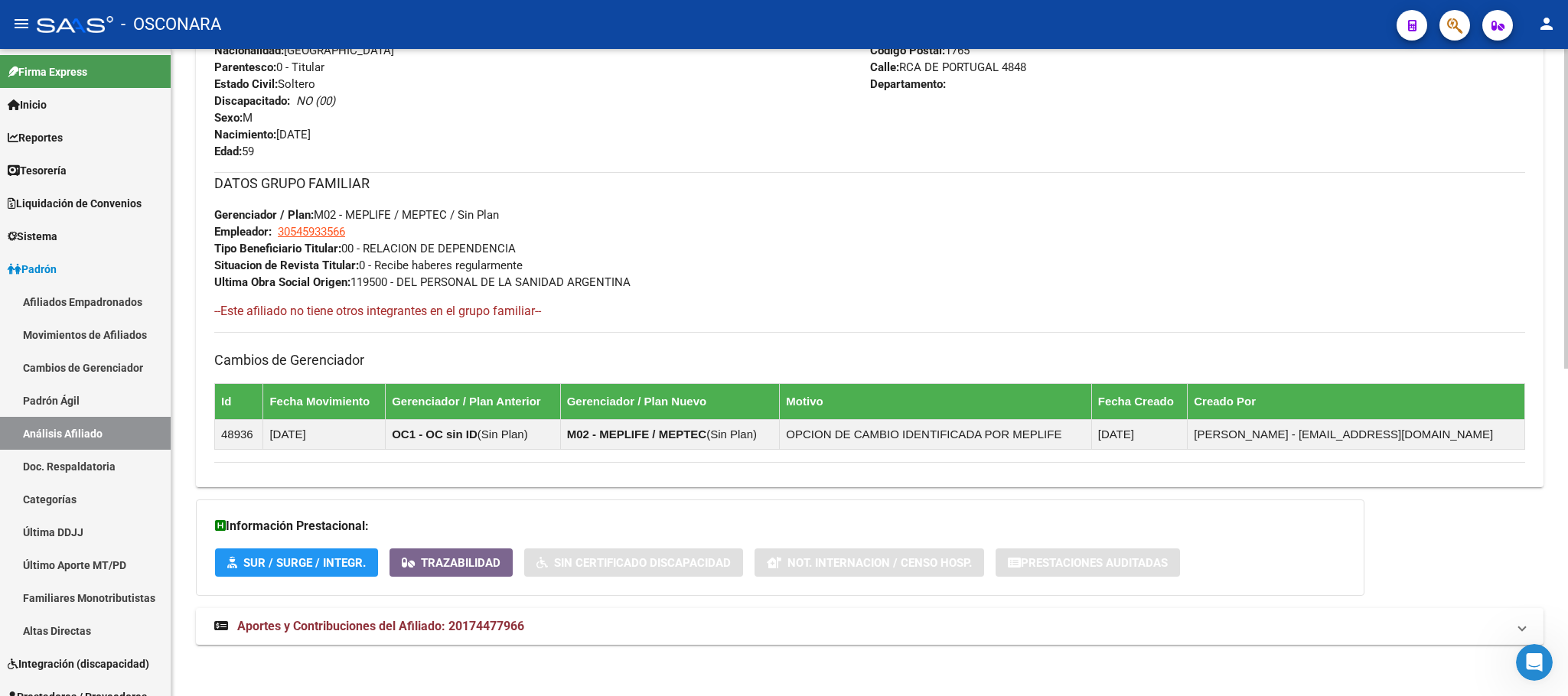
scroll to position [661, 0]
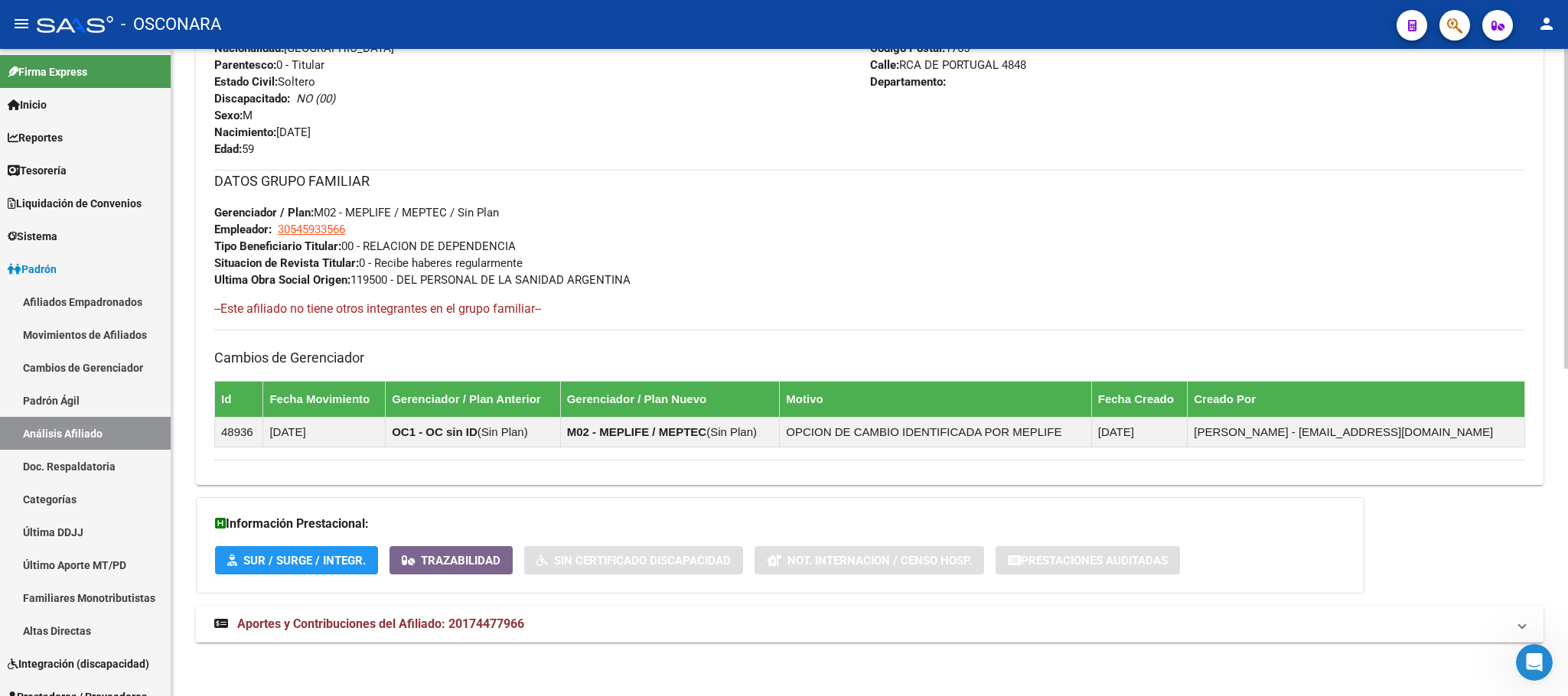
drag, startPoint x: 441, startPoint y: 615, endPoint x: 450, endPoint y: 606, distance: 12.7
click at [440, 613] on mat-expansion-panel-header "Aportes y Contribuciones del Afiliado: 20174477966" at bounding box center [869, 624] width 1348 height 36
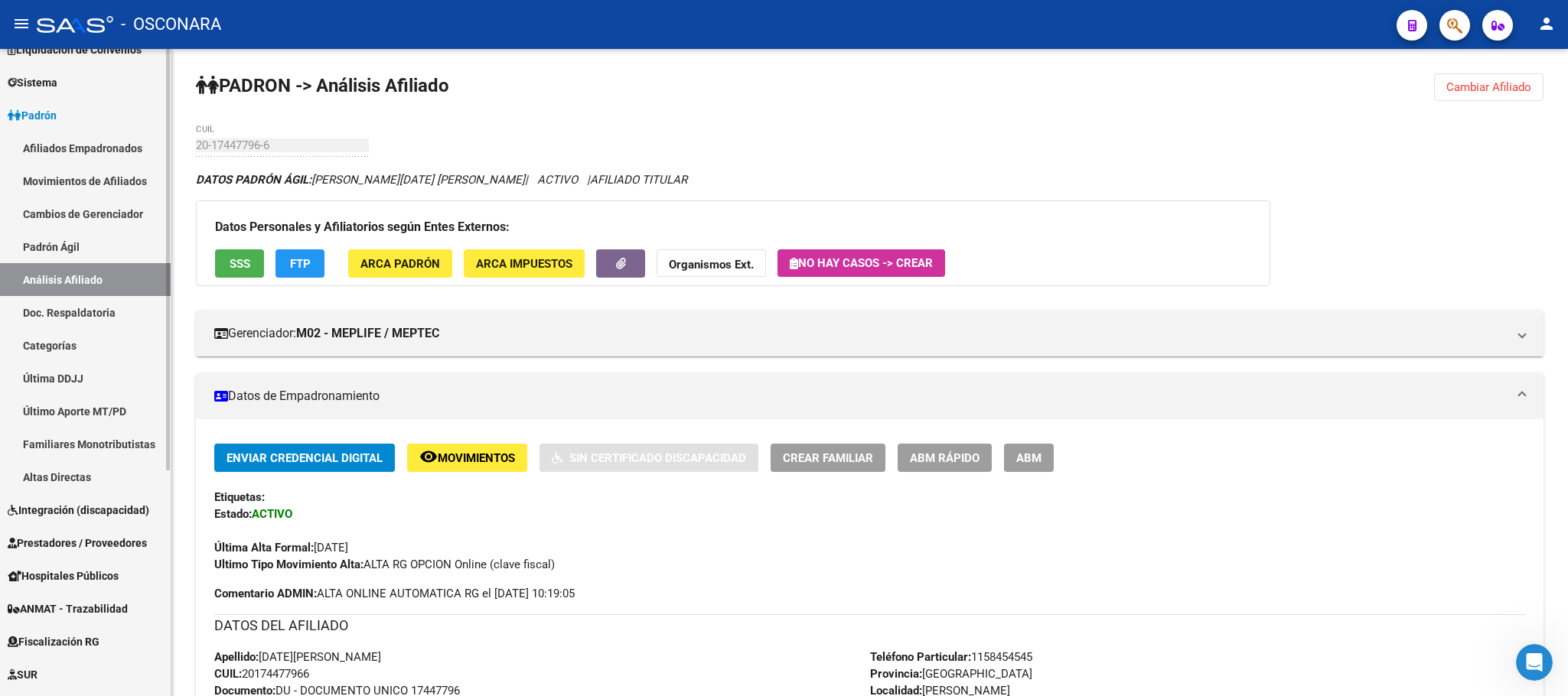
scroll to position [345, 0]
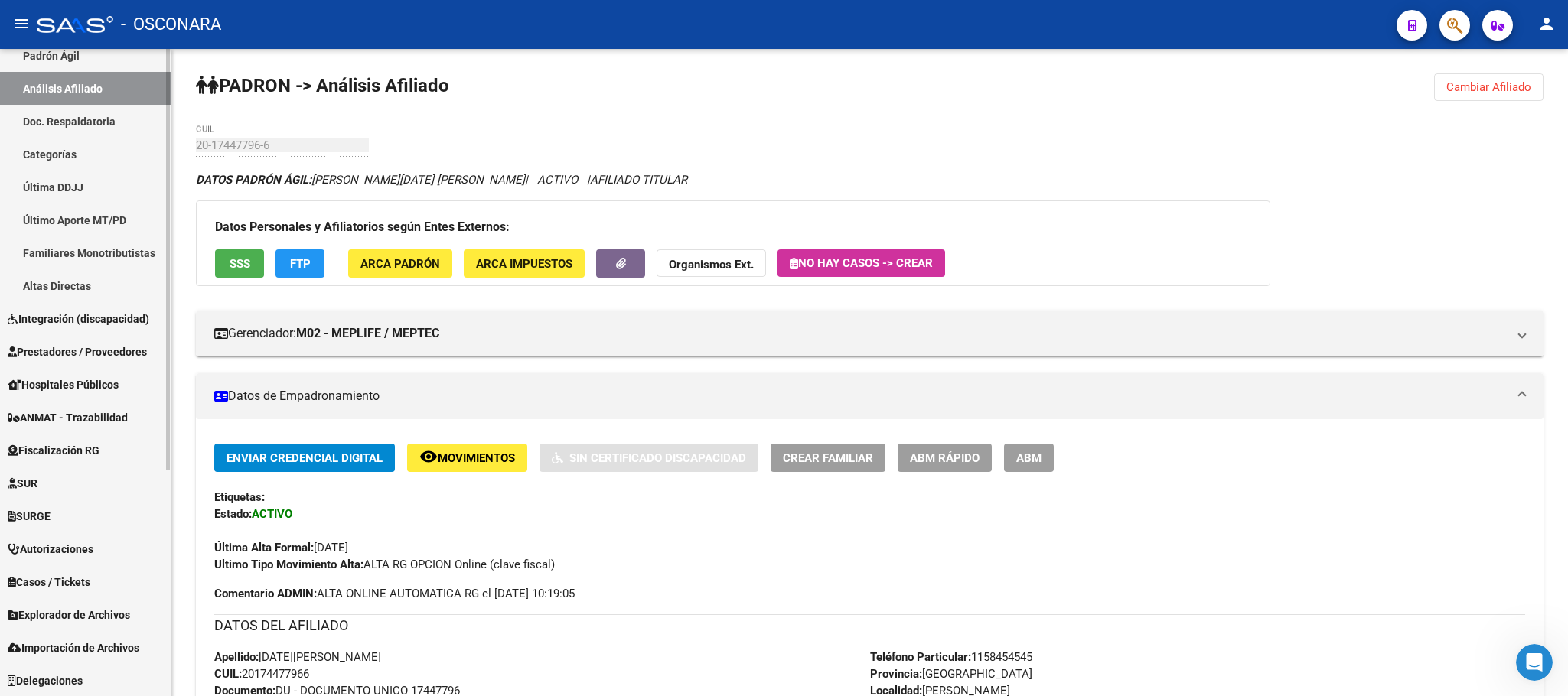
click at [113, 620] on span "Explorador de Archivos" at bounding box center [68, 615] width 123 height 17
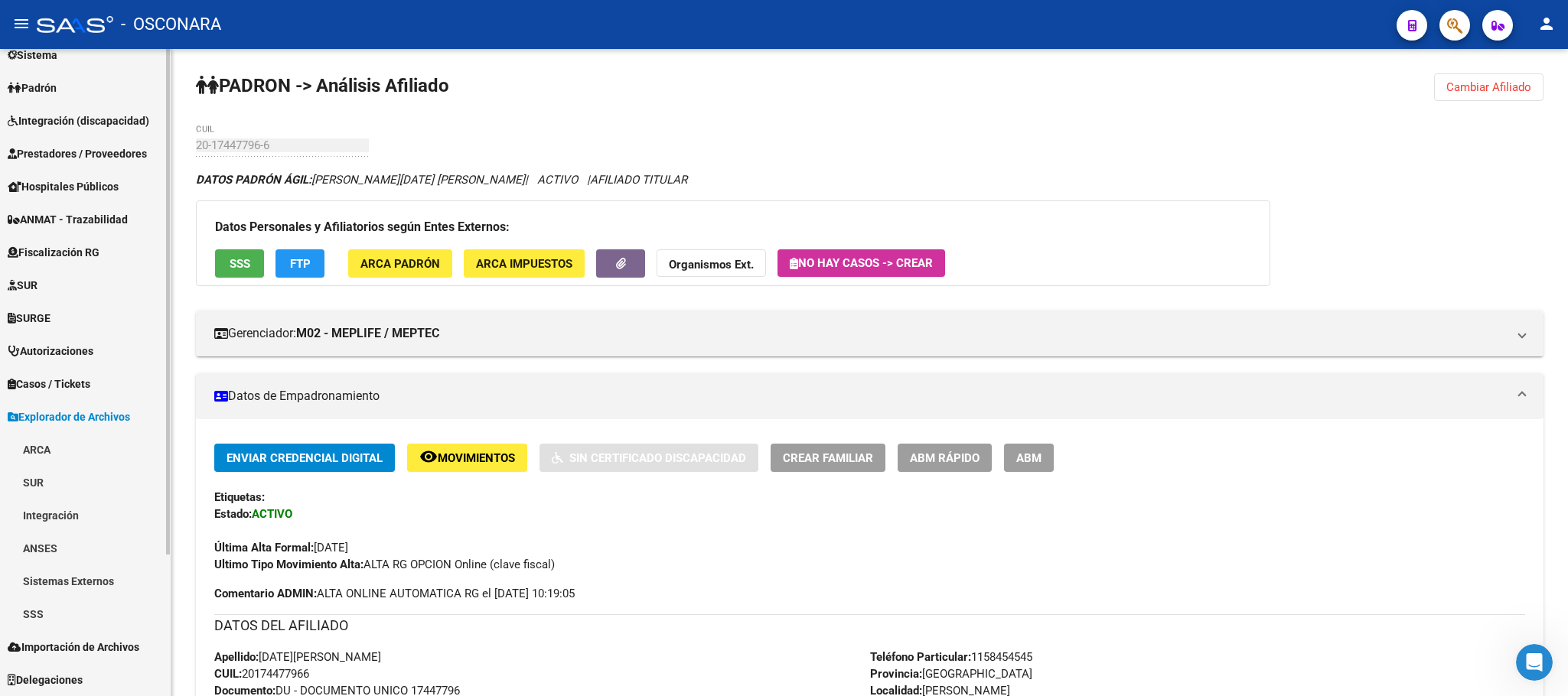
scroll to position [180, 0]
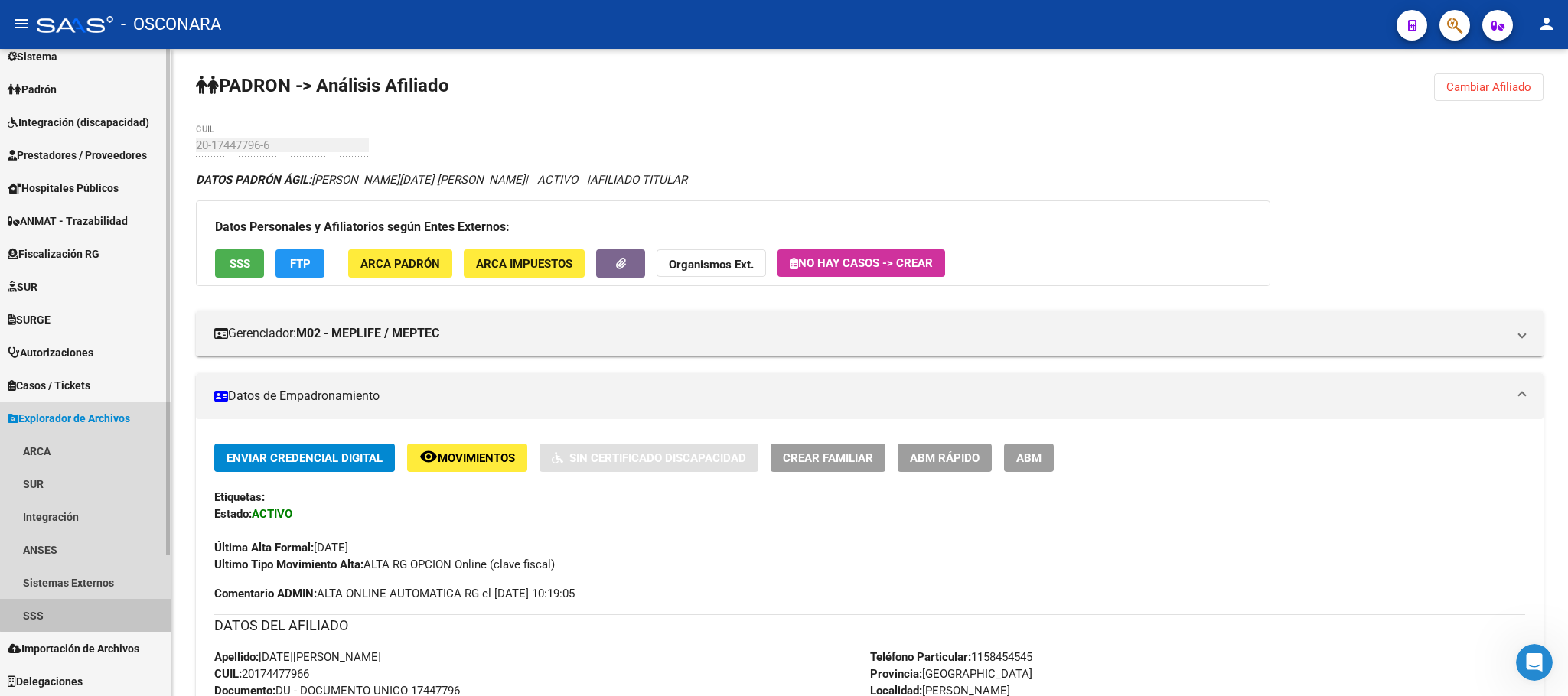
click at [113, 604] on link "SSS" at bounding box center [86, 615] width 171 height 33
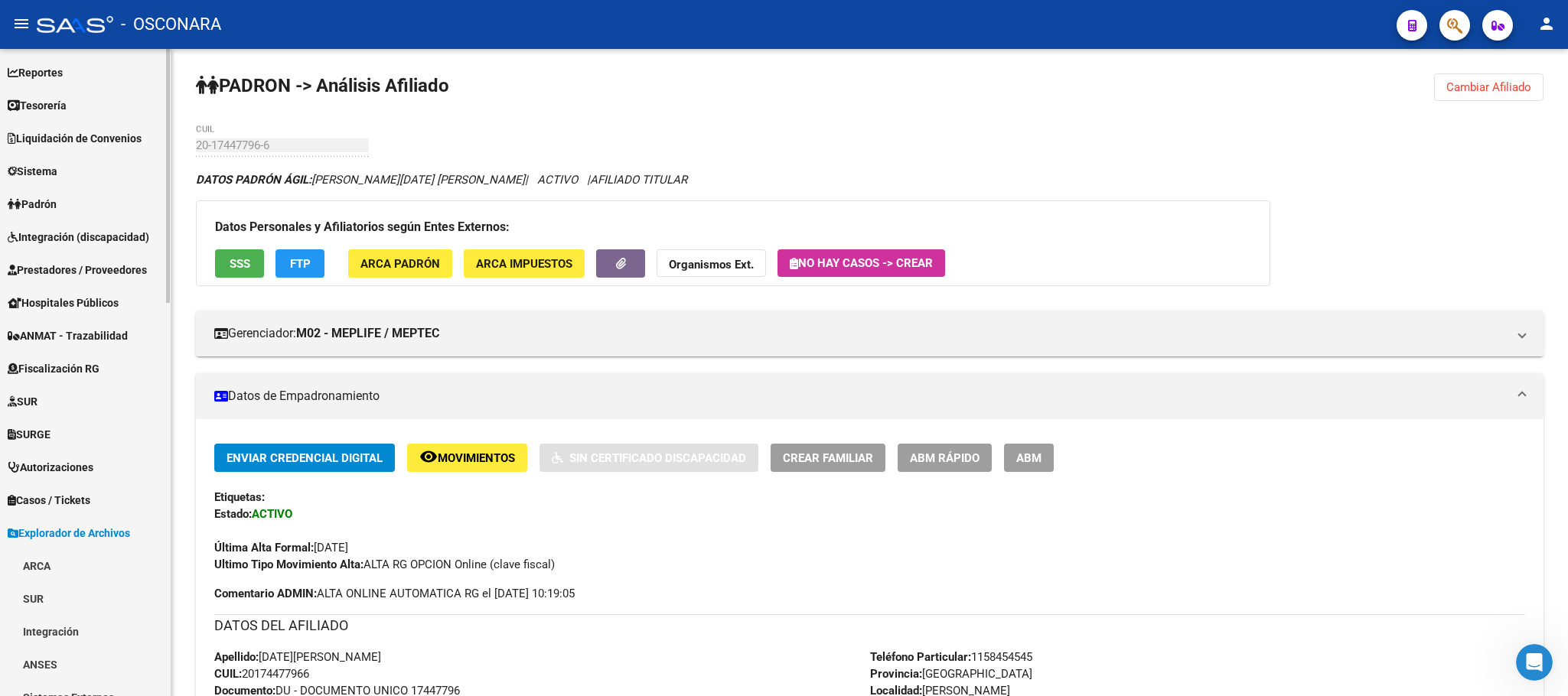
scroll to position [0, 0]
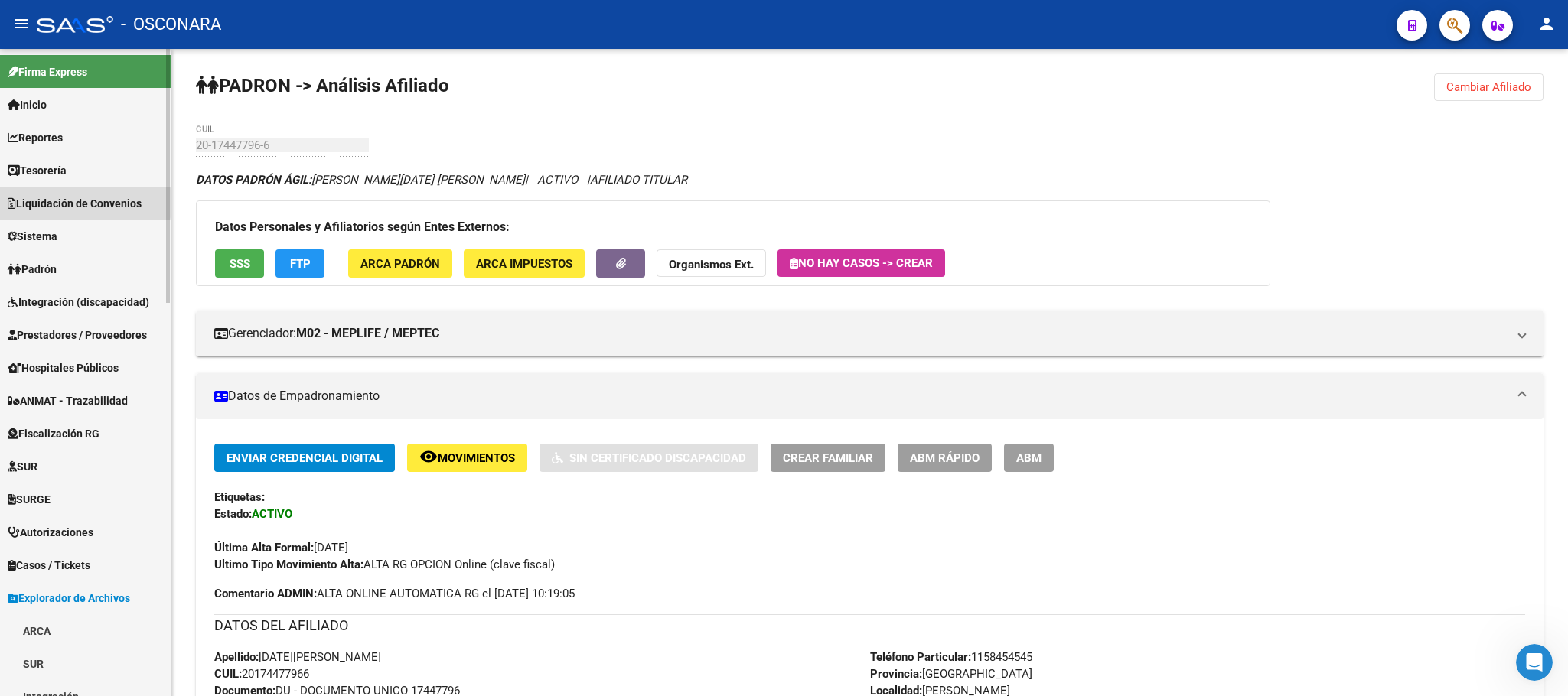
click at [32, 203] on span "Liquidación de Convenios" at bounding box center [74, 203] width 134 height 17
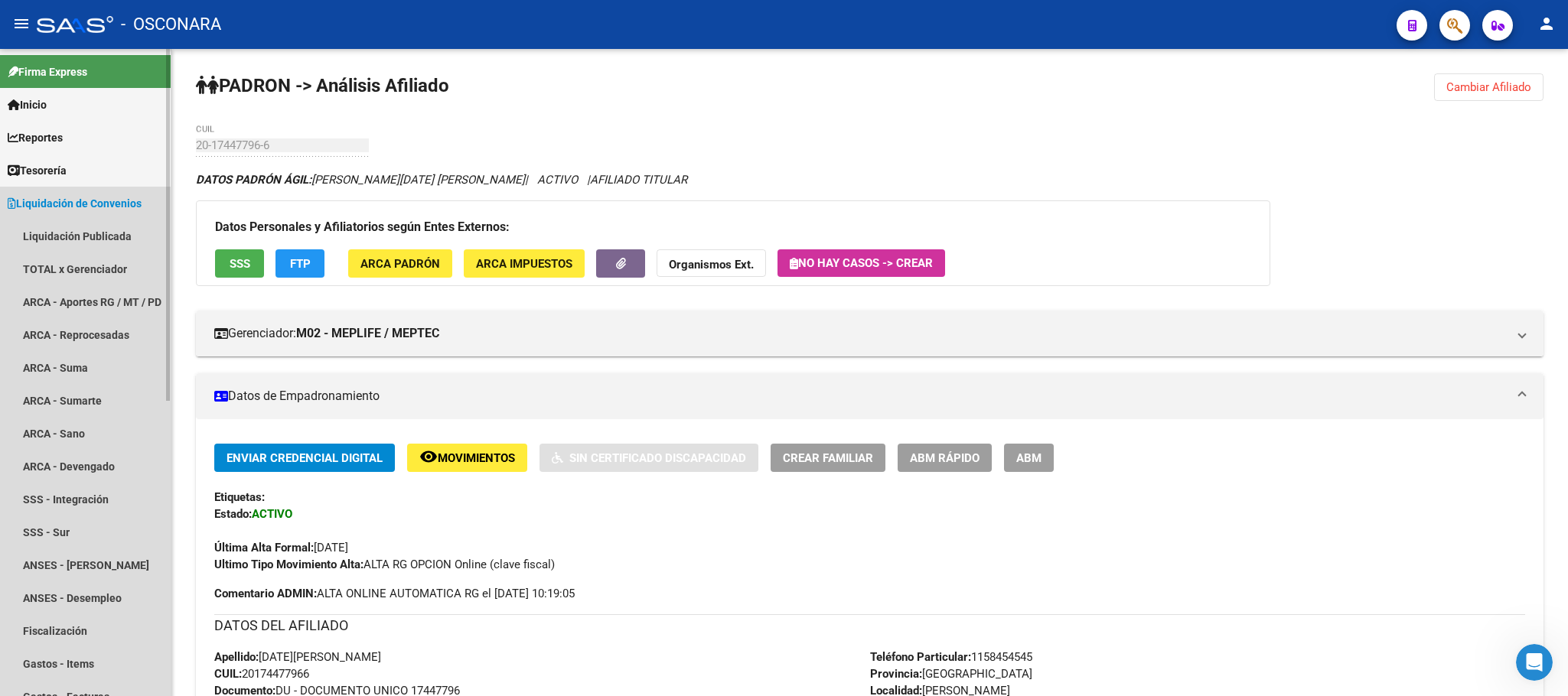
click at [44, 209] on span "Liquidación de Convenios" at bounding box center [74, 203] width 134 height 17
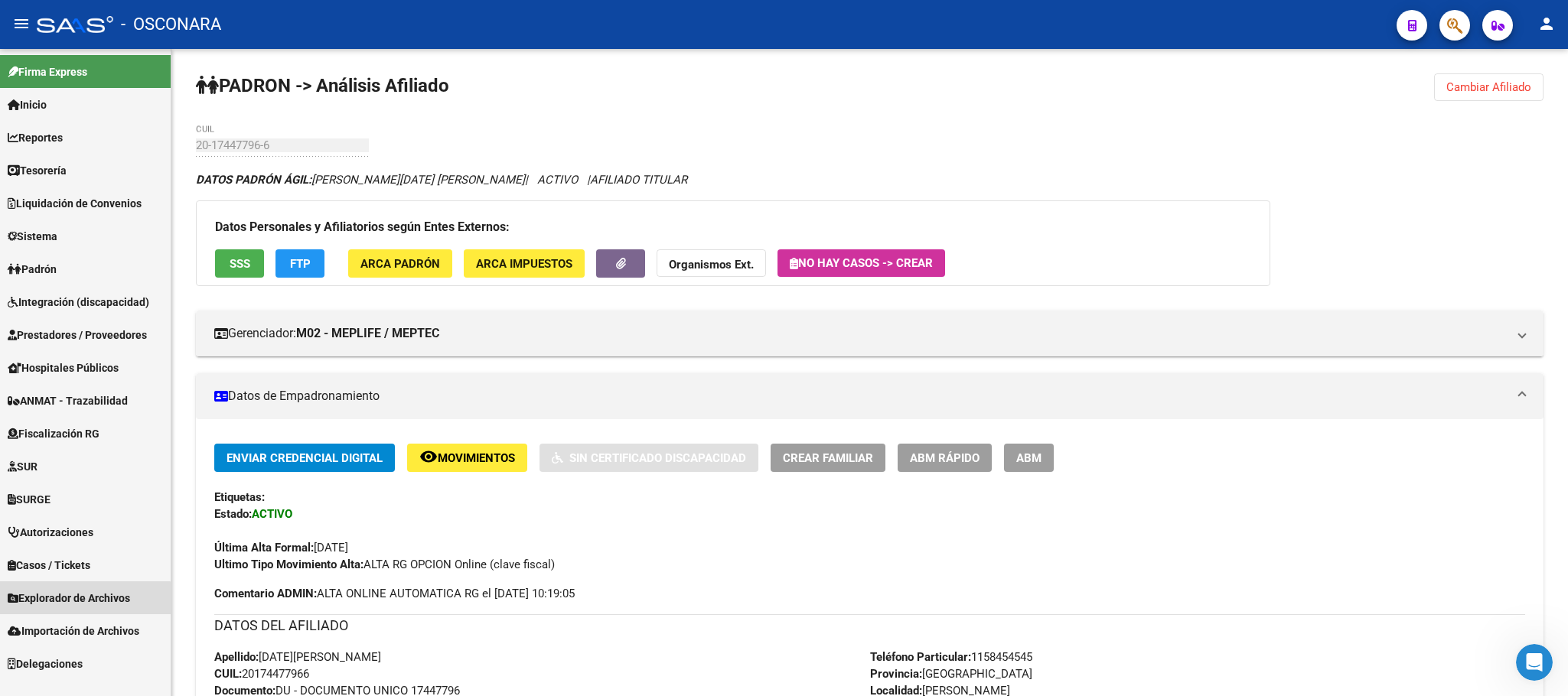
click at [76, 606] on span "Explorador de Archivos" at bounding box center [68, 598] width 123 height 17
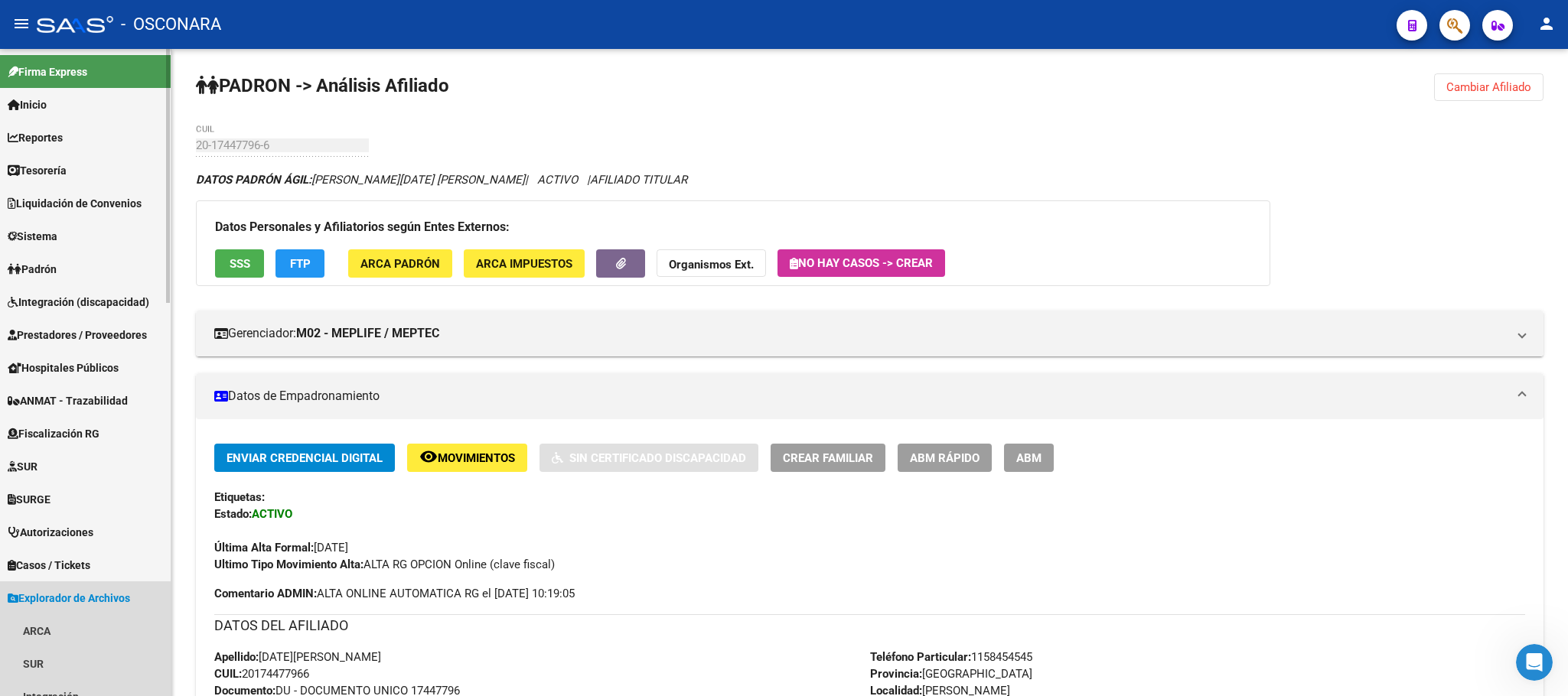
click at [74, 588] on link "Explorador de Archivos" at bounding box center [86, 598] width 171 height 33
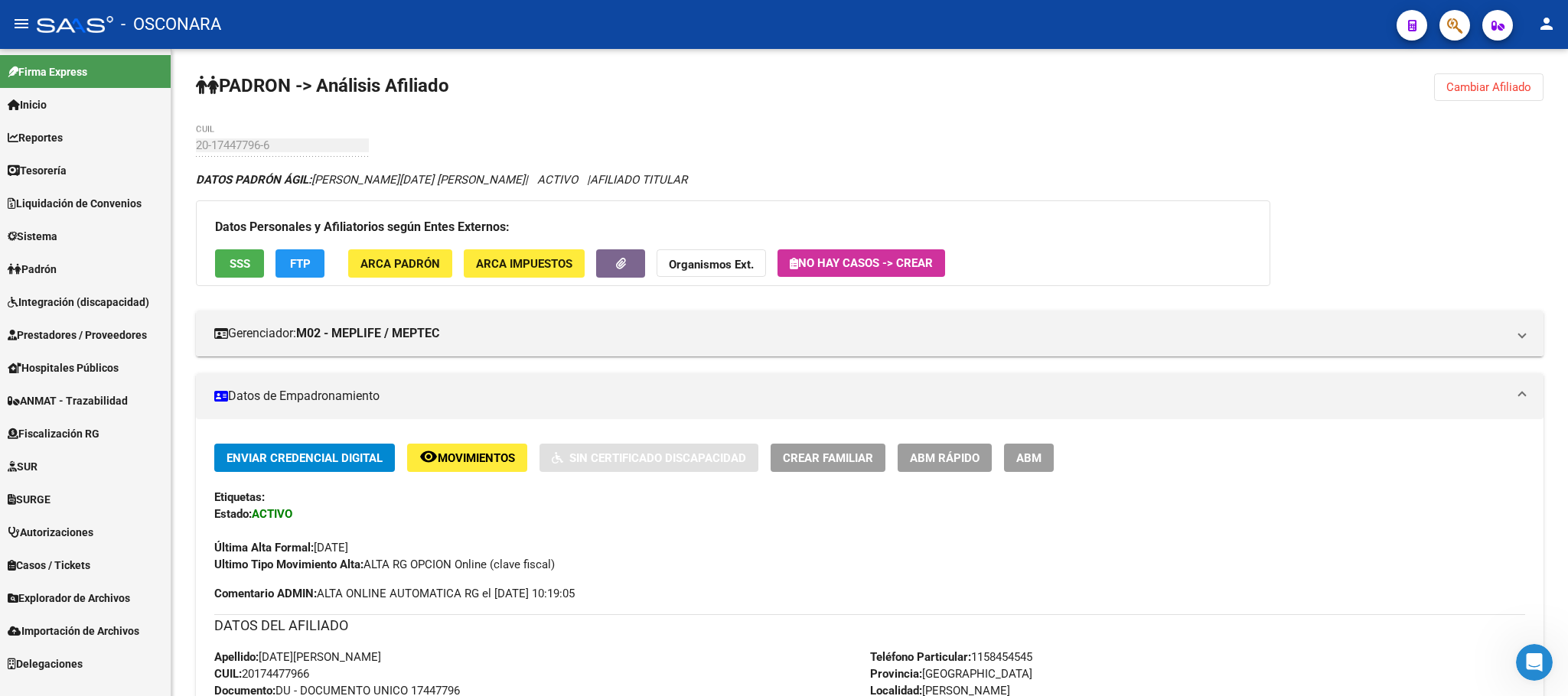
click at [56, 271] on span "Padrón" at bounding box center [32, 269] width 49 height 17
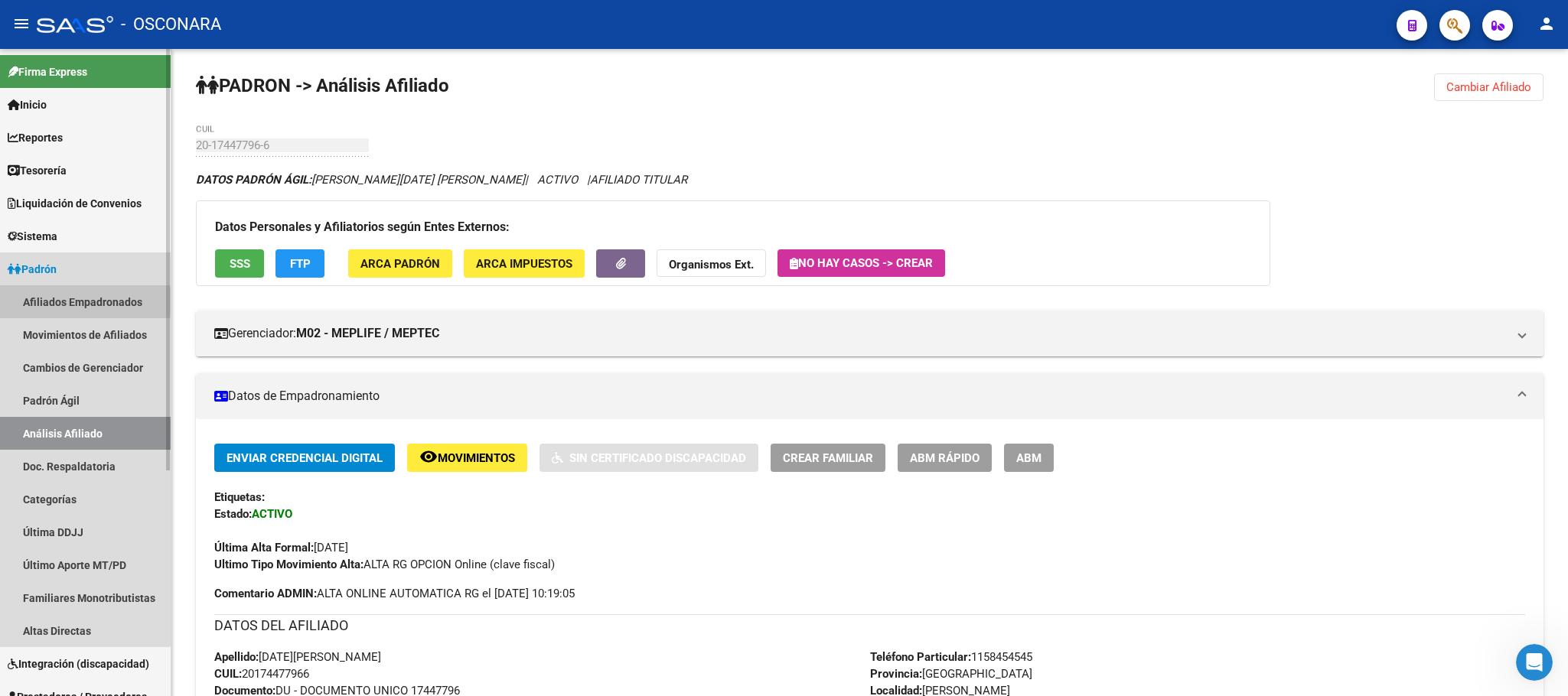
click at [57, 301] on link "Afiliados Empadronados" at bounding box center [86, 302] width 171 height 33
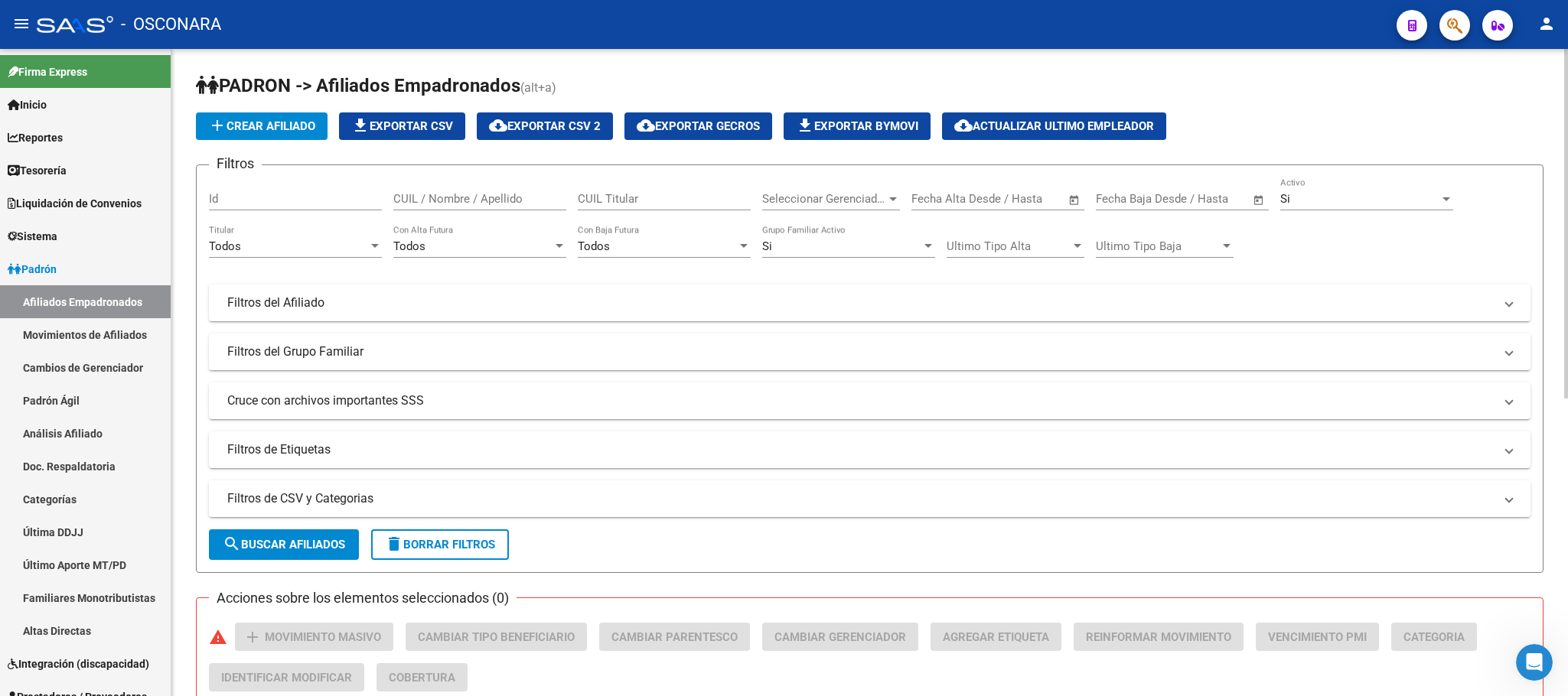
click at [282, 493] on mat-panel-title "Filtros de CSV y Categorias" at bounding box center [861, 499] width 1267 height 17
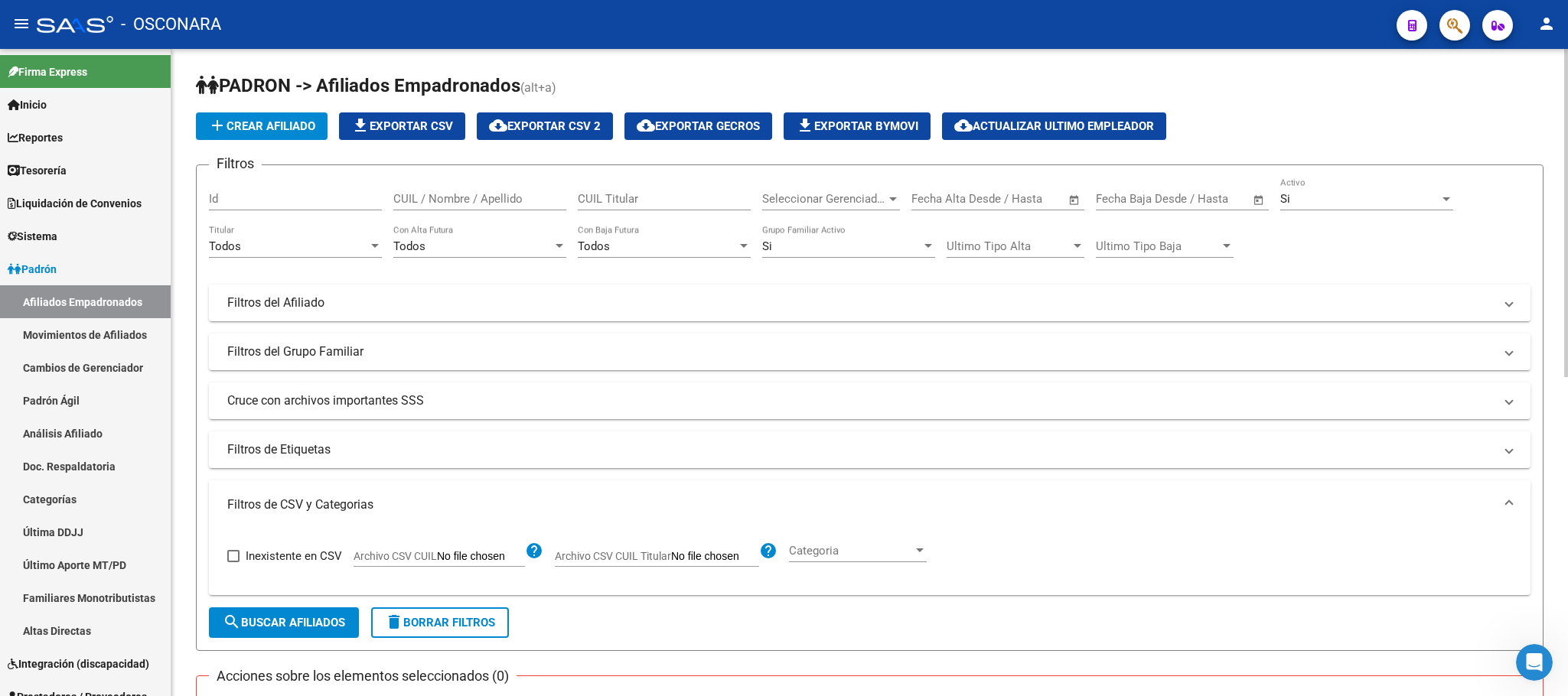
click at [276, 513] on mat-panel-title "Filtros de CSV y Categorias" at bounding box center [861, 505] width 1267 height 17
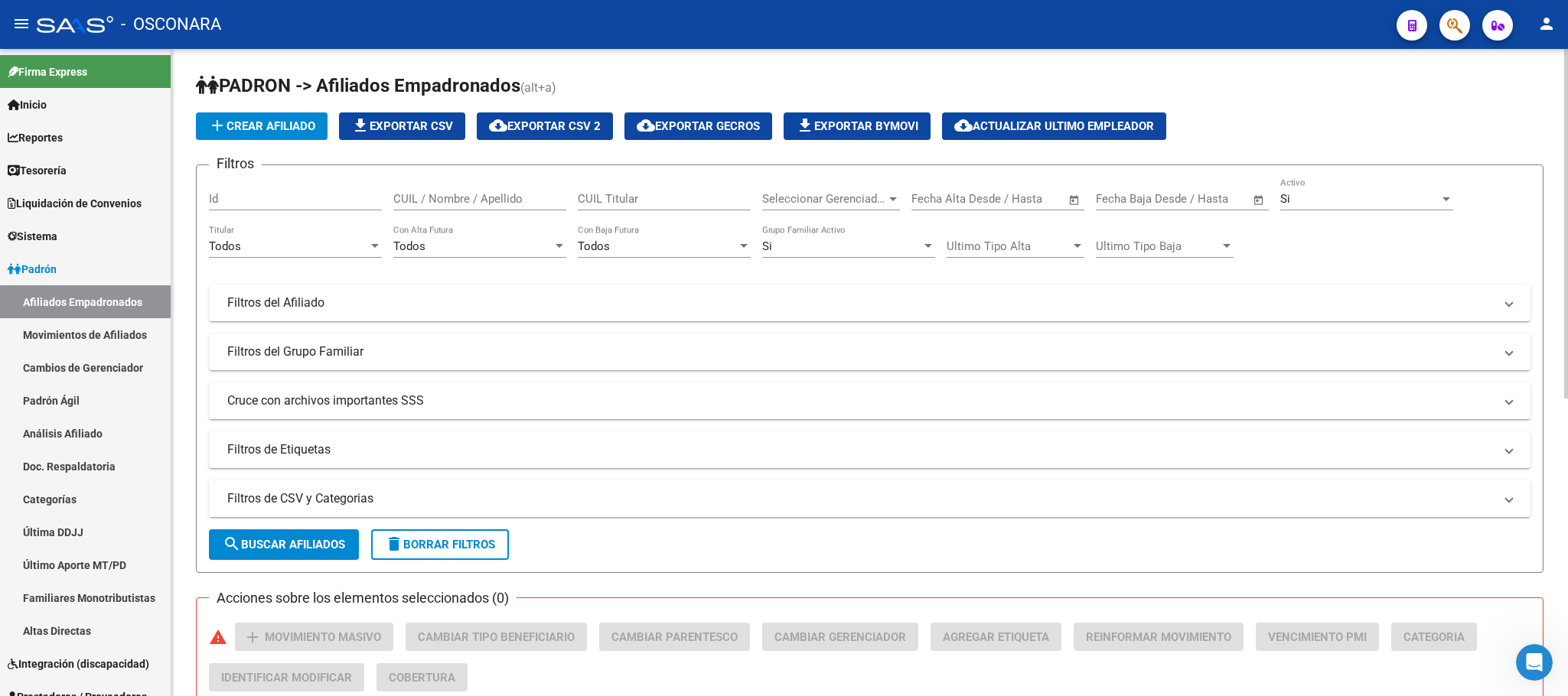
click at [296, 500] on mat-panel-title "Filtros de CSV y Categorias" at bounding box center [861, 499] width 1267 height 17
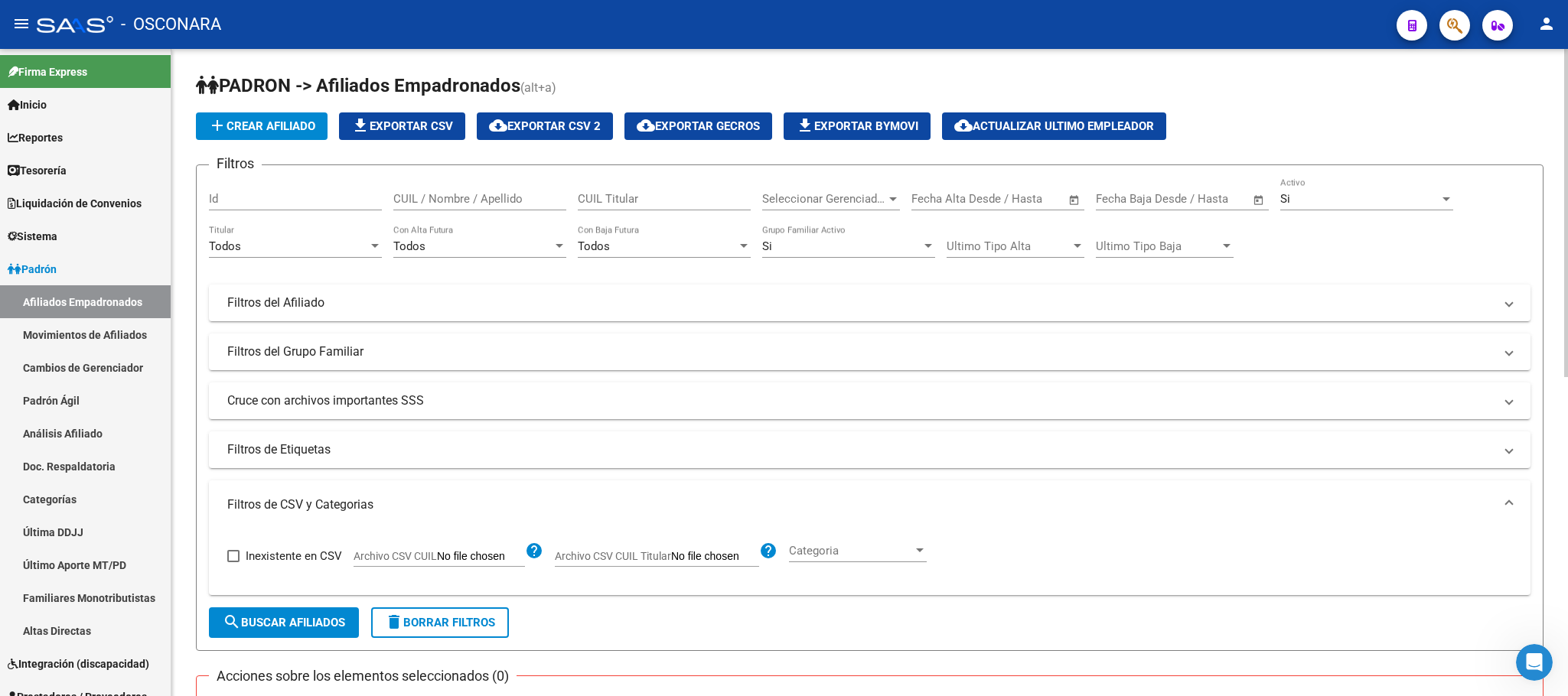
click at [455, 549] on app-file-filter "Archivo CSV CUIL help" at bounding box center [449, 552] width 190 height 23
click at [440, 556] on input "Archivo CSV CUIL" at bounding box center [481, 557] width 88 height 14
type input "C:\fakepath\Incorporar al padrón de la OS.csv"
click at [287, 629] on span "search Buscar Afiliados" at bounding box center [284, 622] width 123 height 14
click at [1346, 196] on div "Si" at bounding box center [1360, 198] width 159 height 14
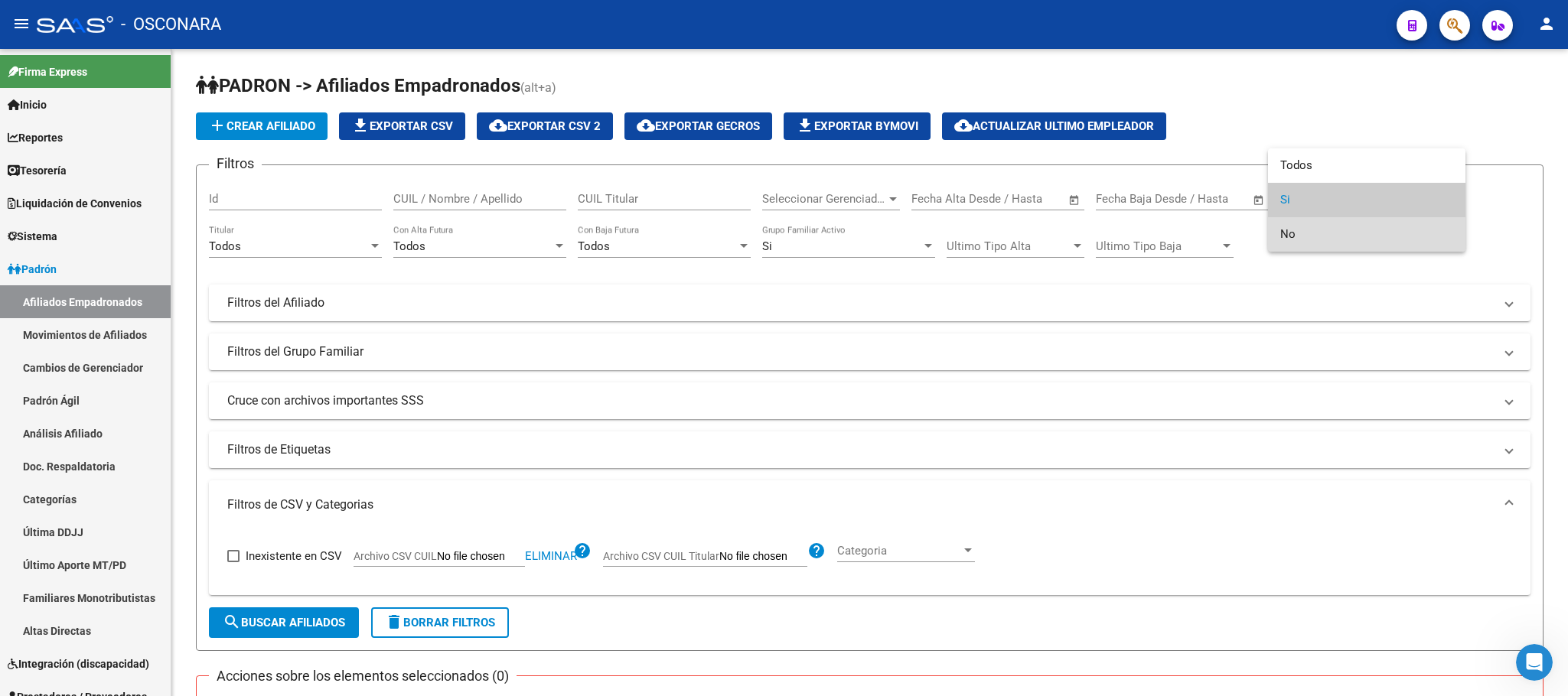
click at [1279, 238] on mat-option "No" at bounding box center [1366, 235] width 197 height 35
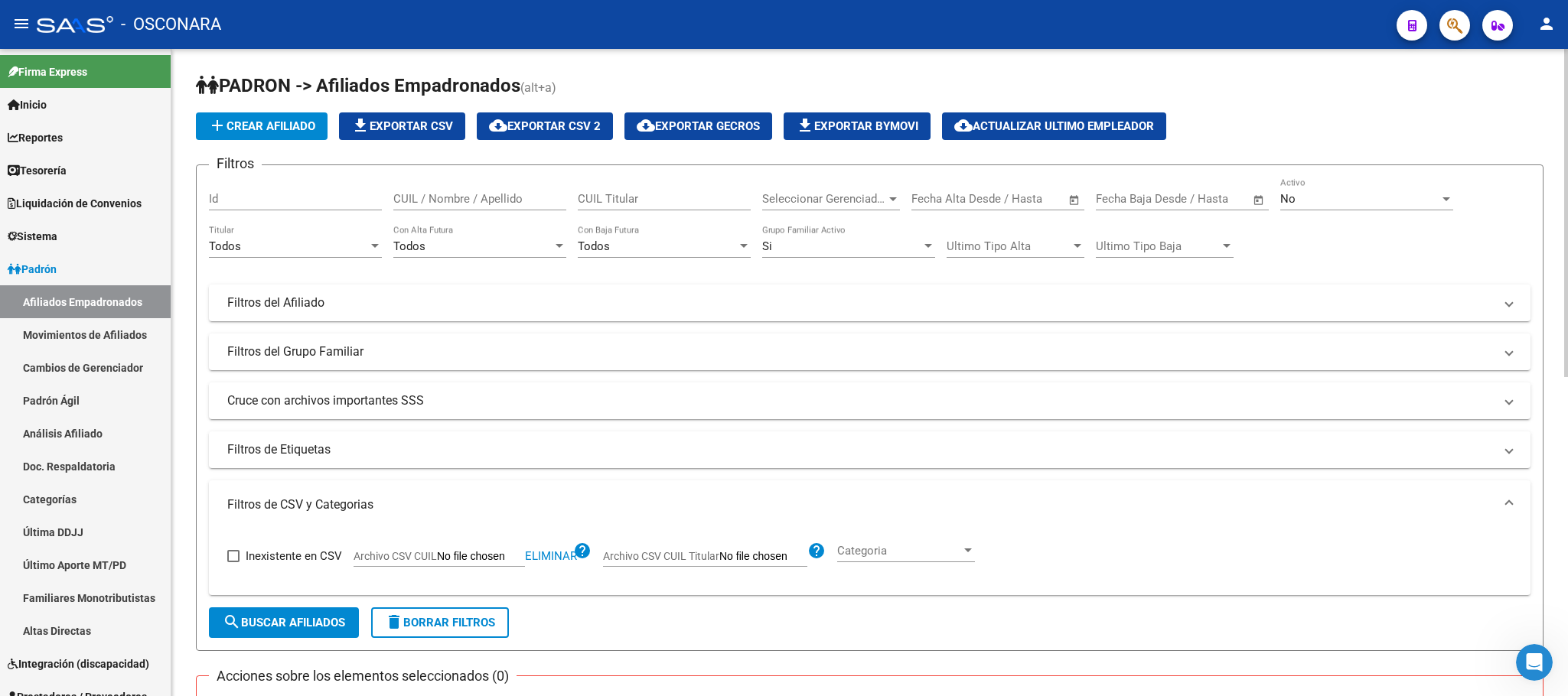
click at [1307, 187] on div "No Activo" at bounding box center [1367, 194] width 173 height 33
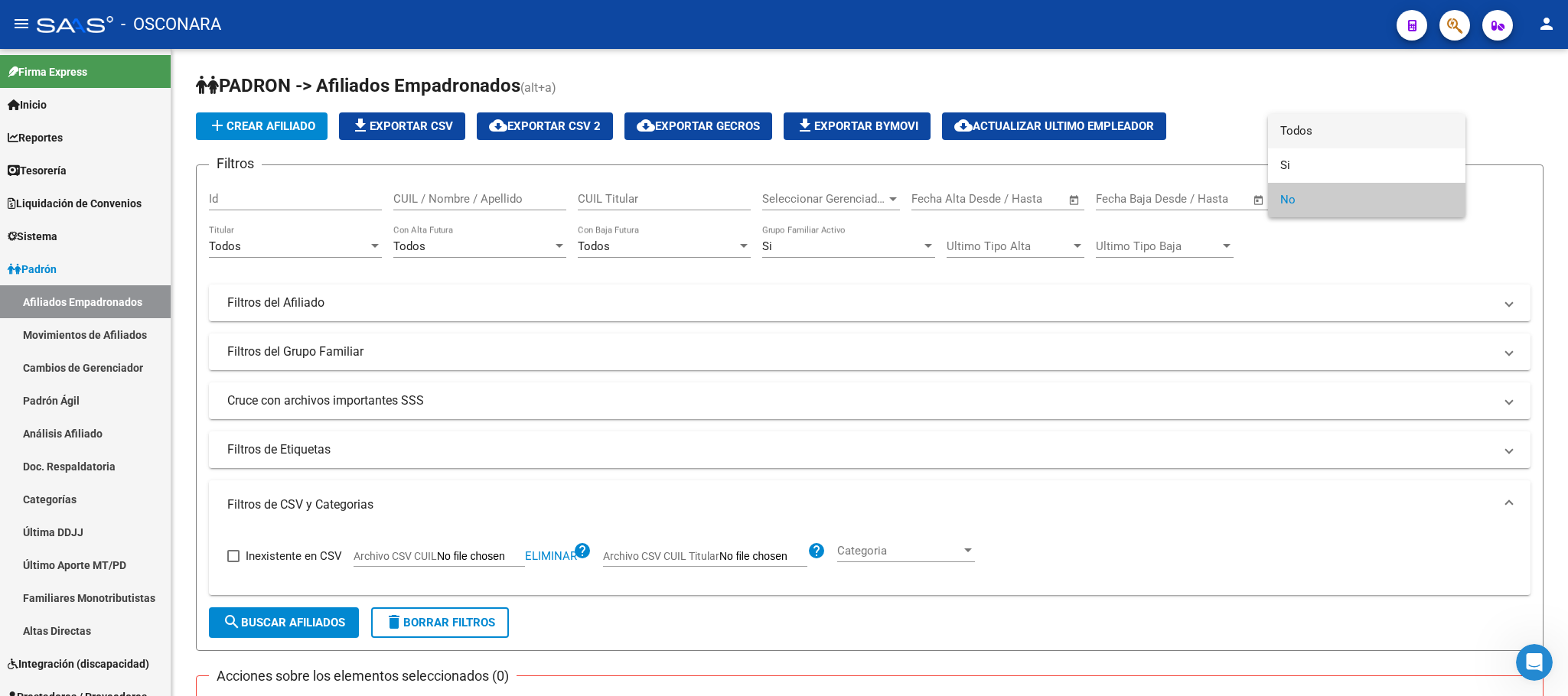
click at [1298, 120] on span "Todos" at bounding box center [1367, 131] width 173 height 35
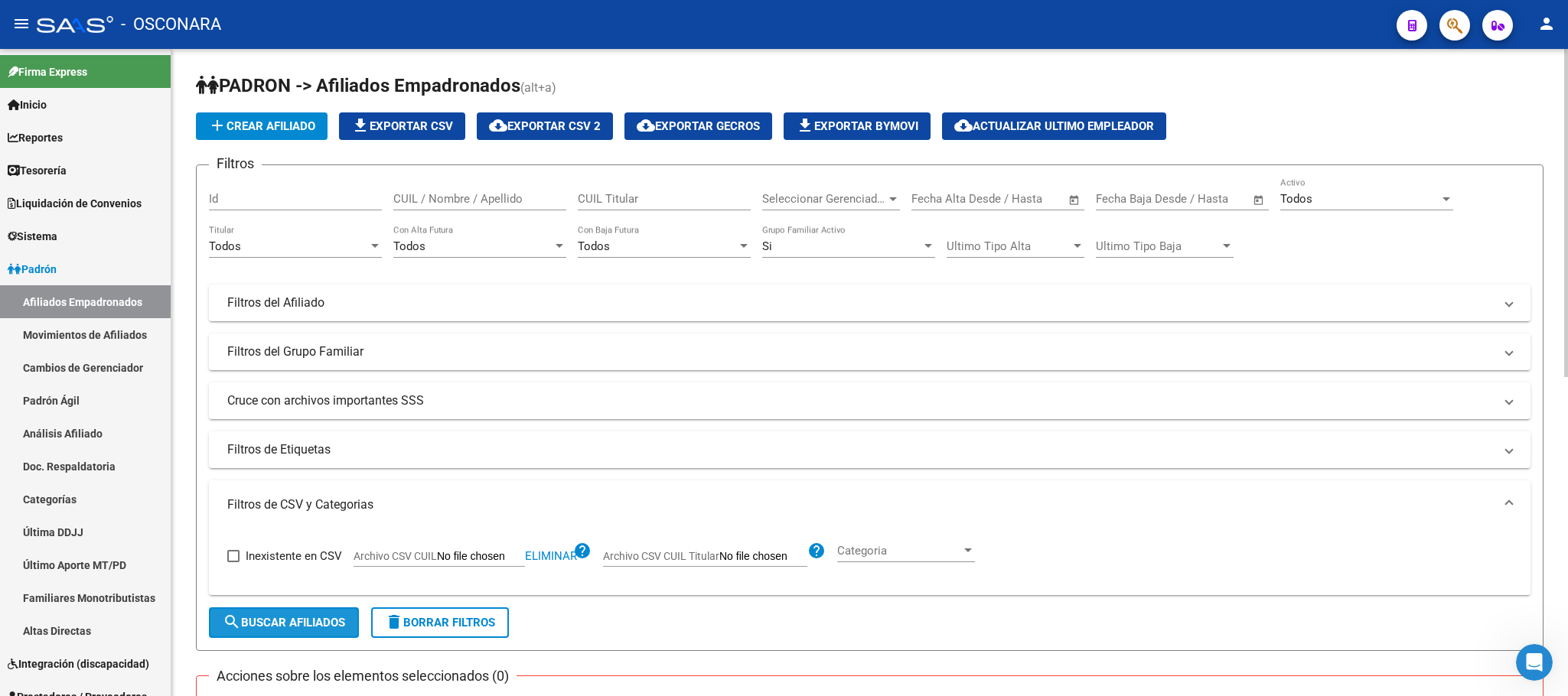
click at [333, 611] on button "search Buscar Afiliados" at bounding box center [284, 623] width 150 height 31
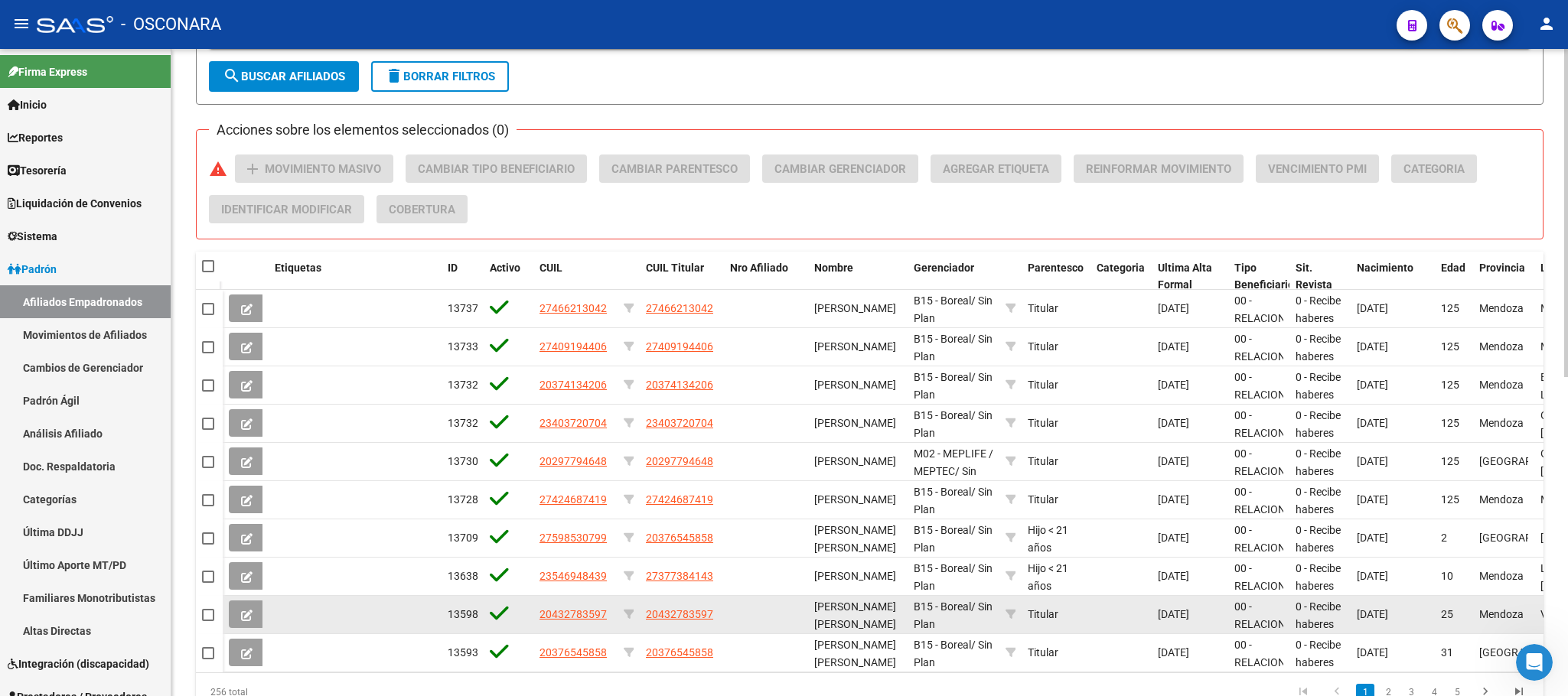
scroll to position [629, 0]
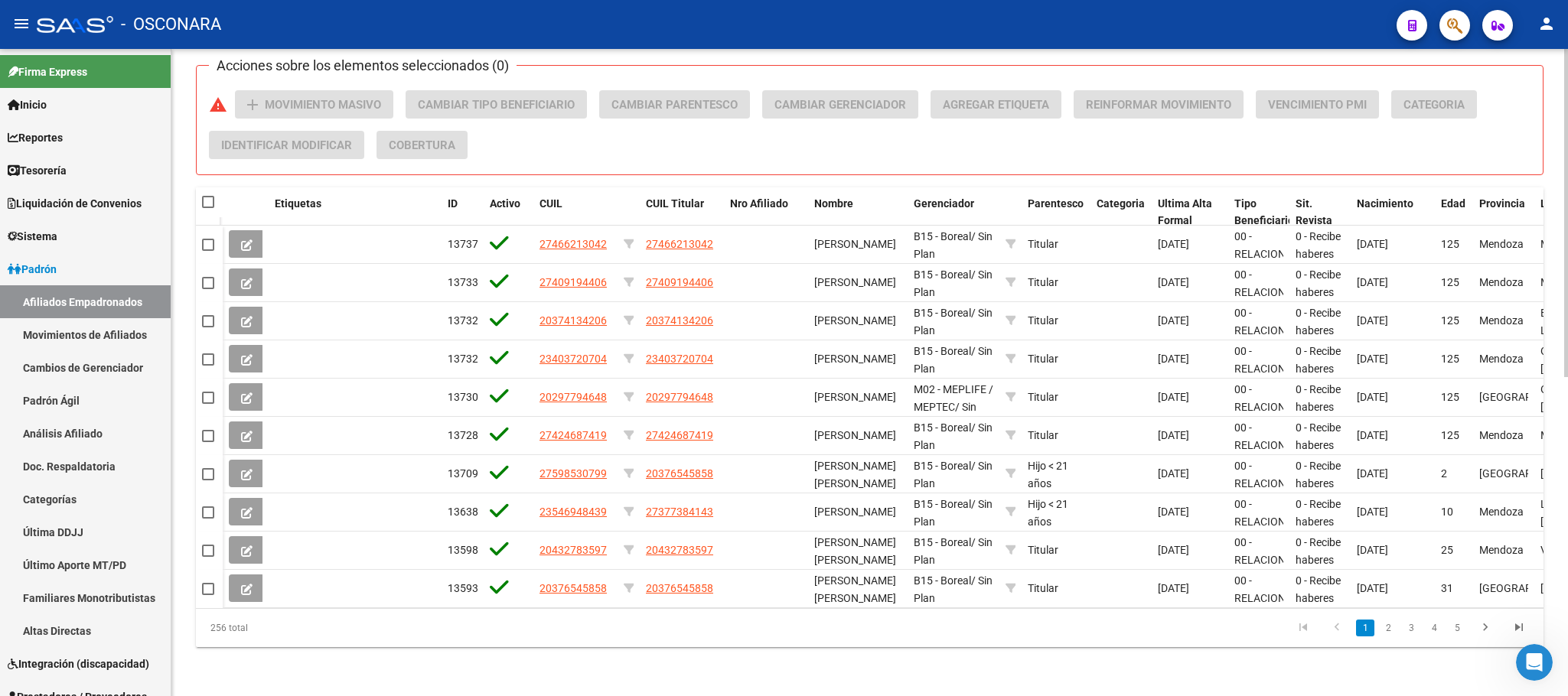
click at [1390, 634] on link "2" at bounding box center [1388, 628] width 18 height 17
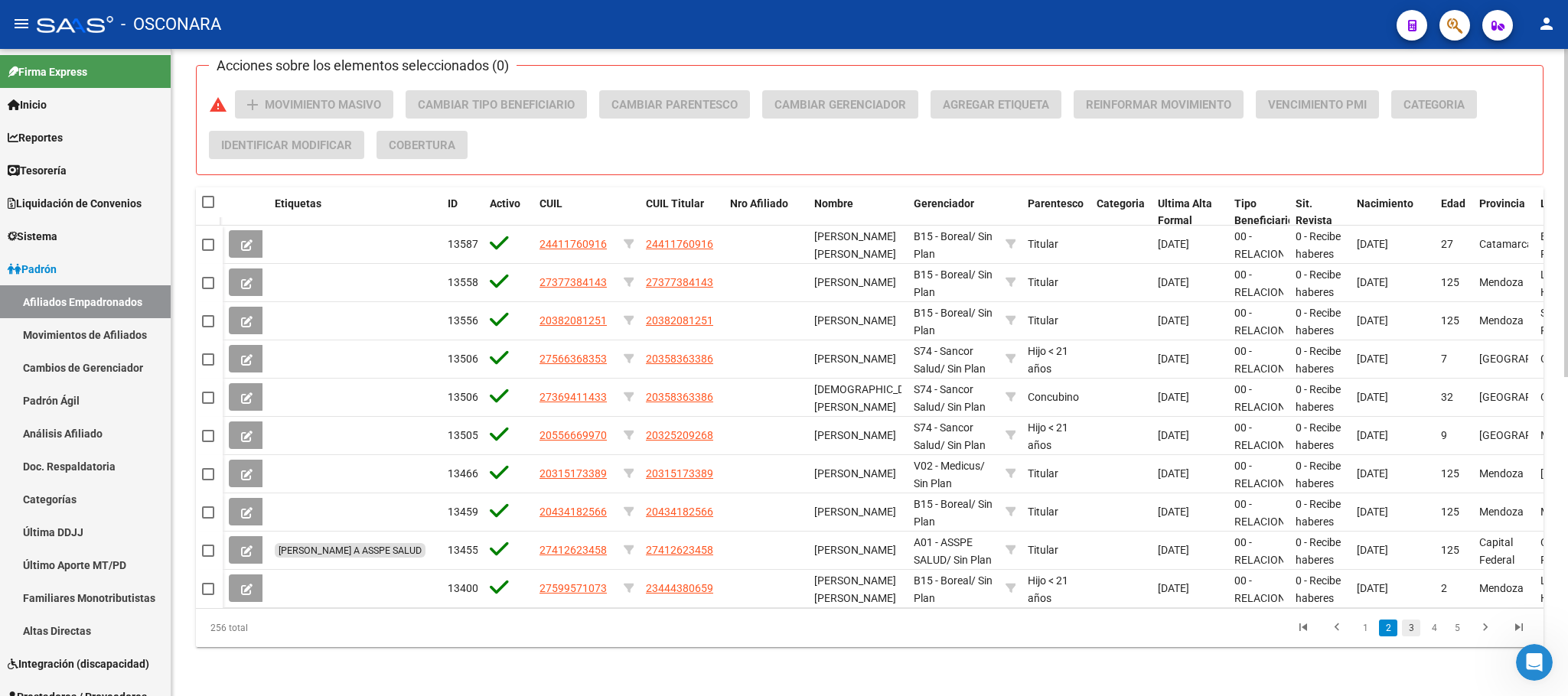
click at [1412, 632] on link "3" at bounding box center [1411, 628] width 18 height 17
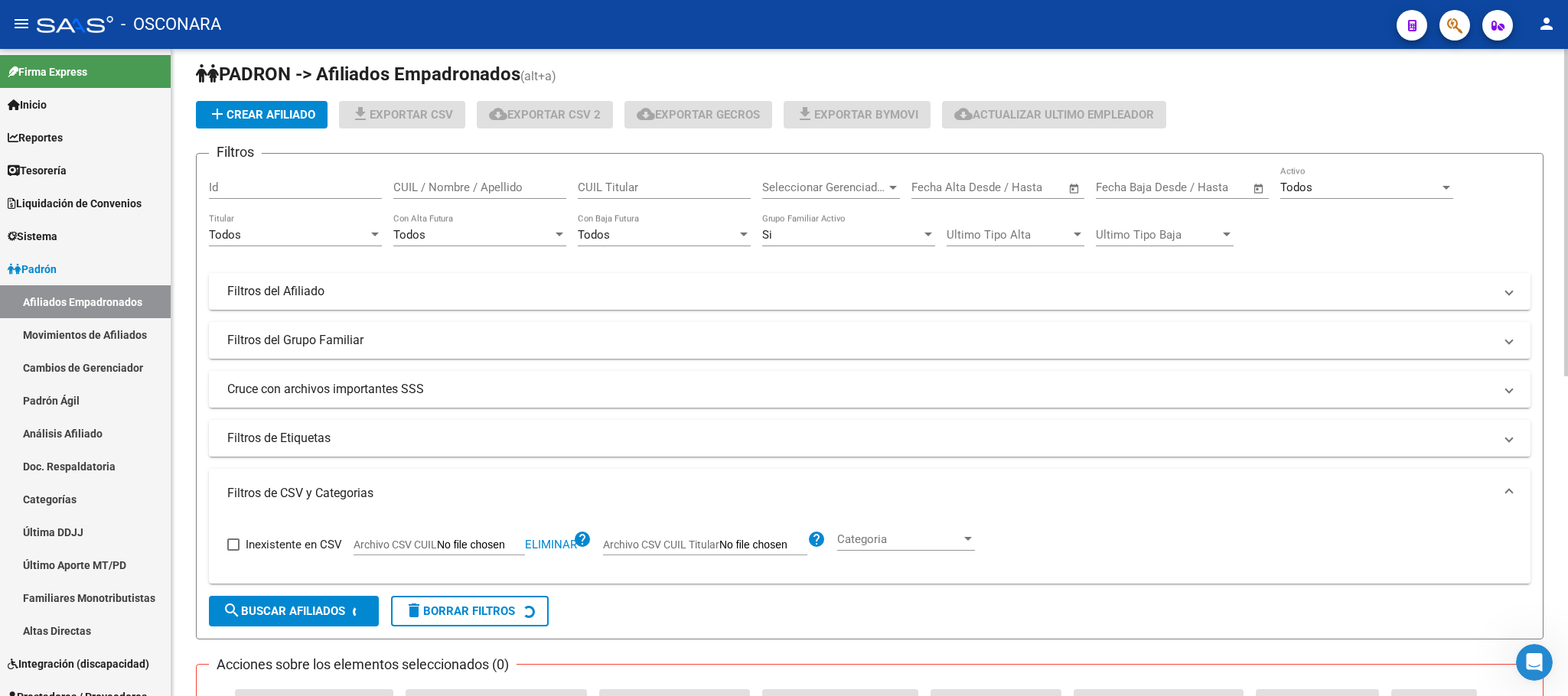
scroll to position [0, 0]
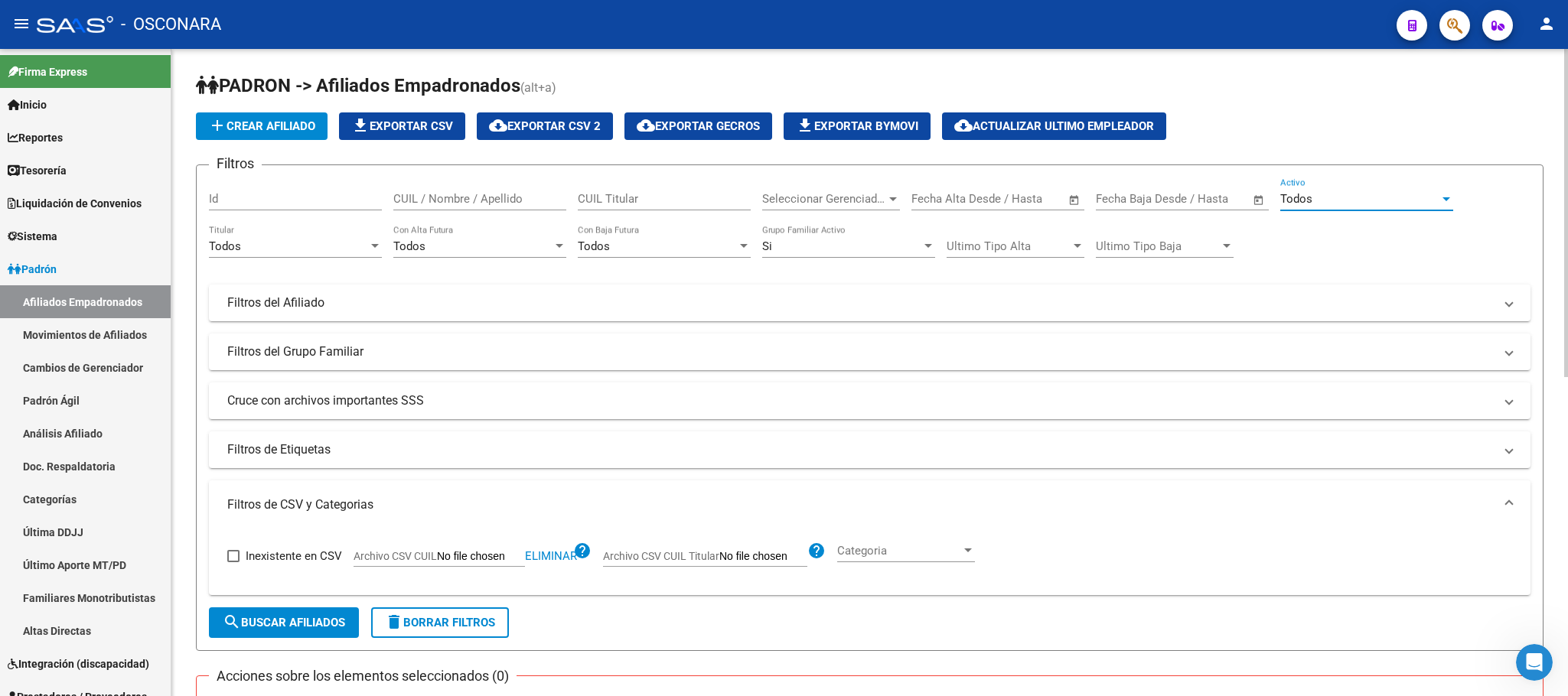
click at [1391, 205] on div "Todos" at bounding box center [1360, 198] width 159 height 14
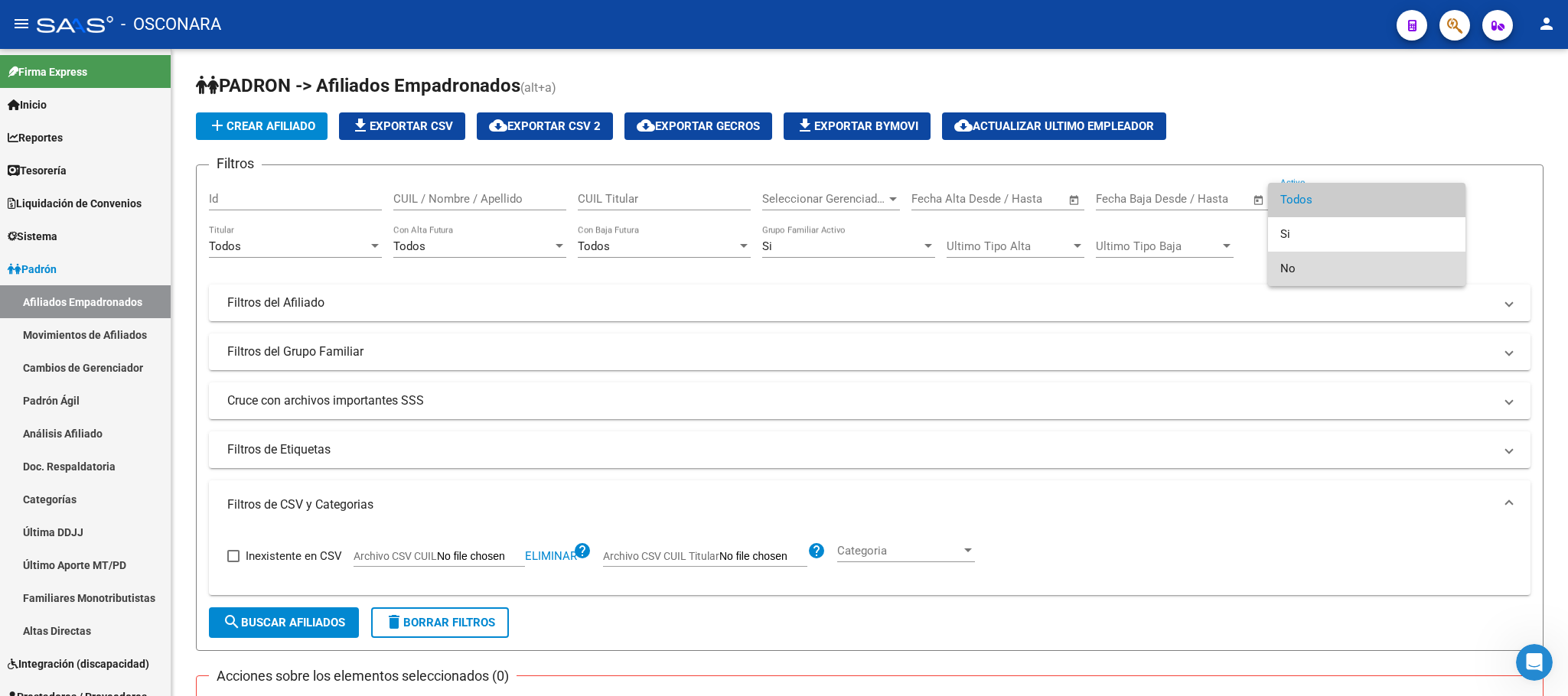
click at [1345, 262] on span "No" at bounding box center [1367, 269] width 173 height 35
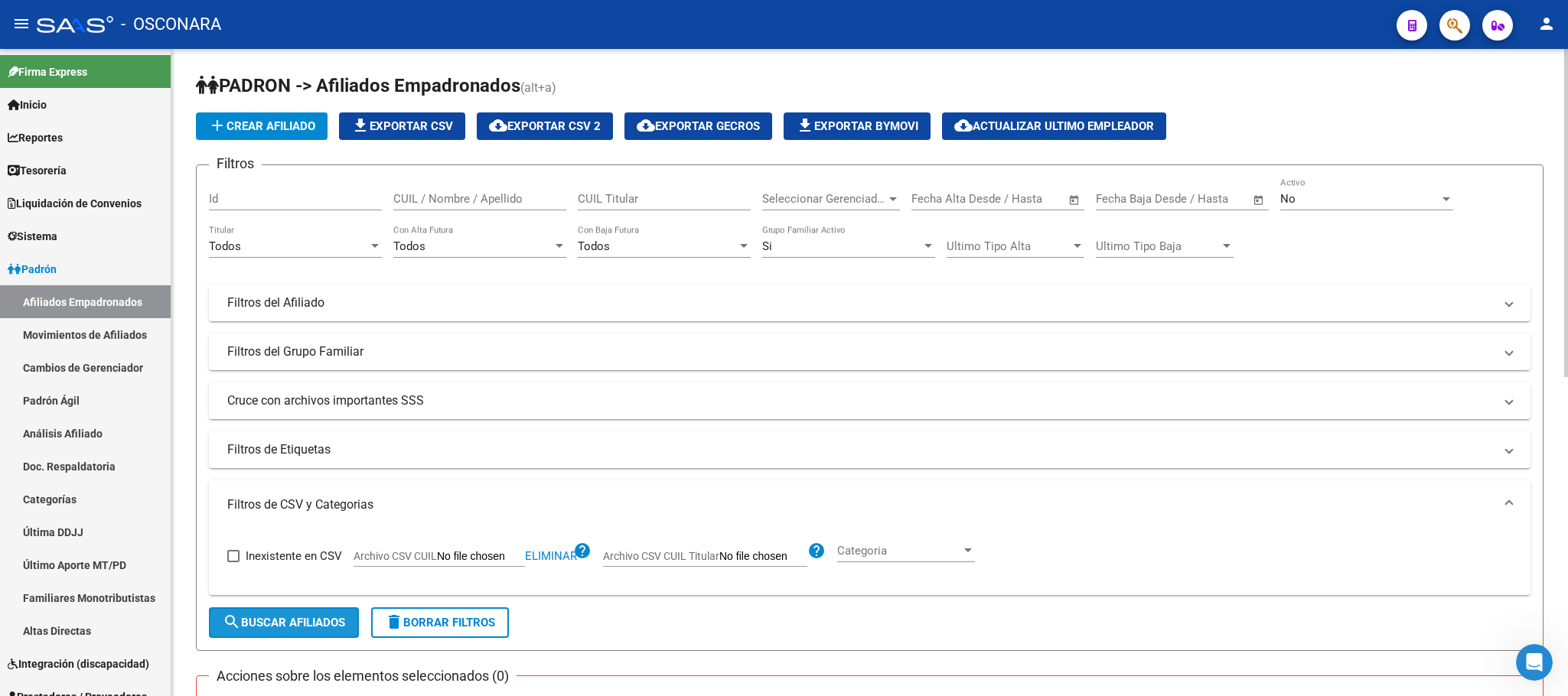
click at [321, 625] on span "search Buscar Afiliados" at bounding box center [284, 622] width 123 height 14
click at [368, 243] on div "Todos" at bounding box center [288, 246] width 159 height 14
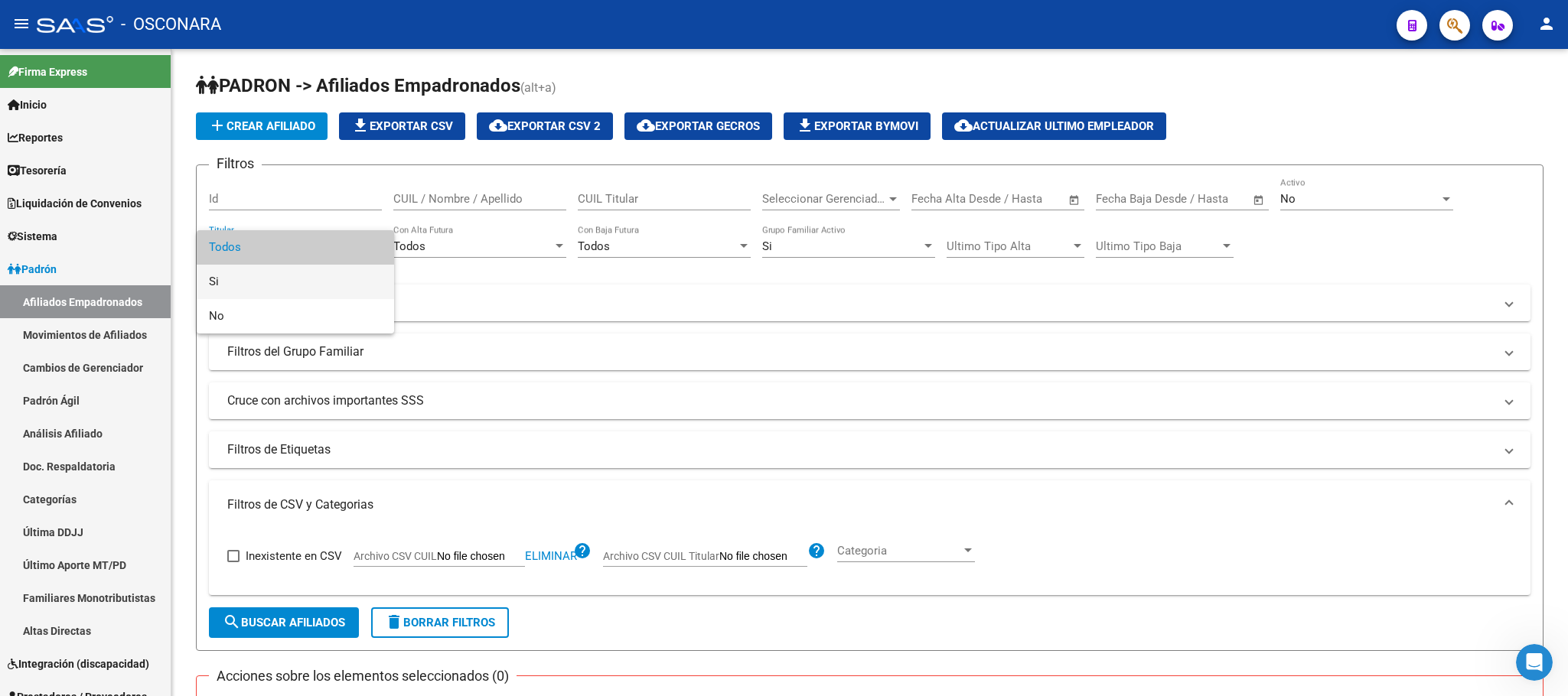
click at [267, 285] on span "Si" at bounding box center [296, 282] width 173 height 35
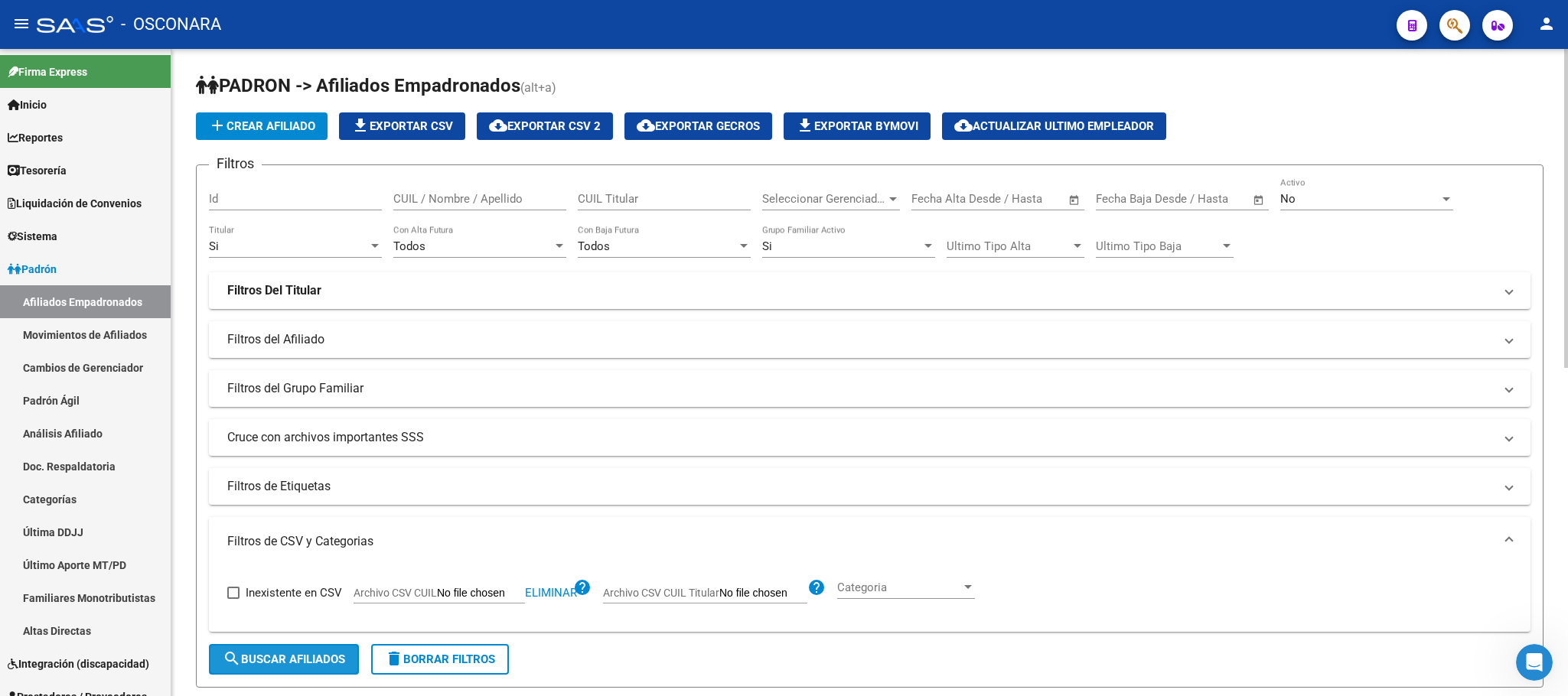
click at [287, 652] on span "search Buscar Afiliados" at bounding box center [284, 659] width 123 height 14
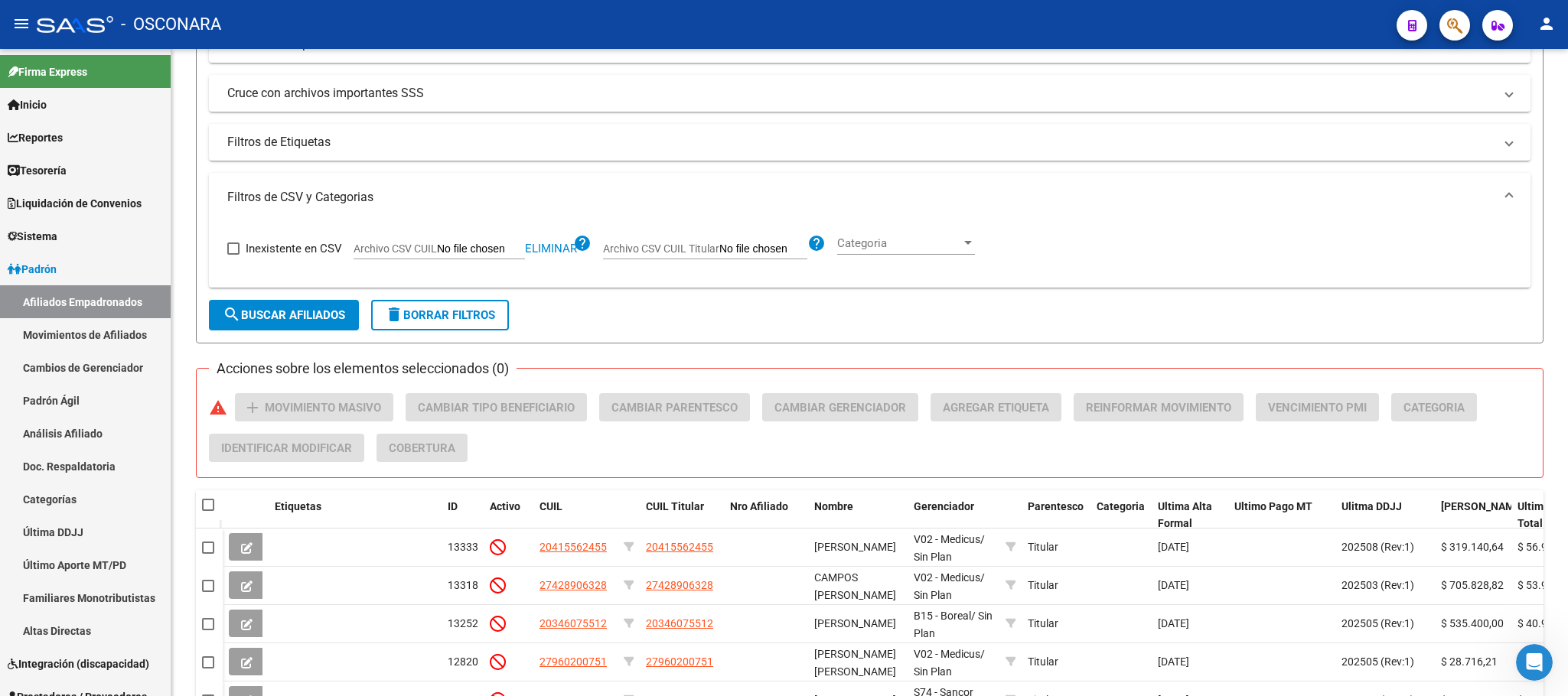
scroll to position [666, 0]
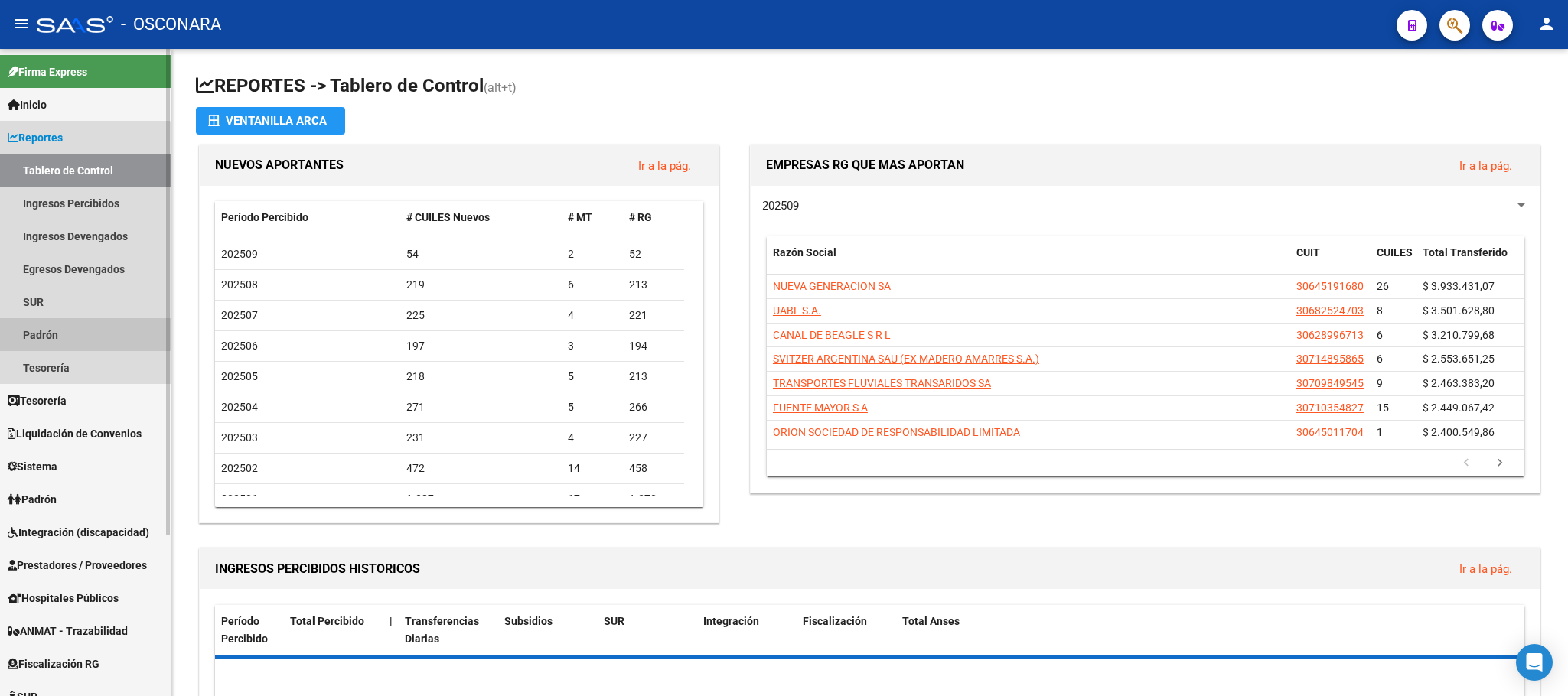
click at [56, 324] on link "Padrón" at bounding box center [86, 335] width 171 height 33
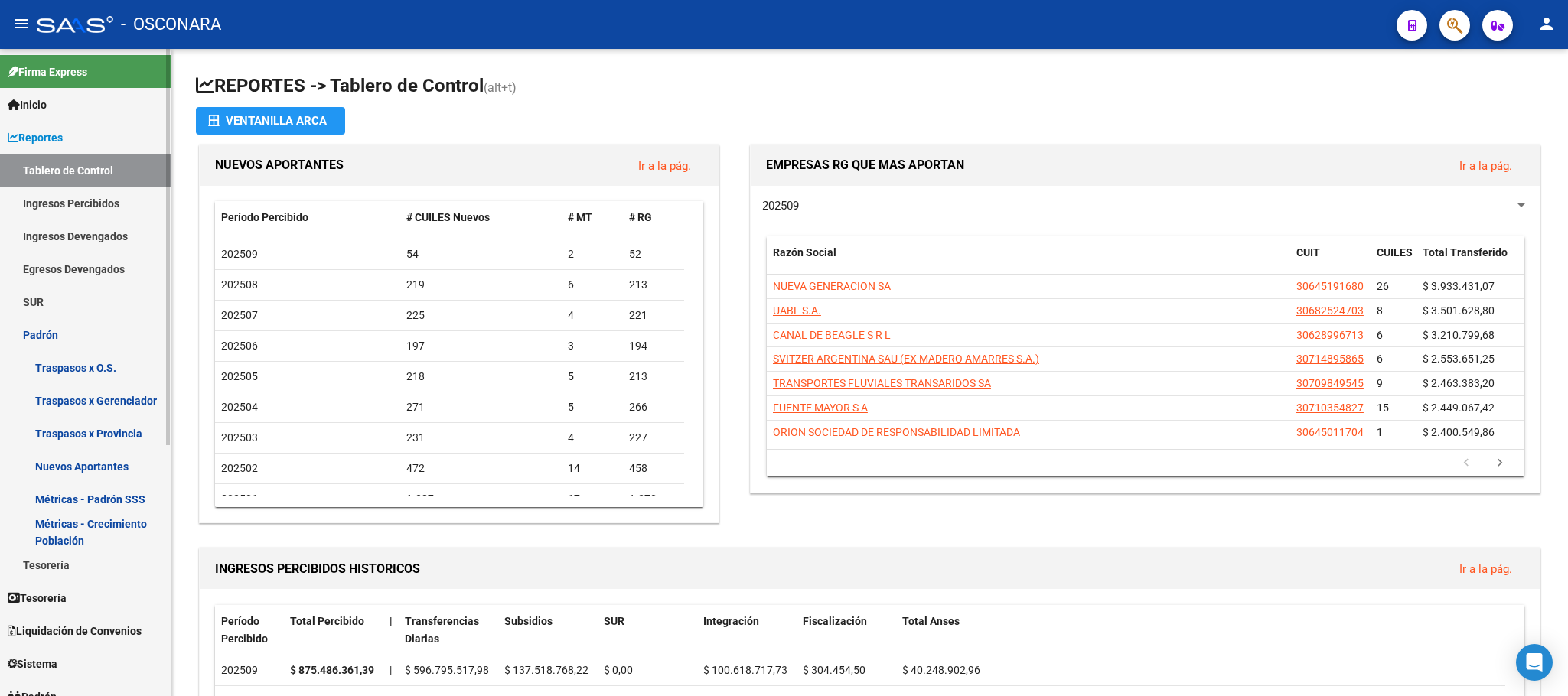
click at [40, 331] on link "Padrón" at bounding box center [86, 335] width 171 height 33
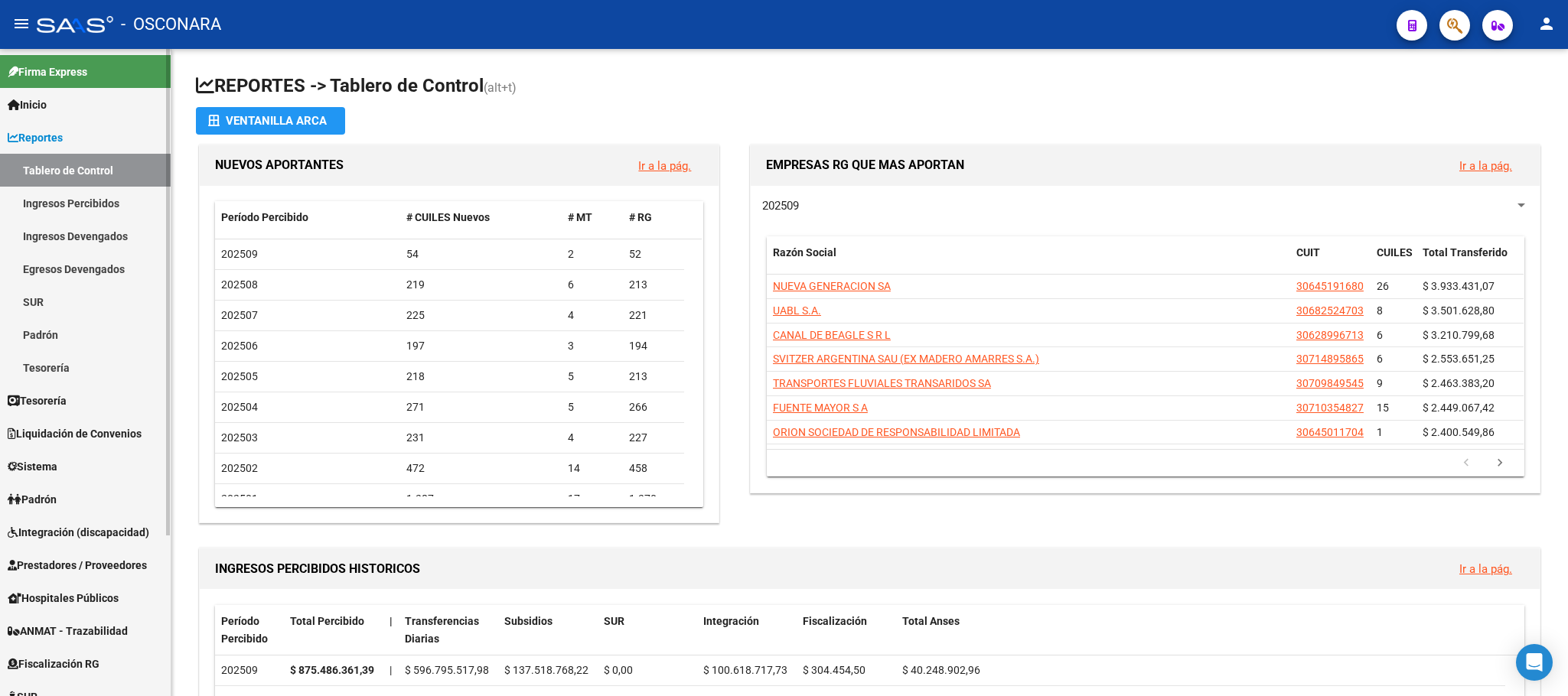
click at [75, 129] on link "Reportes" at bounding box center [86, 137] width 171 height 33
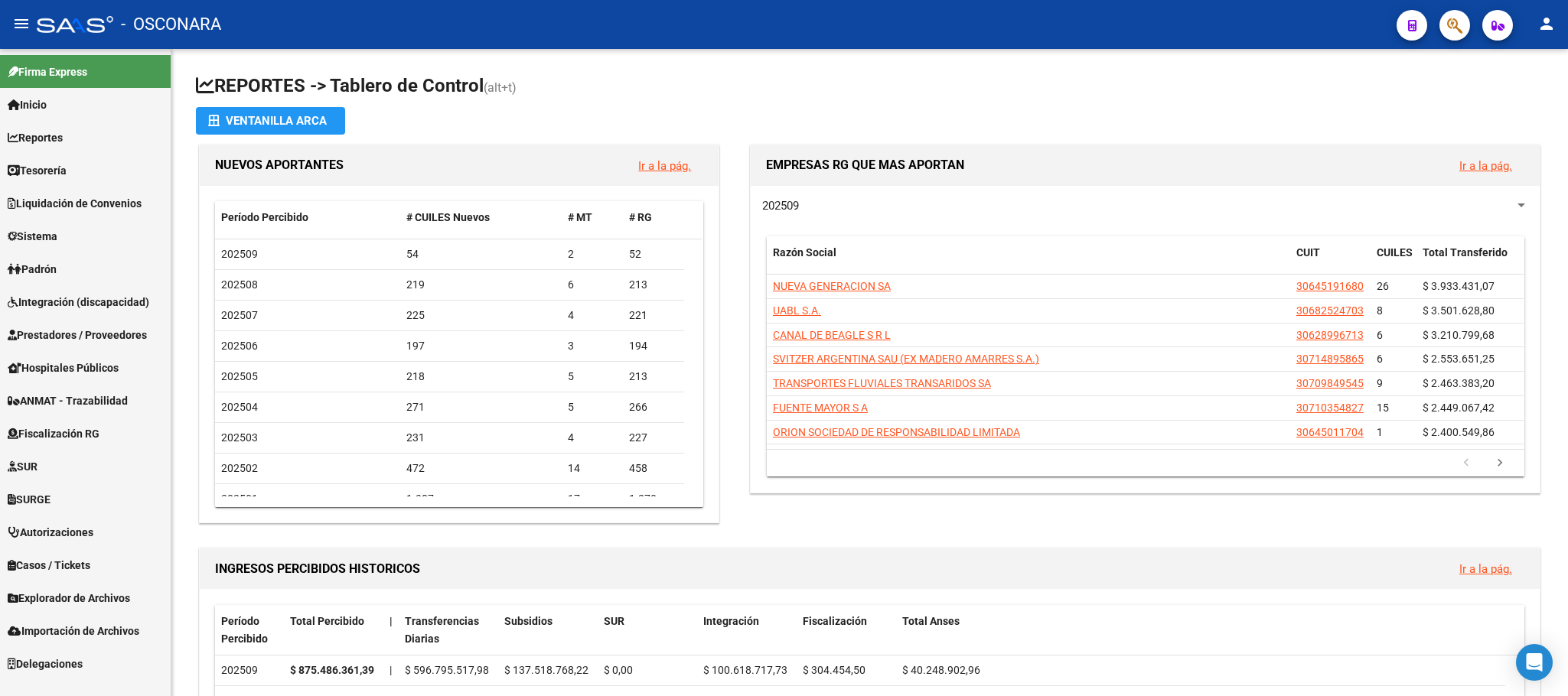
click at [75, 268] on link "Padrón" at bounding box center [86, 269] width 171 height 33
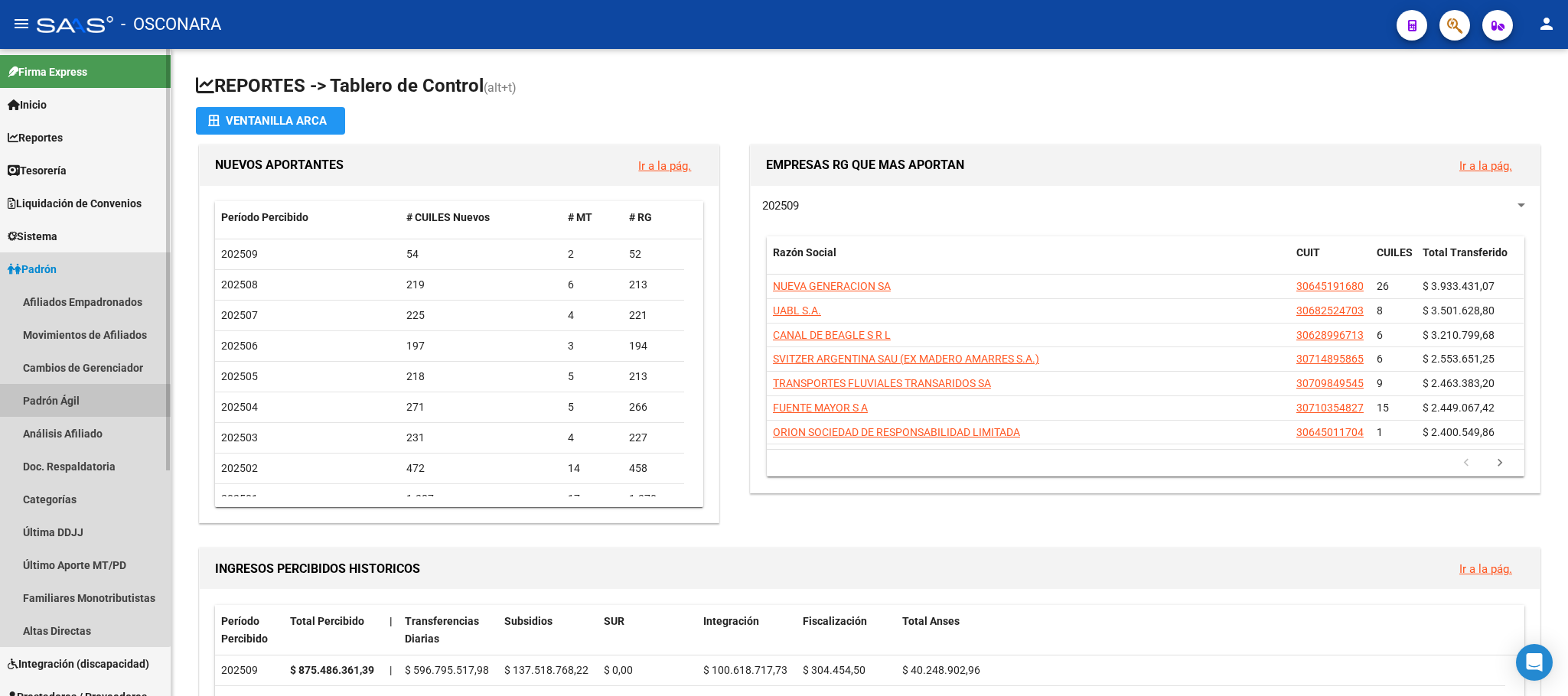
click at [66, 402] on link "Padrón Ágil" at bounding box center [86, 400] width 171 height 33
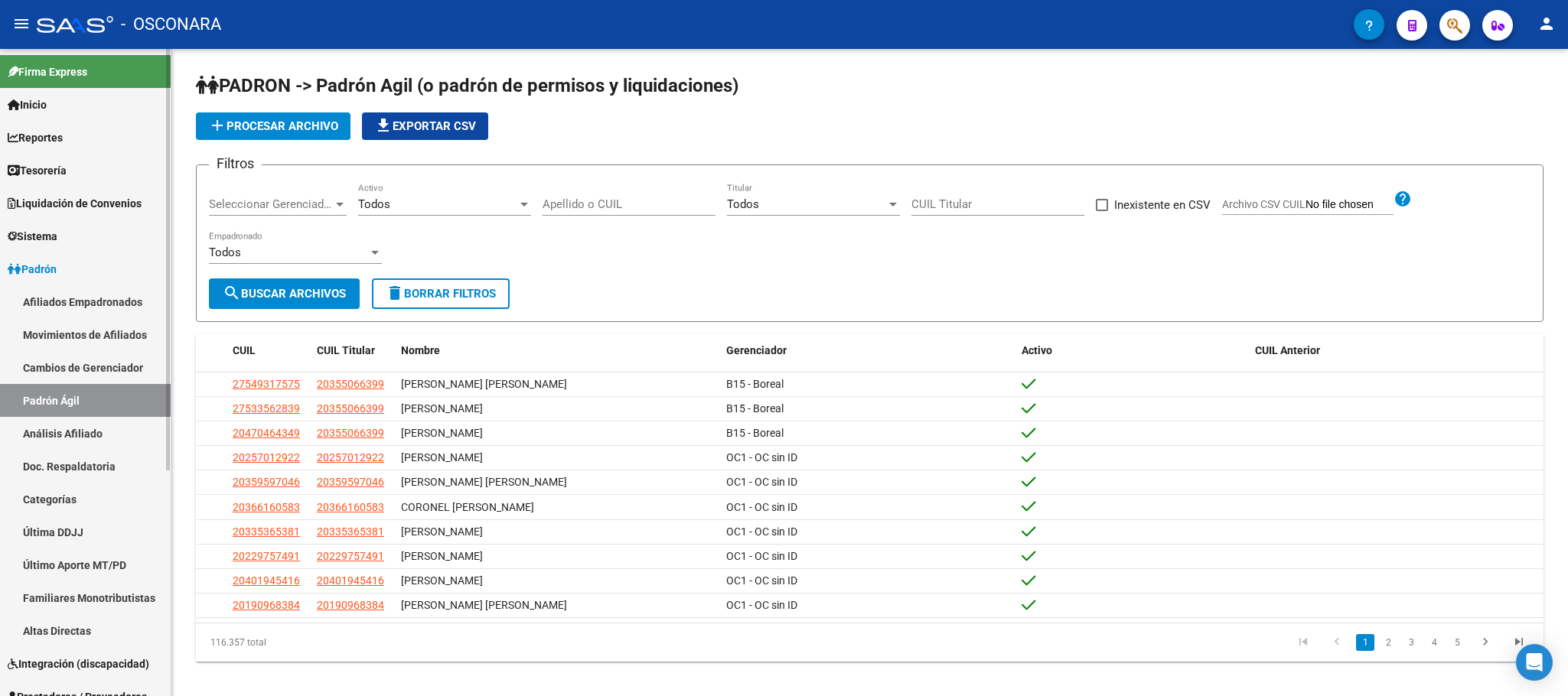
drag, startPoint x: 95, startPoint y: 426, endPoint x: 104, endPoint y: 420, distance: 10.8
click at [96, 427] on link "Análisis Afiliado" at bounding box center [86, 433] width 171 height 33
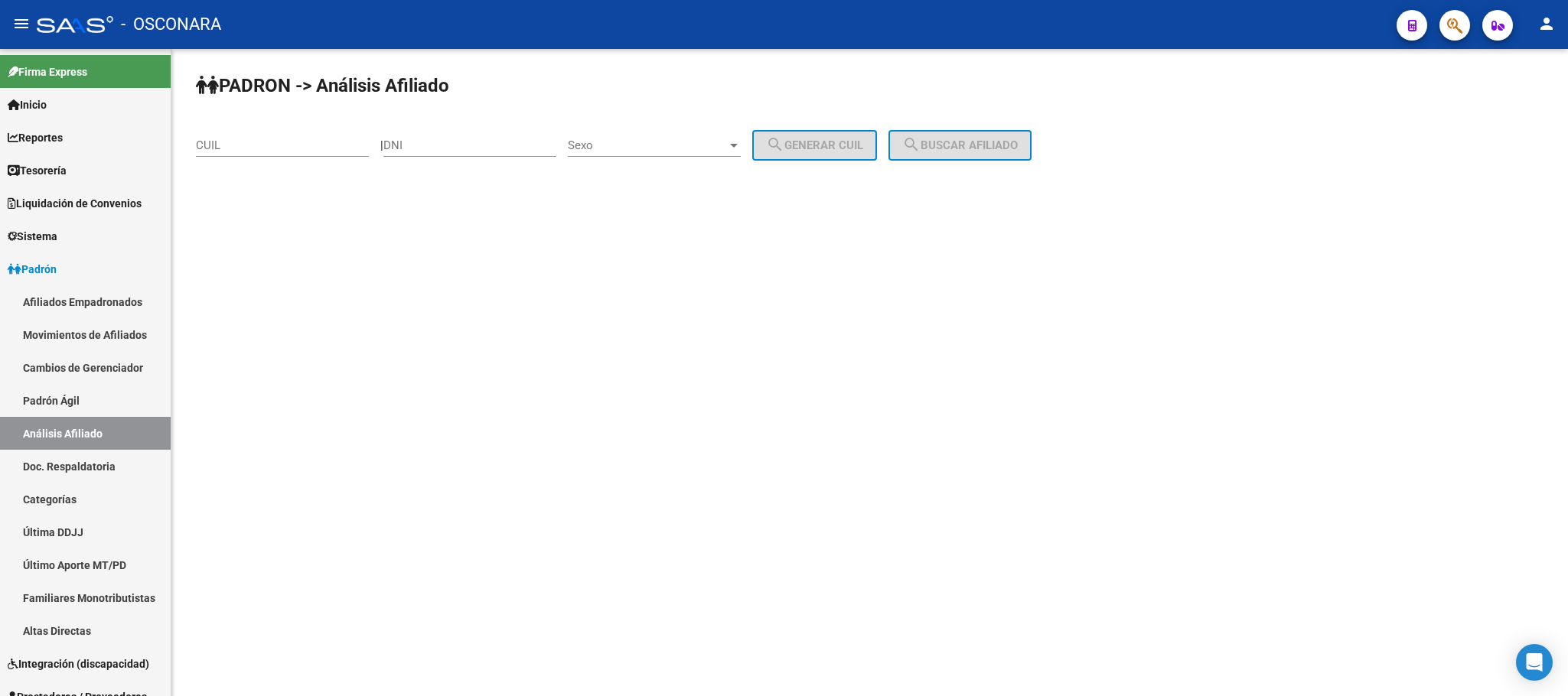
click at [281, 142] on input "CUIL" at bounding box center [282, 145] width 173 height 14
paste input "27-41420627-7"
type input "27-41420627-7"
click at [974, 136] on button "search Buscar afiliado" at bounding box center [959, 146] width 143 height 31
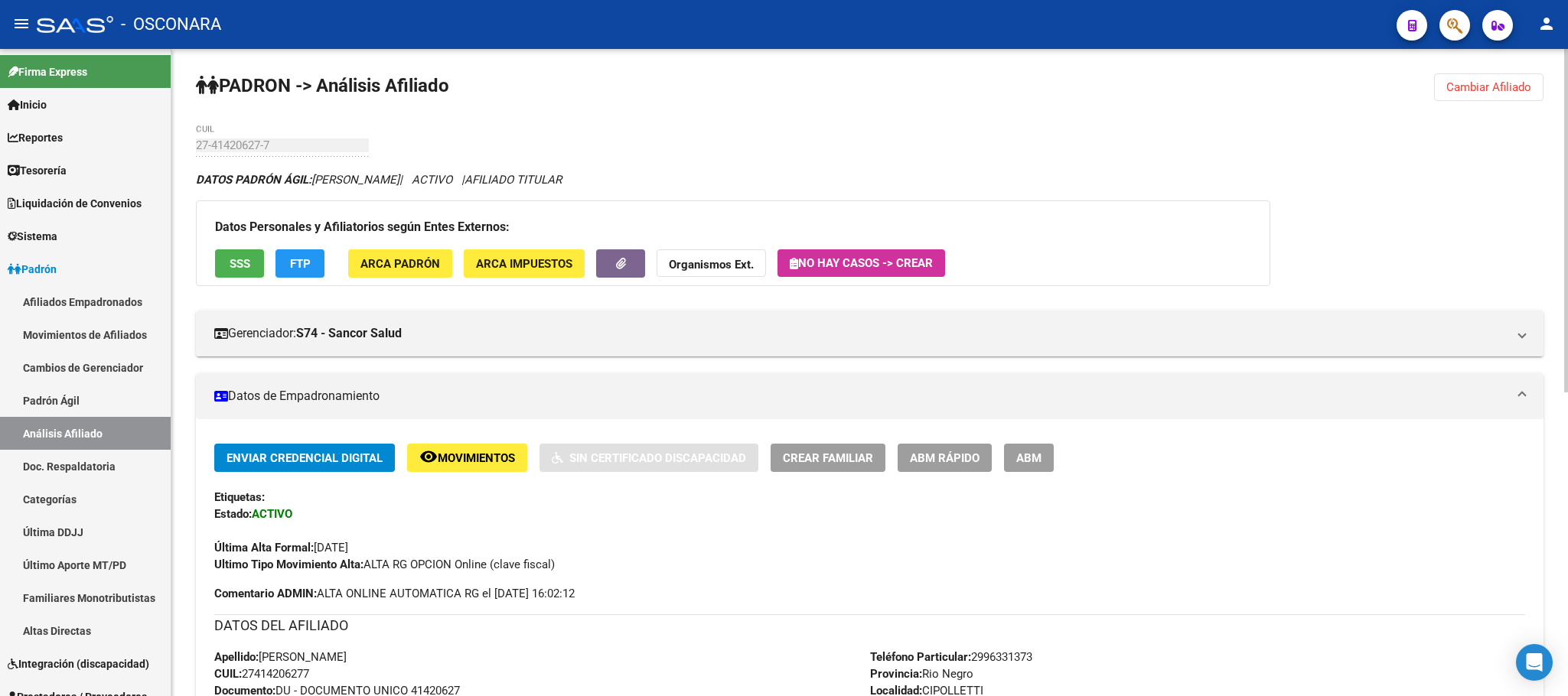
click at [238, 278] on div "Datos Personales y Afiliatorios según Entes Externos: SSS FTP ARCA Padrón ARCA …" at bounding box center [733, 243] width 1075 height 86
click at [226, 265] on button "SSS" at bounding box center [239, 263] width 49 height 28
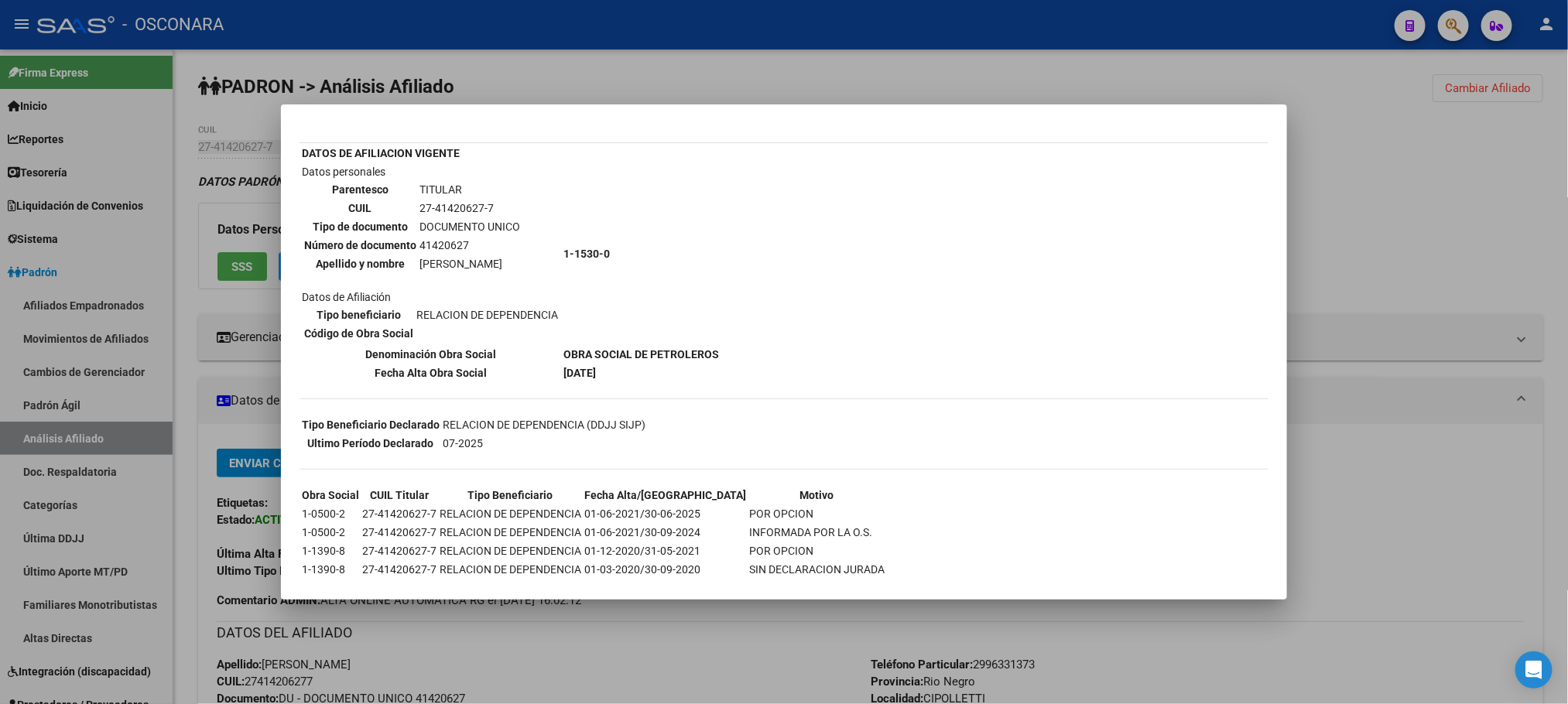
scroll to position [144, 0]
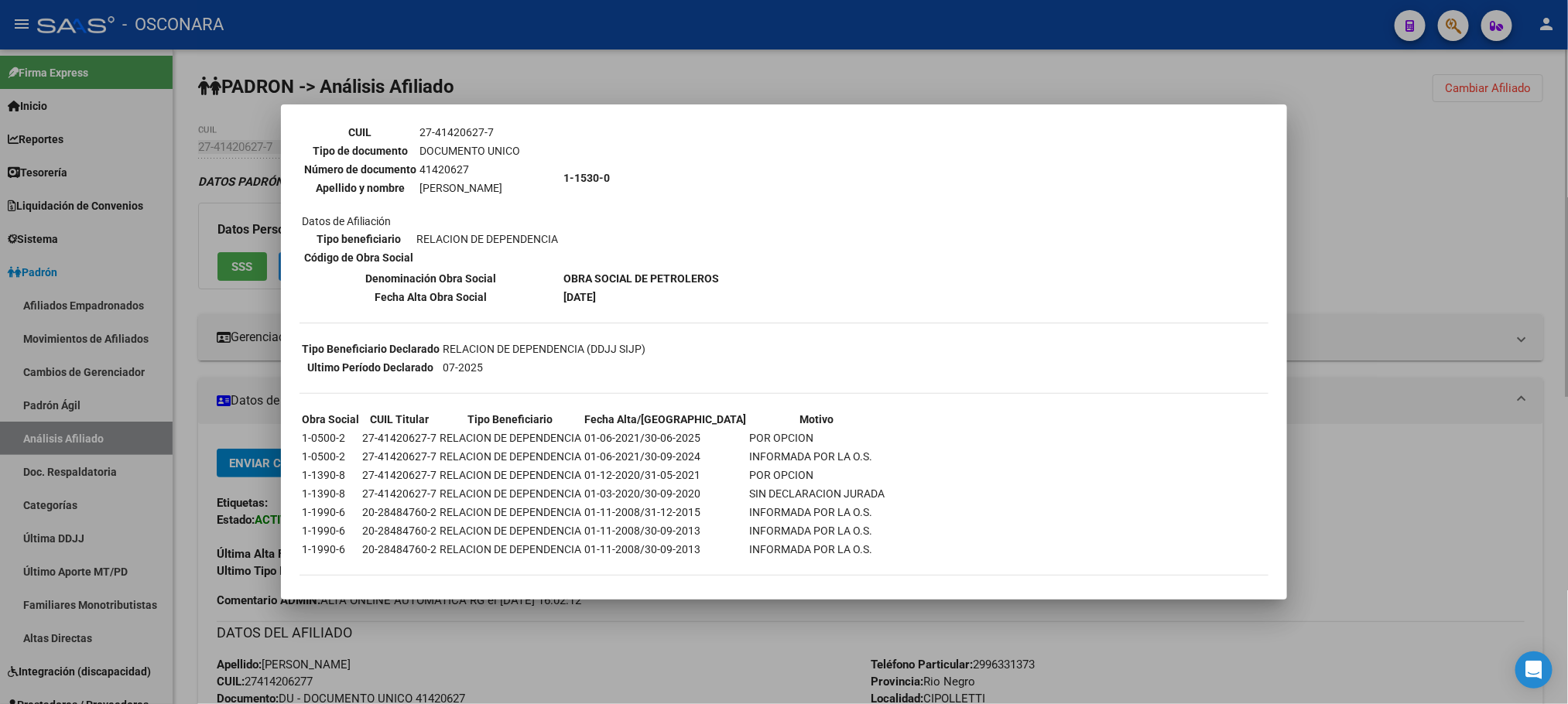
click at [688, 620] on div at bounding box center [784, 352] width 1568 height 704
